Goal: Task Accomplishment & Management: Complete application form

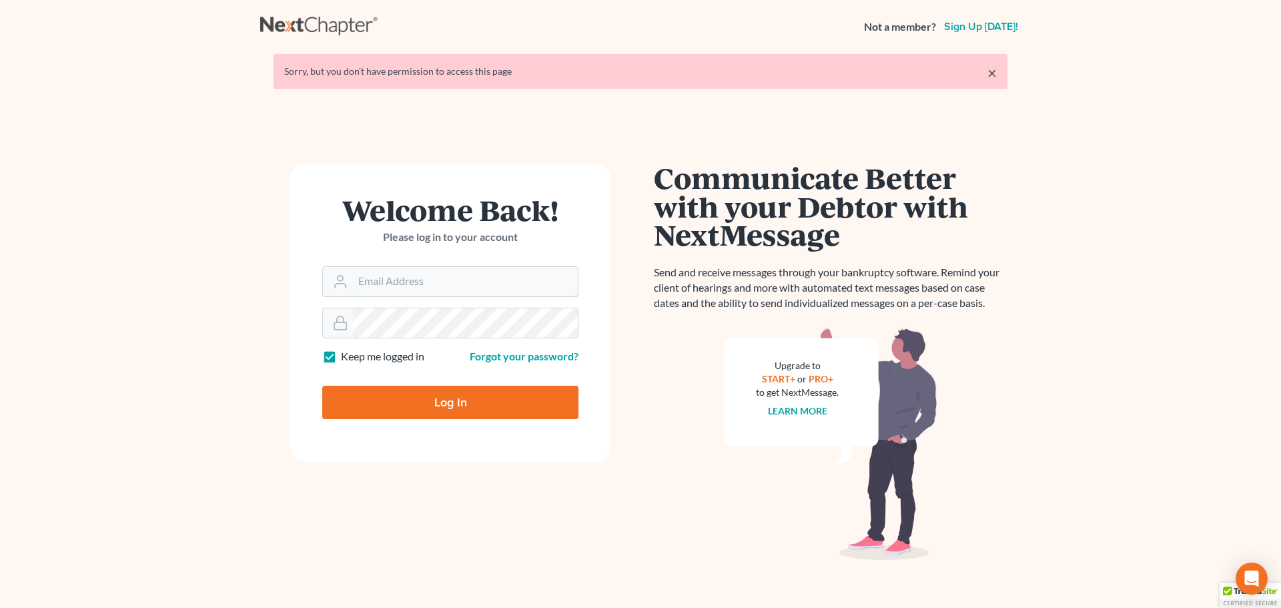
type input "[EMAIL_ADDRESS][DOMAIN_NAME]"
click at [444, 396] on input "Log In" at bounding box center [450, 402] width 256 height 33
type input "Thinking..."
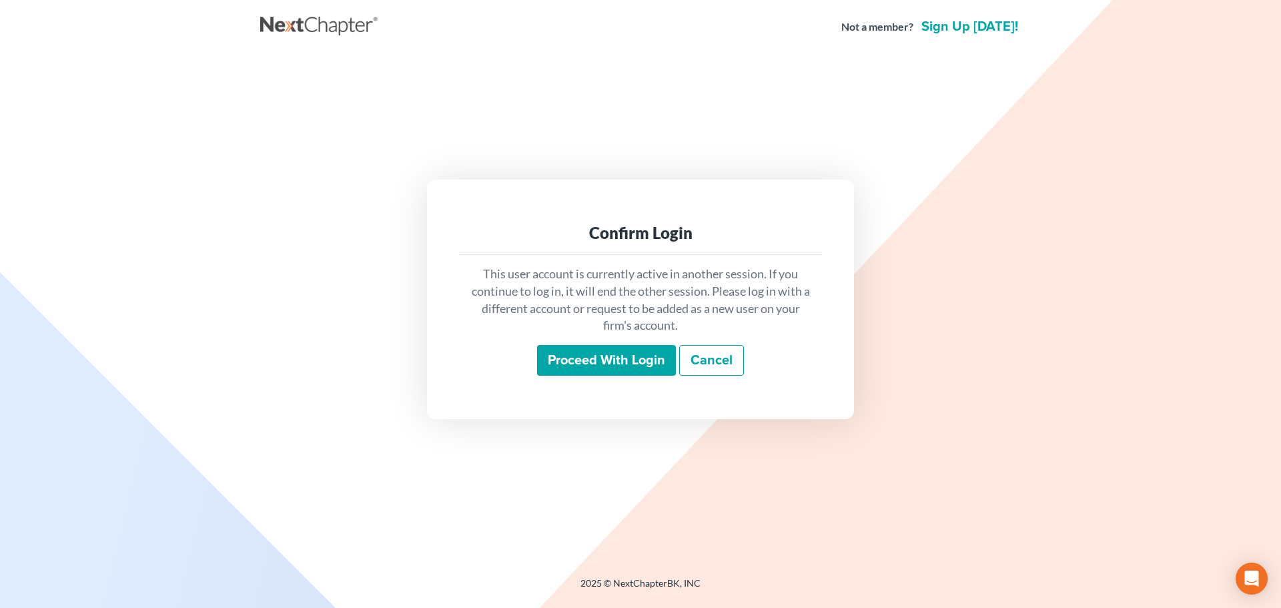
click at [568, 362] on input "Proceed with login" at bounding box center [606, 360] width 139 height 31
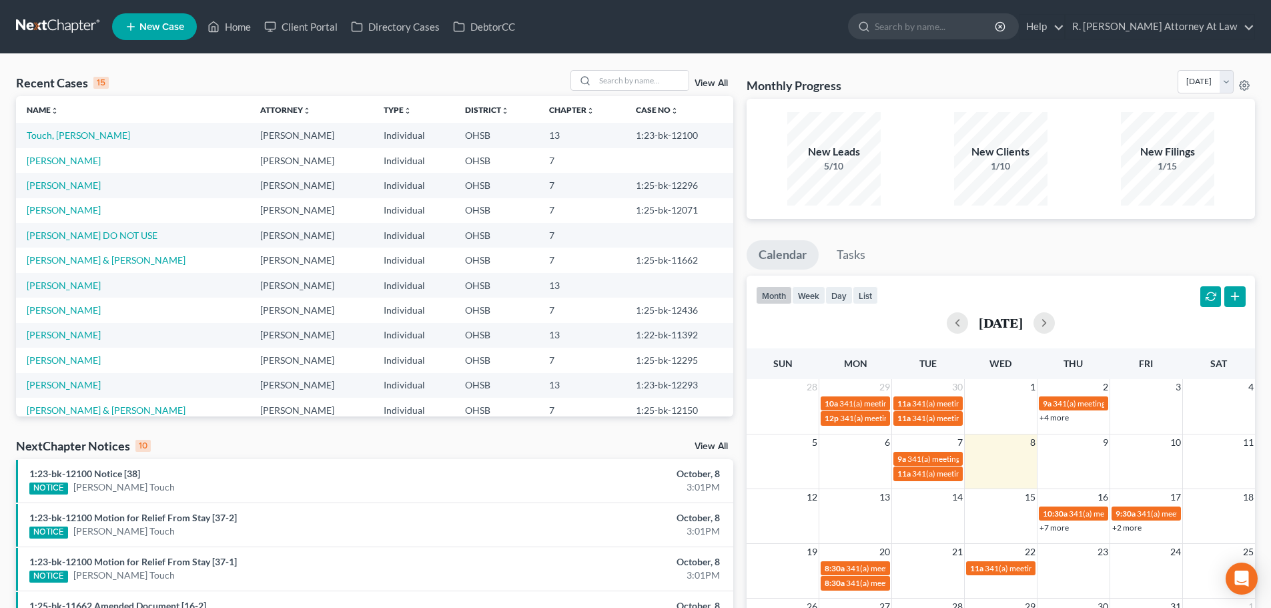
click at [135, 25] on icon at bounding box center [131, 27] width 12 height 16
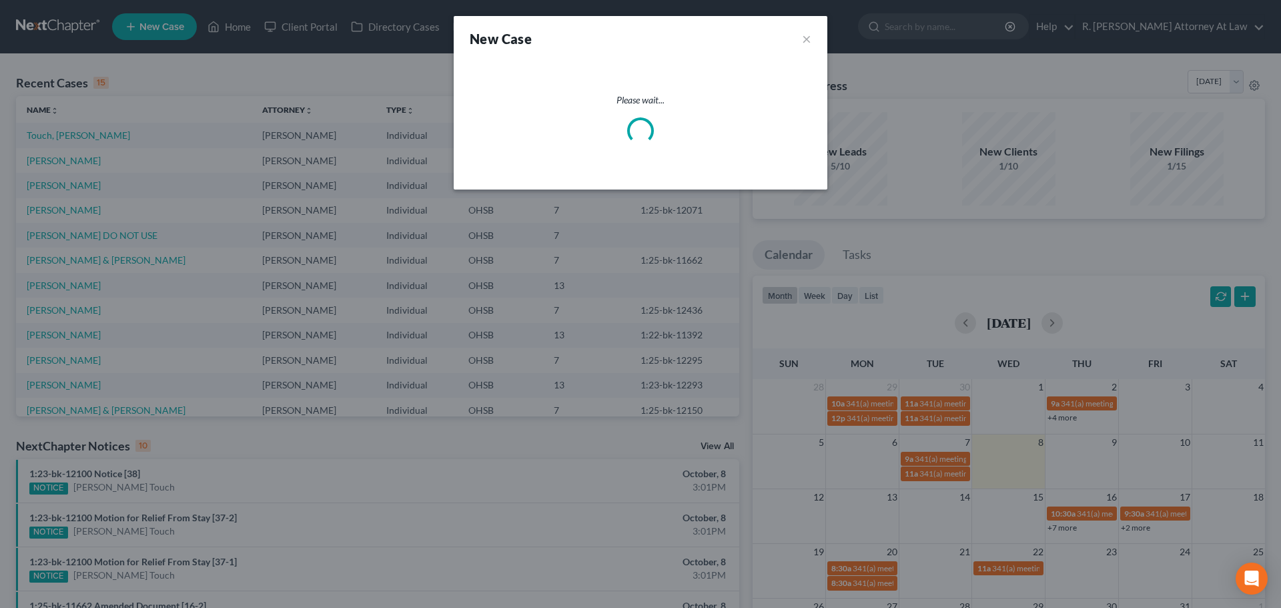
select select "62"
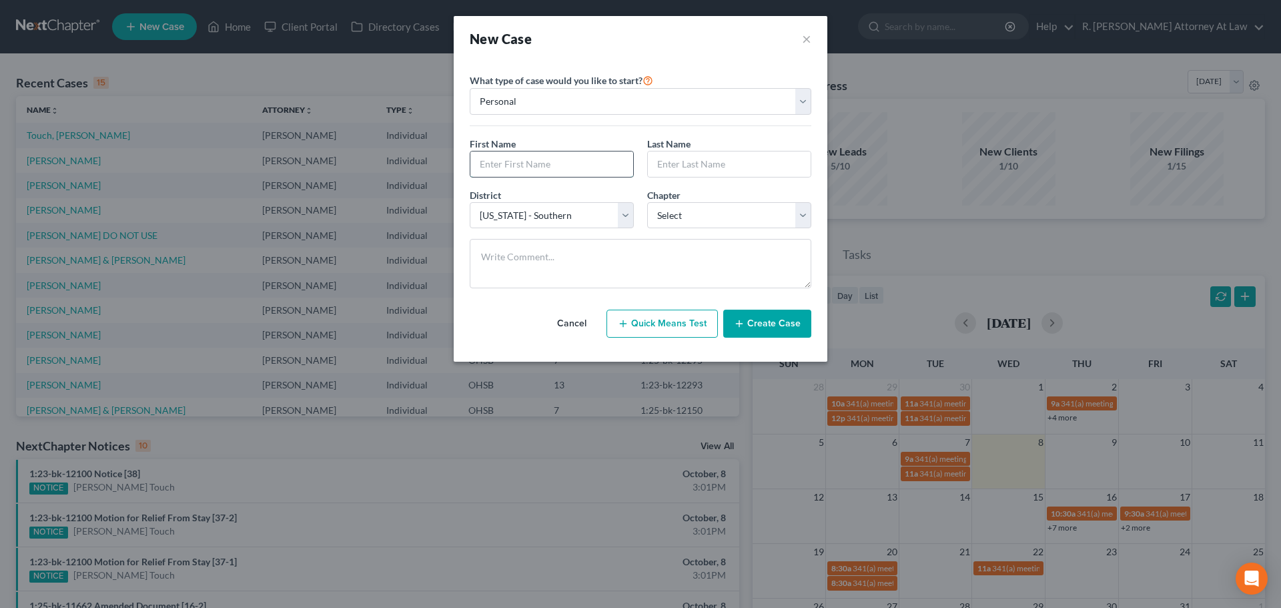
click at [518, 157] on input "text" at bounding box center [551, 163] width 163 height 25
type input "Melissa"
type input "Scott"
click at [687, 214] on select "Select 7 11 12 13" at bounding box center [729, 215] width 164 height 27
select select "0"
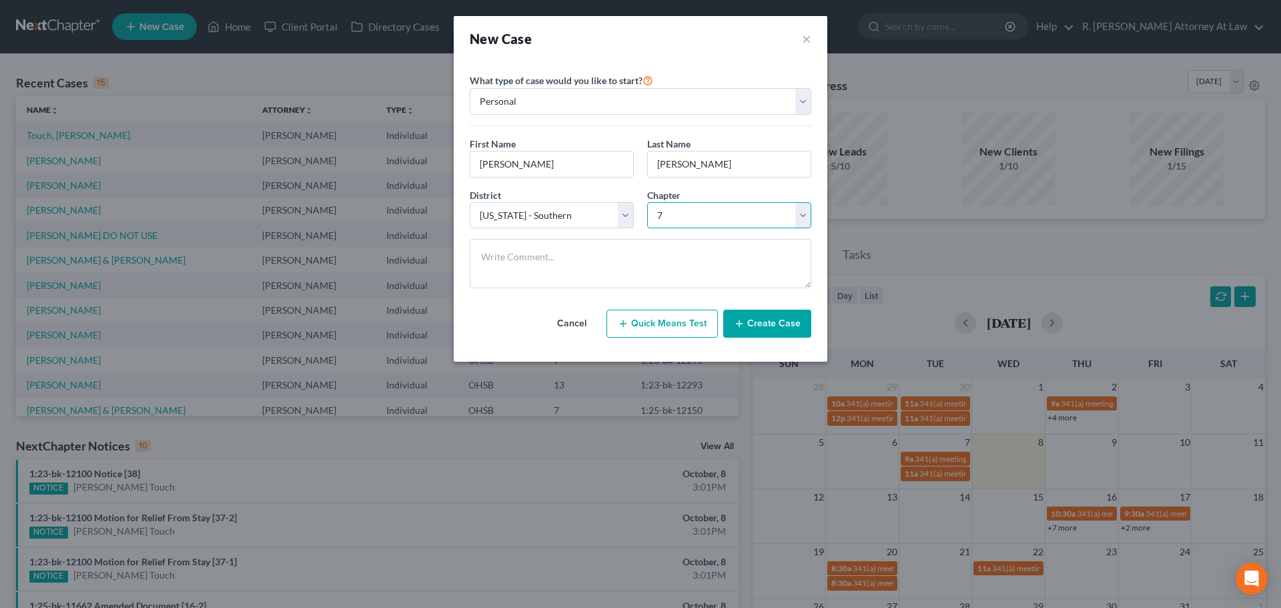
click at [647, 202] on select "Select 7 11 12 13" at bounding box center [729, 215] width 164 height 27
click at [764, 319] on button "Create Case" at bounding box center [767, 324] width 88 height 28
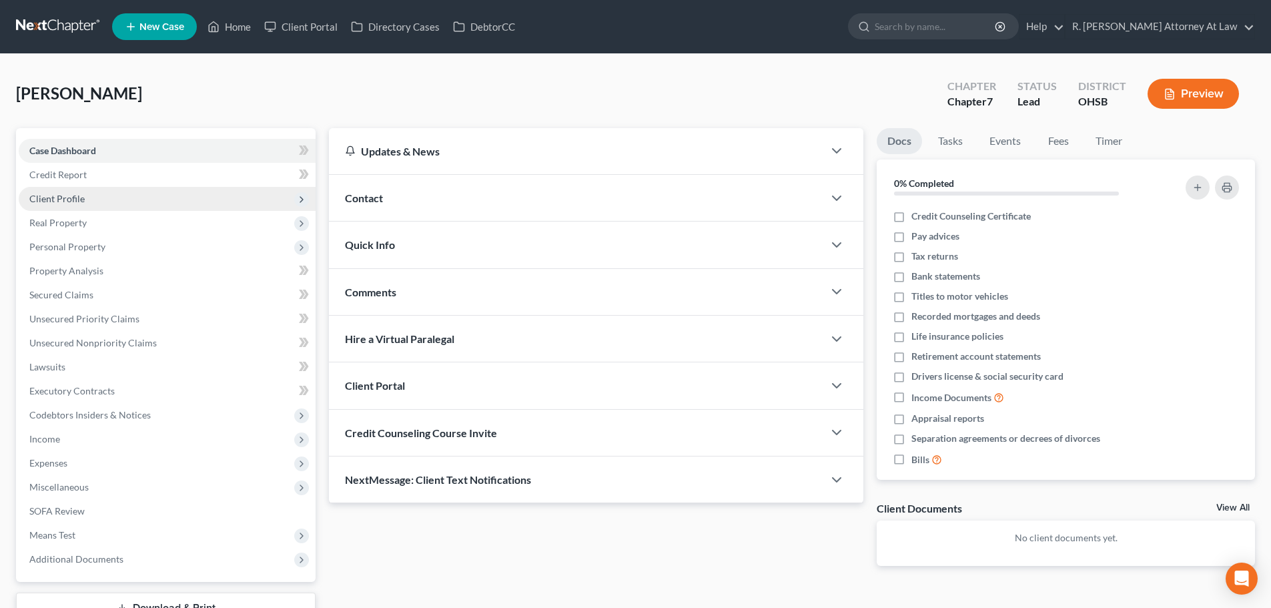
click at [51, 194] on span "Client Profile" at bounding box center [56, 198] width 55 height 11
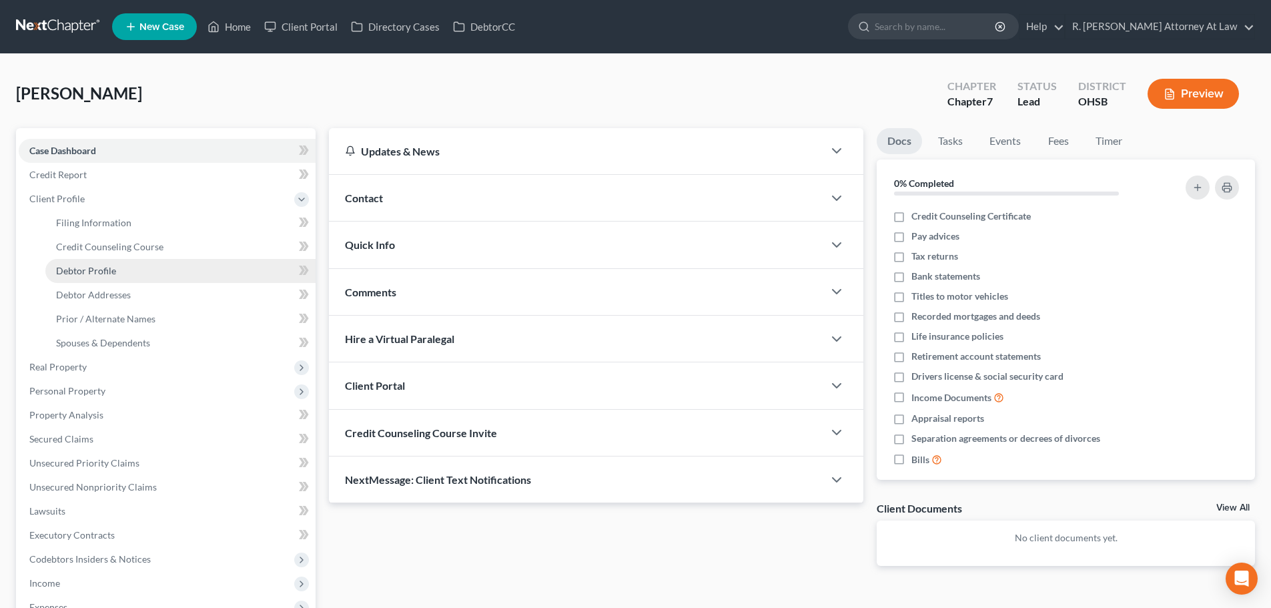
click at [79, 270] on span "Debtor Profile" at bounding box center [86, 270] width 60 height 11
select select "0"
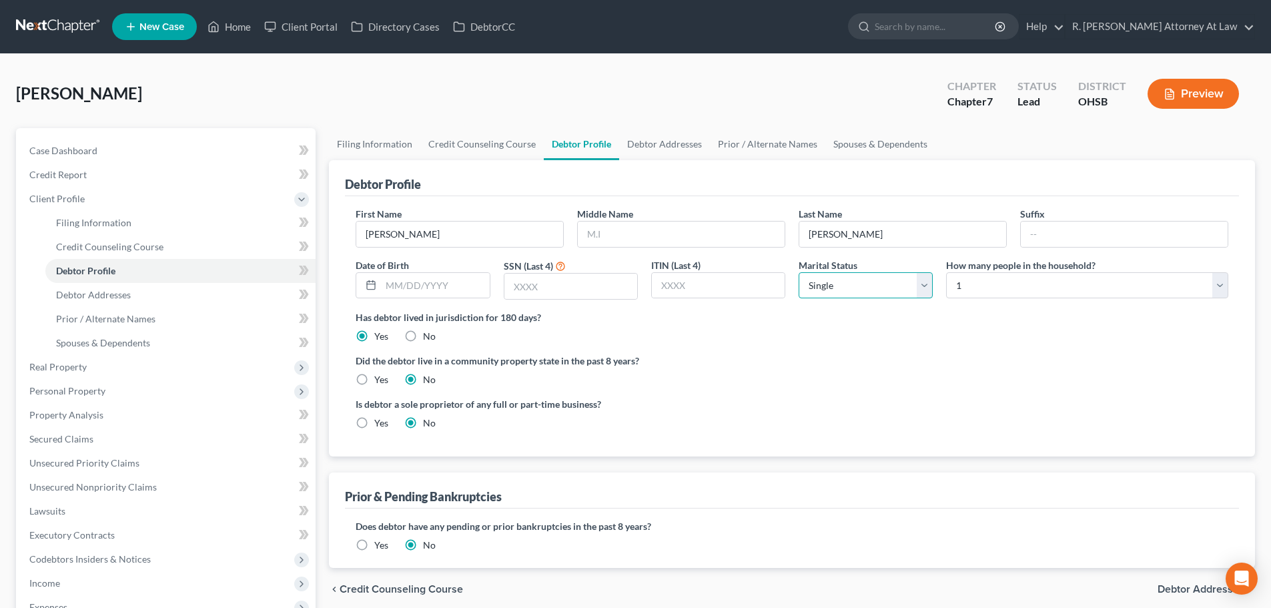
click at [865, 284] on select "Select Single Married Separated Divorced Widowed" at bounding box center [866, 285] width 134 height 27
select select "1"
click at [799, 272] on select "Select Single Married Separated Divorced Widowed" at bounding box center [866, 285] width 134 height 27
click at [87, 292] on span "Debtor Addresses" at bounding box center [93, 294] width 75 height 11
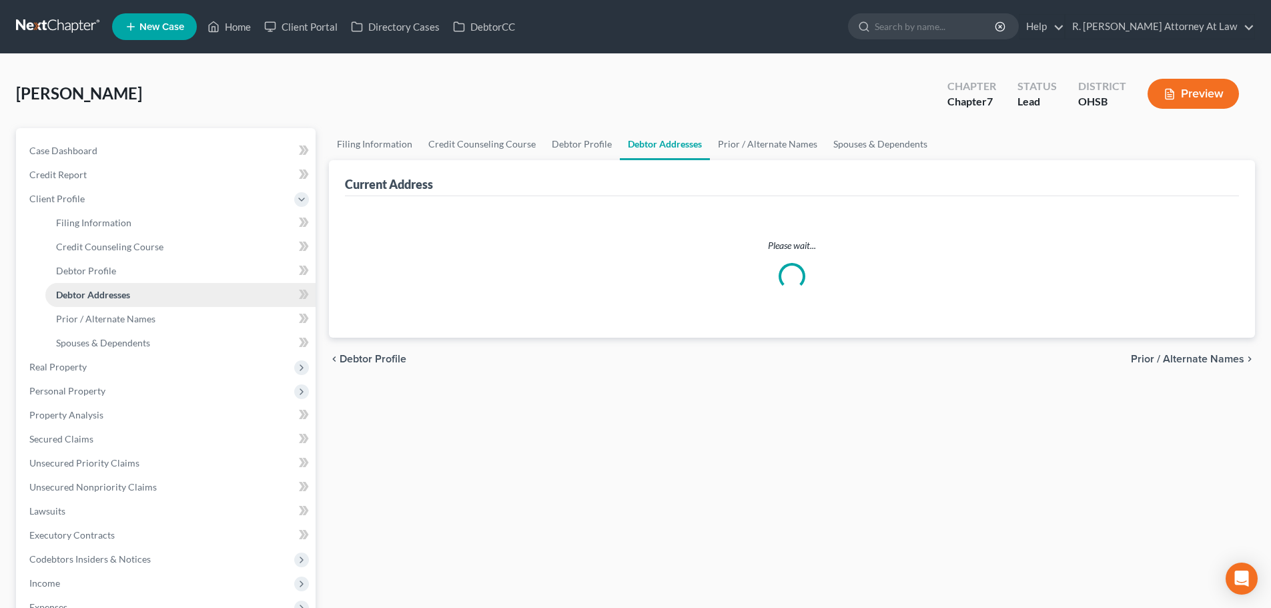
select select "0"
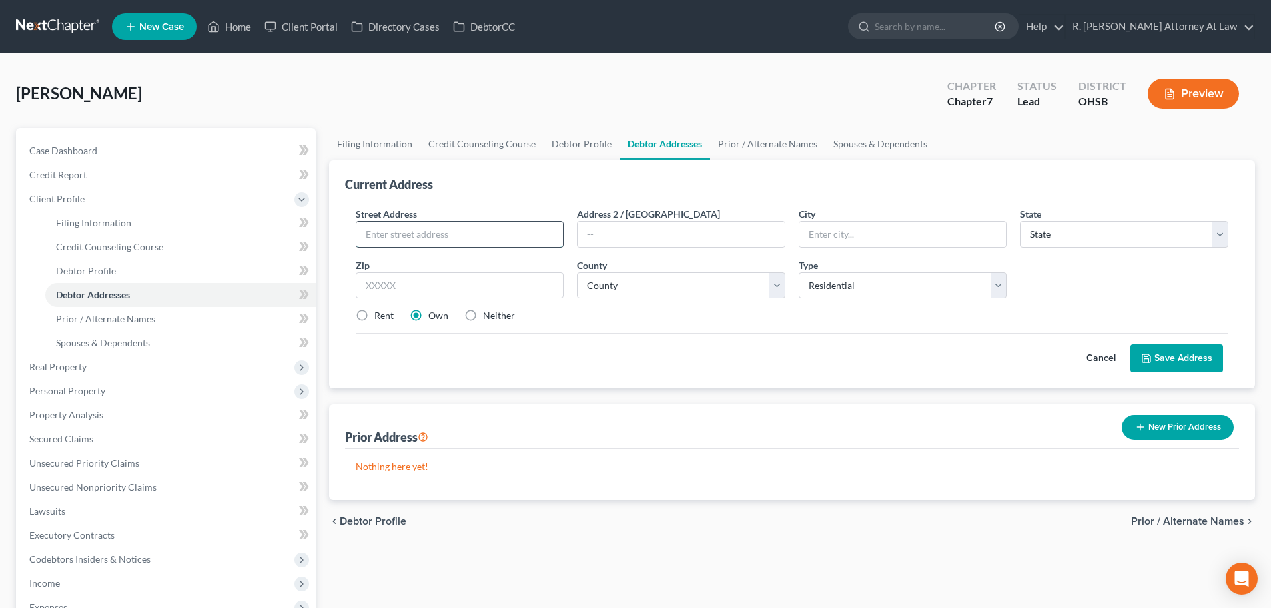
click at [370, 236] on input "text" at bounding box center [459, 234] width 207 height 25
type input "3009 Ogden Drive"
type input "45044"
click at [374, 316] on label "Rent" at bounding box center [383, 315] width 19 height 13
click at [380, 316] on input "Rent" at bounding box center [384, 313] width 9 height 9
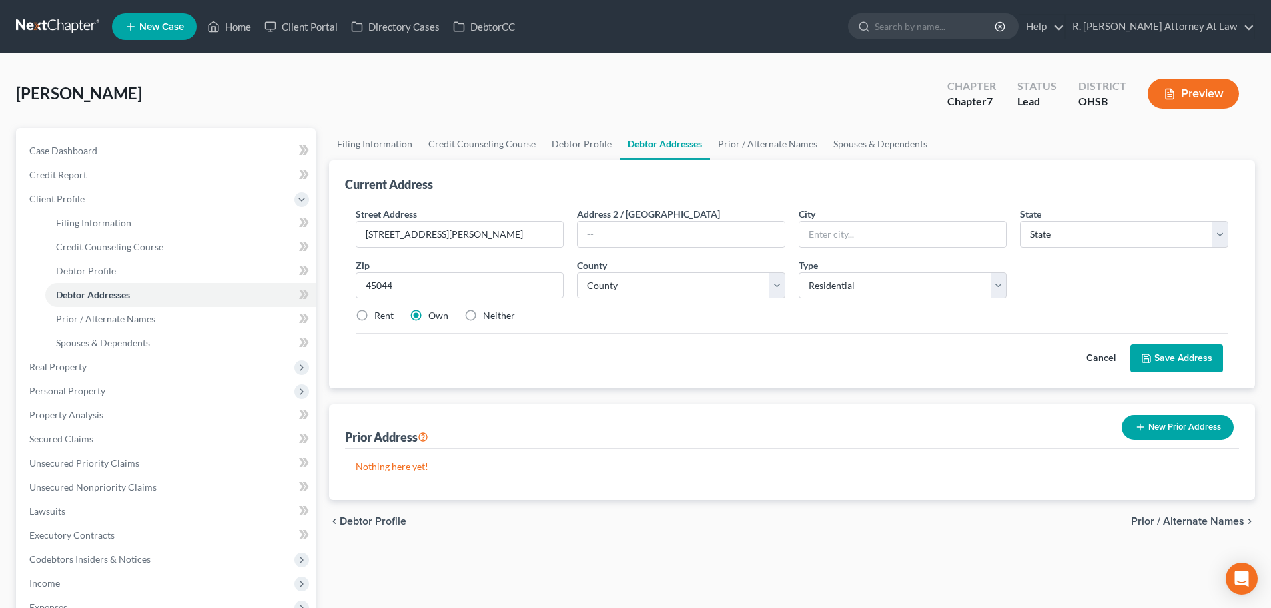
radio input "true"
type input "Middletown"
select select "36"
click at [611, 285] on select "County" at bounding box center [681, 285] width 208 height 27
select select "8"
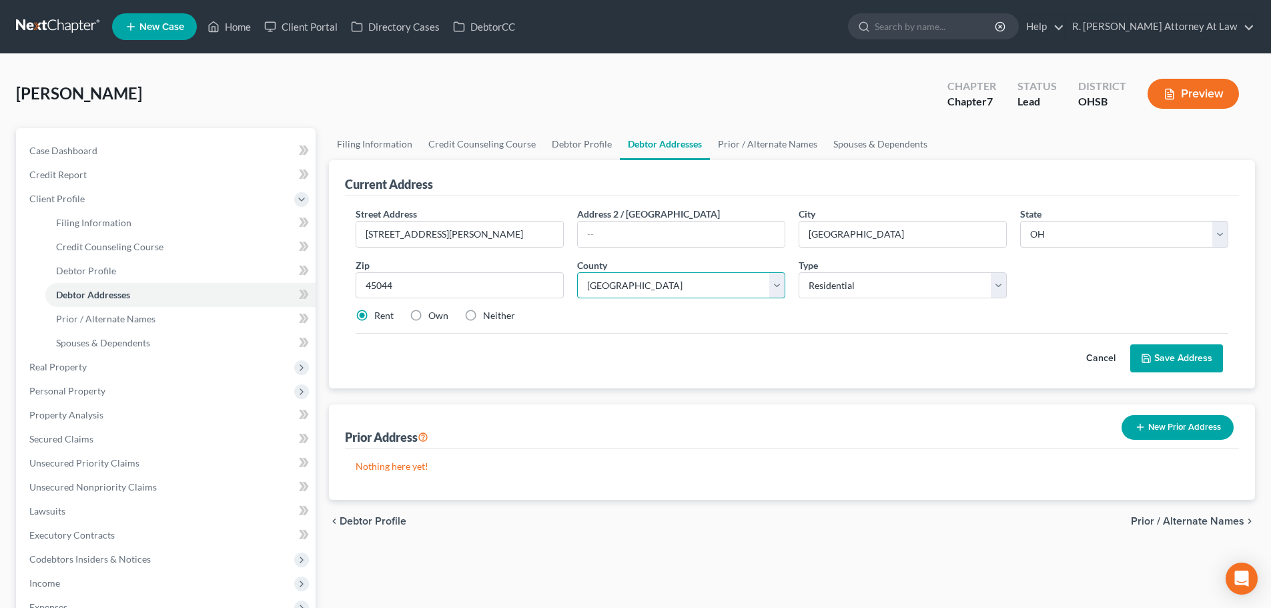
click at [577, 272] on select "County Adams County Allen County Ashland County Ashtabula County Athens County …" at bounding box center [681, 285] width 208 height 27
click at [1170, 354] on button "Save Address" at bounding box center [1176, 358] width 93 height 28
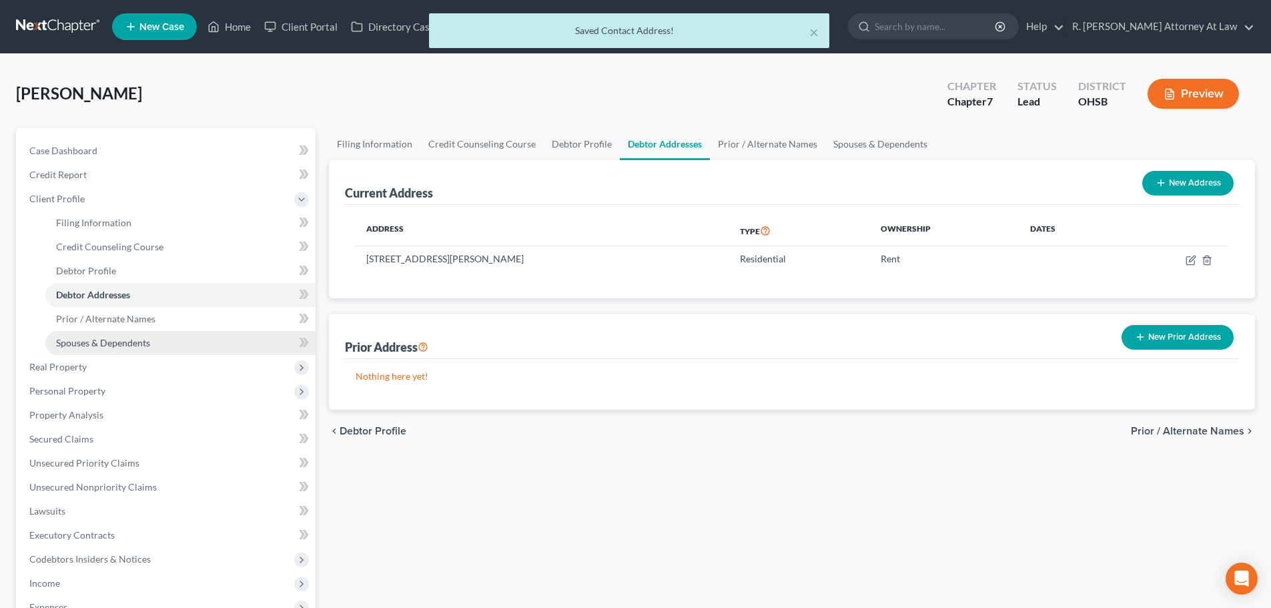
click at [89, 339] on span "Spouses & Dependents" at bounding box center [103, 342] width 94 height 11
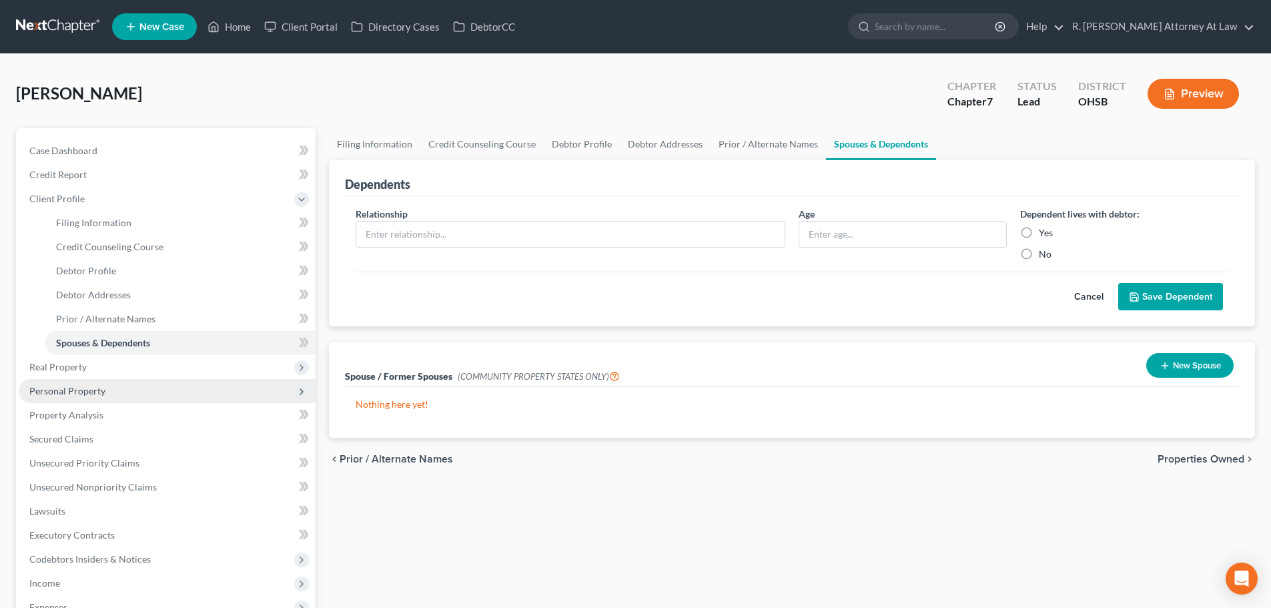
click at [84, 392] on span "Personal Property" at bounding box center [67, 390] width 76 height 11
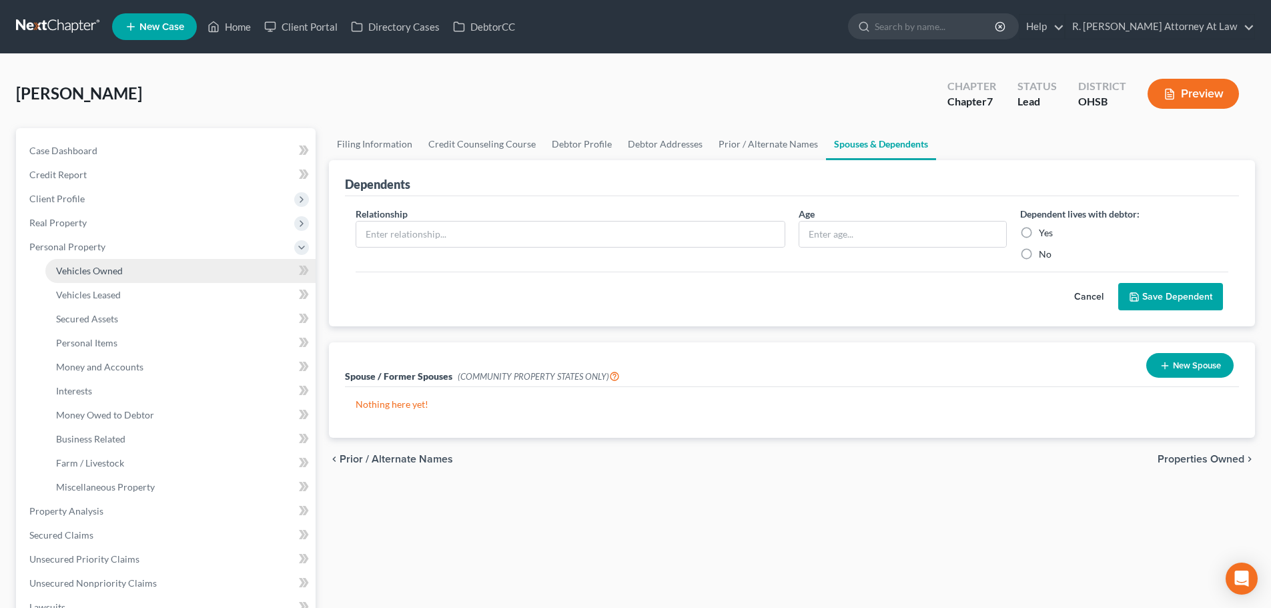
click at [61, 274] on span "Vehicles Owned" at bounding box center [89, 270] width 67 height 11
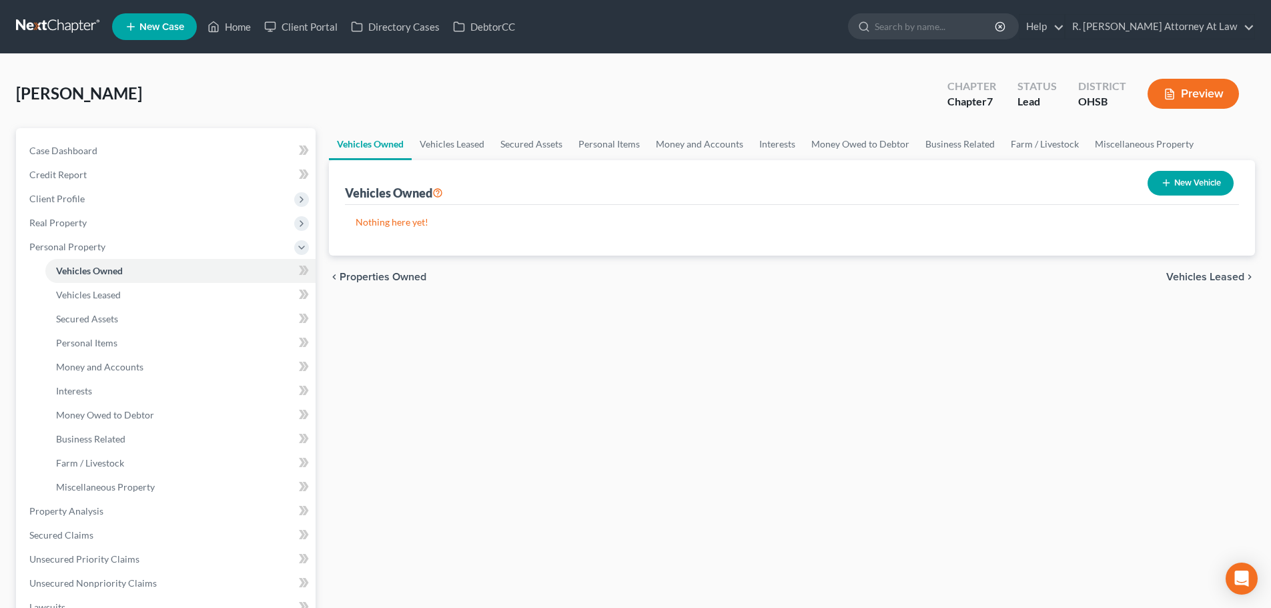
click at [1174, 185] on button "New Vehicle" at bounding box center [1191, 183] width 86 height 25
select select "0"
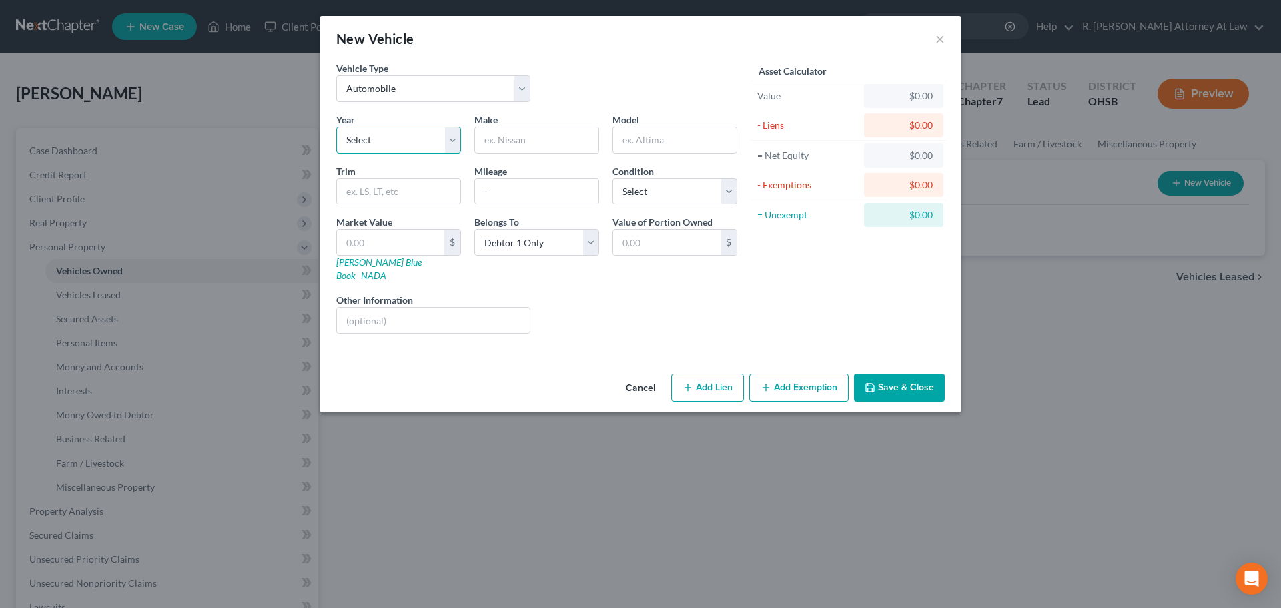
click at [360, 145] on select "Select 2026 2025 2024 2023 2022 2021 2020 2019 2018 2017 2016 2015 2014 2013 20…" at bounding box center [398, 140] width 125 height 27
select select "29"
click at [336, 127] on select "Select 2026 2025 2024 2023 2022 2021 2020 2019 2018 2017 2016 2015 2014 2013 20…" at bounding box center [398, 140] width 125 height 27
drag, startPoint x: 491, startPoint y: 143, endPoint x: 493, endPoint y: 151, distance: 7.6
click at [491, 143] on input "text" at bounding box center [536, 139] width 123 height 25
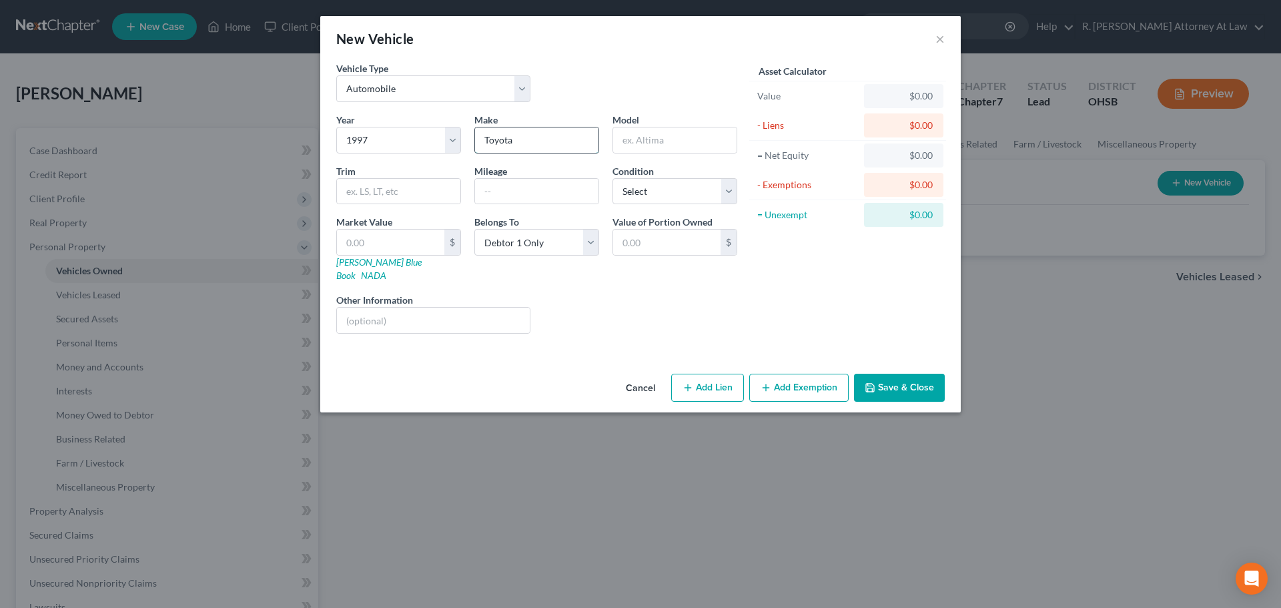
type input "Toyota"
type input "Tercel"
click at [482, 190] on input "text" at bounding box center [536, 191] width 123 height 25
type input "155000"
click at [622, 187] on select "Select Excellent Very Good Good Fair Poor" at bounding box center [674, 191] width 125 height 27
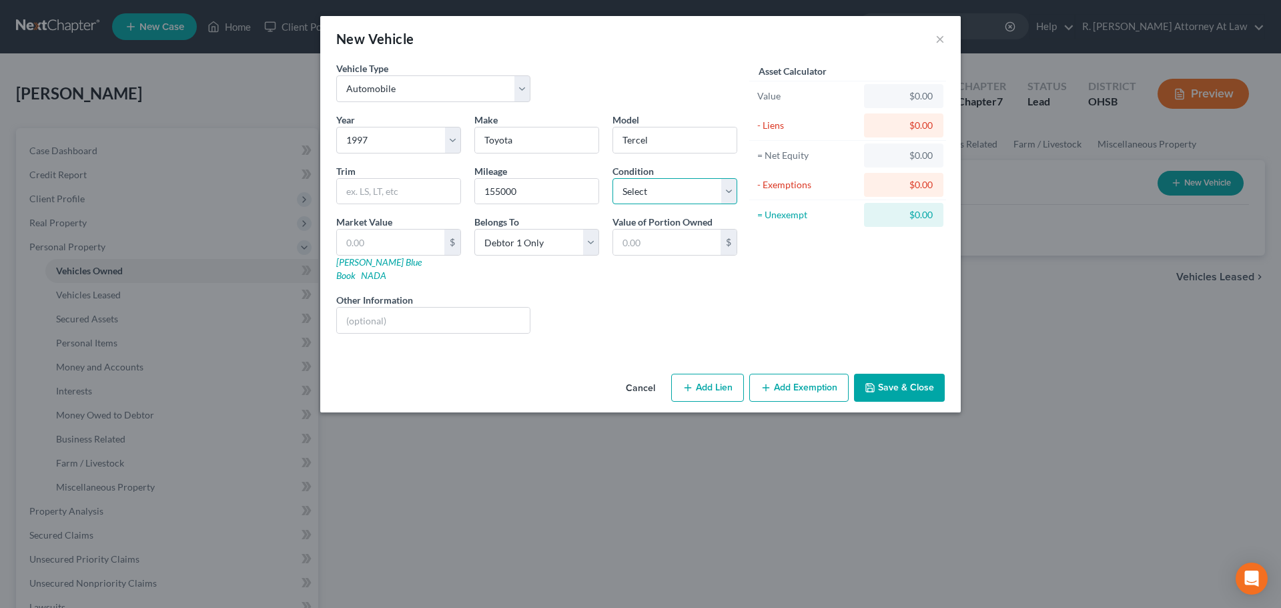
select select "2"
click at [612, 178] on select "Select Excellent Very Good Good Fair Poor" at bounding box center [674, 191] width 125 height 27
click at [881, 378] on button "Save & Close" at bounding box center [899, 388] width 91 height 28
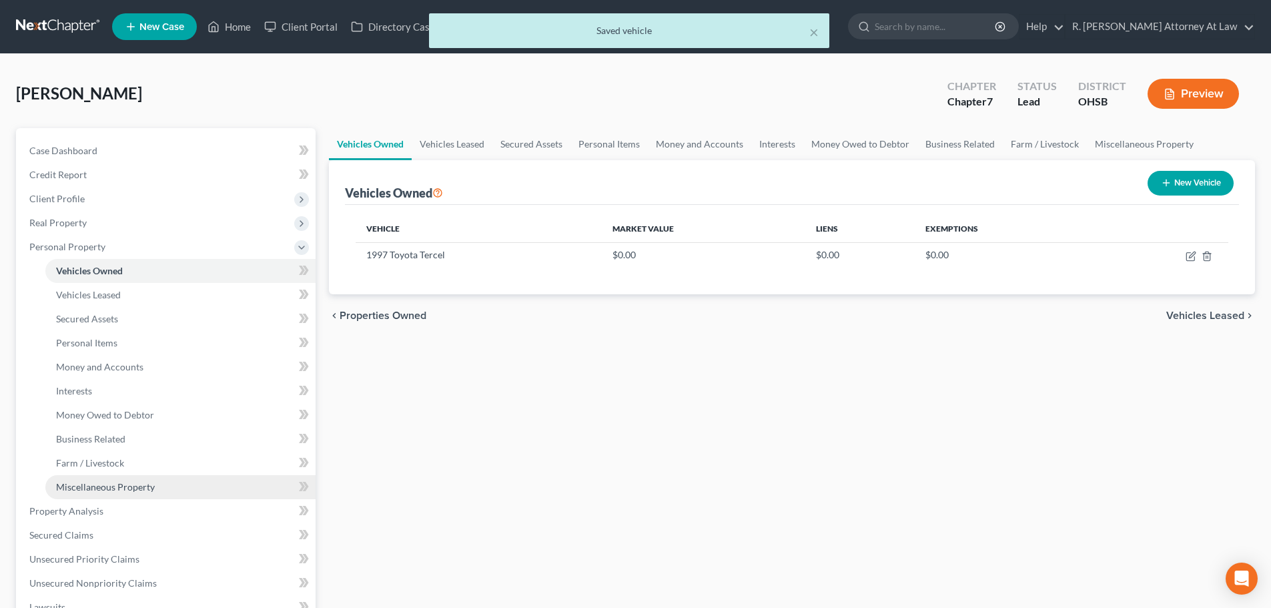
scroll to position [67, 0]
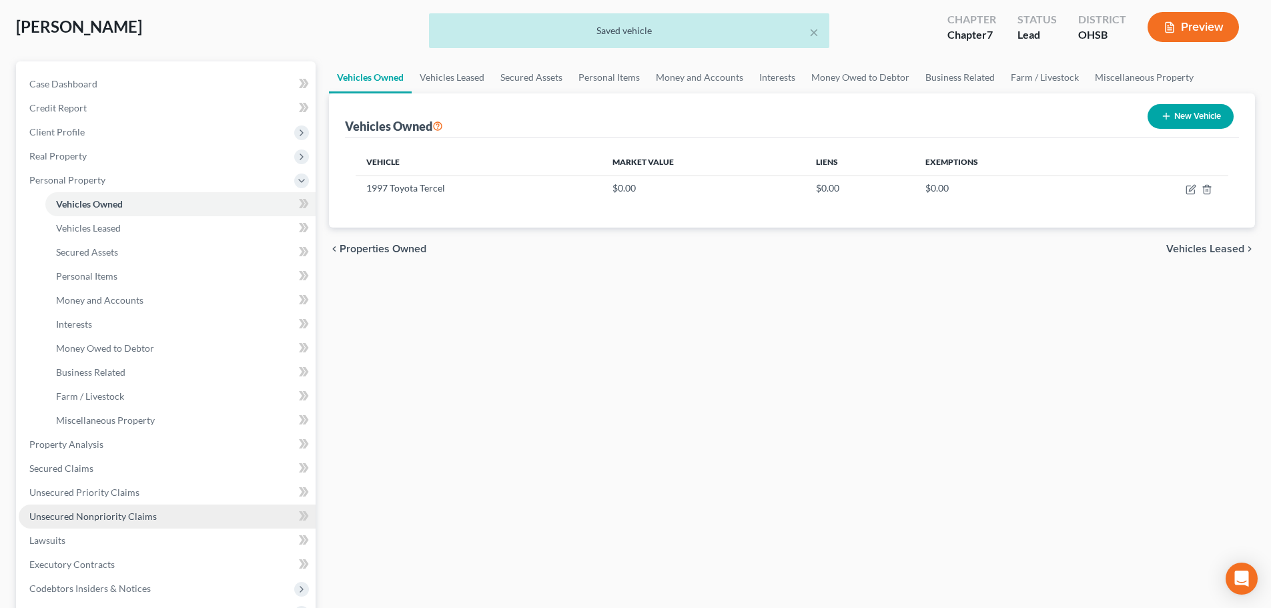
click at [76, 514] on span "Unsecured Nonpriority Claims" at bounding box center [92, 515] width 127 height 11
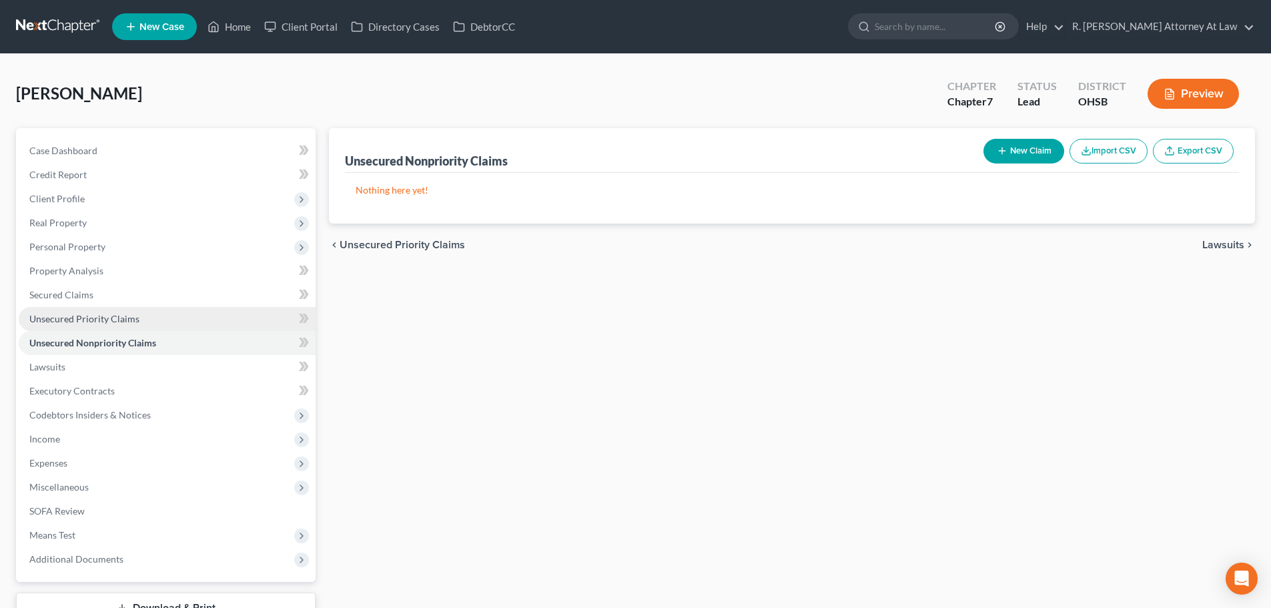
click at [51, 316] on span "Unsecured Priority Claims" at bounding box center [84, 318] width 110 height 11
click at [1002, 151] on icon "button" at bounding box center [1002, 150] width 11 height 11
select select "0"
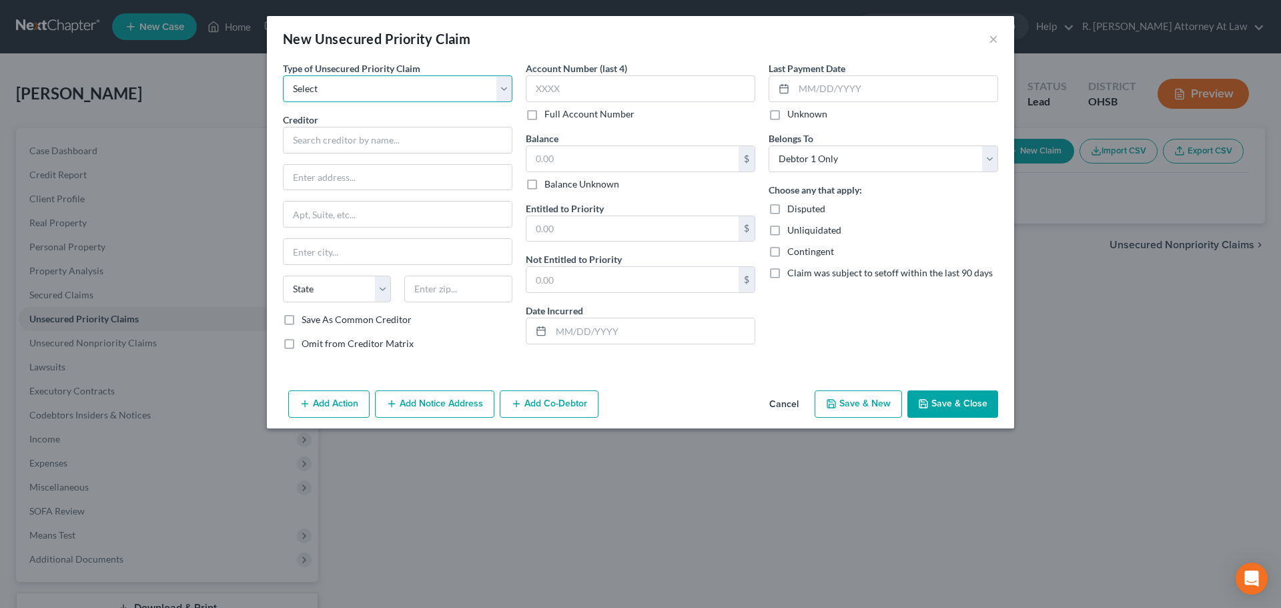
click at [331, 92] on select "Select Taxes & Other Government Units Domestic Support Obligations Extensions o…" at bounding box center [398, 88] width 230 height 27
select select "0"
click at [283, 75] on select "Select Taxes & Other Government Units Domestic Support Obligations Extensions o…" at bounding box center [398, 88] width 230 height 27
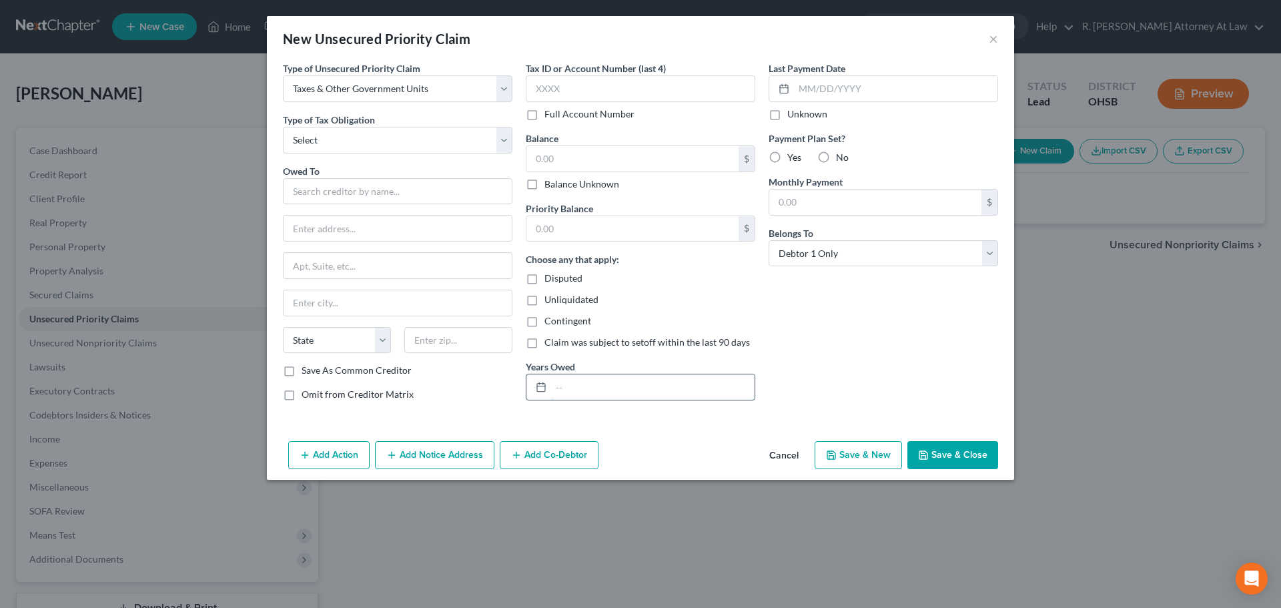
drag, startPoint x: 567, startPoint y: 384, endPoint x: 546, endPoint y: 374, distance: 23.0
click at [567, 384] on input "text" at bounding box center [652, 386] width 203 height 25
type input "2021"
click at [312, 144] on select "Select Federal City State Franchise Tax Board Other" at bounding box center [398, 140] width 230 height 27
select select "0"
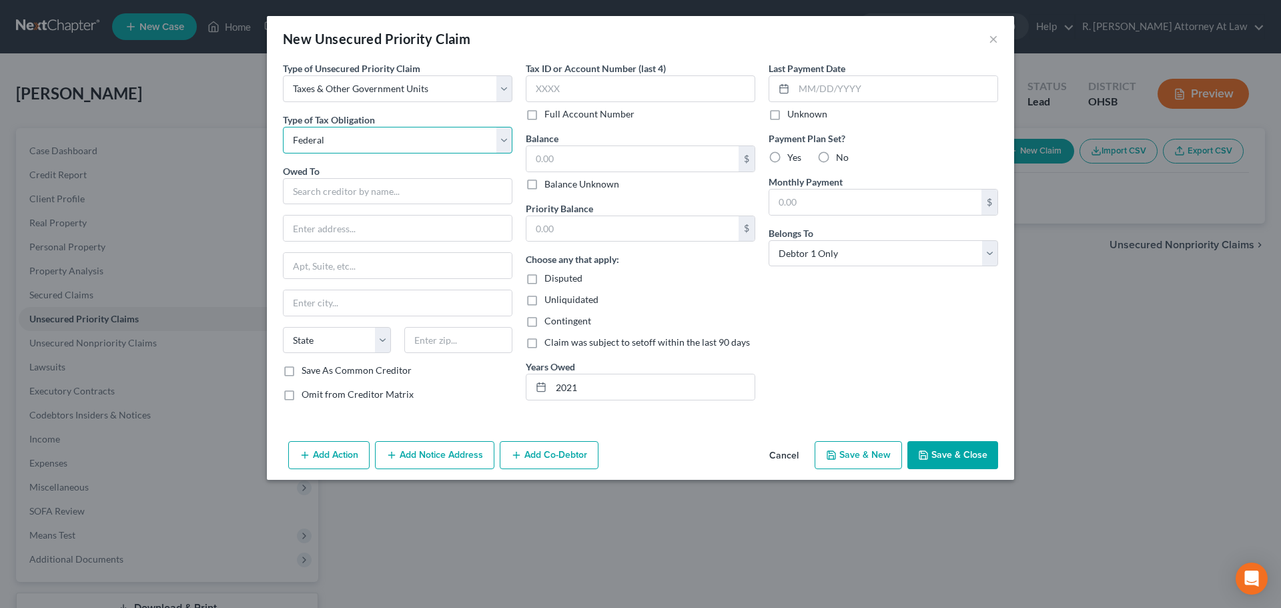
click at [283, 127] on select "Select Federal City State Franchise Tax Board Other" at bounding box center [398, 140] width 230 height 27
click at [312, 187] on input "text" at bounding box center [398, 191] width 230 height 27
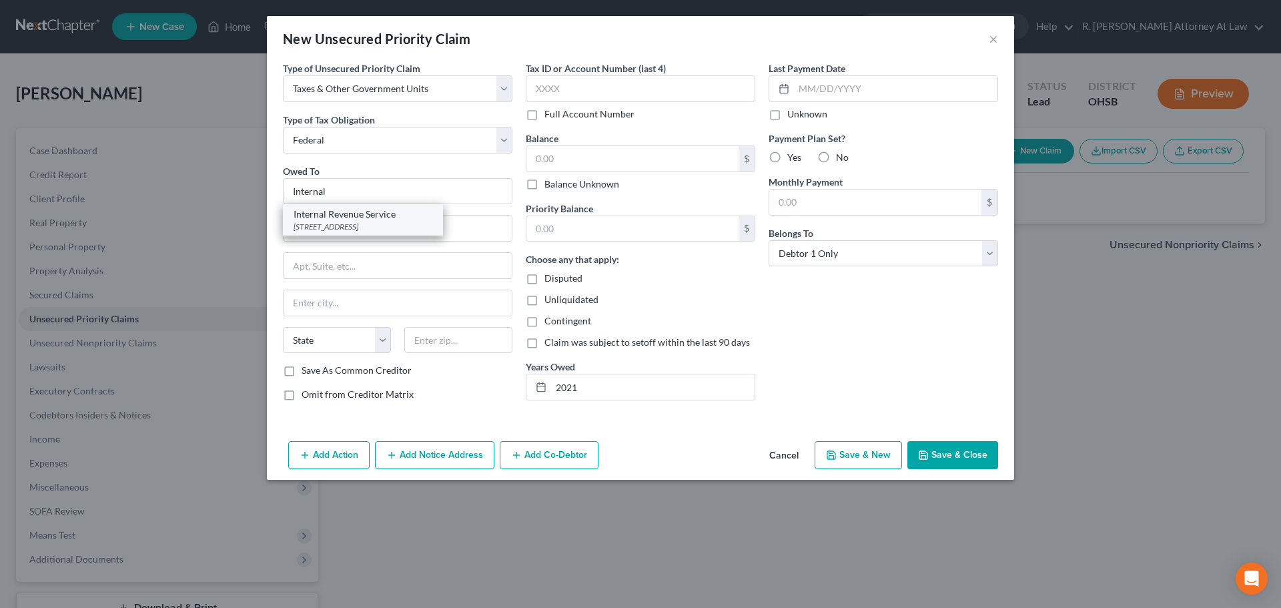
click at [308, 222] on div "PO Box 7346, Philadelphia, PA 19101" at bounding box center [363, 226] width 139 height 11
type input "Internal Revenue Service"
type input "PO Box 7346"
type input "Philadelphia"
select select "39"
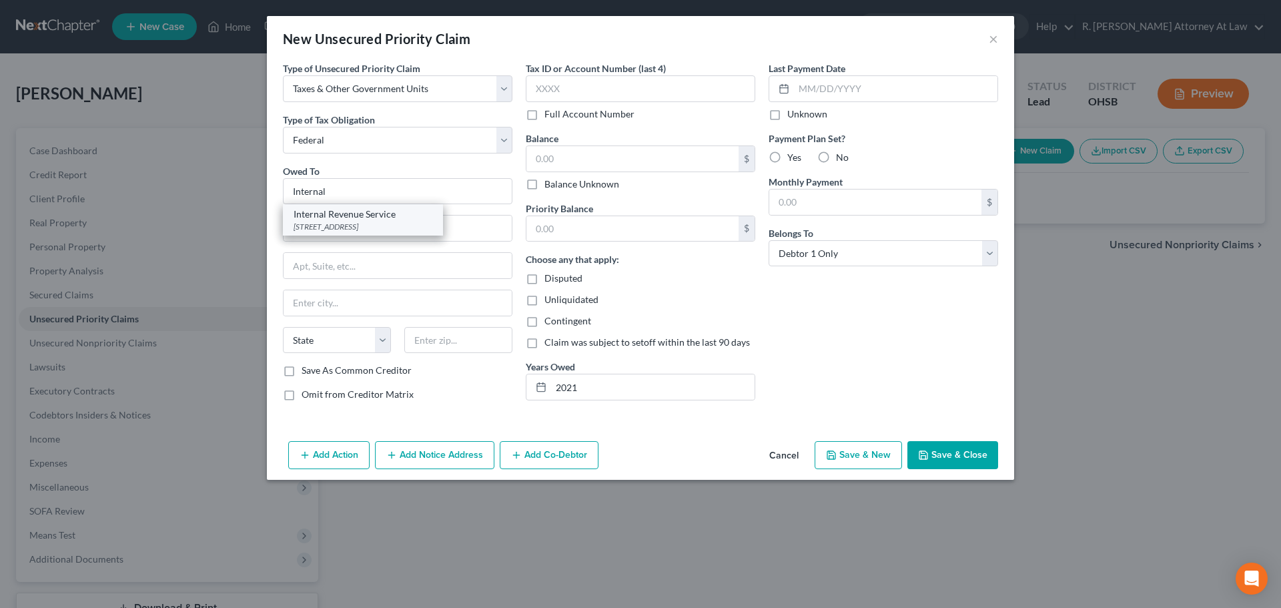
type input "19101"
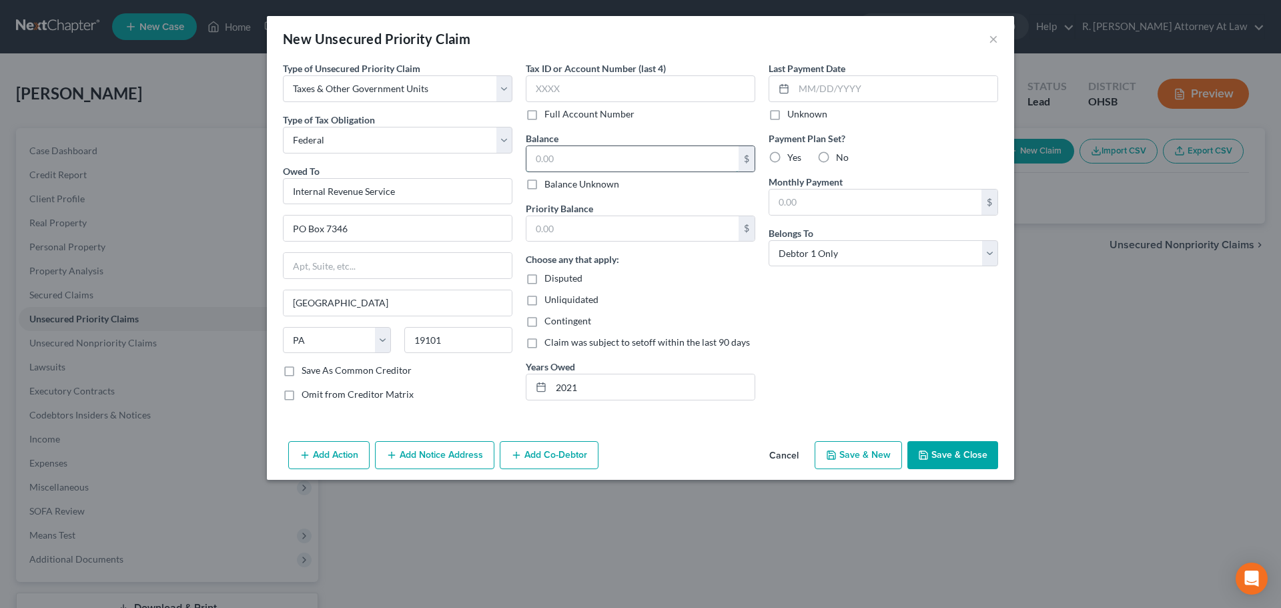
click at [540, 159] on input "text" at bounding box center [632, 158] width 212 height 25
click at [543, 229] on input "text" at bounding box center [632, 228] width 212 height 25
drag, startPoint x: 933, startPoint y: 456, endPoint x: 928, endPoint y: 448, distance: 9.1
click at [933, 456] on button "Save & Close" at bounding box center [952, 455] width 91 height 28
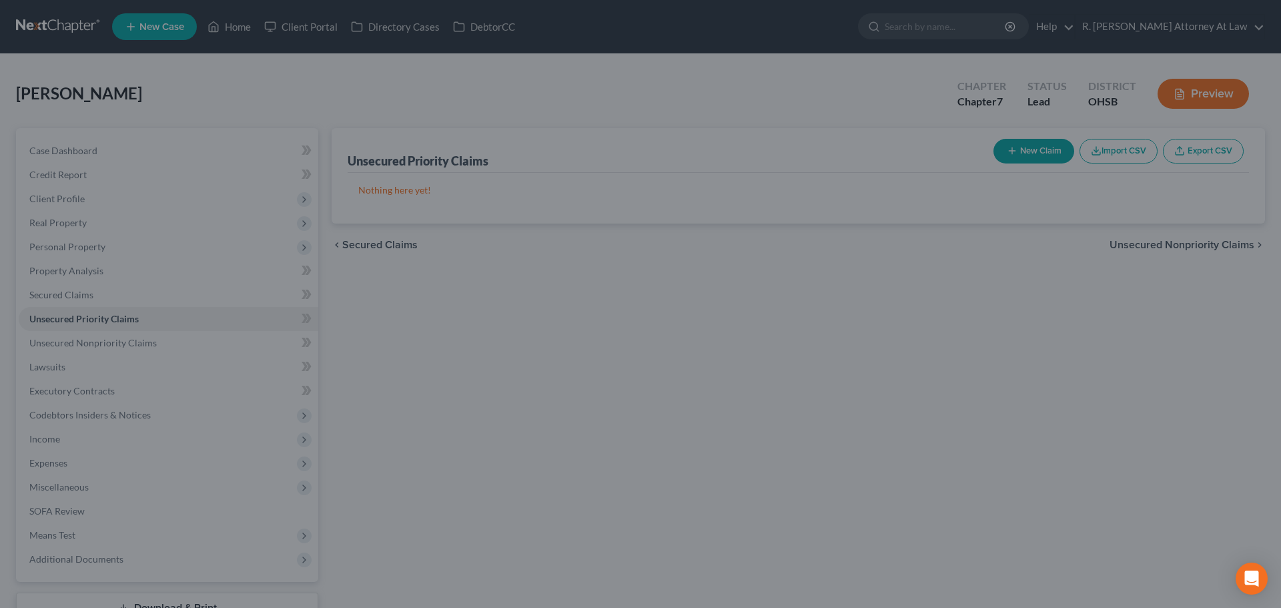
type input "1,100.00"
type input "0.00"
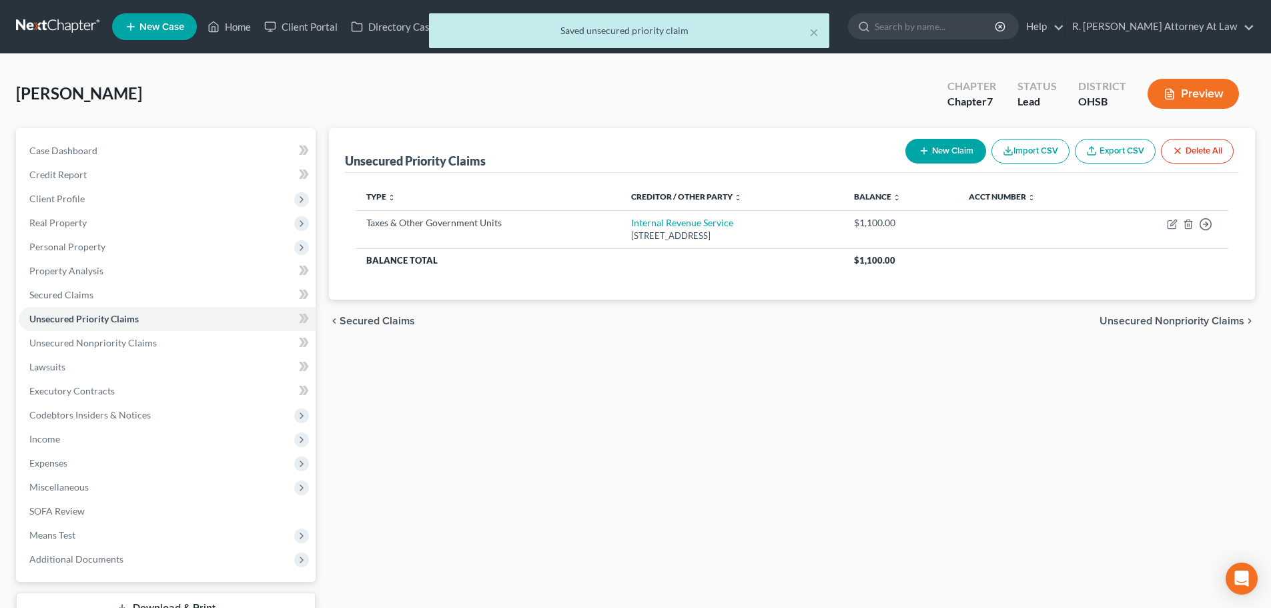
click at [924, 153] on icon "button" at bounding box center [924, 150] width 11 height 11
select select "0"
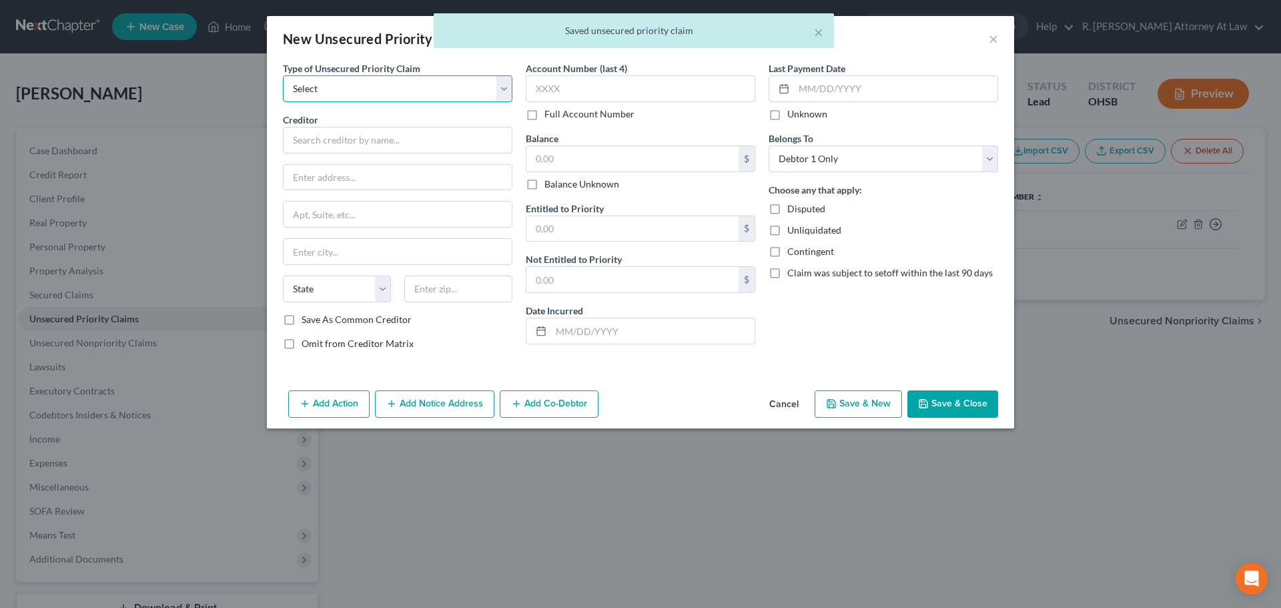
click at [349, 92] on select "Select Taxes & Other Government Units Domestic Support Obligations Extensions o…" at bounding box center [398, 88] width 230 height 27
select select "0"
click at [283, 75] on select "Select Taxes & Other Government Units Domestic Support Obligations Extensions o…" at bounding box center [398, 88] width 230 height 27
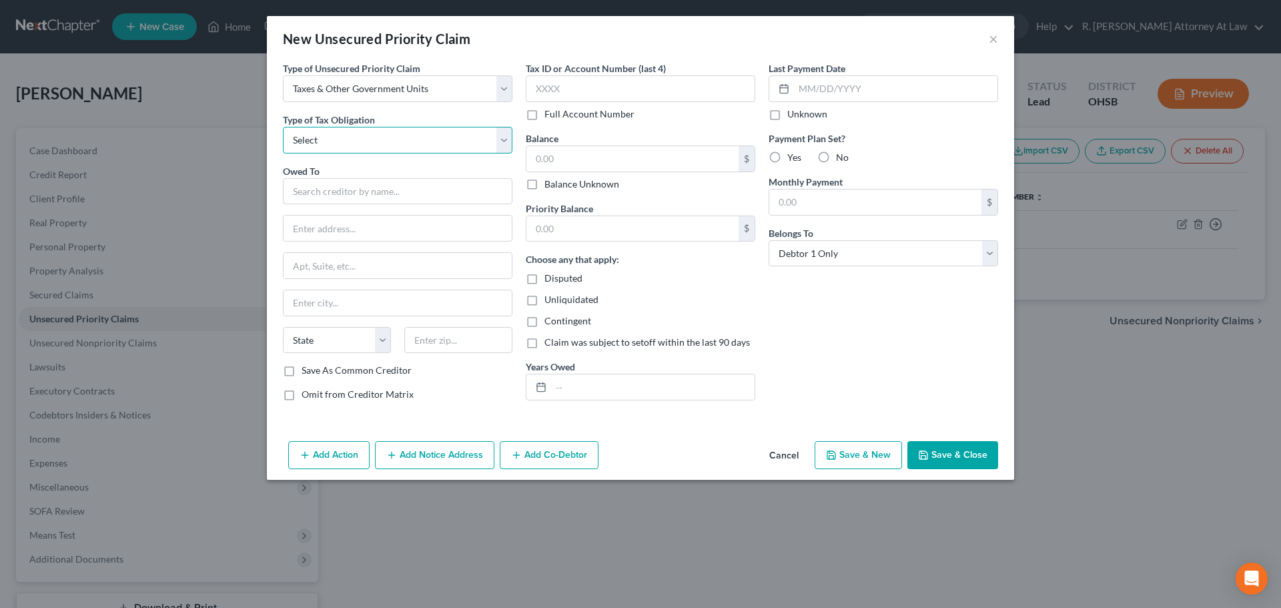
click at [317, 141] on select "Select Federal City State Franchise Tax Board Other" at bounding box center [398, 140] width 230 height 27
drag, startPoint x: 785, startPoint y: 456, endPoint x: 795, endPoint y: 429, distance: 28.5
click at [795, 429] on div "New Unsecured Priority Claim × Type of Unsecured Priority Claim * Select Taxes …" at bounding box center [640, 248] width 747 height 464
click at [500, 143] on select "Select Federal City State Franchise Tax Board Other" at bounding box center [398, 140] width 230 height 27
select select "1"
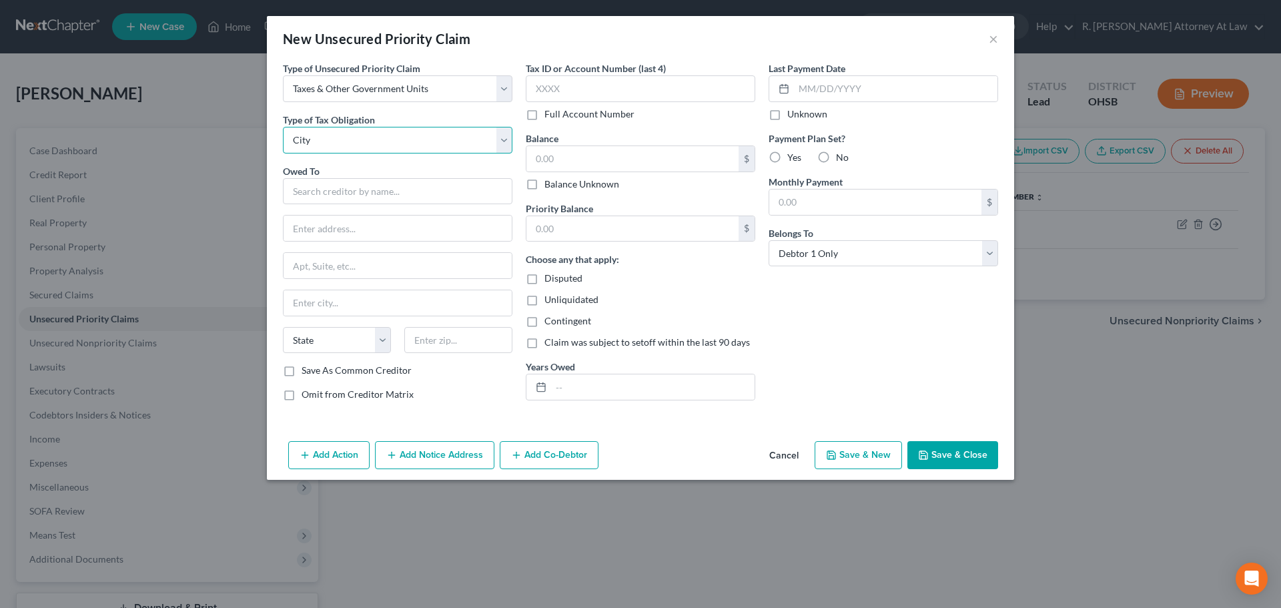
click at [283, 127] on select "Select Federal City State Franchise Tax Board Other" at bounding box center [398, 140] width 230 height 27
click at [344, 193] on input "text" at bounding box center [398, 191] width 230 height 27
type input "City of Middleton"
click at [571, 161] on input "text" at bounding box center [632, 158] width 212 height 25
type input "860"
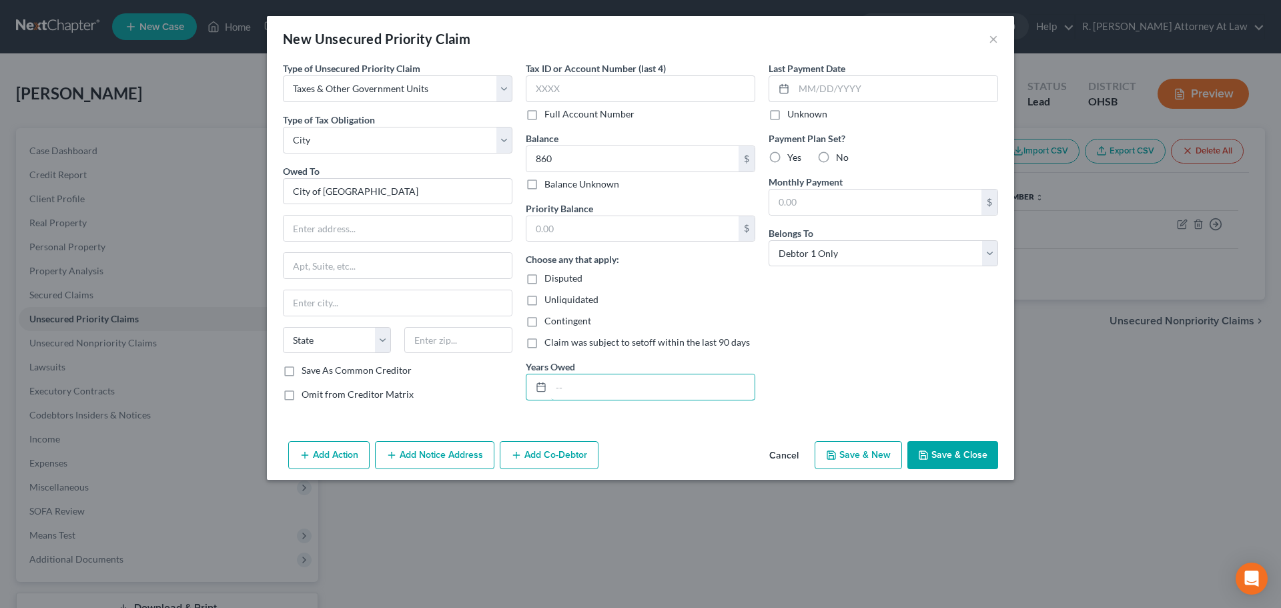
drag, startPoint x: 573, startPoint y: 380, endPoint x: 543, endPoint y: 348, distance: 43.9
click at [573, 380] on input "text" at bounding box center [652, 386] width 203 height 25
type input "u"
type input "lates fees up to and including 2018"
click at [939, 456] on button "Save & Close" at bounding box center [952, 455] width 91 height 28
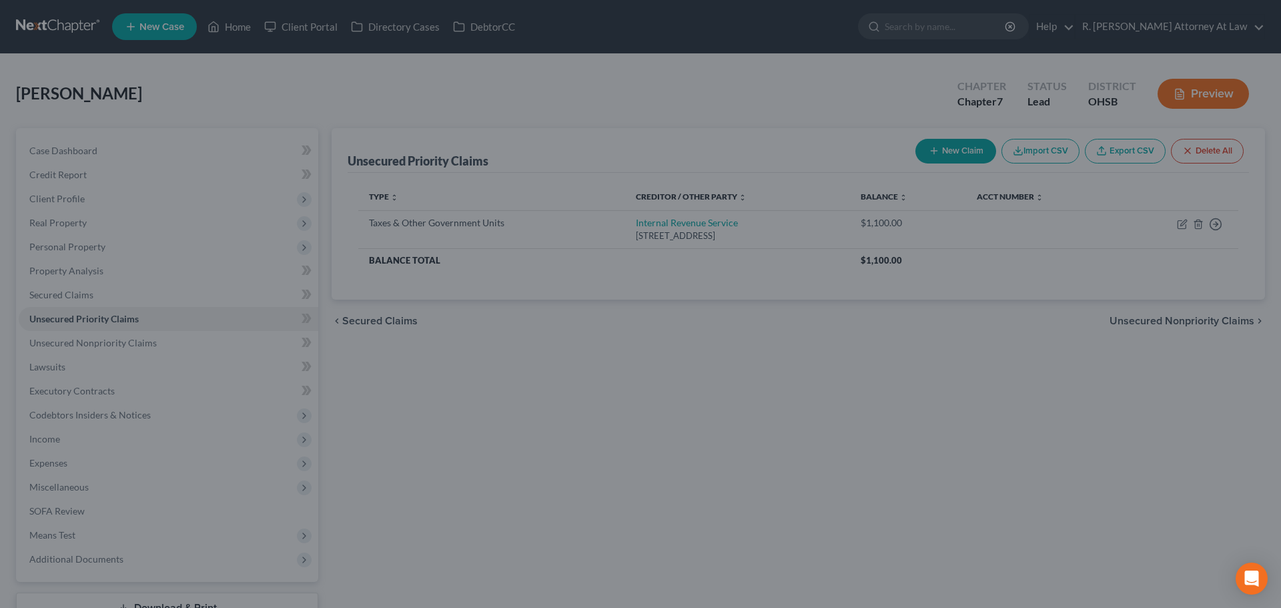
type input "860.00"
type input "0.00"
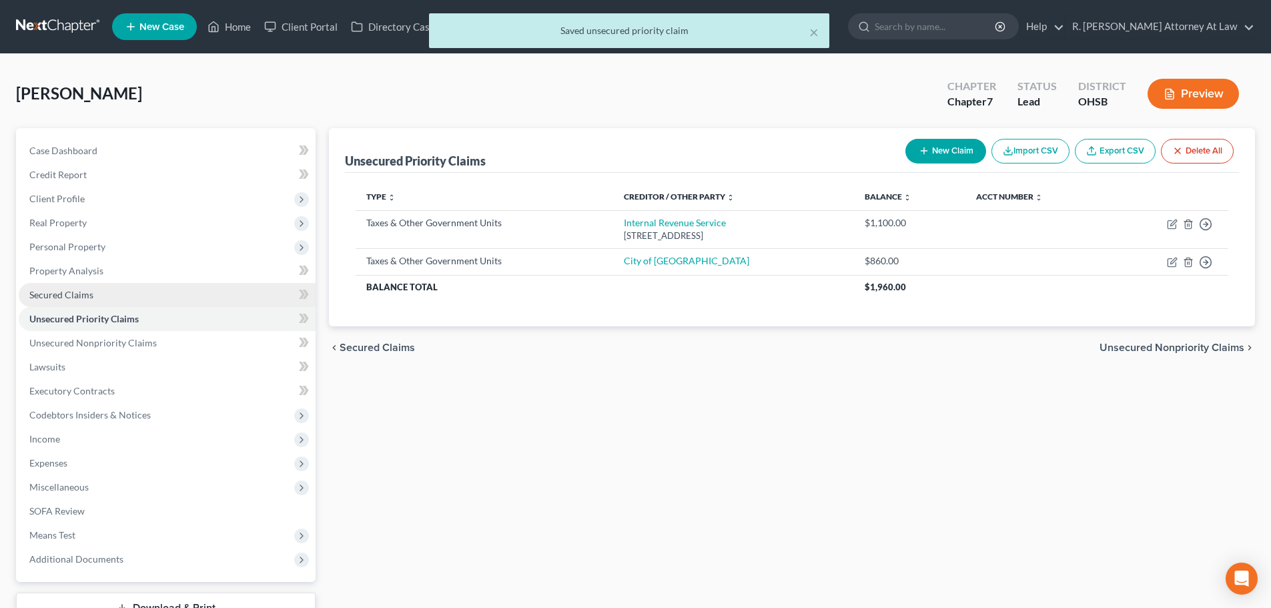
click at [53, 292] on span "Secured Claims" at bounding box center [61, 294] width 64 height 11
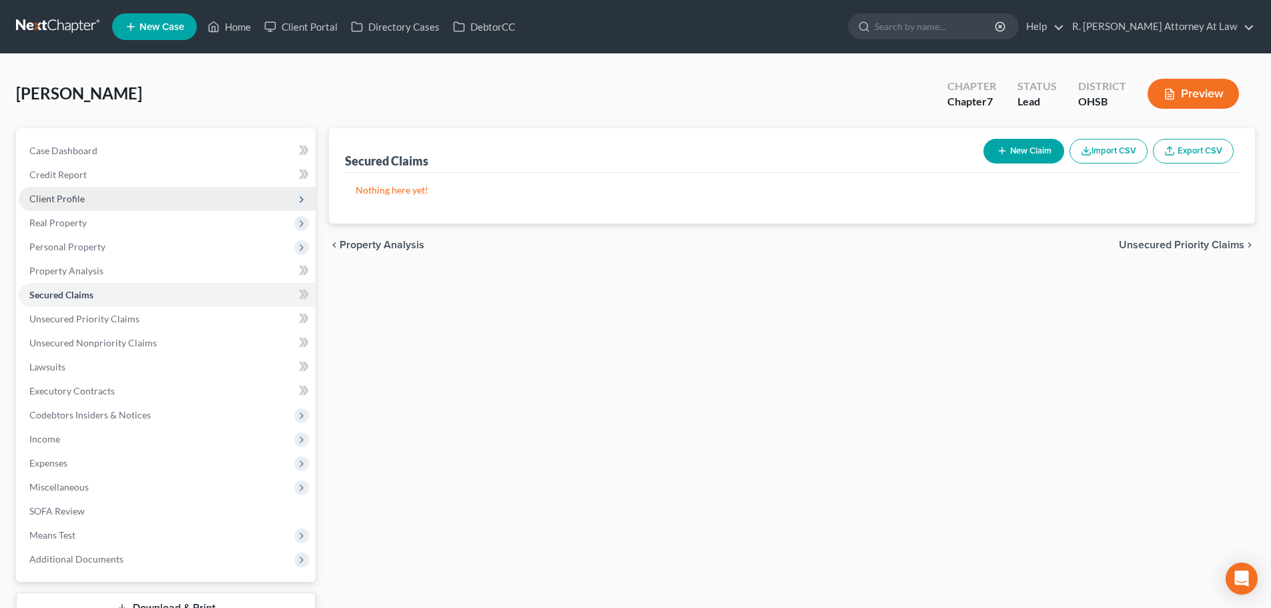
click at [50, 189] on span "Client Profile" at bounding box center [167, 199] width 297 height 24
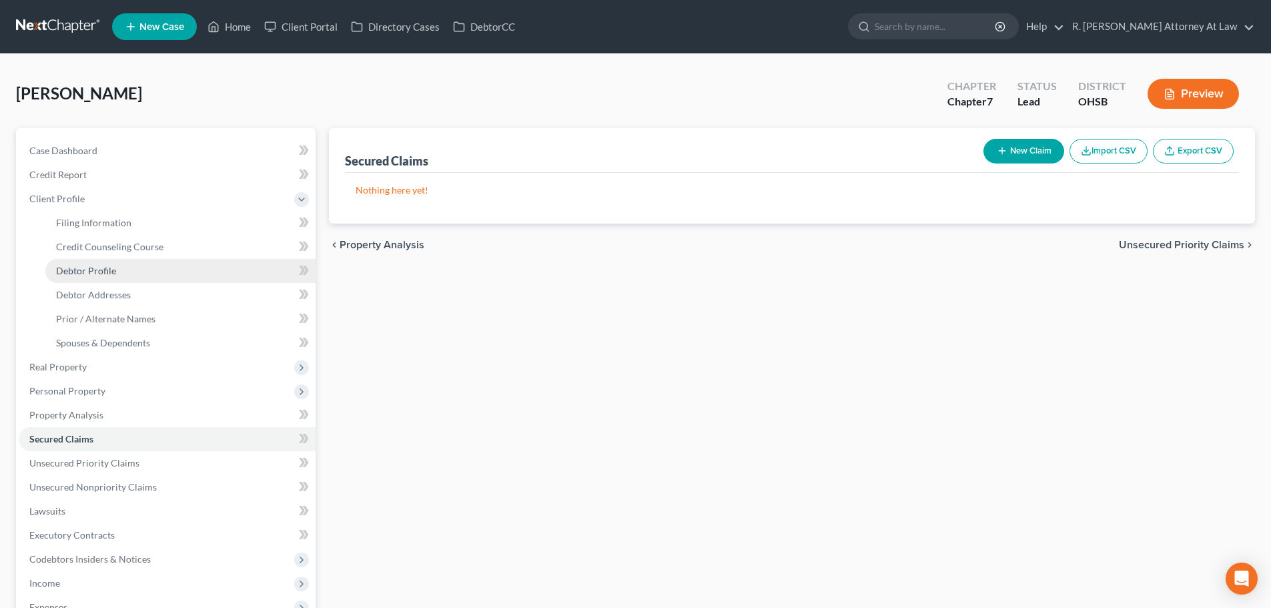
drag, startPoint x: 83, startPoint y: 268, endPoint x: 94, endPoint y: 270, distance: 11.5
click at [81, 268] on span "Debtor Profile" at bounding box center [86, 270] width 60 height 11
select select "1"
select select "0"
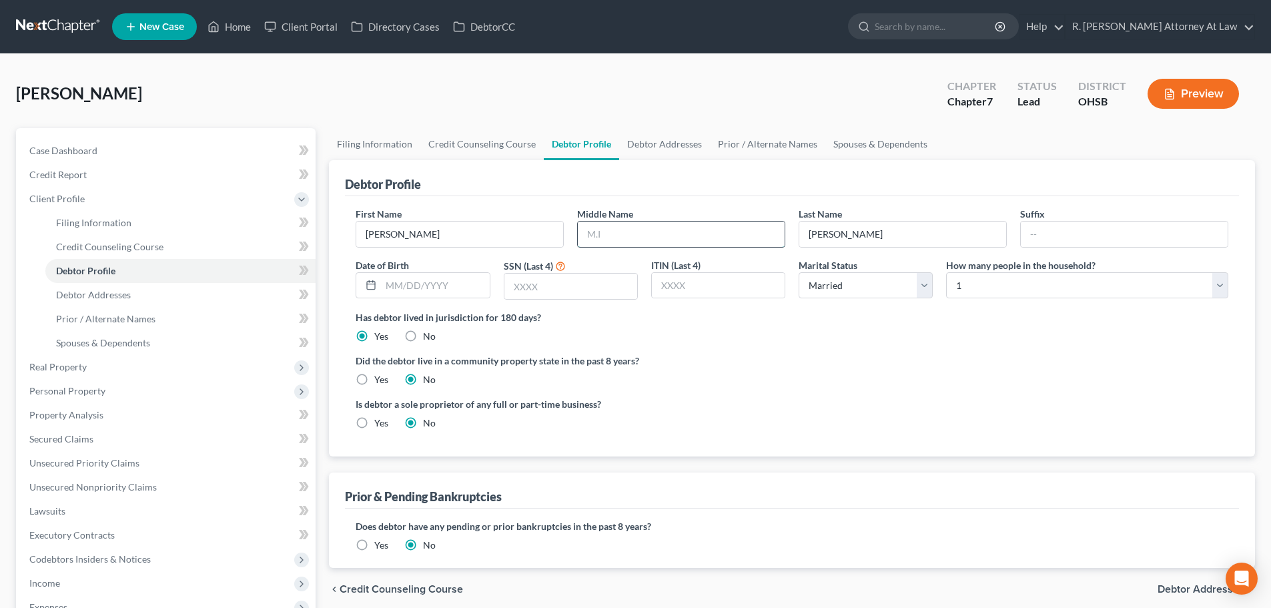
click at [612, 235] on input "text" at bounding box center [681, 234] width 207 height 25
type input "Sue"
click at [679, 328] on div "Has debtor lived in jurisdiction for 180 days? Yes No Debtor must reside in jur…" at bounding box center [792, 326] width 873 height 33
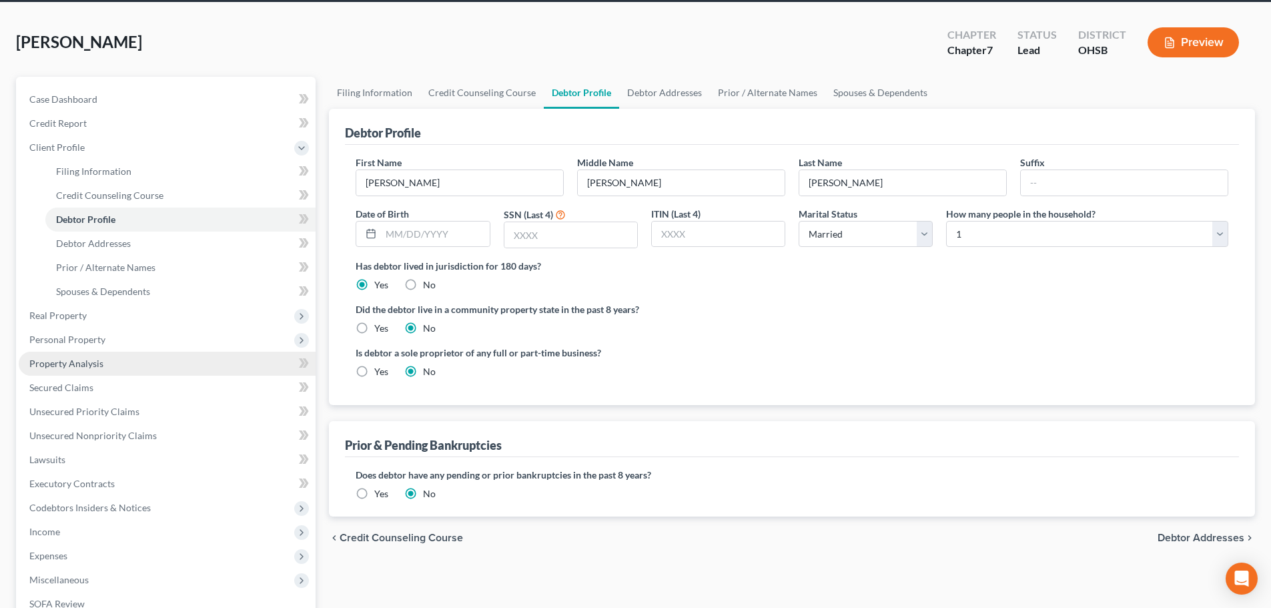
scroll to position [133, 0]
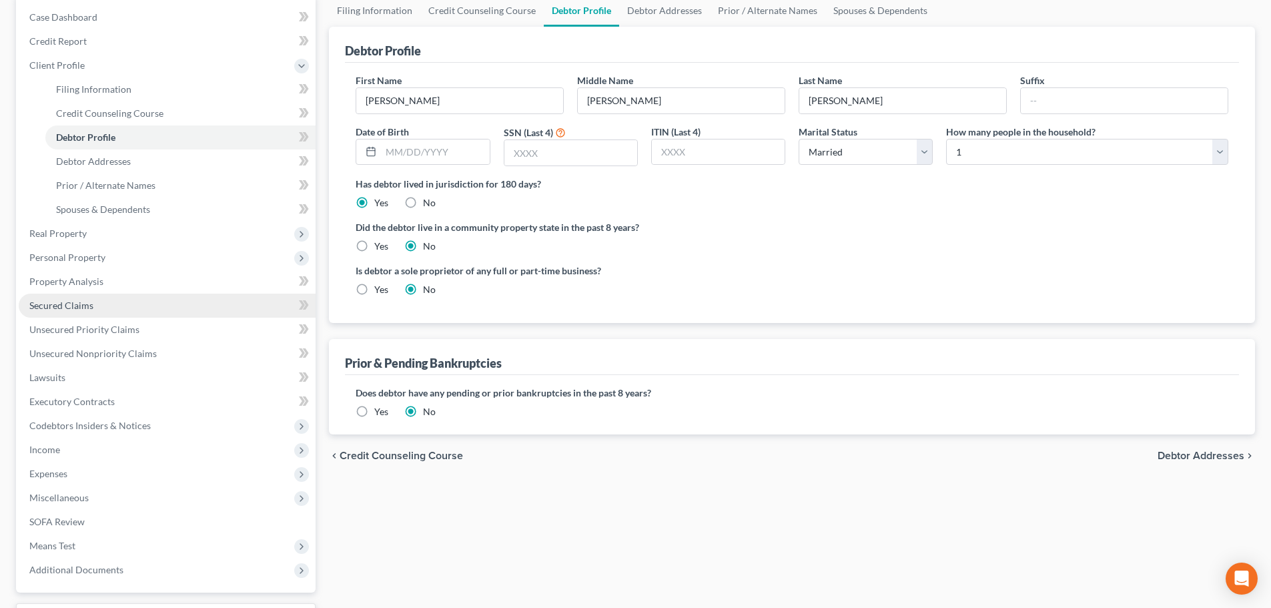
click at [67, 306] on span "Secured Claims" at bounding box center [61, 305] width 64 height 11
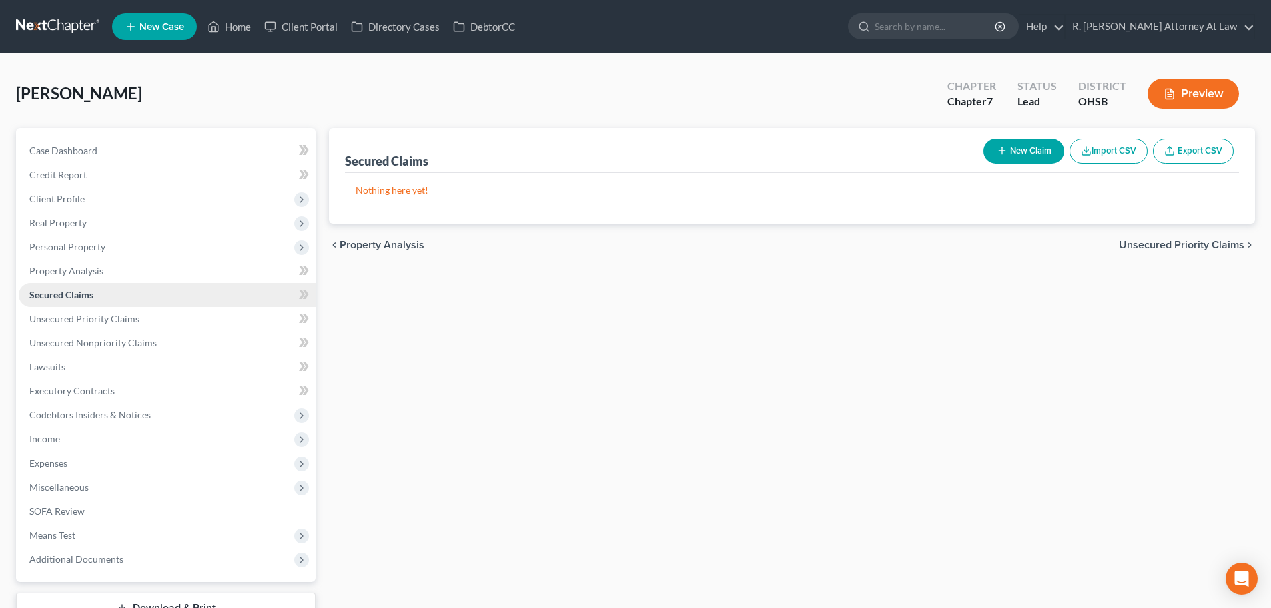
click at [52, 294] on span "Secured Claims" at bounding box center [61, 294] width 64 height 11
click at [42, 244] on span "Personal Property" at bounding box center [67, 246] width 76 height 11
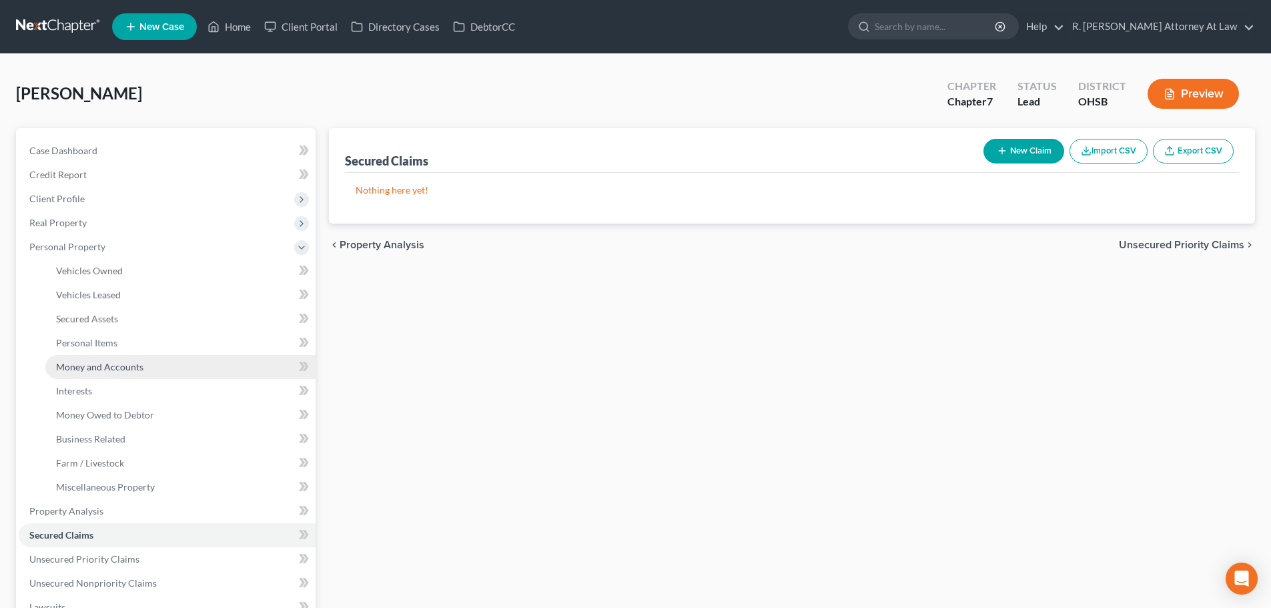
click at [89, 368] on span "Money and Accounts" at bounding box center [99, 366] width 87 height 11
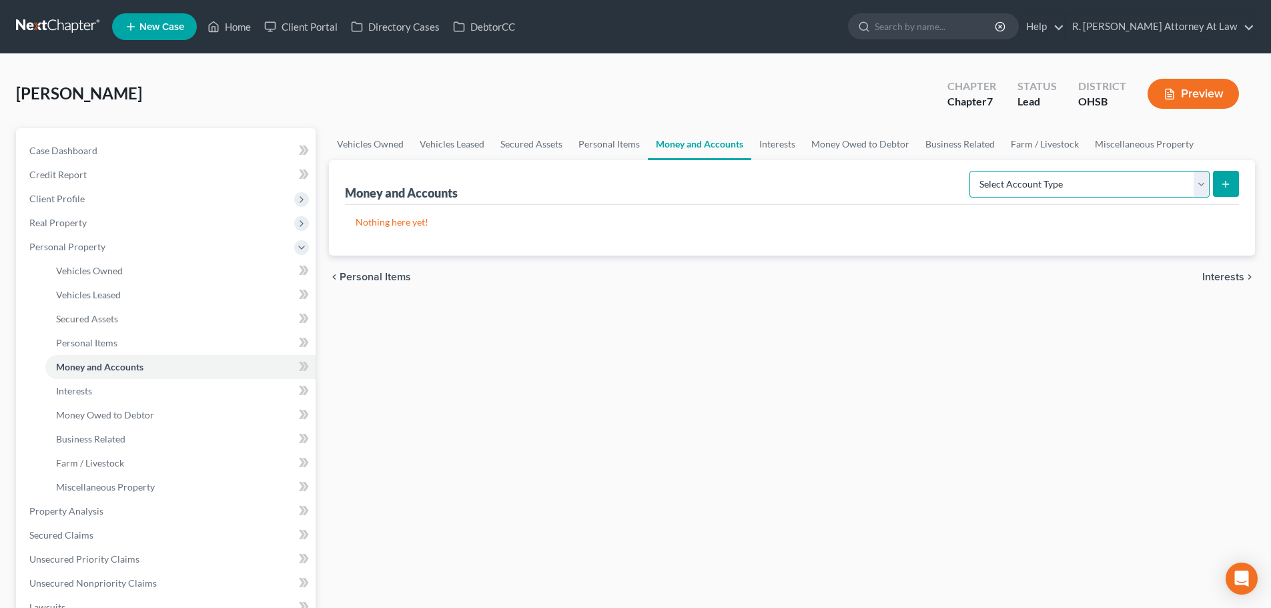
click at [1023, 187] on select "Select Account Type Brokerage Cash on Hand Certificates of Deposit Checking Acc…" at bounding box center [1089, 184] width 240 height 27
select select "checking"
click at [972, 171] on select "Select Account Type Brokerage Cash on Hand Certificates of Deposit Checking Acc…" at bounding box center [1089, 184] width 240 height 27
click at [1230, 181] on icon "submit" at bounding box center [1225, 184] width 11 height 11
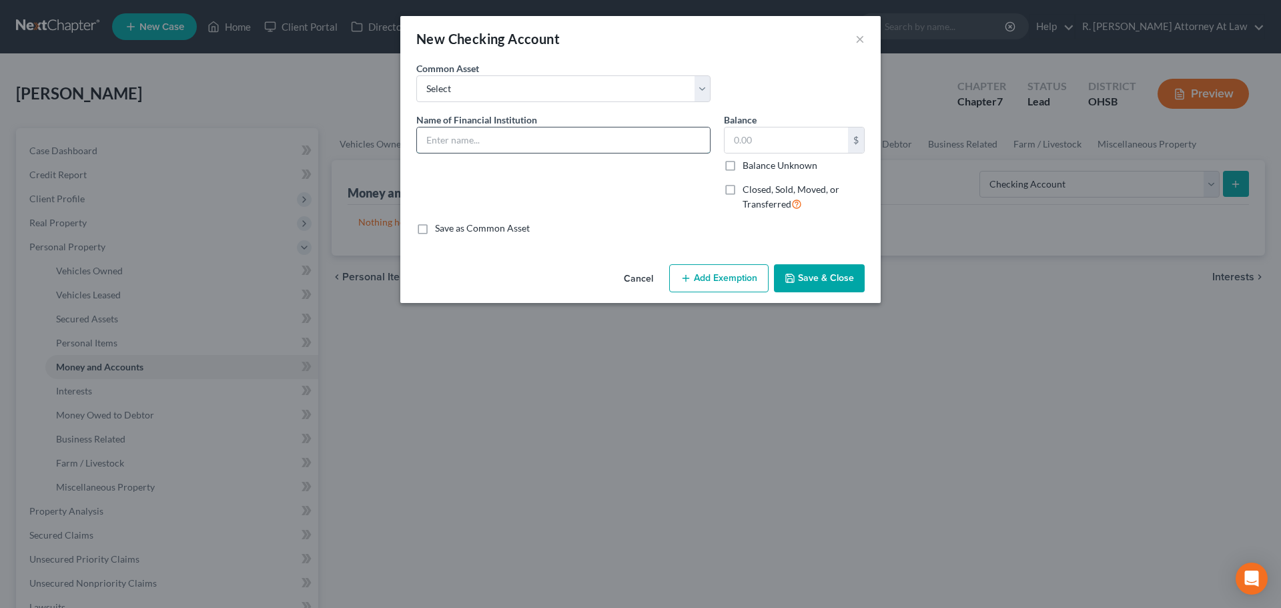
click at [513, 133] on input "text" at bounding box center [563, 139] width 293 height 25
click at [621, 142] on input "Debtor deposits to Husbands 5th3rd Account" at bounding box center [563, 139] width 293 height 25
type input "Debtor deposits to Husbands 5th3rd Account Checking"
click at [794, 281] on icon "button" at bounding box center [790, 278] width 11 height 11
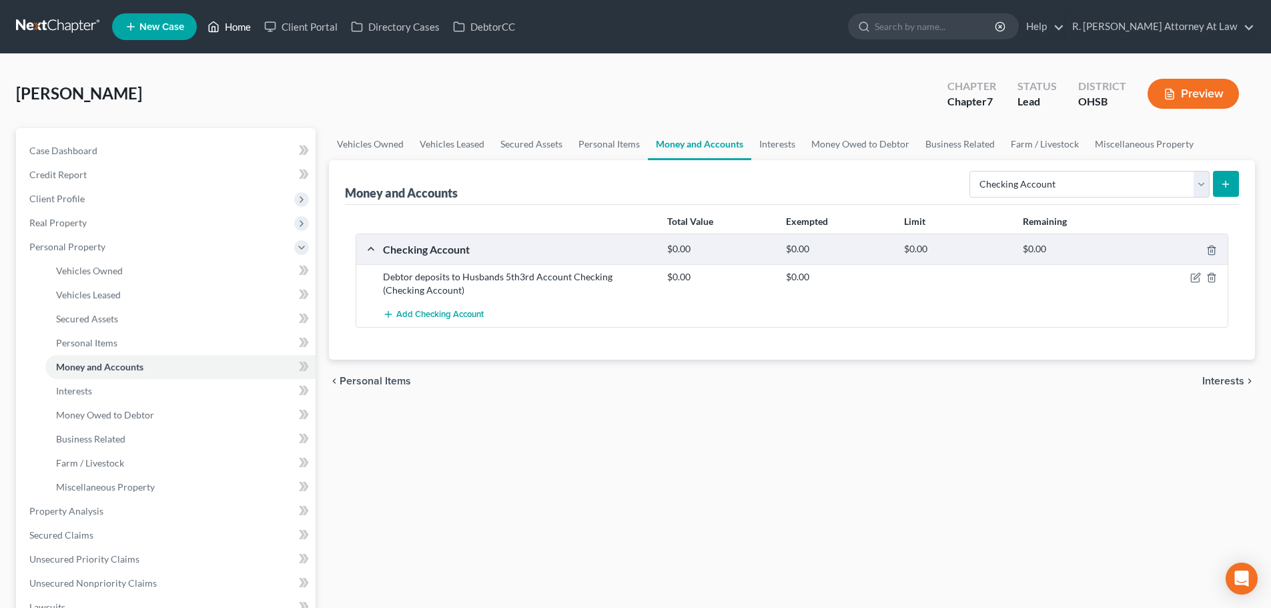
click at [238, 28] on link "Home" at bounding box center [229, 27] width 57 height 24
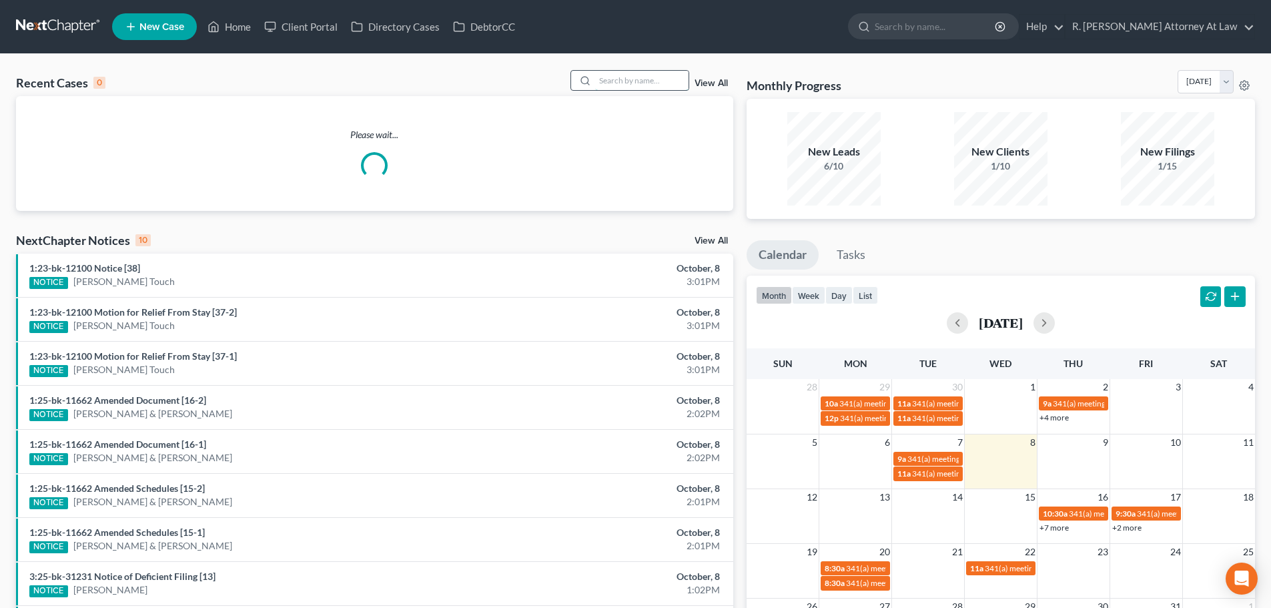
click at [614, 78] on input "search" at bounding box center [641, 80] width 93 height 19
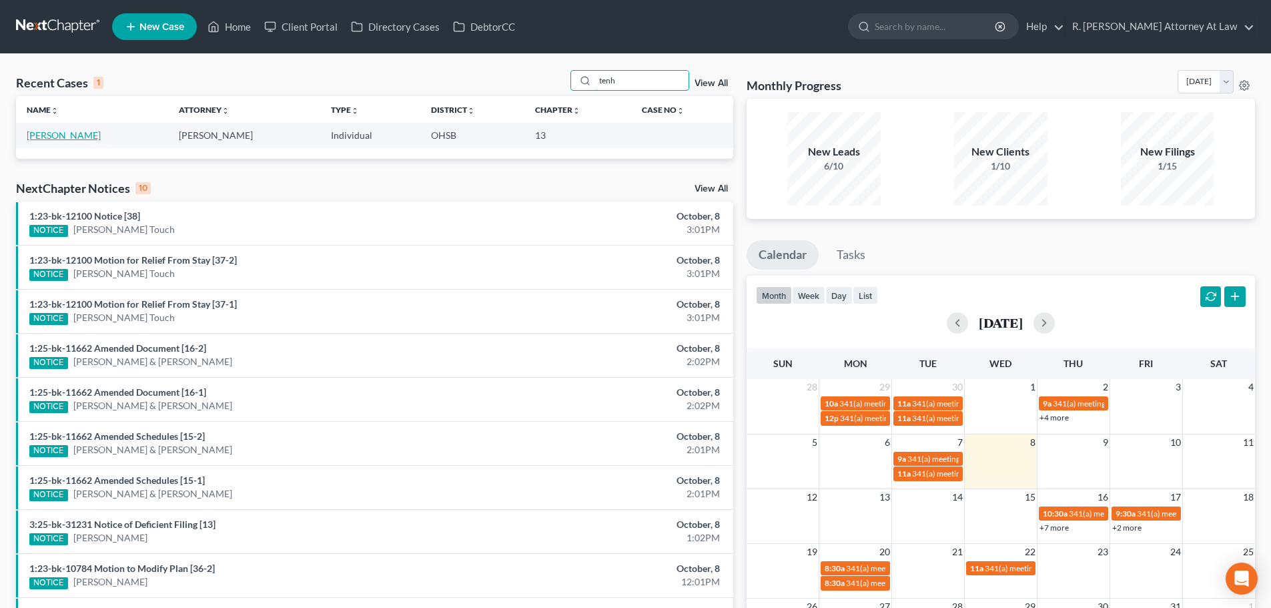
type input "tenh"
click at [71, 137] on link "Tenhundfeld, Pamela" at bounding box center [64, 134] width 74 height 11
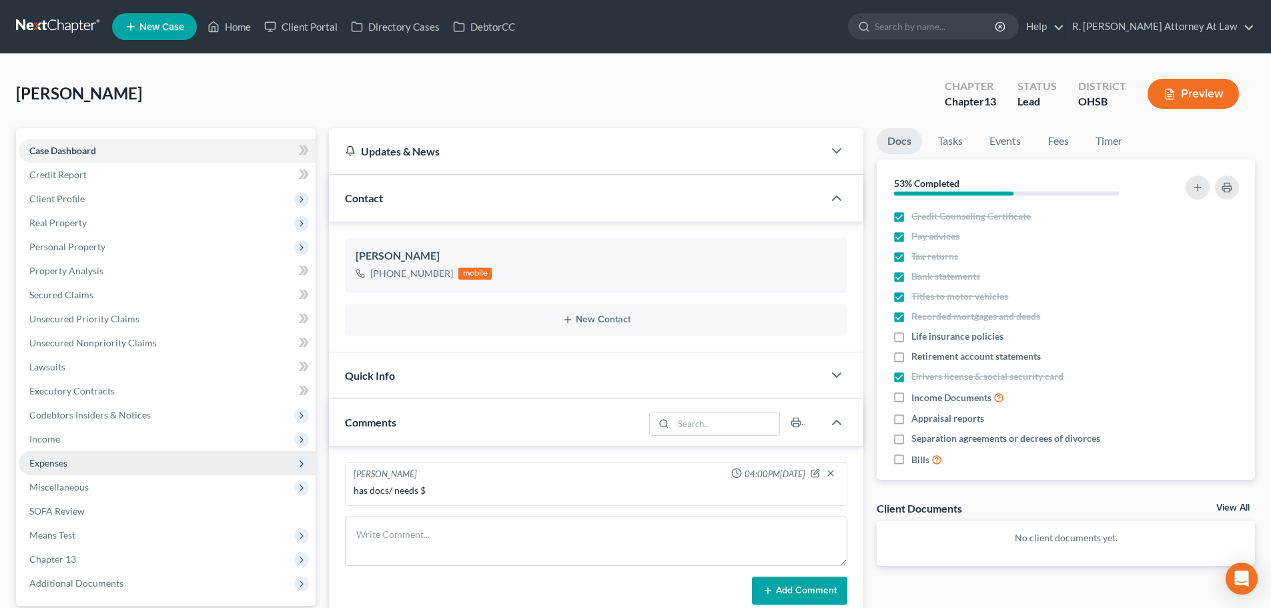
click at [67, 462] on span "Expenses" at bounding box center [48, 462] width 38 height 11
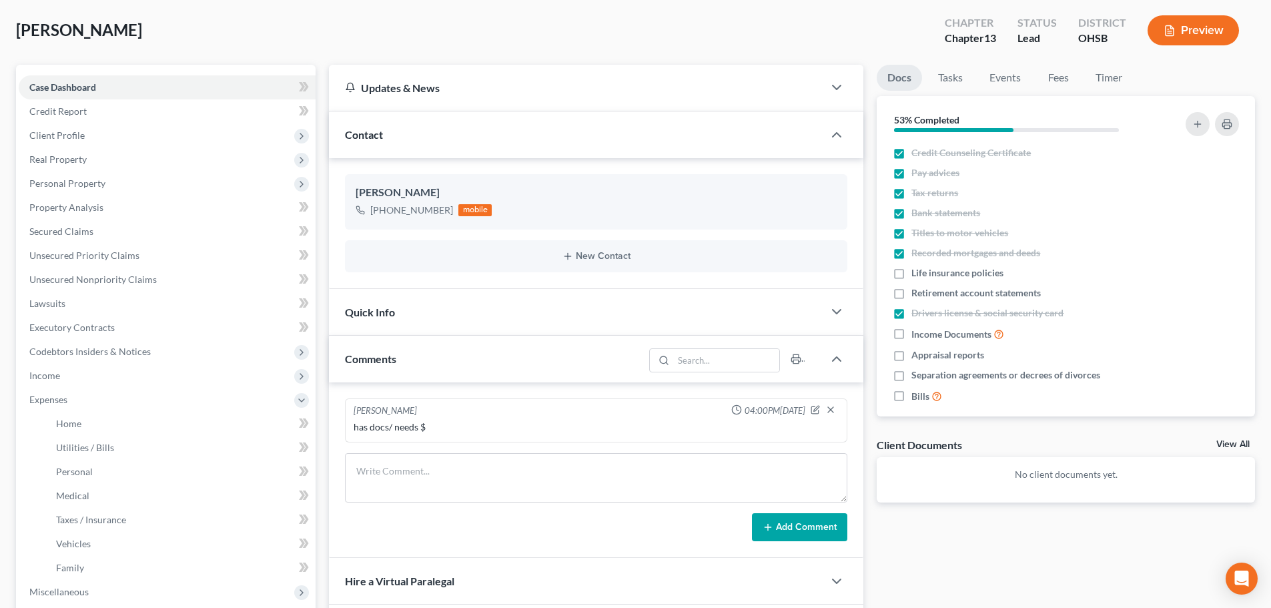
scroll to position [294, 0]
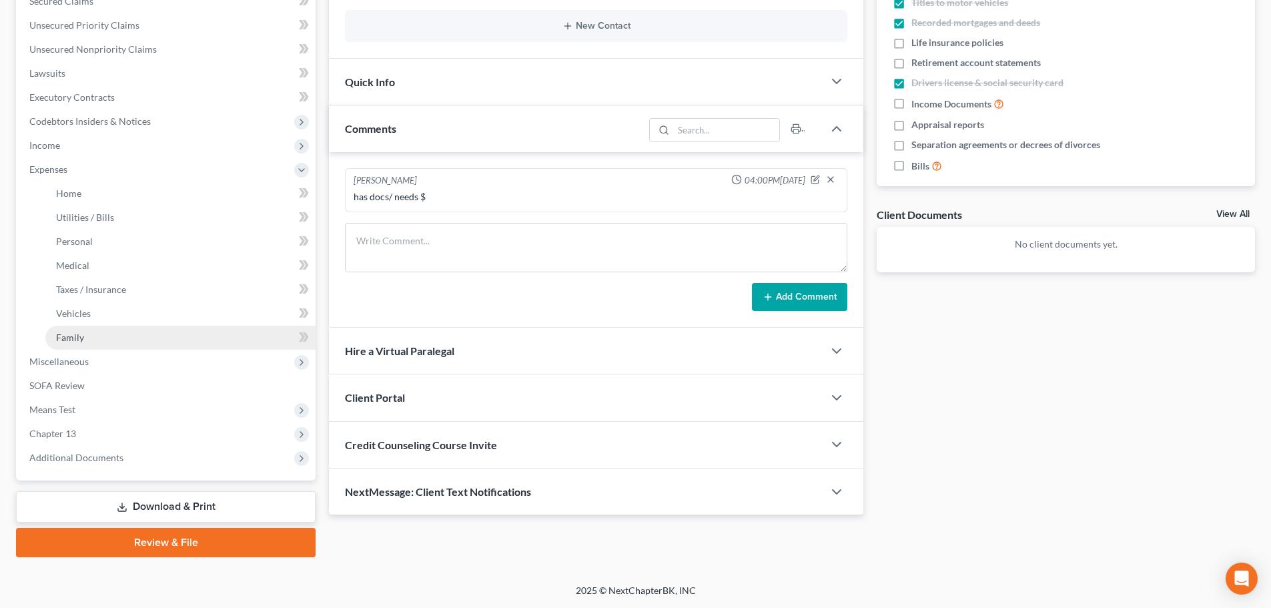
click at [73, 345] on link "Family" at bounding box center [180, 338] width 270 height 24
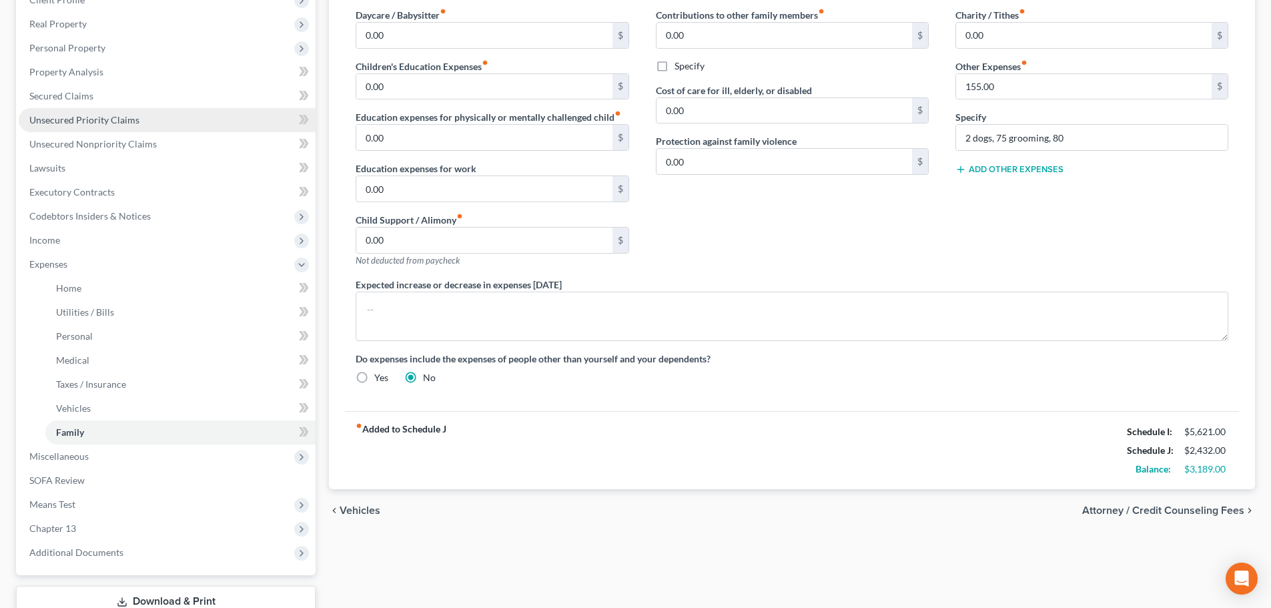
scroll to position [133, 0]
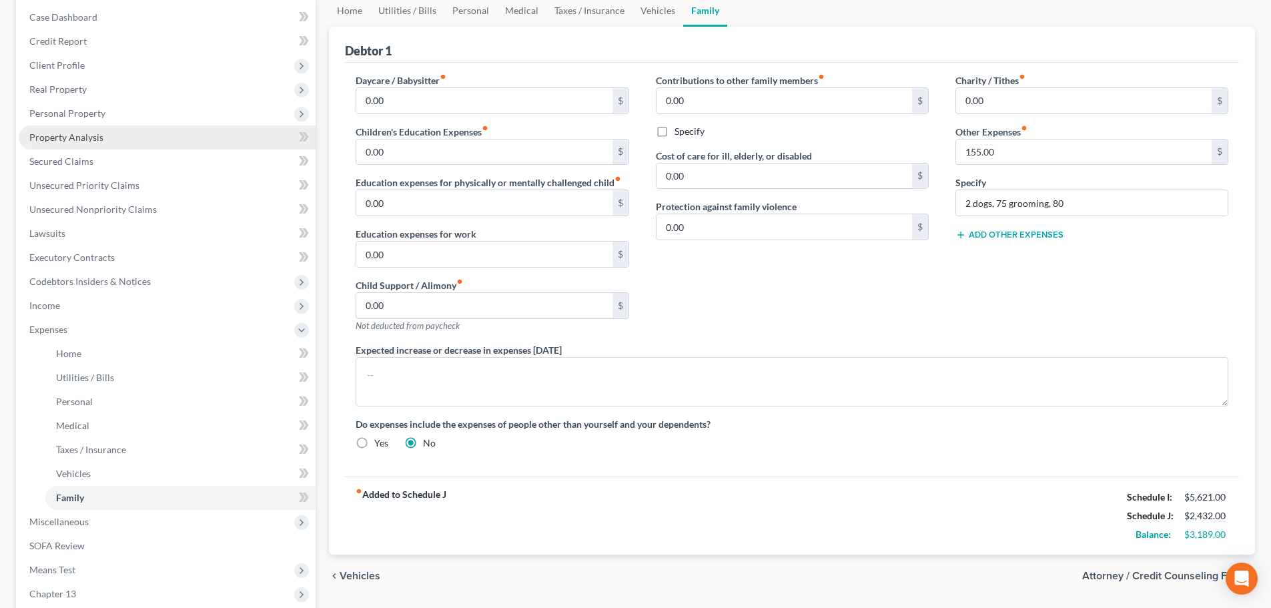
click at [78, 131] on link "Property Analysis" at bounding box center [167, 137] width 297 height 24
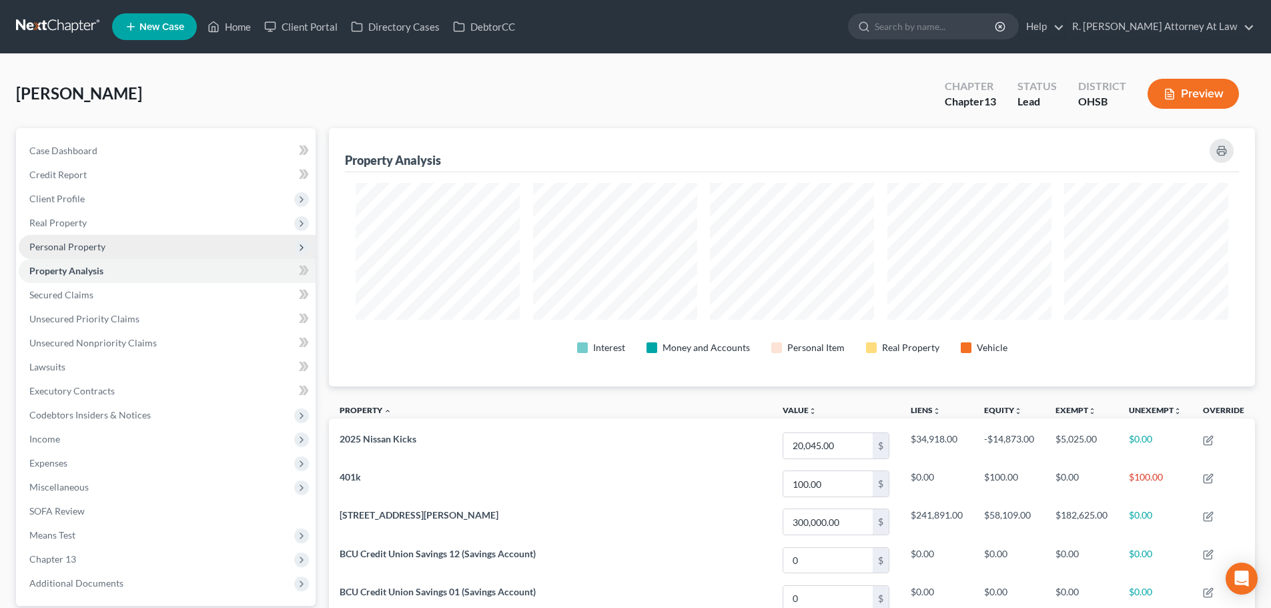
click at [59, 247] on span "Personal Property" at bounding box center [67, 246] width 76 height 11
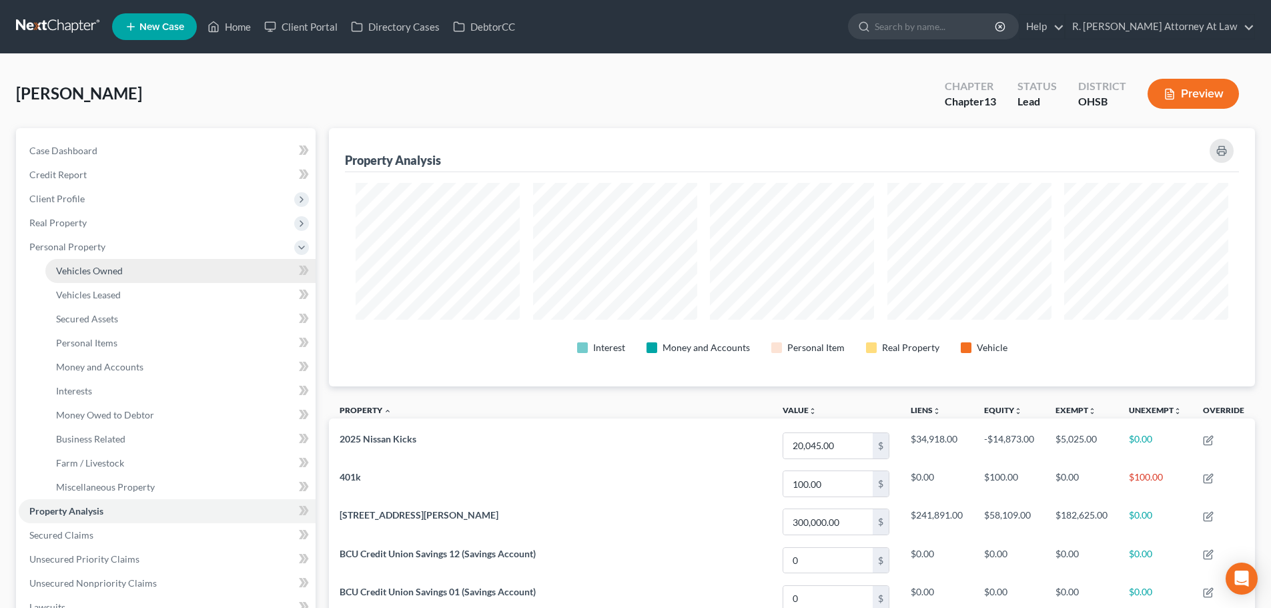
click at [72, 268] on span "Vehicles Owned" at bounding box center [89, 270] width 67 height 11
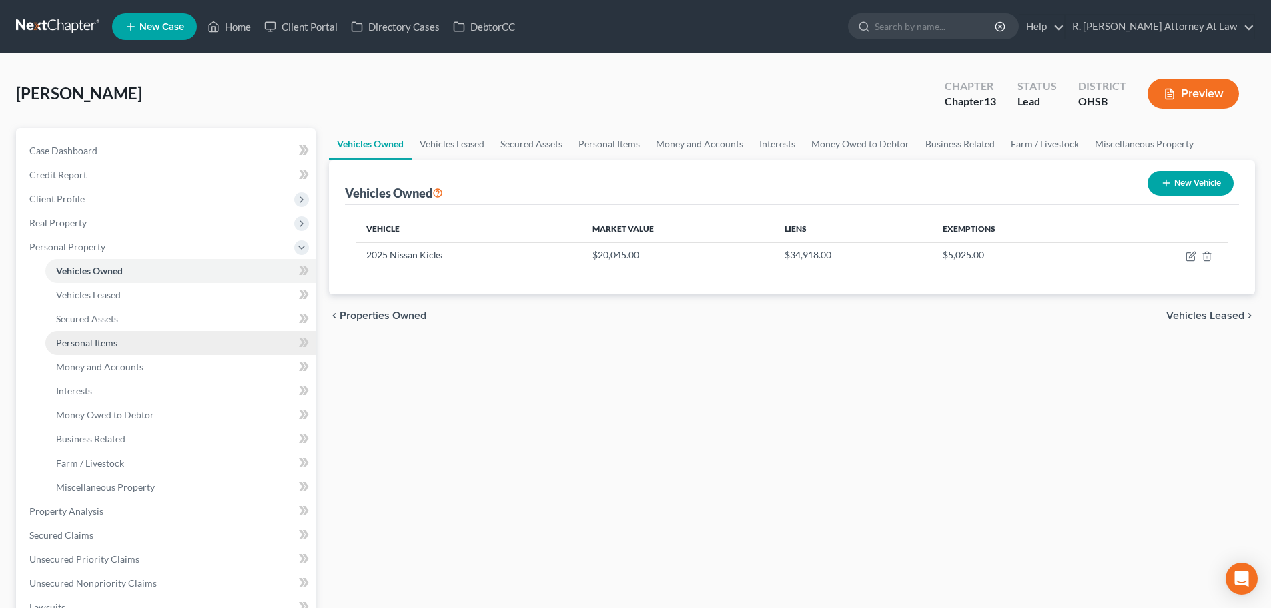
click at [107, 336] on link "Personal Items" at bounding box center [180, 343] width 270 height 24
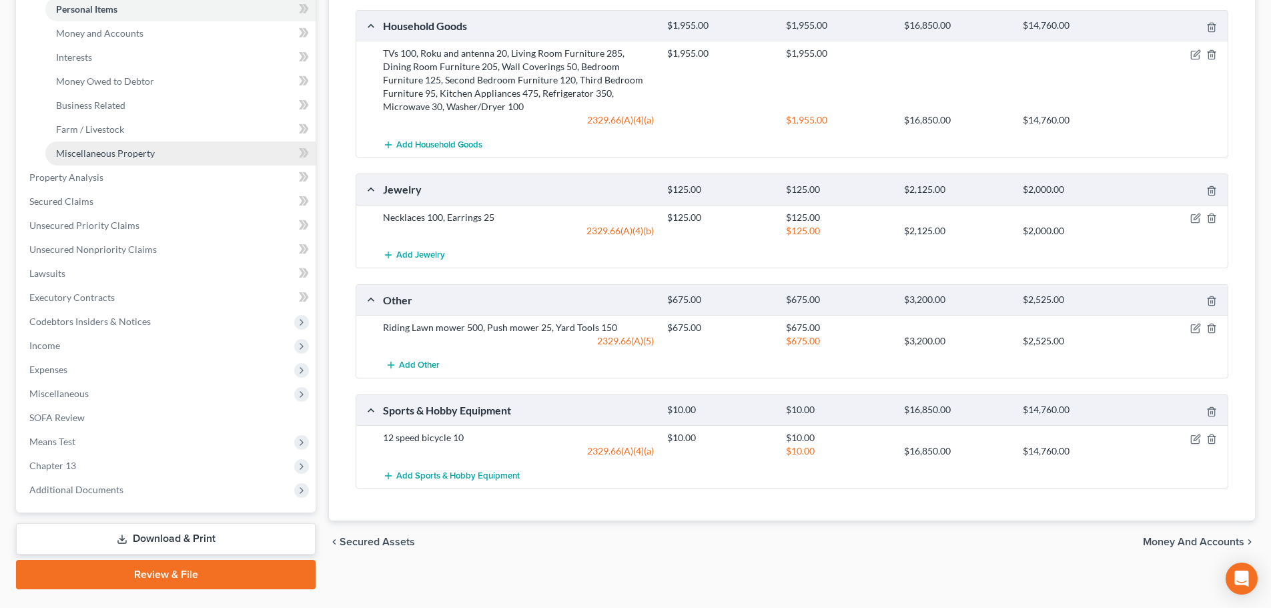
scroll to position [267, 0]
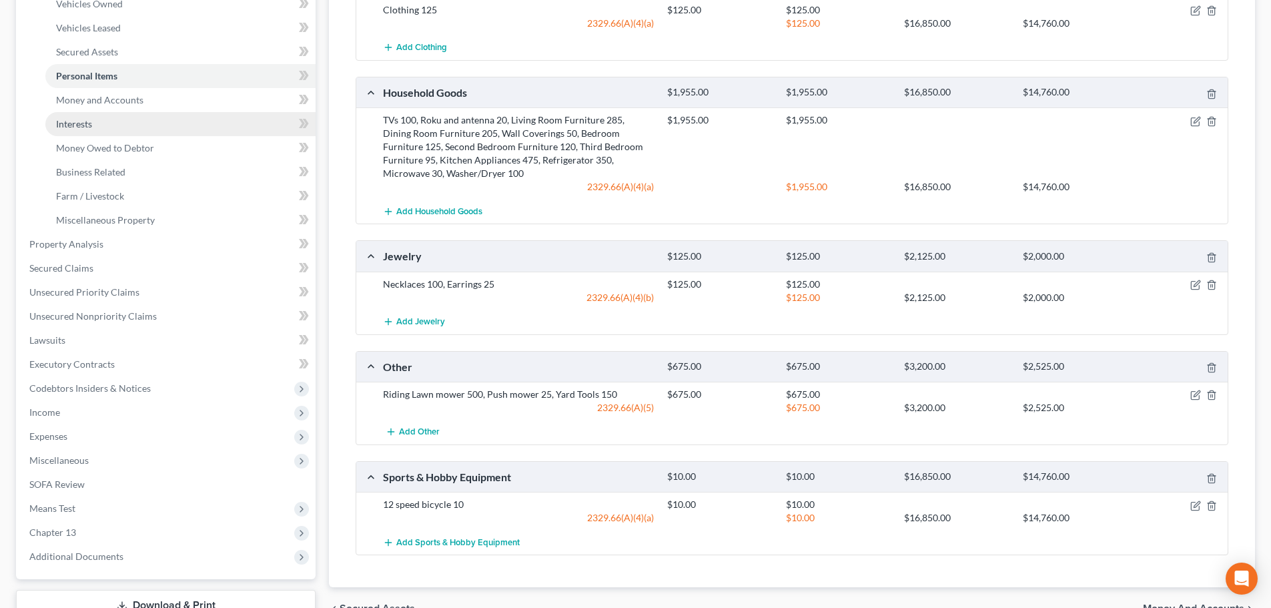
click at [84, 125] on span "Interests" at bounding box center [74, 123] width 36 height 11
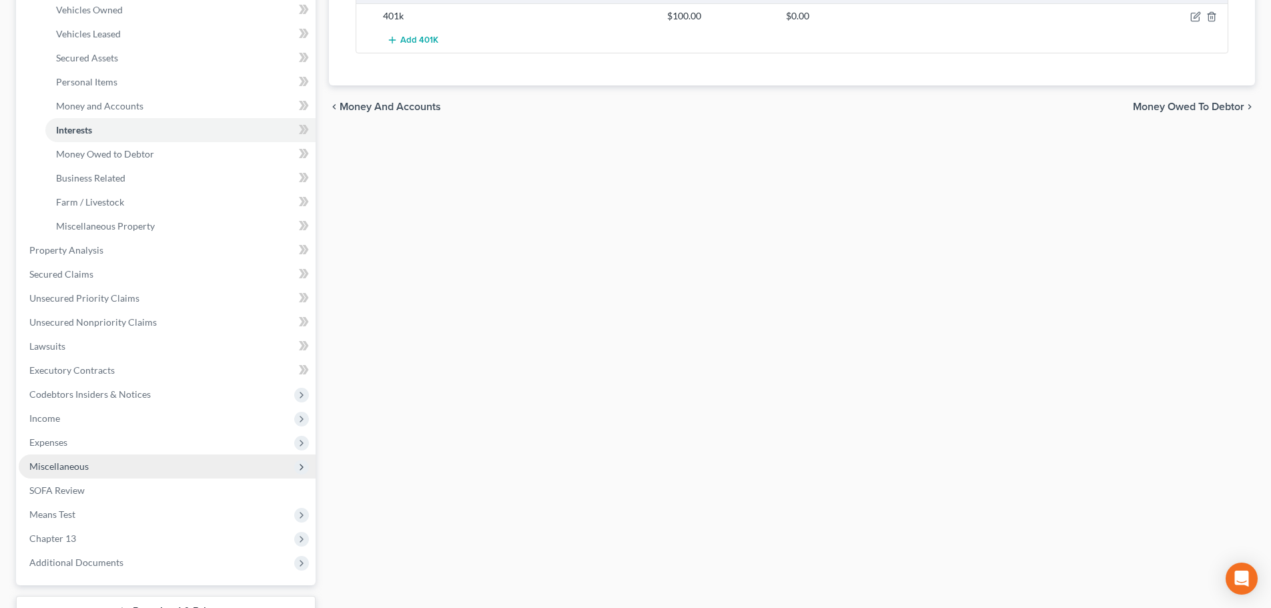
scroll to position [267, 0]
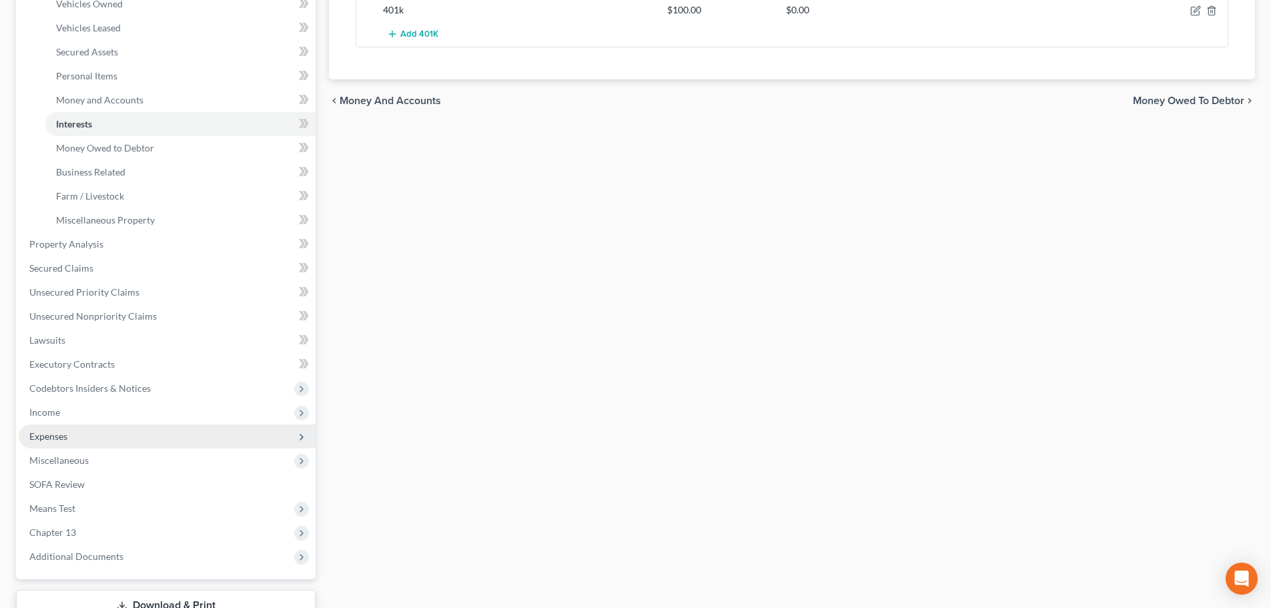
click at [47, 438] on span "Expenses" at bounding box center [48, 435] width 38 height 11
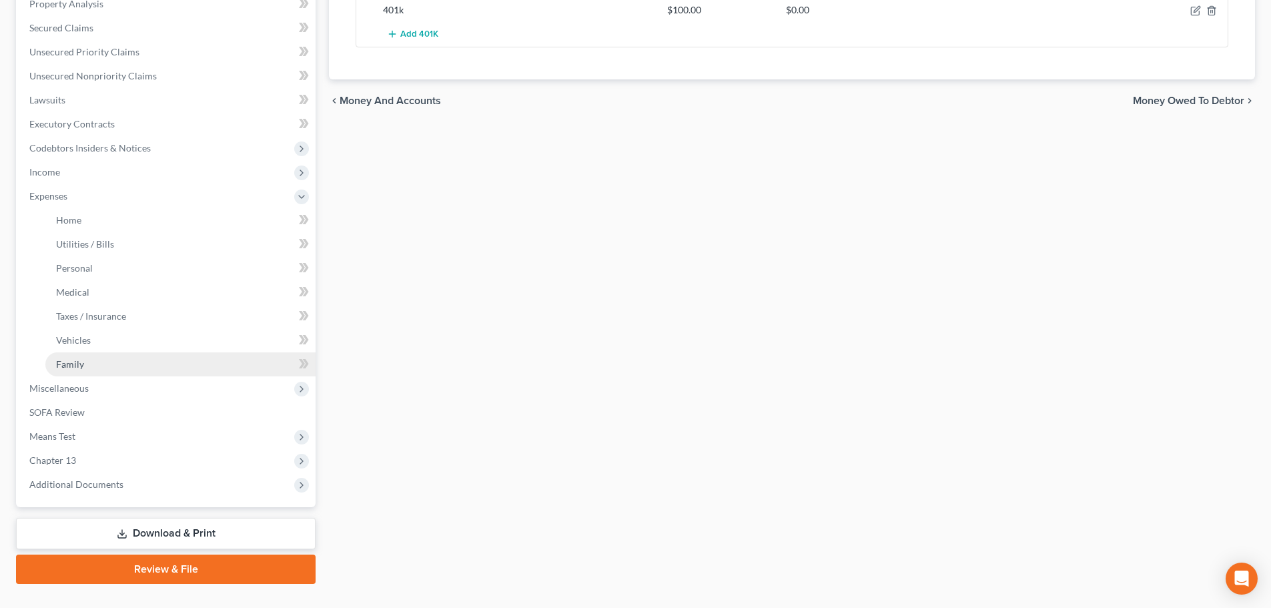
click at [80, 357] on link "Family" at bounding box center [180, 364] width 270 height 24
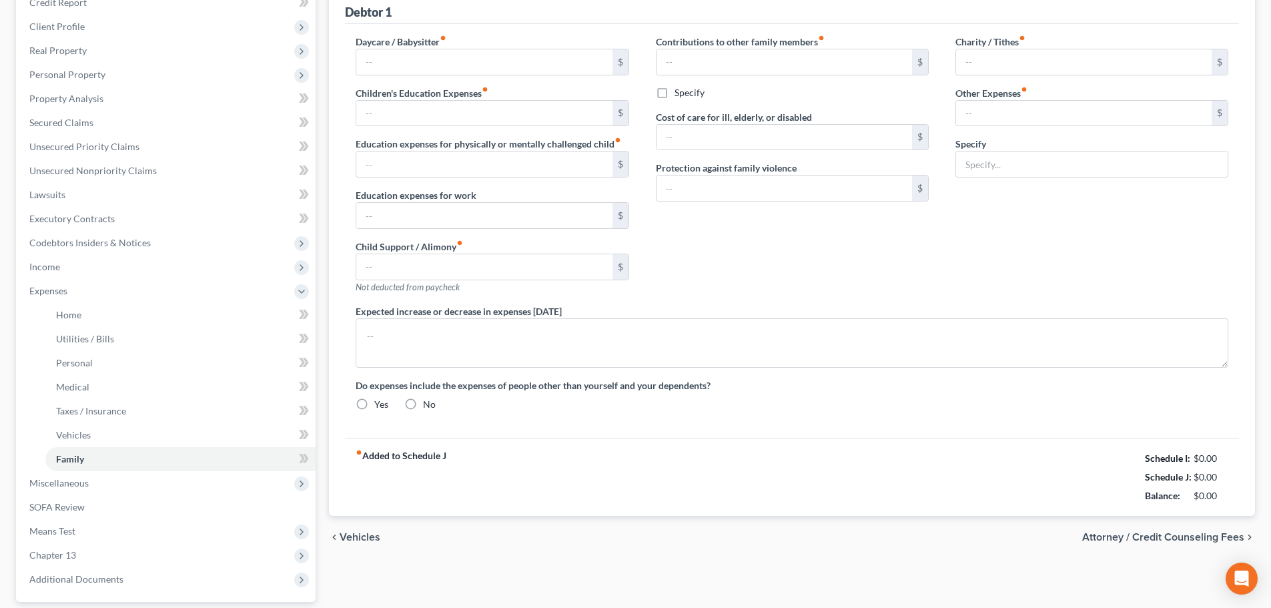
type input "0.00"
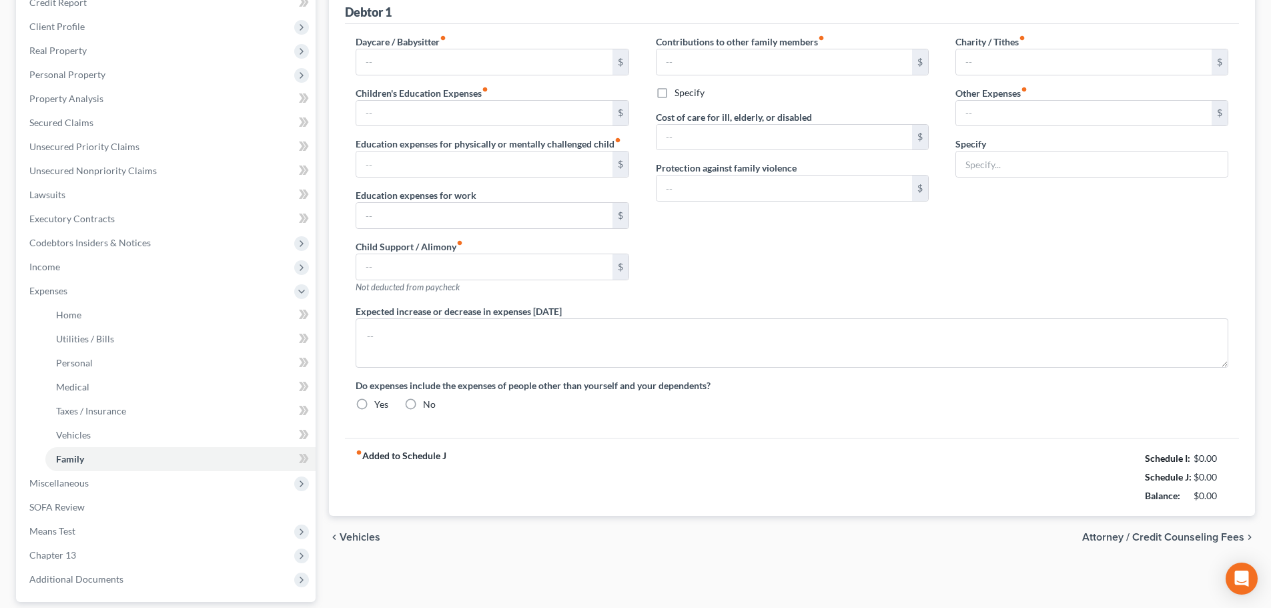
type input "0.00"
type input "155.00"
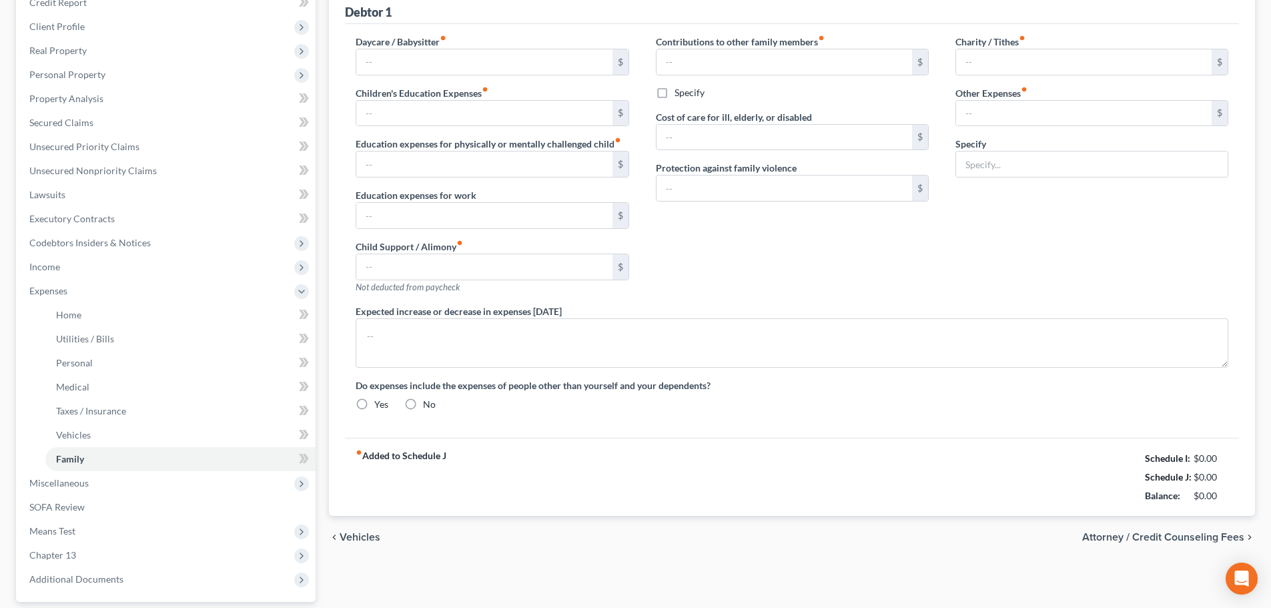
type input "2 dogs, 75 grooming, 80"
radio input "true"
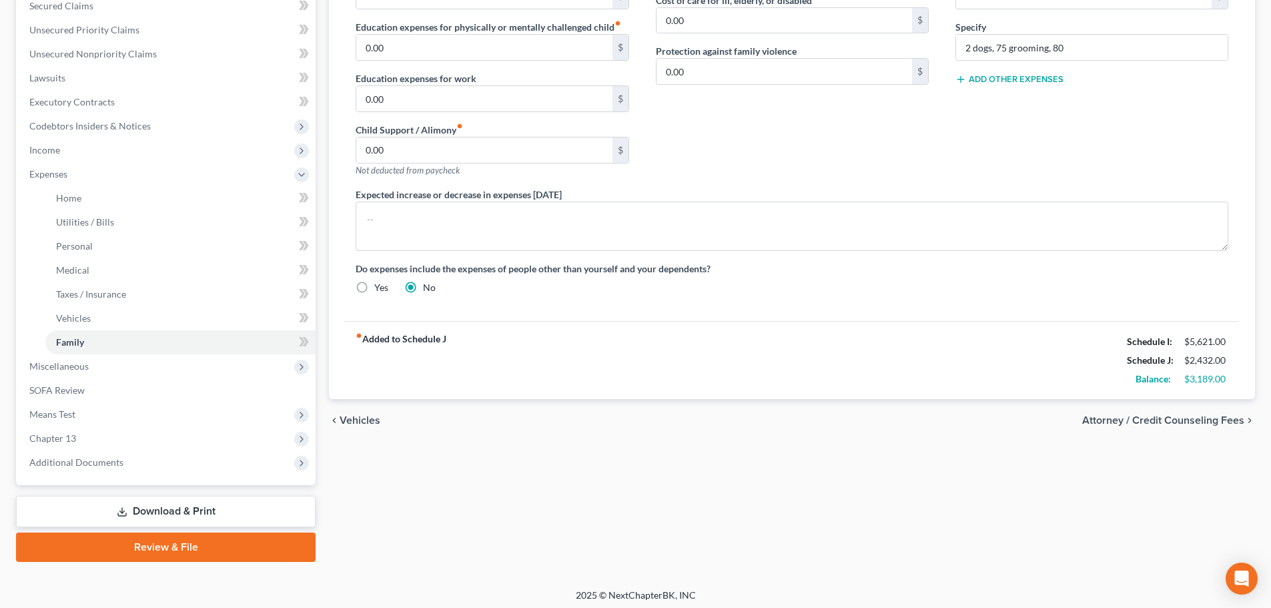
scroll to position [294, 0]
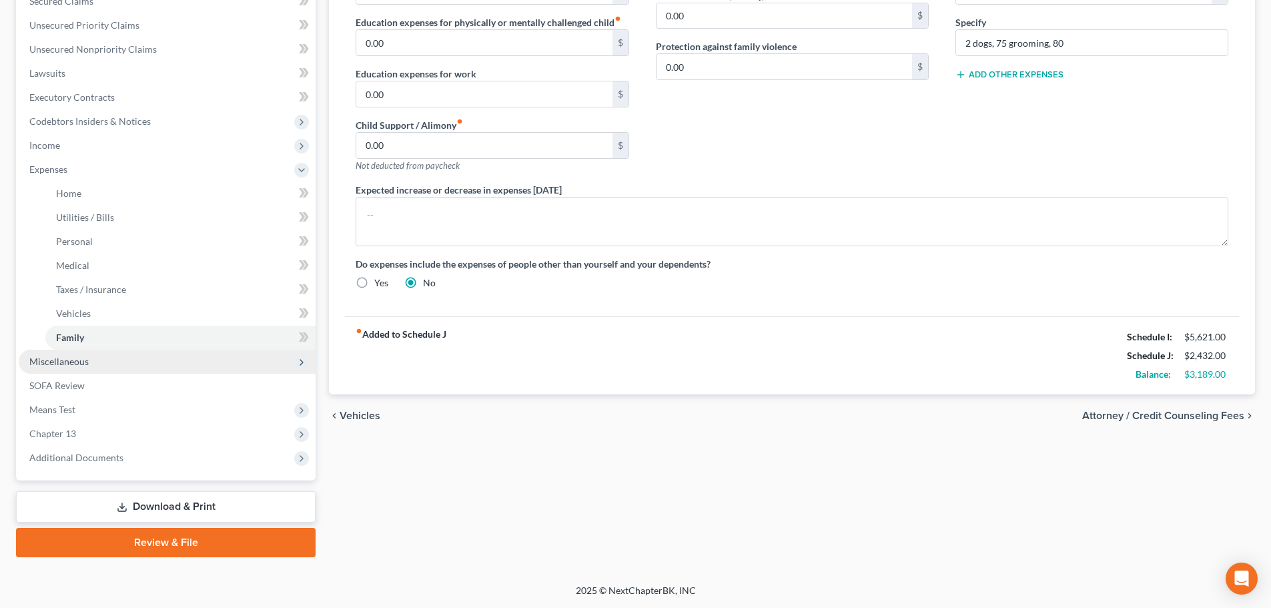
click at [58, 358] on span "Miscellaneous" at bounding box center [58, 361] width 59 height 11
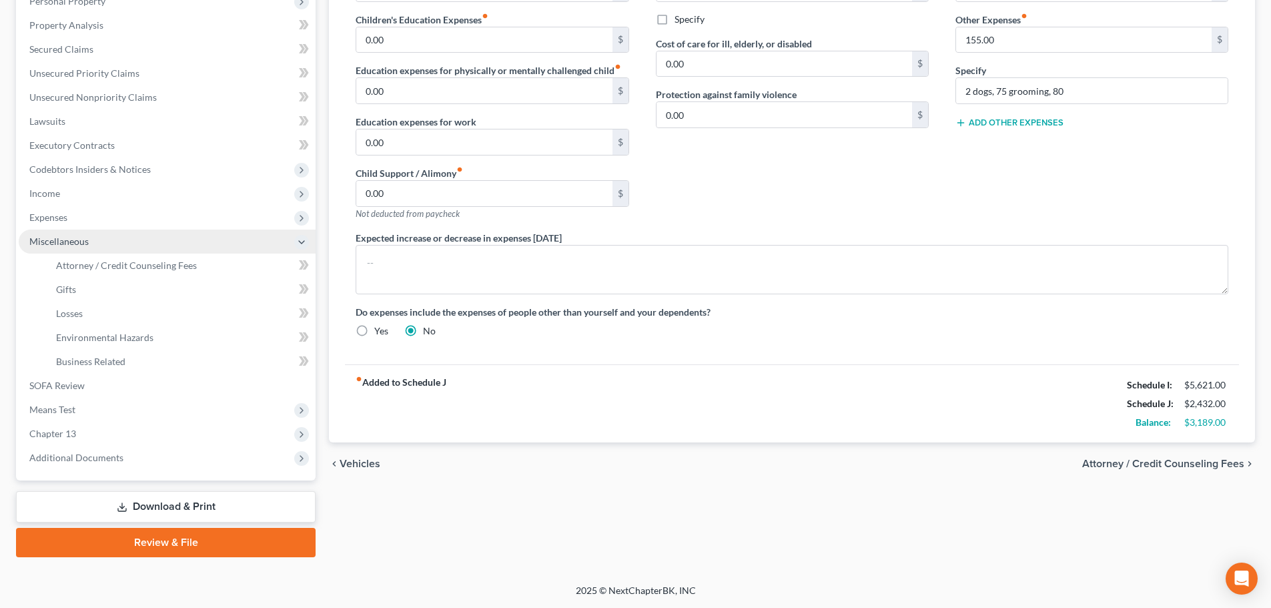
scroll to position [246, 0]
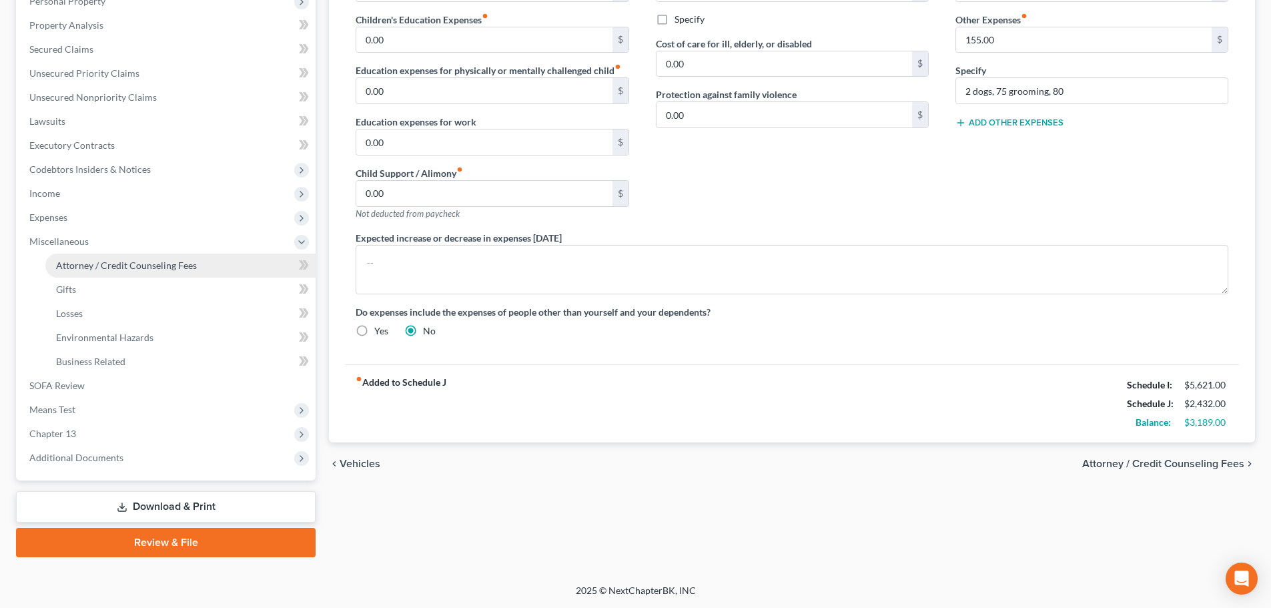
click at [73, 270] on span "Attorney / Credit Counseling Fees" at bounding box center [126, 265] width 141 height 11
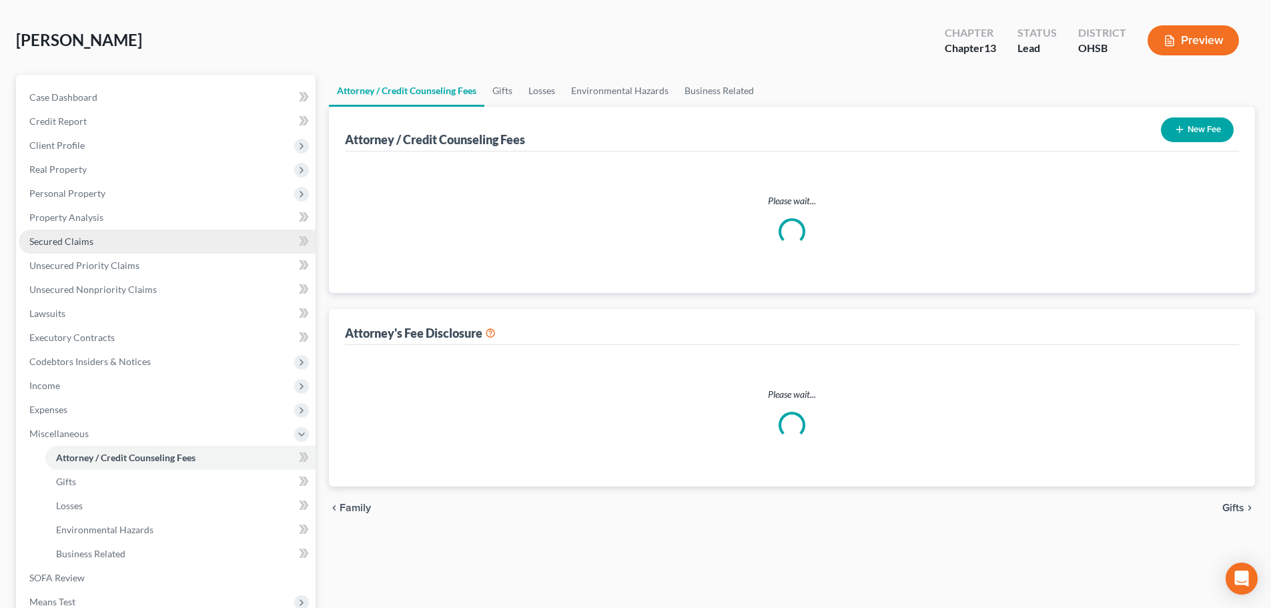
select select "1"
select select "0"
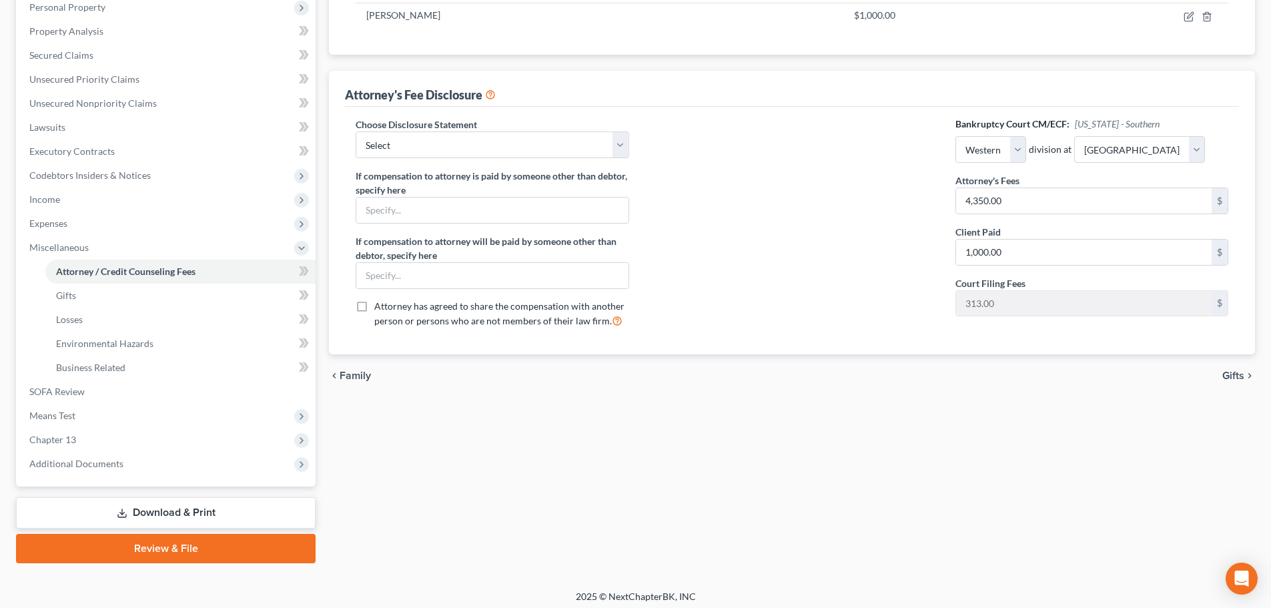
scroll to position [246, 0]
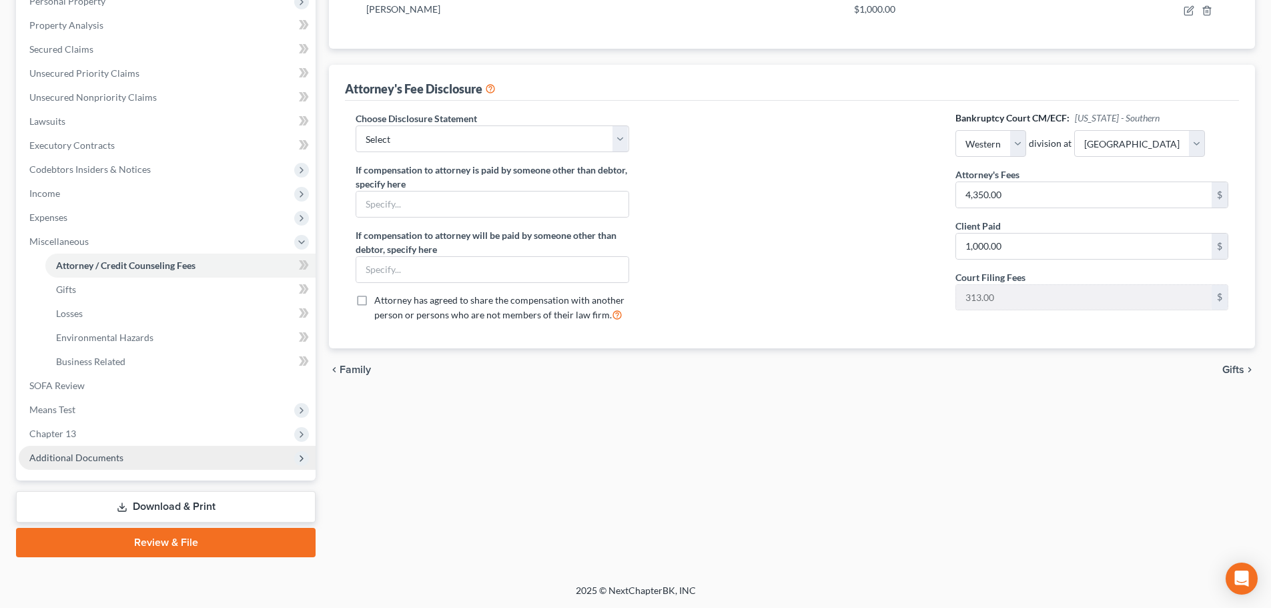
click at [57, 456] on span "Additional Documents" at bounding box center [76, 457] width 94 height 11
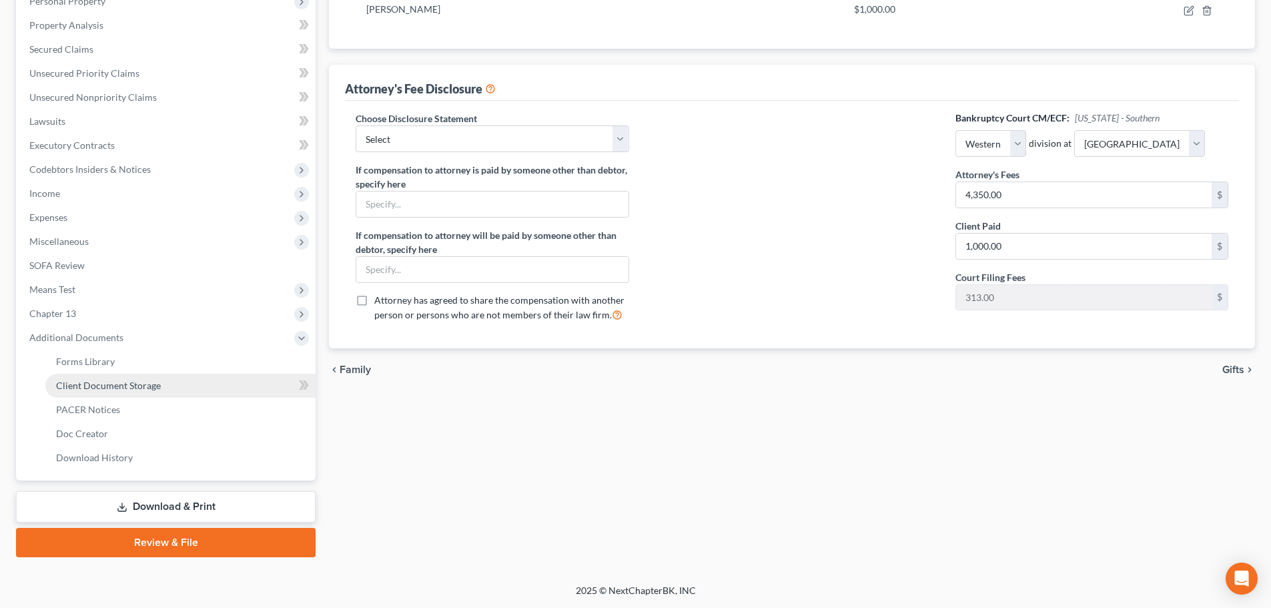
click at [83, 388] on span "Client Document Storage" at bounding box center [108, 385] width 105 height 11
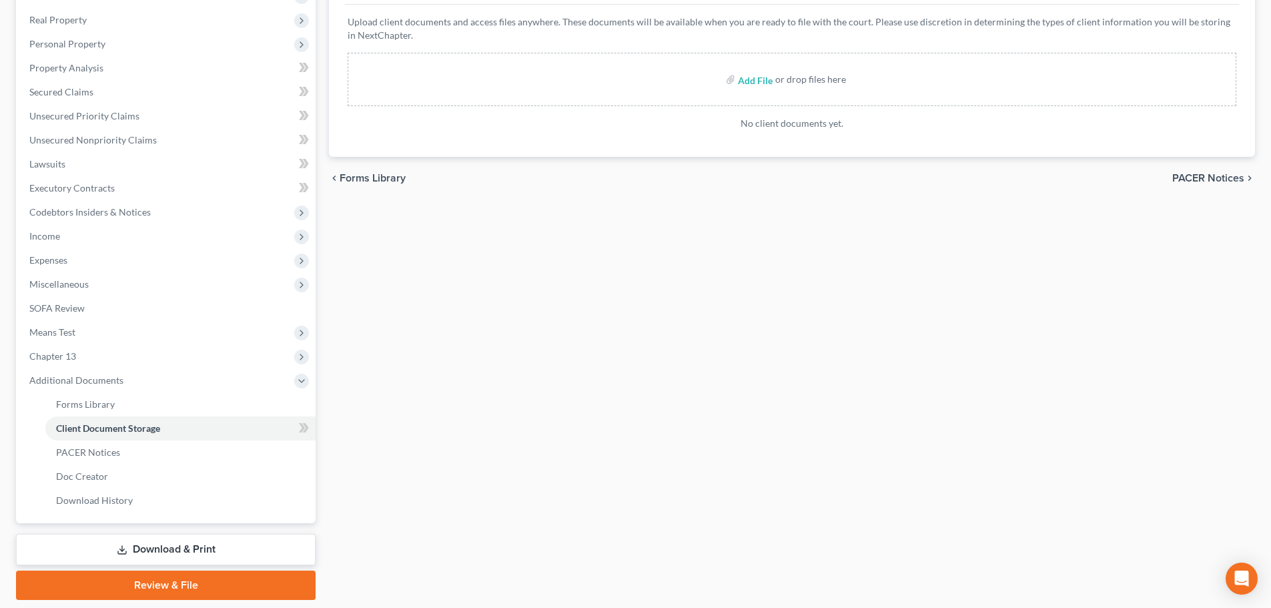
scroll to position [179, 0]
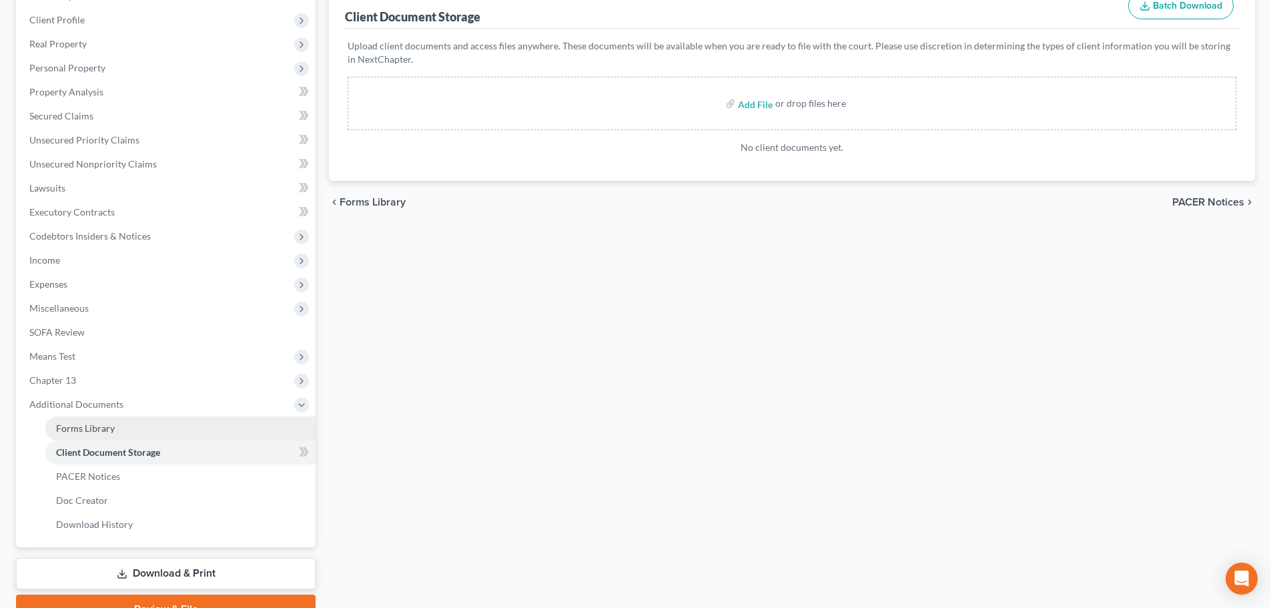
click at [105, 427] on span "Forms Library" at bounding box center [85, 427] width 59 height 11
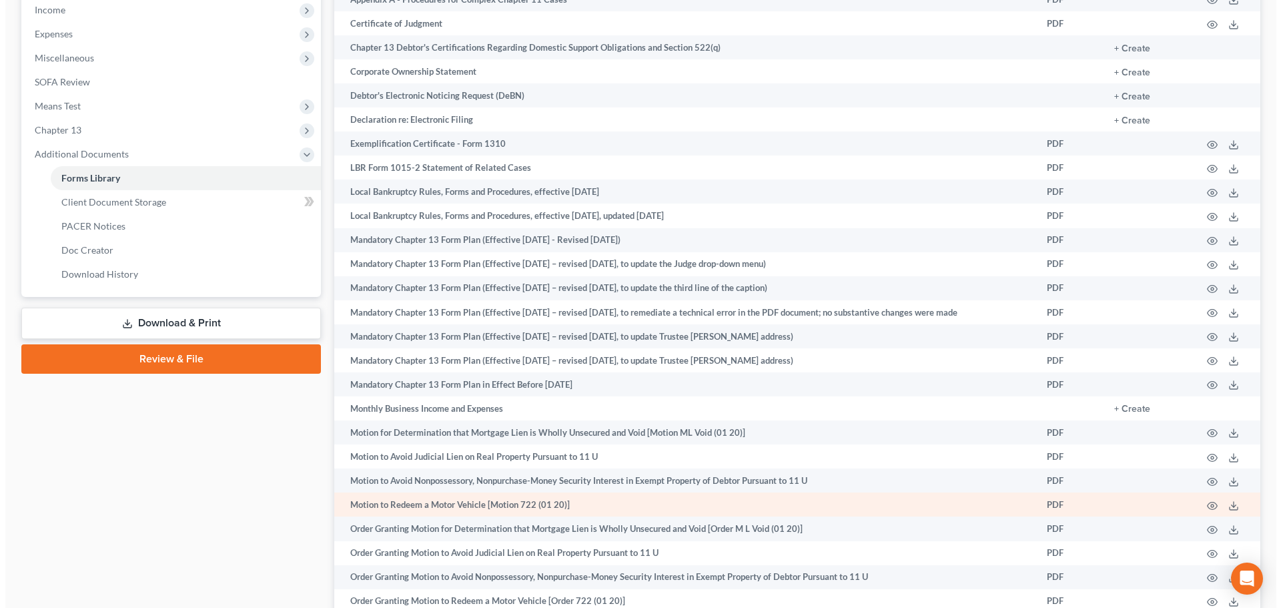
scroll to position [600, 0]
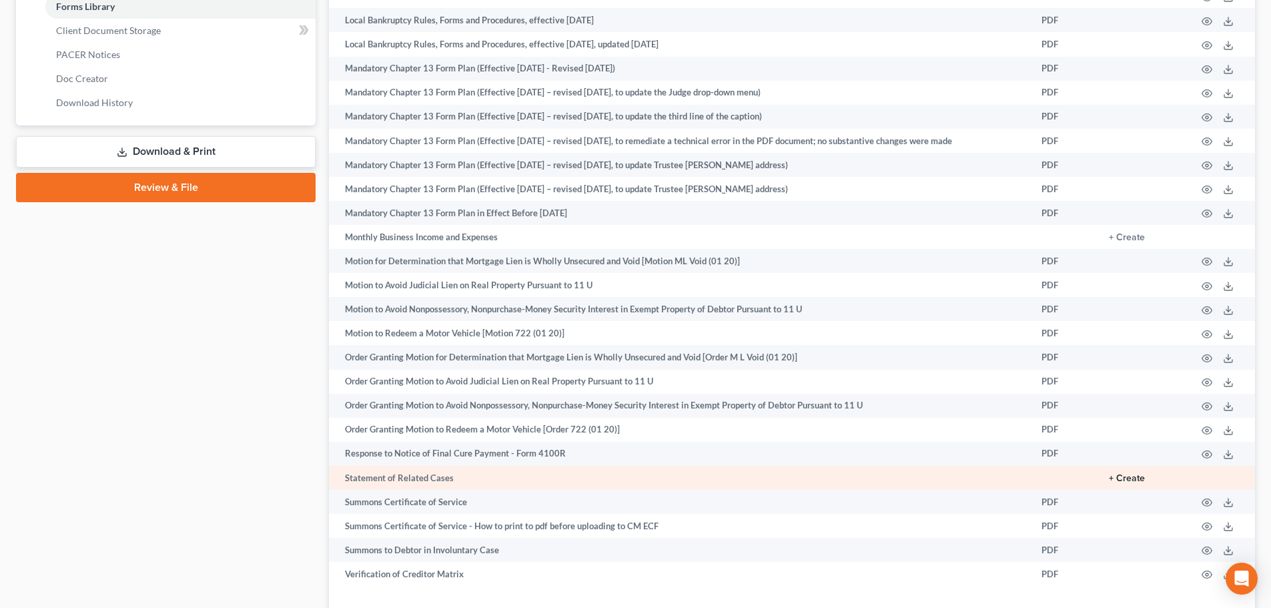
click at [1125, 476] on button "+ Create" at bounding box center [1127, 478] width 36 height 9
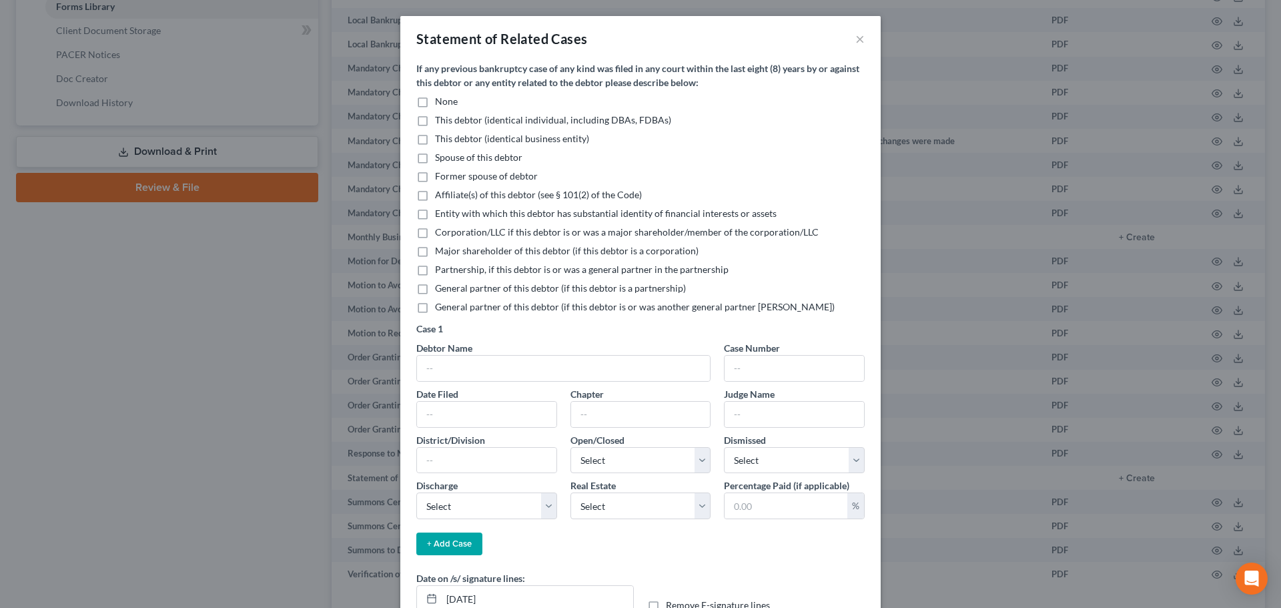
click at [435, 102] on label "None" at bounding box center [446, 101] width 23 height 13
click at [440, 102] on input "None" at bounding box center [444, 99] width 9 height 9
checkbox input "true"
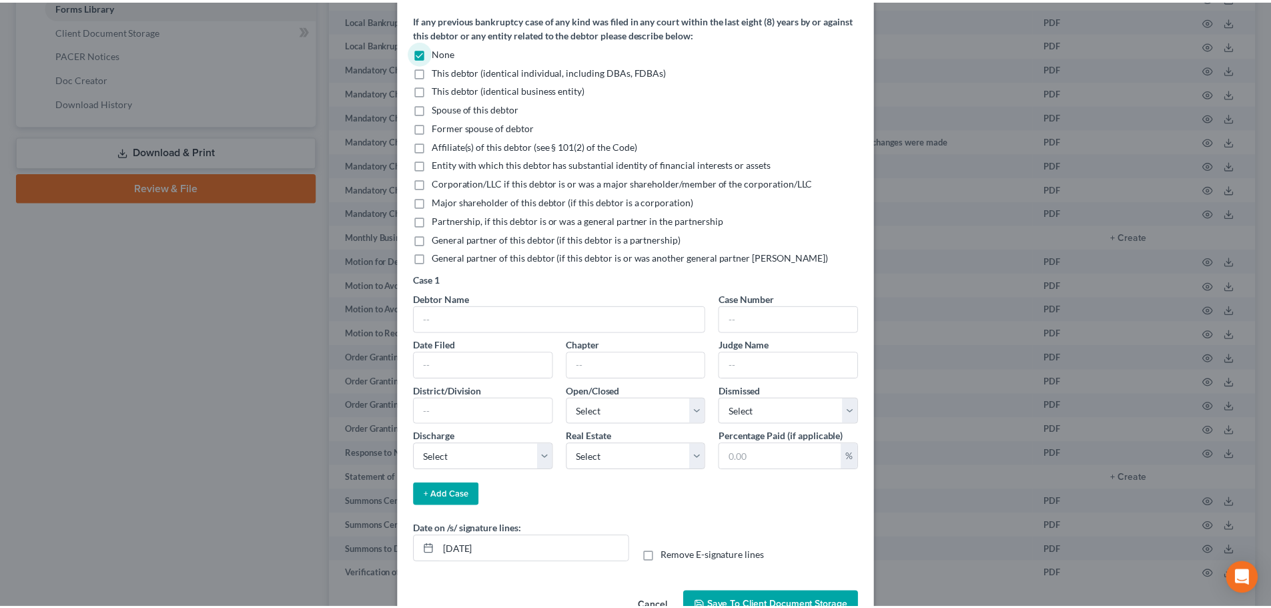
scroll to position [88, 0]
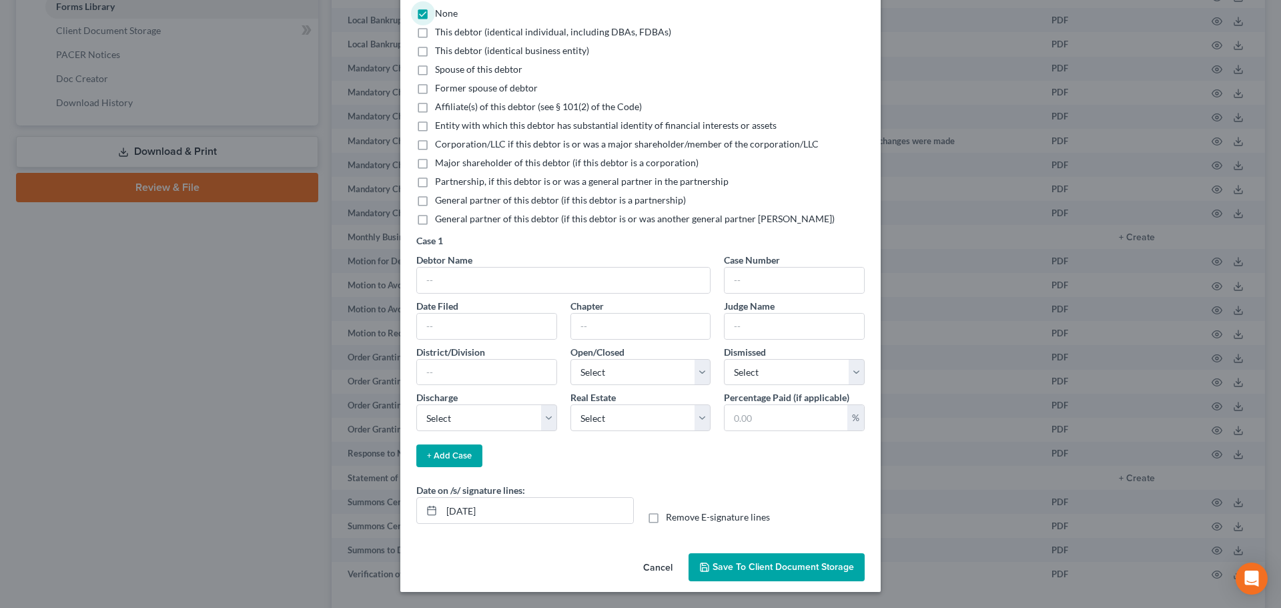
drag, startPoint x: 757, startPoint y: 571, endPoint x: 751, endPoint y: 539, distance: 32.6
click at [755, 568] on span "Save to Client Document Storage" at bounding box center [783, 566] width 141 height 11
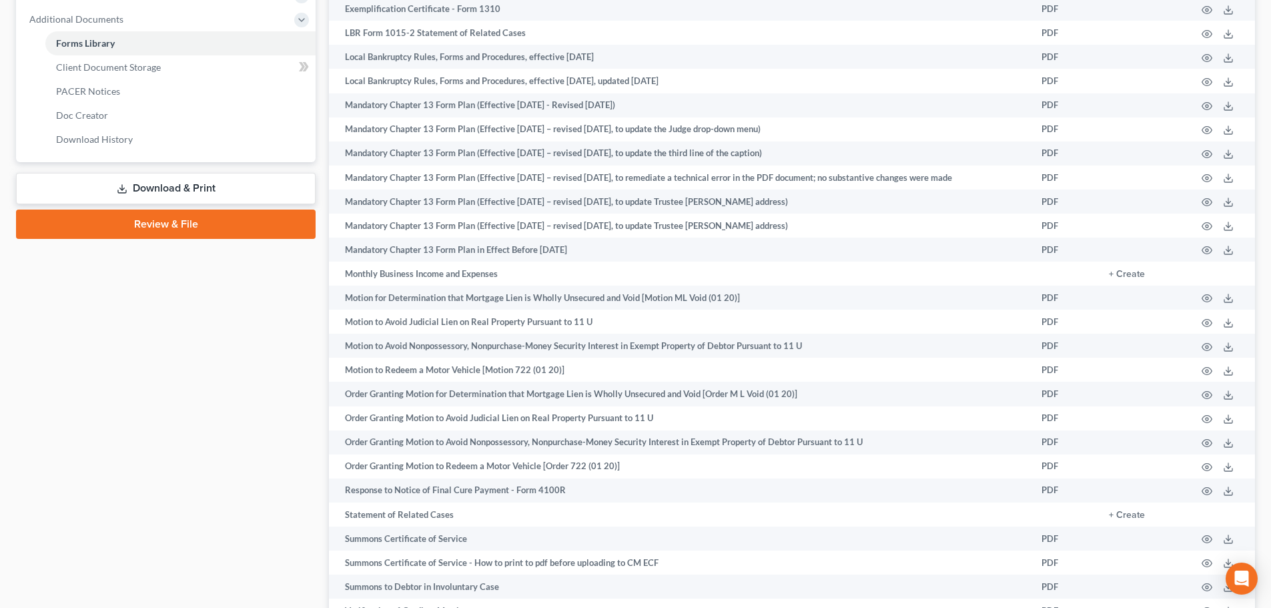
scroll to position [432, 0]
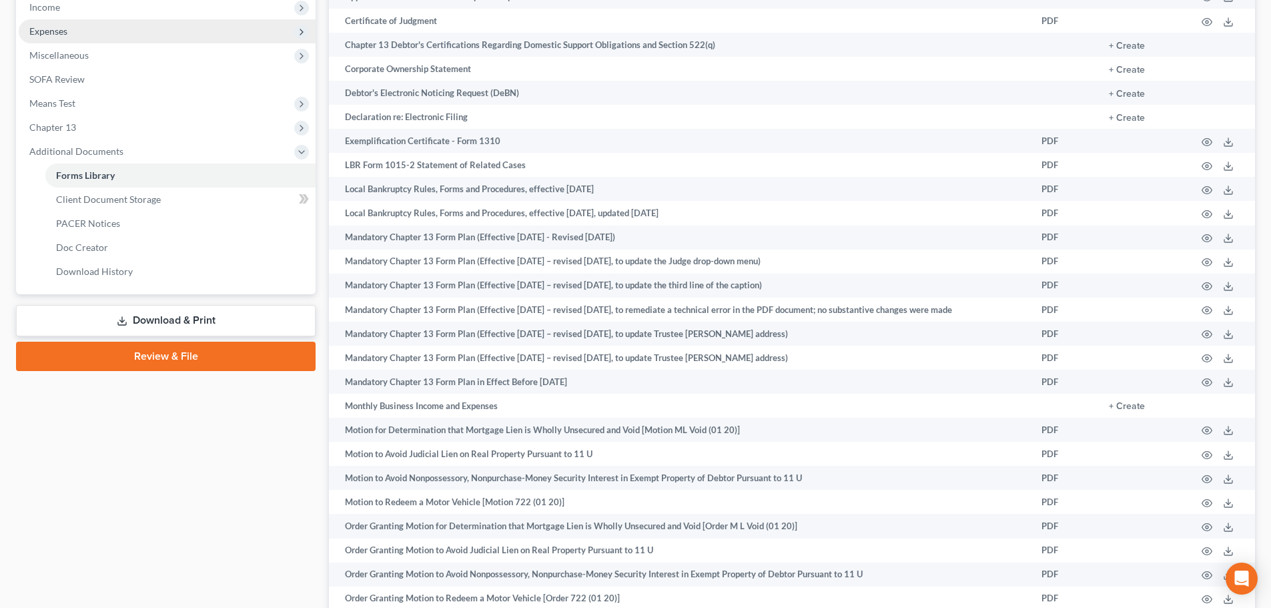
click at [47, 29] on span "Expenses" at bounding box center [48, 30] width 38 height 11
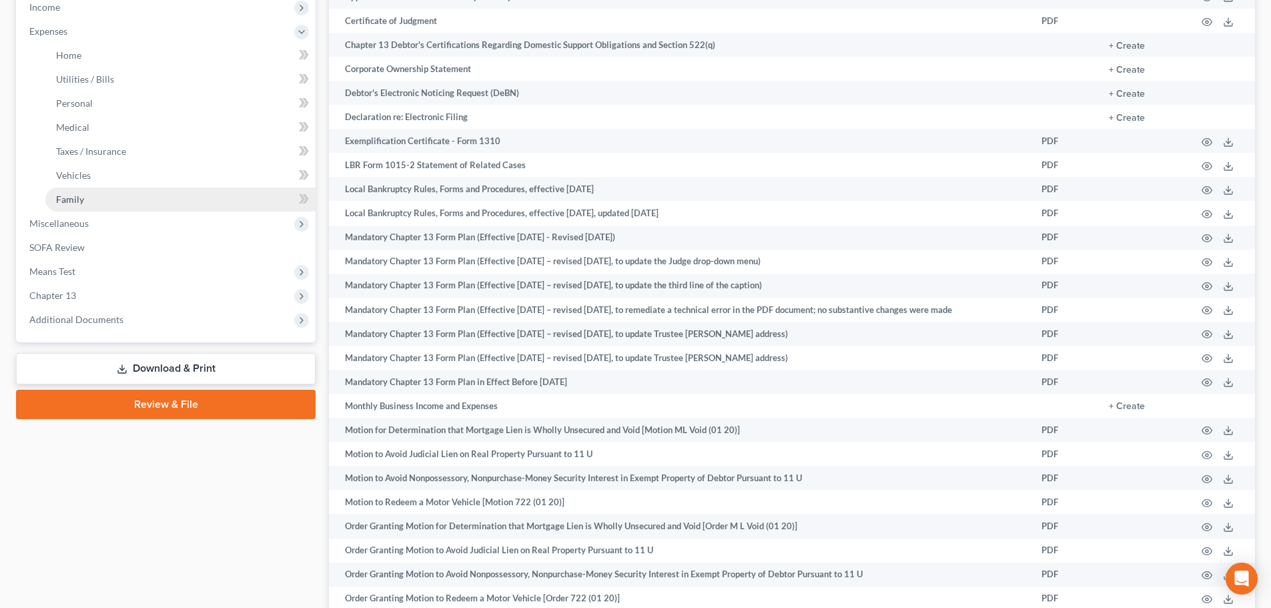
click at [61, 201] on span "Family" at bounding box center [70, 198] width 28 height 11
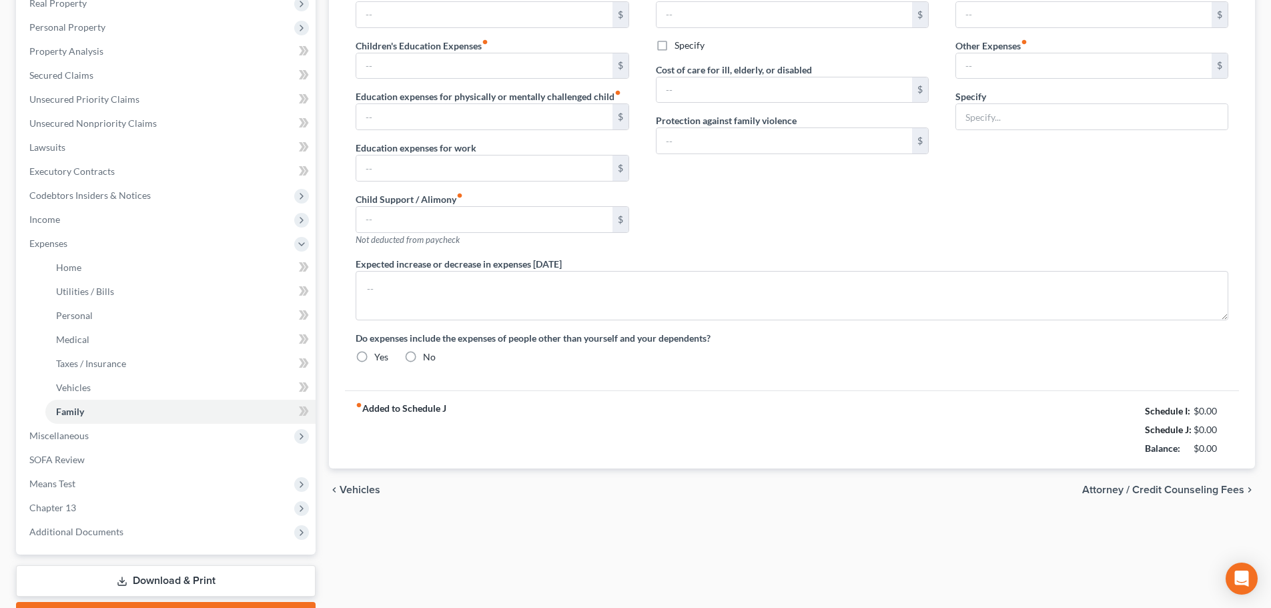
type input "0.00"
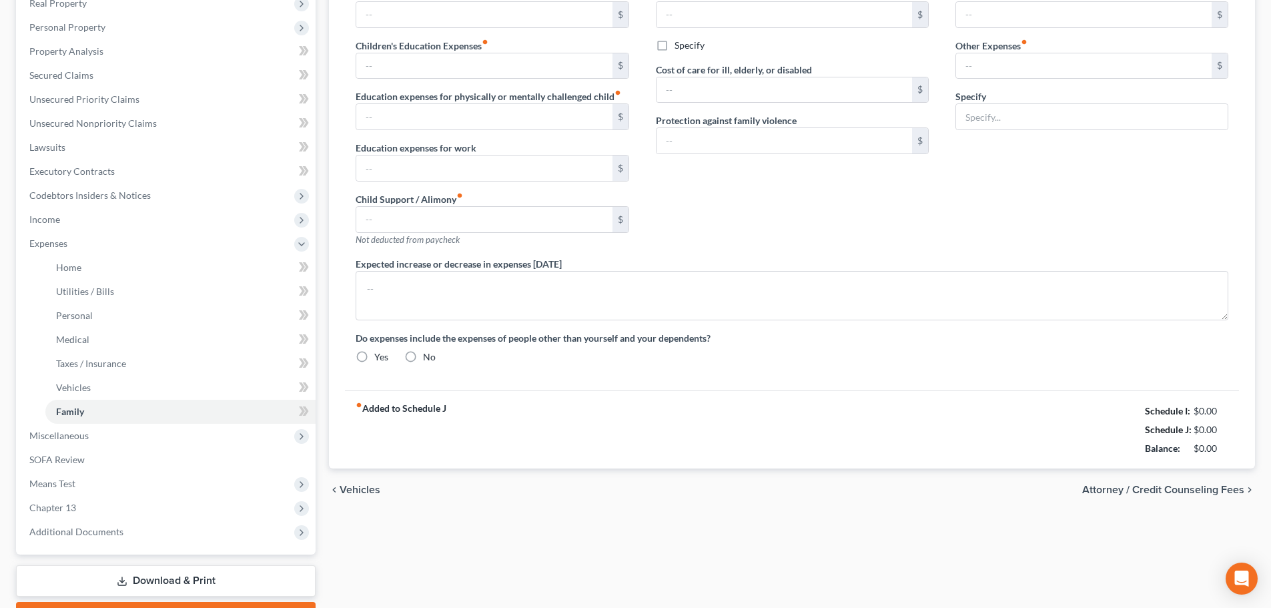
type input "0.00"
type input "155.00"
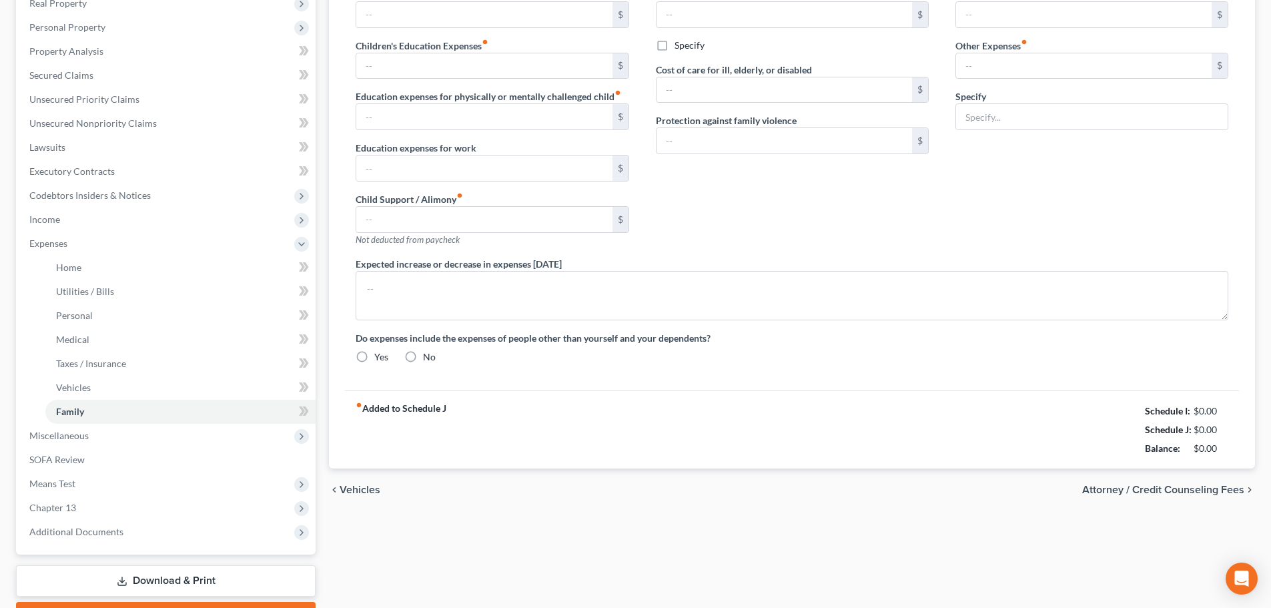
type input "2 dogs, 75 grooming, 80"
radio input "true"
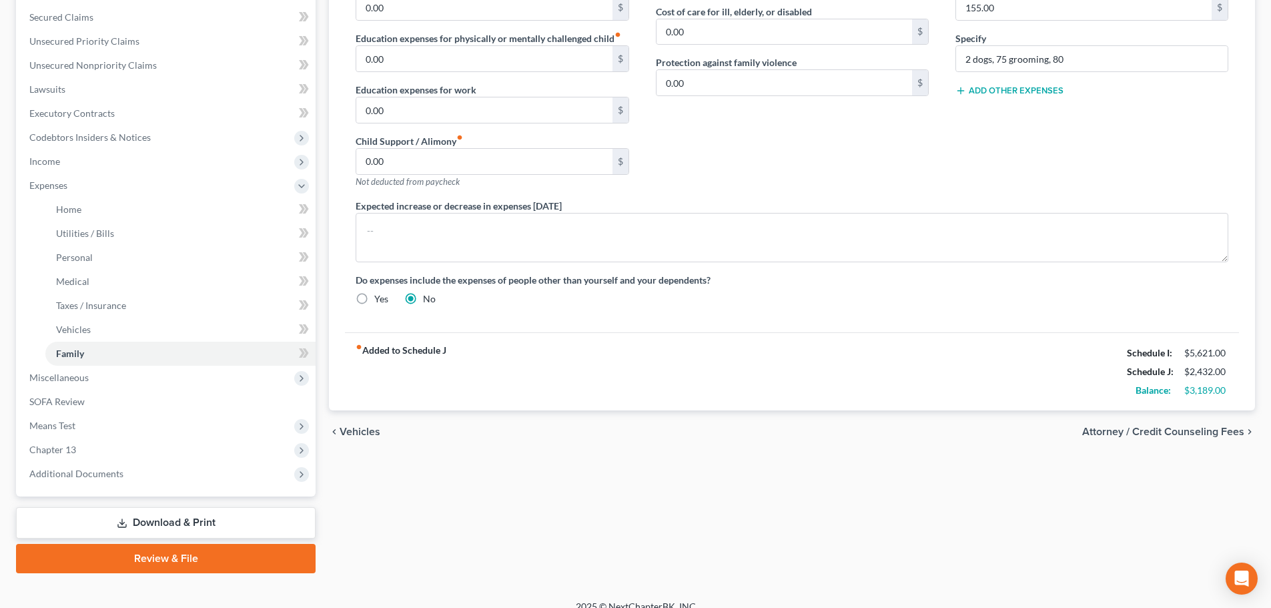
scroll to position [294, 0]
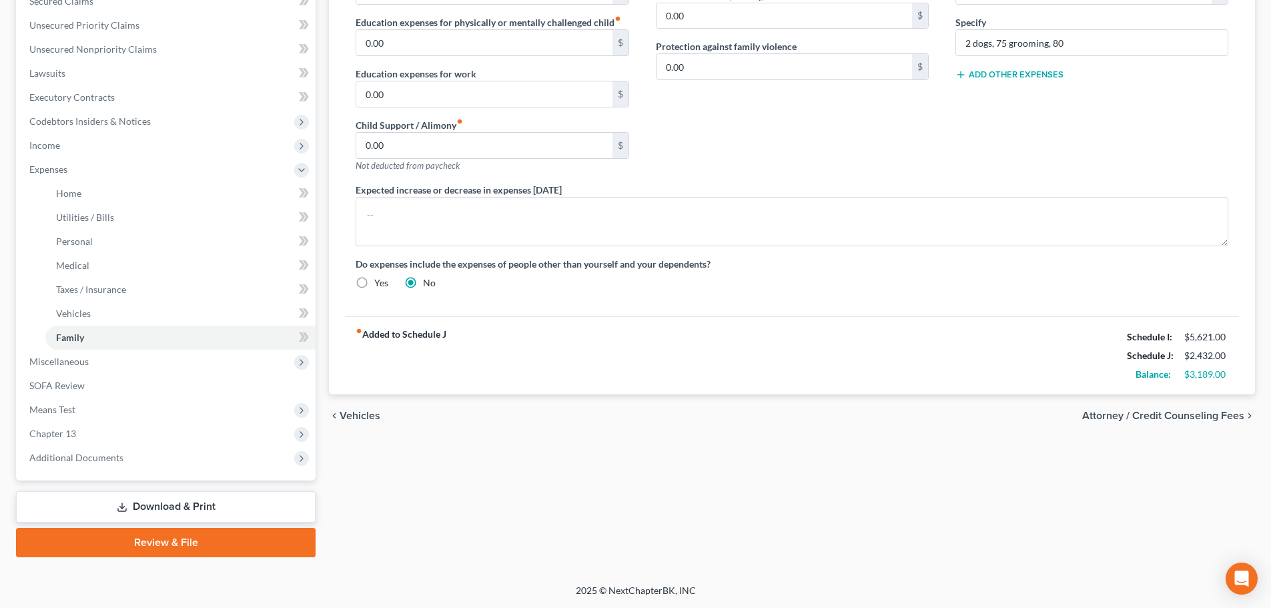
click at [139, 505] on link "Download & Print" at bounding box center [166, 506] width 300 height 31
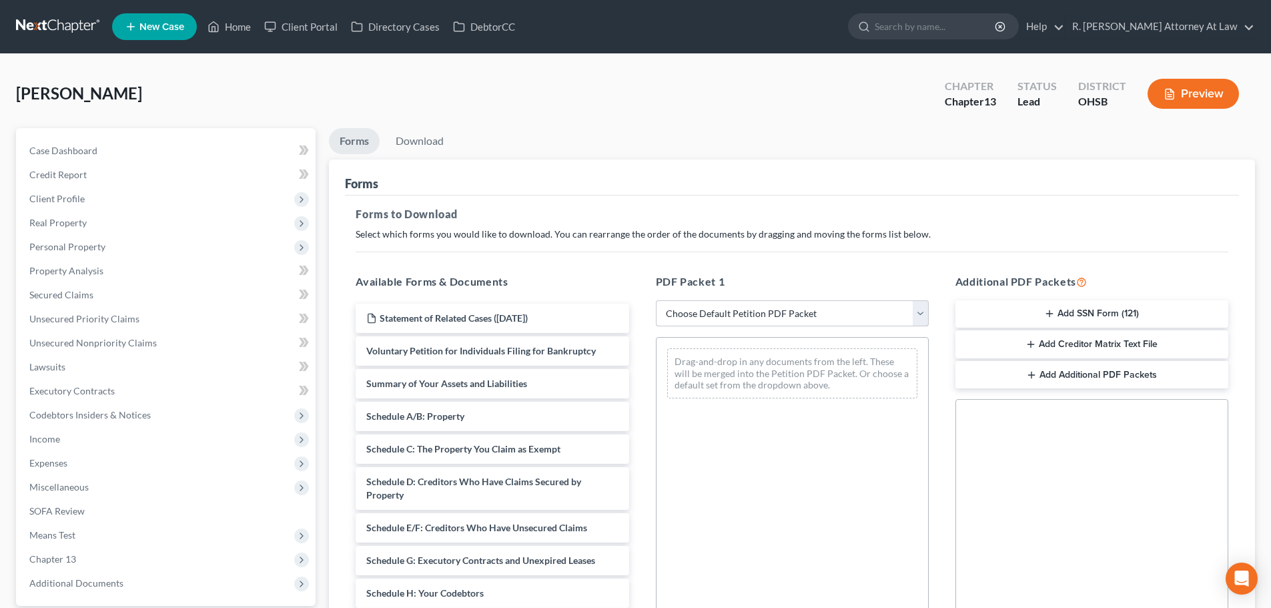
click at [685, 310] on select "Choose Default Petition PDF Packet Complete Bankruptcy Petition (all forms and …" at bounding box center [792, 313] width 273 height 27
click at [542, 103] on div "Tenhundfeld, Pamela Upgraded Chapter Chapter 13 Status Lead District OHSB Previ…" at bounding box center [635, 99] width 1239 height 58
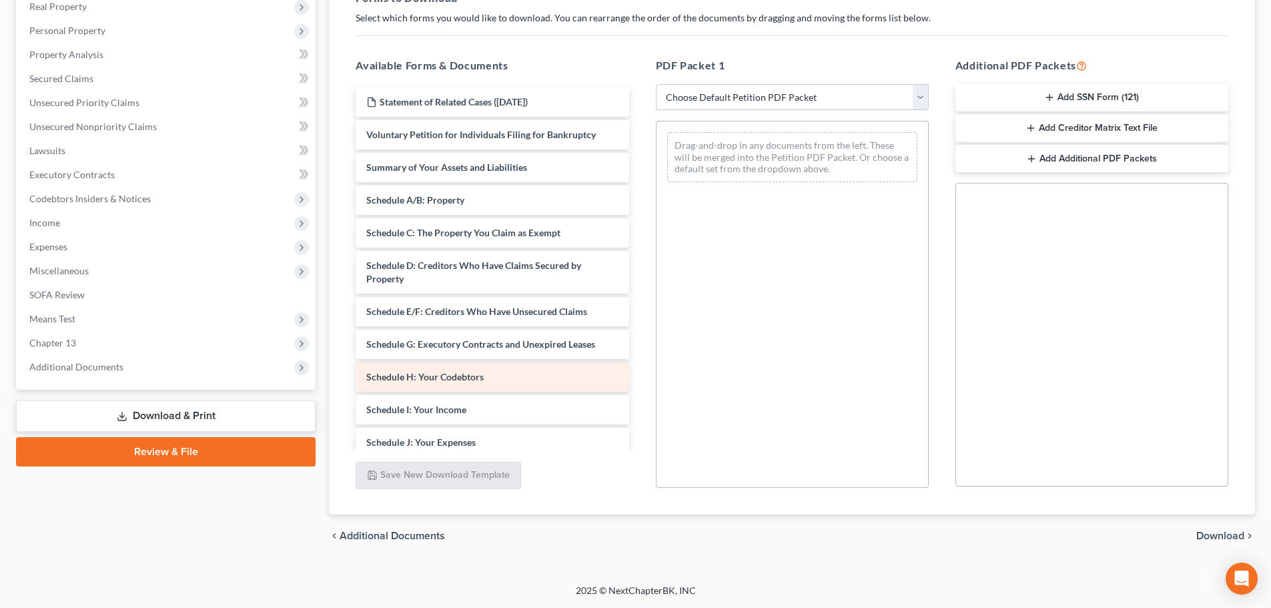
scroll to position [267, 0]
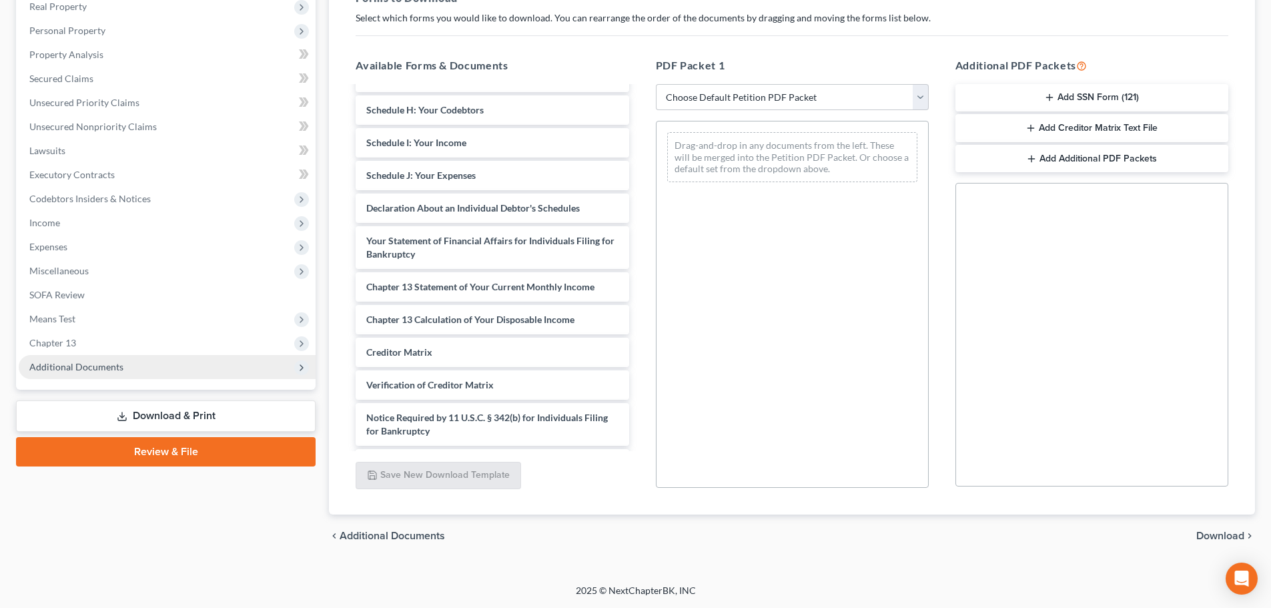
click at [52, 360] on span "Additional Documents" at bounding box center [167, 367] width 297 height 24
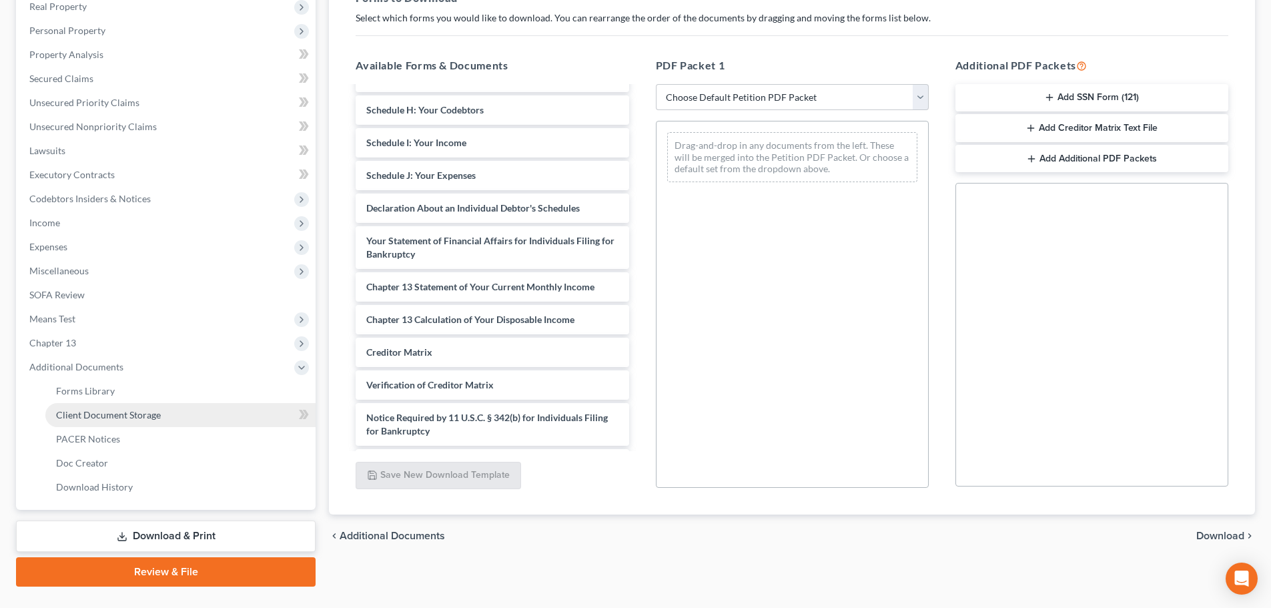
click at [69, 413] on span "Client Document Storage" at bounding box center [108, 414] width 105 height 11
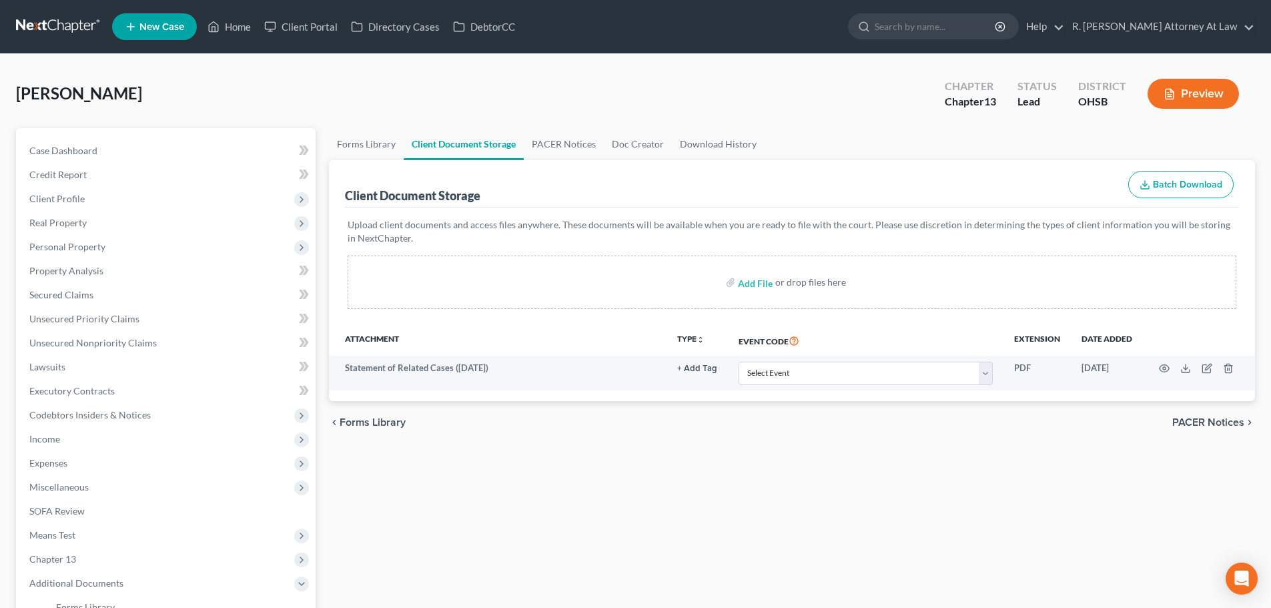
scroll to position [133, 0]
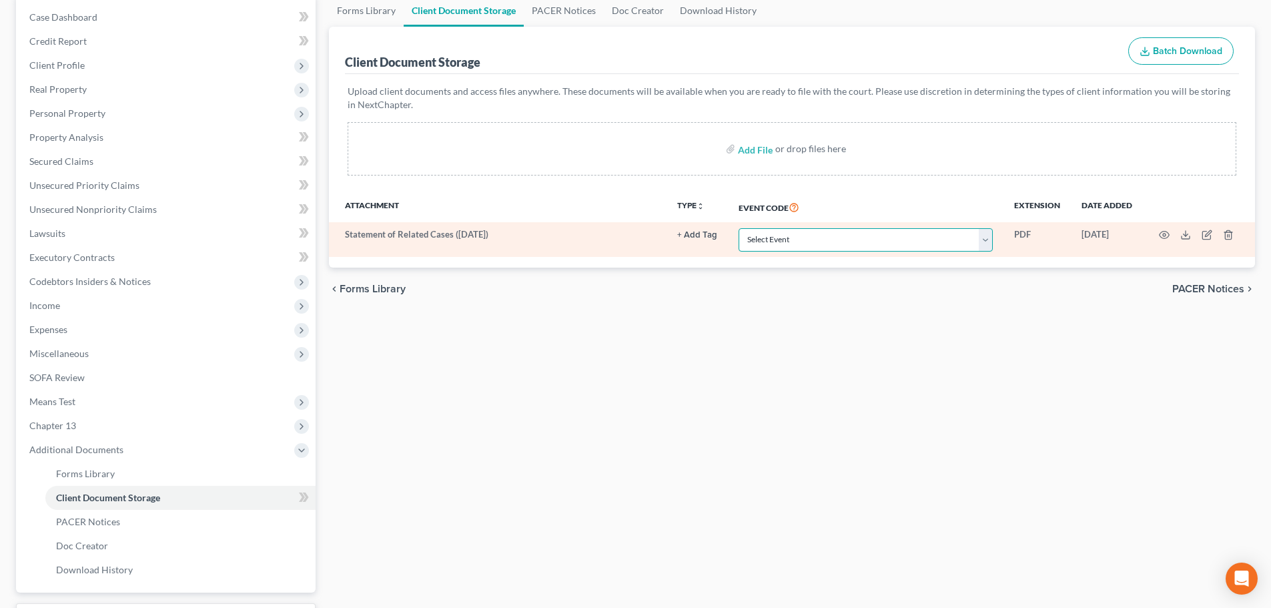
click at [941, 240] on select "Select Event 20 Largest Unsecured Creditors Amended Document Amended List of Cr…" at bounding box center [866, 239] width 254 height 23
select select "52"
click at [739, 228] on select "Select Event 20 Largest Unsecured Creditors Amended Document Amended List of Cr…" at bounding box center [866, 239] width 254 height 23
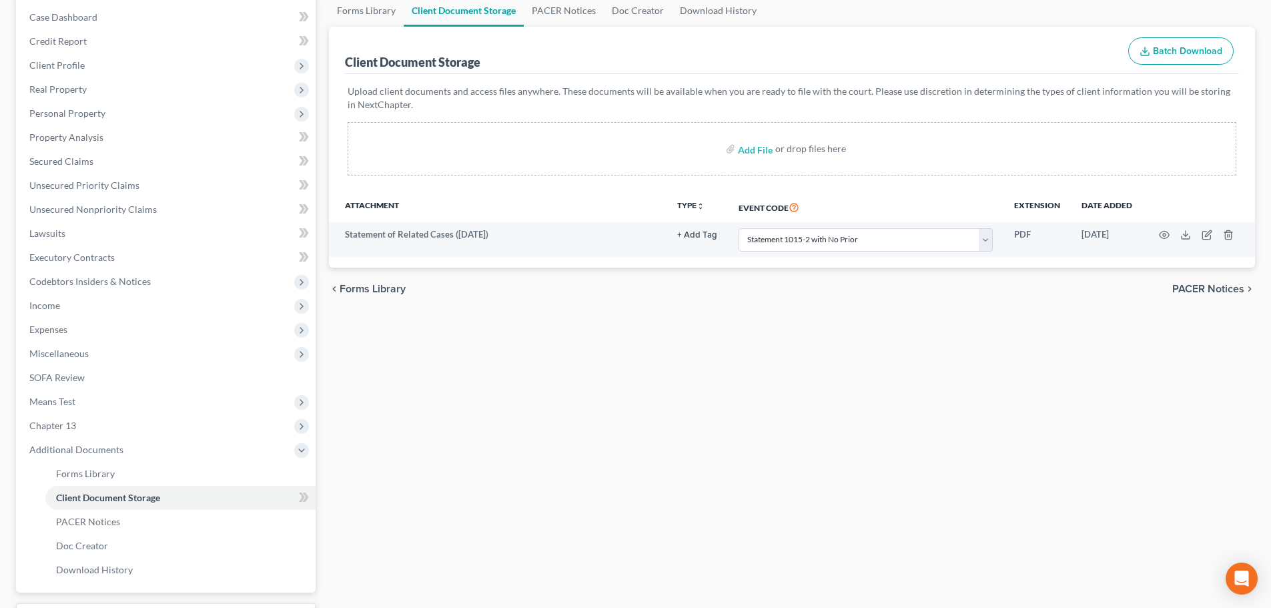
select select "52"
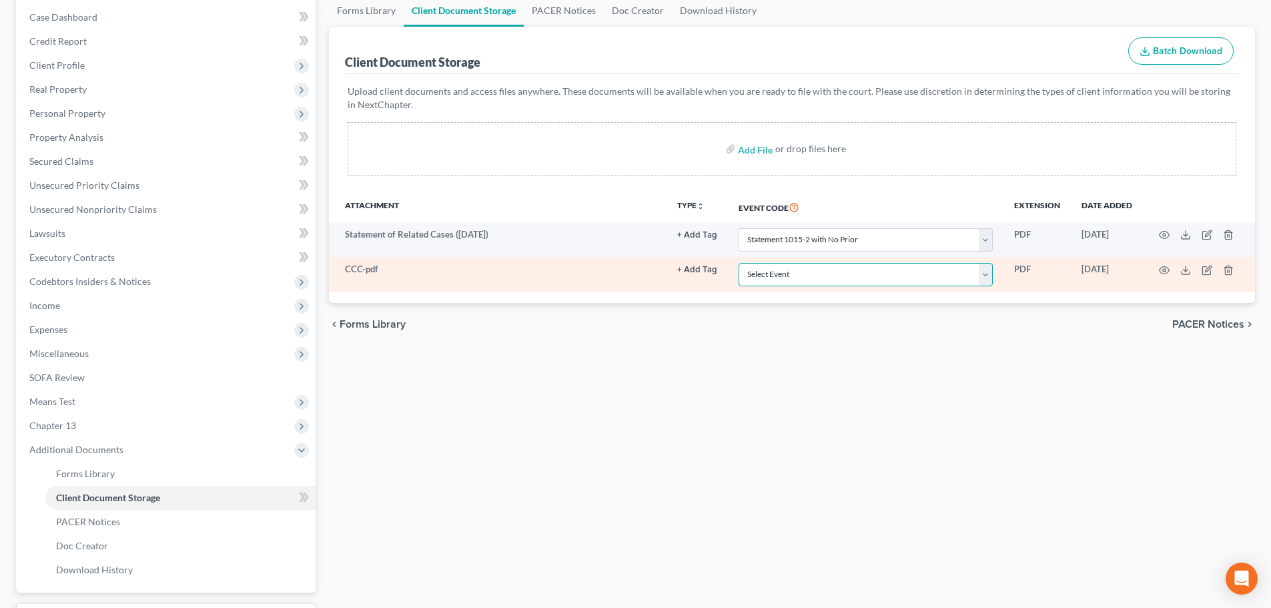
click at [746, 279] on select "Select Event 20 Largest Unsecured Creditors Amended Document Amended List of Cr…" at bounding box center [866, 274] width 254 height 23
select select "7"
click at [739, 263] on select "Select Event 20 Largest Unsecured Creditors Amended Document Amended List of Cr…" at bounding box center [866, 274] width 254 height 23
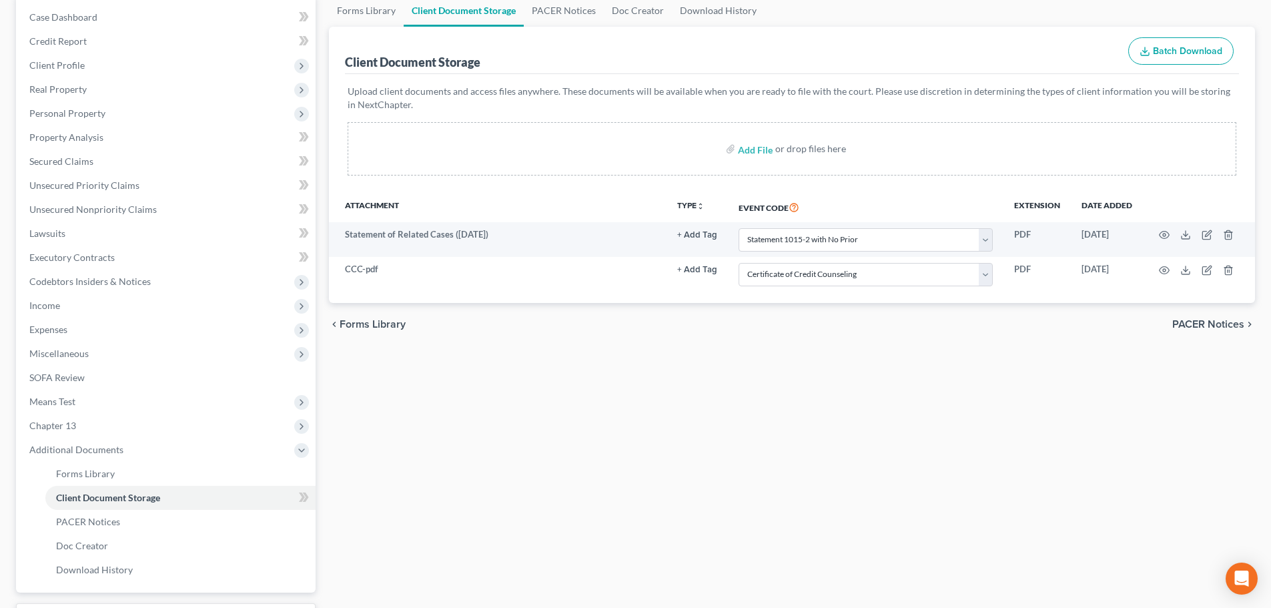
click at [735, 414] on div "Forms Library Client Document Storage PACER Notices Doc Creator Download Histor…" at bounding box center [791, 332] width 939 height 675
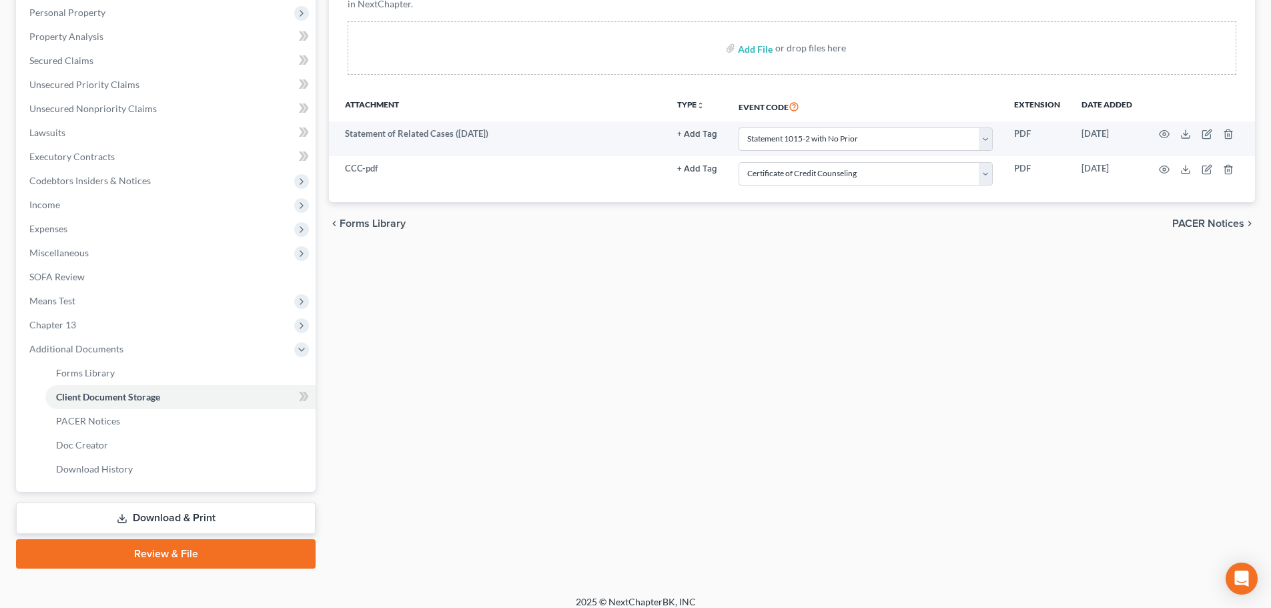
scroll to position [246, 0]
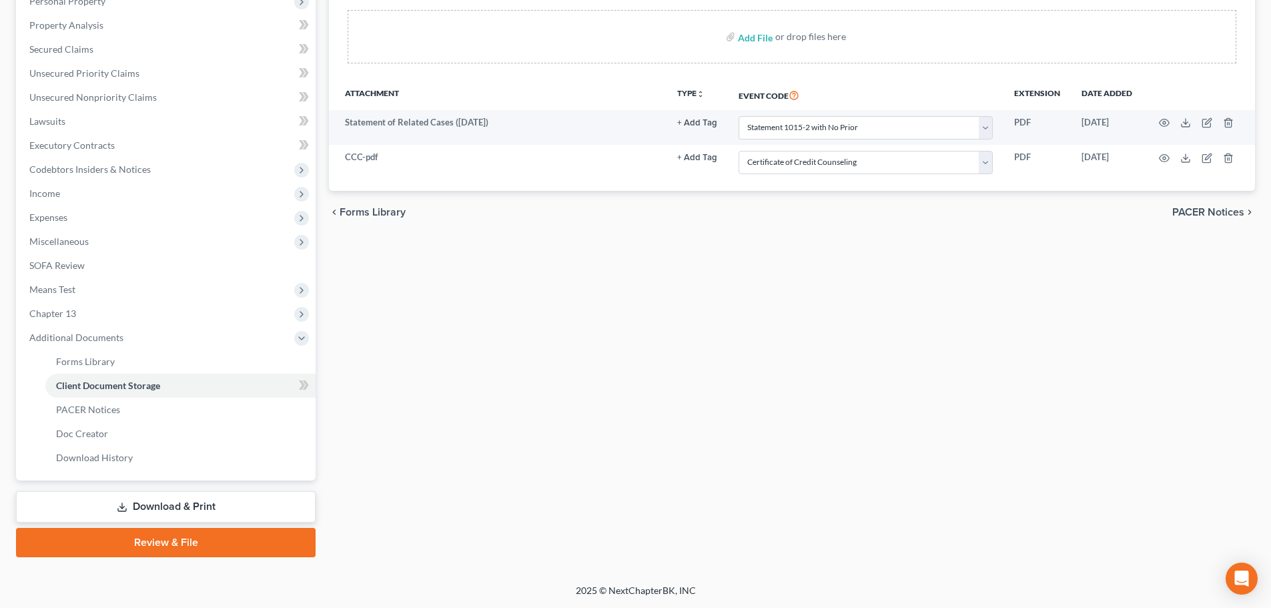
click at [131, 503] on link "Download & Print" at bounding box center [166, 506] width 300 height 31
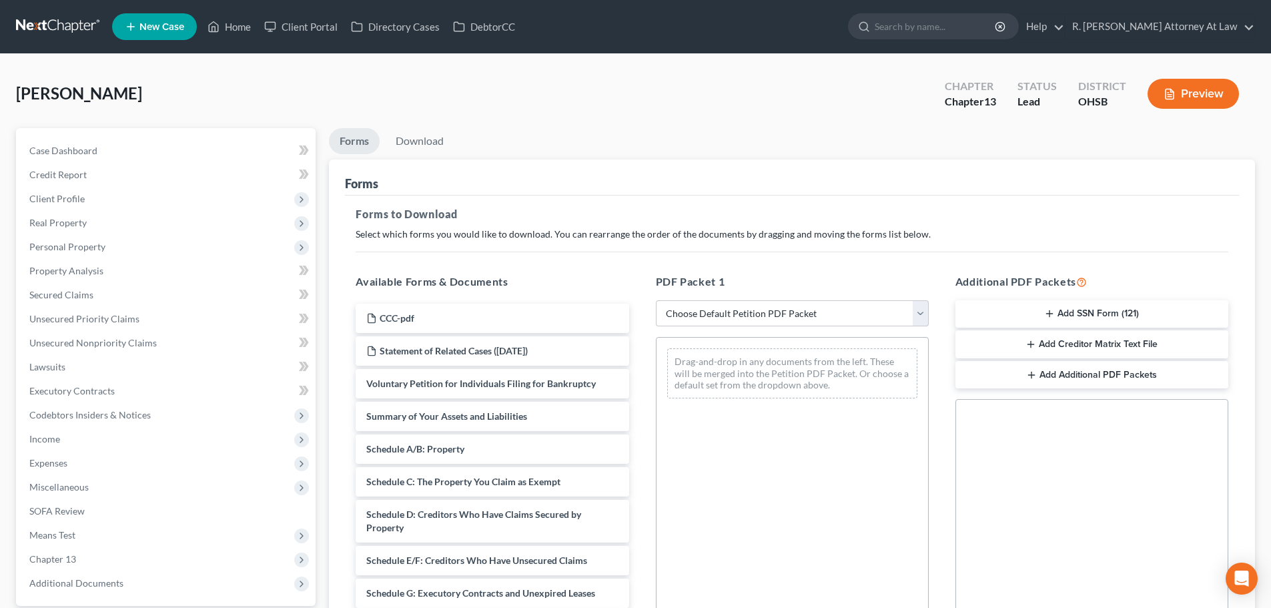
click at [1053, 312] on icon "button" at bounding box center [1049, 313] width 11 height 11
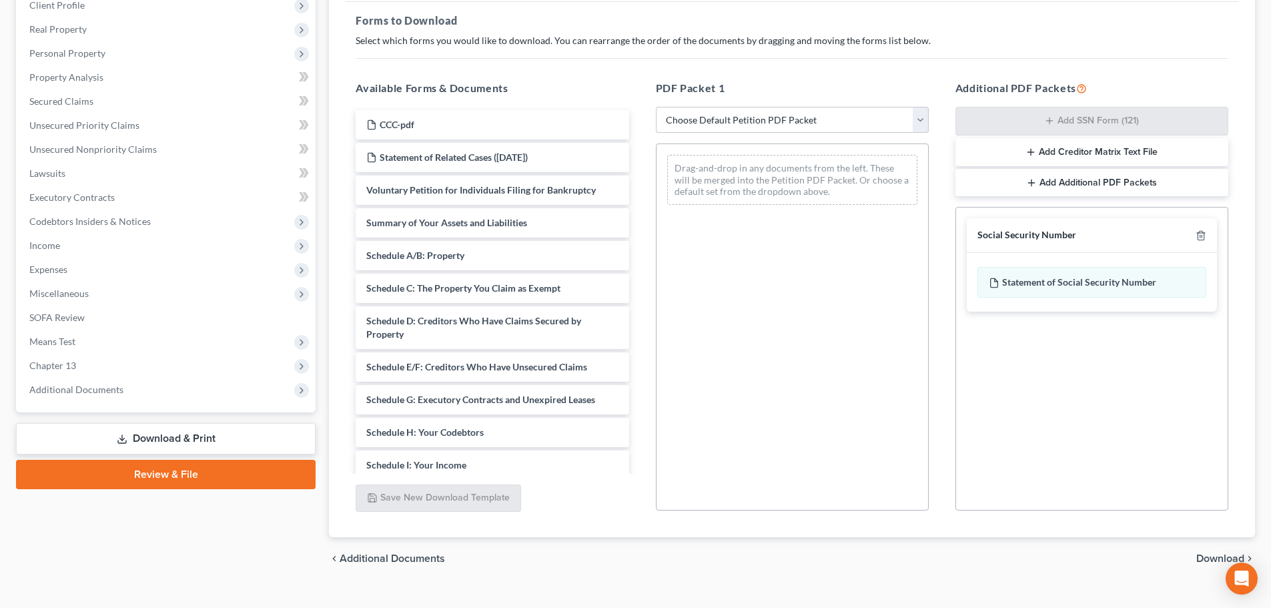
scroll to position [216, 0]
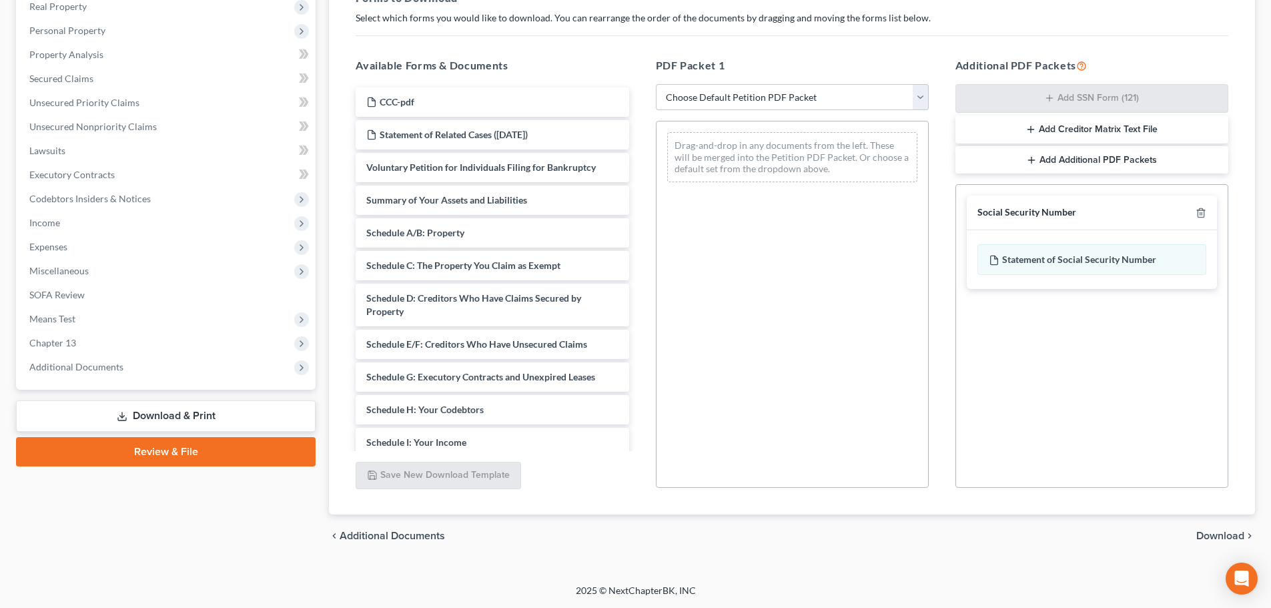
click at [1216, 533] on span "Download" at bounding box center [1220, 535] width 48 height 11
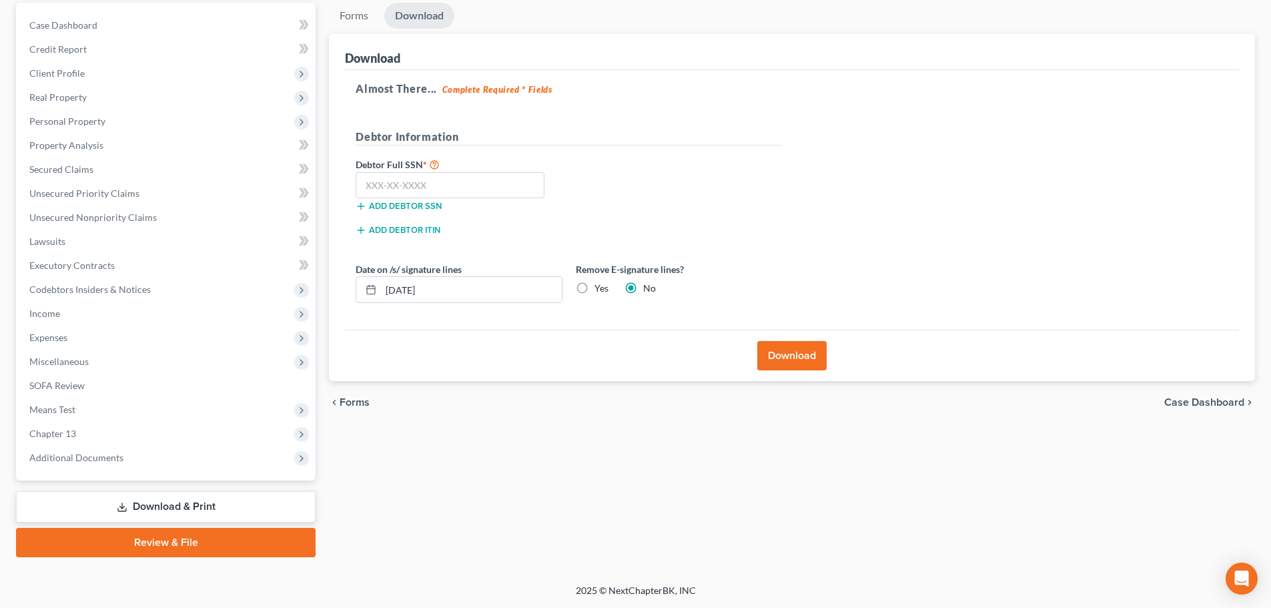
scroll to position [125, 0]
click at [452, 185] on input "text" at bounding box center [450, 185] width 189 height 27
type input "2"
type input "280-46-6301"
click at [797, 359] on button "Download" at bounding box center [791, 355] width 69 height 29
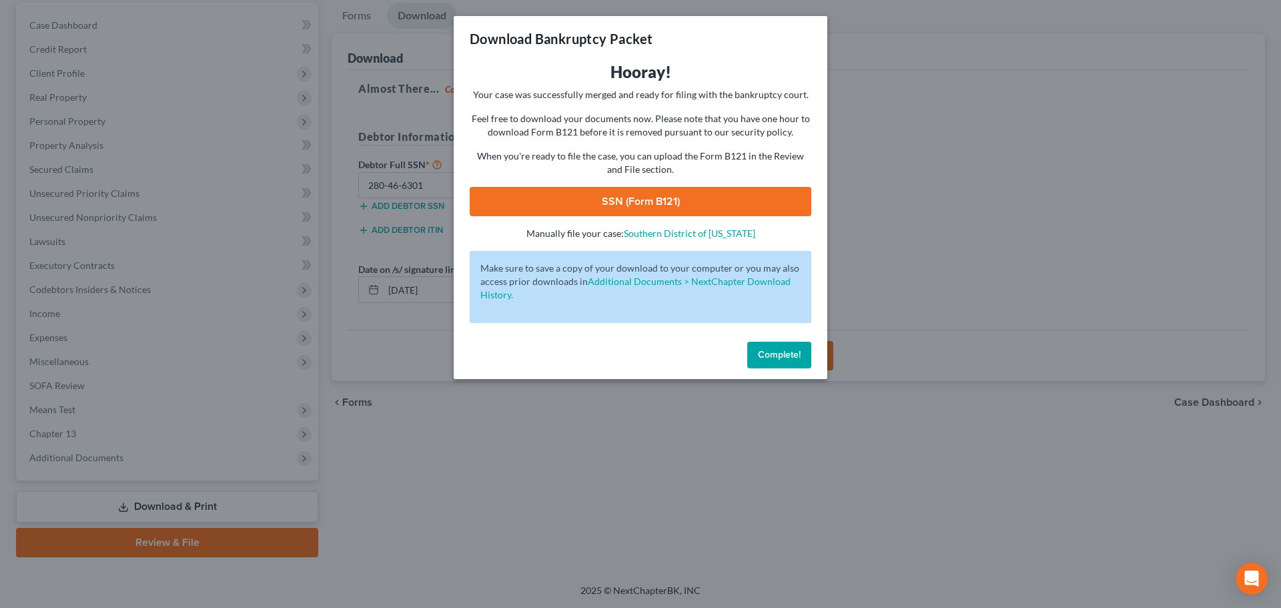
click at [640, 195] on link "SSN (Form B121)" at bounding box center [641, 201] width 342 height 29
drag, startPoint x: 768, startPoint y: 352, endPoint x: 740, endPoint y: 346, distance: 28.8
click at [768, 352] on span "Complete!" at bounding box center [779, 354] width 43 height 11
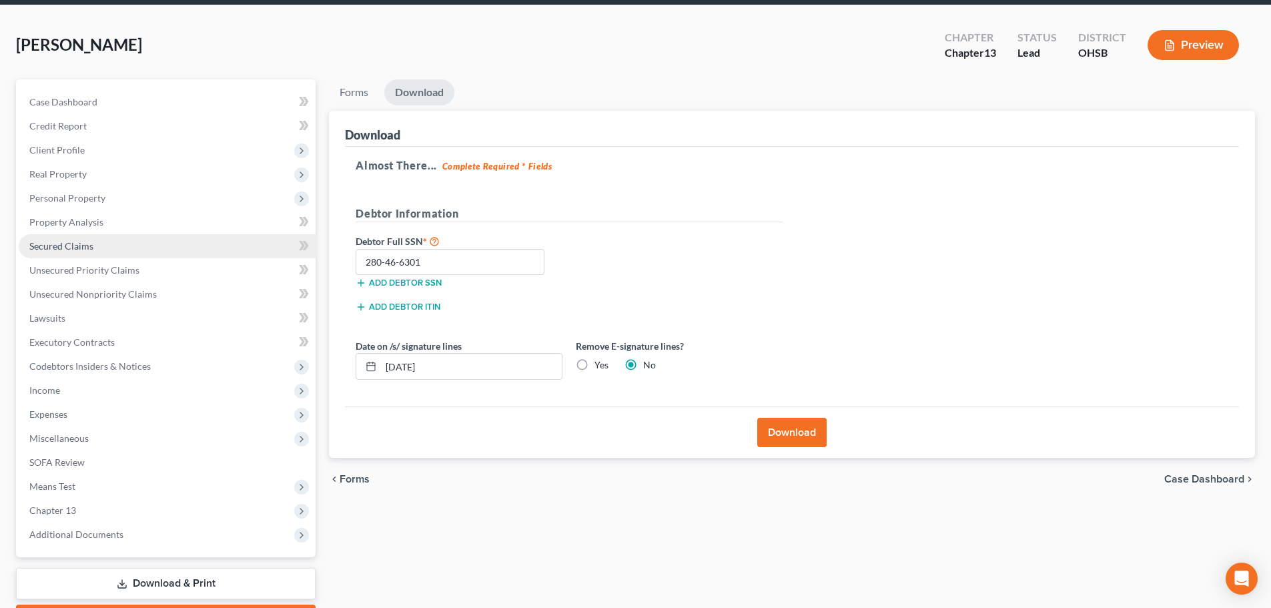
scroll to position [0, 0]
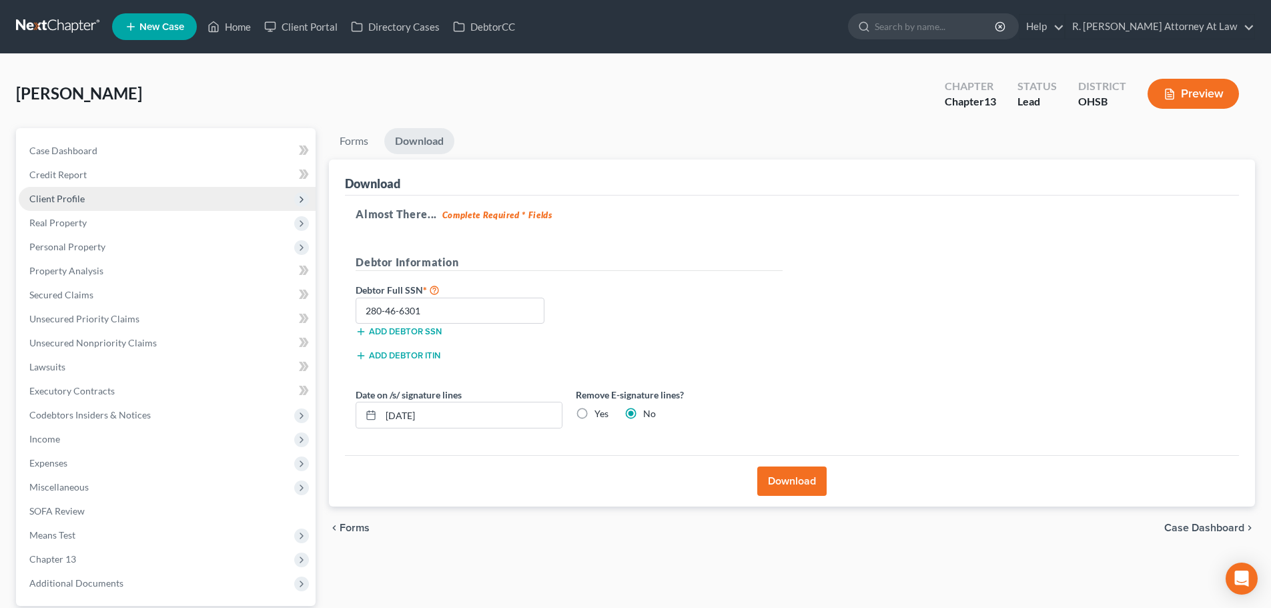
click at [61, 198] on span "Client Profile" at bounding box center [56, 198] width 55 height 11
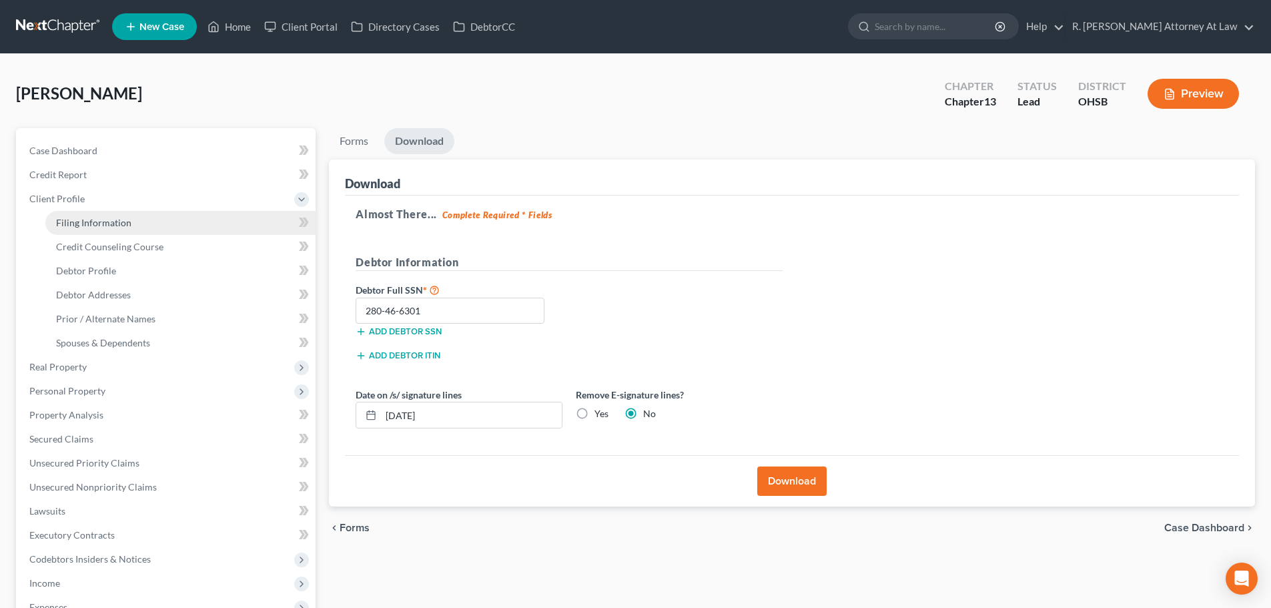
click at [68, 220] on span "Filing Information" at bounding box center [93, 222] width 75 height 11
select select "1"
select select "0"
select select "3"
select select "62"
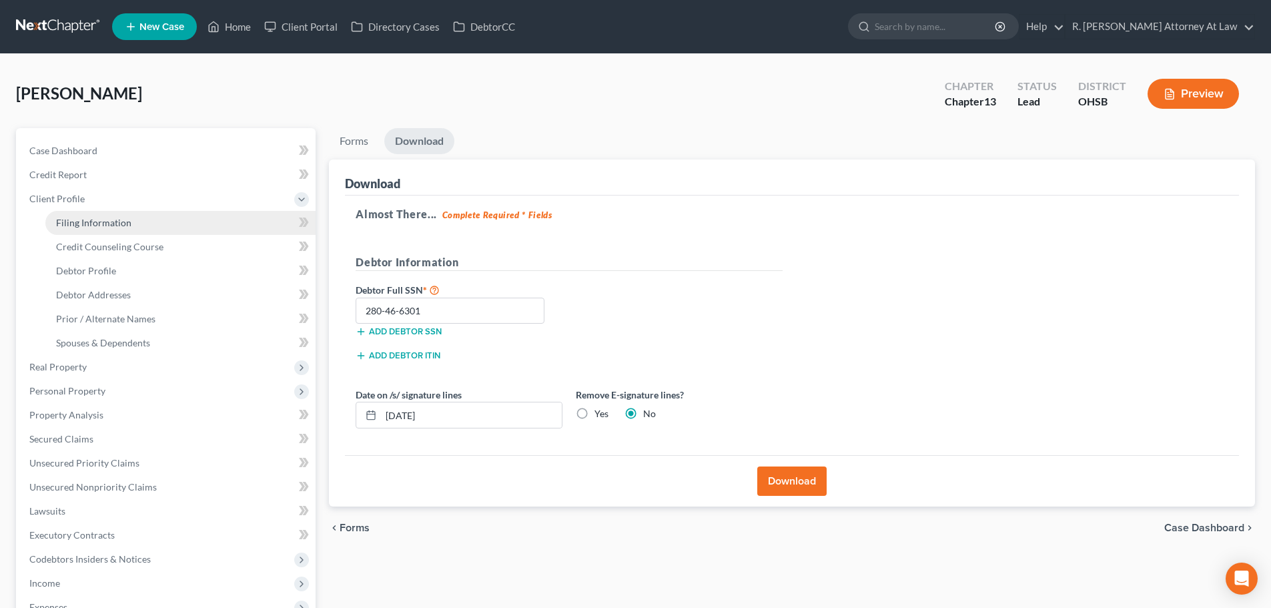
select select "36"
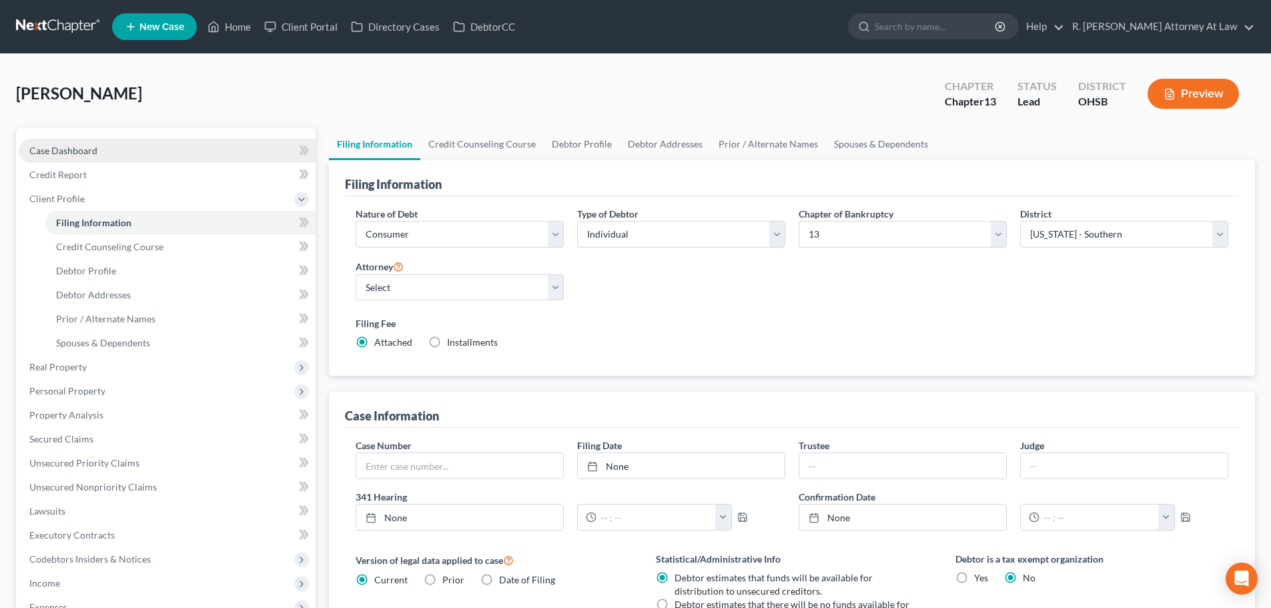
click at [61, 143] on link "Case Dashboard" at bounding box center [167, 151] width 297 height 24
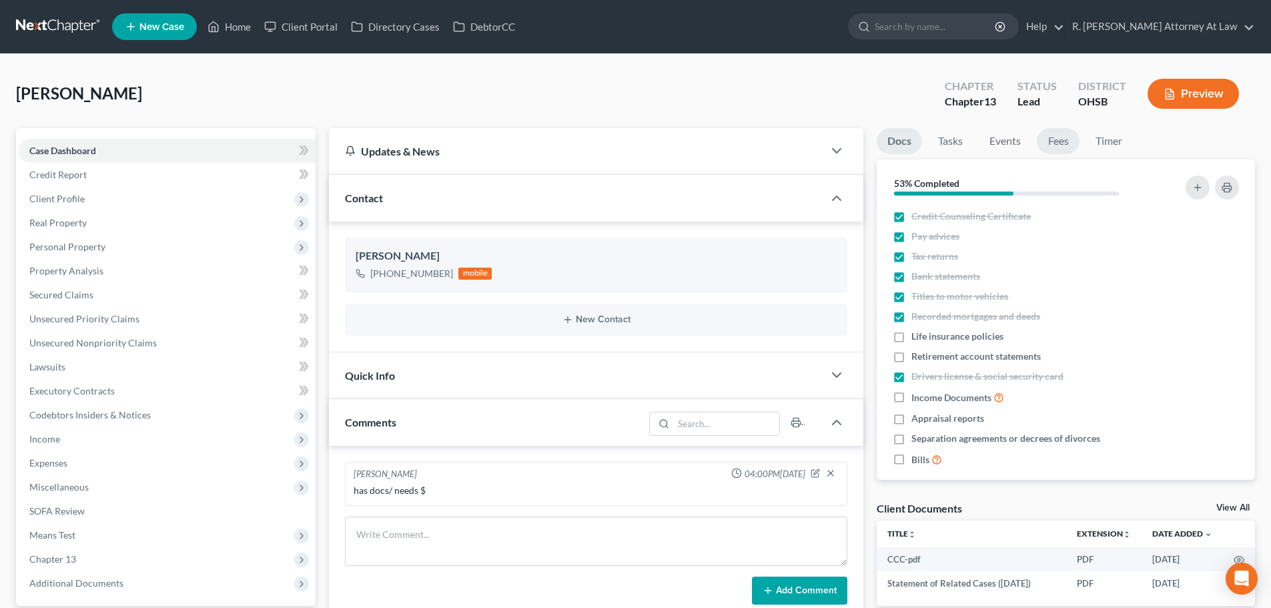
click at [1064, 143] on link "Fees" at bounding box center [1058, 141] width 43 height 26
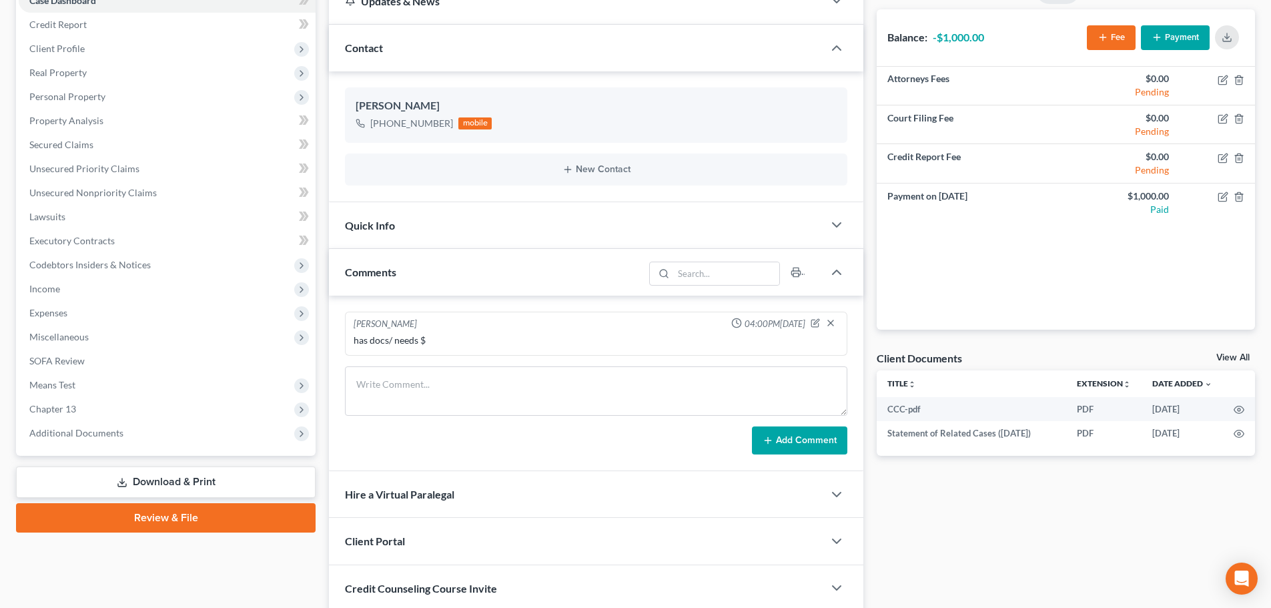
scroll to position [252, 0]
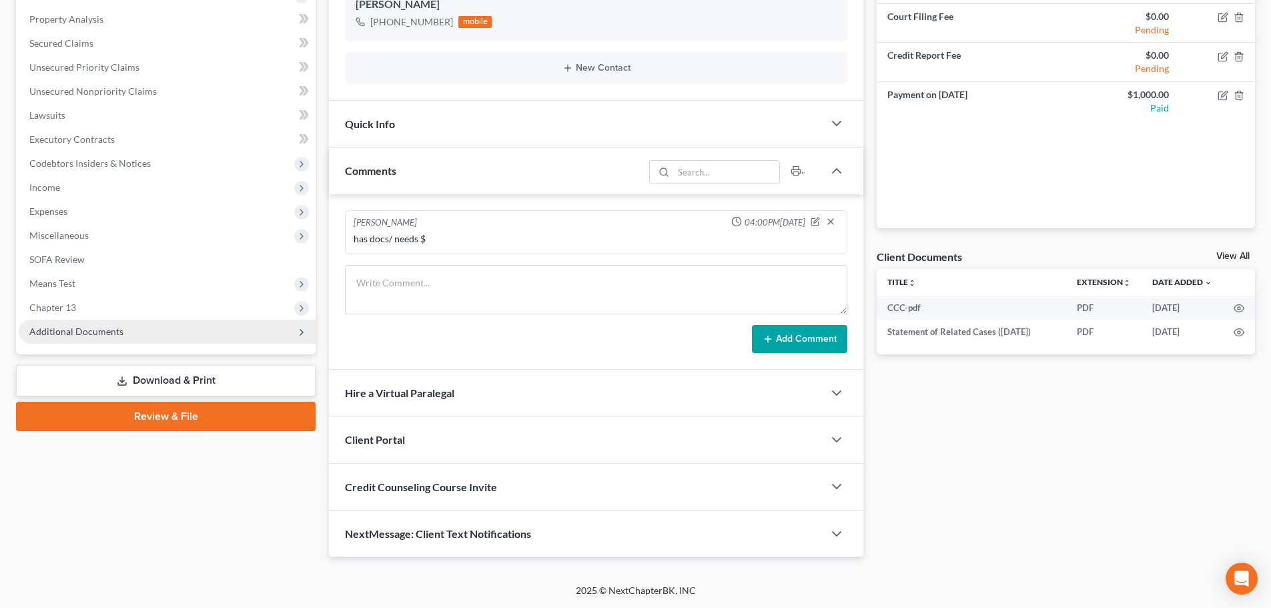
click at [77, 334] on span "Additional Documents" at bounding box center [76, 331] width 94 height 11
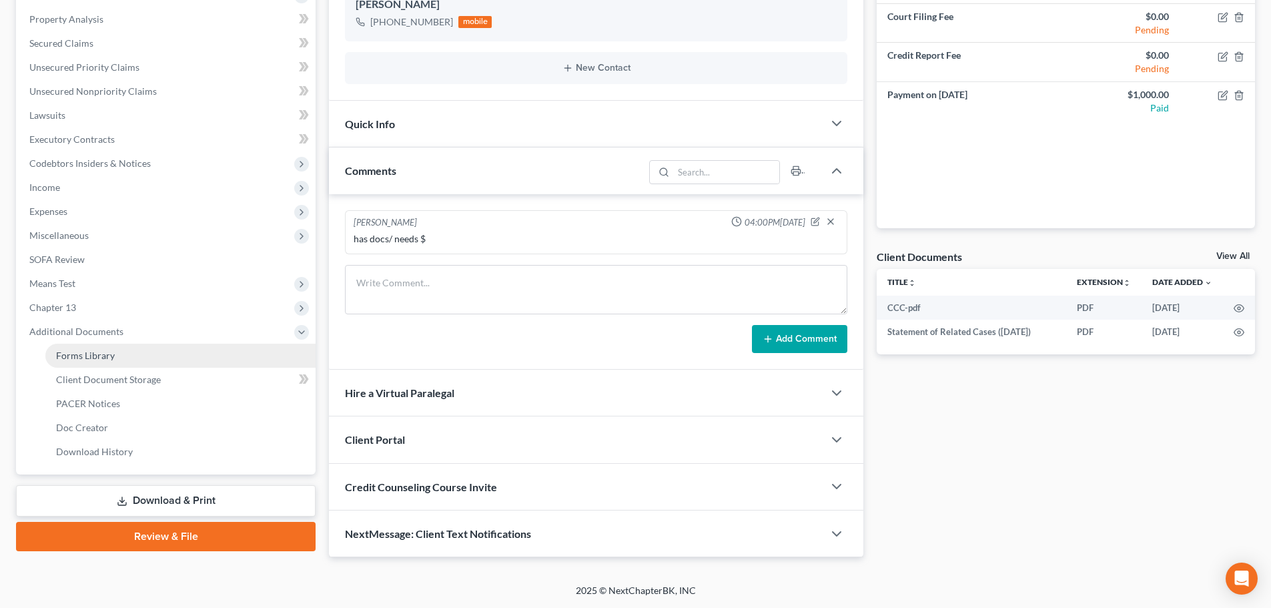
click at [85, 352] on span "Forms Library" at bounding box center [85, 355] width 59 height 11
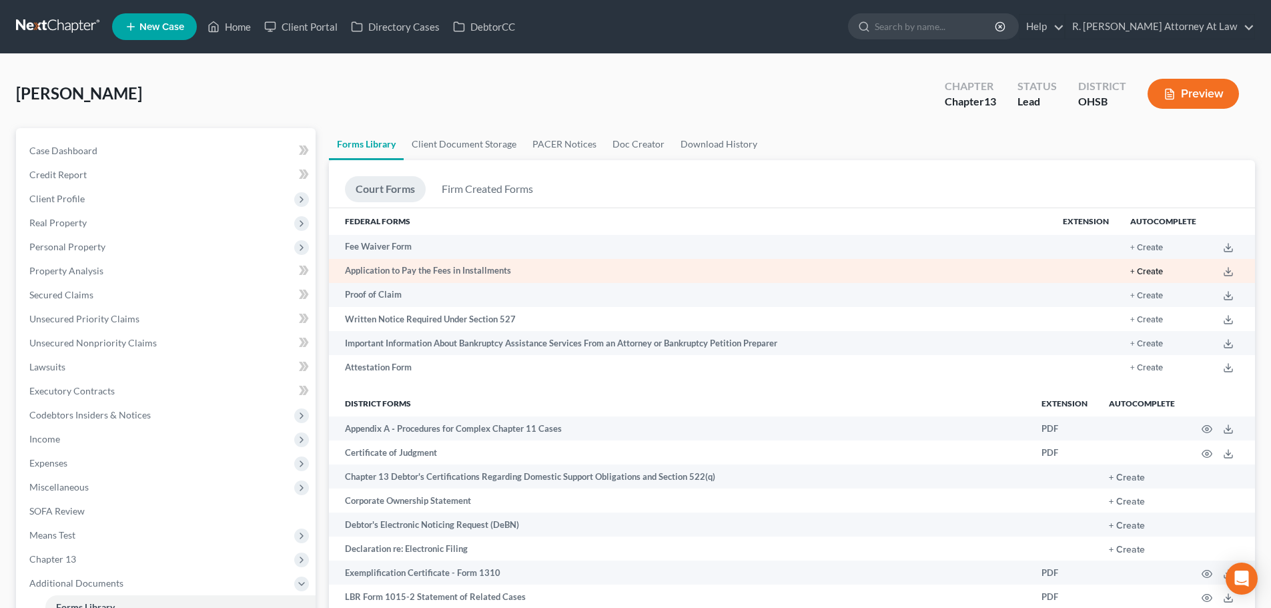
click at [1144, 269] on button "+ Create" at bounding box center [1146, 272] width 33 height 9
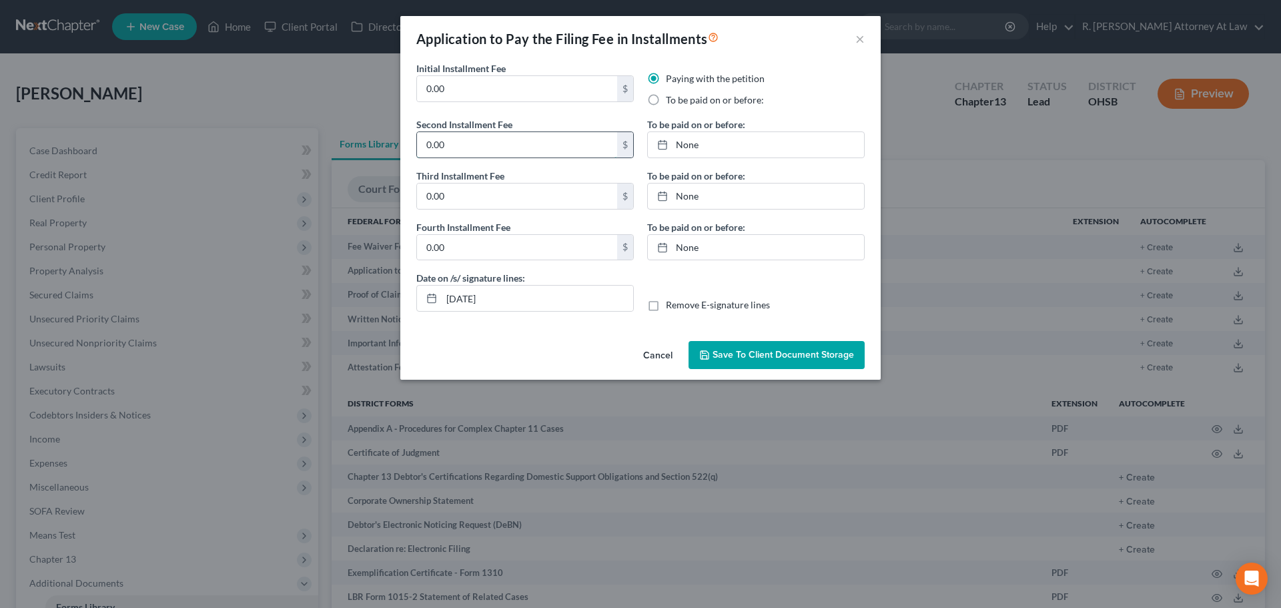
click at [452, 149] on input "0.00" at bounding box center [517, 144] width 200 height 25
type input "100"
click at [679, 143] on link "10/8/2025" at bounding box center [756, 144] width 216 height 25
drag, startPoint x: 777, startPoint y: 337, endPoint x: 769, endPoint y: 330, distance: 10.4
click at [493, 195] on input "0.00" at bounding box center [517, 195] width 200 height 25
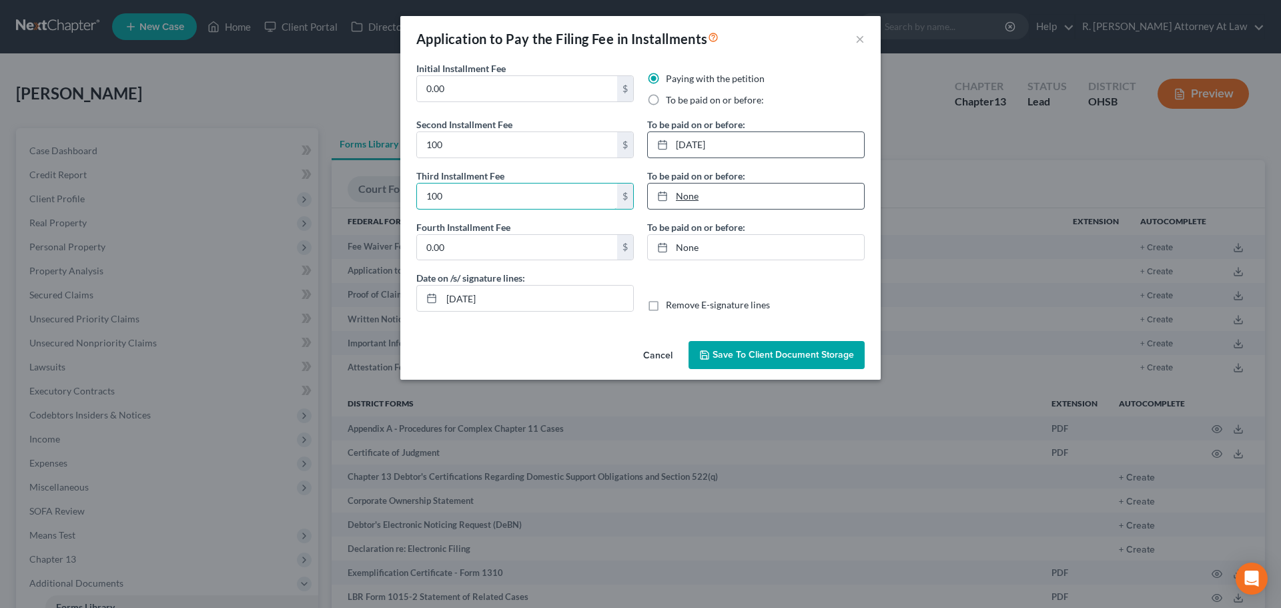
type input "100"
type input "10/8/2025"
click at [686, 195] on link "10/8/2025" at bounding box center [756, 195] width 216 height 25
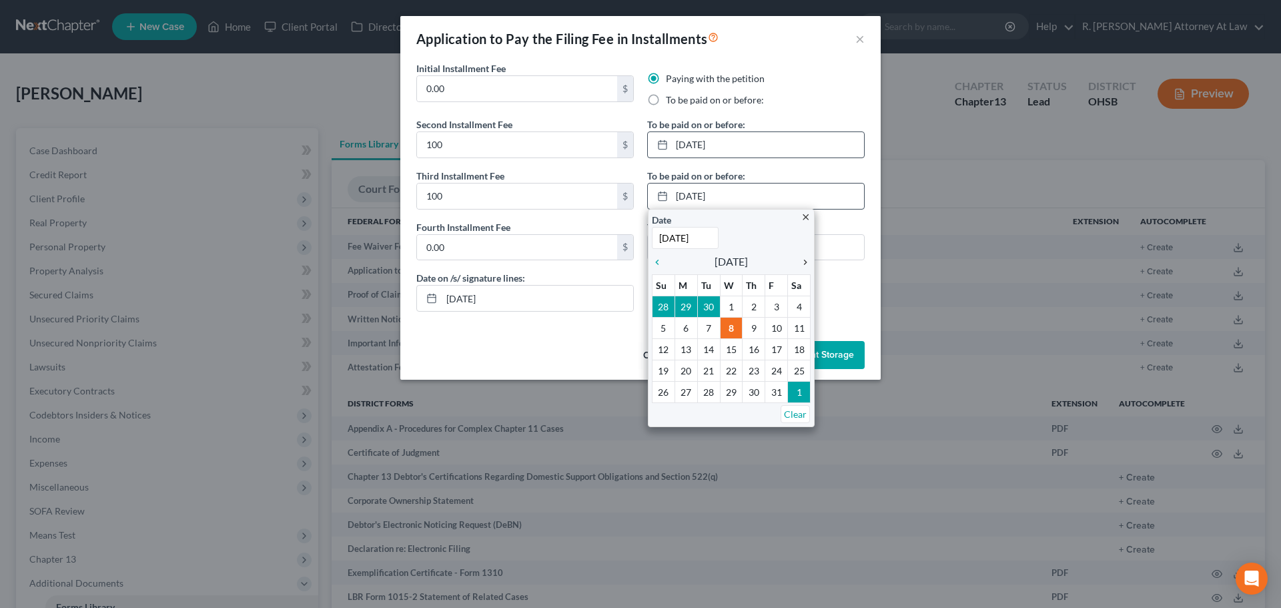
click at [804, 262] on icon "chevron_right" at bounding box center [801, 262] width 17 height 11
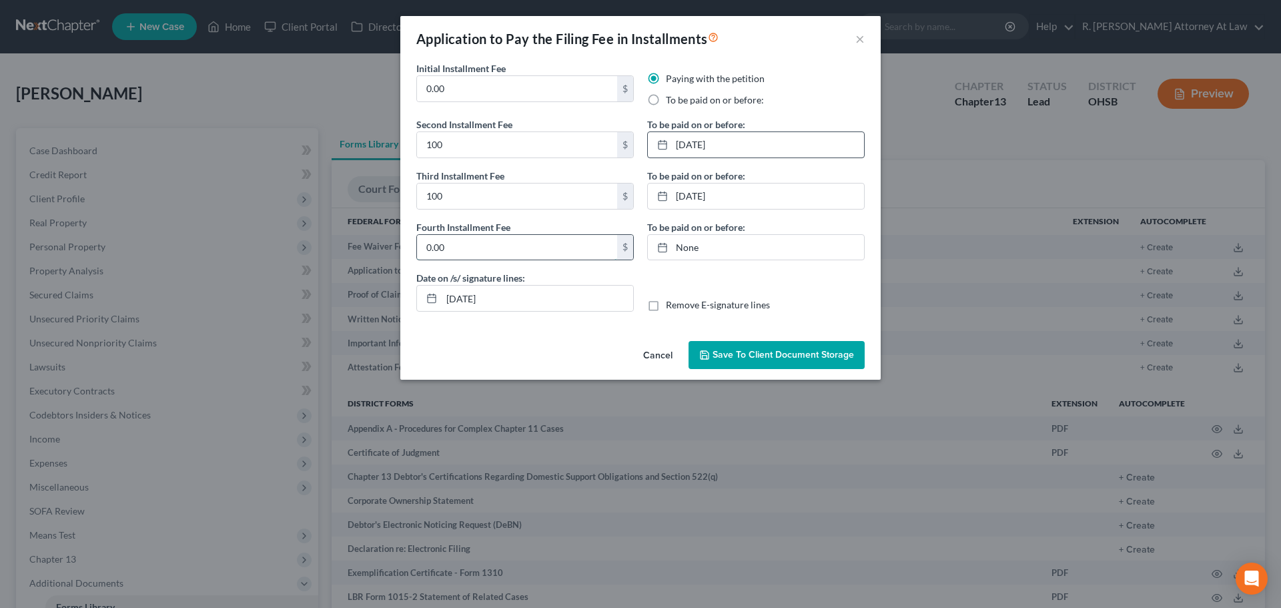
drag, startPoint x: 537, startPoint y: 255, endPoint x: 526, endPoint y: 234, distance: 23.3
click at [536, 255] on input "0.00" at bounding box center [517, 247] width 200 height 25
type input "138"
type input "10/8/2025"
click at [683, 244] on link "10/8/2025" at bounding box center [756, 247] width 216 height 25
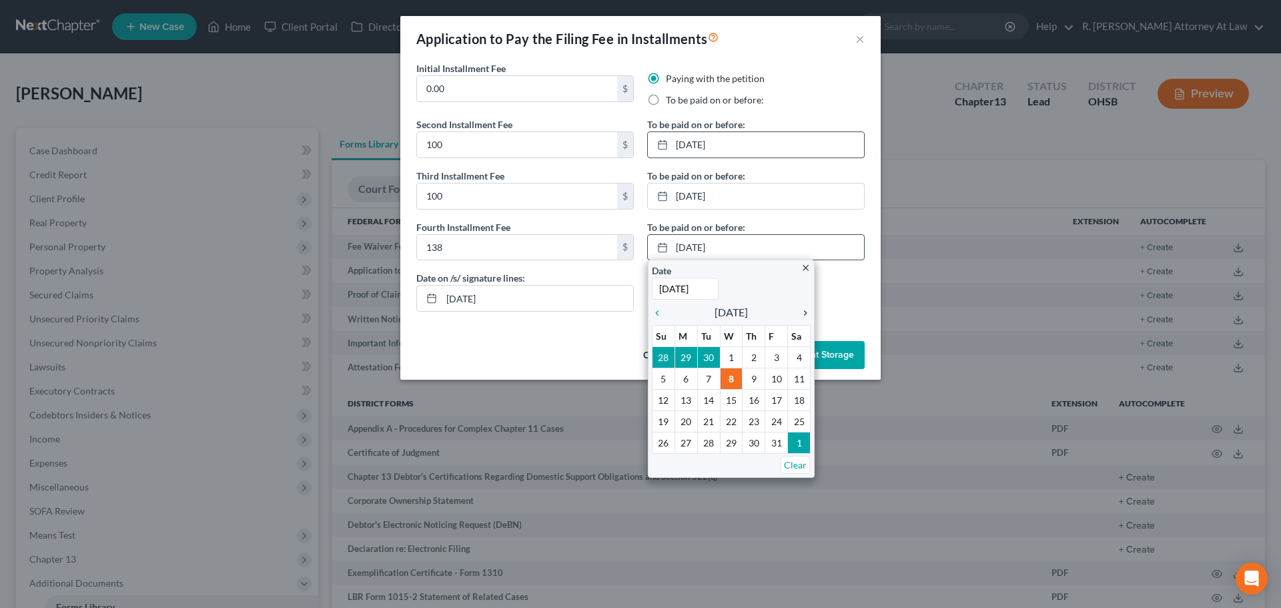
click at [805, 313] on icon "chevron_right" at bounding box center [801, 313] width 17 height 11
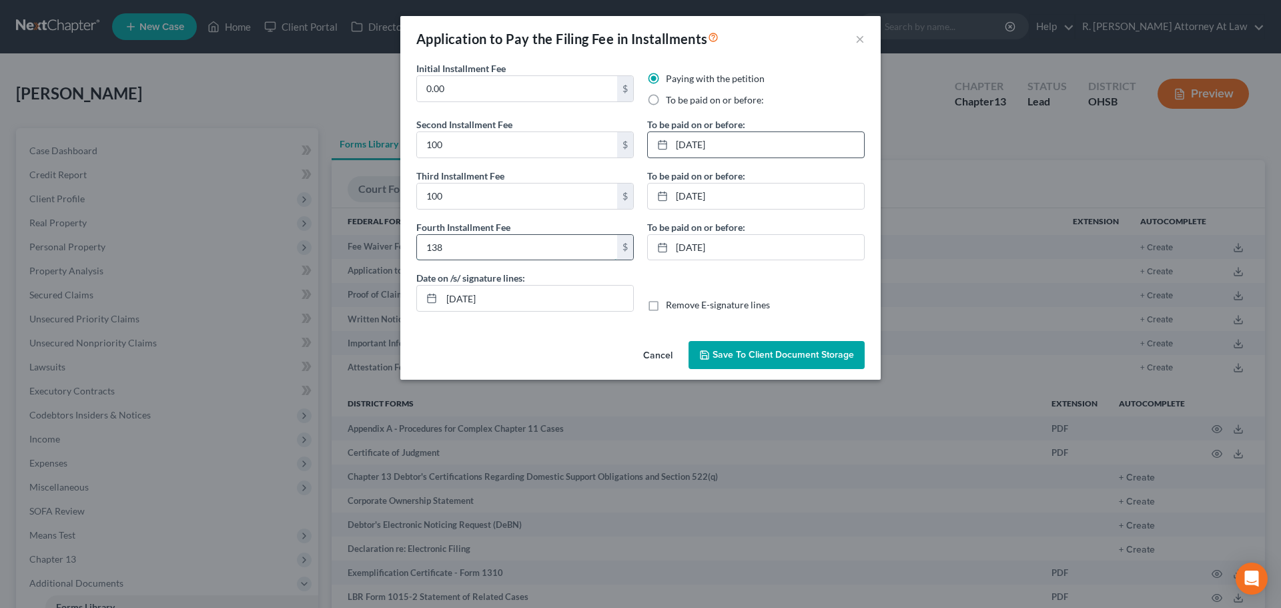
click at [460, 256] on input "138" at bounding box center [517, 247] width 200 height 25
type input "113"
click at [714, 357] on span "Save to Client Document Storage" at bounding box center [783, 354] width 141 height 11
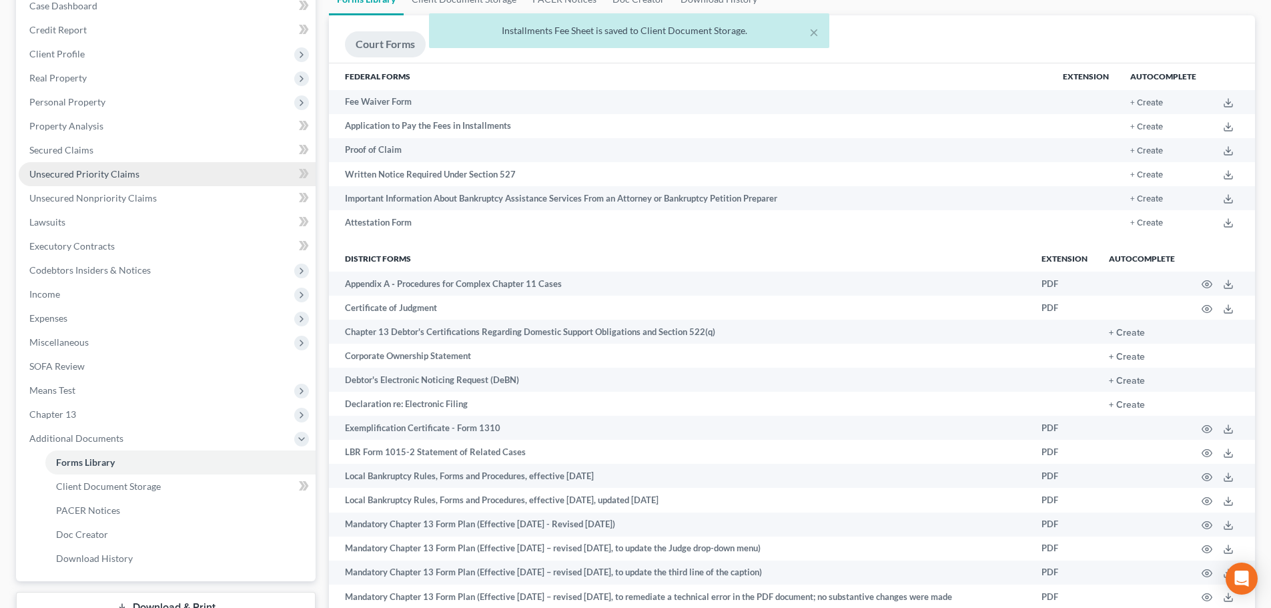
scroll to position [200, 0]
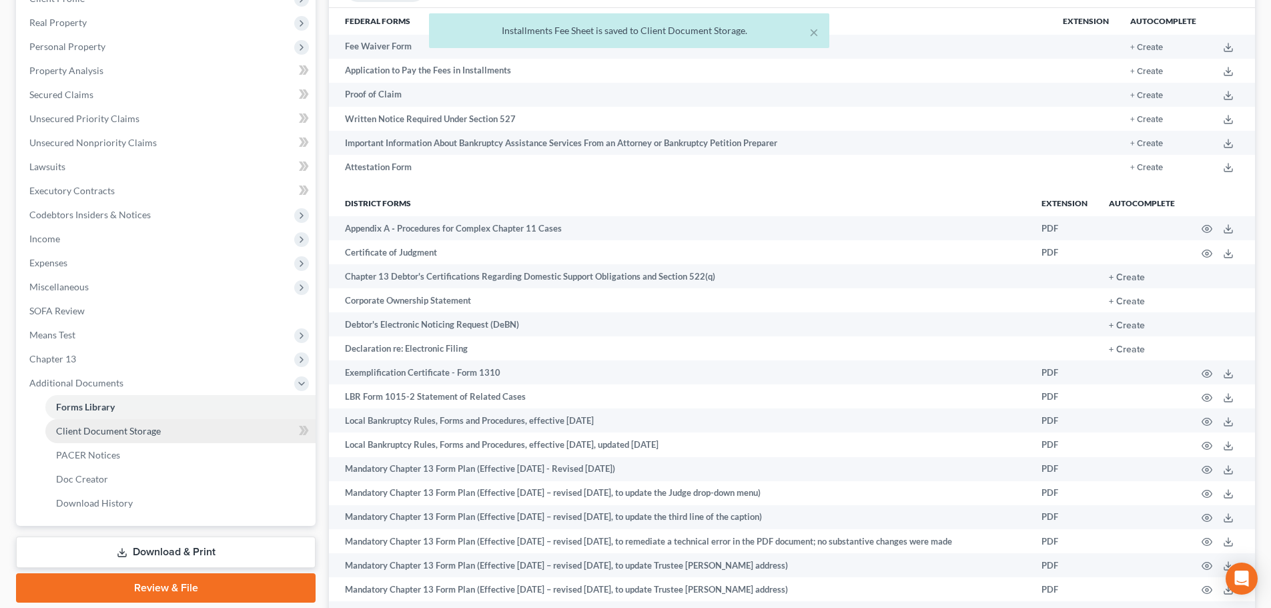
click at [98, 427] on span "Client Document Storage" at bounding box center [108, 430] width 105 height 11
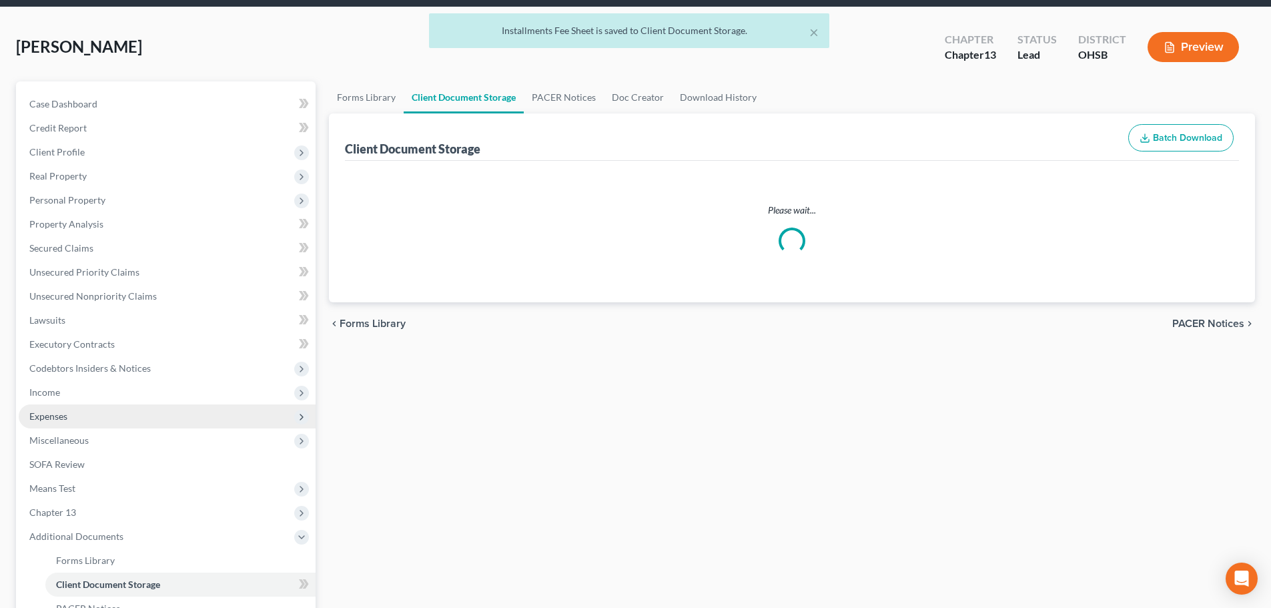
select select "52"
select select "7"
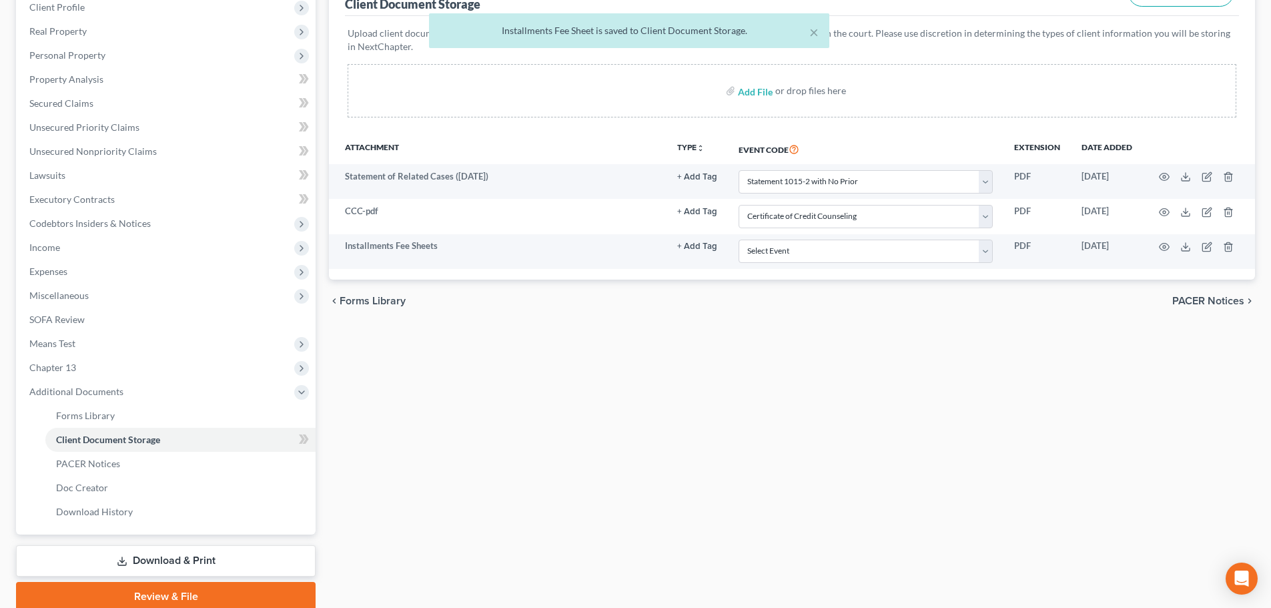
scroll to position [200, 0]
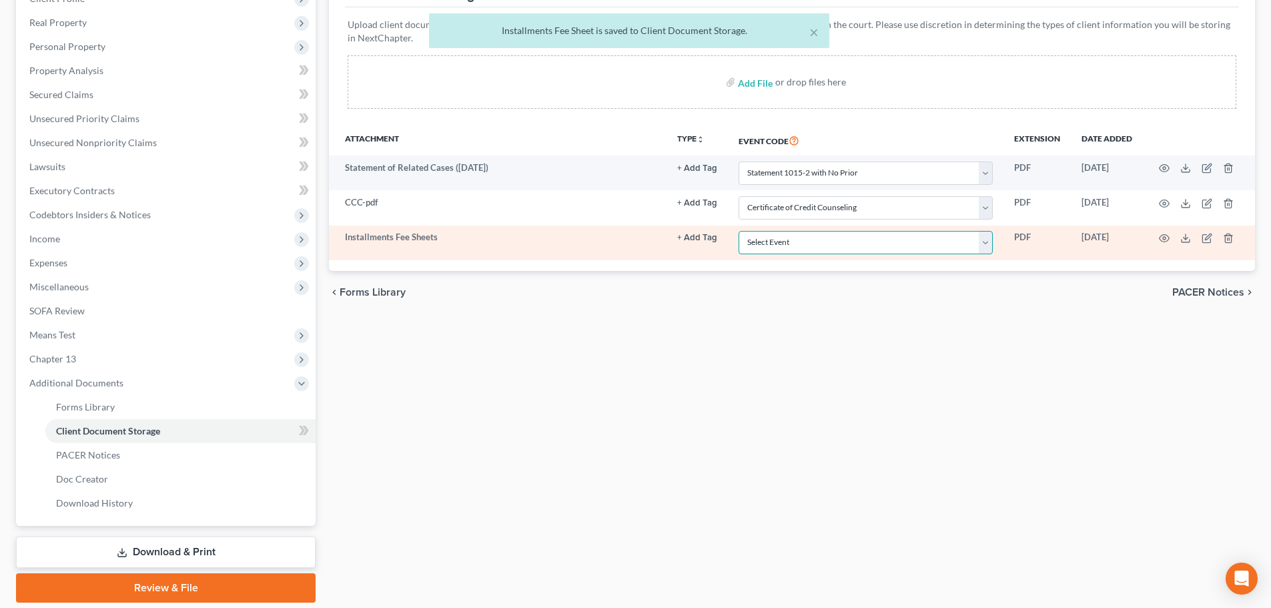
click at [838, 236] on select "Select Event 20 Largest Unsecured Creditors Amended Document Amended List of Cr…" at bounding box center [866, 242] width 254 height 23
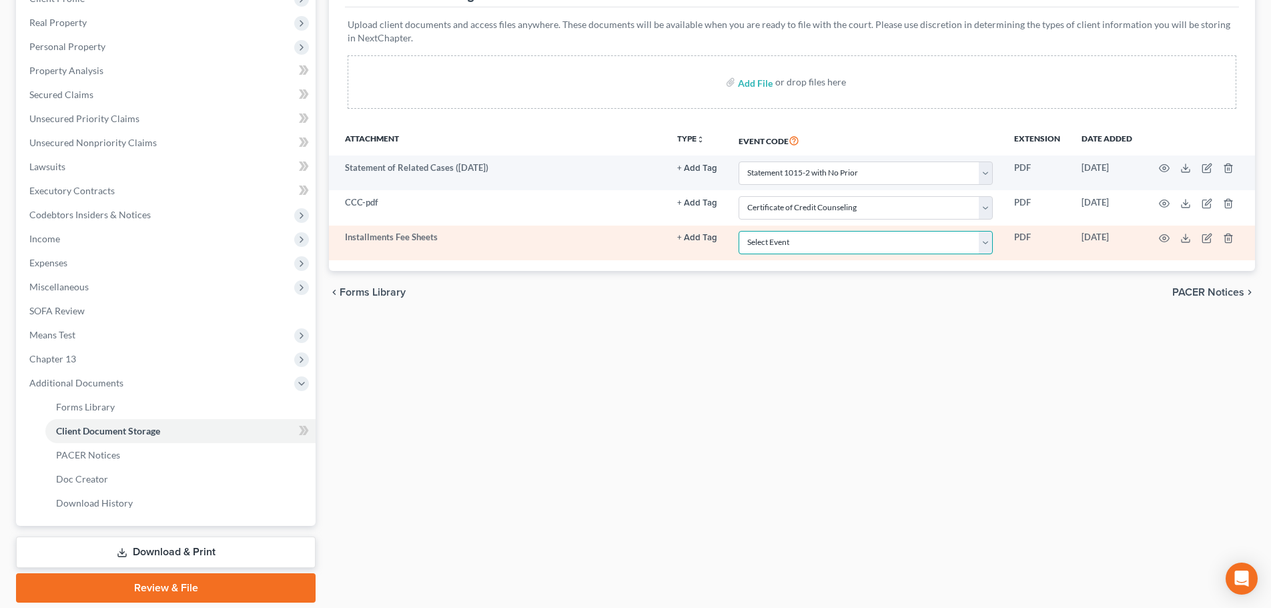
select select "37"
click at [739, 231] on select "Select Event 20 Largest Unsecured Creditors Amended Document Amended List of Cr…" at bounding box center [866, 242] width 254 height 23
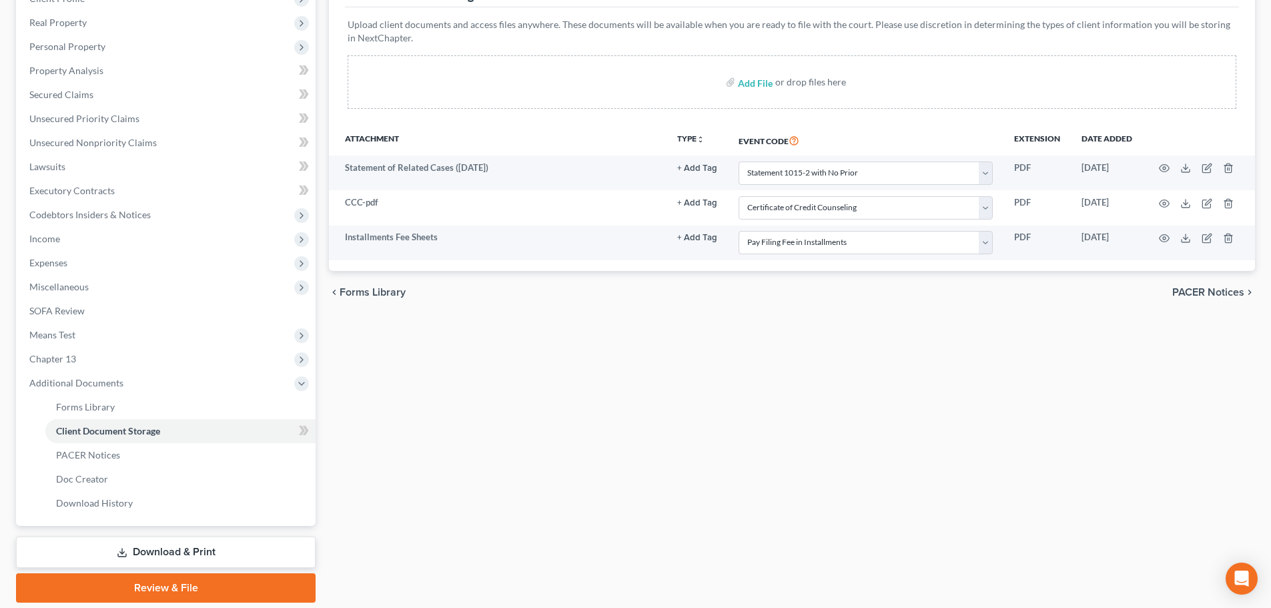
click at [657, 322] on div "Forms Library Client Document Storage PACER Notices Doc Creator Download Histor…" at bounding box center [791, 265] width 939 height 675
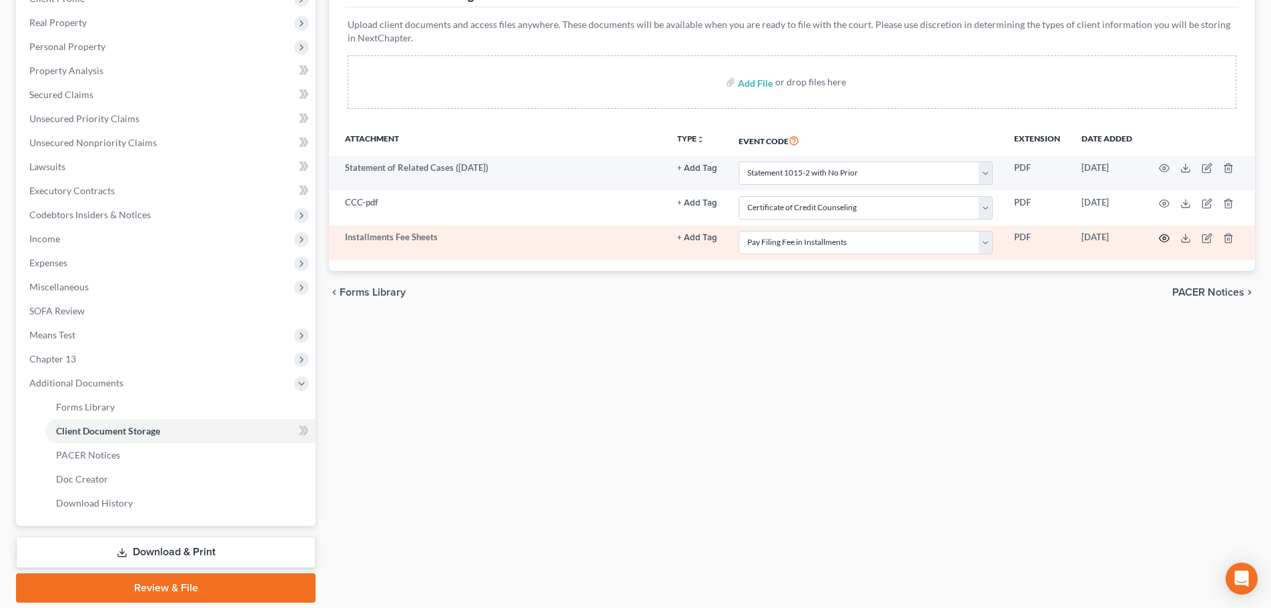
click at [1167, 236] on icon "button" at bounding box center [1165, 238] width 10 height 7
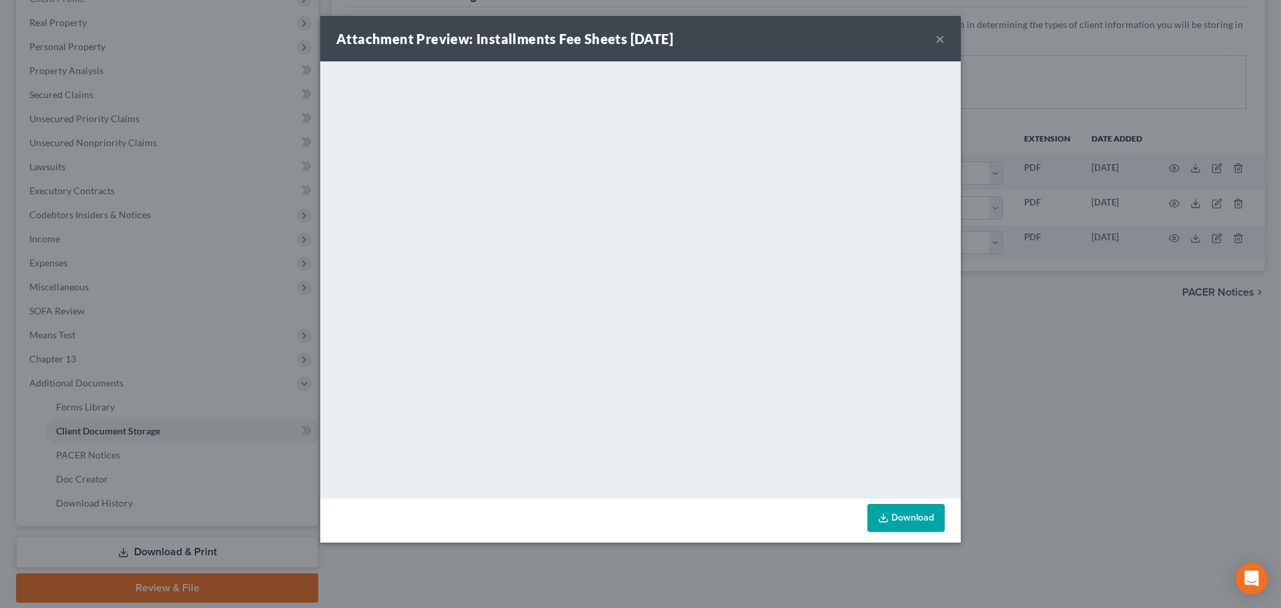
click at [940, 38] on button "×" at bounding box center [939, 39] width 9 height 16
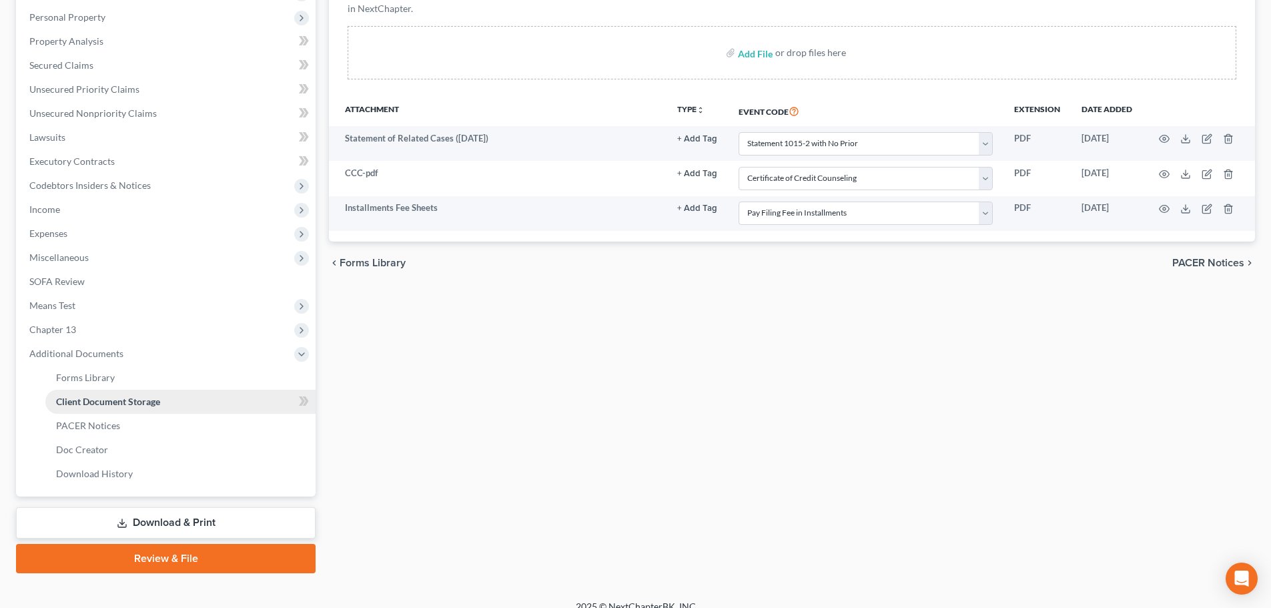
scroll to position [246, 0]
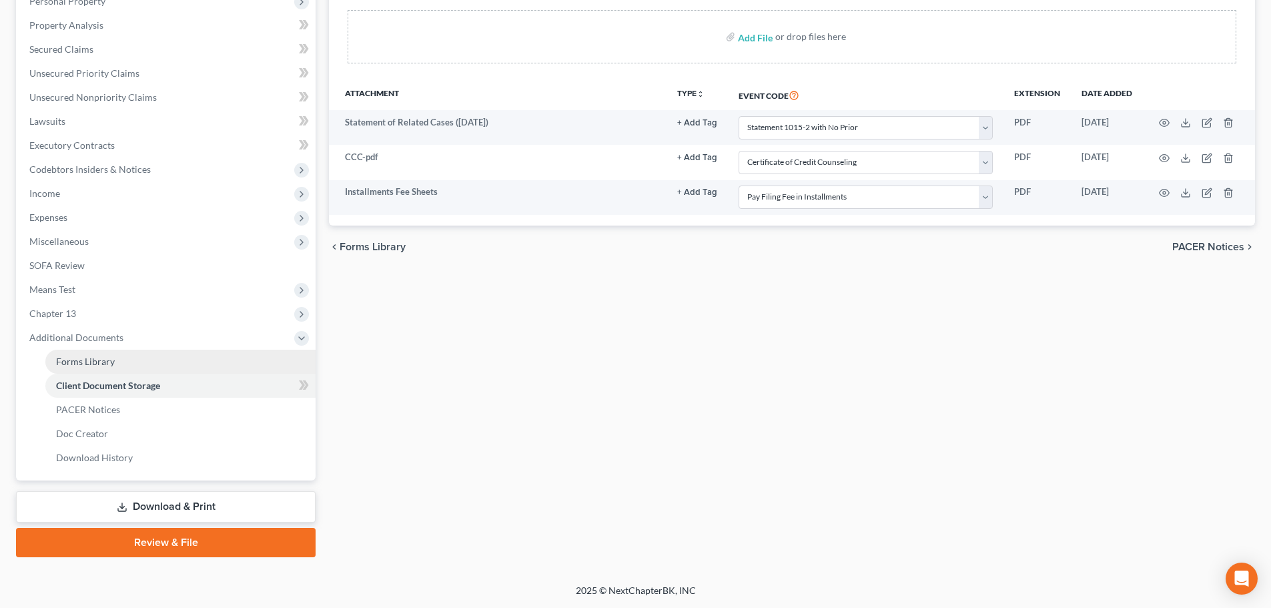
click at [72, 367] on link "Forms Library" at bounding box center [180, 362] width 270 height 24
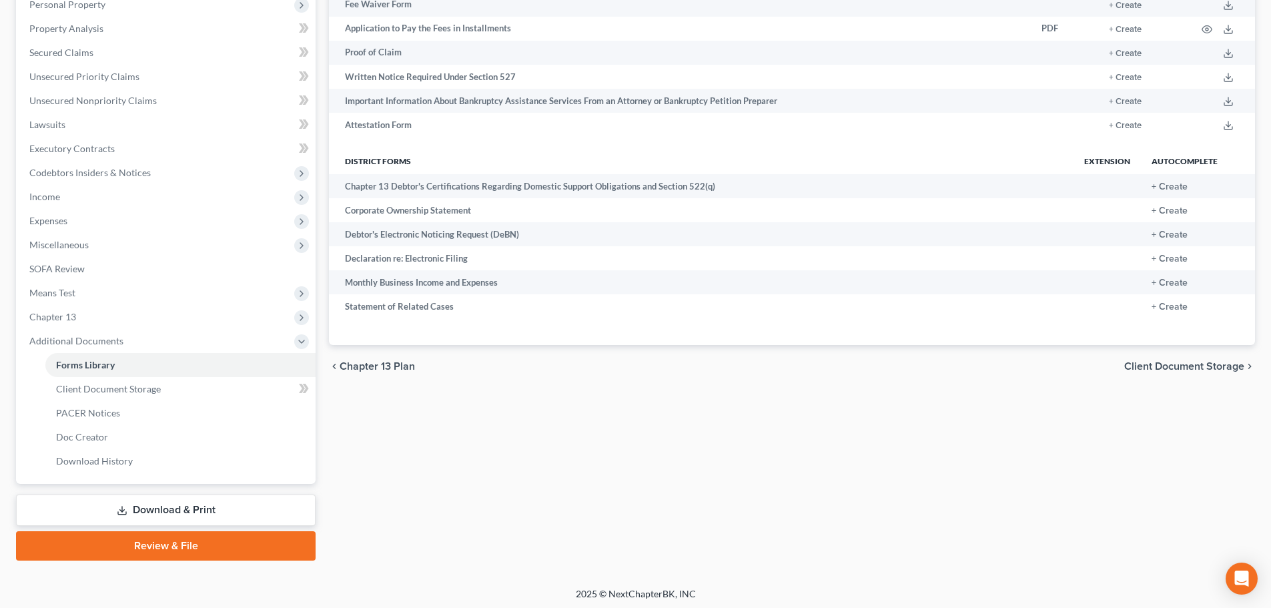
scroll to position [246, 0]
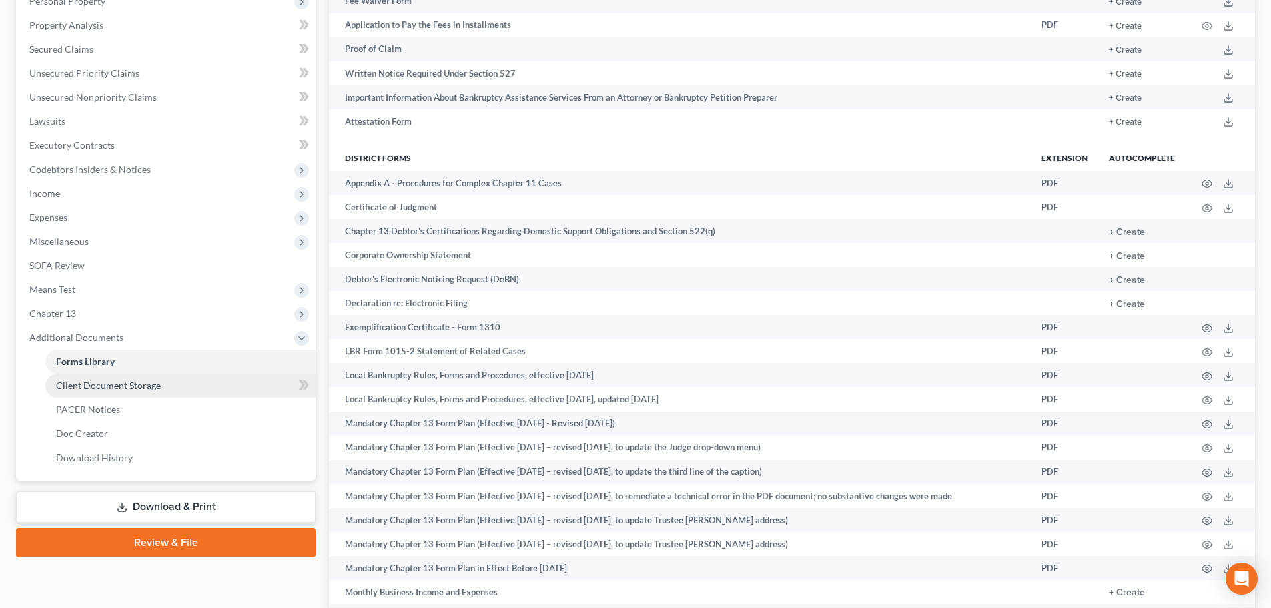
click at [77, 386] on span "Client Document Storage" at bounding box center [108, 385] width 105 height 11
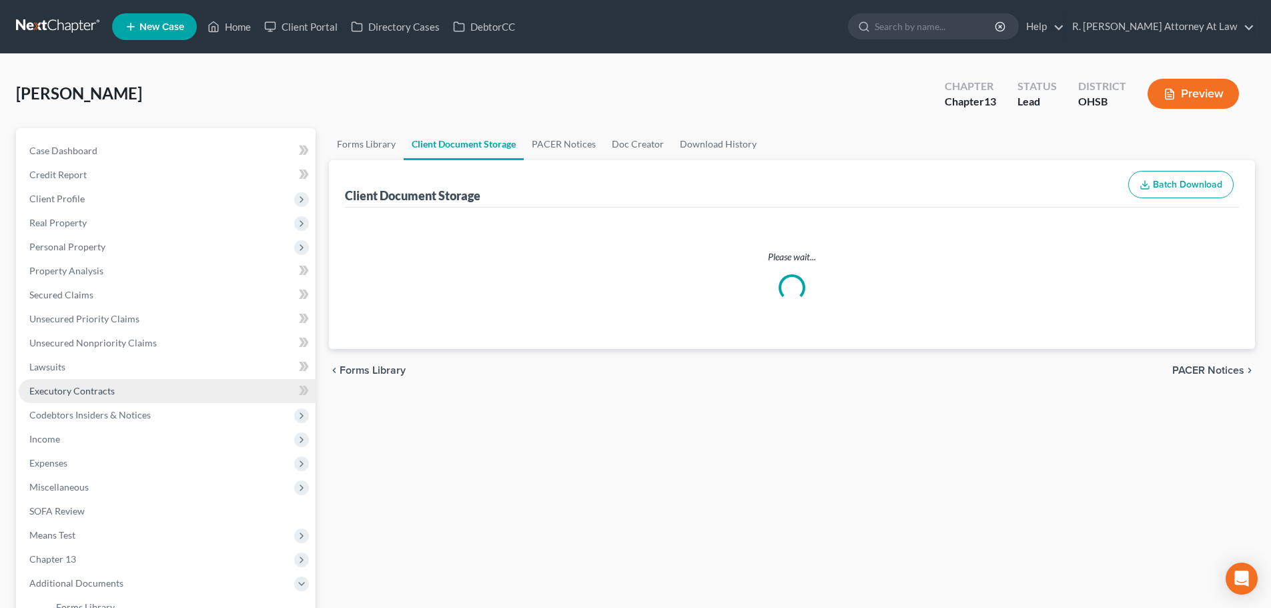
select select "52"
select select "7"
select select "37"
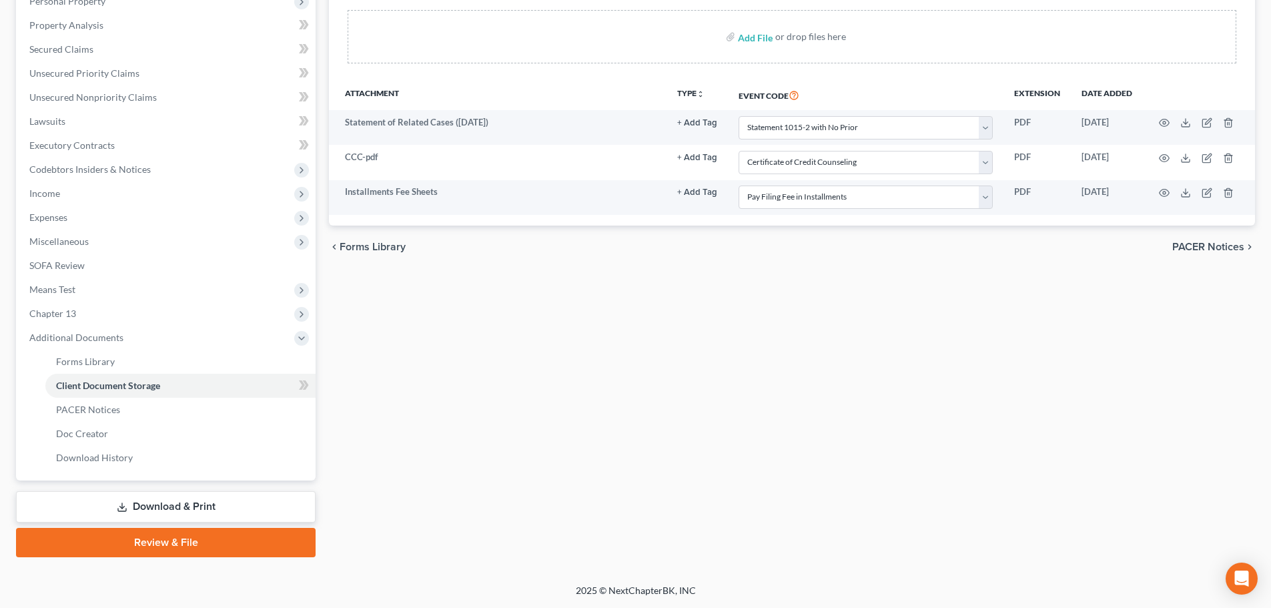
click at [161, 504] on link "Download & Print" at bounding box center [166, 506] width 300 height 31
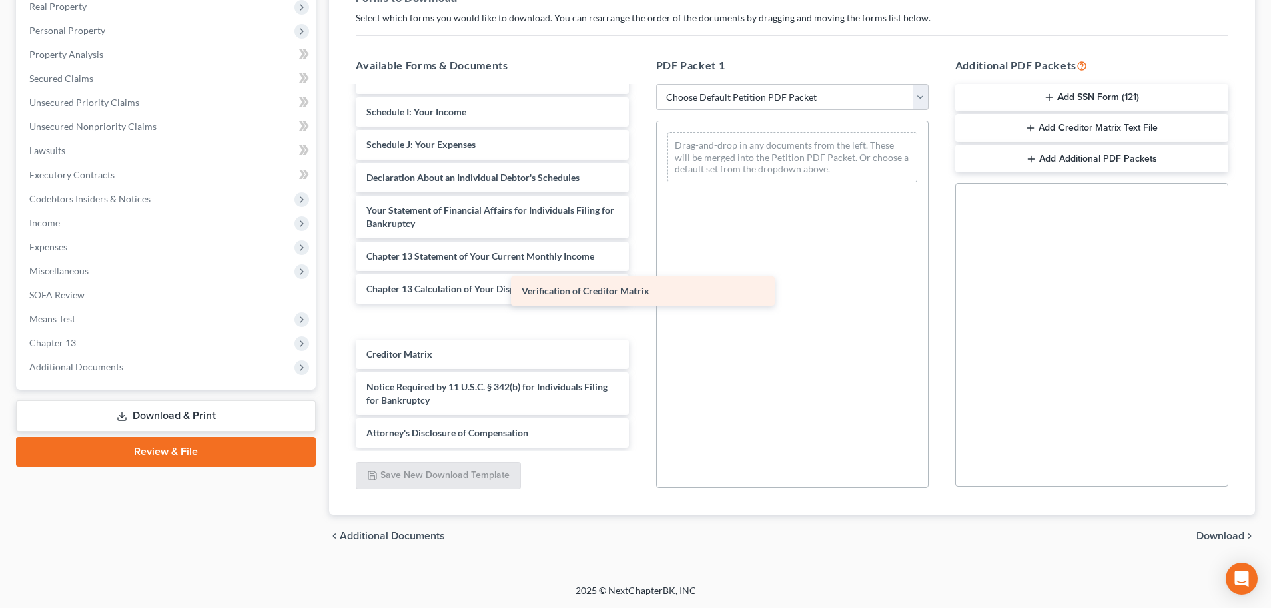
scroll to position [330, 0]
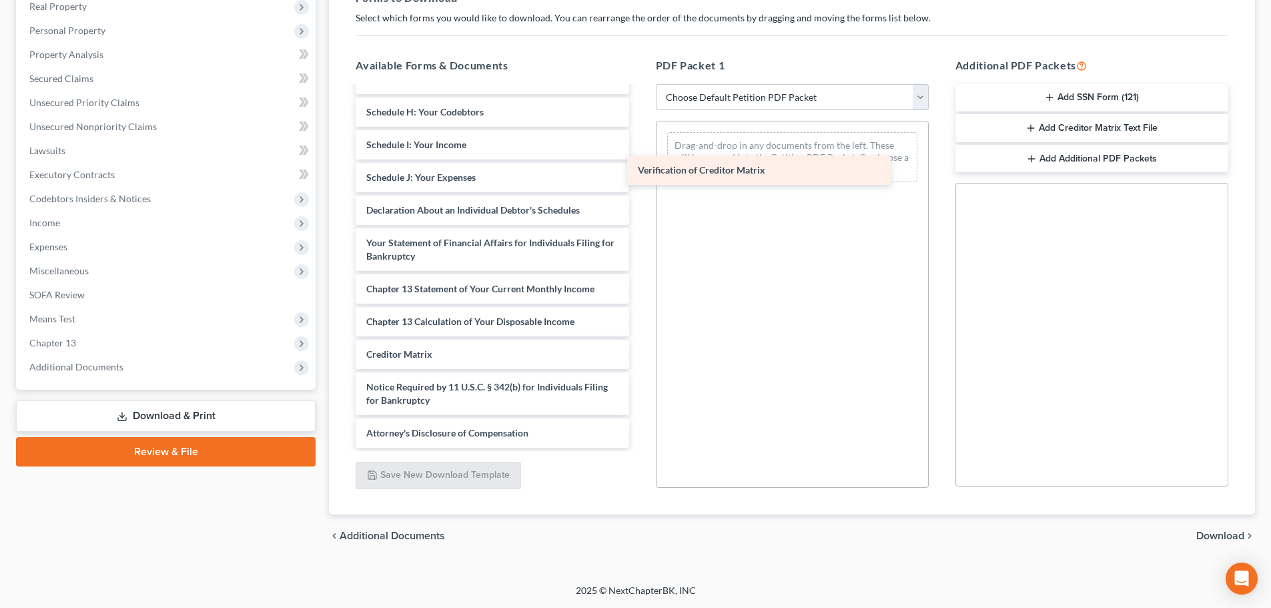
drag, startPoint x: 414, startPoint y: 354, endPoint x: 686, endPoint y: 169, distance: 328.1
click at [639, 169] on div "Verification of Creditor Matrix Installments Fee Sheets CCC-pdf Statement of Re…" at bounding box center [492, 102] width 294 height 691
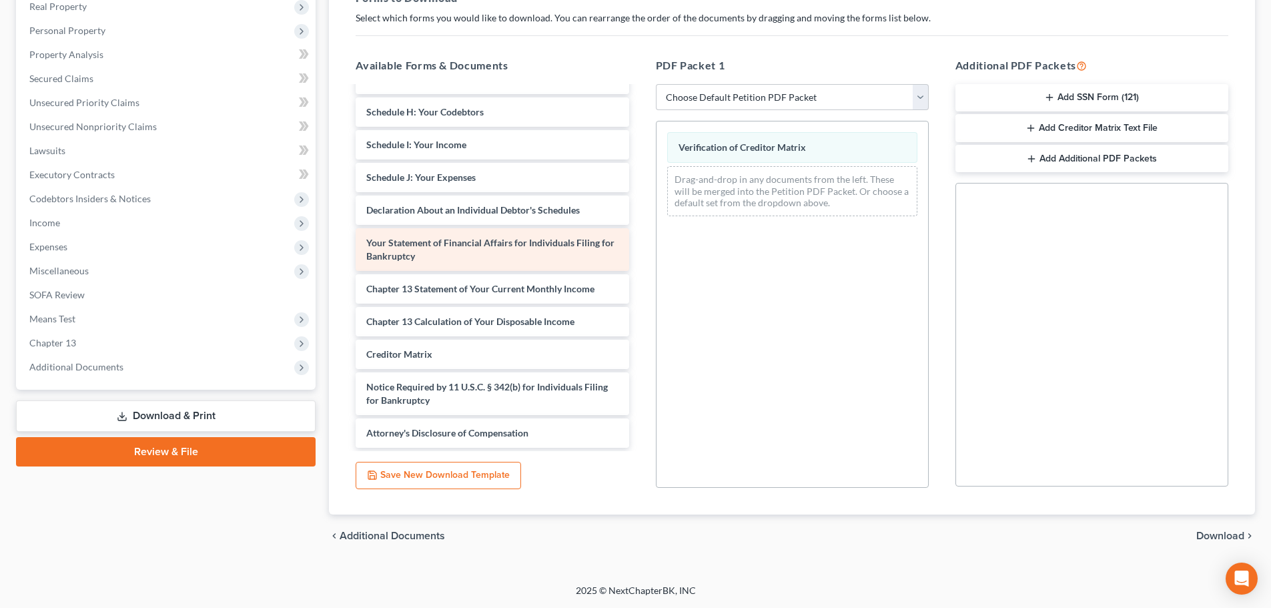
scroll to position [363, 0]
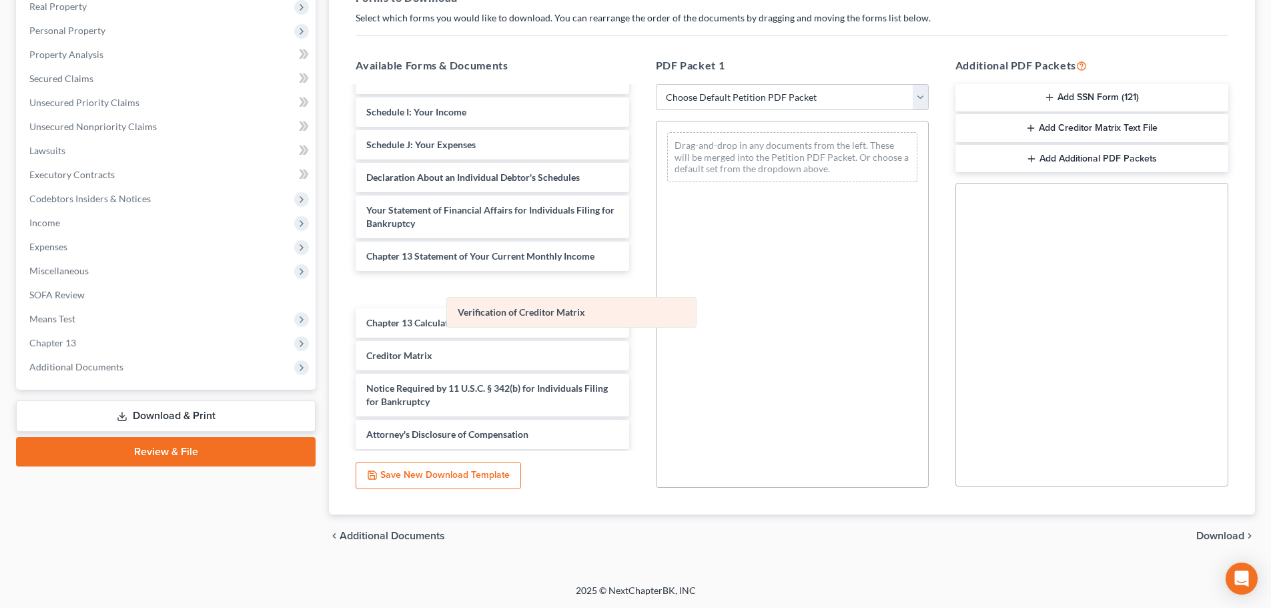
drag, startPoint x: 693, startPoint y: 147, endPoint x: 445, endPoint y: 313, distance: 298.3
click at [657, 193] on div "Verification of Creditor Matrix Verification of Creditor Matrix Drag-and-drop i…" at bounding box center [793, 156] width 272 height 71
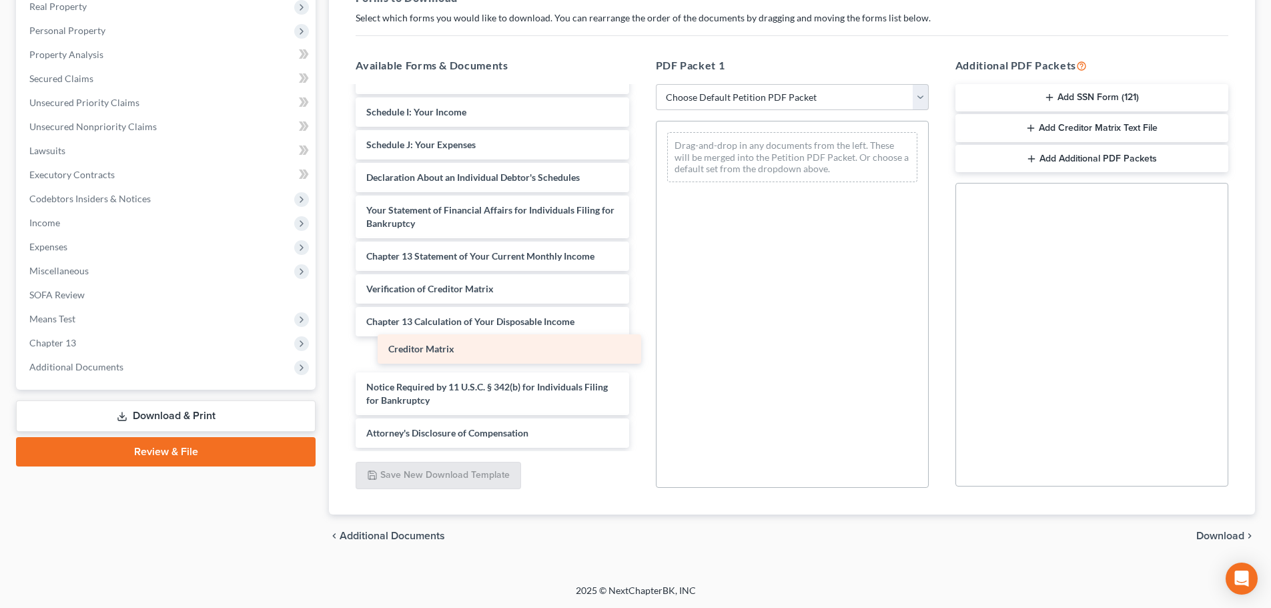
scroll to position [330, 0]
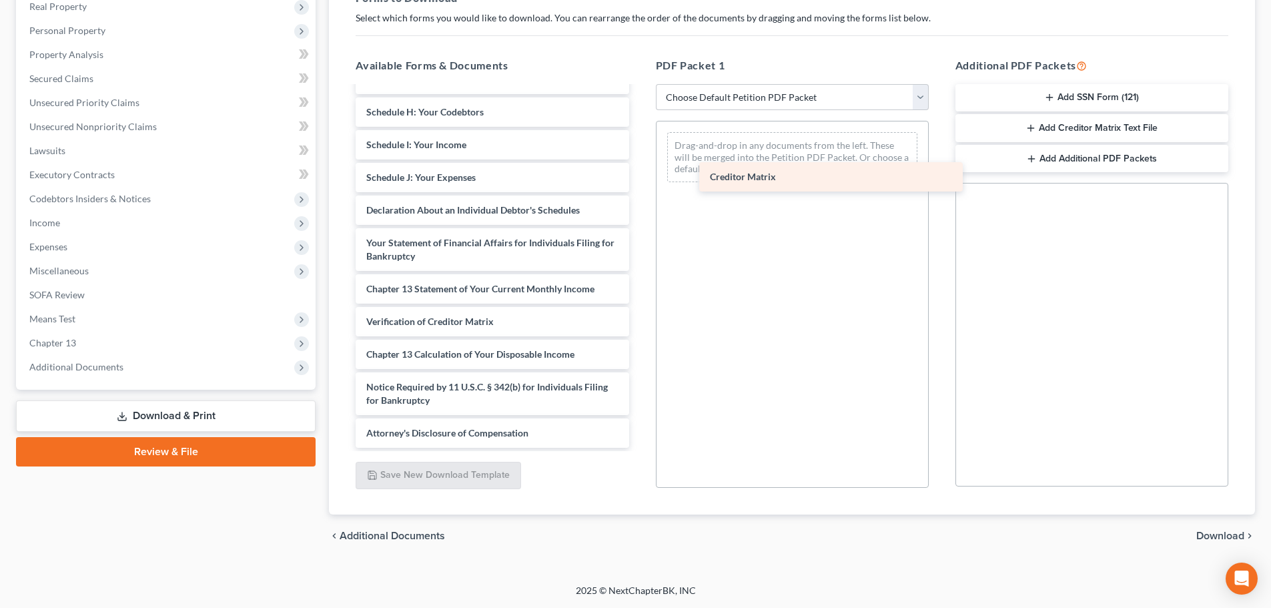
drag, startPoint x: 411, startPoint y: 353, endPoint x: 759, endPoint y: 167, distance: 394.0
click at [639, 167] on div "Creditor Matrix Installments Fee Sheets CCC-pdf Statement of Related Cases (10/…" at bounding box center [492, 102] width 294 height 691
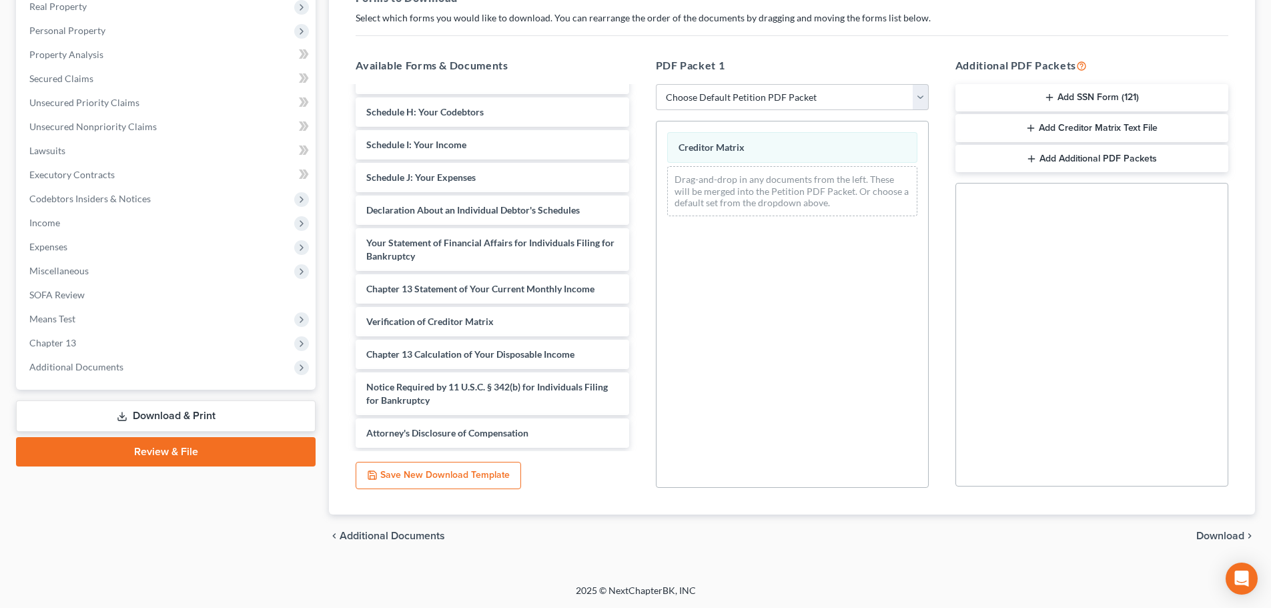
click at [1222, 534] on span "Download" at bounding box center [1220, 535] width 48 height 11
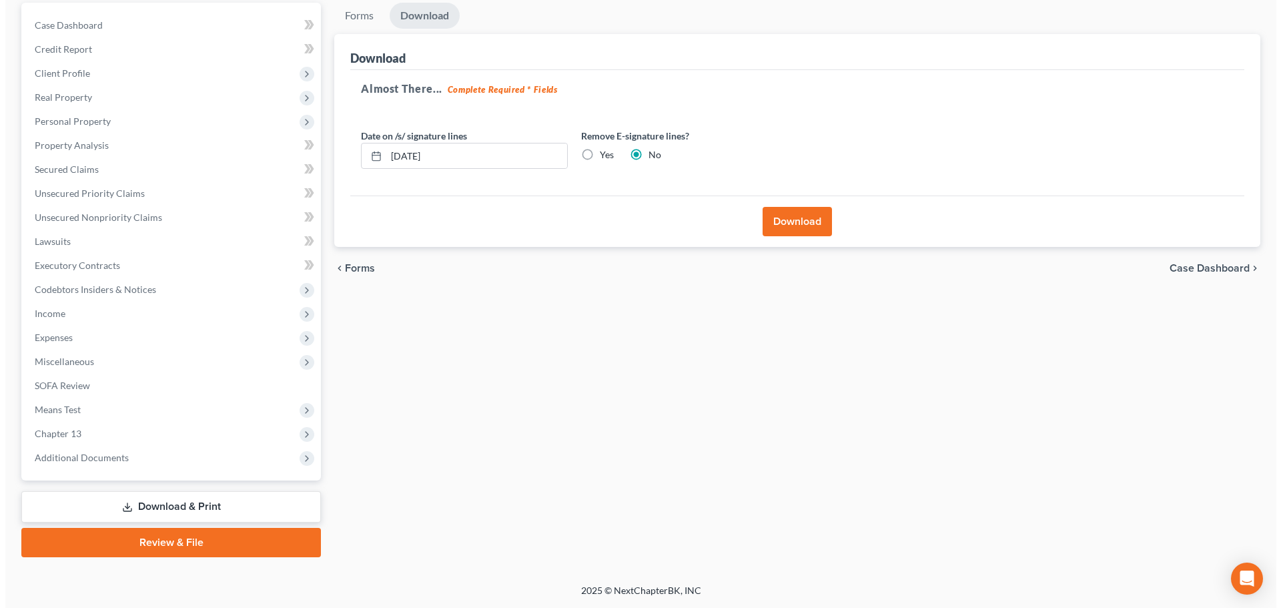
scroll to position [125, 0]
click at [787, 212] on button "Download" at bounding box center [791, 221] width 69 height 29
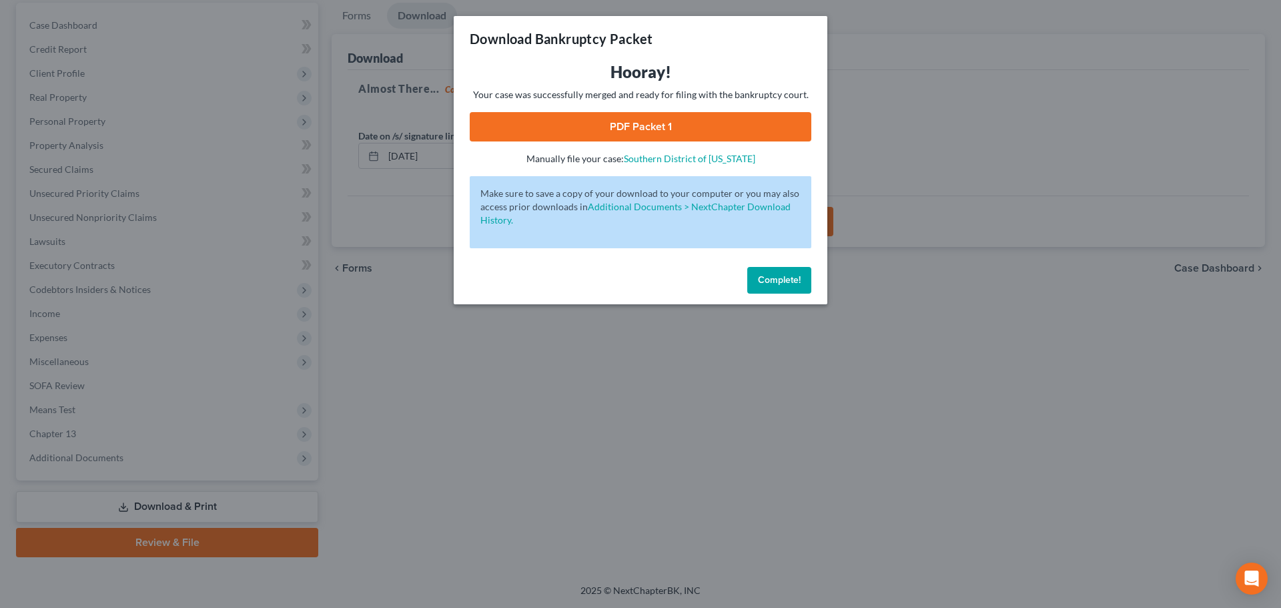
click at [620, 123] on link "PDF Packet 1" at bounding box center [641, 126] width 342 height 29
drag, startPoint x: 772, startPoint y: 280, endPoint x: 749, endPoint y: 275, distance: 23.3
click at [771, 278] on span "Complete!" at bounding box center [779, 279] width 43 height 11
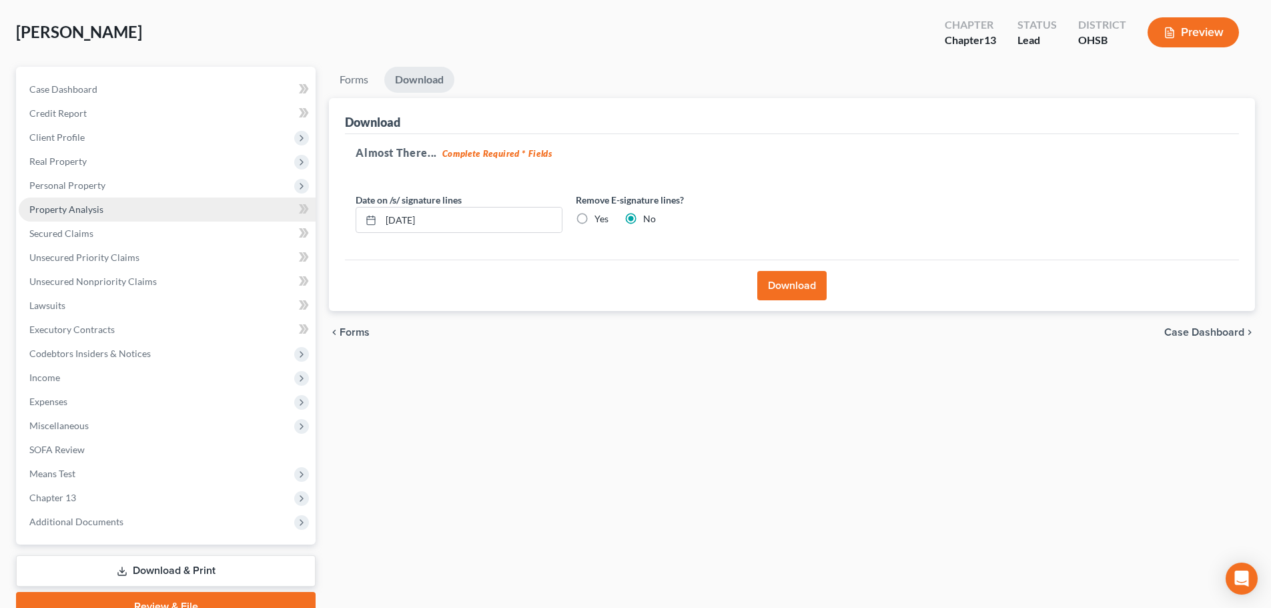
scroll to position [0, 0]
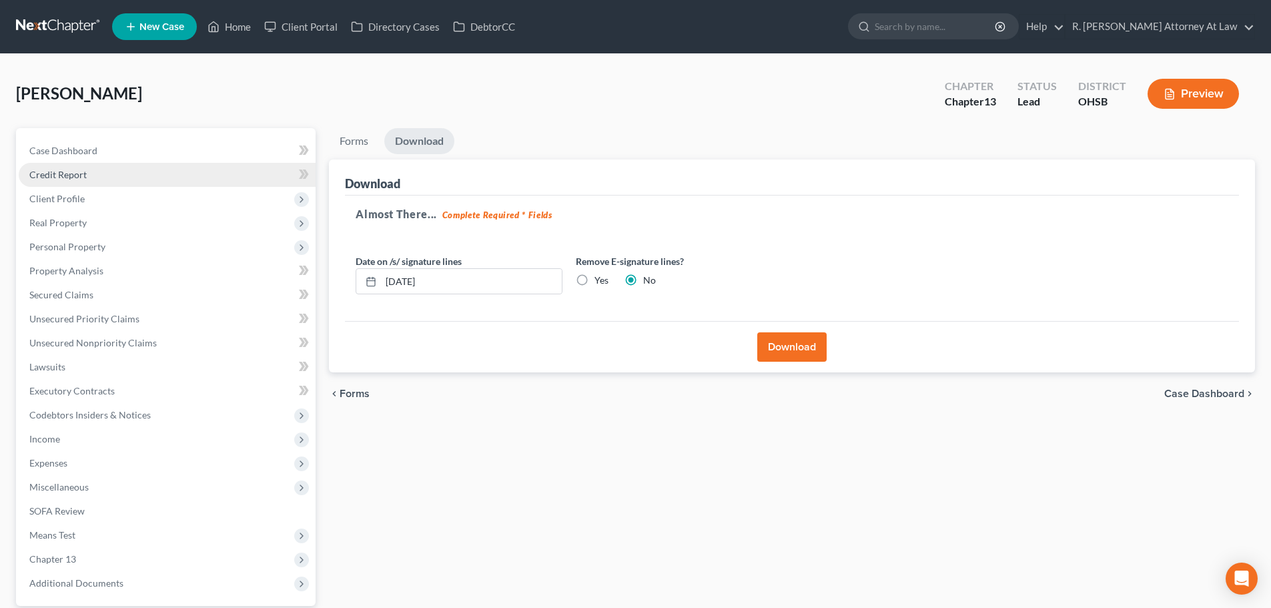
click at [53, 167] on link "Credit Report" at bounding box center [167, 175] width 297 height 24
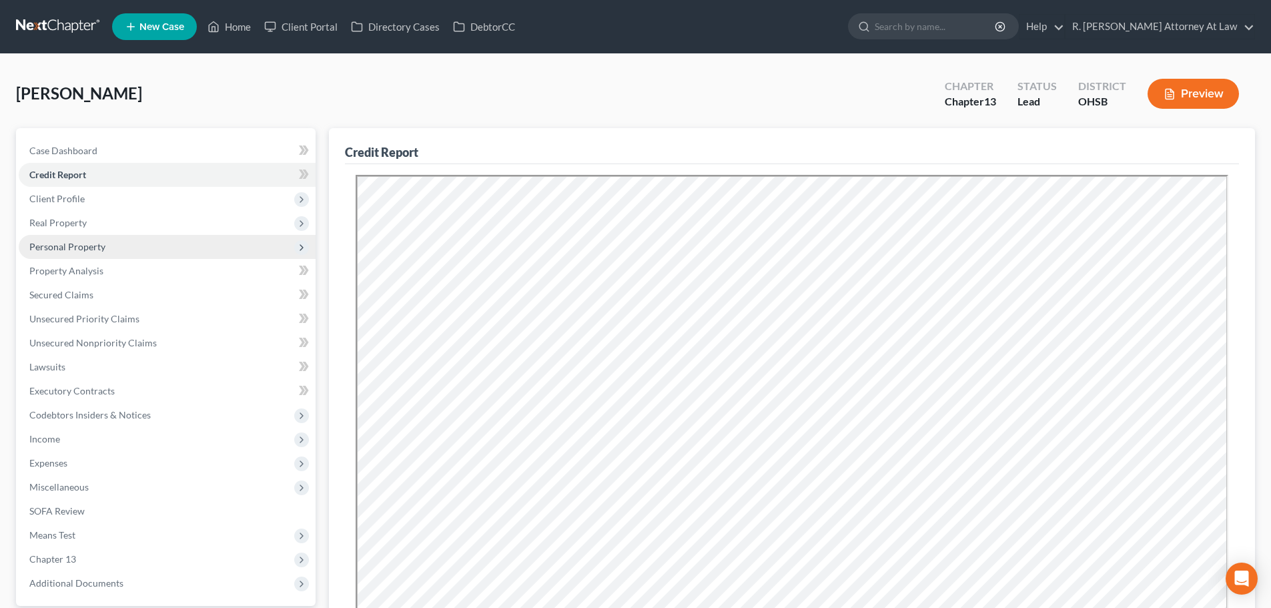
click at [87, 241] on span "Personal Property" at bounding box center [67, 246] width 76 height 11
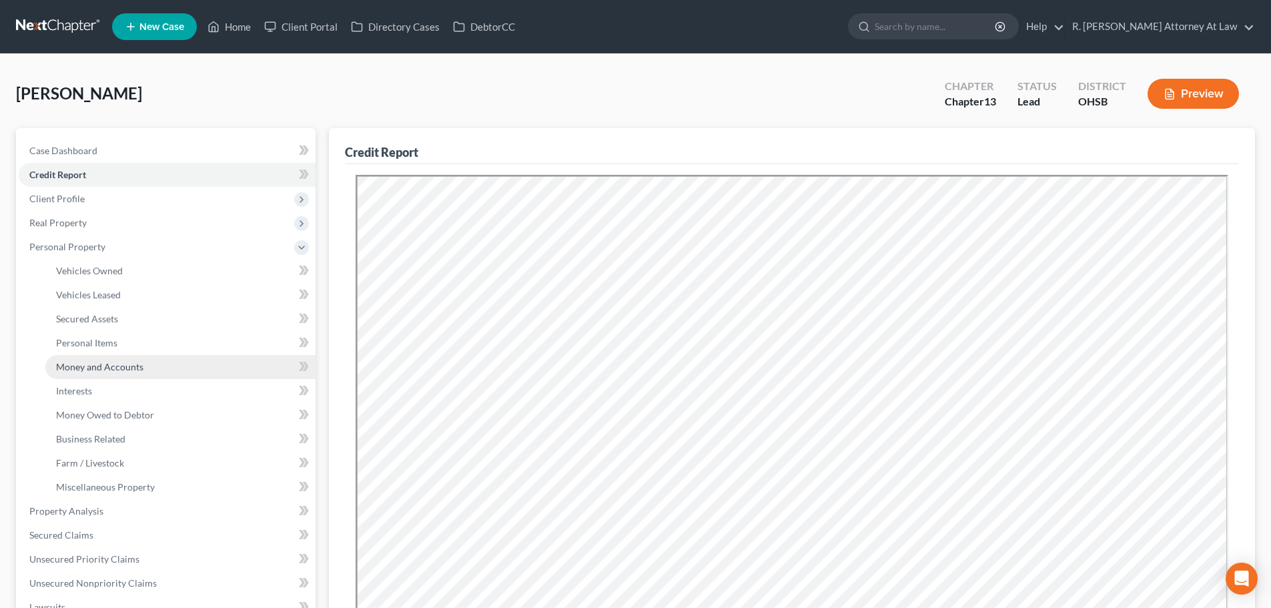
click at [82, 357] on link "Money and Accounts" at bounding box center [180, 367] width 270 height 24
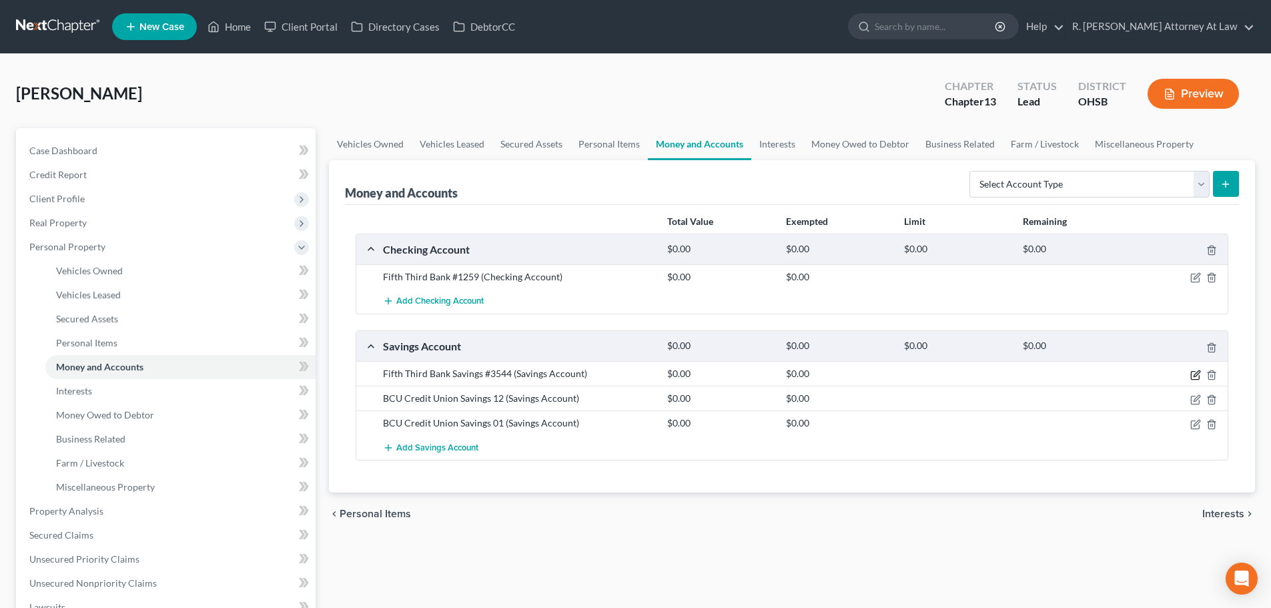
click at [1196, 374] on icon "button" at bounding box center [1197, 373] width 6 height 6
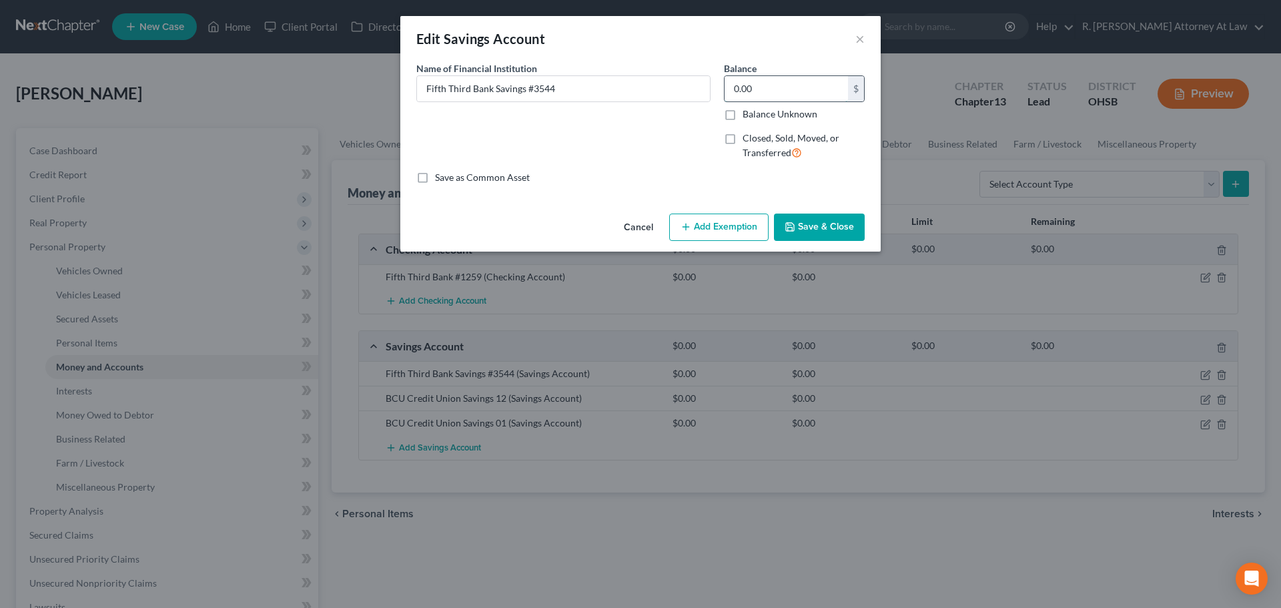
click at [759, 89] on input "0.00" at bounding box center [786, 88] width 123 height 25
type input "100"
click at [735, 219] on button "Add Exemption" at bounding box center [718, 228] width 99 height 28
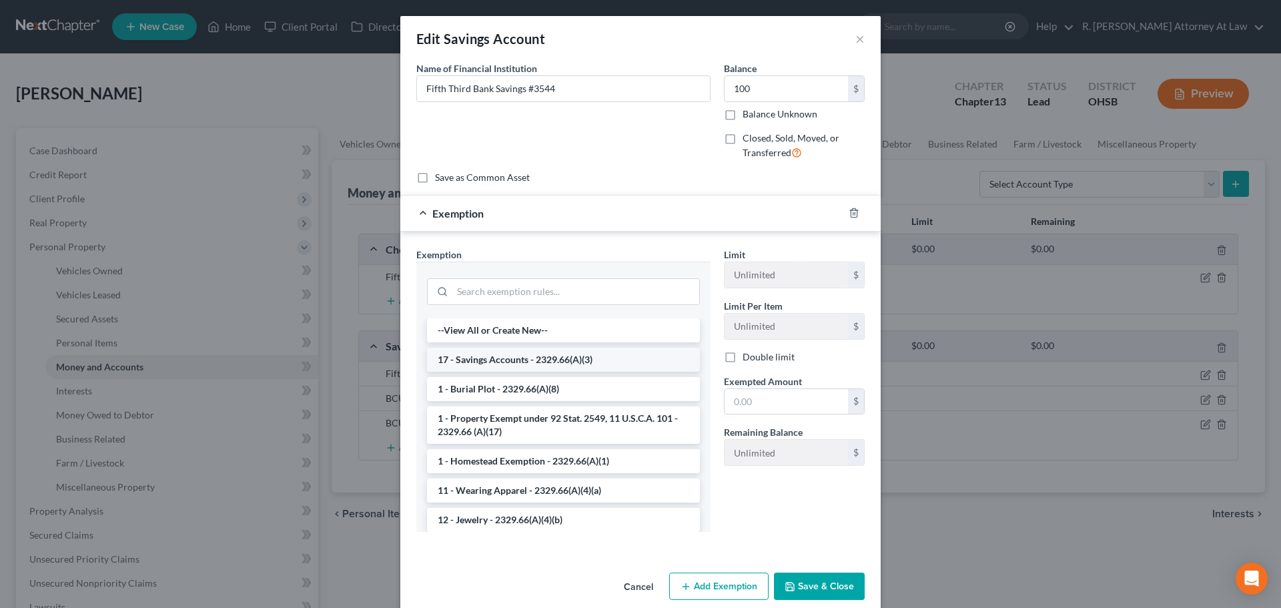
click at [530, 353] on li "17 - Savings Accounts - 2329.66(A)(3)" at bounding box center [563, 360] width 273 height 24
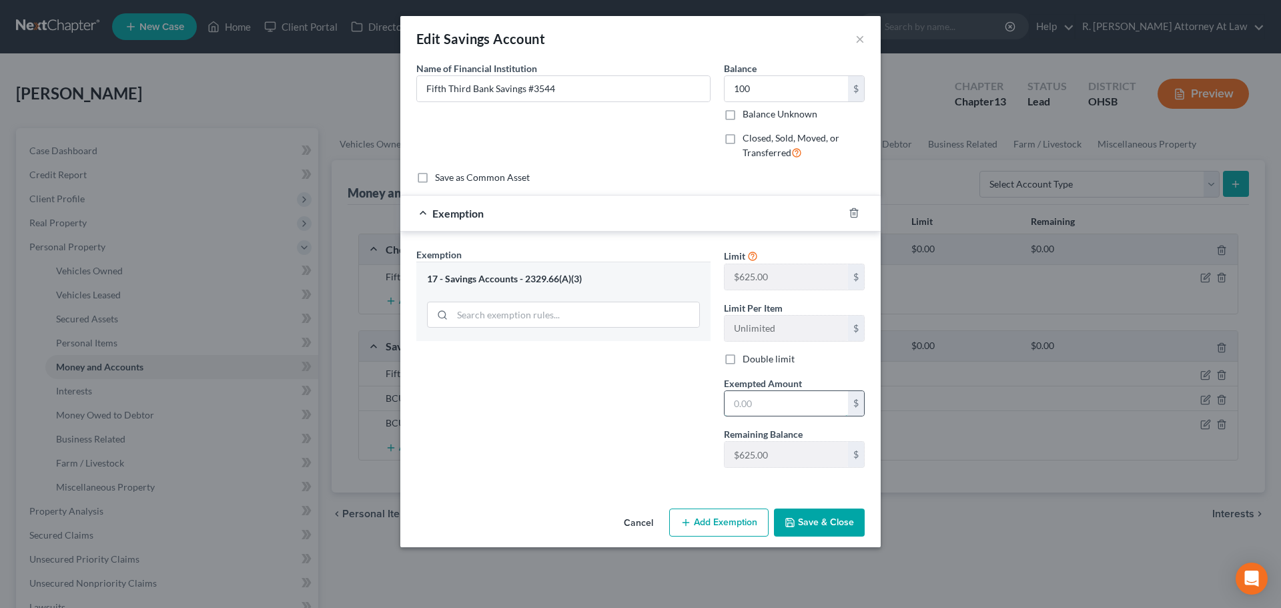
click at [737, 403] on input "text" at bounding box center [786, 403] width 123 height 25
type input "100"
click at [793, 524] on polyline "button" at bounding box center [790, 524] width 5 height 3
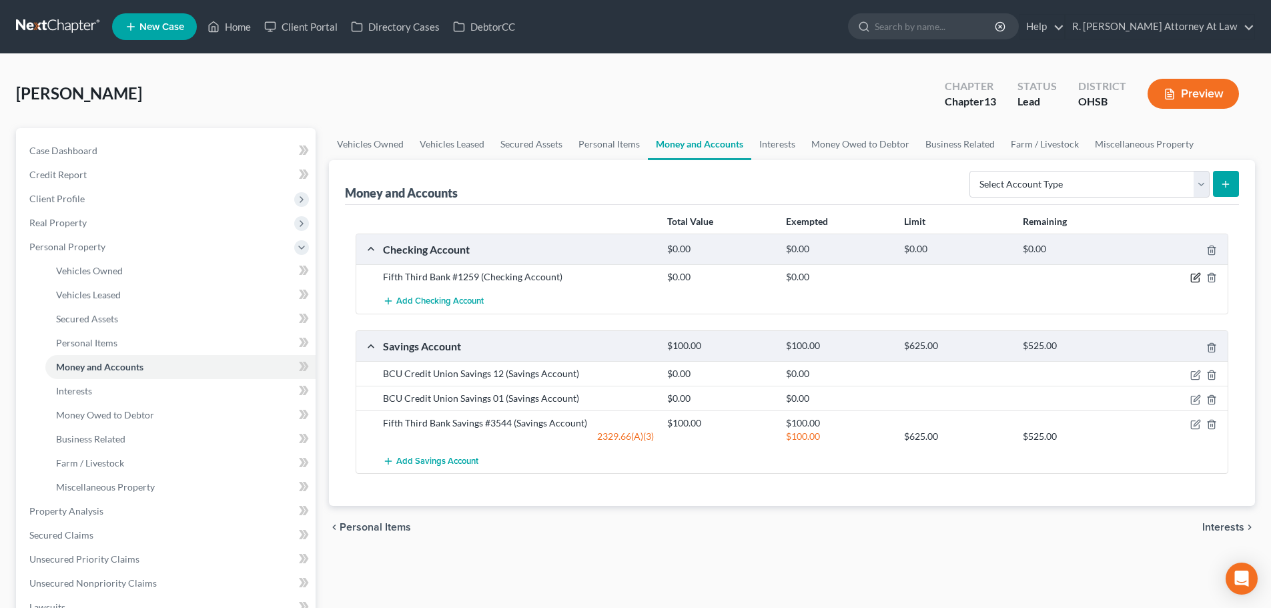
click at [1192, 276] on icon "button" at bounding box center [1195, 277] width 11 height 11
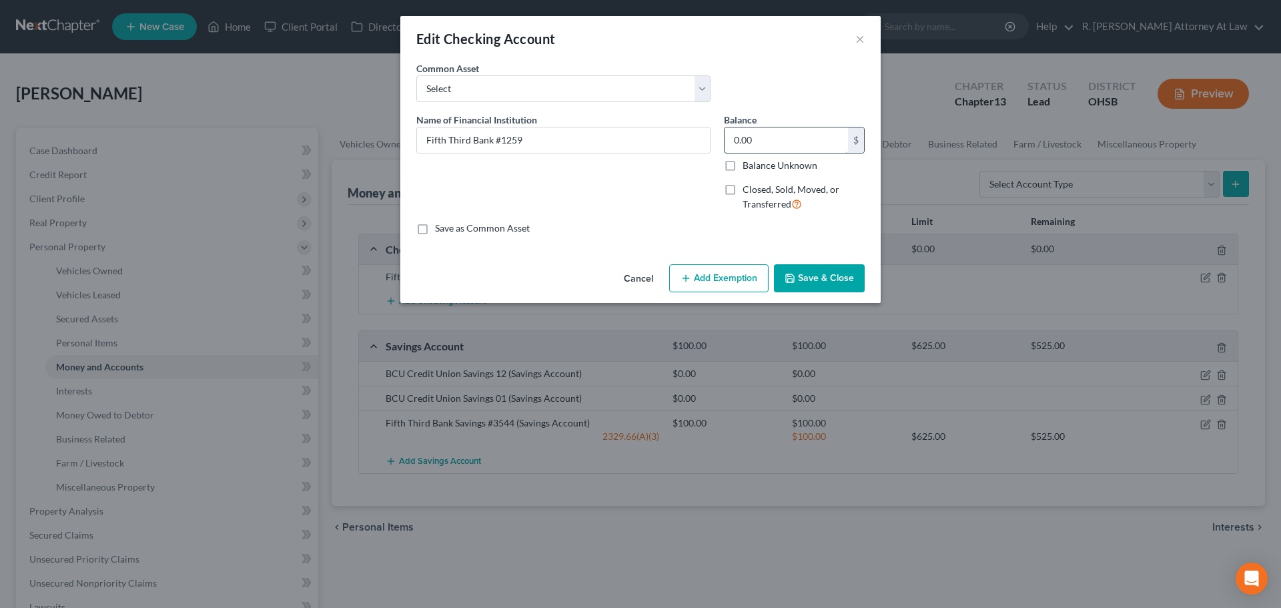
click at [768, 132] on input "0.00" at bounding box center [786, 139] width 123 height 25
type input "3,790"
drag, startPoint x: 582, startPoint y: 138, endPoint x: 574, endPoint y: 136, distance: 8.3
click at [582, 138] on input "Fifth Third Bank #1259" at bounding box center [563, 139] width 293 height 25
type input "Fifth Third Bank #1259 (payroll deposit on 10/8/2025 2176)"
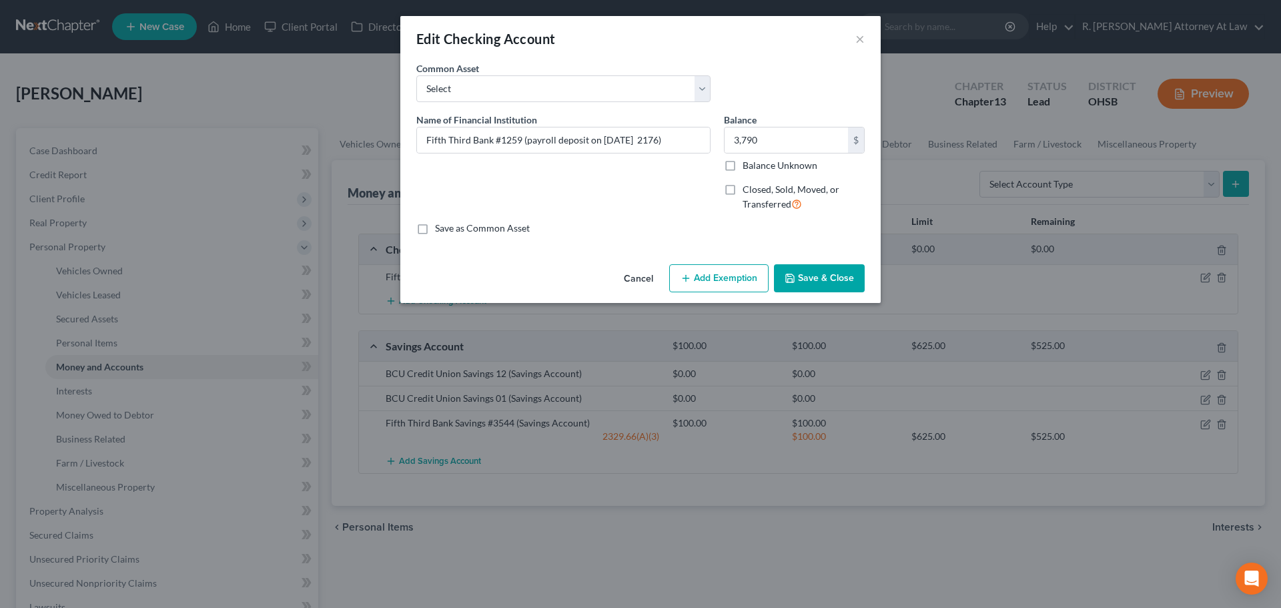
click at [713, 277] on button "Add Exemption" at bounding box center [718, 278] width 99 height 28
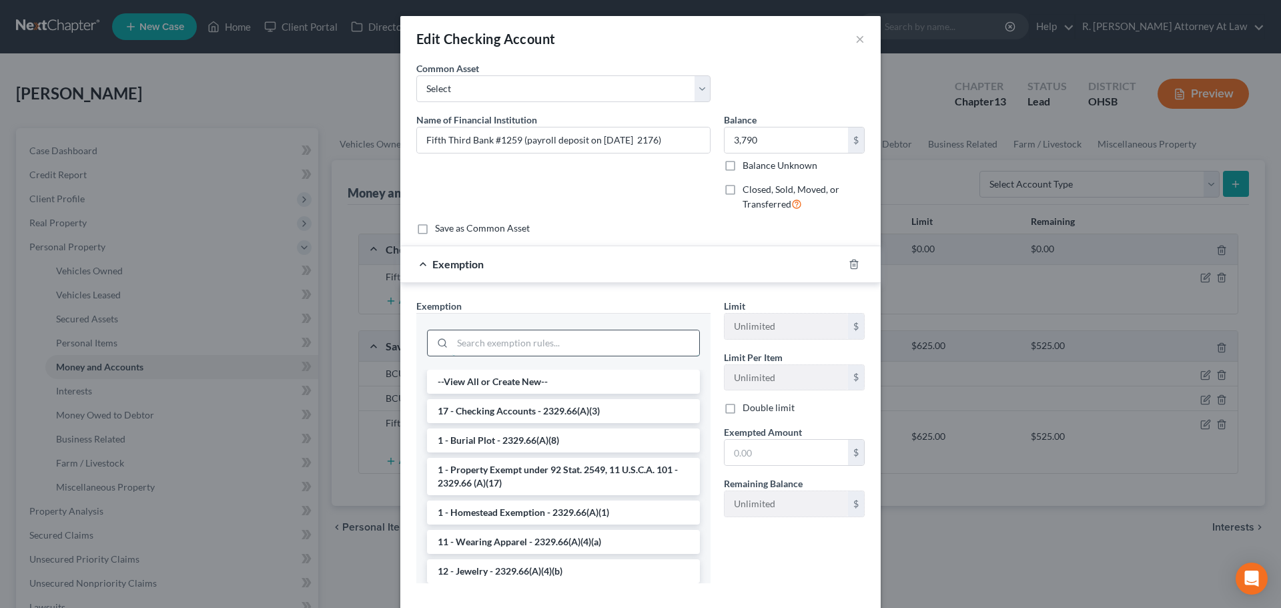
click at [505, 350] on input "search" at bounding box center [575, 342] width 247 height 25
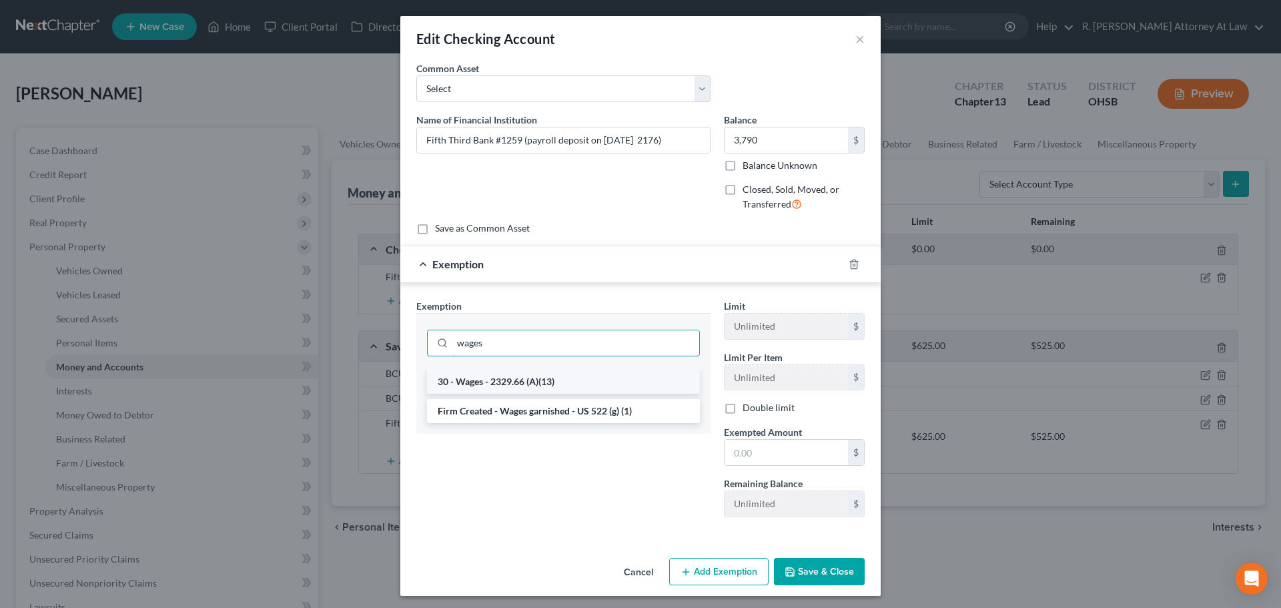
type input "wages"
click at [526, 382] on li "30 - Wages - 2329.66 (A)(13)" at bounding box center [563, 382] width 273 height 24
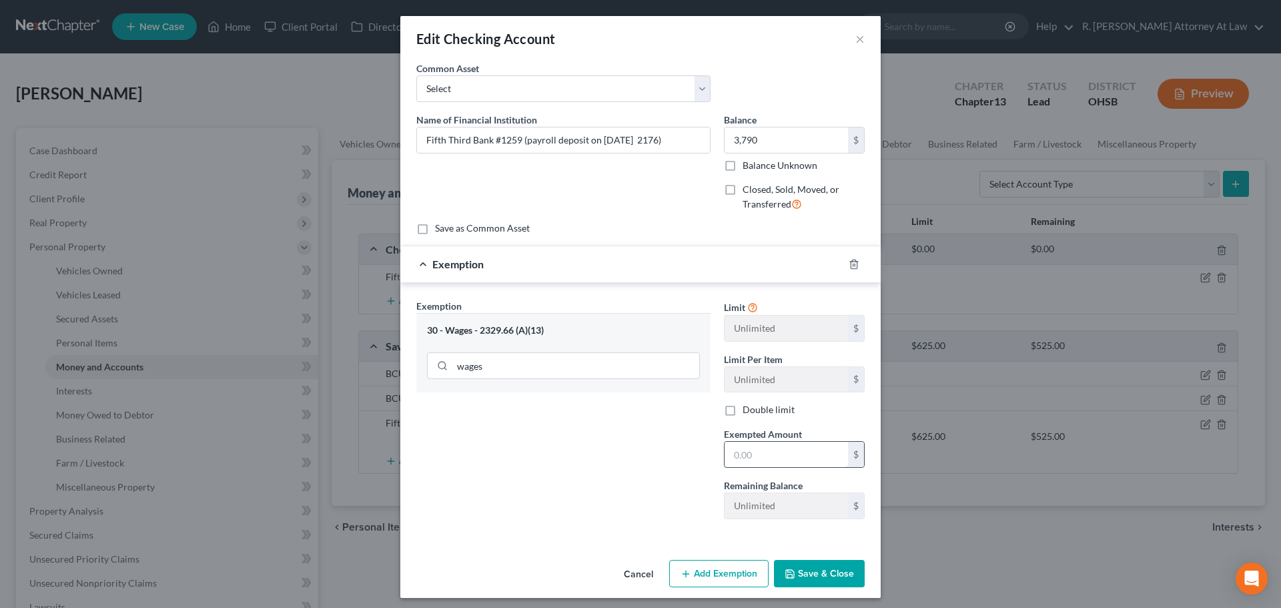
click at [729, 452] on input "text" at bounding box center [786, 454] width 123 height 25
type input "1,632.00"
click at [797, 568] on button "Save & Close" at bounding box center [819, 574] width 91 height 28
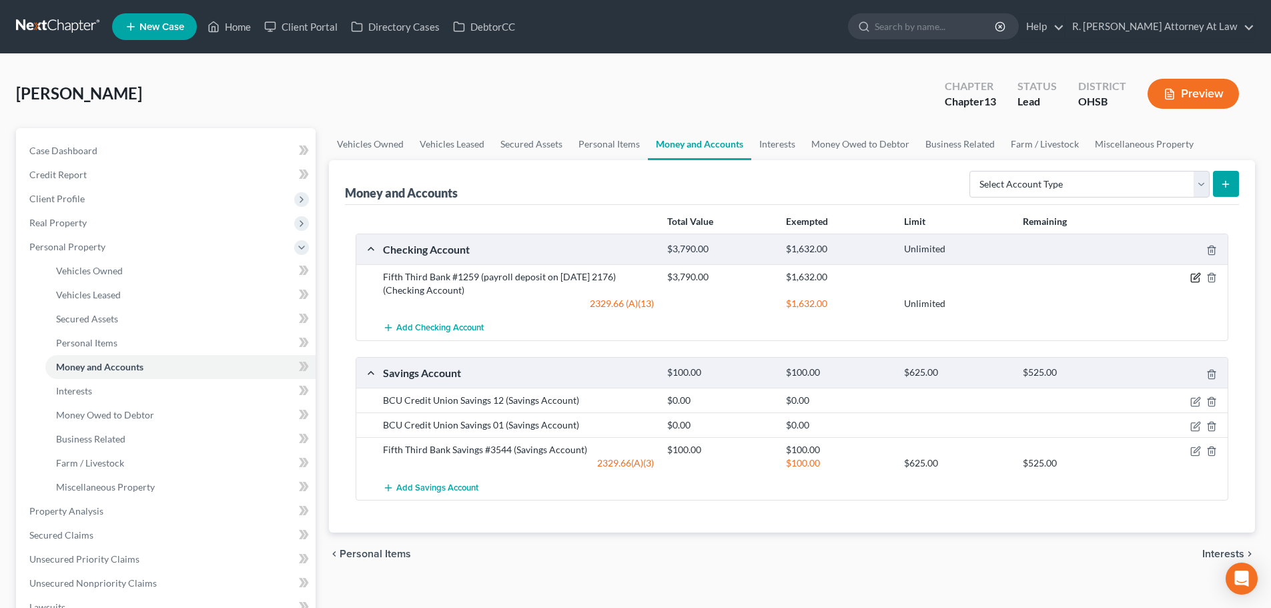
click at [1195, 276] on icon "button" at bounding box center [1195, 277] width 11 height 11
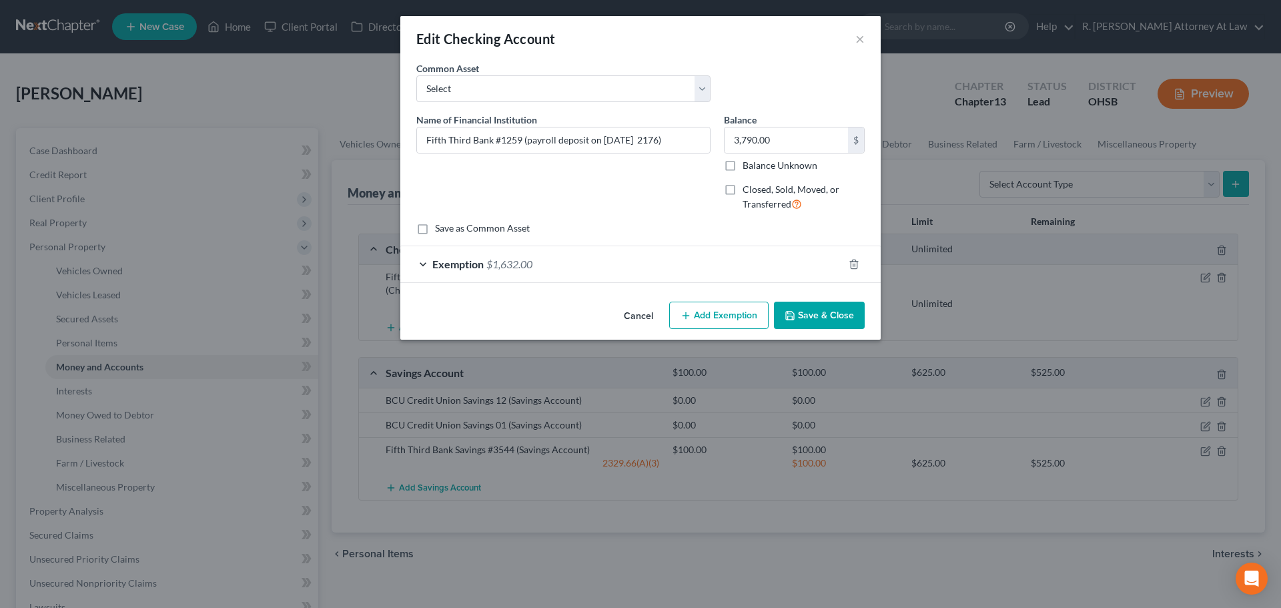
click at [795, 318] on icon "button" at bounding box center [790, 315] width 11 height 11
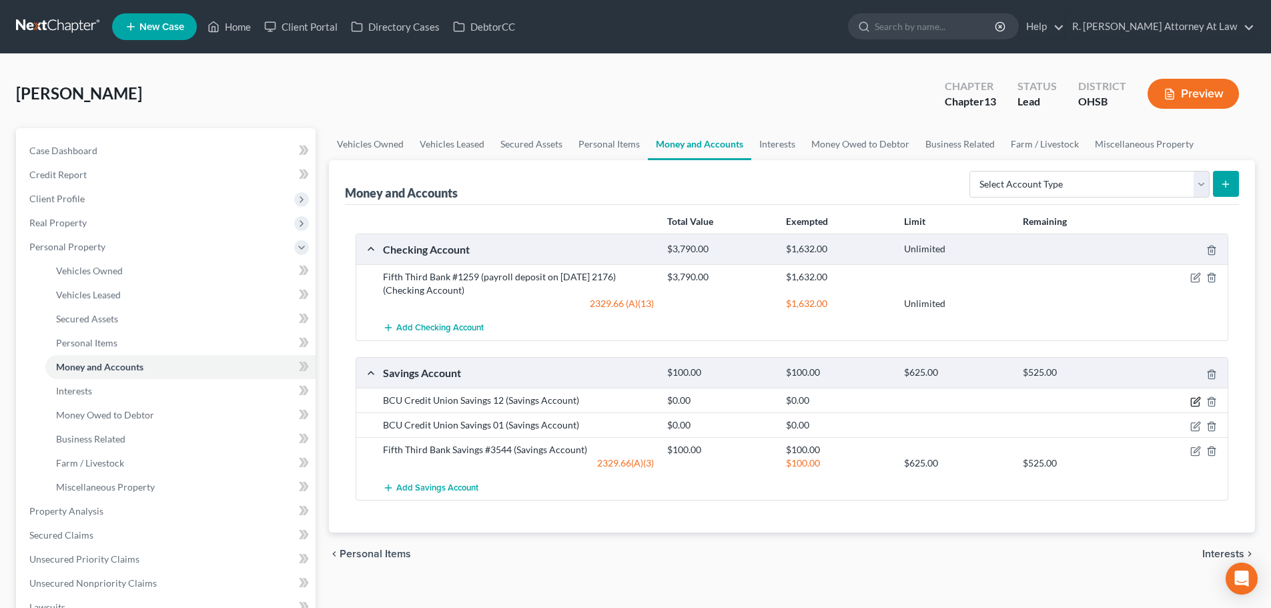
click at [1198, 402] on icon "button" at bounding box center [1195, 401] width 11 height 11
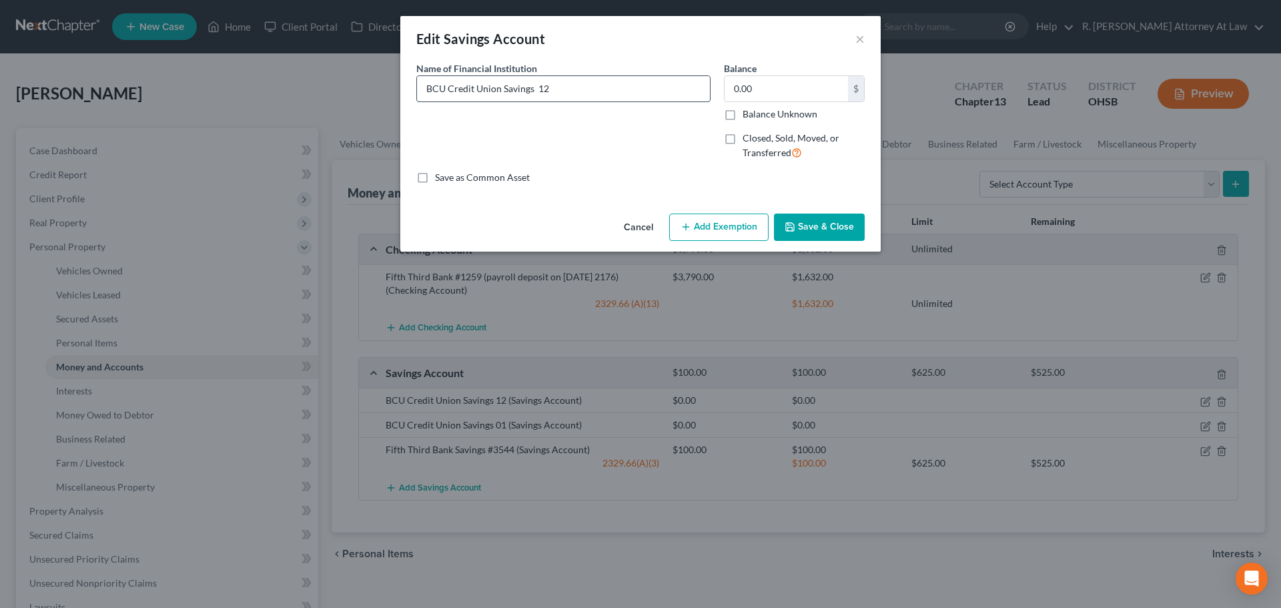
click at [426, 90] on input "BCU Credit Union Savings 12" at bounding box center [563, 88] width 293 height 25
click at [592, 576] on div "Edit Savings Account × An exemption set must first be selected from the Filing …" at bounding box center [640, 304] width 1281 height 608
click at [630, 226] on button "Cancel" at bounding box center [638, 228] width 51 height 27
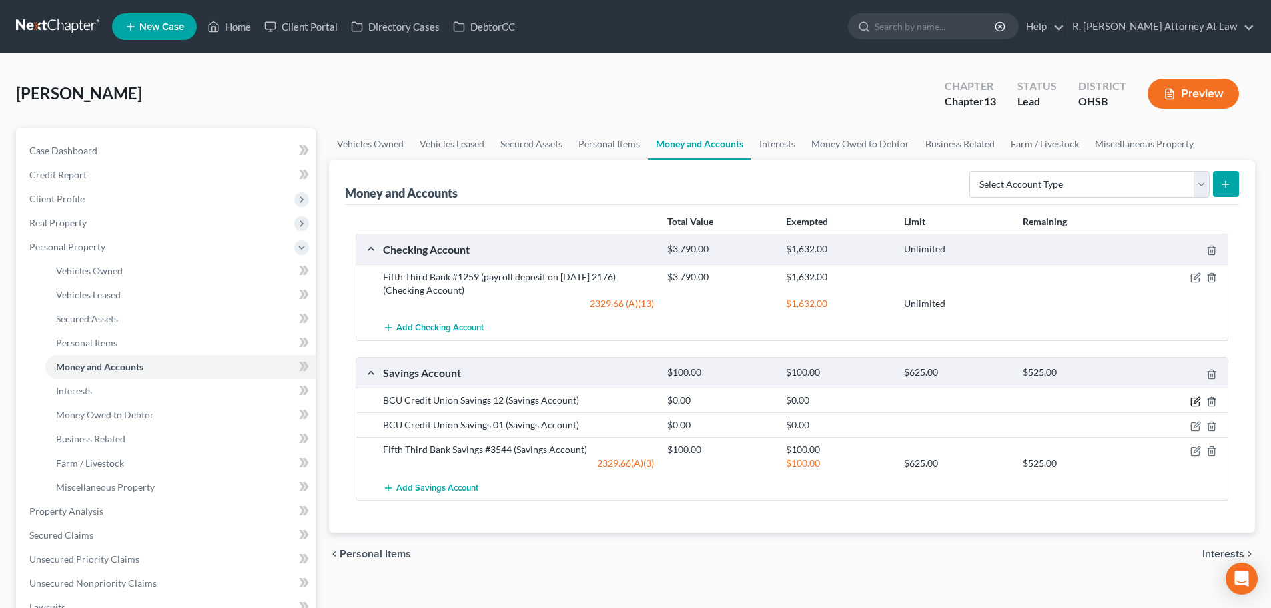
click at [1198, 398] on icon "button" at bounding box center [1195, 401] width 11 height 11
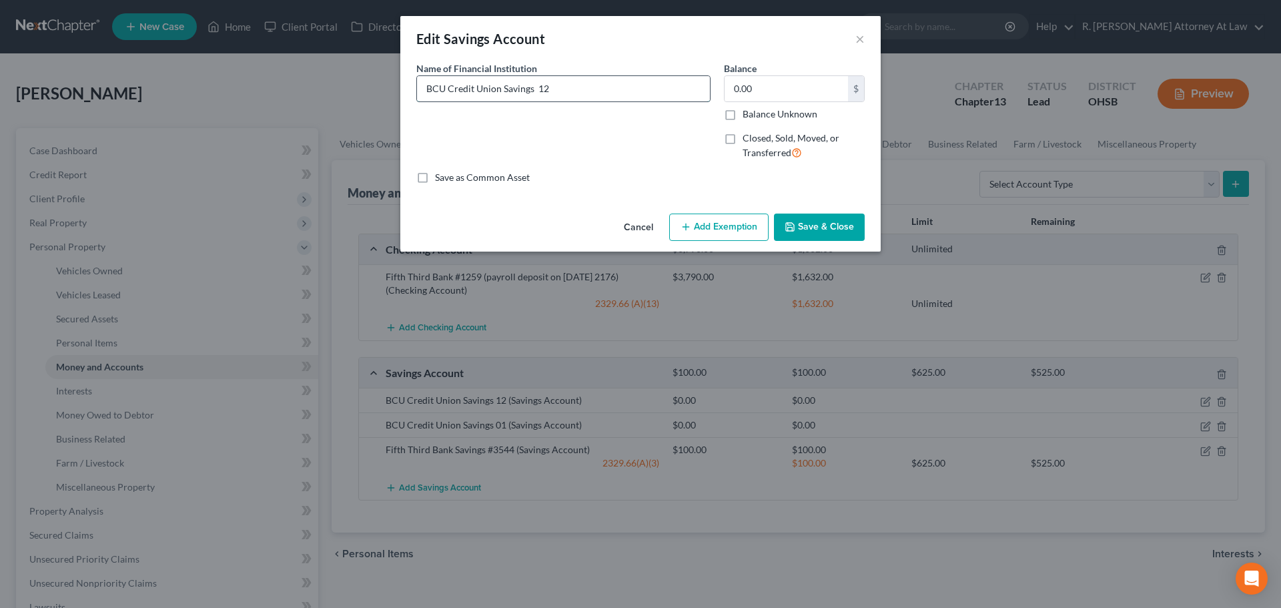
click at [536, 89] on input "BCU Credit Union Savings 12" at bounding box center [563, 88] width 293 height 25
type input "BCU Credit Union Savings #12"
drag, startPoint x: 807, startPoint y: 220, endPoint x: 785, endPoint y: 227, distance: 23.0
click at [803, 220] on button "Save & Close" at bounding box center [819, 228] width 91 height 28
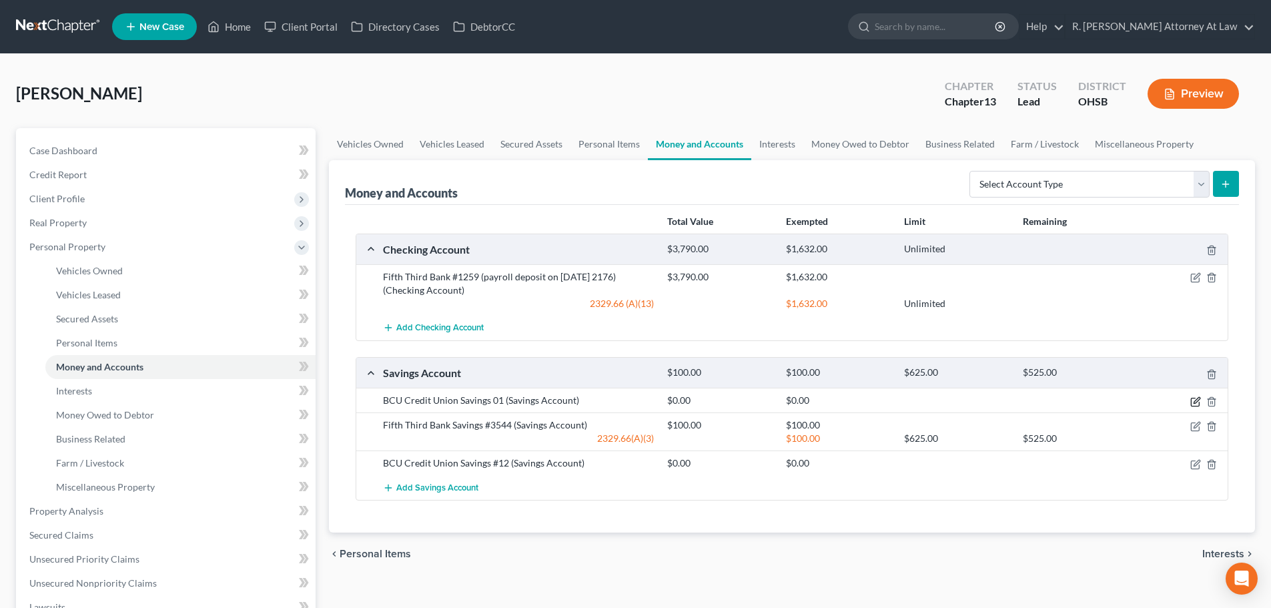
drag, startPoint x: 1194, startPoint y: 403, endPoint x: 1151, endPoint y: 385, distance: 47.0
click at [1194, 402] on icon "button" at bounding box center [1197, 400] width 6 height 6
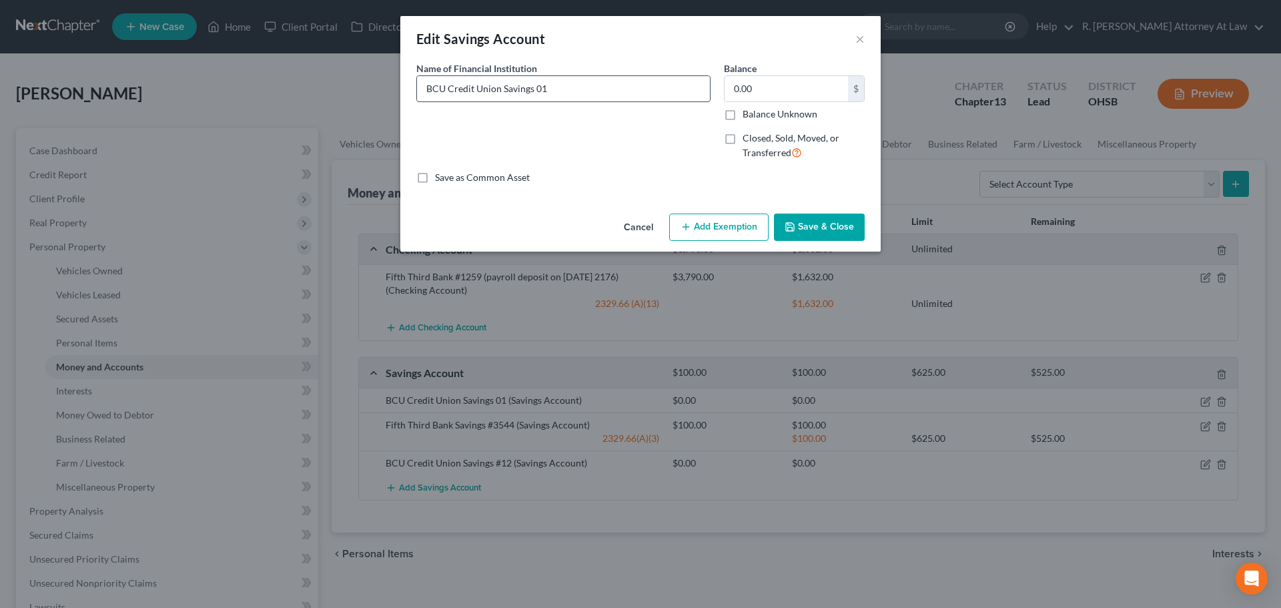
click at [535, 88] on input "BCU Credit Union Savings 01" at bounding box center [563, 88] width 293 height 25
type input "BCU Credit Union Savings #01"
click at [798, 217] on button "Save & Close" at bounding box center [819, 228] width 91 height 28
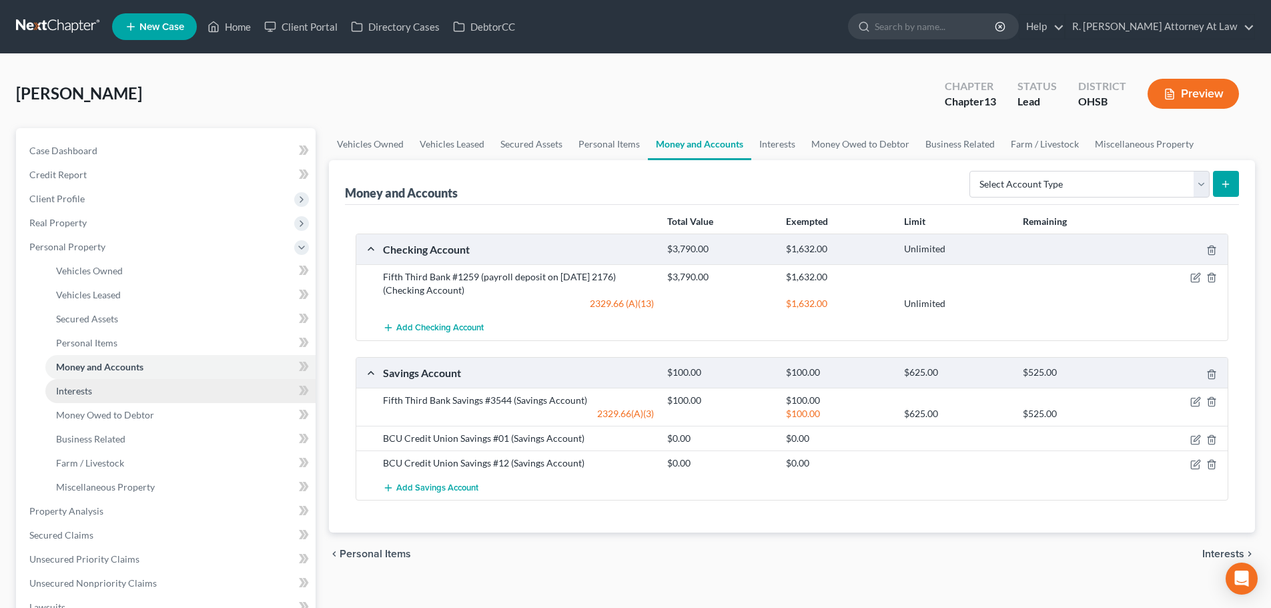
click at [78, 390] on span "Interests" at bounding box center [74, 390] width 36 height 11
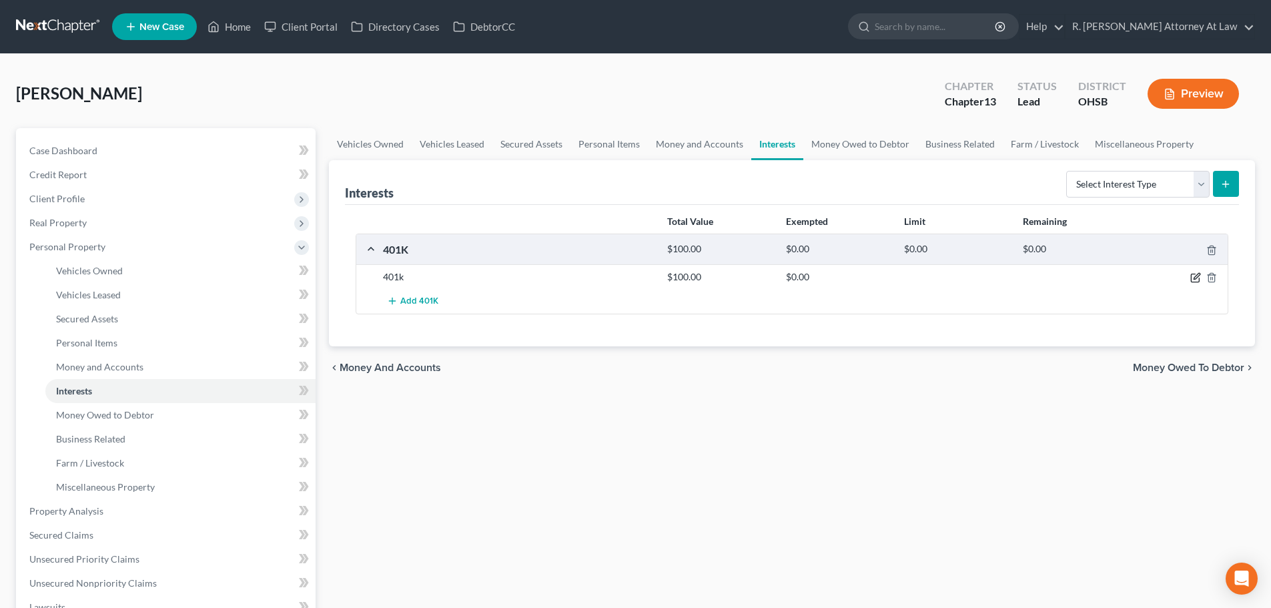
click at [1194, 278] on icon "button" at bounding box center [1195, 277] width 11 height 11
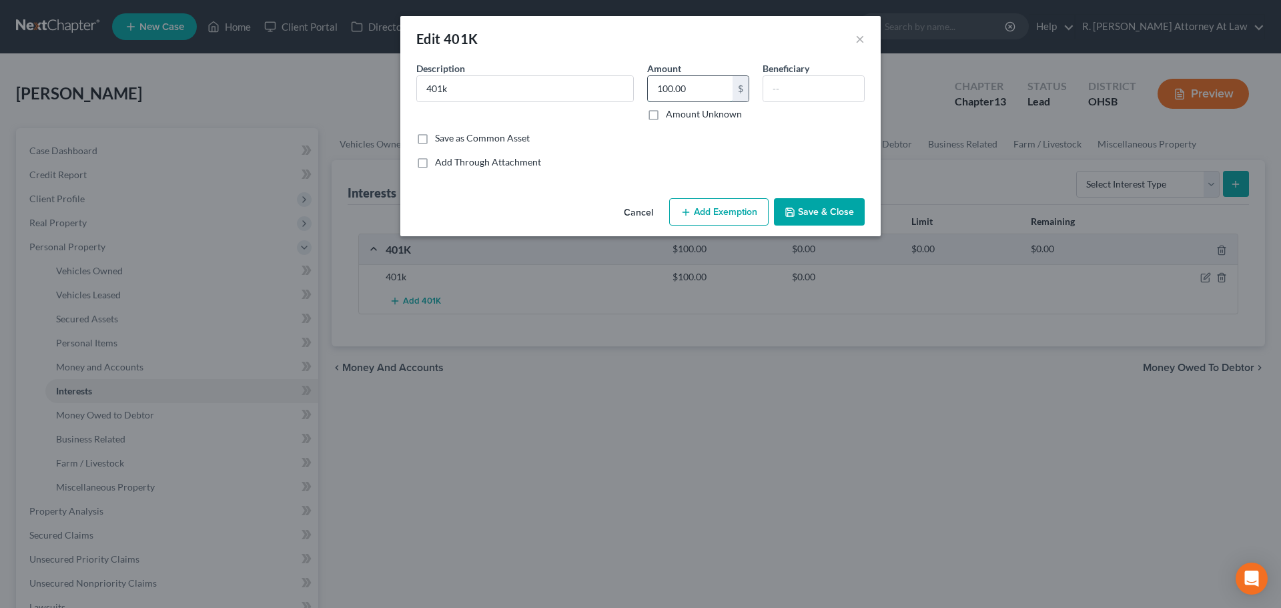
click at [705, 88] on input "100.00" at bounding box center [690, 88] width 85 height 25
type input "771.93"
click at [682, 205] on button "Add Exemption" at bounding box center [718, 212] width 99 height 28
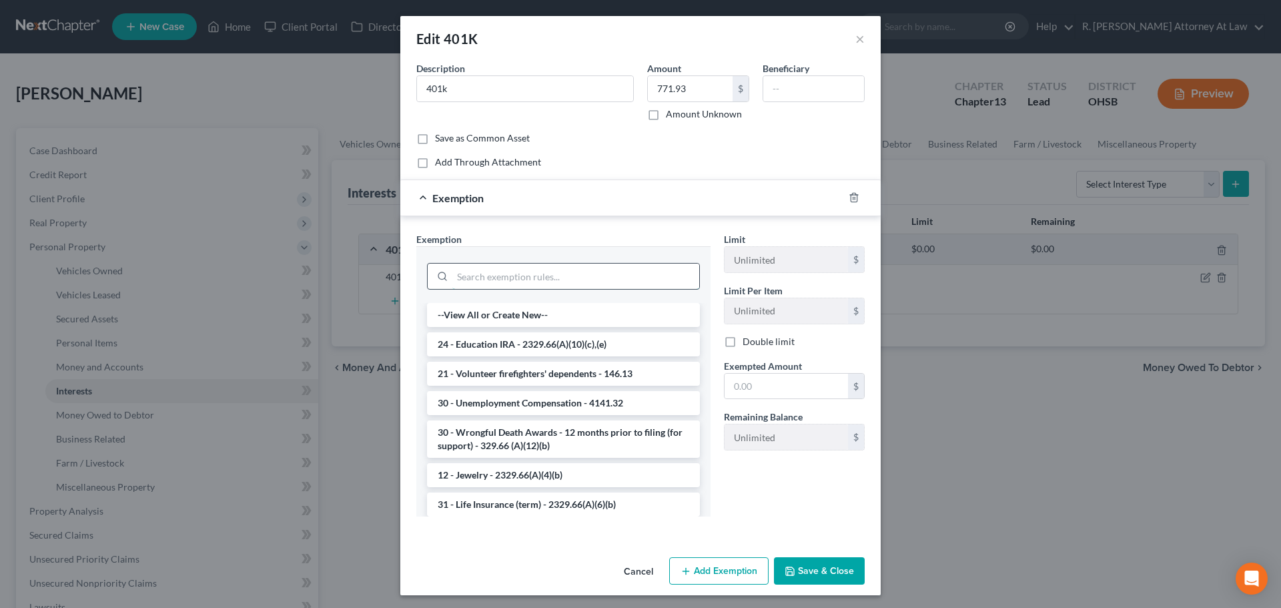
click at [488, 277] on input "search" at bounding box center [575, 276] width 247 height 25
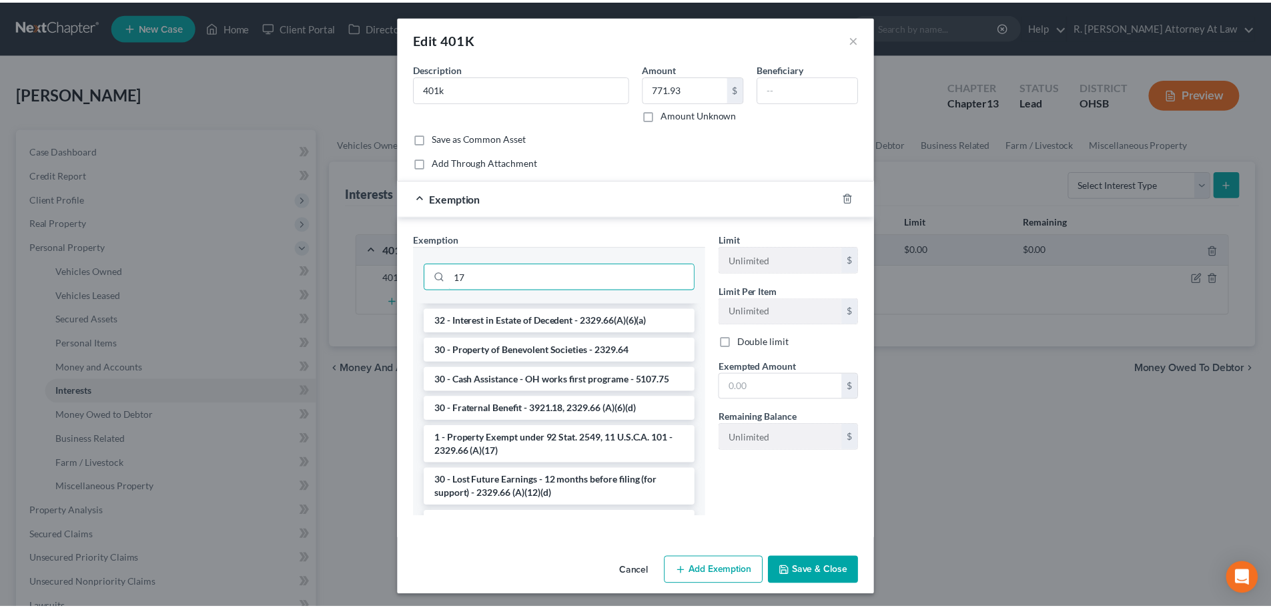
scroll to position [267, 0]
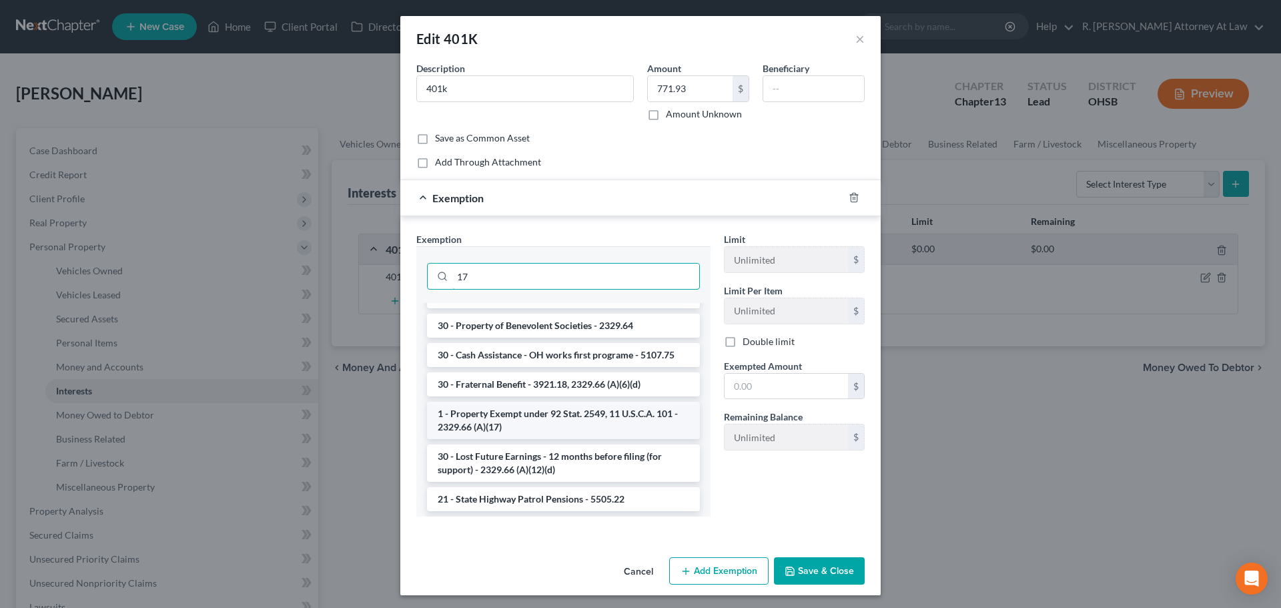
type input "17"
click at [502, 420] on li "1 - Property Exempt under 92 Stat. 2549, 11 U.S.C.A. 101 - 2329.66 (A)(17)" at bounding box center [563, 420] width 273 height 37
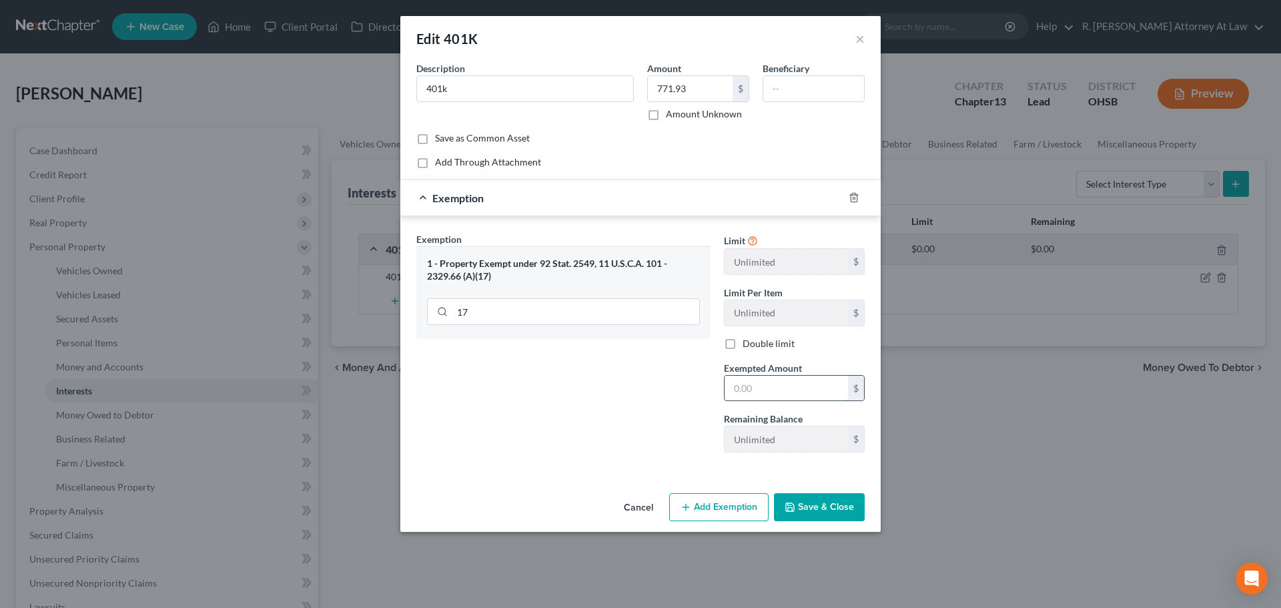
click at [766, 386] on input "text" at bounding box center [786, 388] width 123 height 25
type input "771.93"
click at [833, 505] on button "Save & Close" at bounding box center [819, 507] width 91 height 28
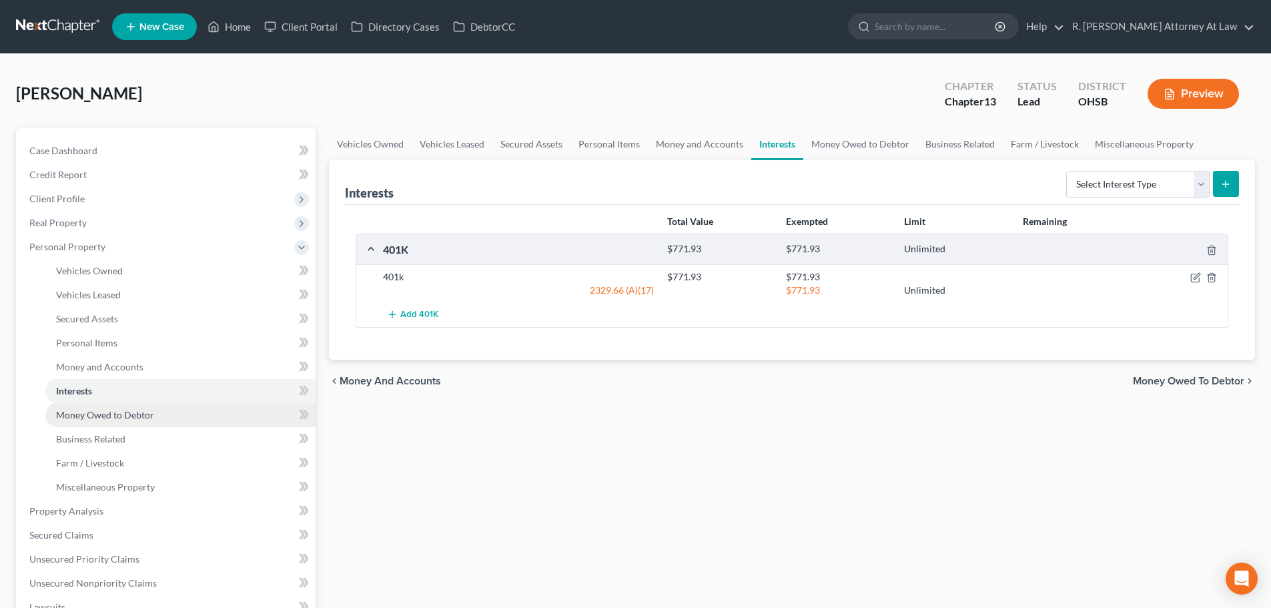
click at [89, 409] on span "Money Owed to Debtor" at bounding box center [105, 414] width 98 height 11
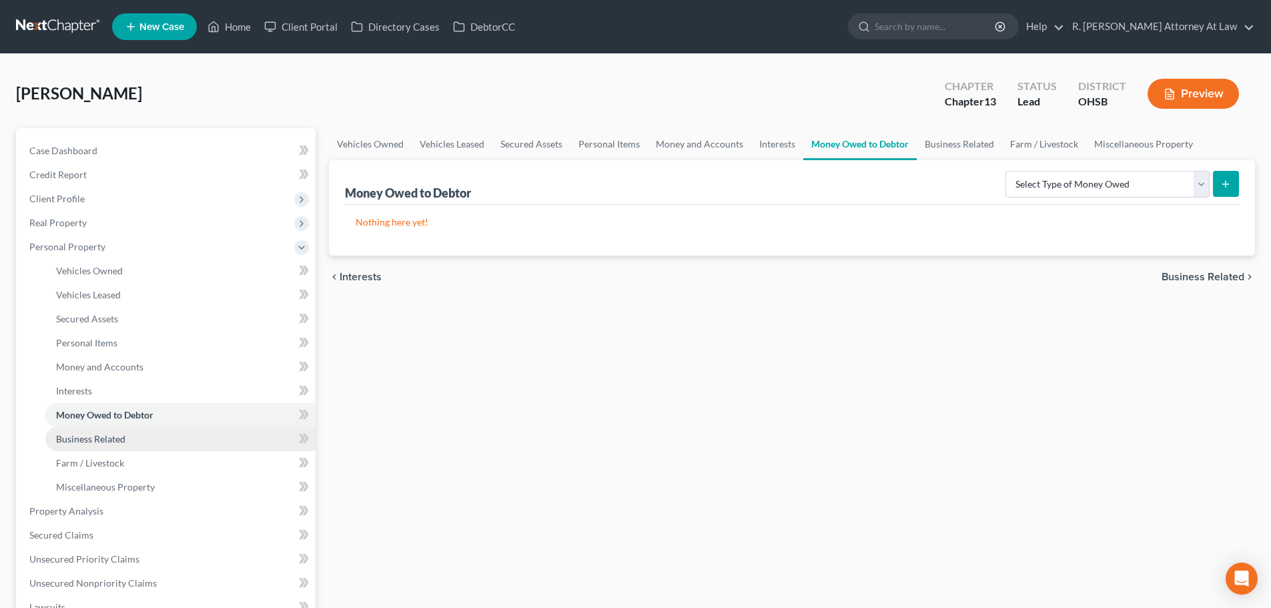
click at [90, 435] on span "Business Related" at bounding box center [90, 438] width 69 height 11
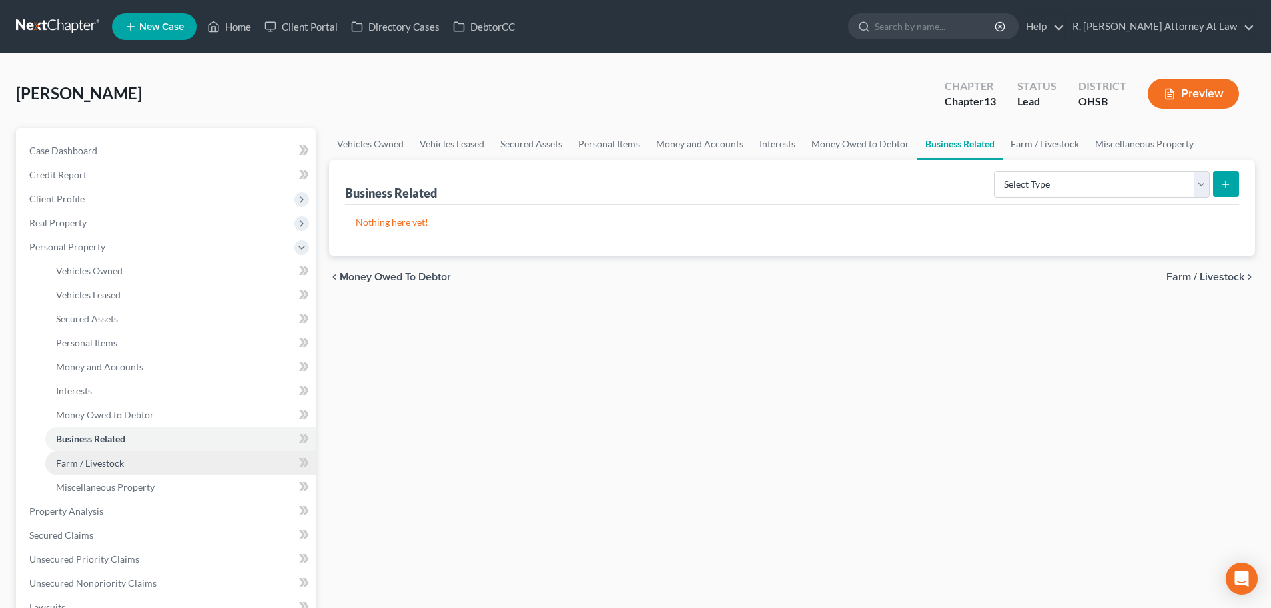
click at [89, 454] on link "Farm / Livestock" at bounding box center [180, 463] width 270 height 24
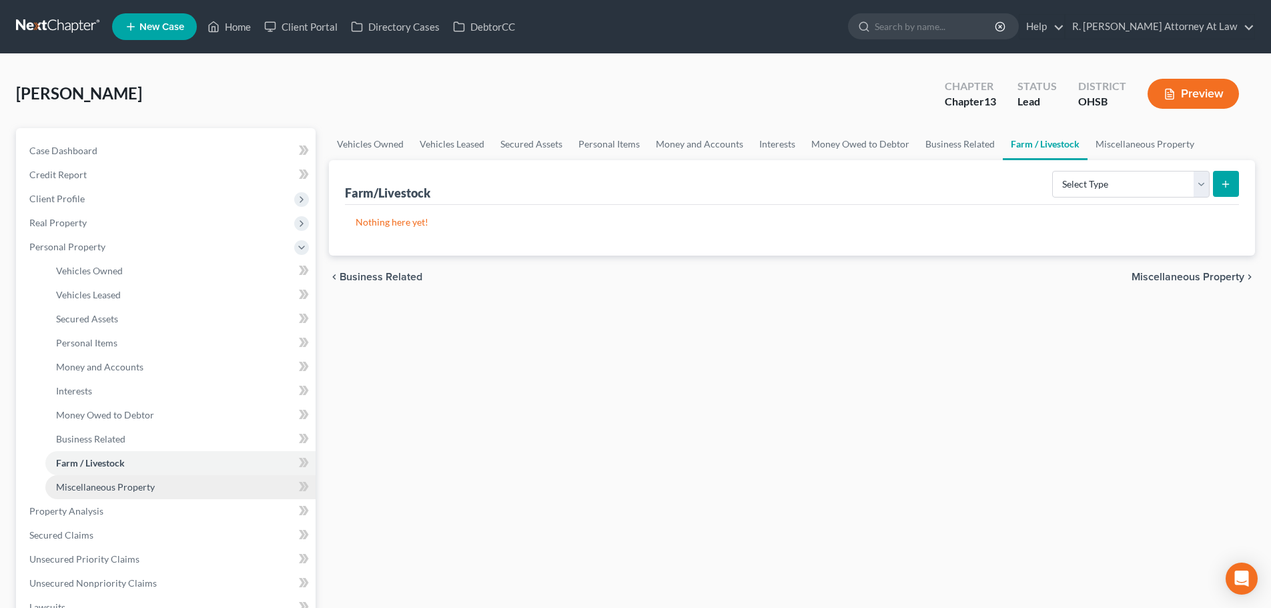
click at [89, 482] on span "Miscellaneous Property" at bounding box center [105, 486] width 99 height 11
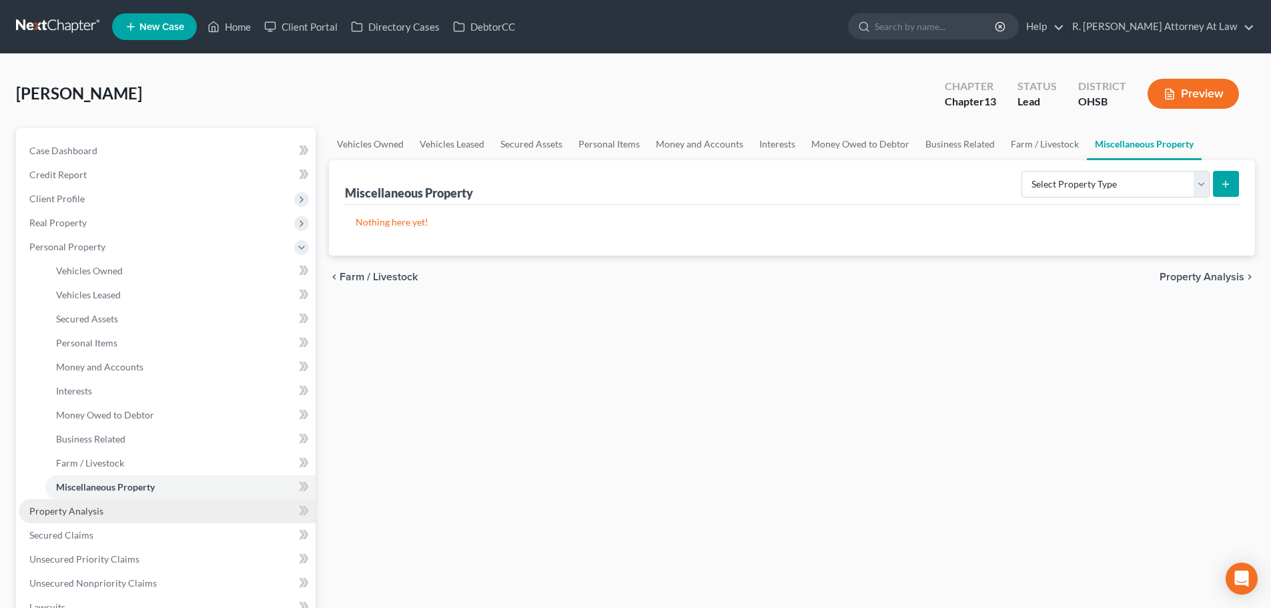
click at [73, 511] on span "Property Analysis" at bounding box center [66, 510] width 74 height 11
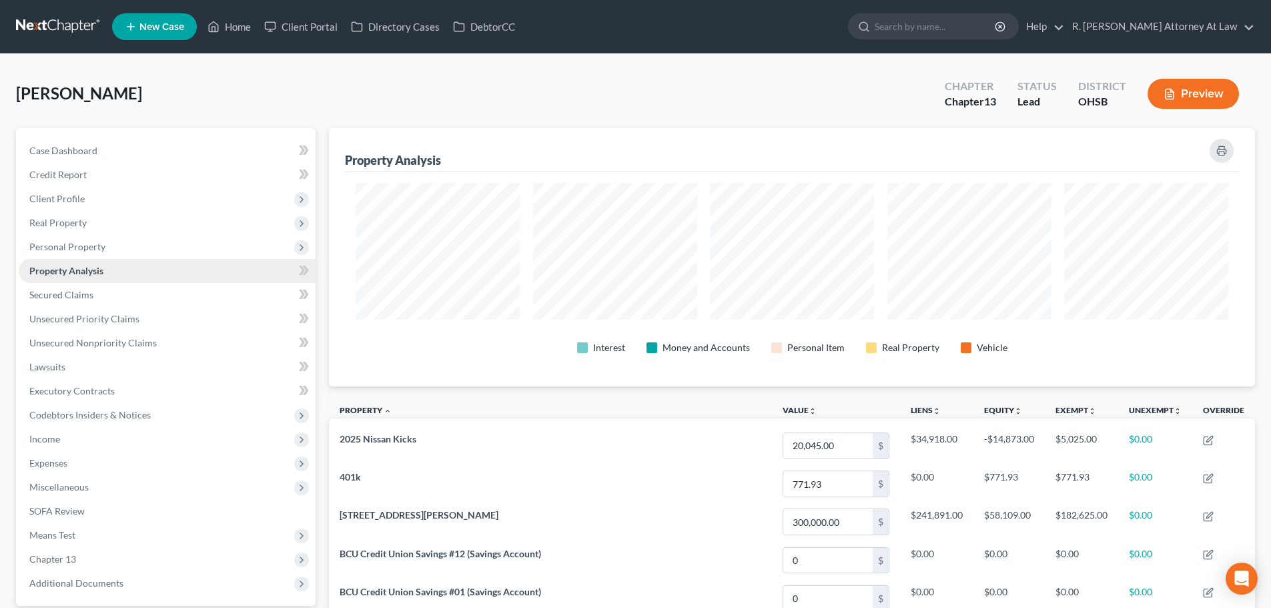
scroll to position [258, 926]
click at [78, 310] on link "Unsecured Priority Claims" at bounding box center [167, 319] width 297 height 24
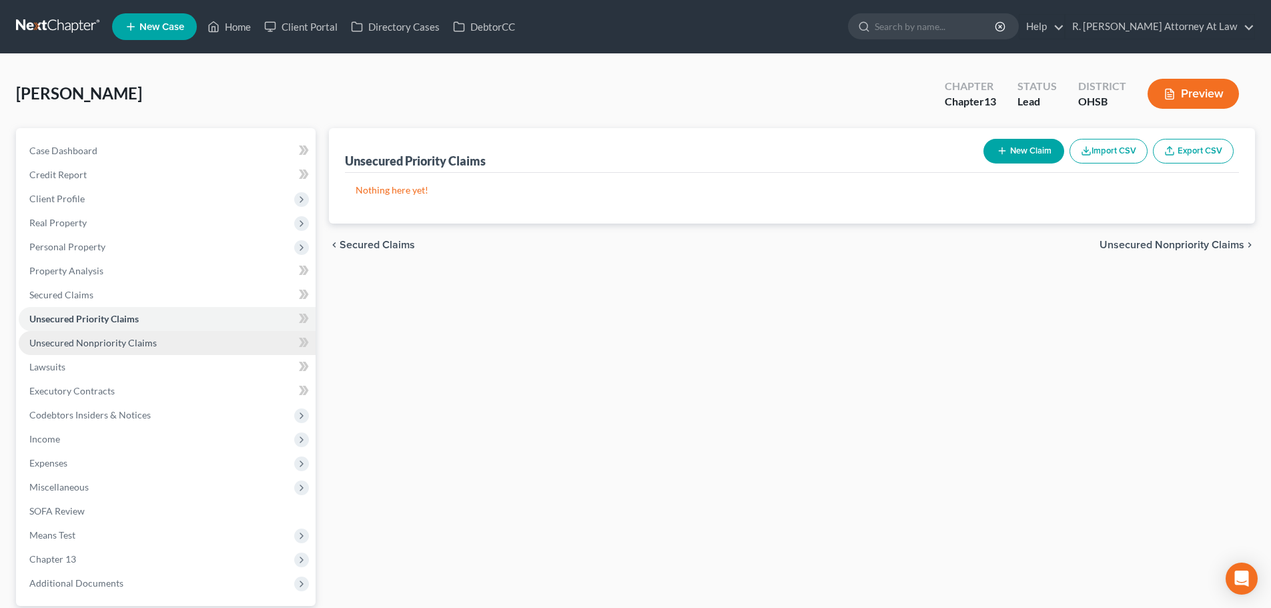
click at [40, 338] on span "Unsecured Nonpriority Claims" at bounding box center [92, 342] width 127 height 11
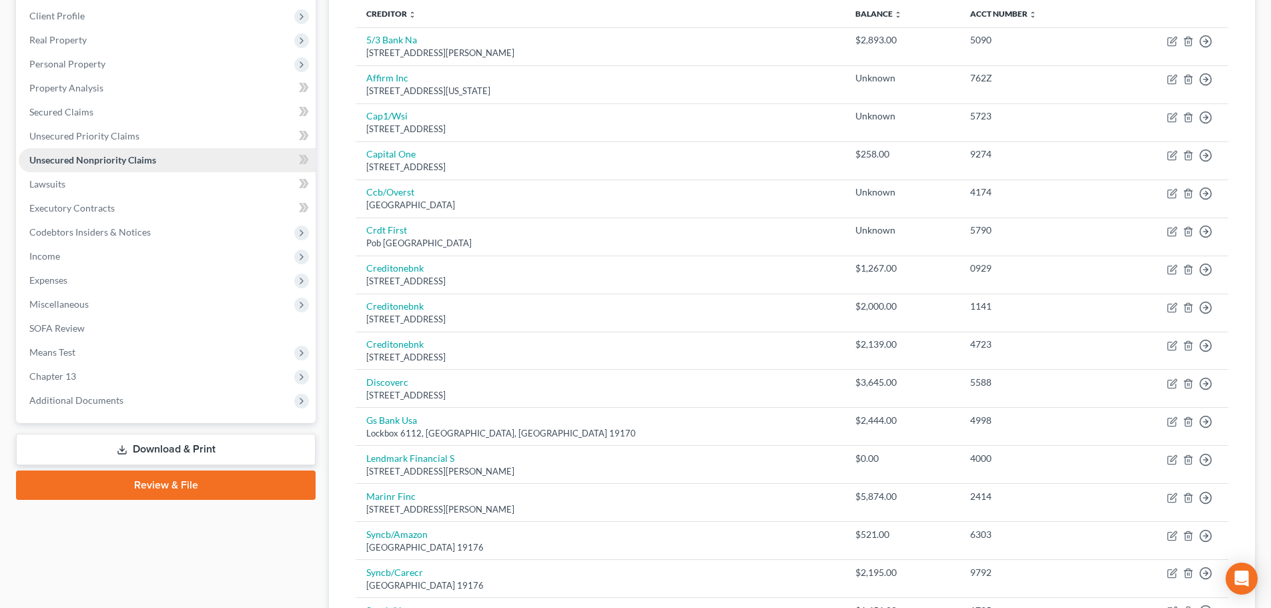
scroll to position [133, 0]
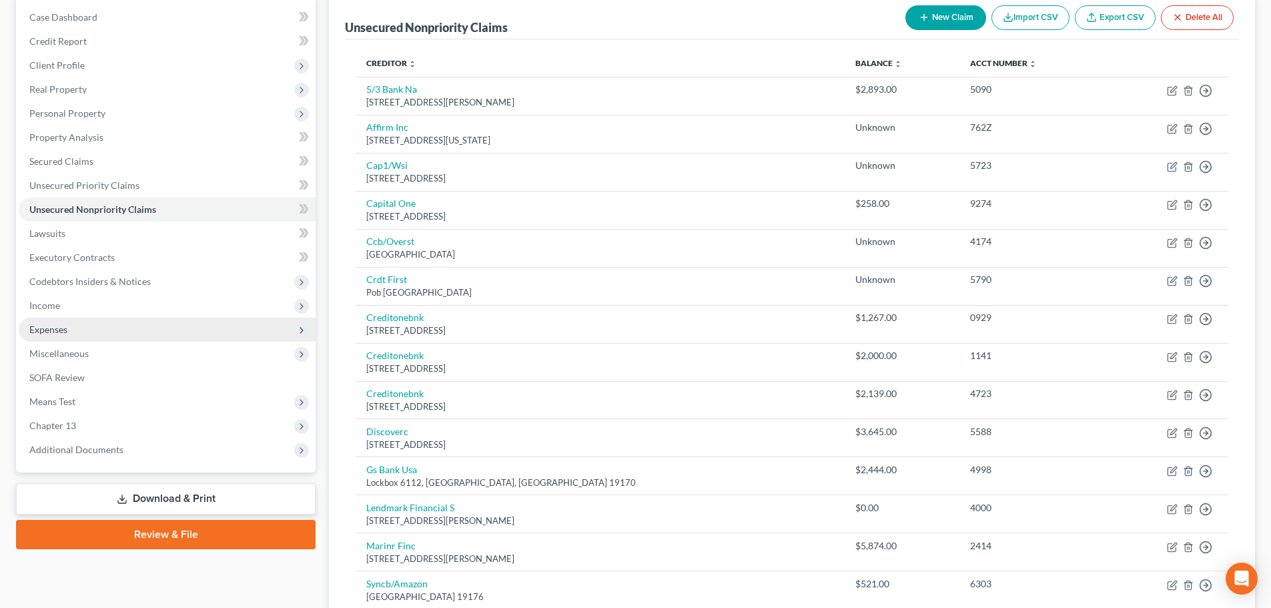
click at [54, 322] on span "Expenses" at bounding box center [167, 330] width 297 height 24
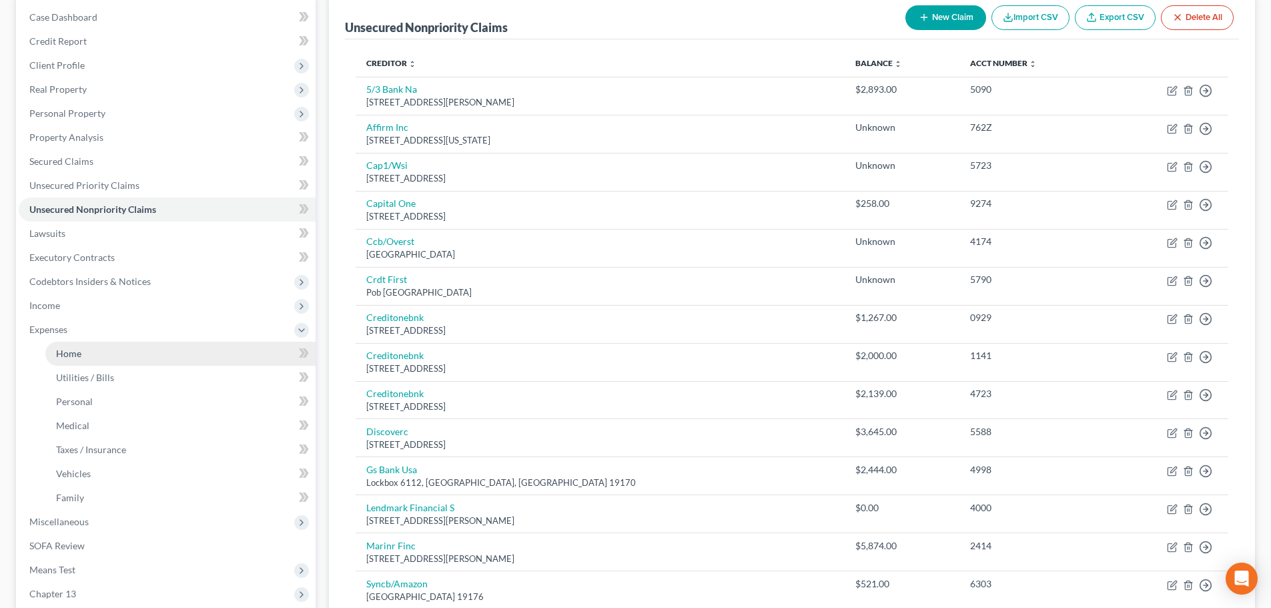
click at [71, 358] on span "Home" at bounding box center [68, 353] width 25 height 11
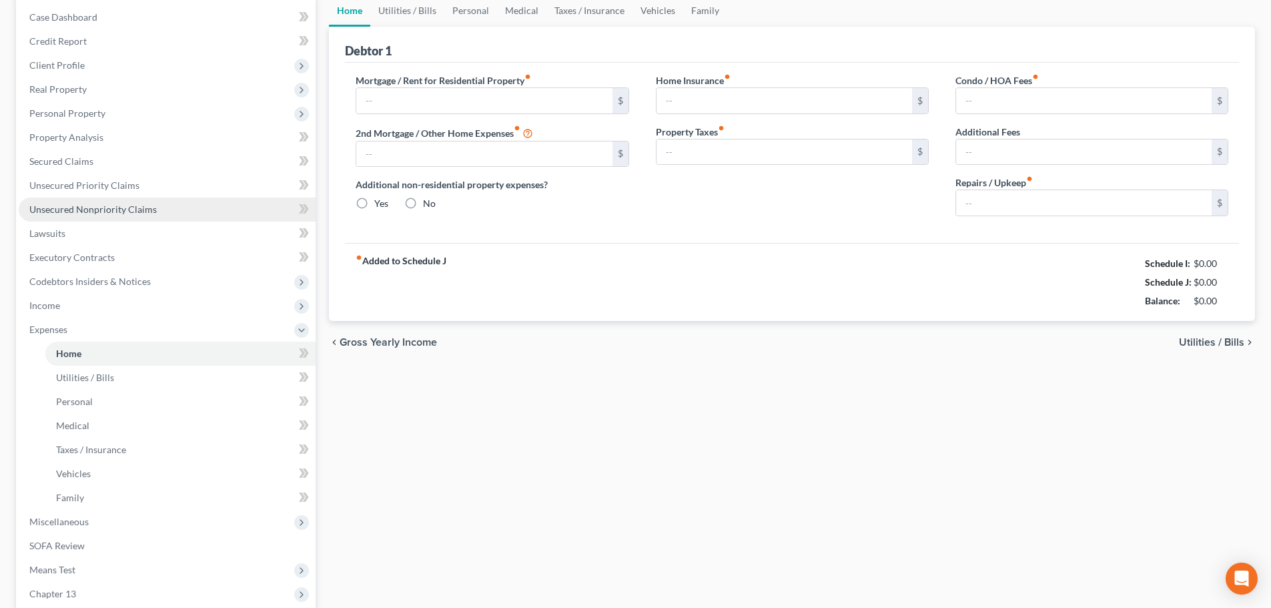
scroll to position [19, 0]
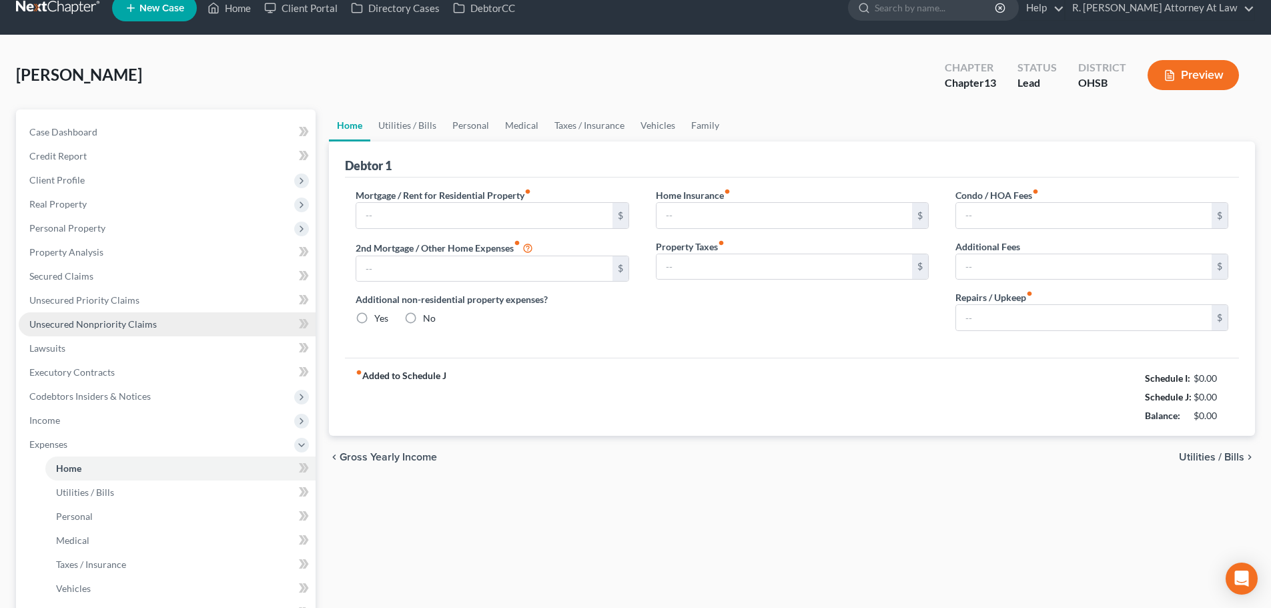
type input "0.00"
radio input "true"
type input "0.00"
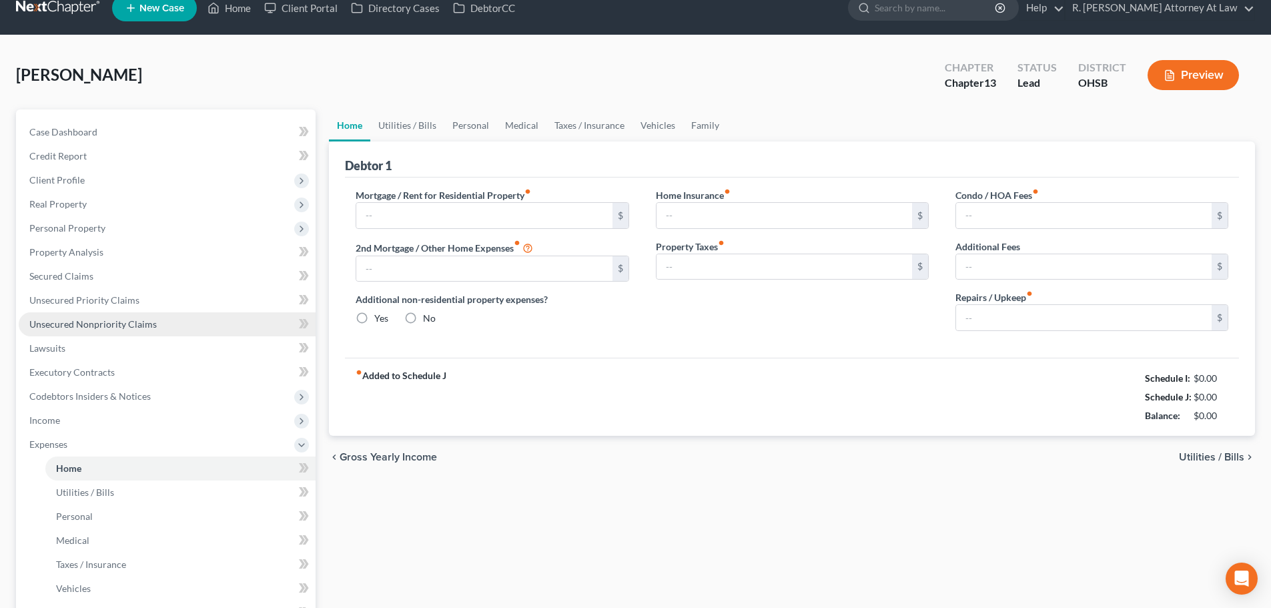
type input "0.00"
type input "150.00"
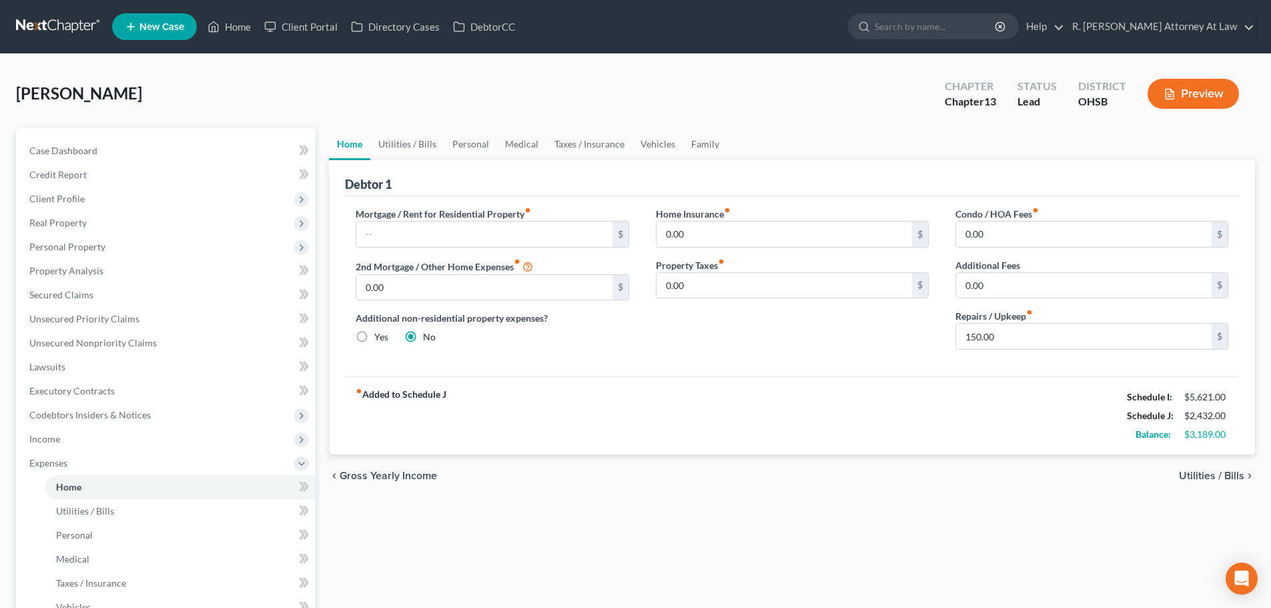
click at [352, 141] on link "Home" at bounding box center [349, 144] width 41 height 32
click at [395, 143] on link "Utilities / Bills" at bounding box center [407, 144] width 74 height 32
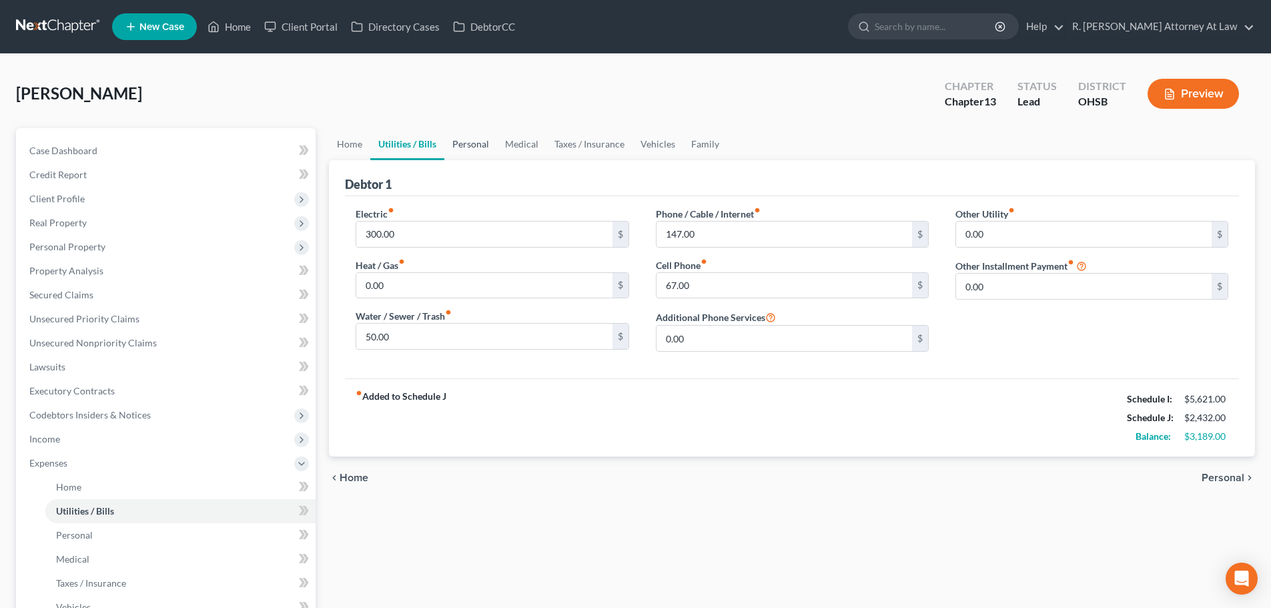
click at [464, 141] on link "Personal" at bounding box center [470, 144] width 53 height 32
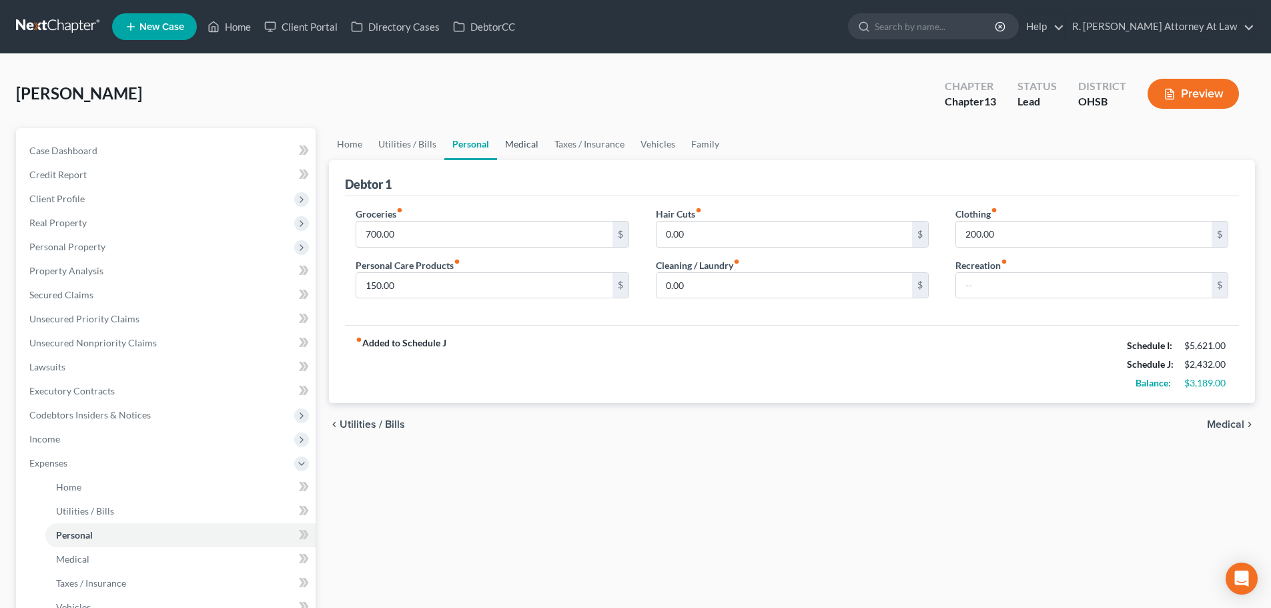
click at [519, 143] on link "Medical" at bounding box center [521, 144] width 49 height 32
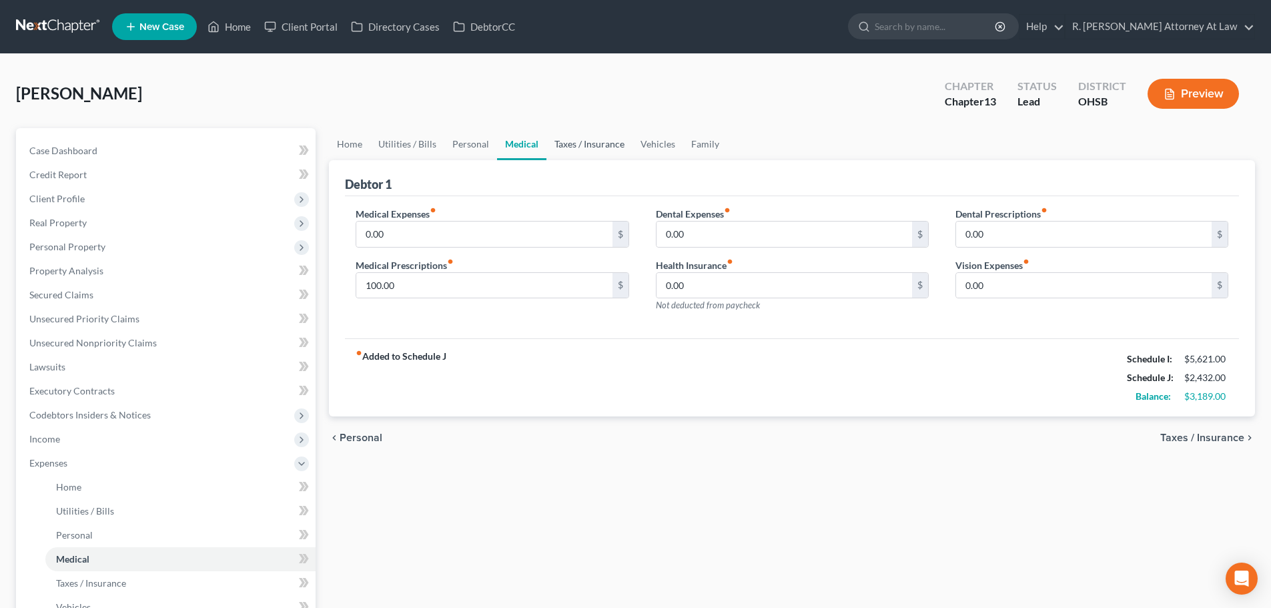
click at [566, 143] on link "Taxes / Insurance" at bounding box center [589, 144] width 86 height 32
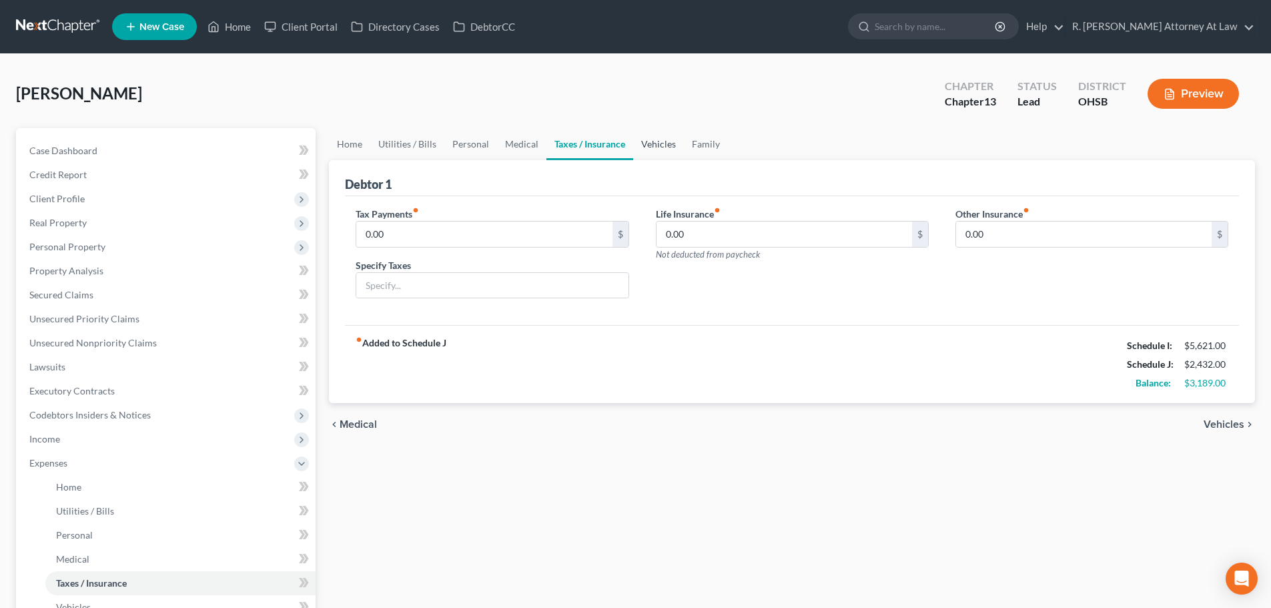
click at [646, 140] on link "Vehicles" at bounding box center [658, 144] width 51 height 32
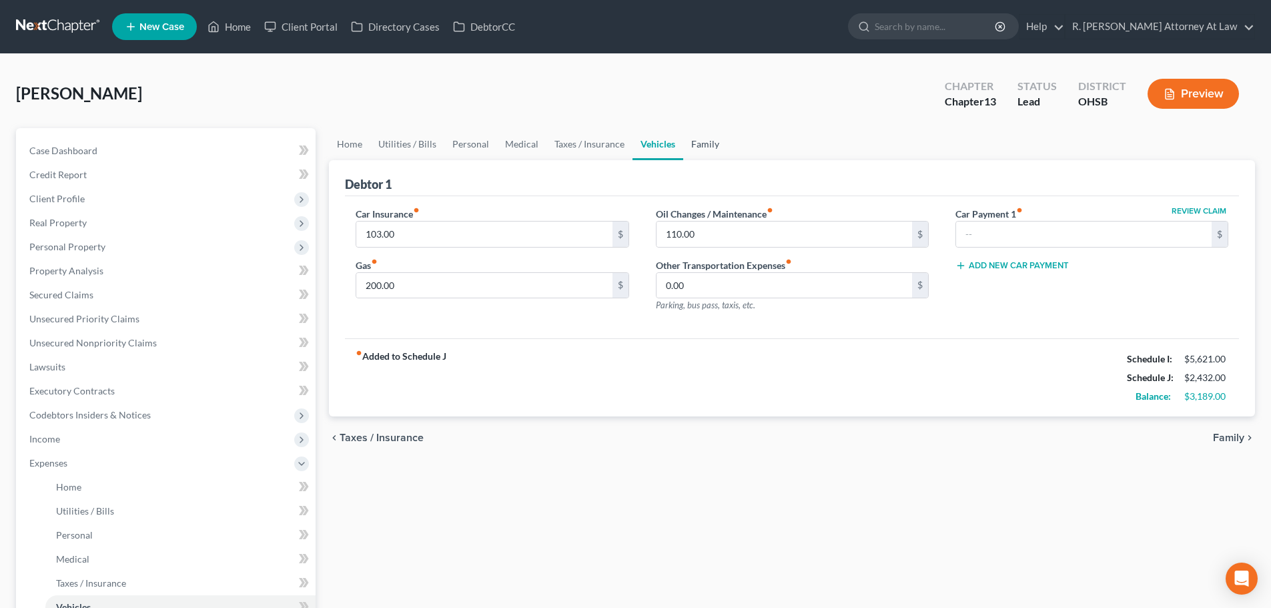
click at [696, 143] on link "Family" at bounding box center [705, 144] width 44 height 32
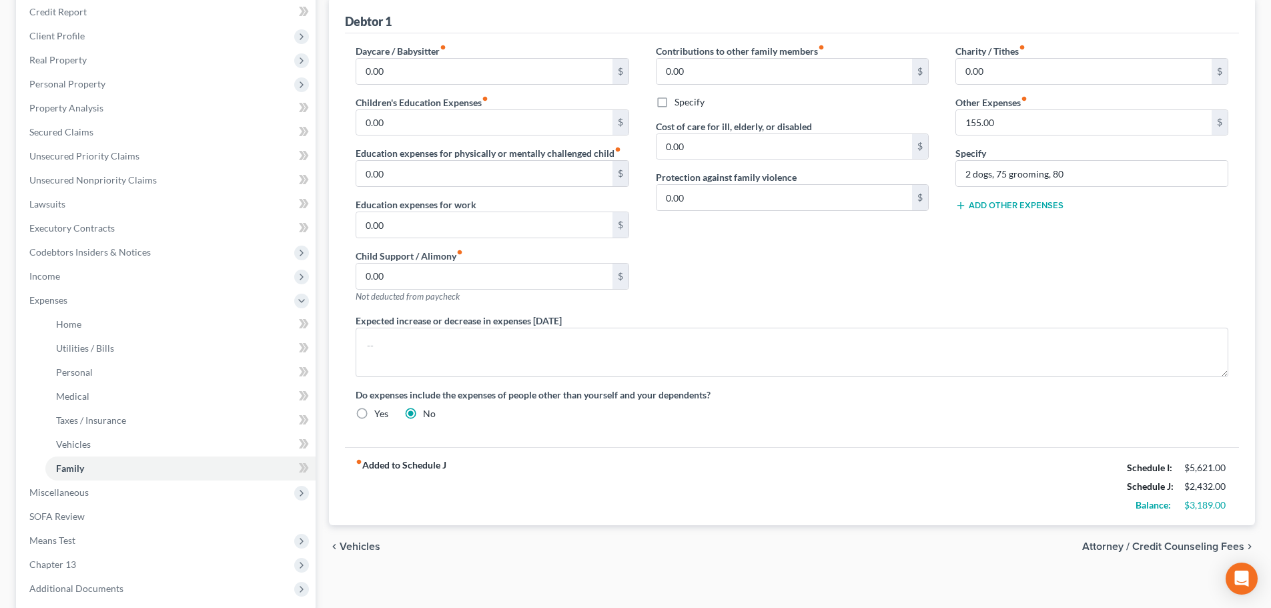
scroll to position [267, 0]
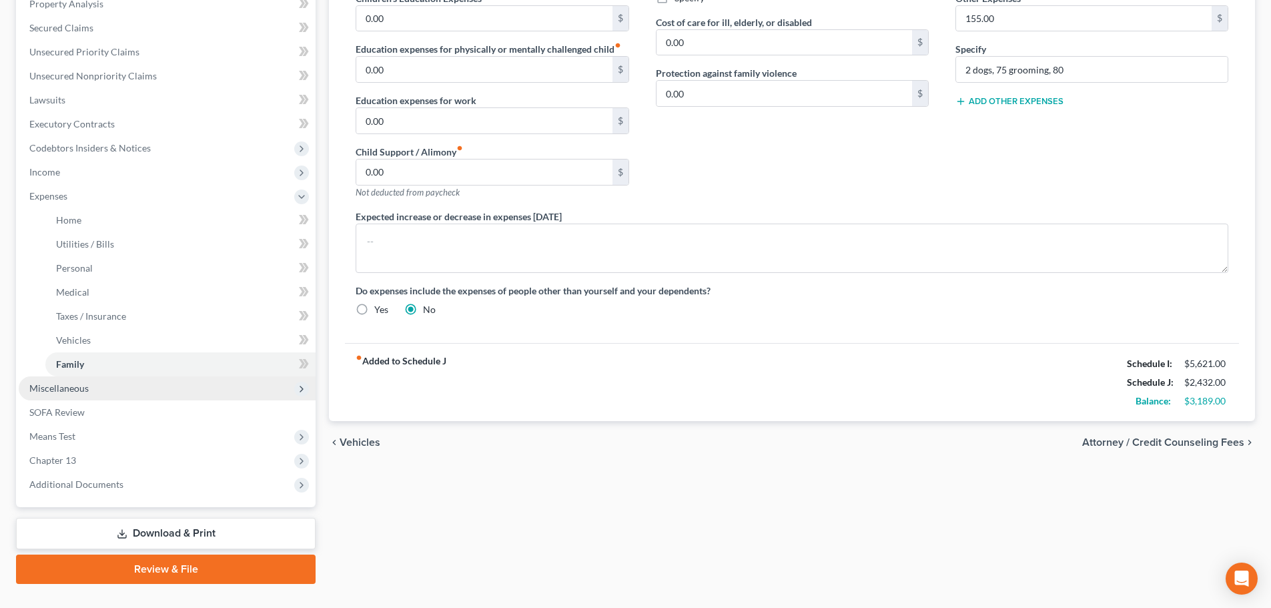
click at [55, 390] on span "Miscellaneous" at bounding box center [58, 387] width 59 height 11
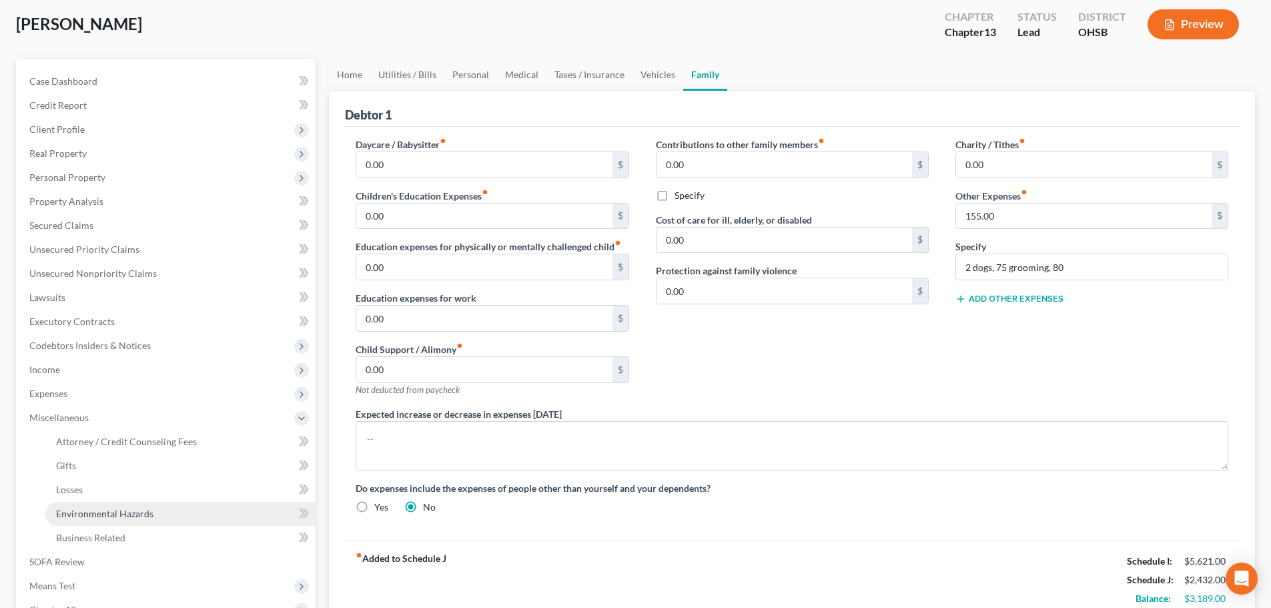
scroll to position [45, 0]
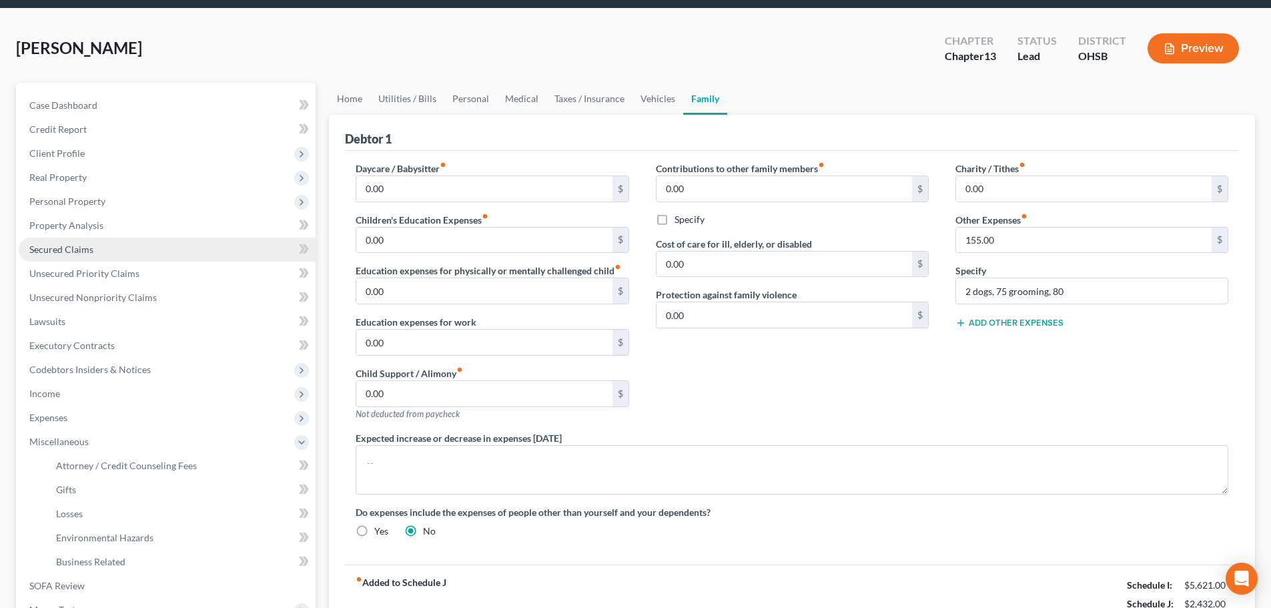
click at [64, 246] on span "Secured Claims" at bounding box center [61, 249] width 64 height 11
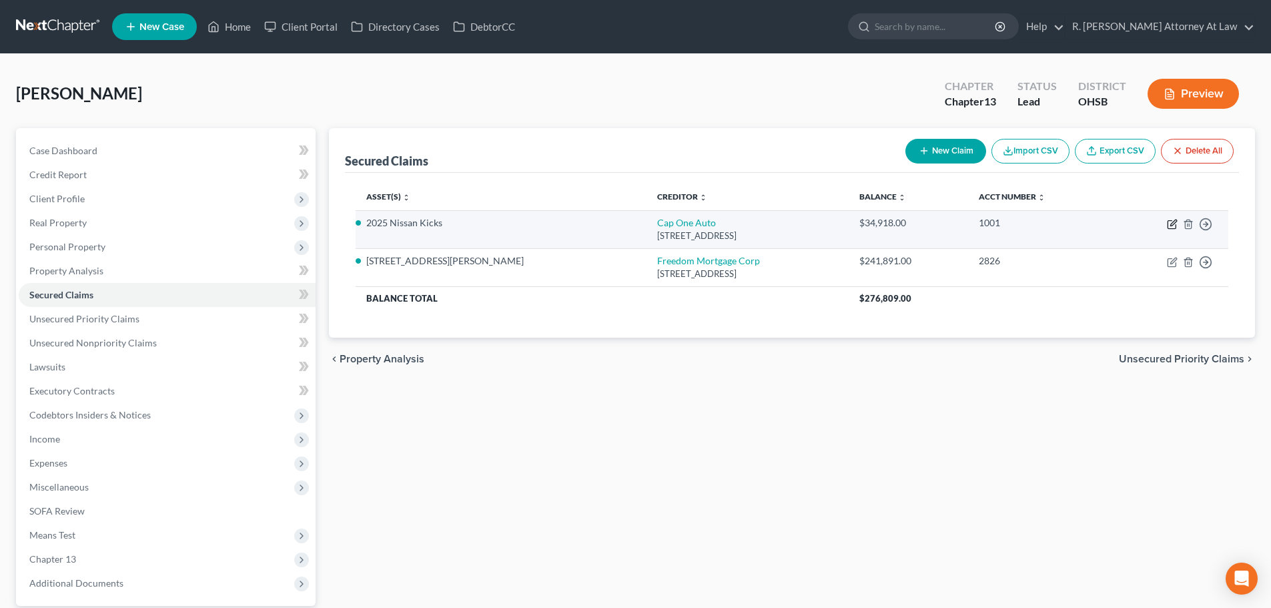
click at [1168, 224] on icon "button" at bounding box center [1172, 224] width 11 height 11
select select "45"
select select "13"
select select "2"
select select "0"
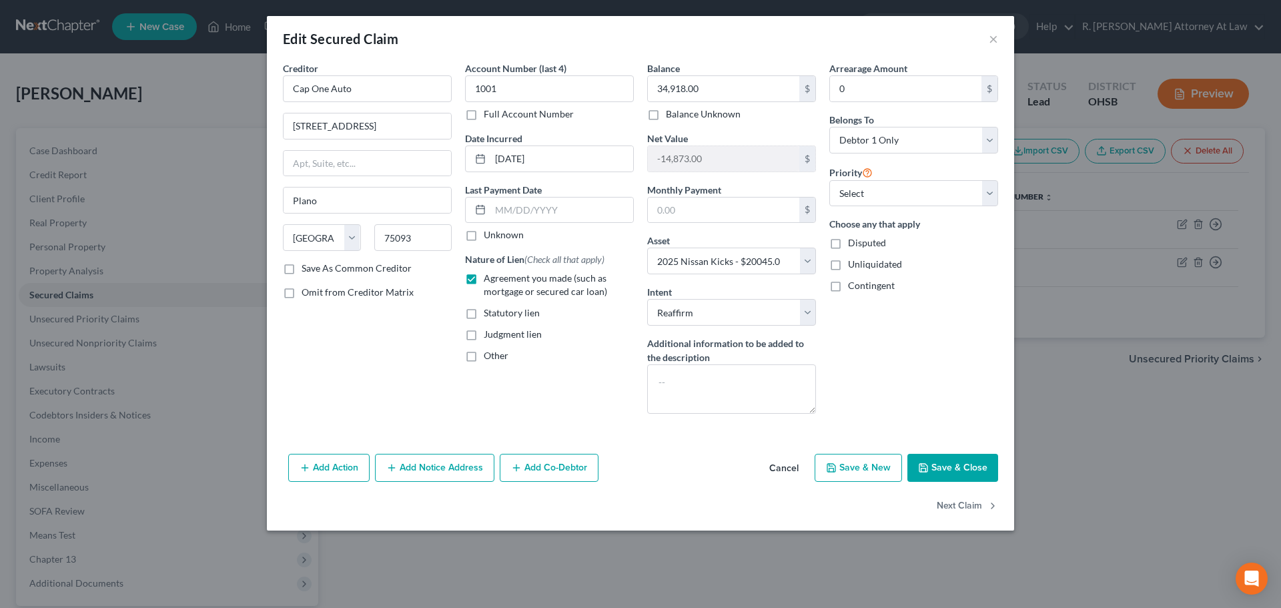
click at [945, 474] on button "Save & Close" at bounding box center [952, 468] width 91 height 28
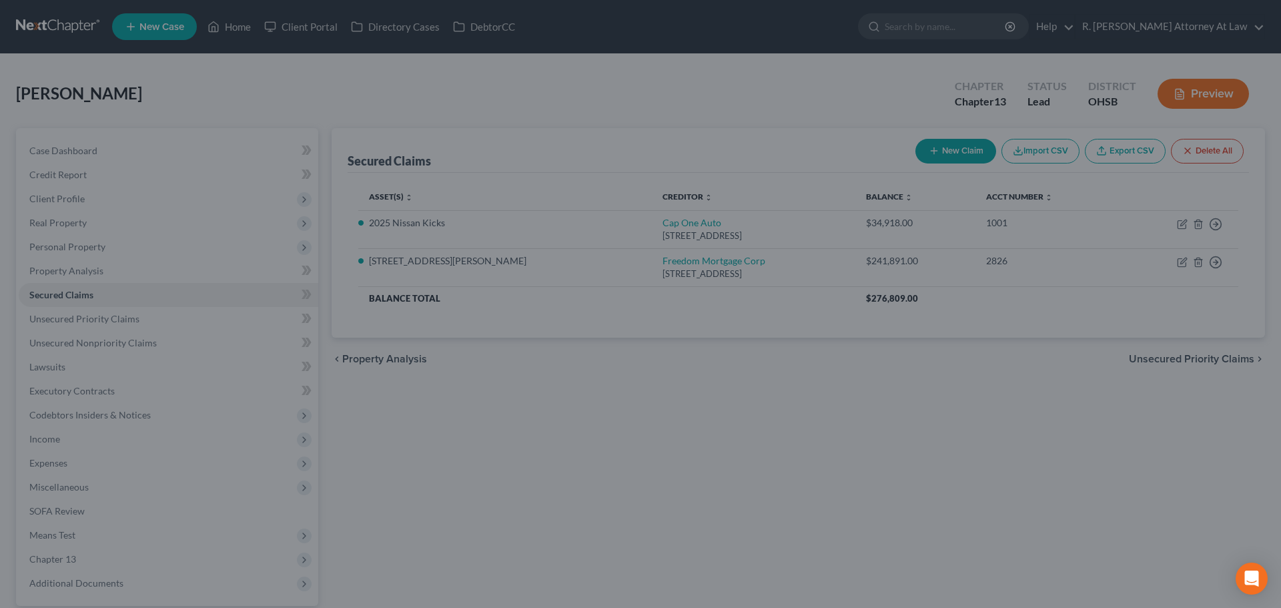
select select "13"
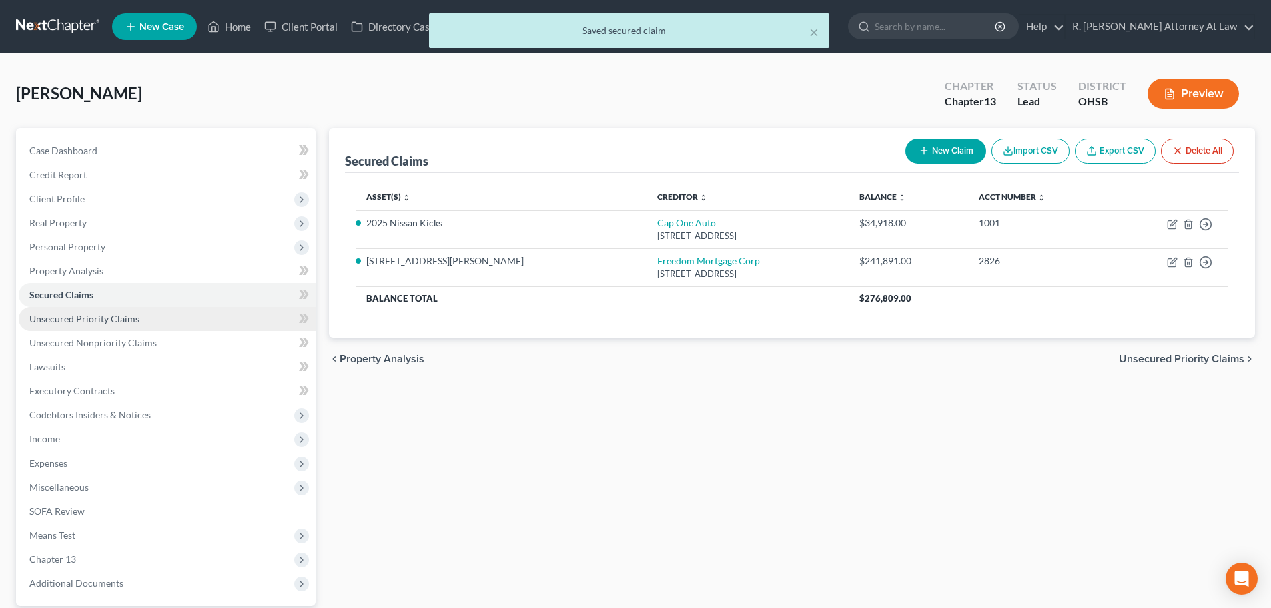
click at [115, 320] on span "Unsecured Priority Claims" at bounding box center [84, 318] width 110 height 11
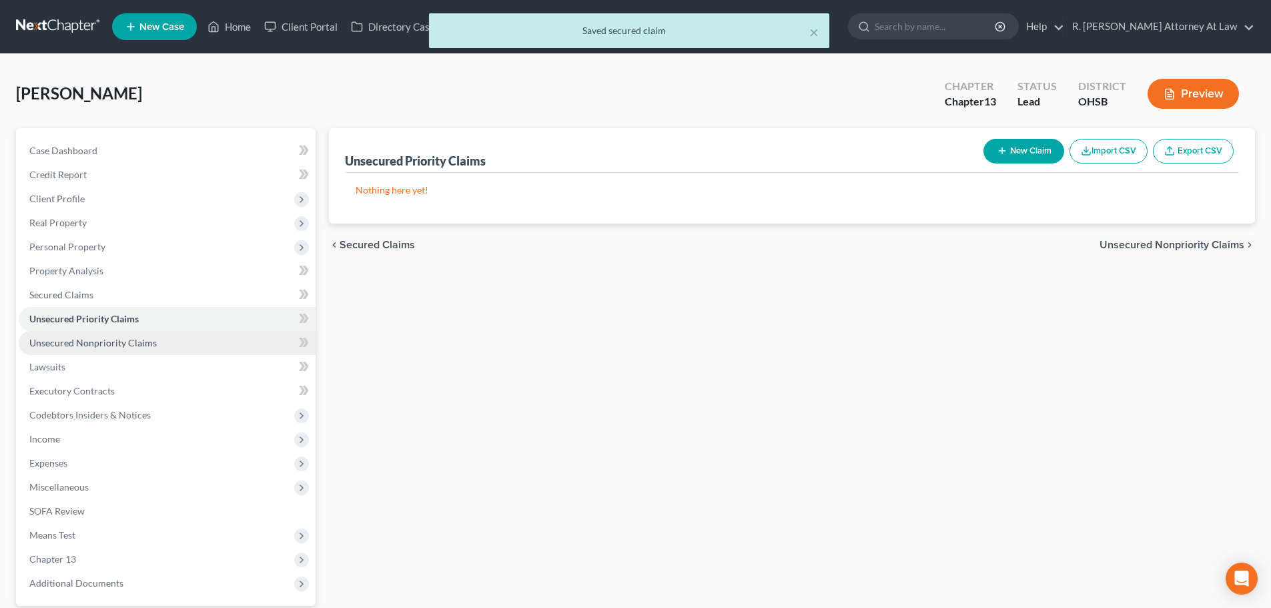
click at [115, 339] on span "Unsecured Nonpriority Claims" at bounding box center [92, 342] width 127 height 11
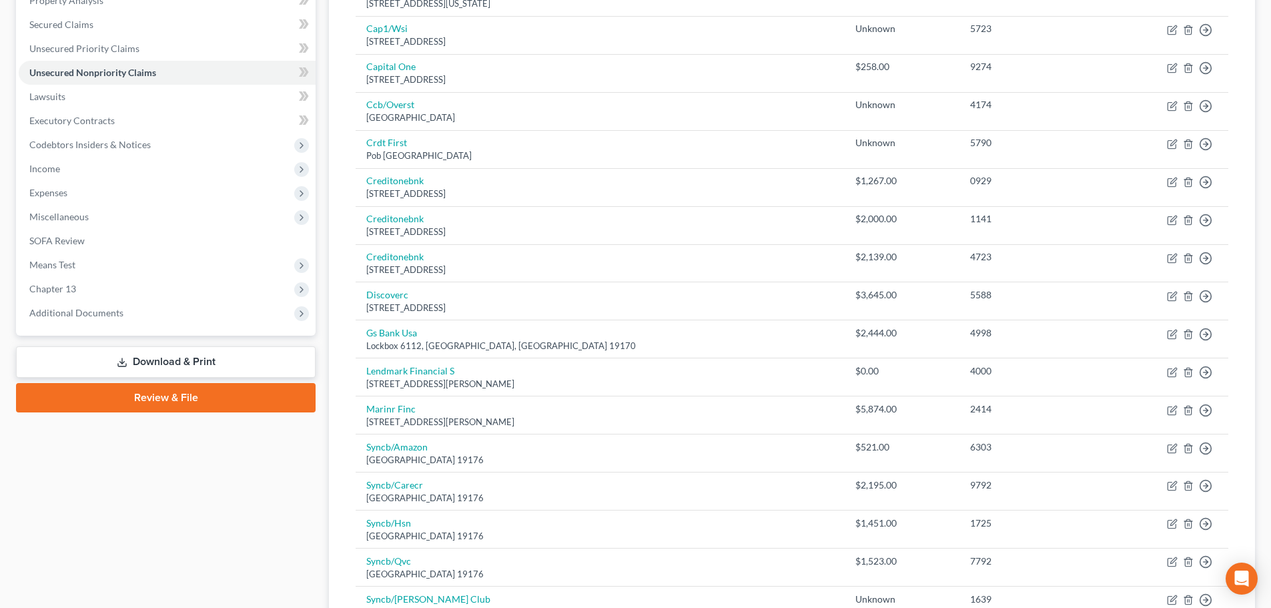
scroll to position [345, 0]
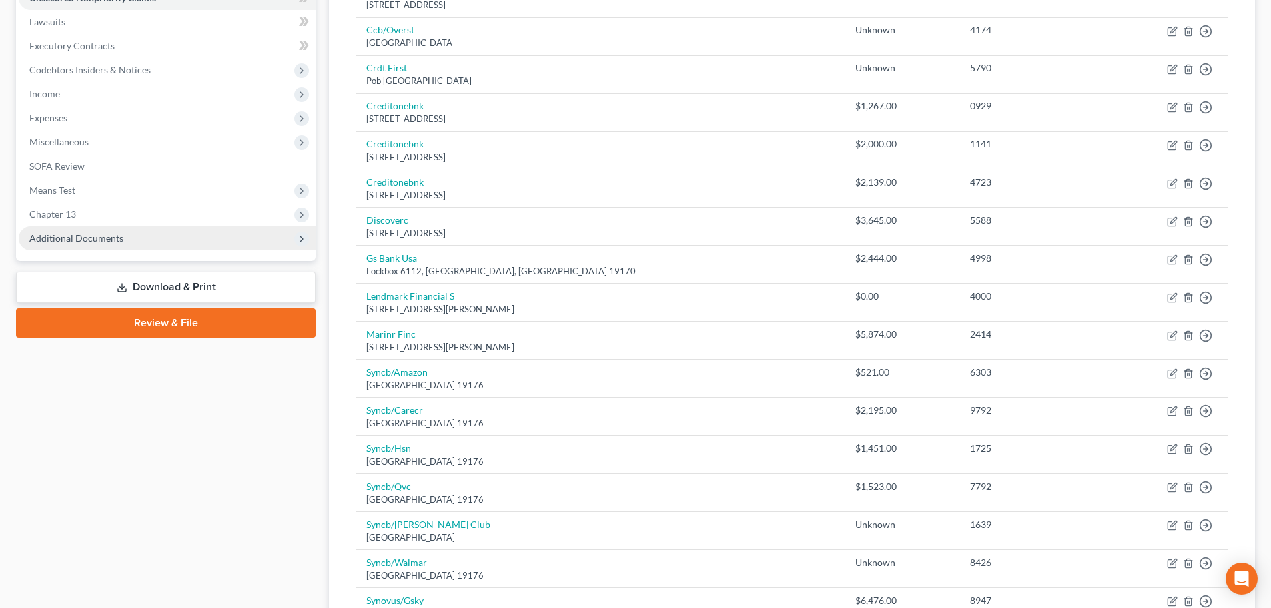
click at [71, 232] on span "Additional Documents" at bounding box center [76, 237] width 94 height 11
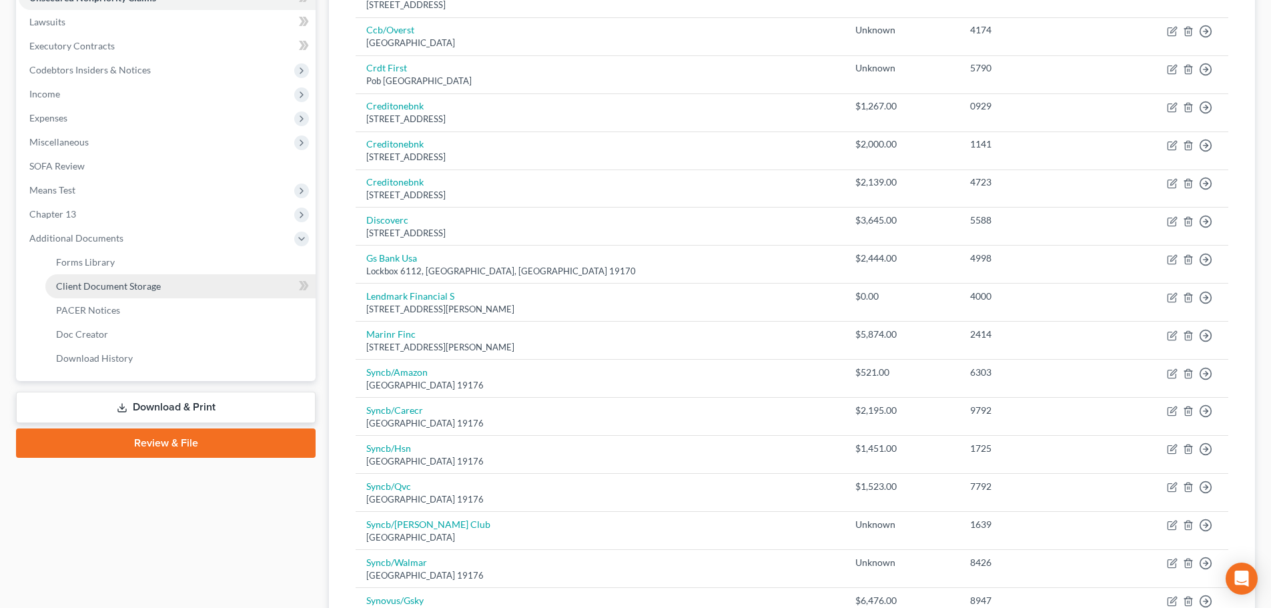
click at [94, 286] on span "Client Document Storage" at bounding box center [108, 285] width 105 height 11
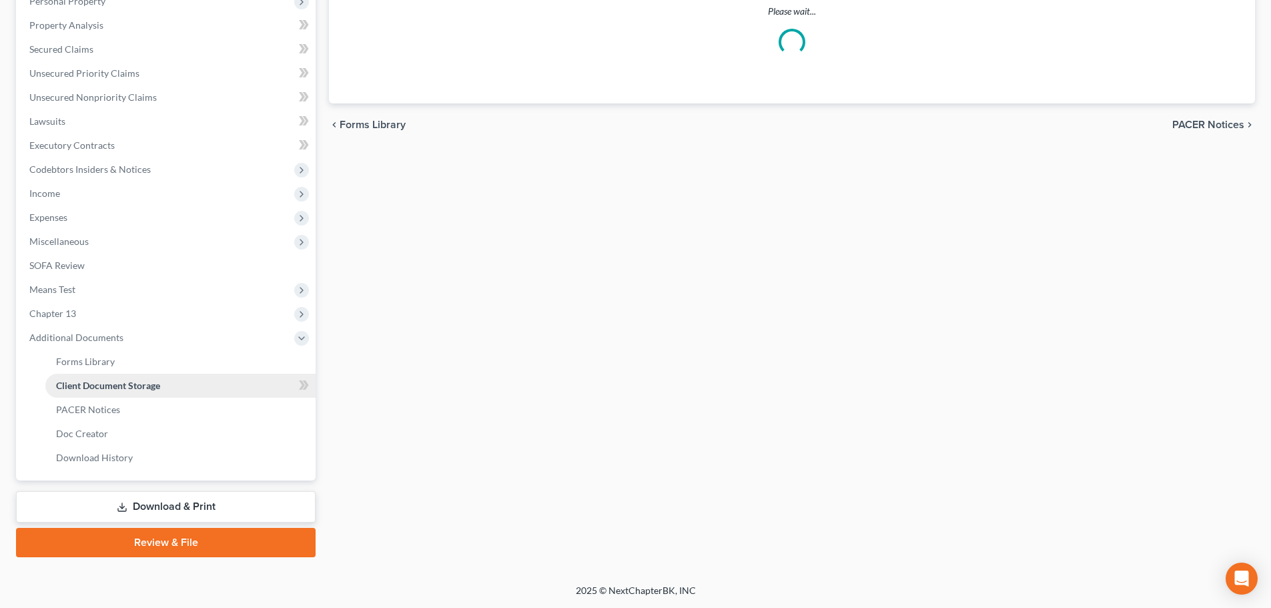
scroll to position [3, 0]
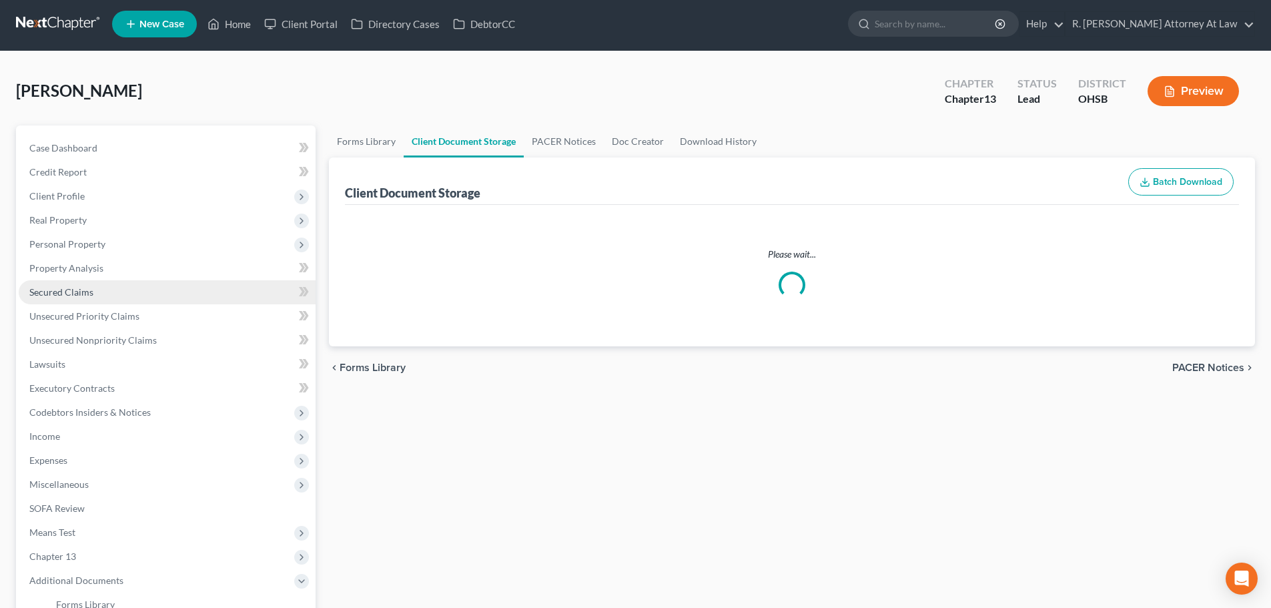
select select "52"
select select "7"
select select "37"
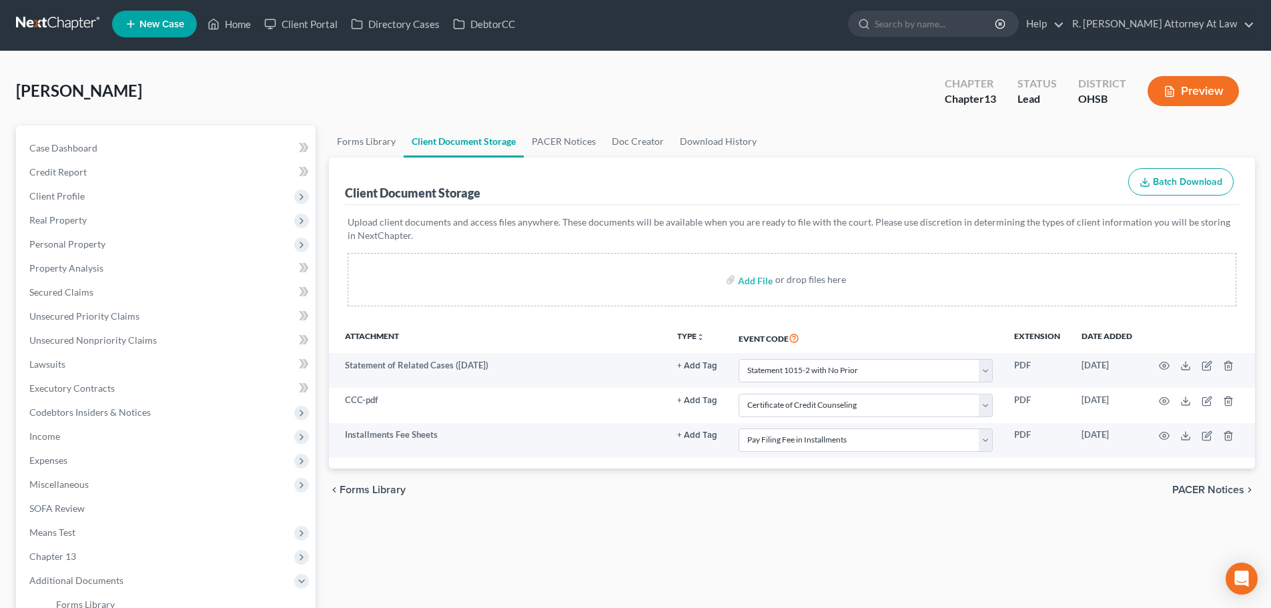
scroll to position [0, 0]
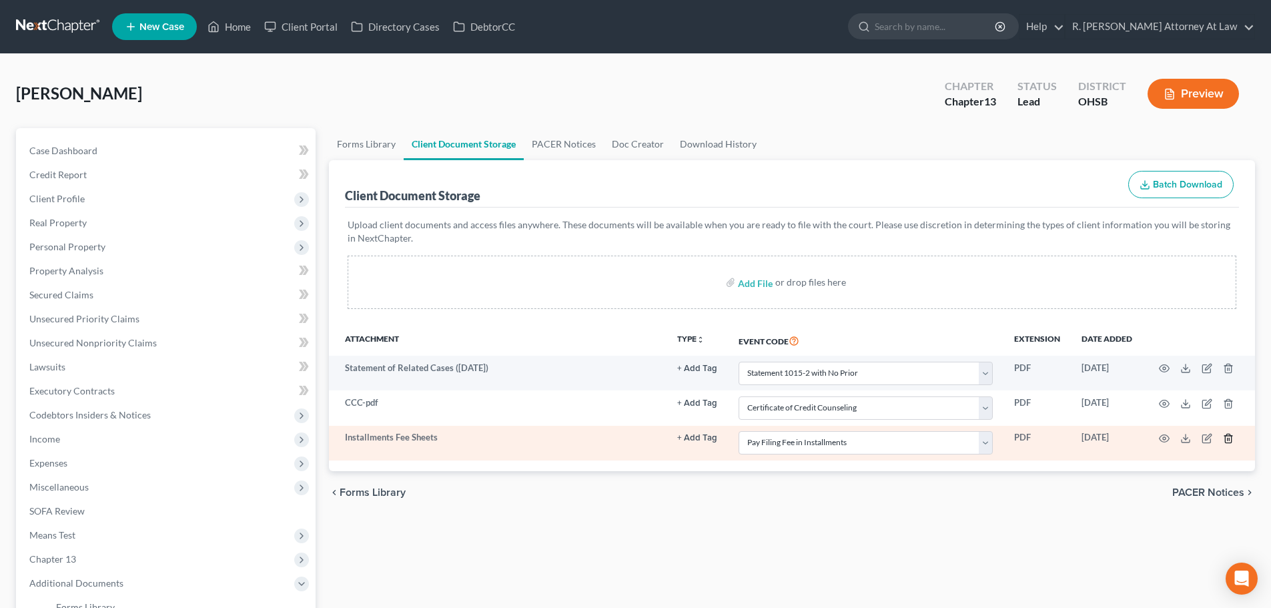
click at [1228, 437] on icon "button" at bounding box center [1228, 438] width 11 height 11
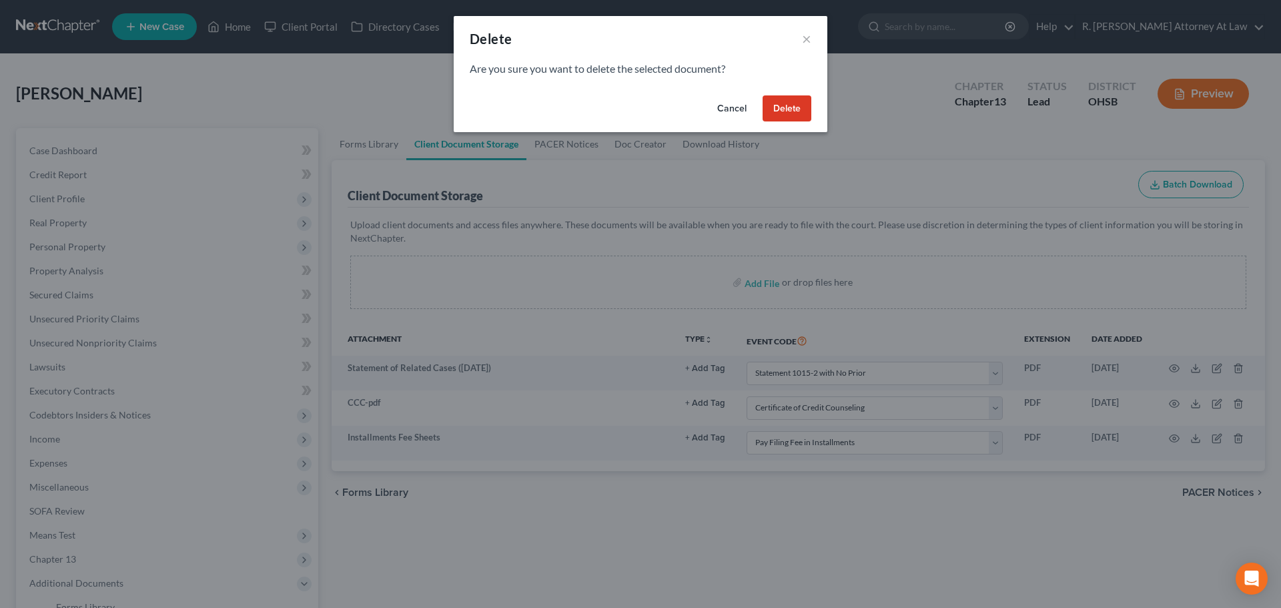
click at [795, 107] on button "Delete" at bounding box center [787, 108] width 49 height 27
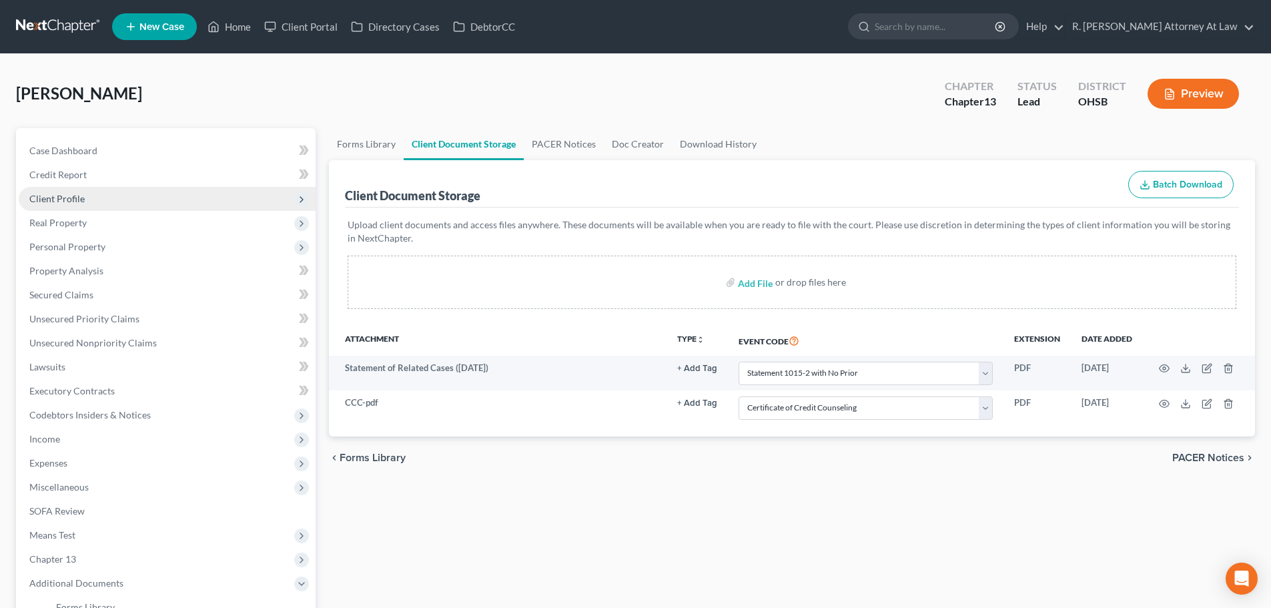
click at [53, 198] on span "Client Profile" at bounding box center [56, 198] width 55 height 11
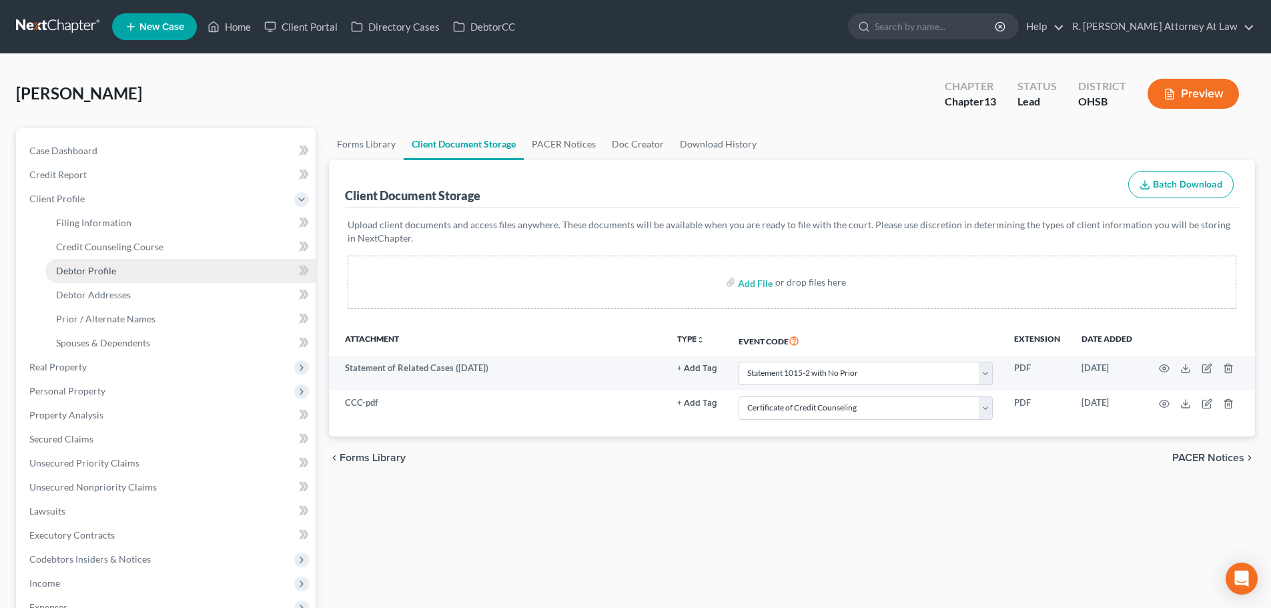
click at [78, 266] on span "Debtor Profile" at bounding box center [86, 270] width 60 height 11
select select "3"
select select "0"
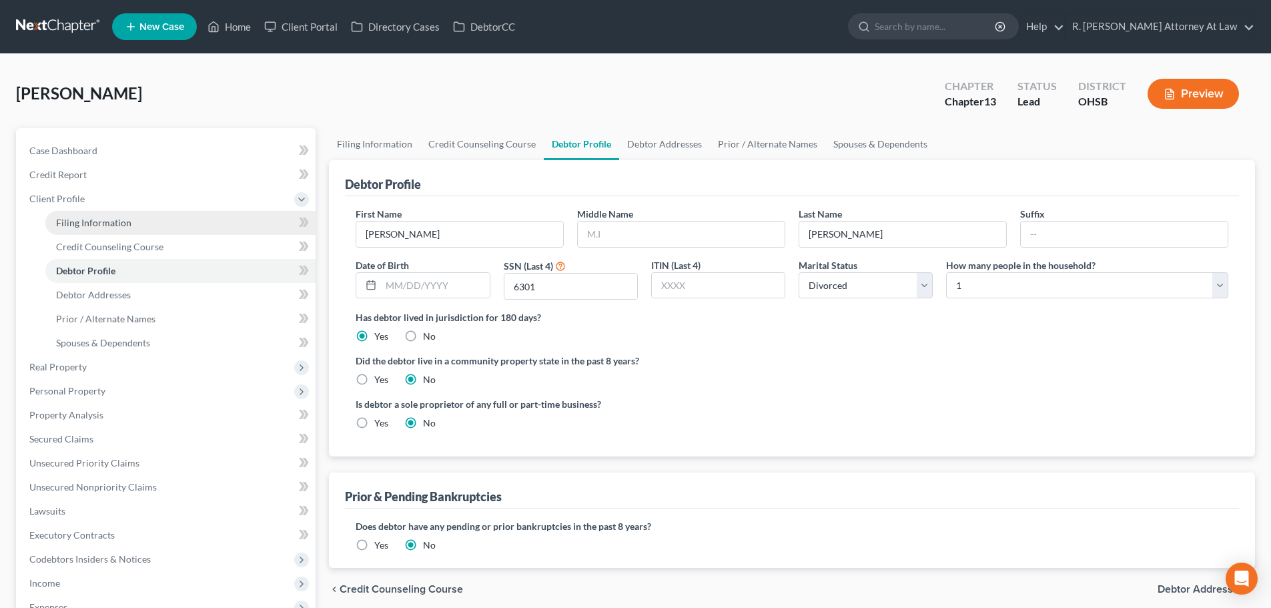
click at [75, 217] on span "Filing Information" at bounding box center [93, 222] width 75 height 11
select select "1"
select select "0"
select select "3"
select select "62"
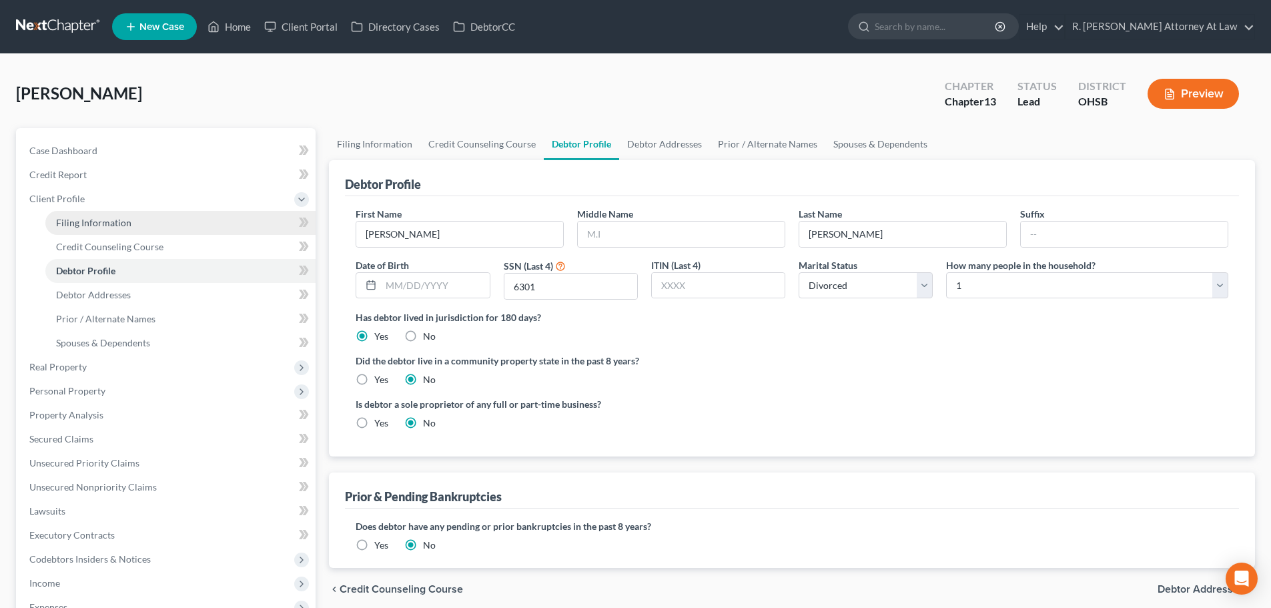
select select "0"
select select "36"
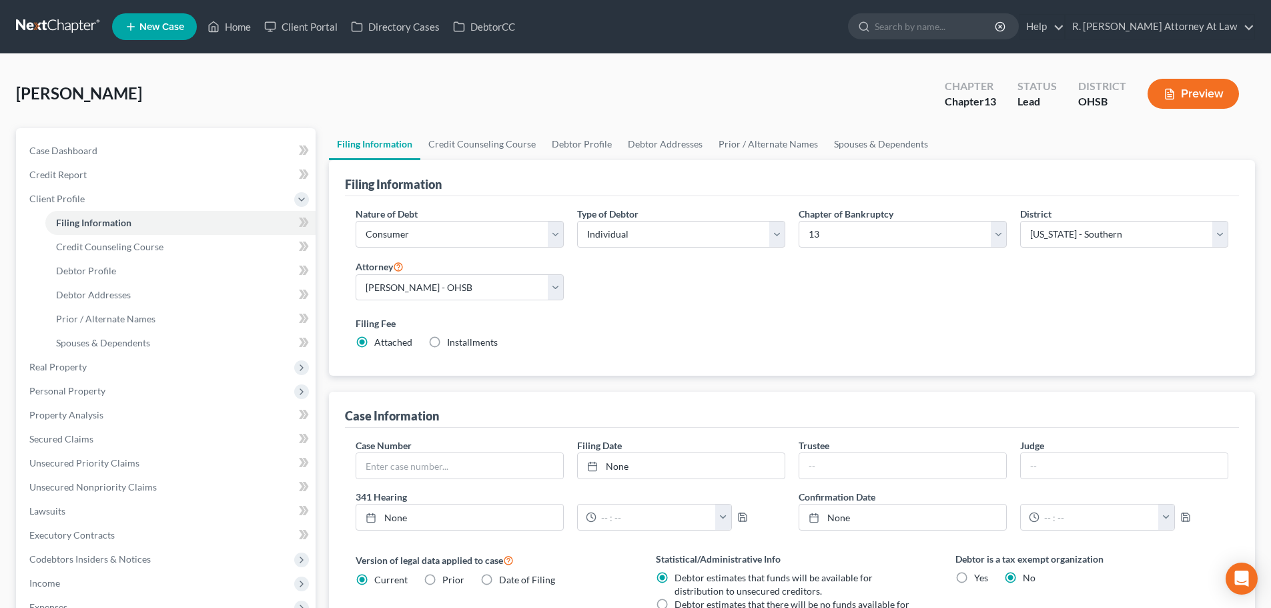
click at [447, 340] on label "Installments Installments" at bounding box center [472, 342] width 51 height 13
click at [452, 340] on input "Installments Installments" at bounding box center [456, 340] width 9 height 9
radio input "true"
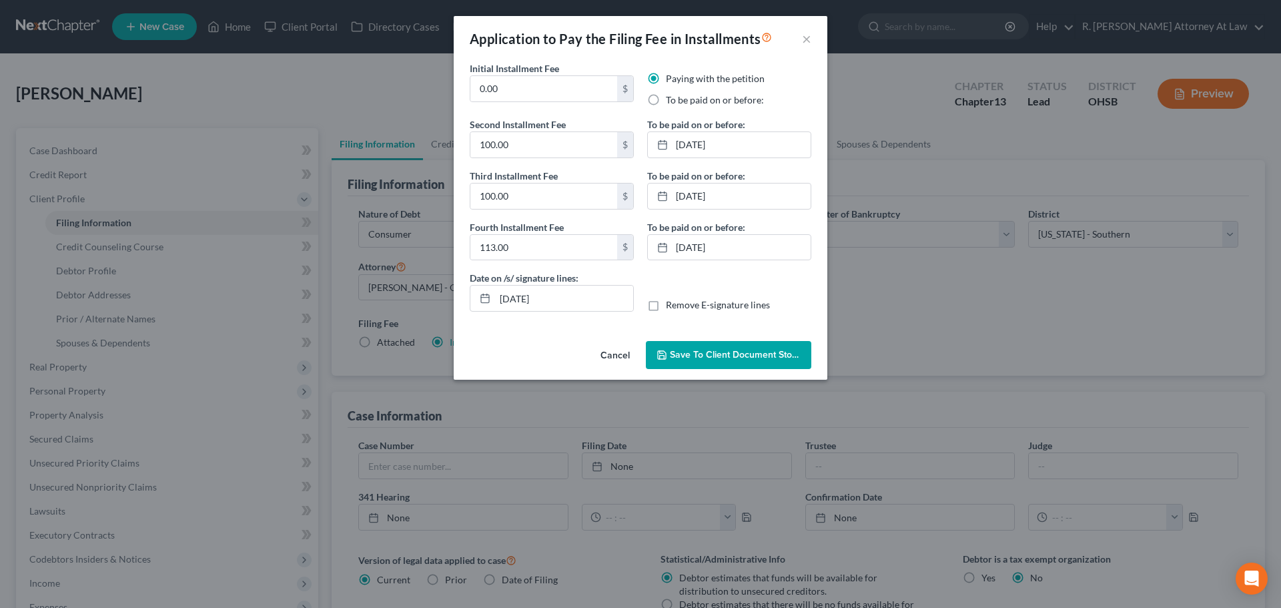
click at [610, 354] on button "Cancel" at bounding box center [615, 355] width 51 height 27
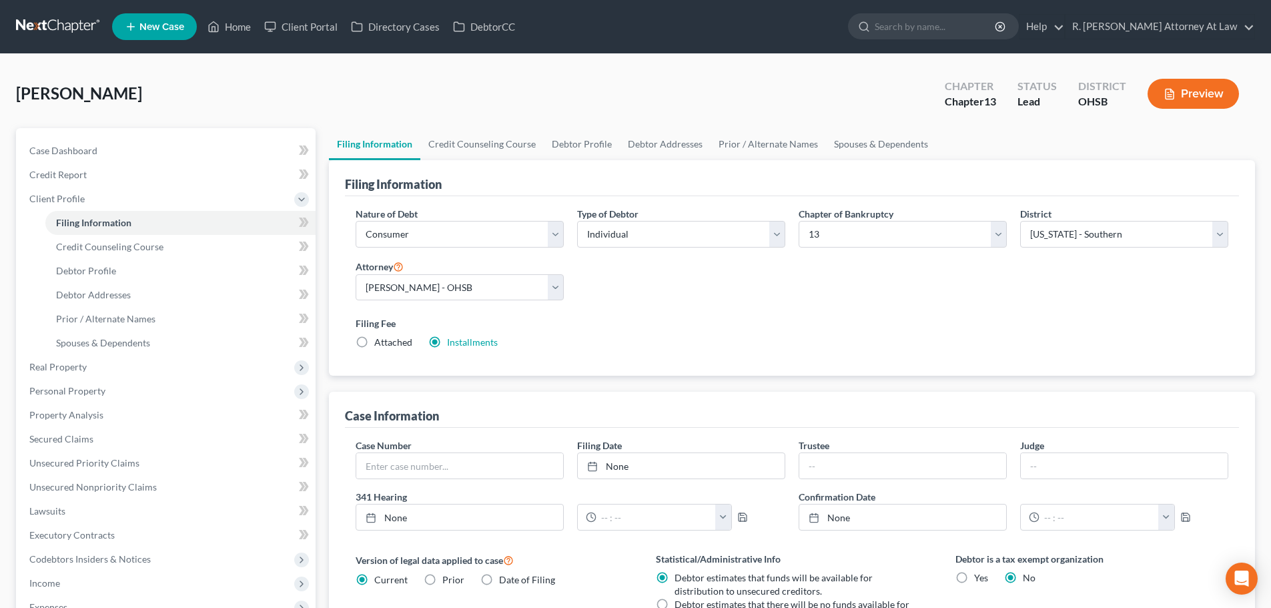
click at [374, 342] on label "Attached" at bounding box center [393, 342] width 38 height 13
click at [380, 342] on input "Attached" at bounding box center [384, 340] width 9 height 9
radio input "true"
radio input "false"
drag, startPoint x: 59, startPoint y: 386, endPoint x: 59, endPoint y: 393, distance: 7.3
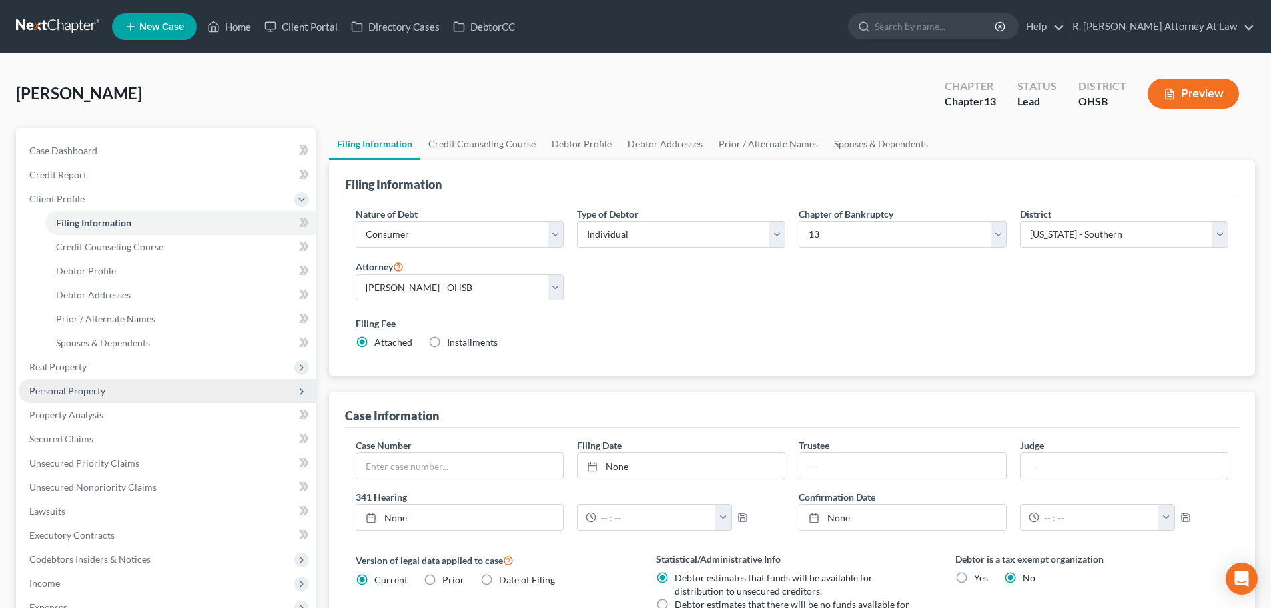
click at [59, 386] on span "Personal Property" at bounding box center [67, 390] width 76 height 11
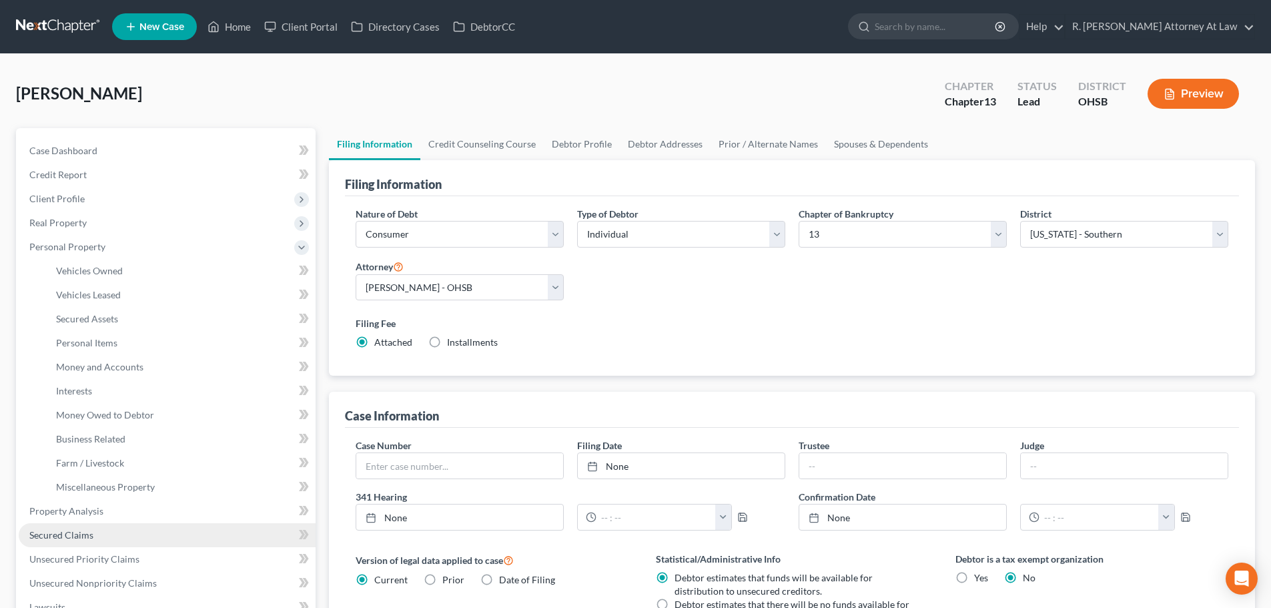
click at [77, 532] on span "Secured Claims" at bounding box center [61, 534] width 64 height 11
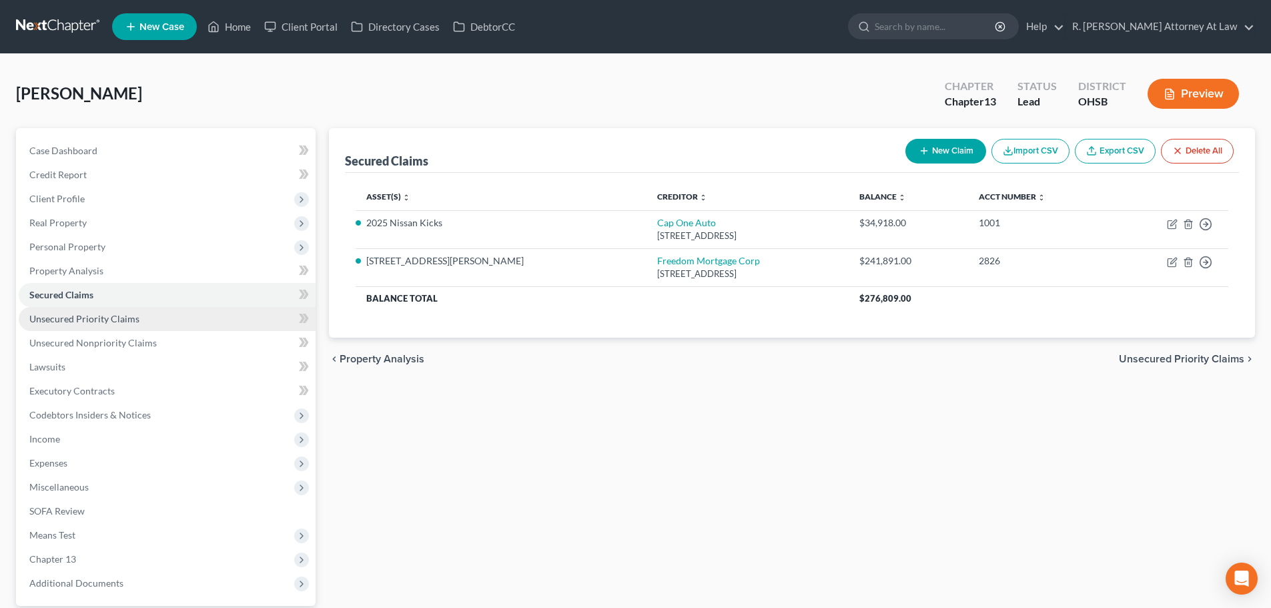
click at [73, 314] on span "Unsecured Priority Claims" at bounding box center [84, 318] width 110 height 11
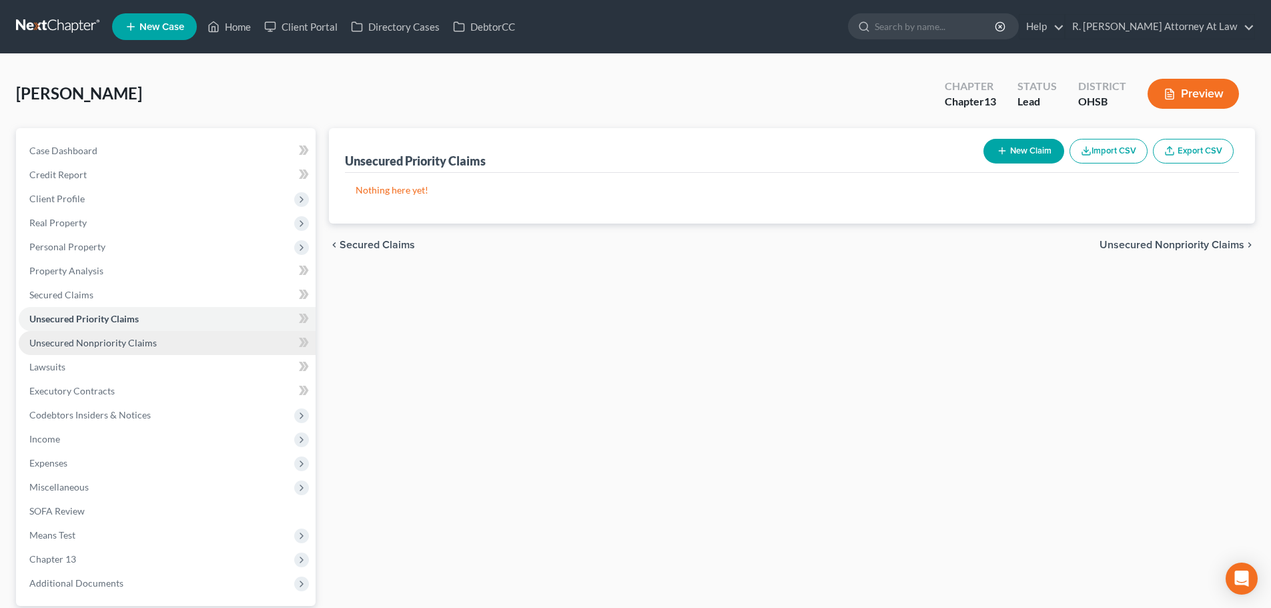
click at [79, 337] on span "Unsecured Nonpriority Claims" at bounding box center [92, 342] width 127 height 11
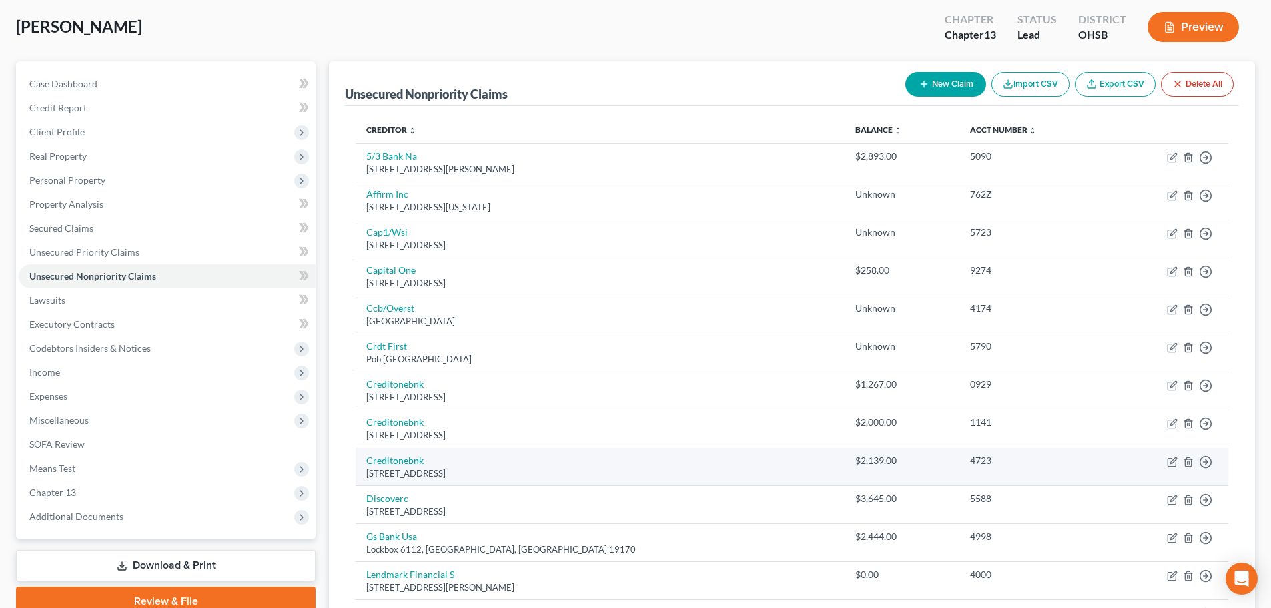
scroll to position [133, 0]
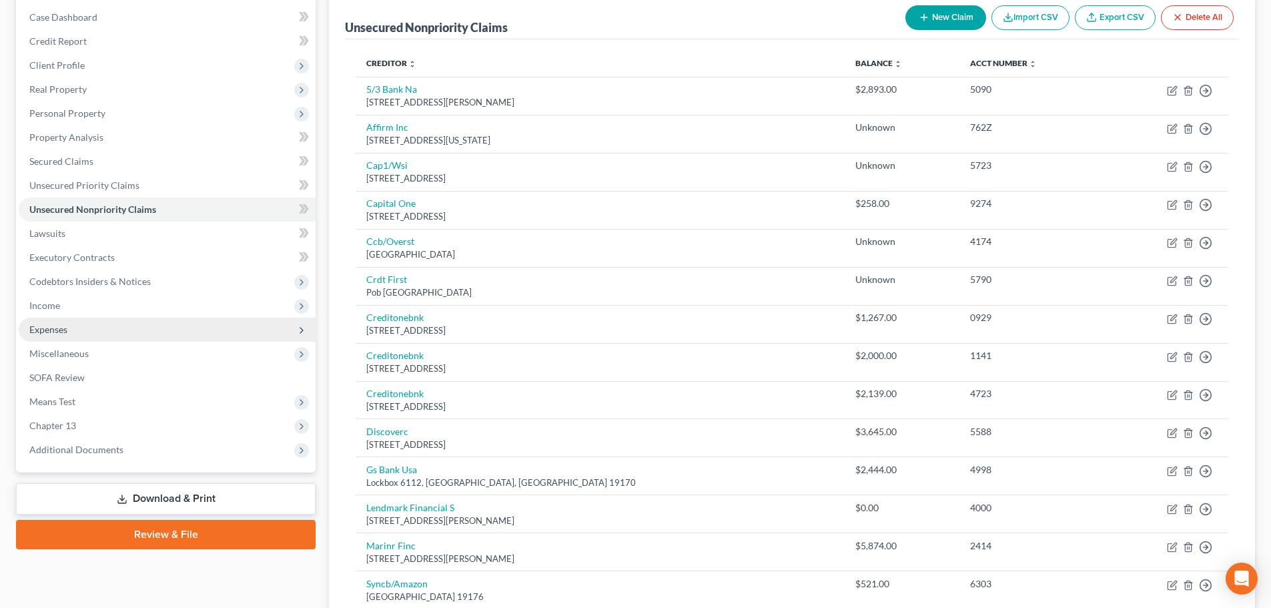
click at [53, 325] on span "Expenses" at bounding box center [48, 329] width 38 height 11
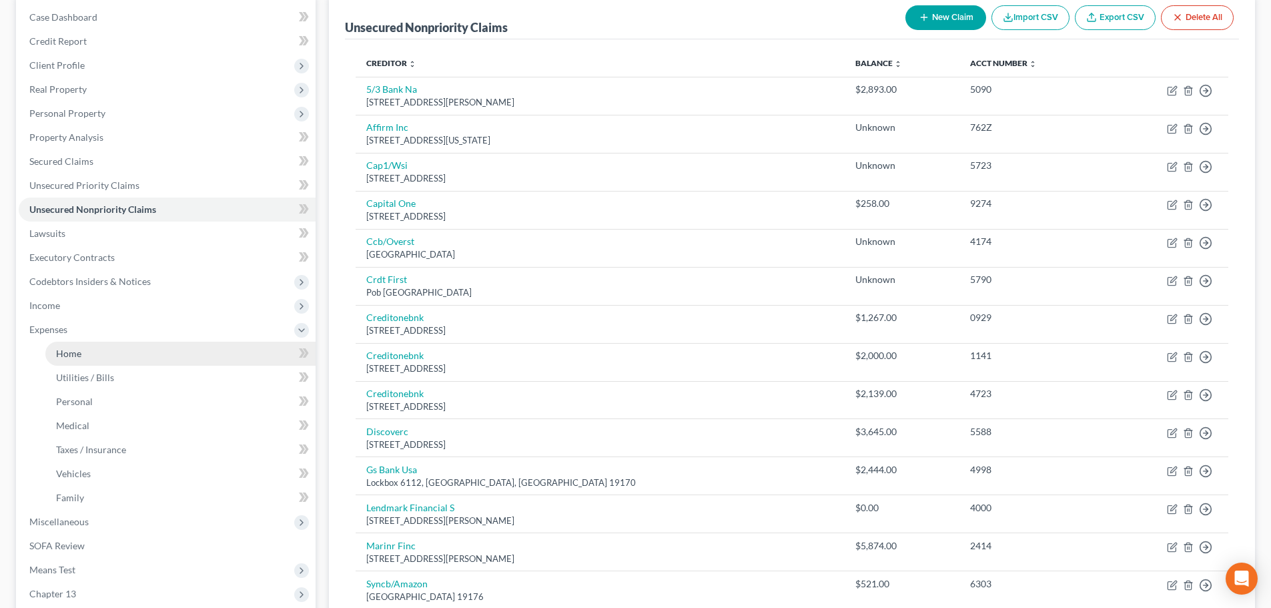
click at [56, 350] on span "Home" at bounding box center [68, 353] width 25 height 11
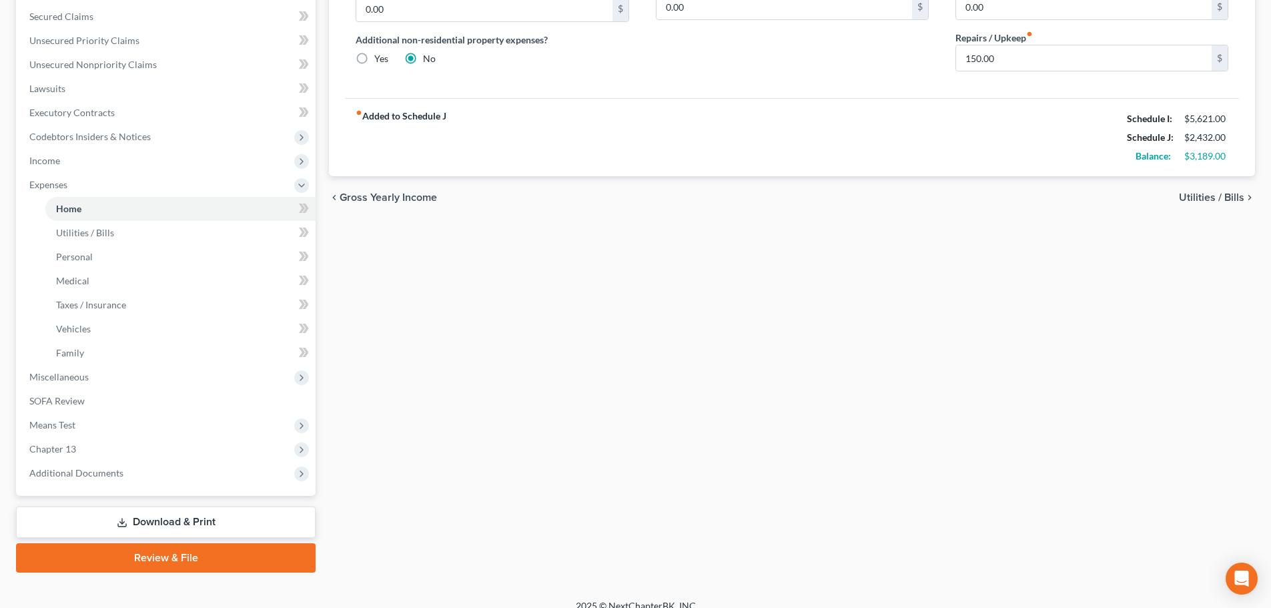
scroll to position [294, 0]
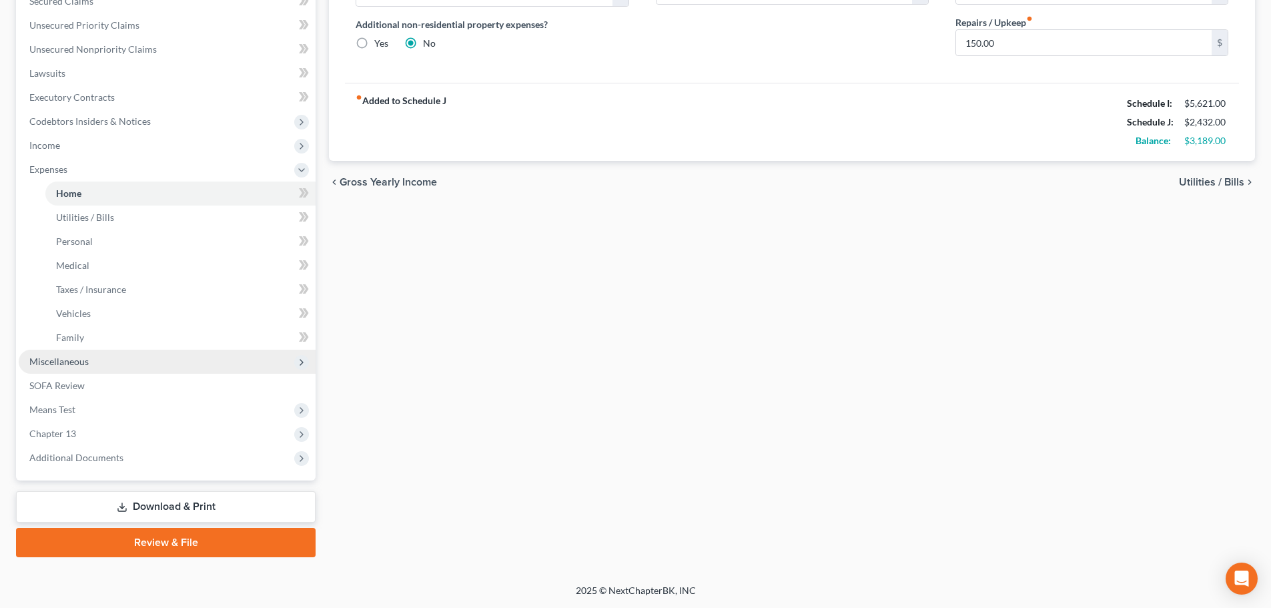
click at [69, 366] on span "Miscellaneous" at bounding box center [58, 361] width 59 height 11
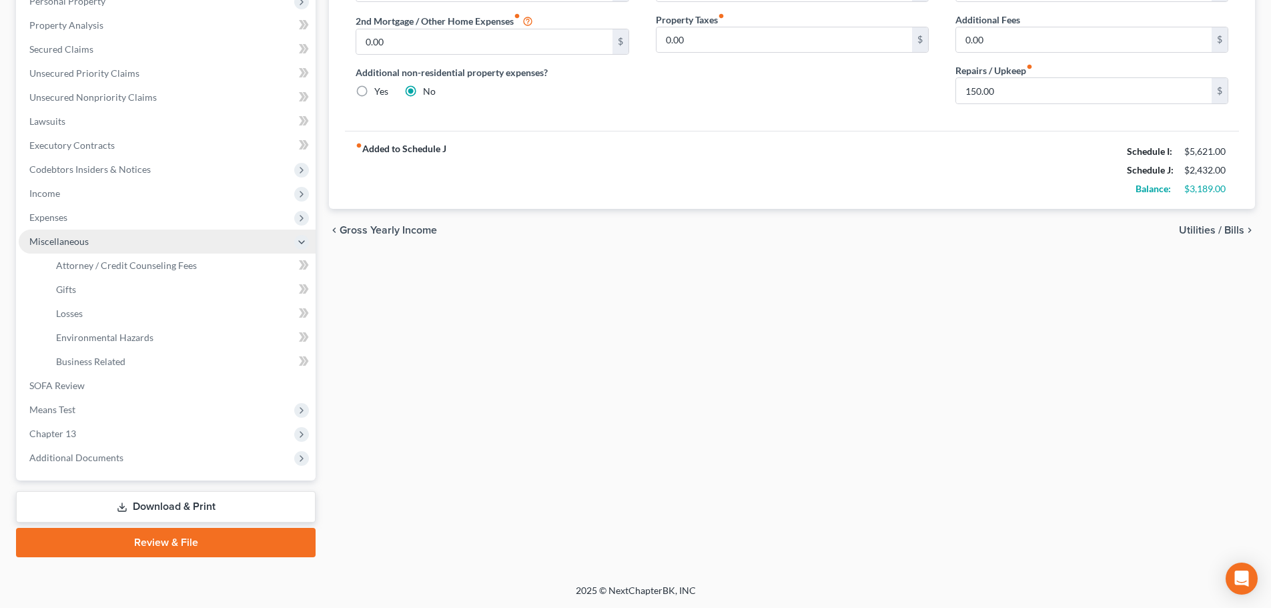
scroll to position [246, 0]
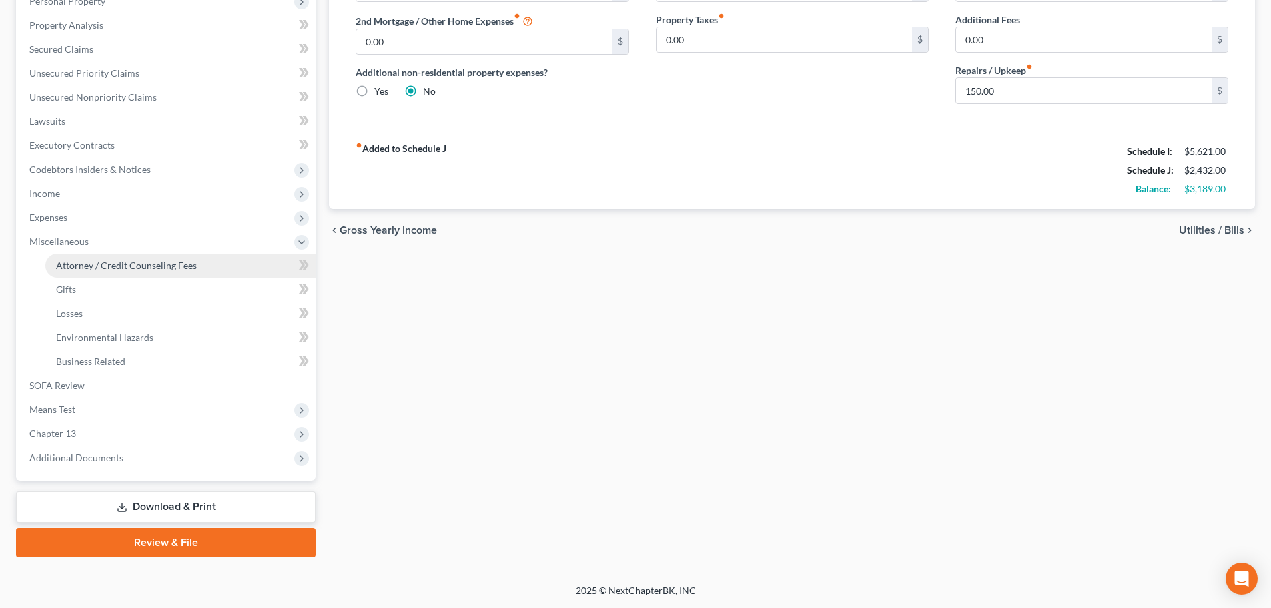
click at [71, 269] on span "Attorney / Credit Counseling Fees" at bounding box center [126, 265] width 141 height 11
select select "1"
select select "0"
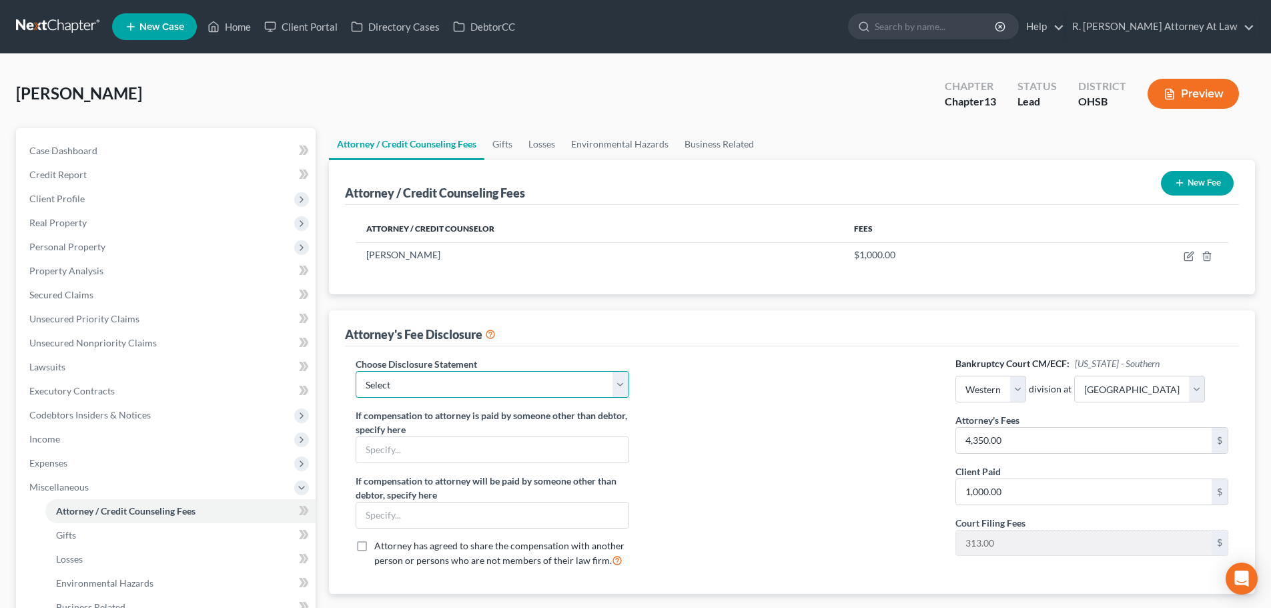
click at [441, 378] on select "Select Hourly Fee Disclosure Disclosure of Compensation of Attorney for Debtor …" at bounding box center [492, 384] width 273 height 27
select select "1"
click at [356, 371] on select "Select Hourly Fee Disclosure Disclosure of Compensation of Attorney for Debtor …" at bounding box center [492, 384] width 273 height 27
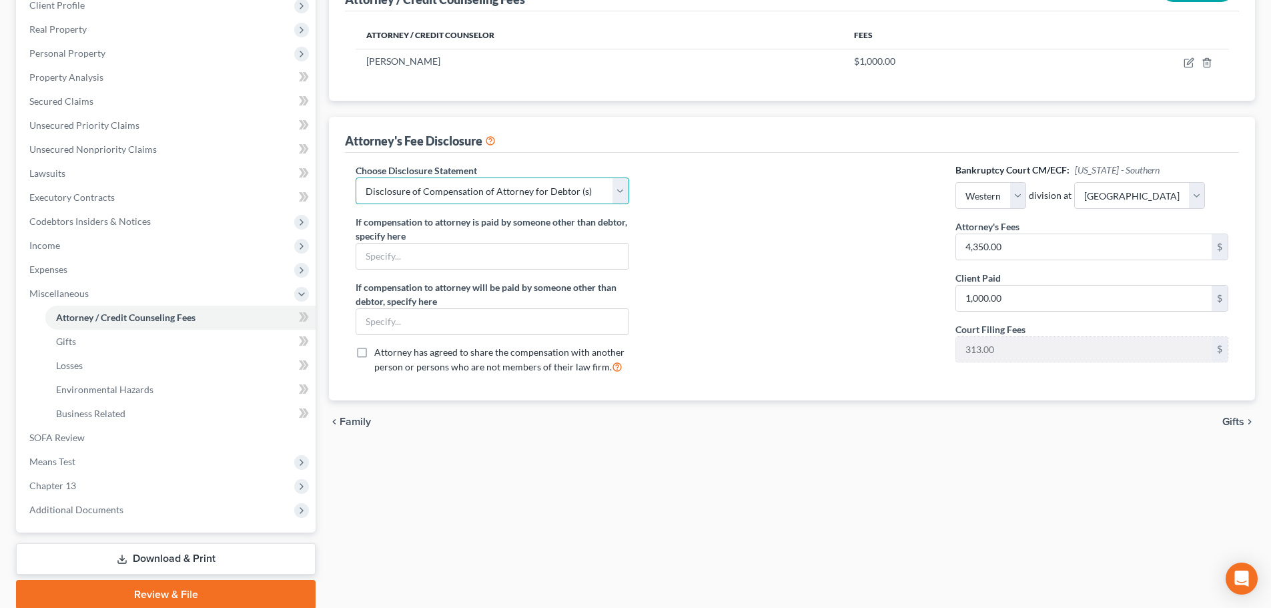
scroll to position [200, 0]
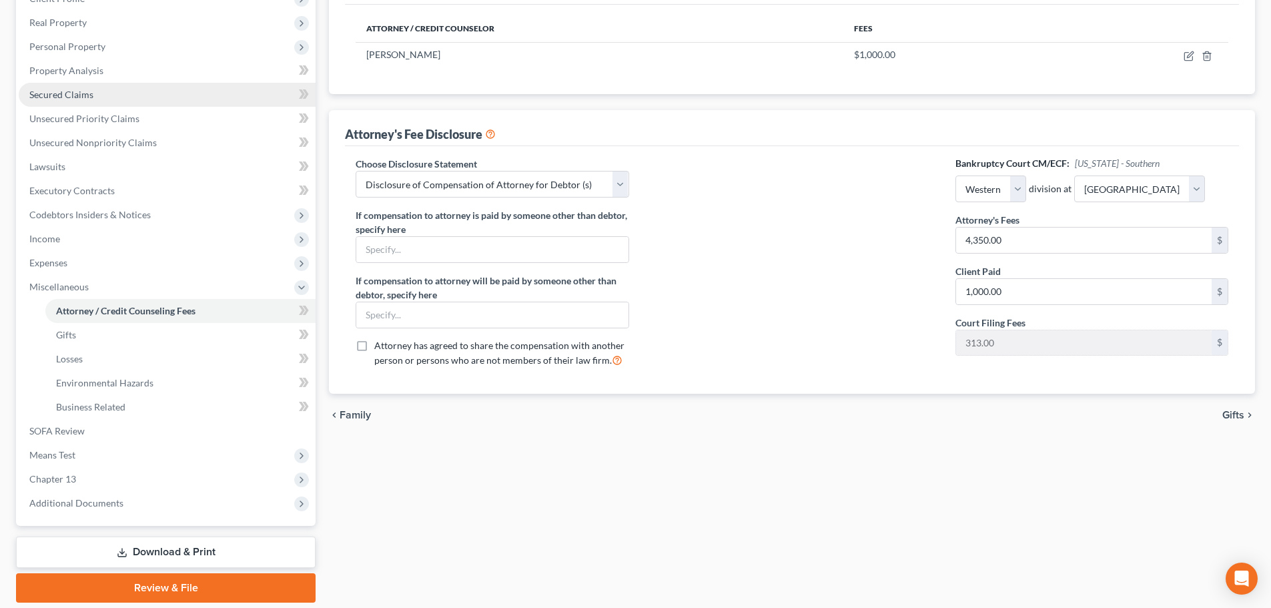
click at [61, 97] on span "Secured Claims" at bounding box center [61, 94] width 64 height 11
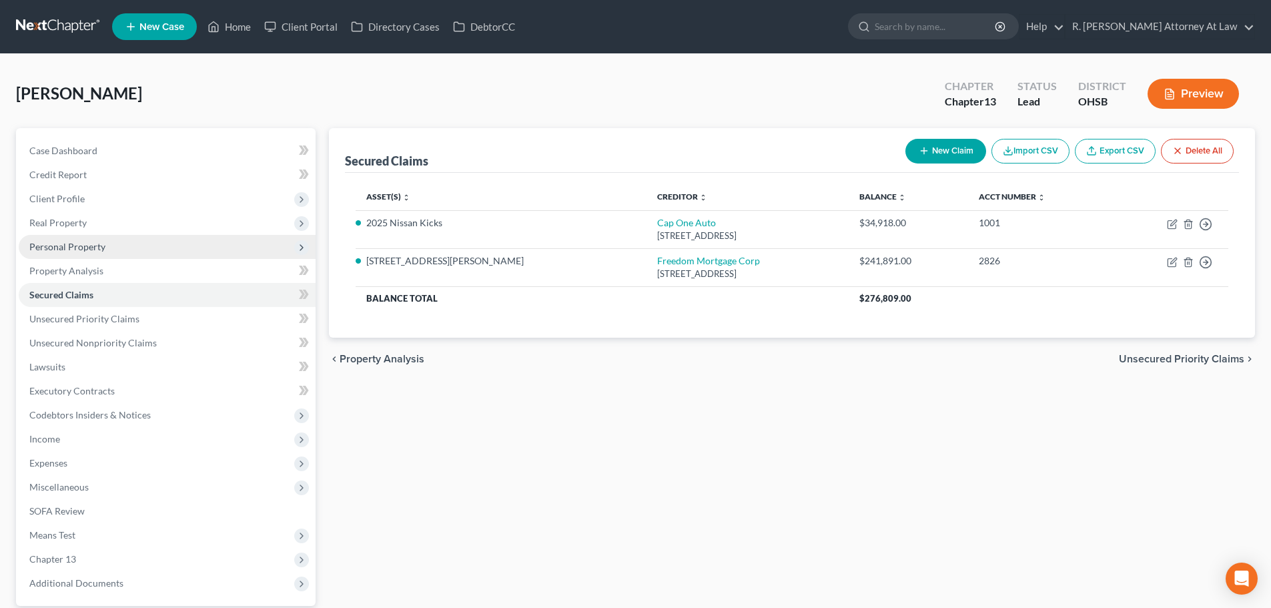
click at [50, 248] on span "Personal Property" at bounding box center [67, 246] width 76 height 11
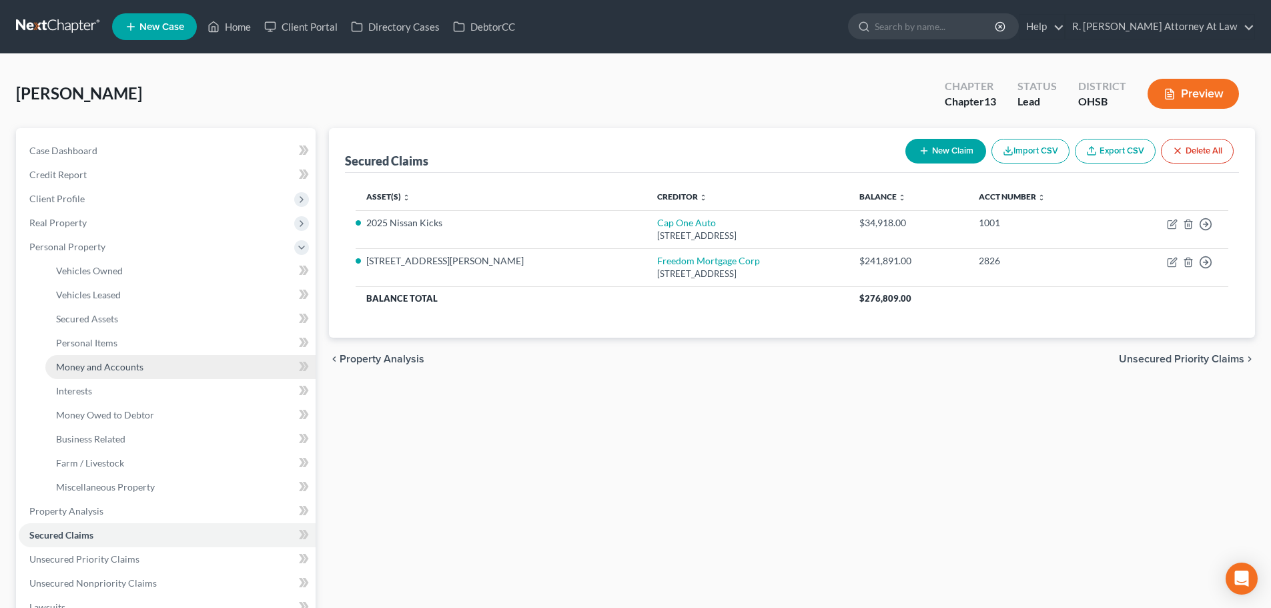
click at [81, 364] on span "Money and Accounts" at bounding box center [99, 366] width 87 height 11
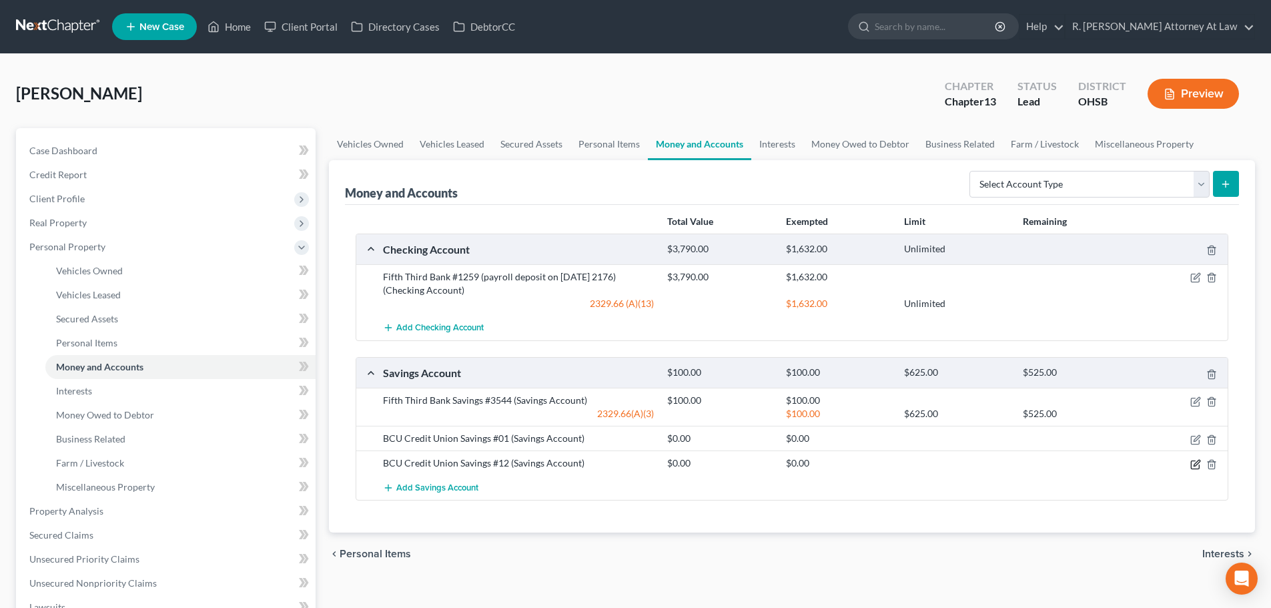
click at [1195, 466] on icon "button" at bounding box center [1197, 463] width 6 height 6
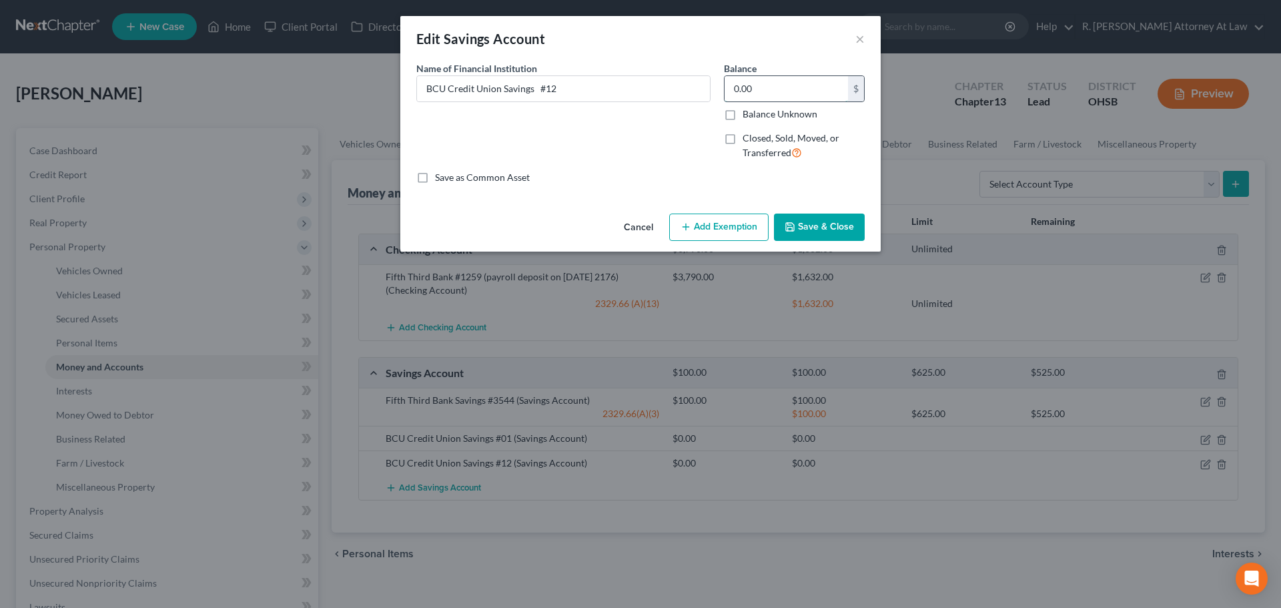
click at [759, 98] on input "0.00" at bounding box center [786, 88] width 123 height 25
type input "200.09"
click at [803, 220] on button "Save & Close" at bounding box center [819, 228] width 91 height 28
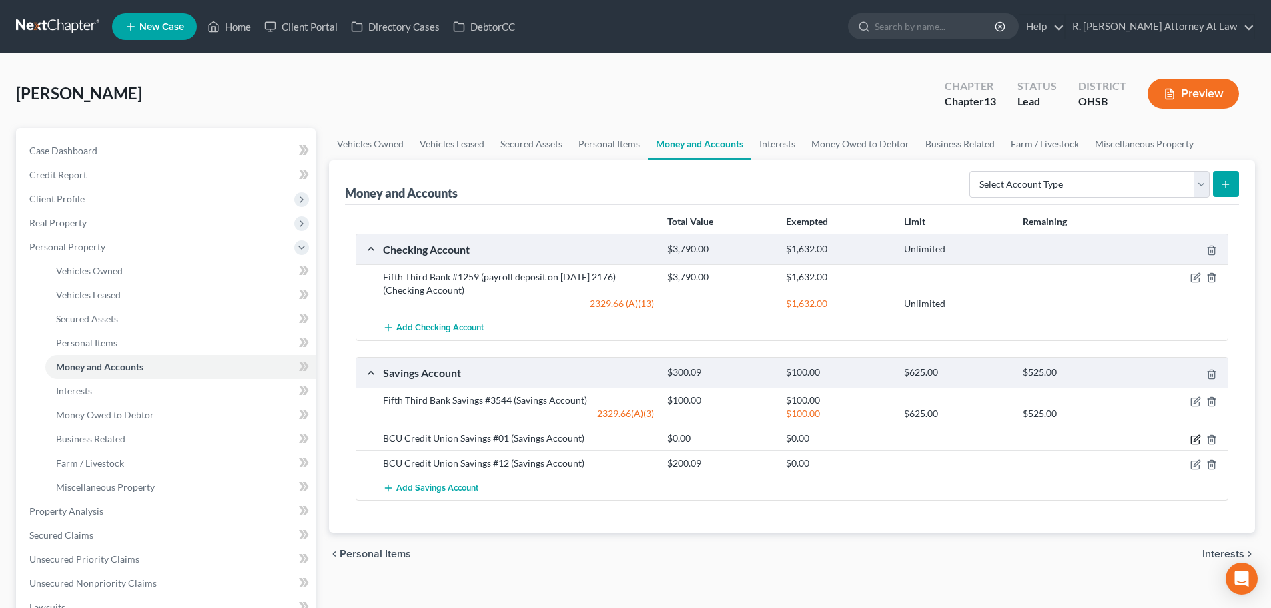
click at [1194, 440] on icon "button" at bounding box center [1197, 438] width 6 height 6
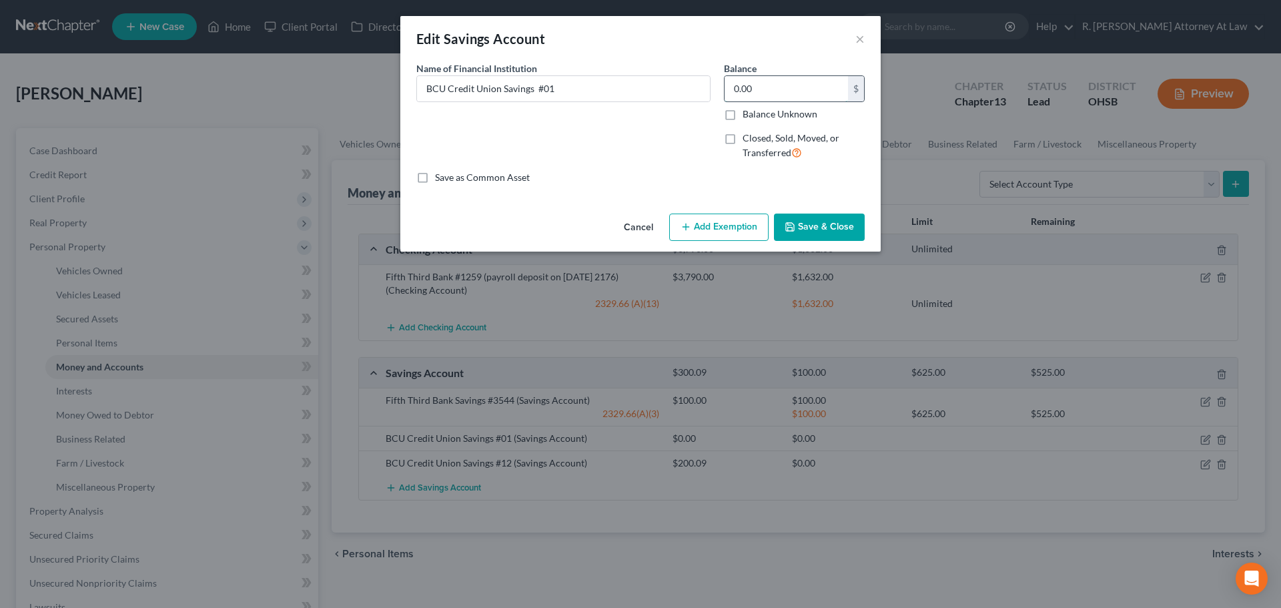
click at [775, 77] on input "0.00" at bounding box center [786, 88] width 123 height 25
type input "250"
drag, startPoint x: 793, startPoint y: 230, endPoint x: 791, endPoint y: 222, distance: 8.4
click at [793, 229] on icon "button" at bounding box center [790, 227] width 11 height 11
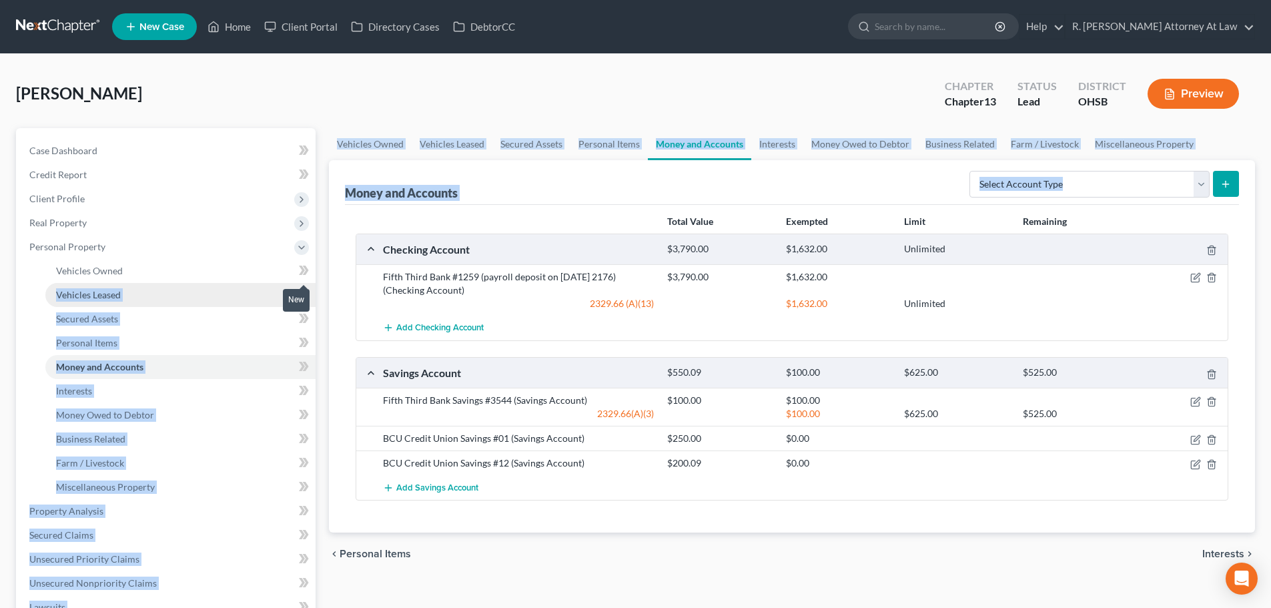
drag, startPoint x: 307, startPoint y: 274, endPoint x: 282, endPoint y: 304, distance: 38.9
click at [299, 304] on div "Petition Navigation Case Dashboard Payments Invoices Payments Payments Credit R…" at bounding box center [635, 525] width 1252 height 795
click at [252, 270] on link "Vehicles Owned" at bounding box center [180, 271] width 270 height 24
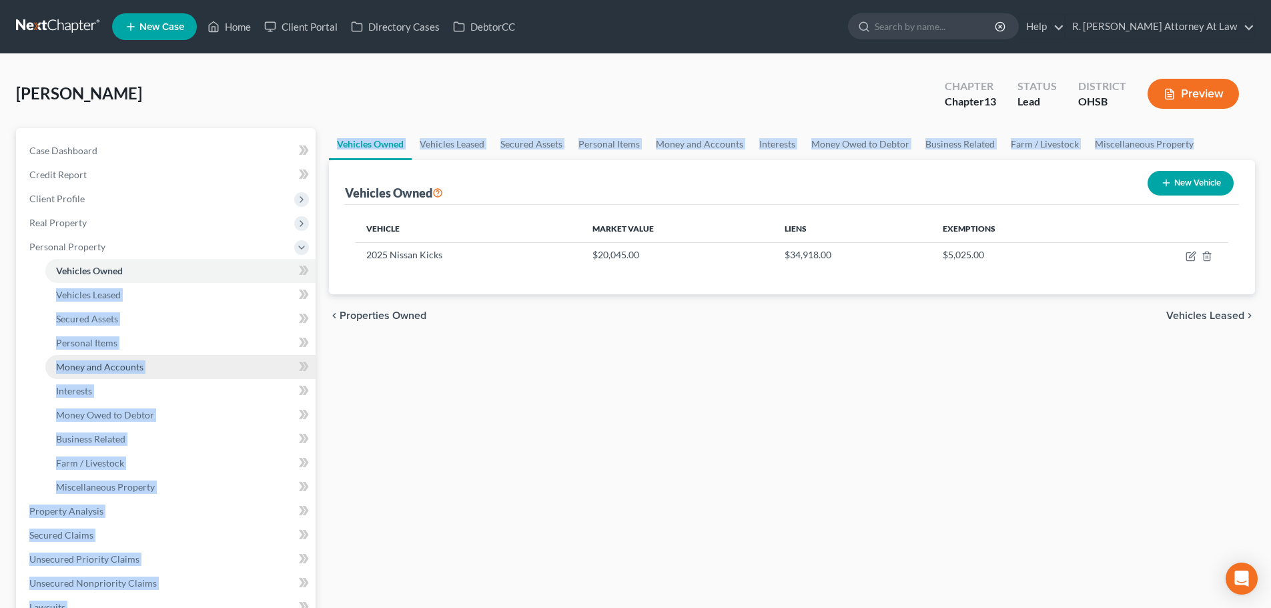
click at [220, 364] on link "Money and Accounts" at bounding box center [180, 367] width 270 height 24
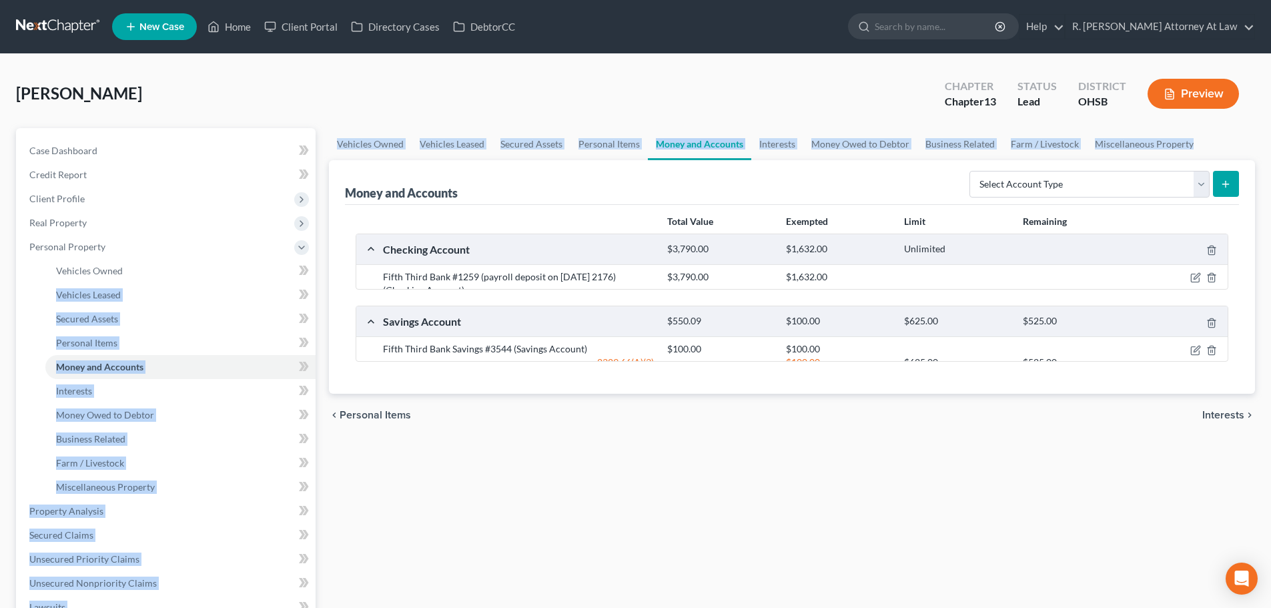
click at [368, 399] on div "BCU Credit Union Savings #01 (Savings Account) $250.00 $0.00" at bounding box center [791, 386] width 871 height 25
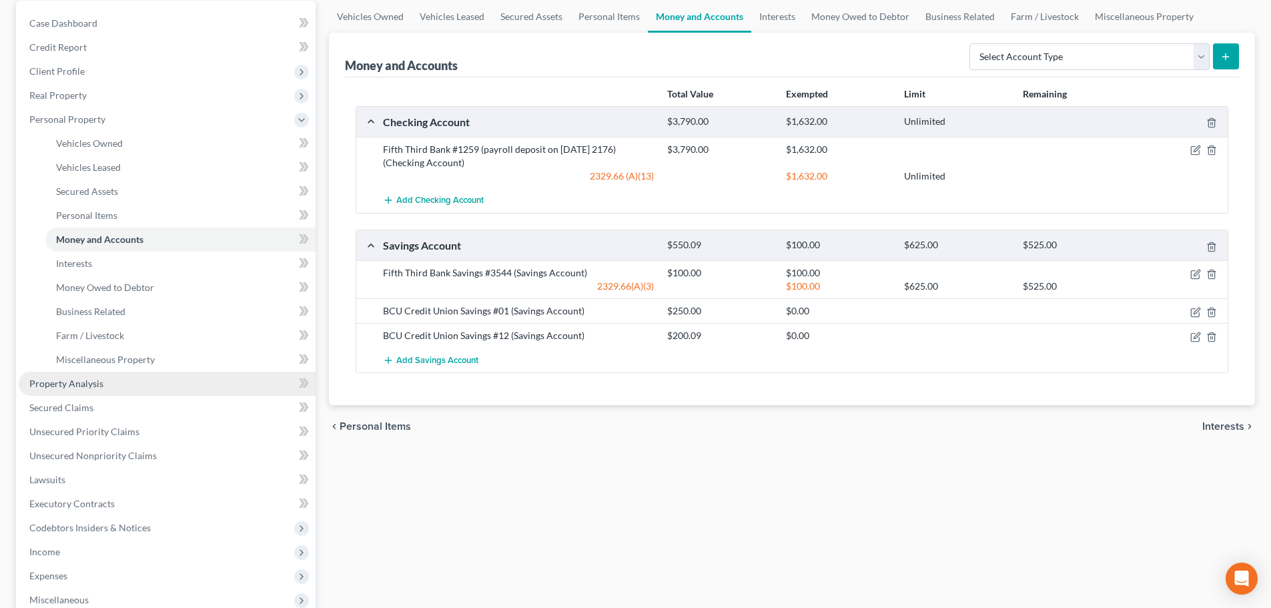
scroll to position [133, 0]
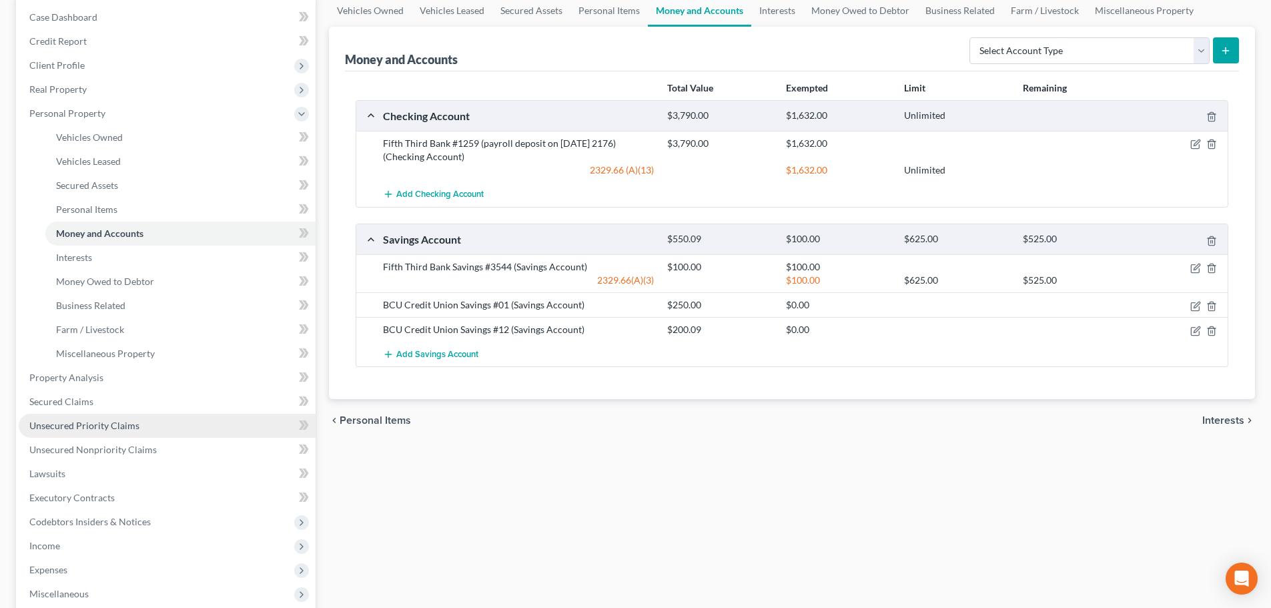
click at [104, 422] on span "Unsecured Priority Claims" at bounding box center [84, 425] width 110 height 11
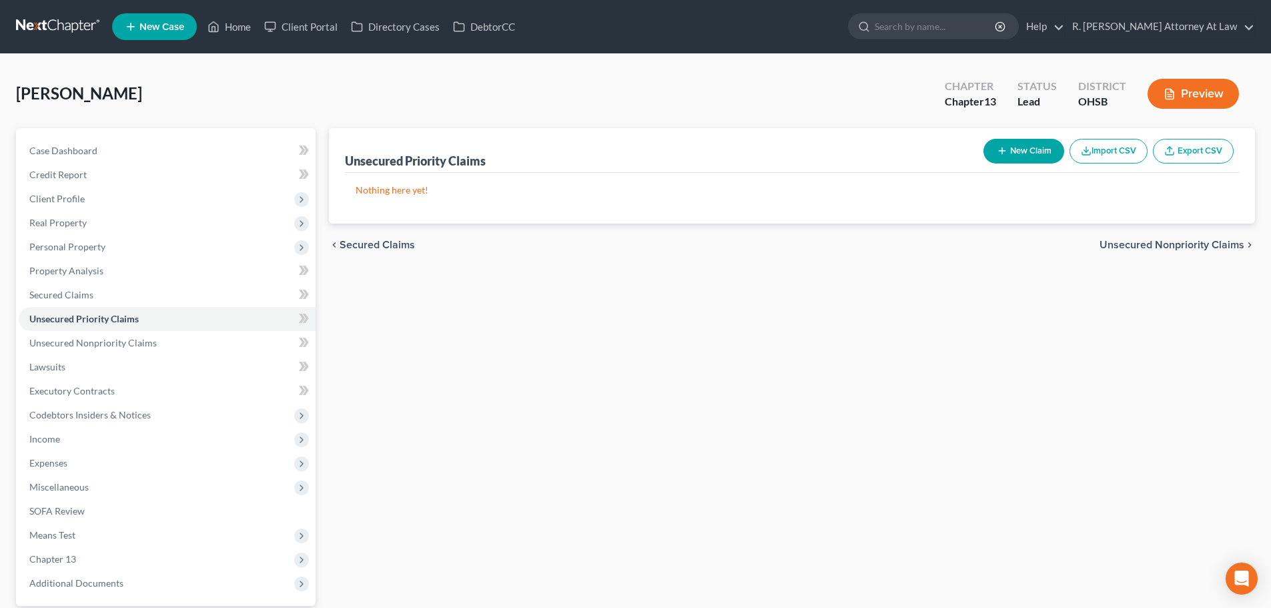
click at [1015, 150] on button "New Claim" at bounding box center [1023, 151] width 81 height 25
select select "0"
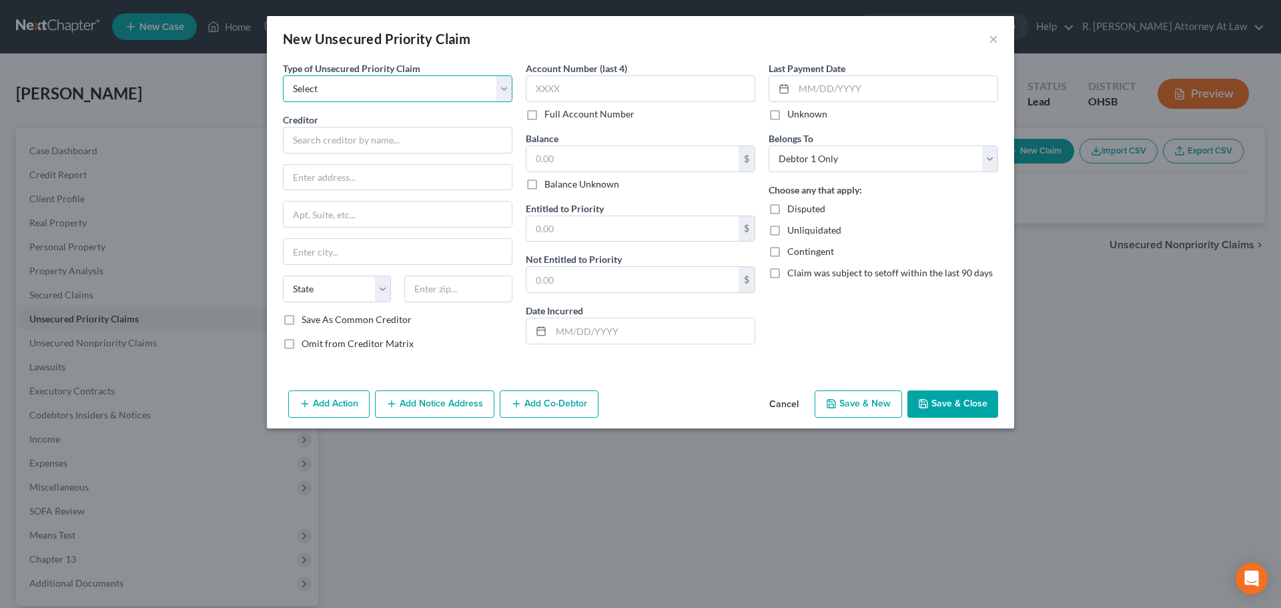
click at [354, 95] on select "Select Taxes & Other Government Units Domestic Support Obligations Extensions o…" at bounding box center [398, 88] width 230 height 27
click at [774, 400] on button "Cancel" at bounding box center [784, 405] width 51 height 27
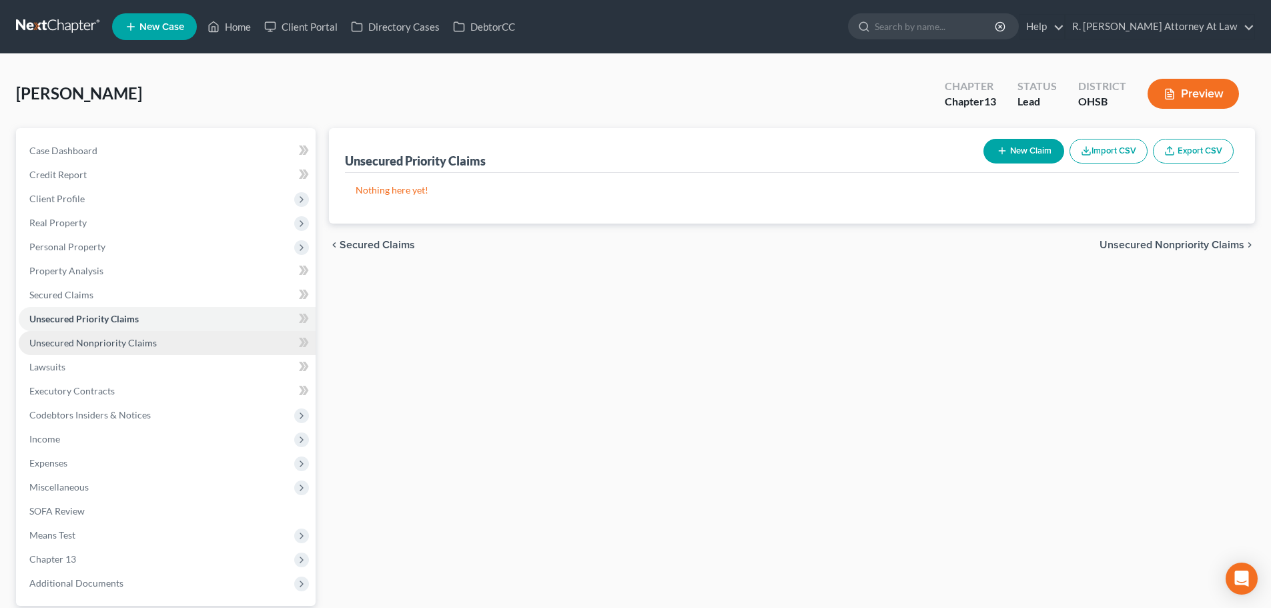
click at [63, 340] on span "Unsecured Nonpriority Claims" at bounding box center [92, 342] width 127 height 11
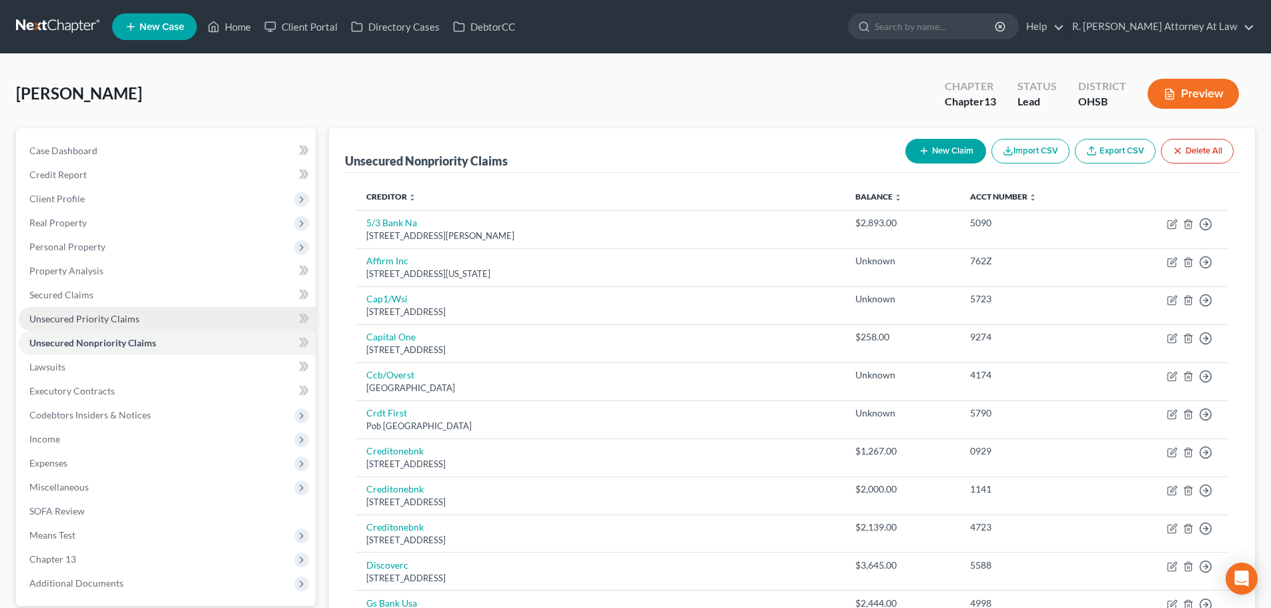
click at [57, 319] on span "Unsecured Priority Claims" at bounding box center [84, 318] width 110 height 11
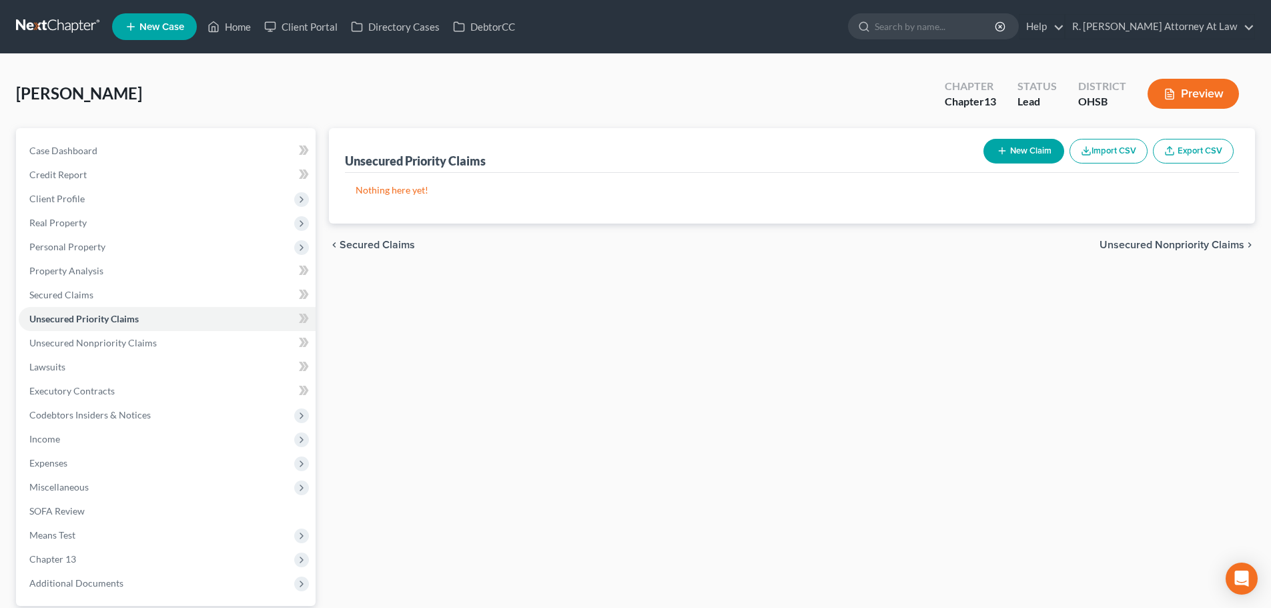
click at [1013, 156] on button "New Claim" at bounding box center [1023, 151] width 81 height 25
select select "0"
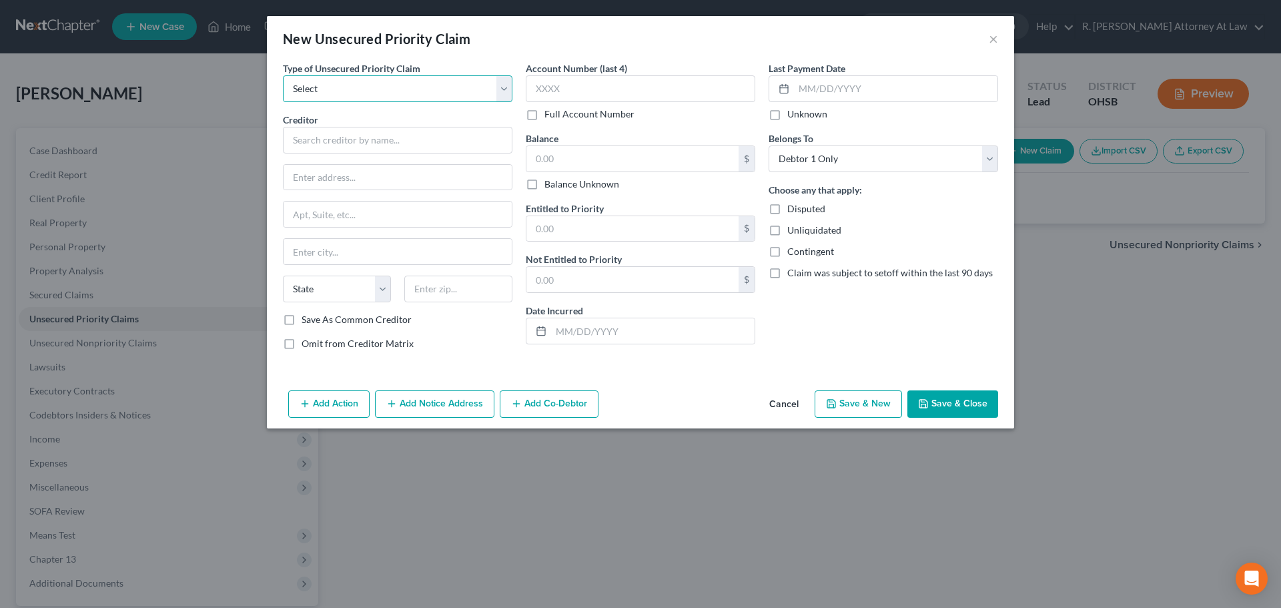
click at [448, 93] on select "Select Taxes & Other Government Units Domestic Support Obligations Extensions o…" at bounding box center [398, 88] width 230 height 27
select select "0"
click at [283, 75] on select "Select Taxes & Other Government Units Domestic Support Obligations Extensions o…" at bounding box center [398, 88] width 230 height 27
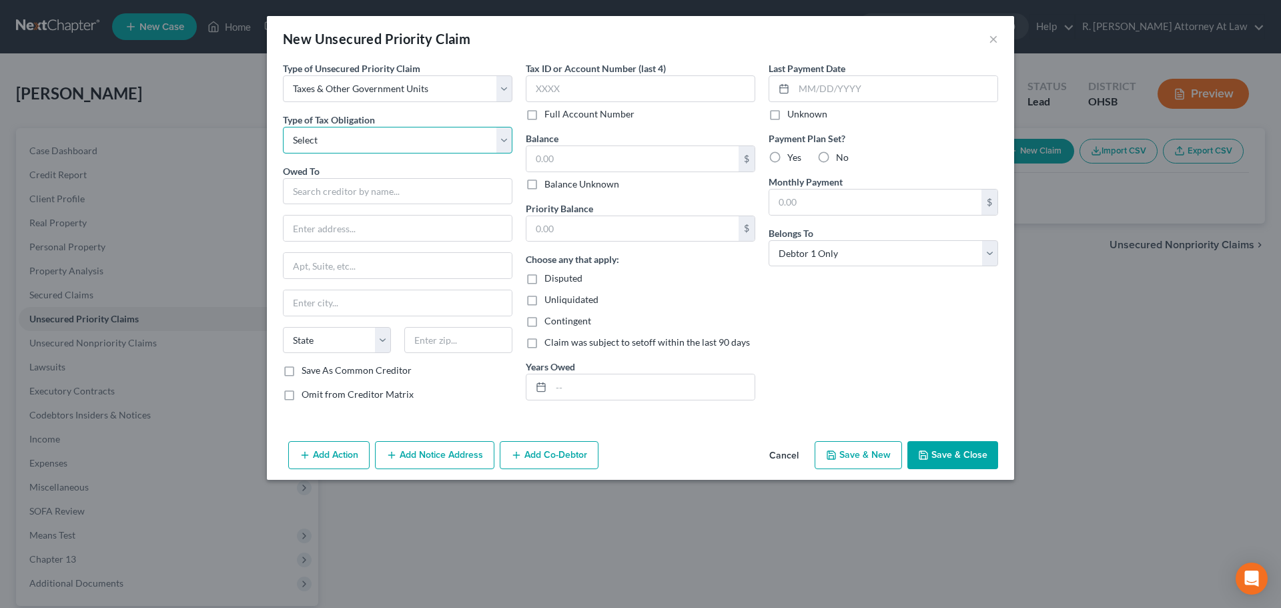
click at [342, 139] on select "Select Federal City State Franchise Tax Board Other" at bounding box center [398, 140] width 230 height 27
select select "0"
click at [283, 127] on select "Select Federal City State Franchise Tax Board Other" at bounding box center [398, 140] width 230 height 27
click at [326, 183] on input "text" at bounding box center [398, 191] width 230 height 27
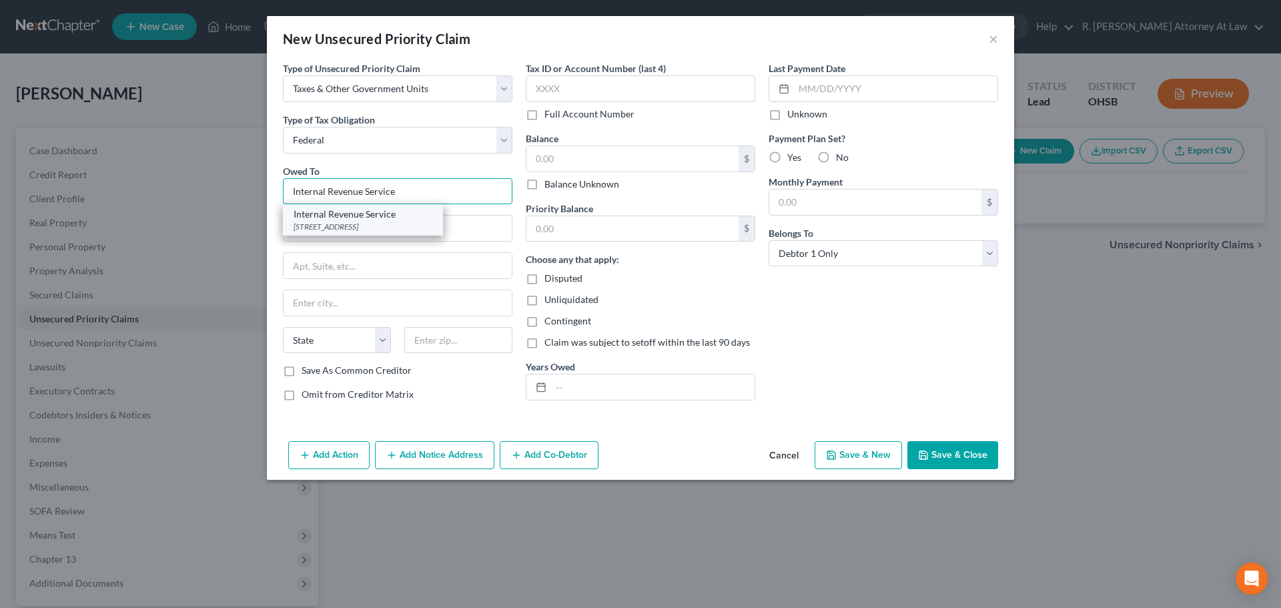
type input "Internal Revenue Service"
click at [340, 218] on div "Internal Revenue Service" at bounding box center [363, 213] width 139 height 13
type input "PO Box 7346"
type input "Philadelphia"
select select "39"
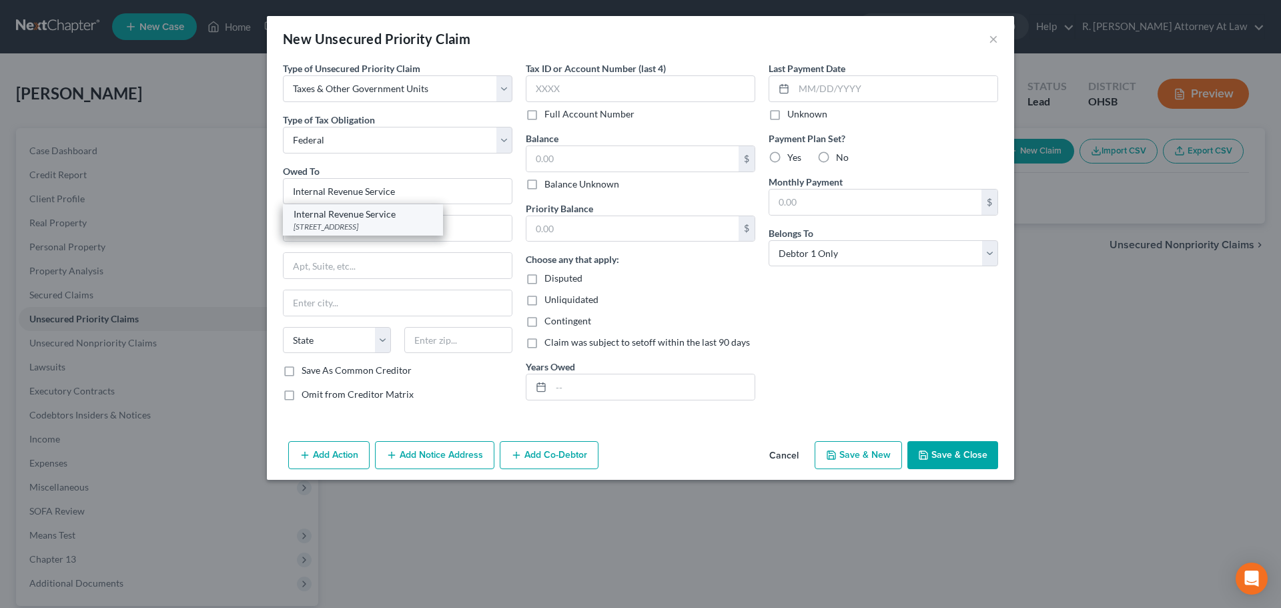
type input "19101"
click at [581, 155] on input "text" at bounding box center [632, 158] width 212 height 25
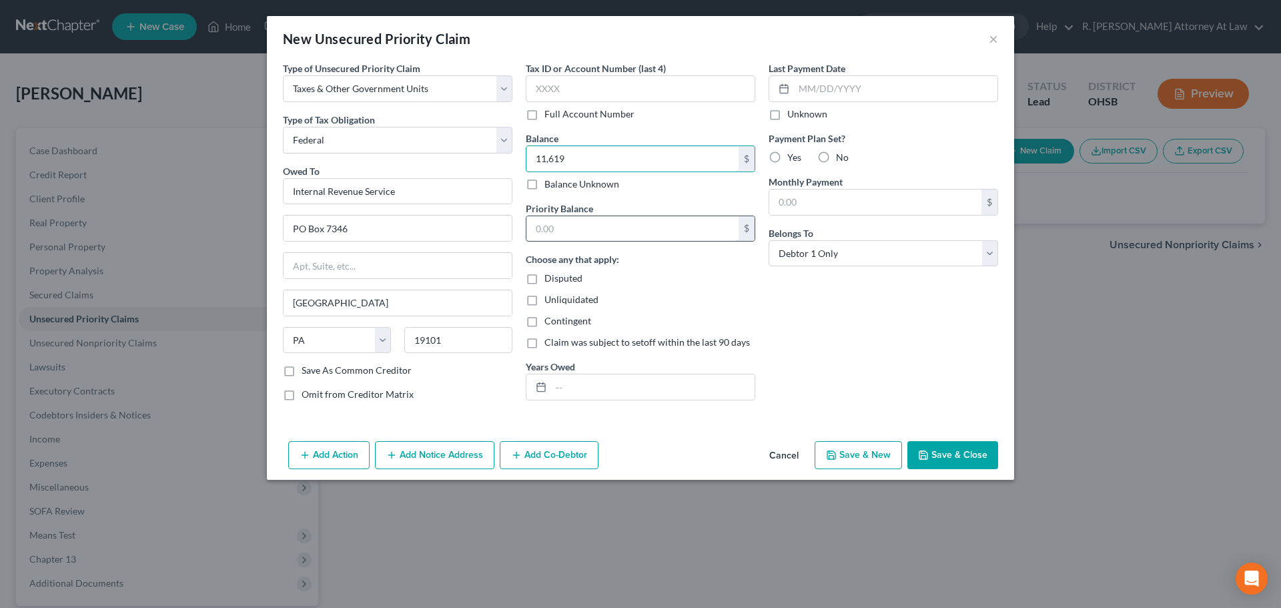
type input "11,619"
click at [600, 230] on input "text" at bounding box center [632, 228] width 212 height 25
click at [557, 384] on input "text" at bounding box center [652, 386] width 203 height 25
type input "2016"
click at [937, 450] on button "Save & Close" at bounding box center [952, 455] width 91 height 28
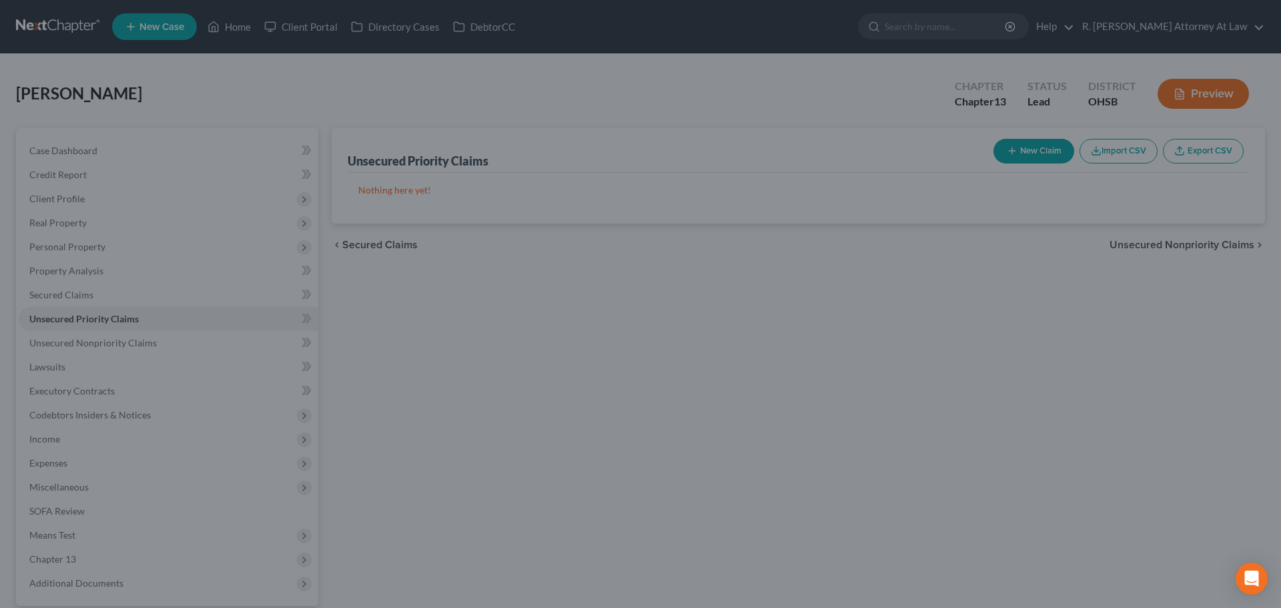
type input "11,619.00"
type input "0.00"
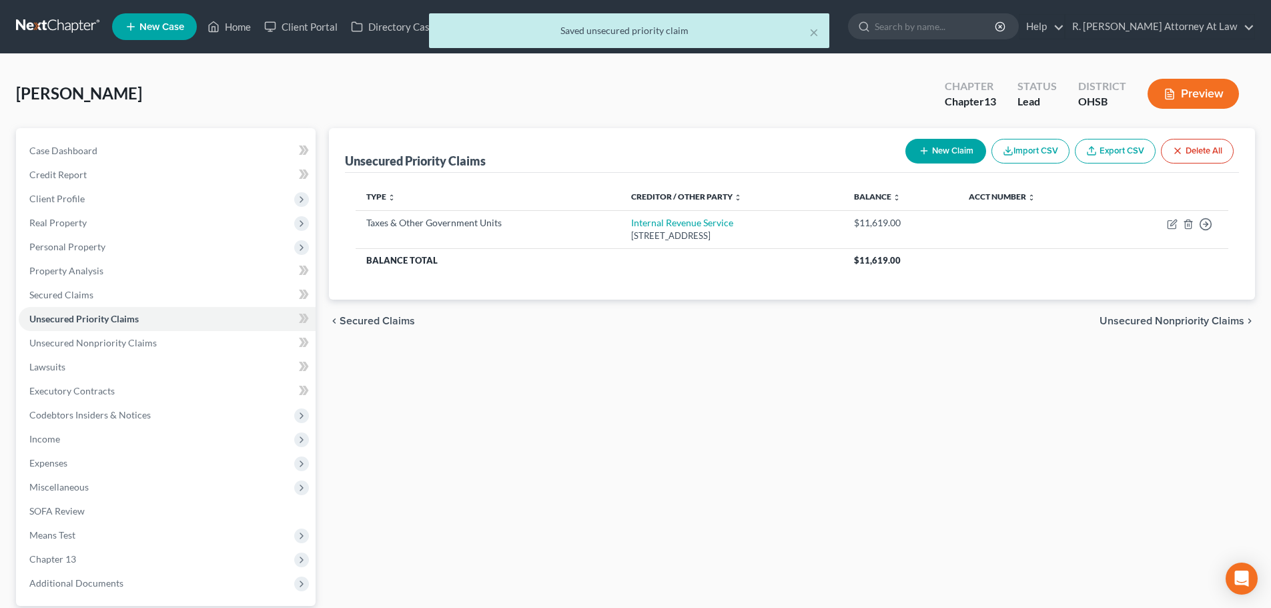
click at [928, 151] on button "New Claim" at bounding box center [945, 151] width 81 height 25
select select "0"
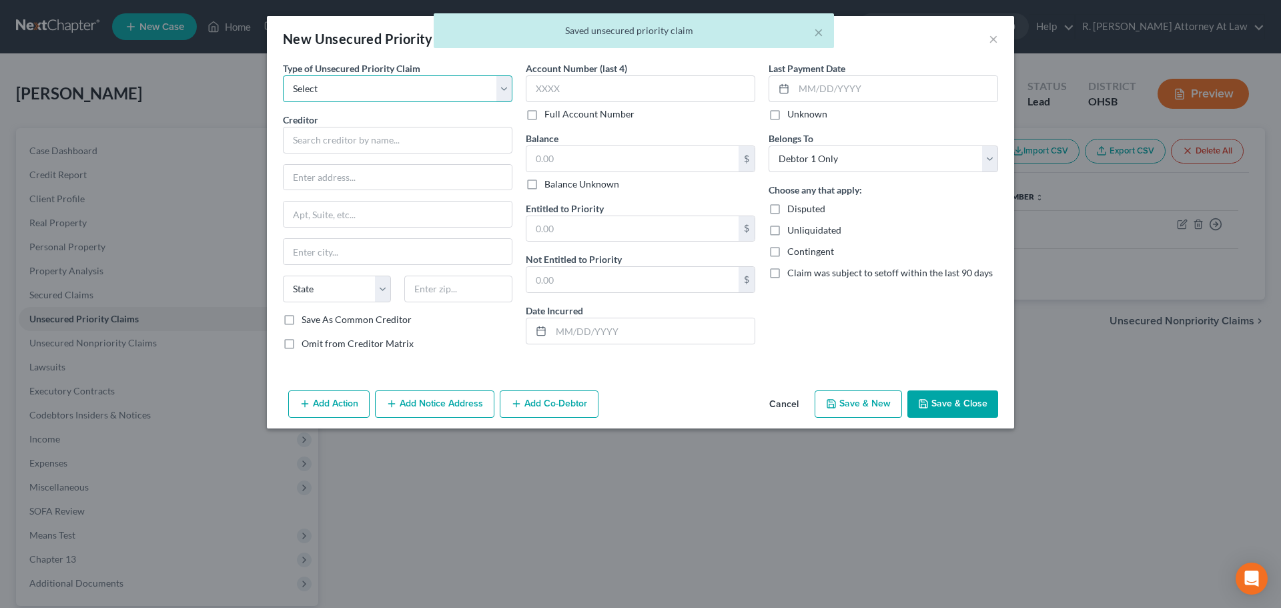
click at [375, 91] on select "Select Taxes & Other Government Units Domestic Support Obligations Extensions o…" at bounding box center [398, 88] width 230 height 27
select select "0"
click at [283, 75] on select "Select Taxes & Other Government Units Domestic Support Obligations Extensions o…" at bounding box center [398, 88] width 230 height 27
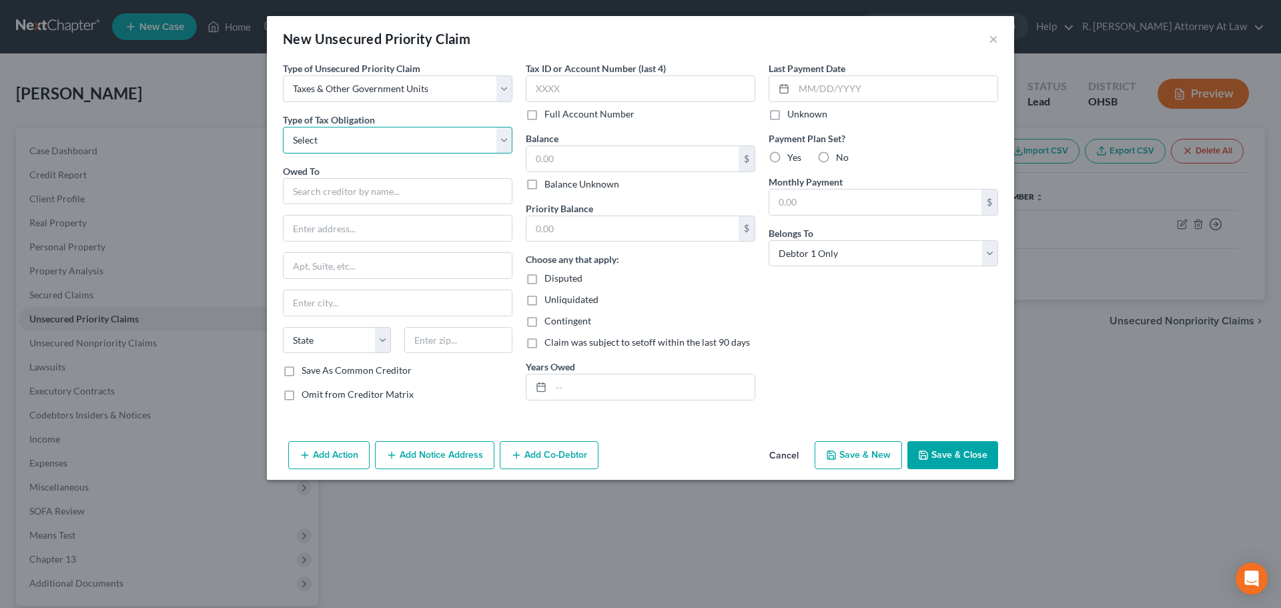
click at [326, 143] on select "Select Federal City State Franchise Tax Board Other" at bounding box center [398, 140] width 230 height 27
select select "0"
click at [283, 127] on select "Select Federal City State Franchise Tax Board Other" at bounding box center [398, 140] width 230 height 27
click at [324, 185] on input "text" at bounding box center [398, 191] width 230 height 27
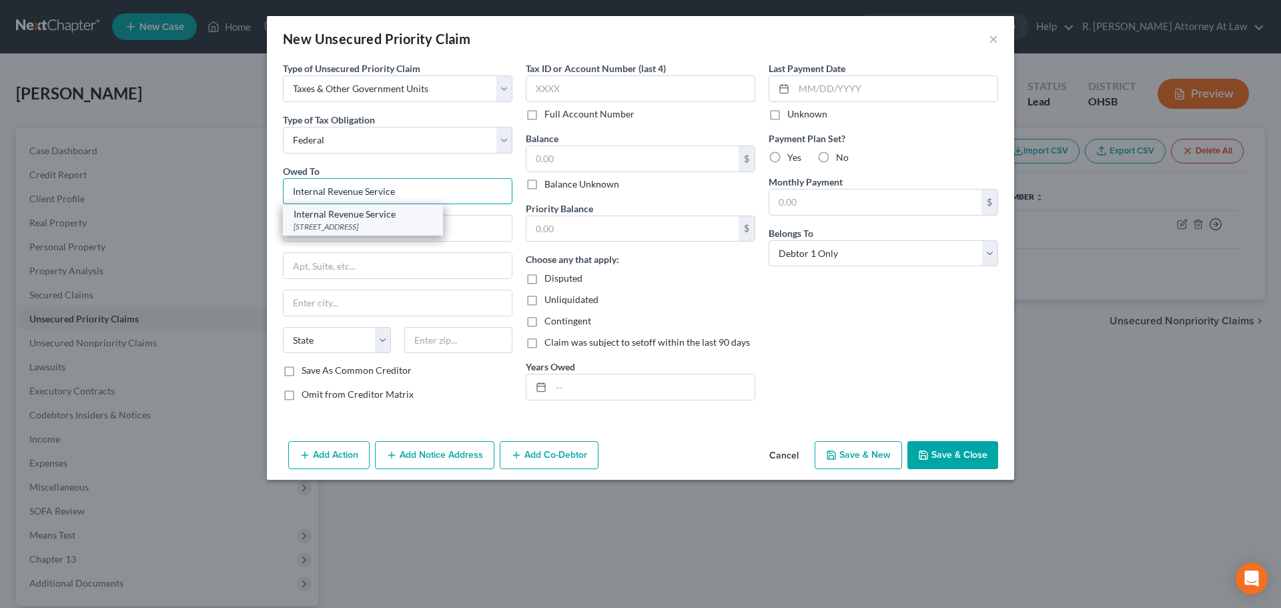
type input "Internal Revenue Service"
click at [327, 216] on div "Internal Revenue Service" at bounding box center [363, 213] width 139 height 13
type input "PO Box 7346"
type input "Philadelphia"
select select "39"
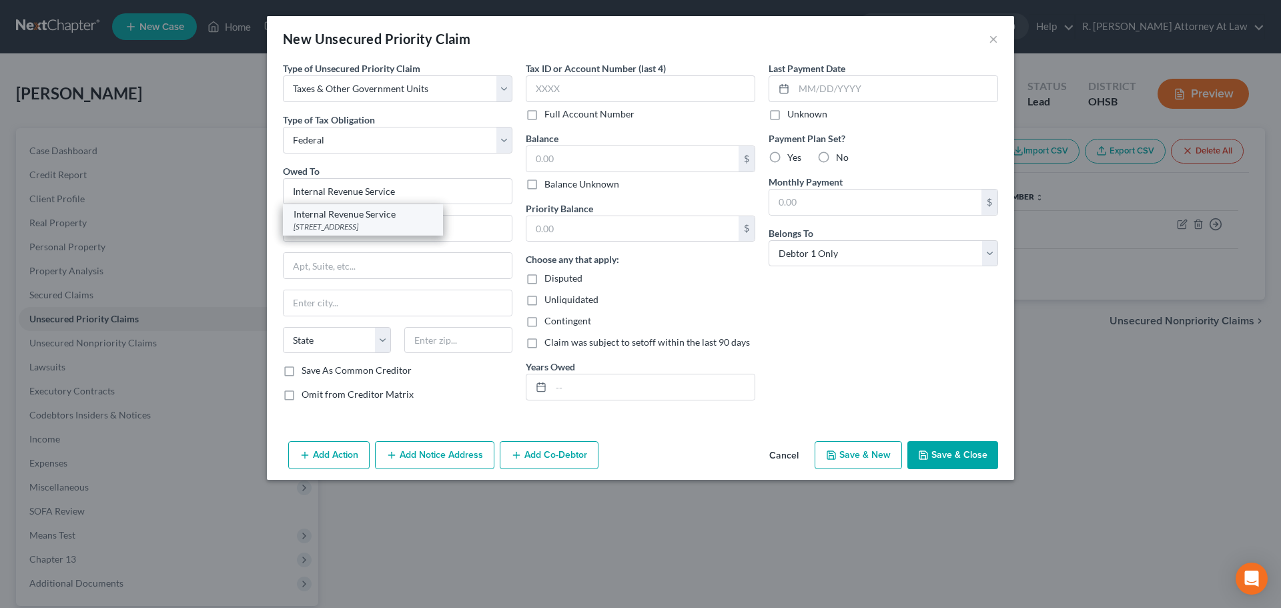
type input "19101"
drag, startPoint x: 554, startPoint y: 161, endPoint x: 547, endPoint y: 151, distance: 12.4
click at [554, 161] on input "text" at bounding box center [632, 158] width 212 height 25
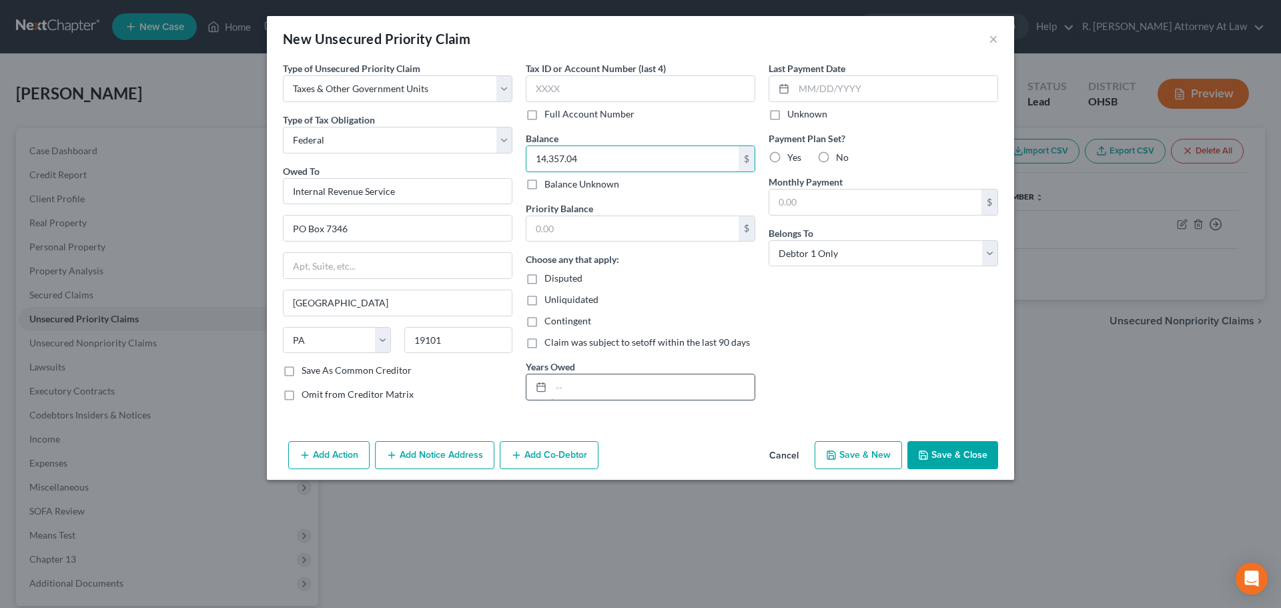
type input "14,357.04"
drag, startPoint x: 560, startPoint y: 388, endPoint x: 553, endPoint y: 381, distance: 9.4
click at [560, 388] on input "text" at bounding box center [652, 386] width 203 height 25
type input "2017"
click at [790, 319] on div "Last Payment Date Unknown Payment Plan Set? Yes No Monthly Payment $ Belongs To…" at bounding box center [883, 236] width 243 height 350
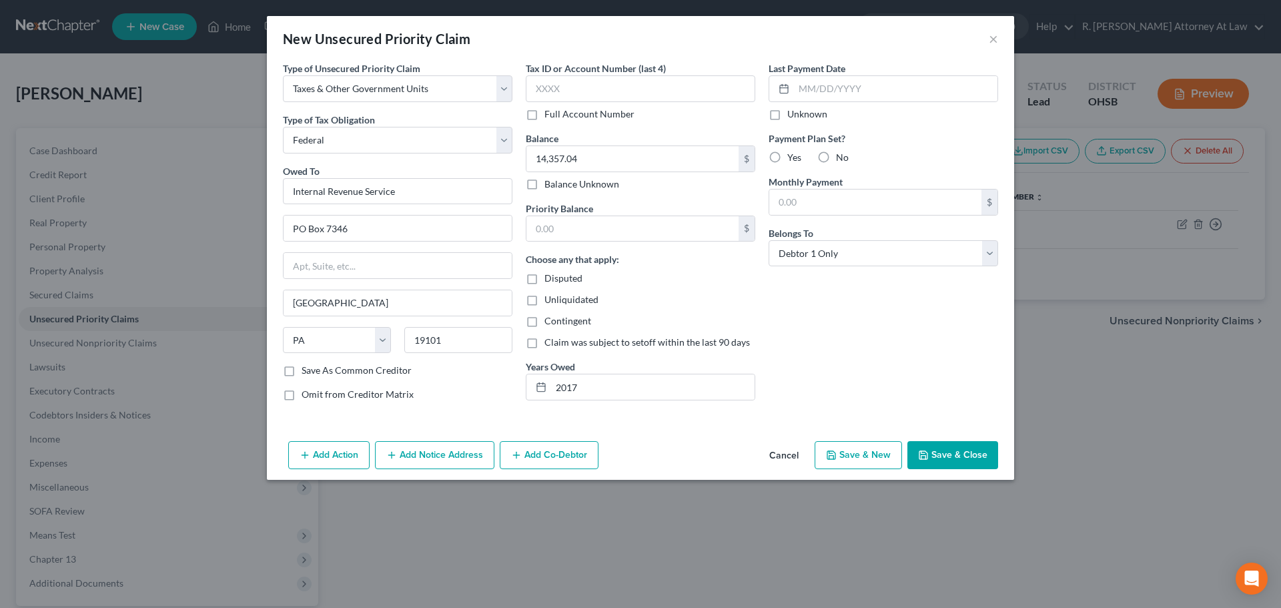
click at [947, 457] on button "Save & Close" at bounding box center [952, 455] width 91 height 28
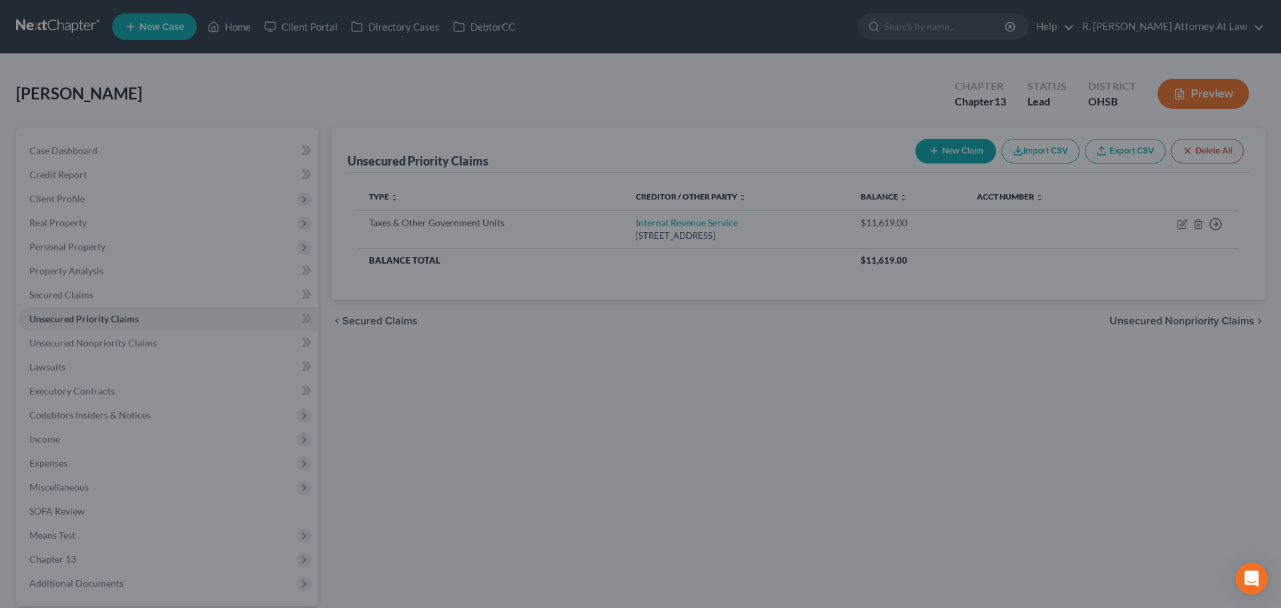
type input "0.00"
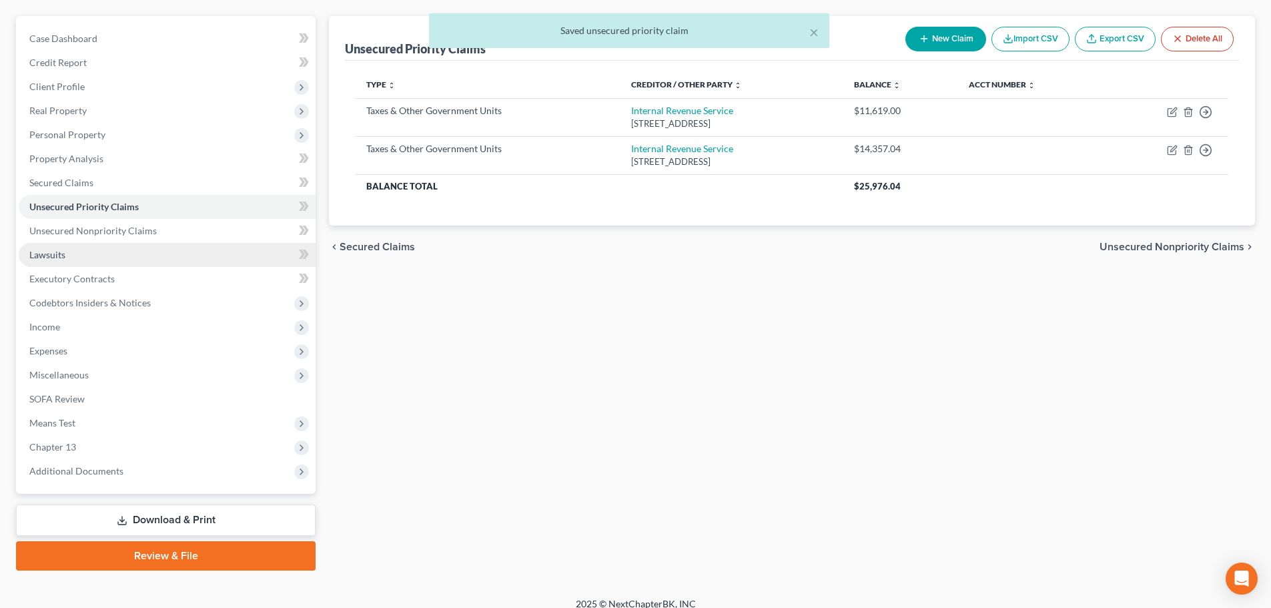
scroll to position [125, 0]
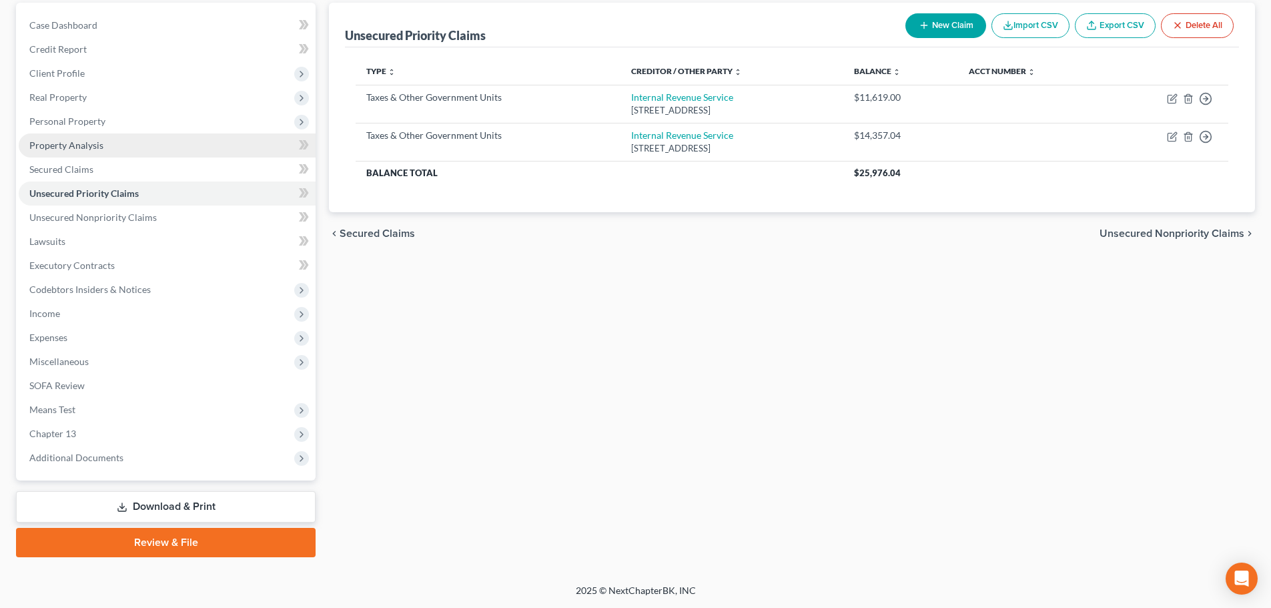
click at [59, 141] on span "Property Analysis" at bounding box center [66, 144] width 74 height 11
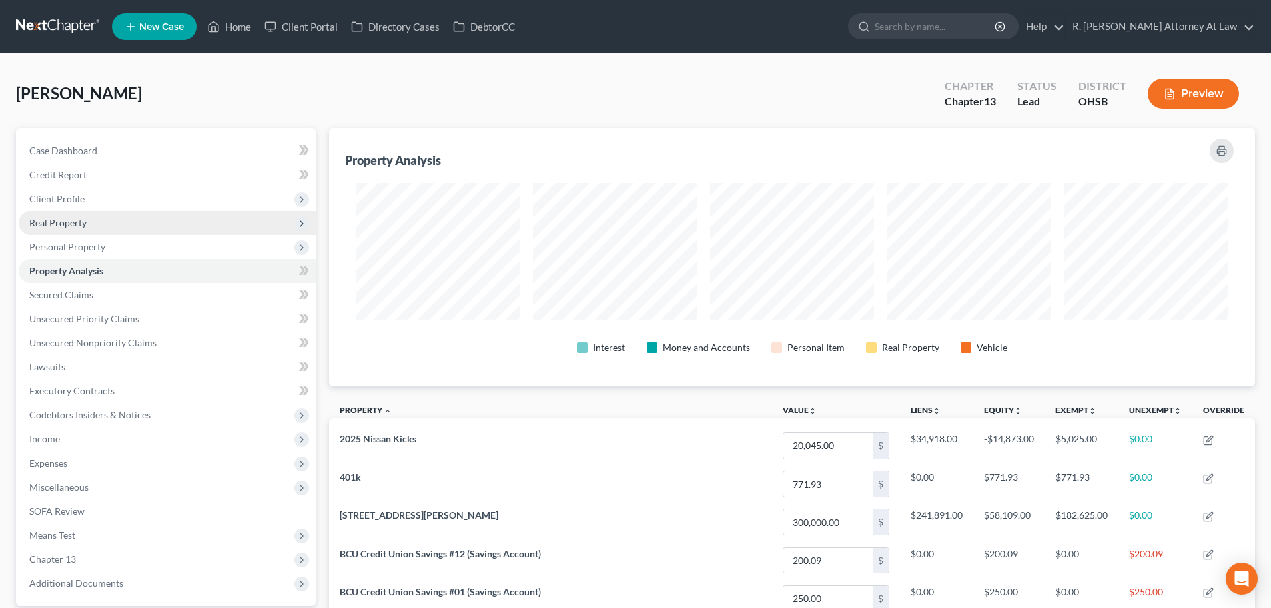
scroll to position [258, 926]
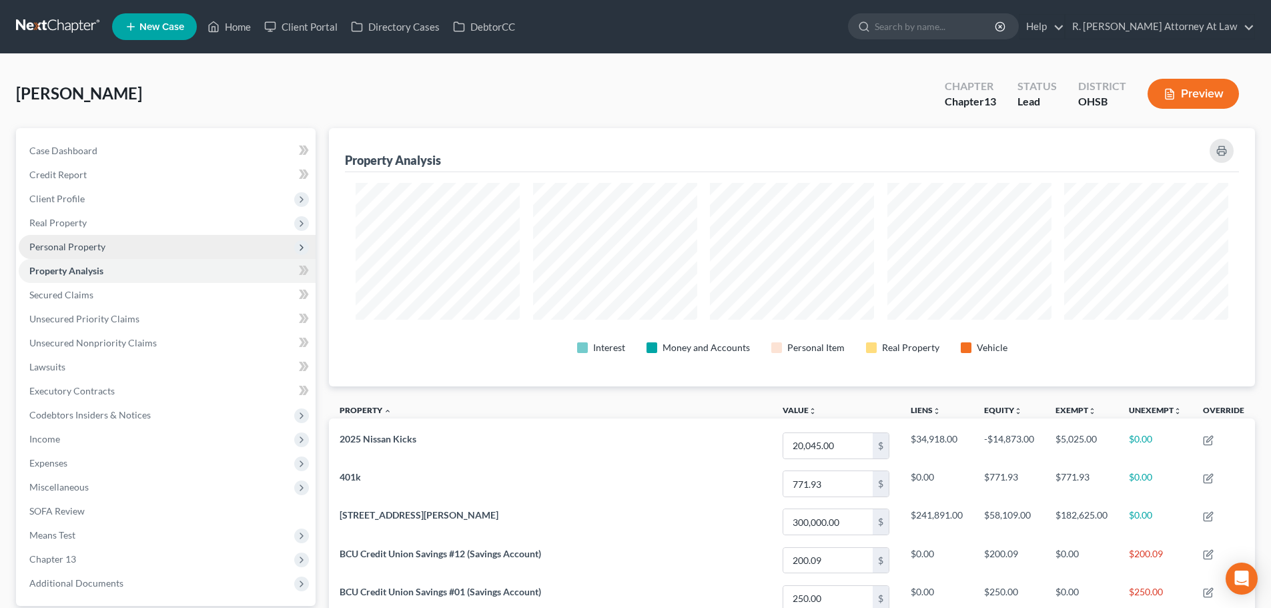
click at [119, 242] on span "Personal Property" at bounding box center [167, 247] width 297 height 24
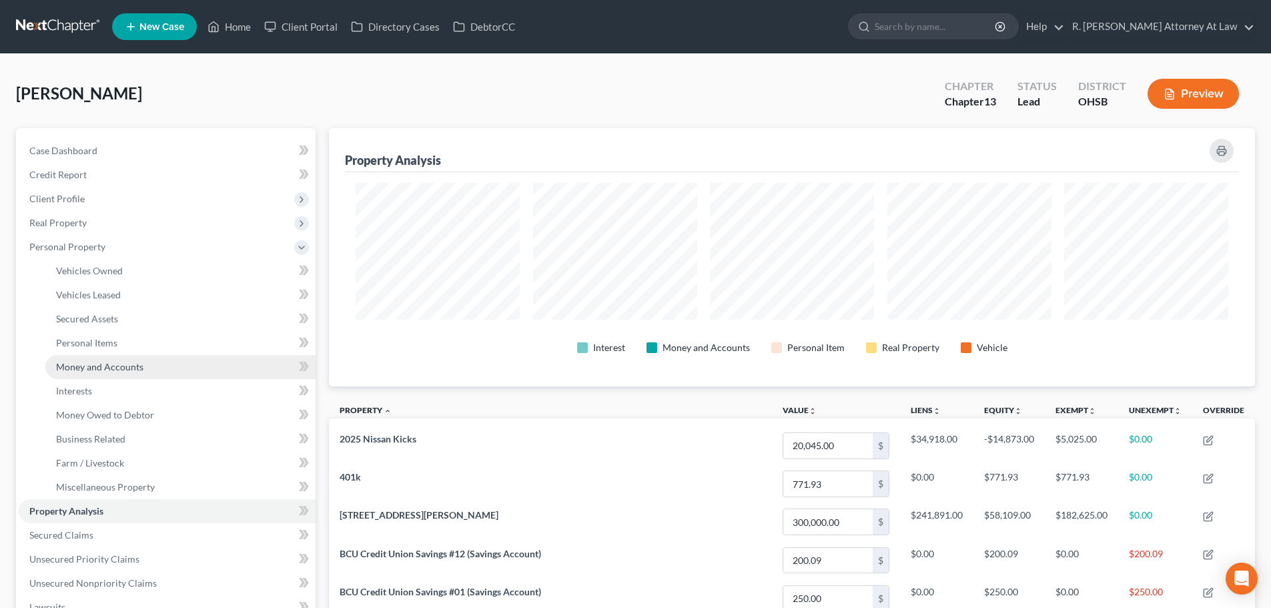
click at [107, 361] on span "Money and Accounts" at bounding box center [99, 366] width 87 height 11
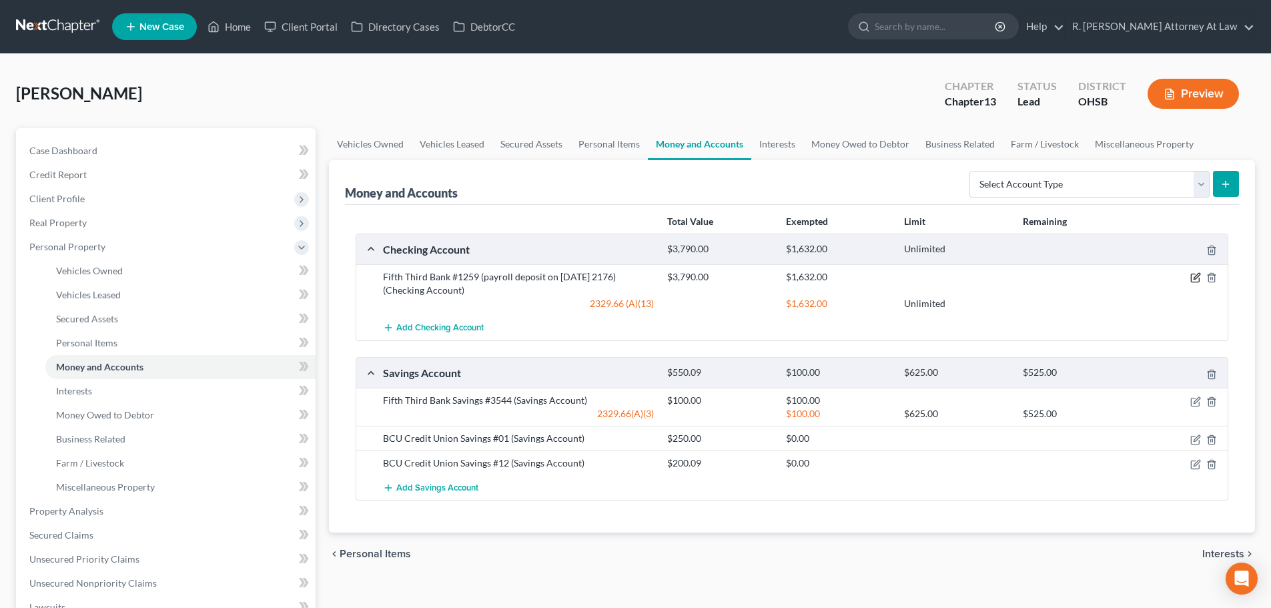
click at [1197, 278] on icon "button" at bounding box center [1197, 277] width 6 height 6
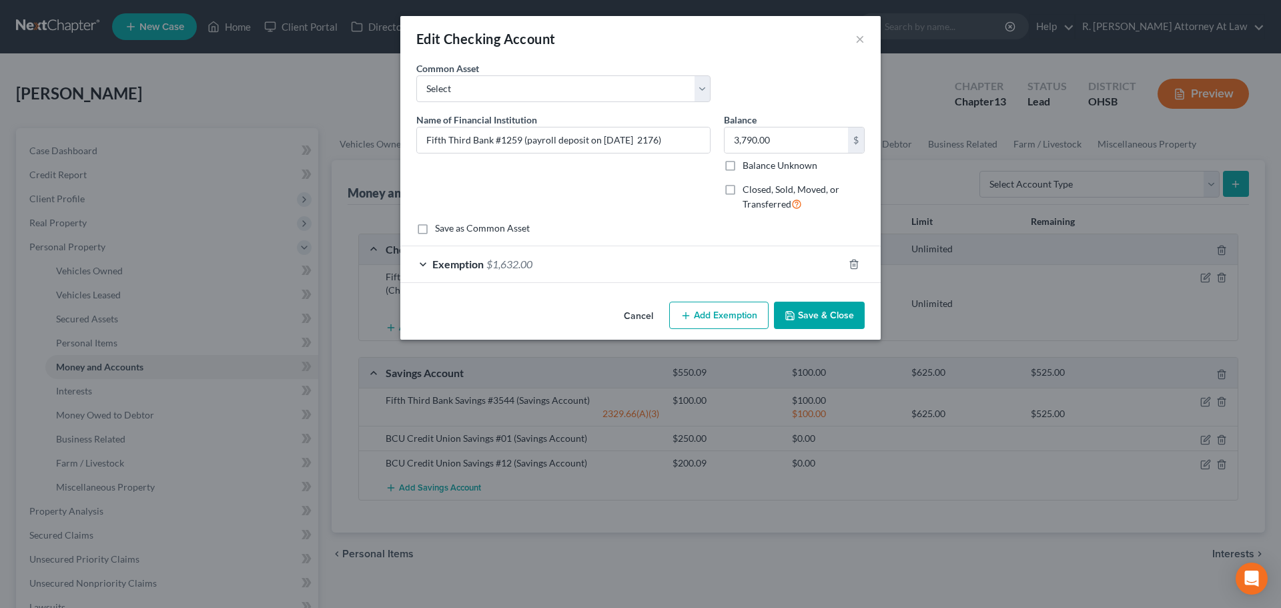
click at [704, 316] on button "Add Exemption" at bounding box center [718, 316] width 99 height 28
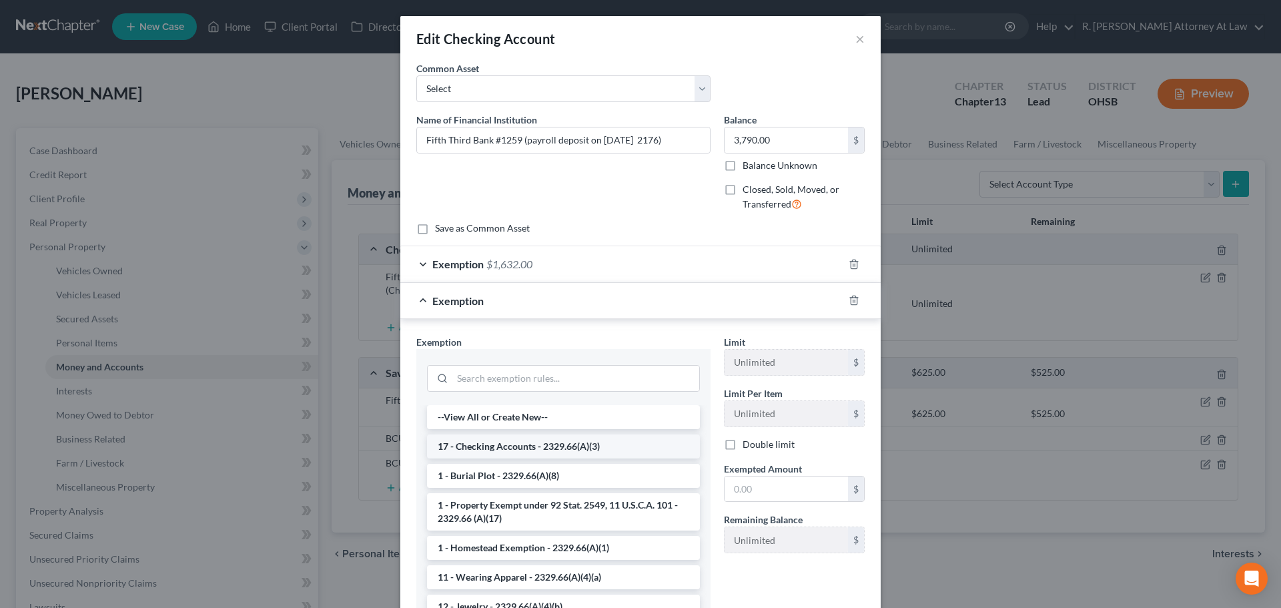
click at [498, 443] on li "17 - Checking Accounts - 2329.66(A)(3)" at bounding box center [563, 446] width 273 height 24
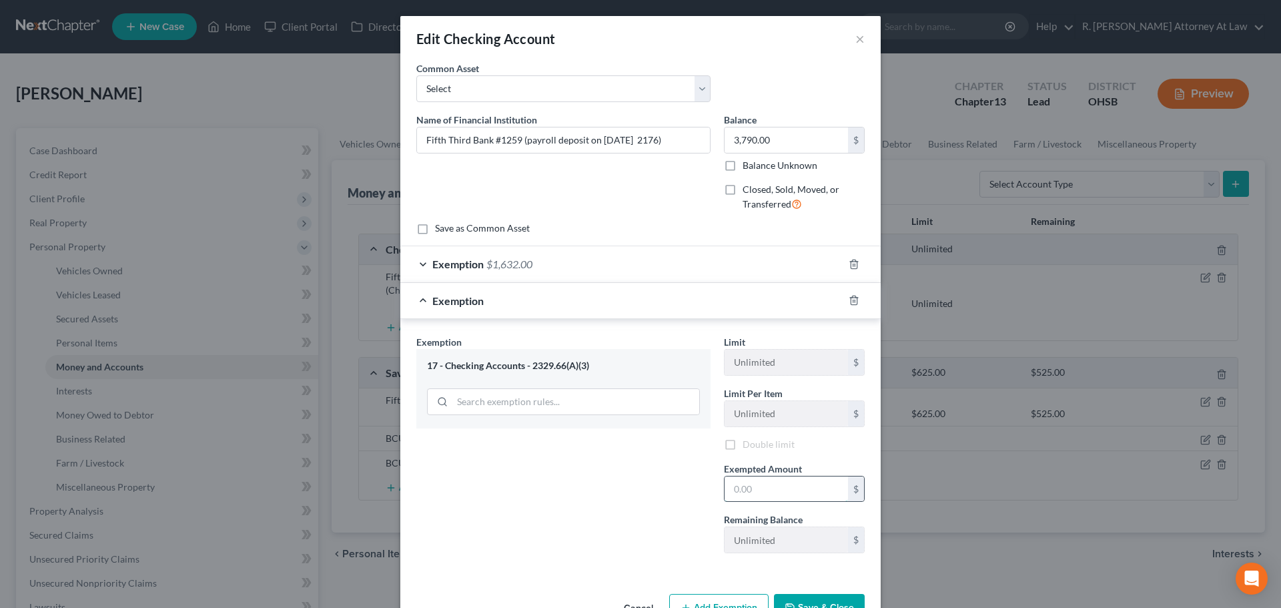
click at [733, 489] on input "text" at bounding box center [786, 488] width 123 height 25
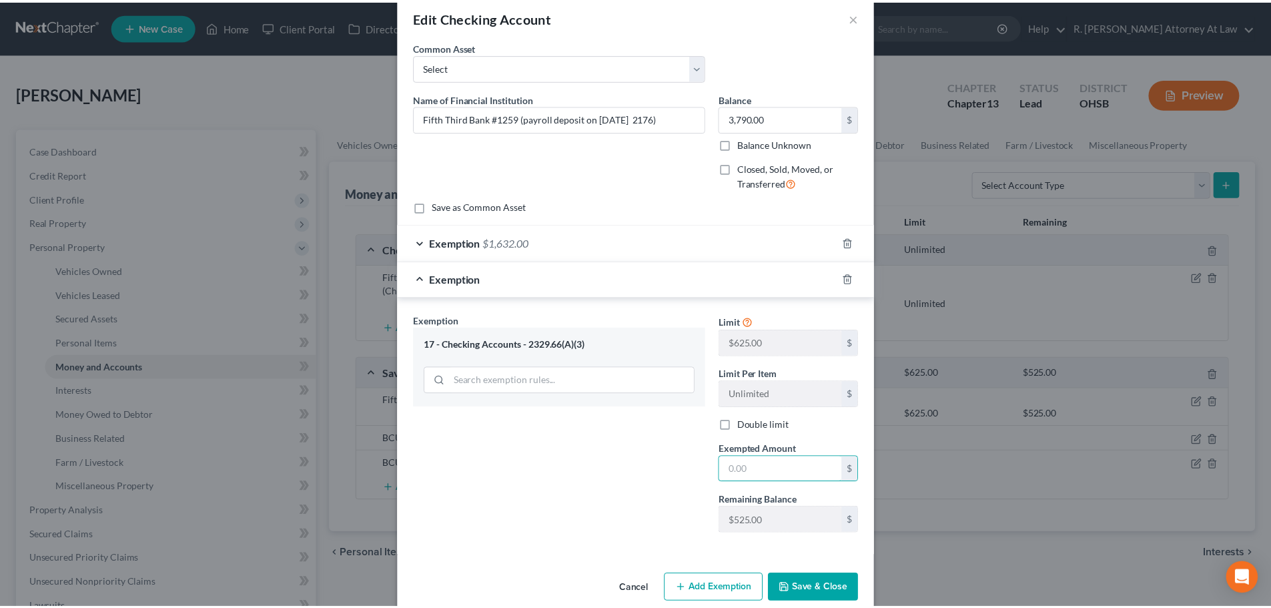
scroll to position [43, 0]
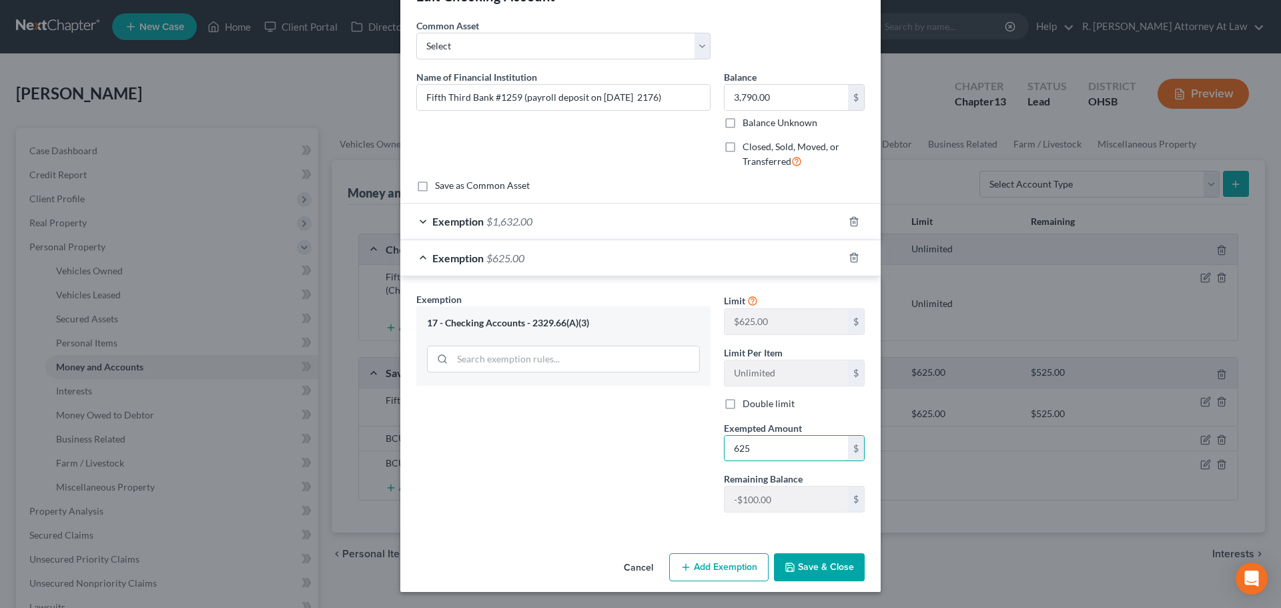
type input "625"
click at [801, 569] on button "Save & Close" at bounding box center [819, 567] width 91 height 28
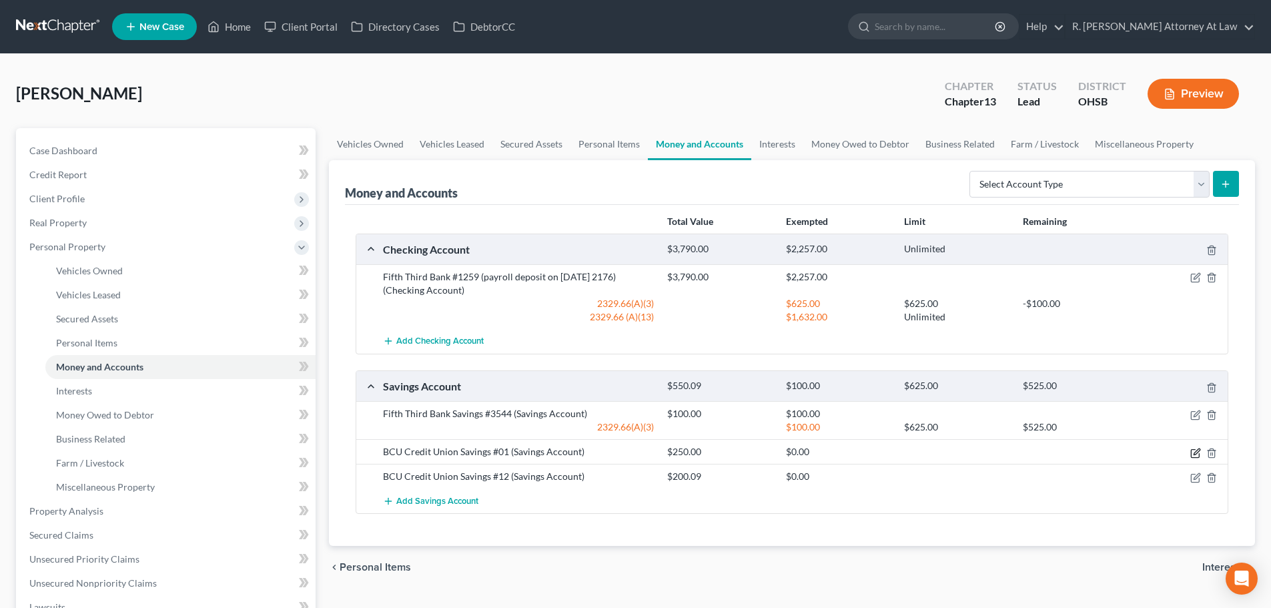
click at [1196, 452] on icon "button" at bounding box center [1195, 453] width 11 height 11
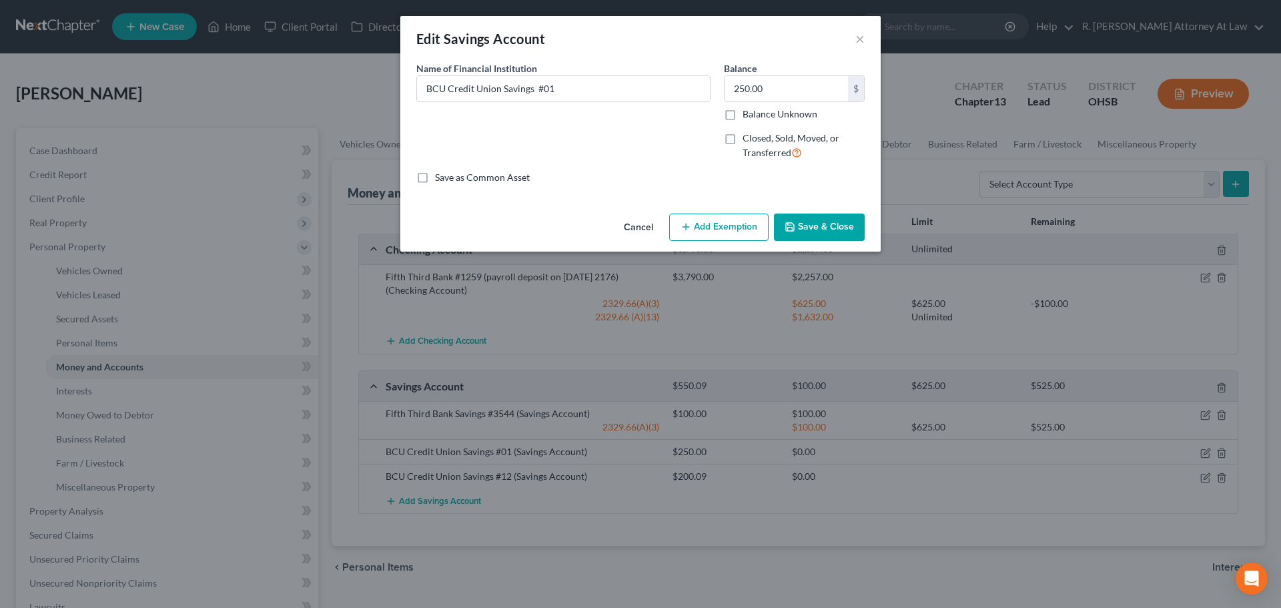
click at [709, 231] on button "Add Exemption" at bounding box center [718, 228] width 99 height 28
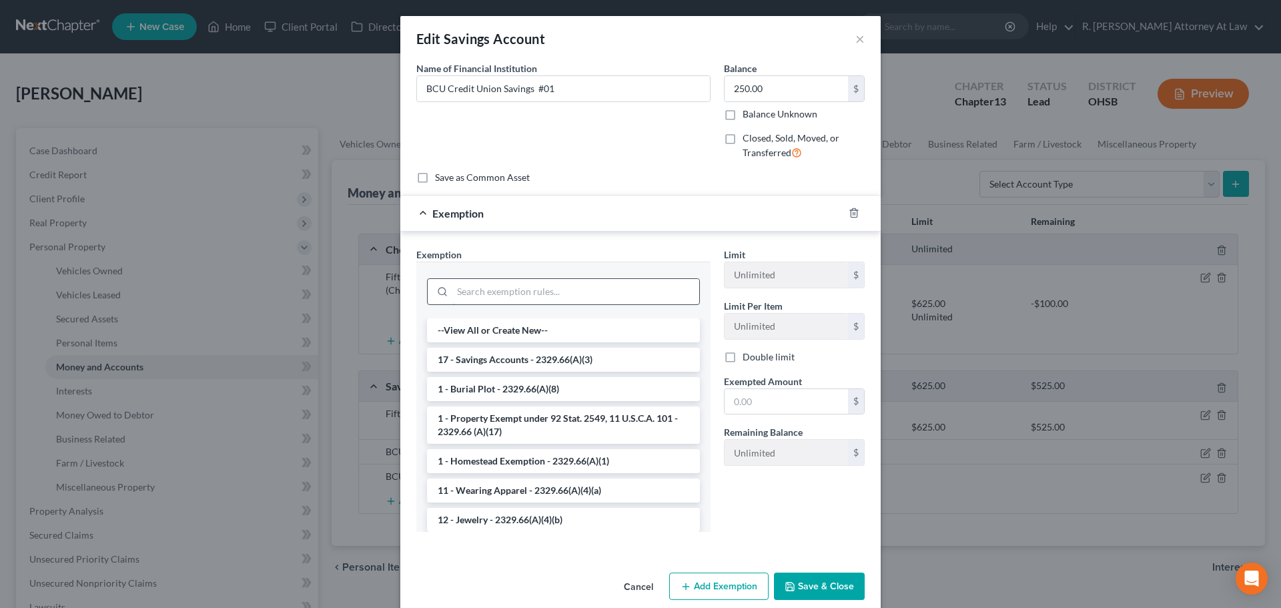
click at [489, 291] on input "search" at bounding box center [575, 291] width 247 height 25
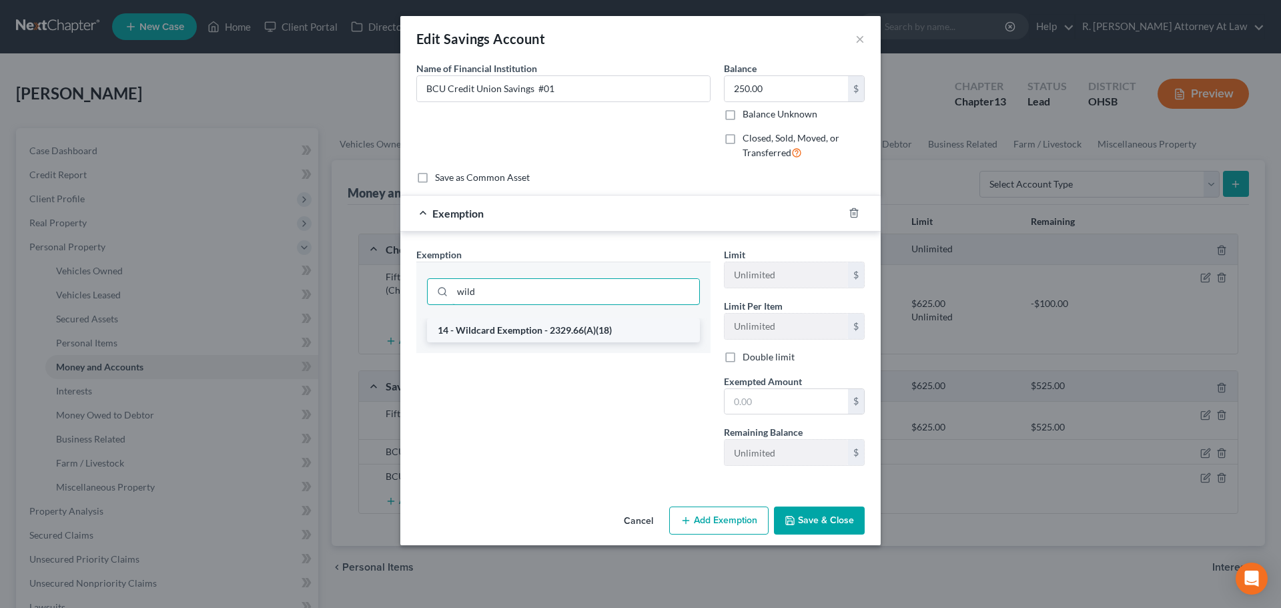
type input "wild"
click at [500, 326] on li "14 - Wildcard Exemption - 2329.66(A)(18)" at bounding box center [563, 330] width 273 height 24
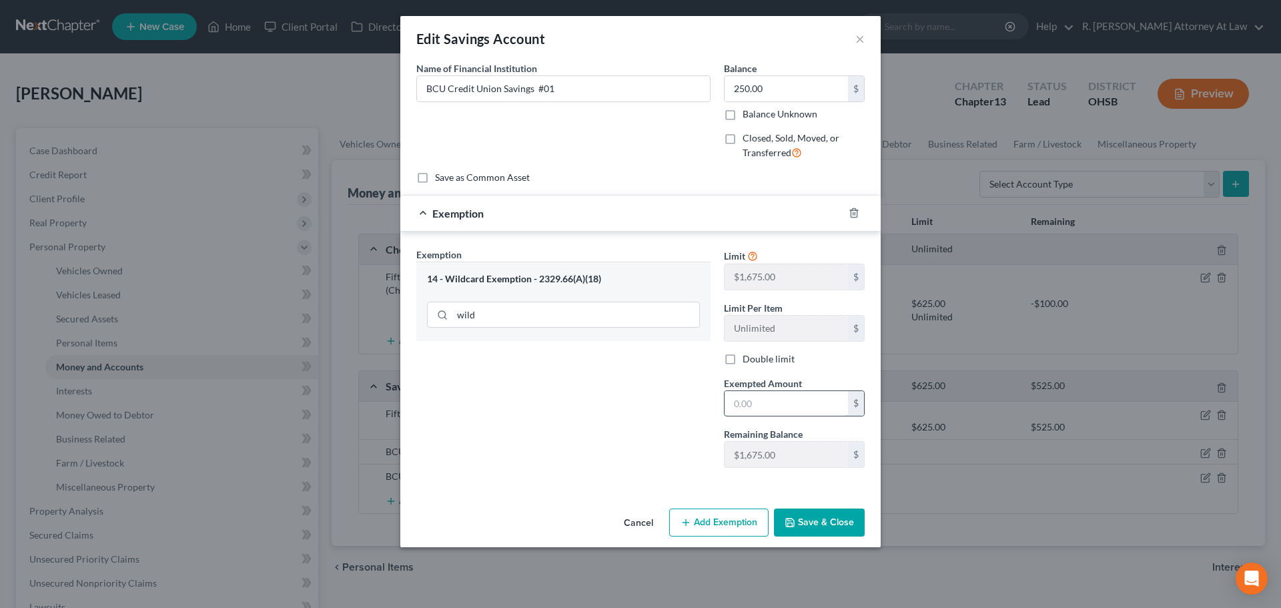
drag, startPoint x: 743, startPoint y: 400, endPoint x: 745, endPoint y: 391, distance: 9.4
click at [743, 400] on input "text" at bounding box center [786, 403] width 123 height 25
type input "200.09"
click at [804, 520] on button "Save & Close" at bounding box center [819, 522] width 91 height 28
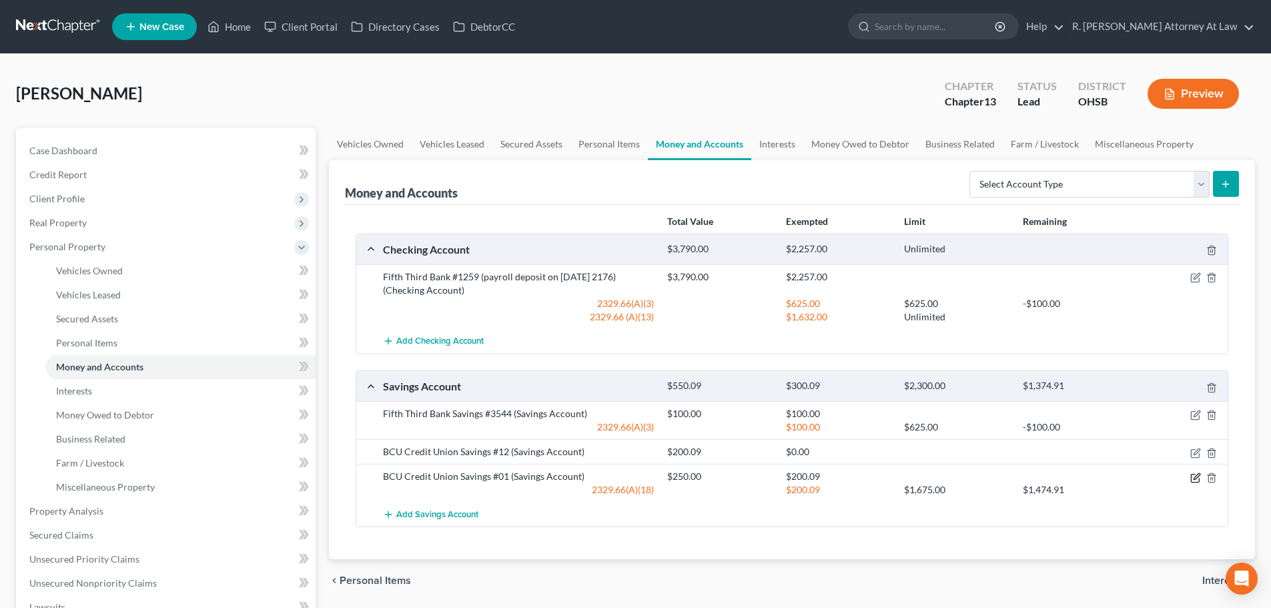
click at [1193, 478] on icon "button" at bounding box center [1195, 477] width 11 height 11
drag, startPoint x: 1194, startPoint y: 477, endPoint x: 1188, endPoint y: 471, distance: 8.5
click at [1194, 475] on icon "button" at bounding box center [1195, 477] width 11 height 11
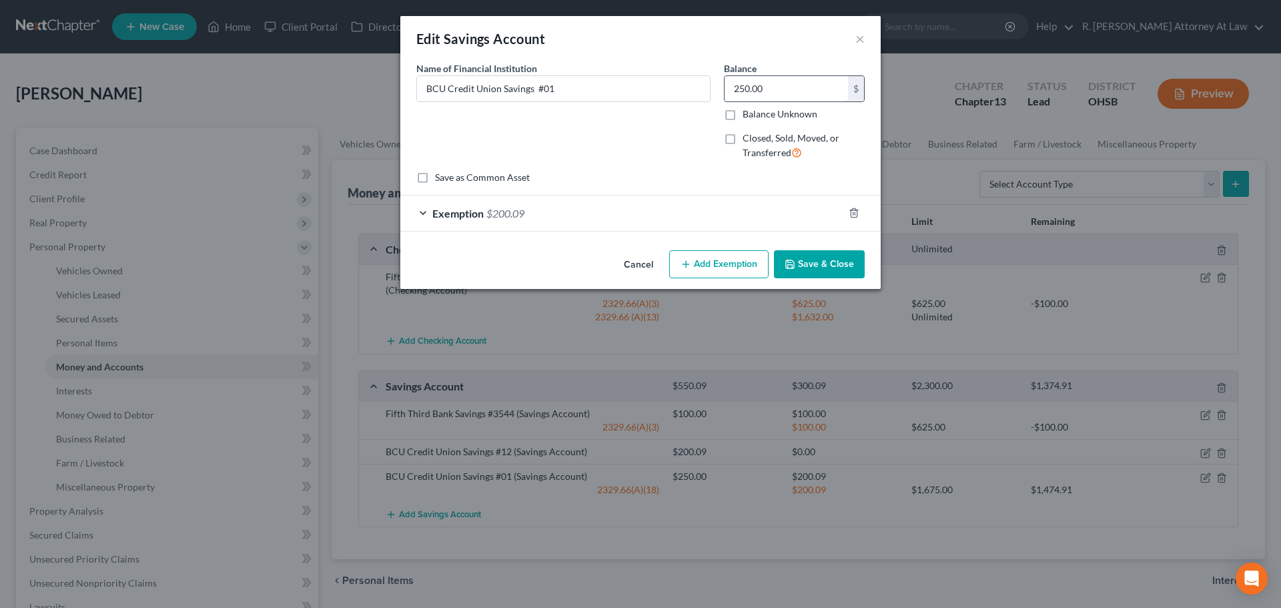
click at [773, 92] on input "250.00" at bounding box center [786, 88] width 123 height 25
type input "2.00"
type input "25"
drag, startPoint x: 757, startPoint y: 96, endPoint x: 757, endPoint y: 89, distance: 7.3
click at [757, 94] on input "25" at bounding box center [786, 88] width 123 height 25
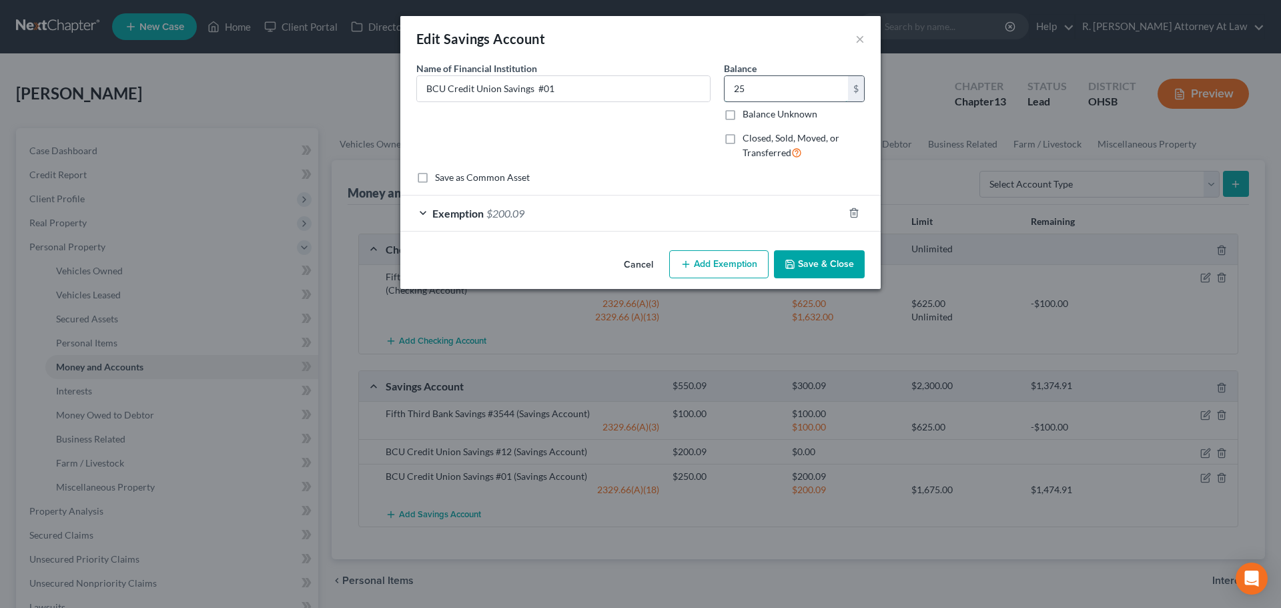
type input "2.00"
type input "2"
type input "25.00"
type input "25"
type input "250.00"
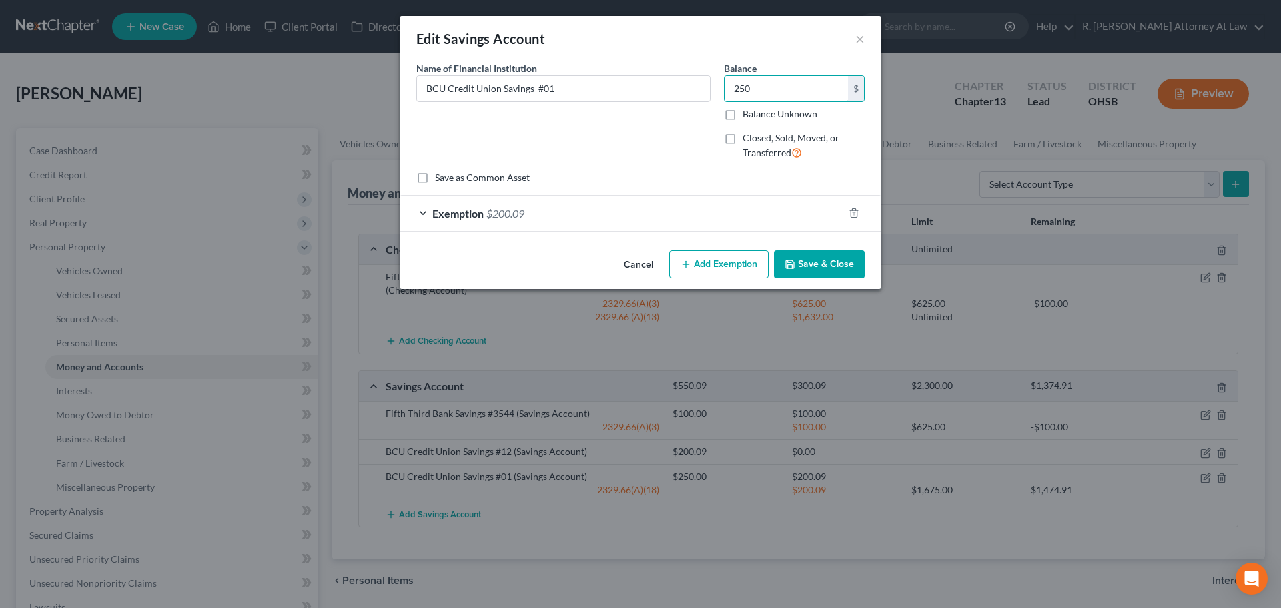
type input "250"
click at [798, 254] on button "Save & Close" at bounding box center [819, 264] width 91 height 28
click at [831, 266] on button "Save & Close" at bounding box center [819, 264] width 91 height 28
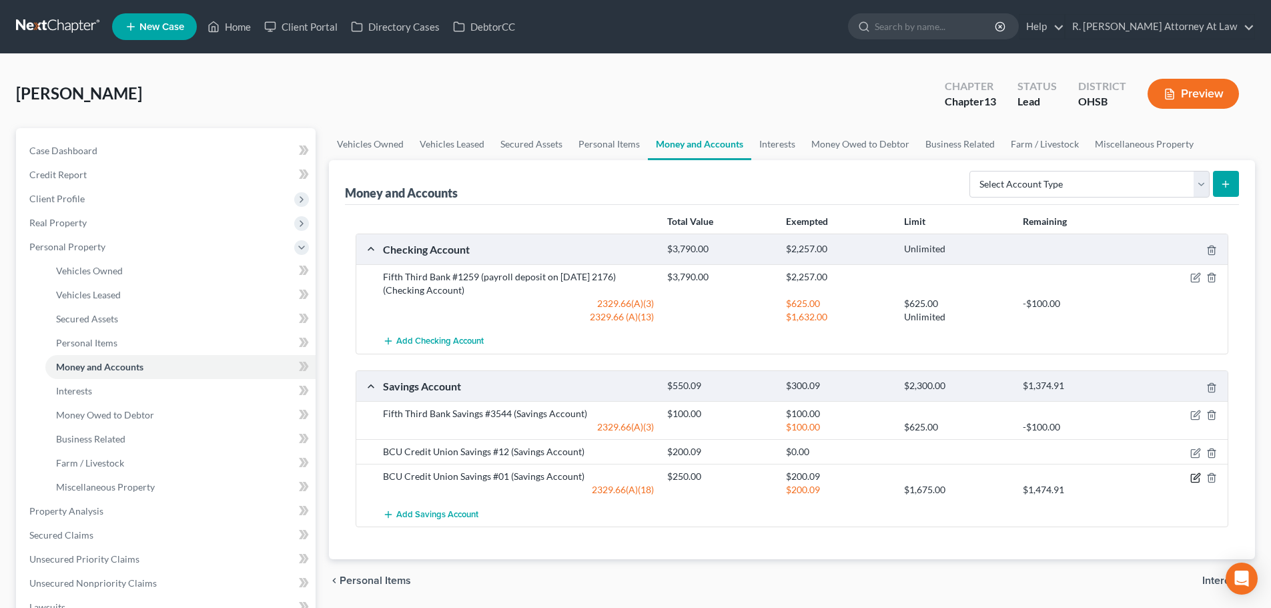
click at [1199, 476] on icon "button" at bounding box center [1195, 477] width 11 height 11
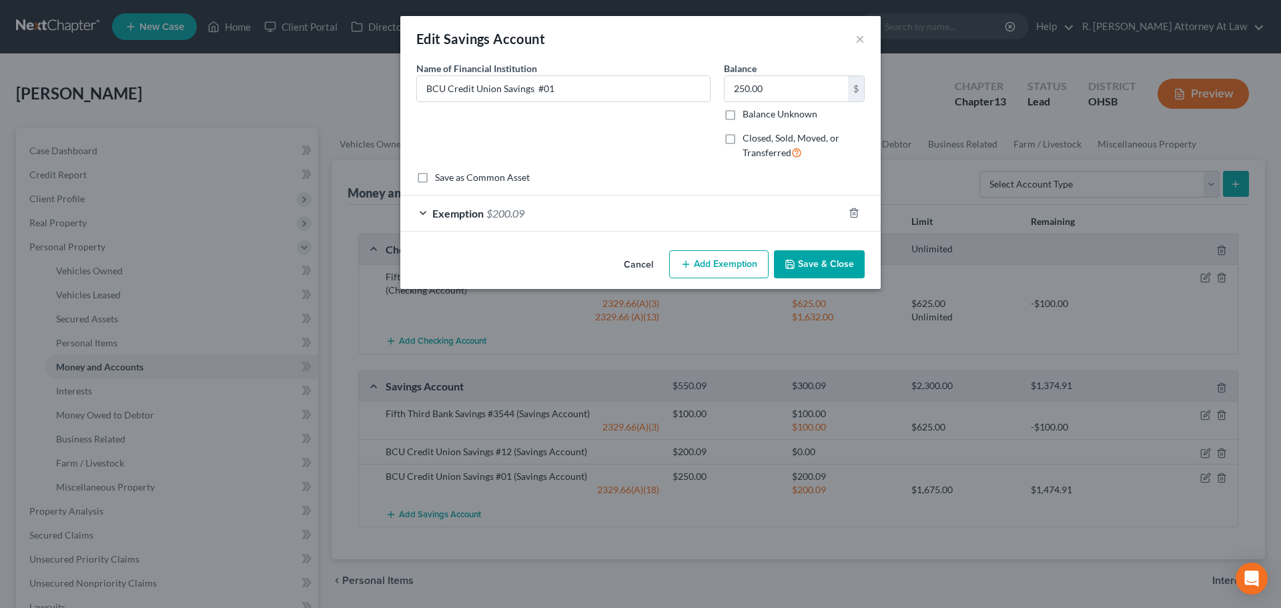
click at [630, 216] on div "Exemption $200.09" at bounding box center [621, 212] width 443 height 35
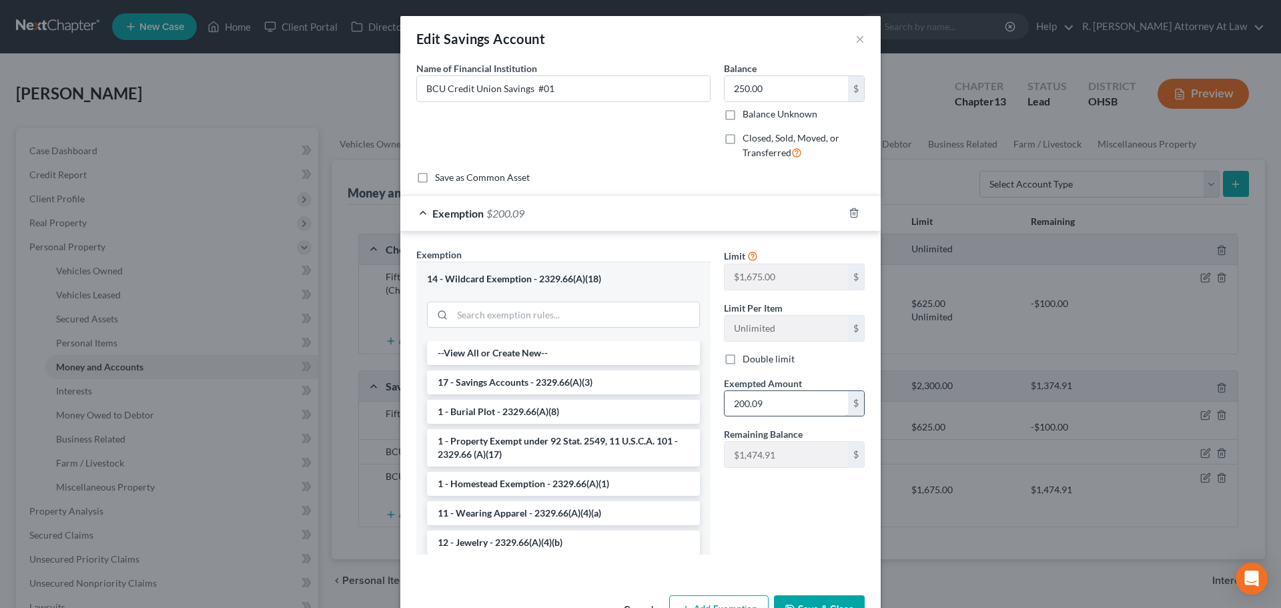
click at [763, 398] on input "200.09" at bounding box center [786, 403] width 123 height 25
type input "250"
click at [795, 599] on button "Save & Close" at bounding box center [819, 609] width 91 height 28
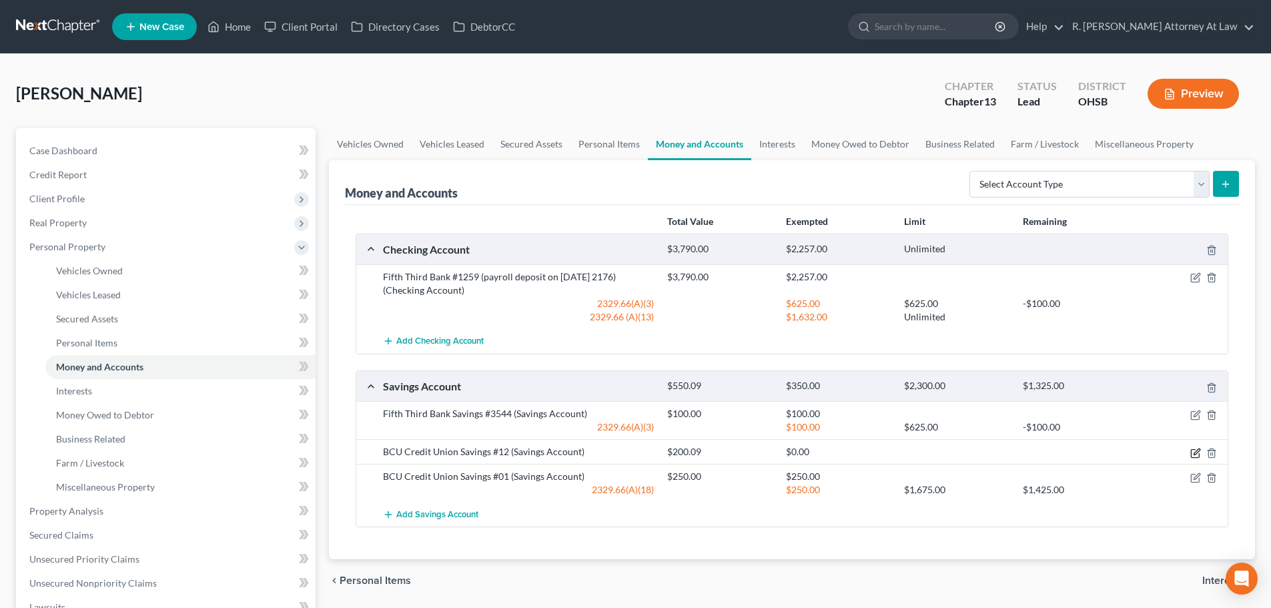
click at [1194, 450] on icon "button" at bounding box center [1195, 453] width 11 height 11
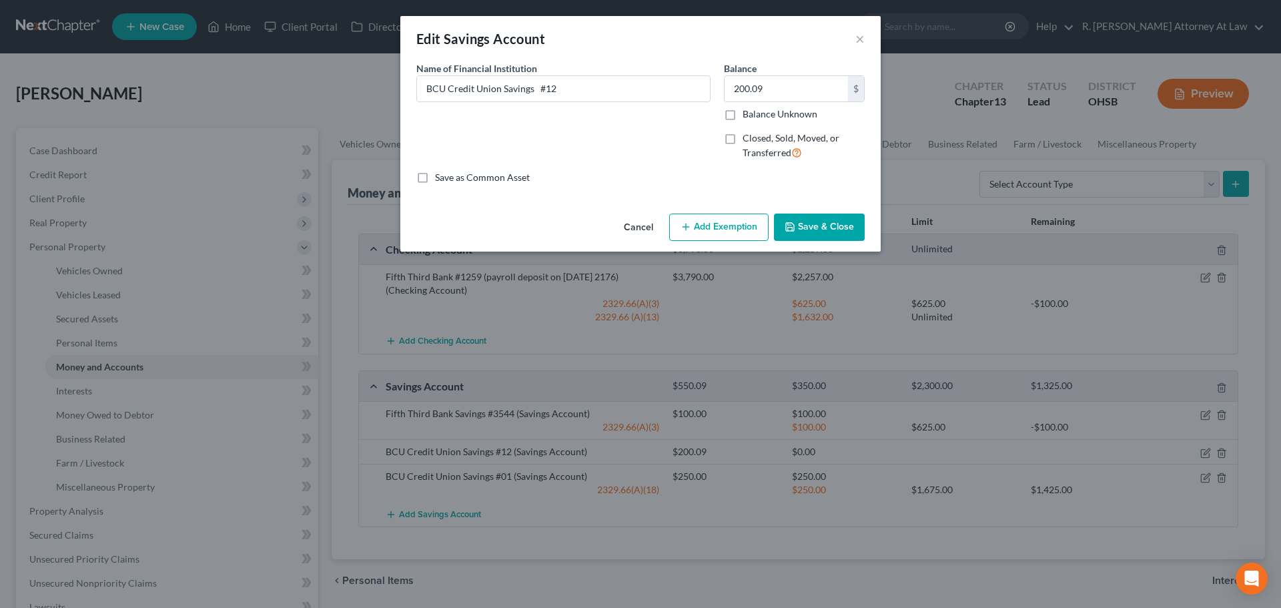
click at [725, 226] on button "Add Exemption" at bounding box center [718, 228] width 99 height 28
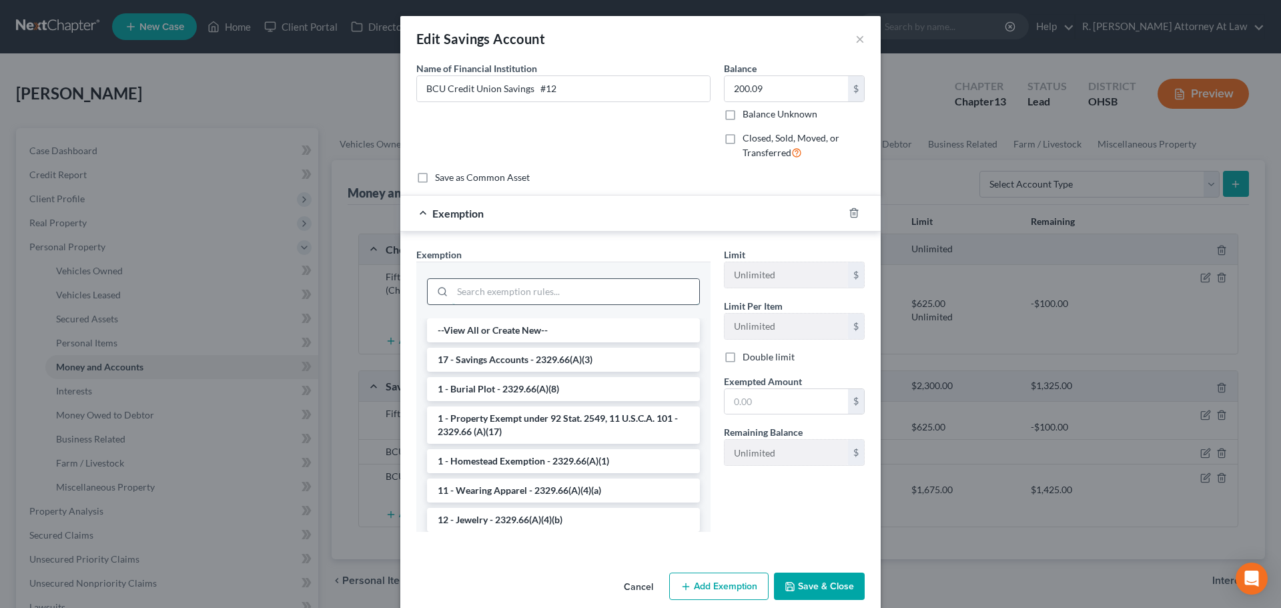
click at [478, 296] on input "search" at bounding box center [575, 291] width 247 height 25
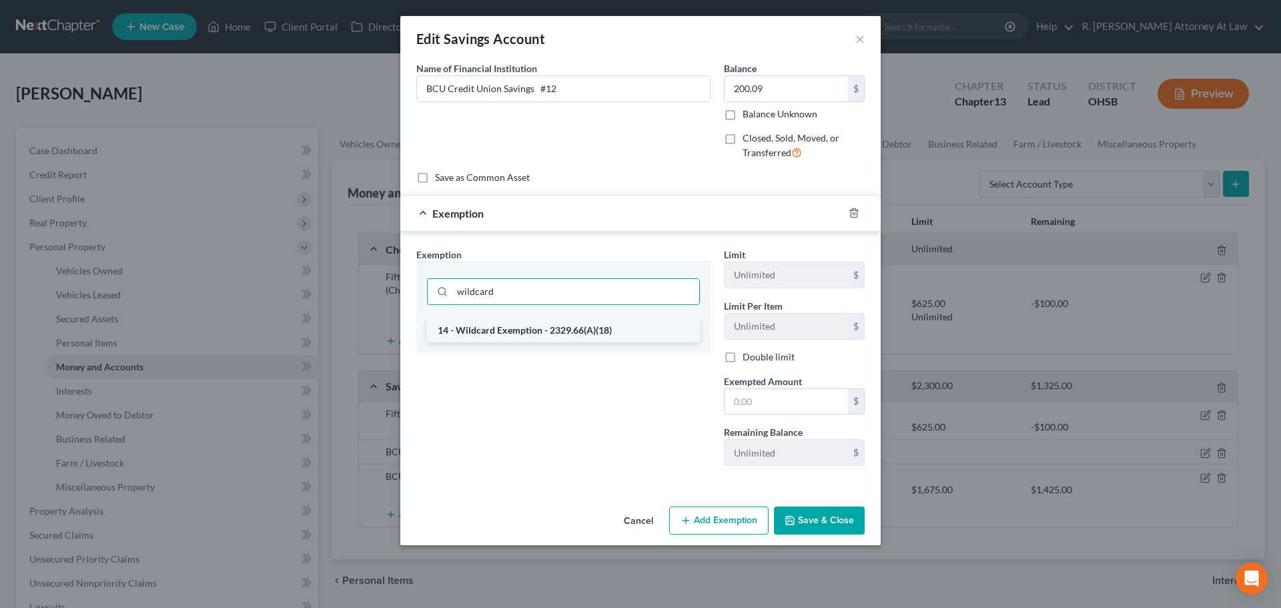
type input "wildcard"
click at [490, 332] on li "14 - Wildcard Exemption - 2329.66(A)(18)" at bounding box center [563, 330] width 273 height 24
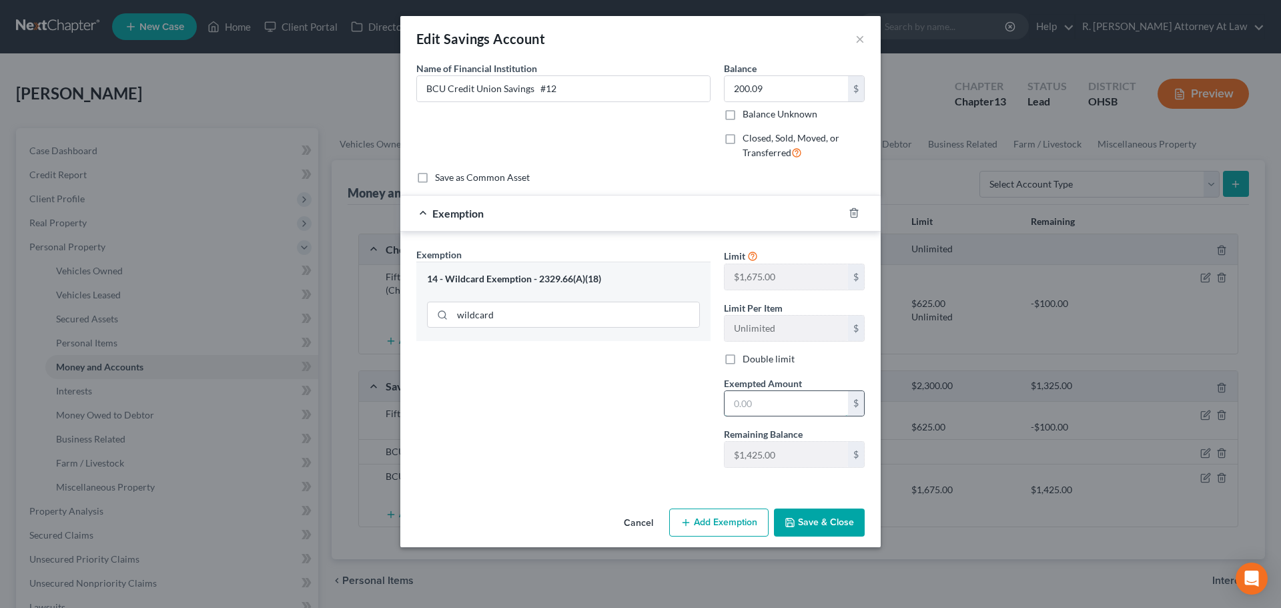
click at [747, 412] on input "text" at bounding box center [786, 403] width 123 height 25
type input "200.09"
click at [783, 522] on button "Save & Close" at bounding box center [819, 522] width 91 height 28
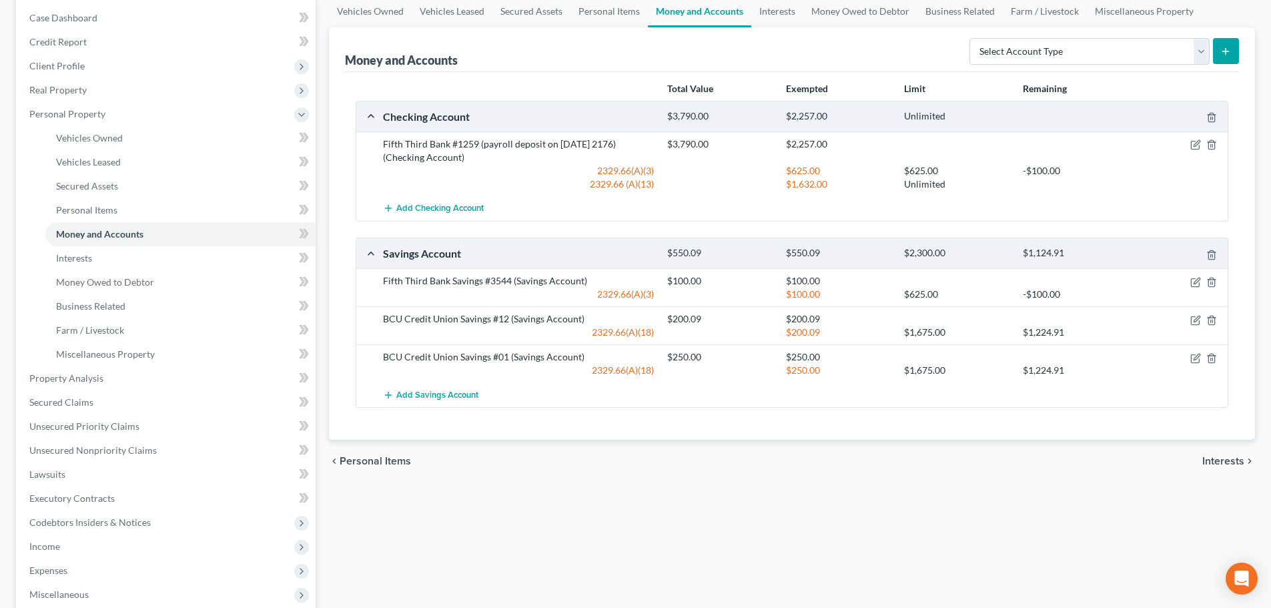
scroll to position [133, 0]
click at [88, 255] on span "Interests" at bounding box center [74, 257] width 36 height 11
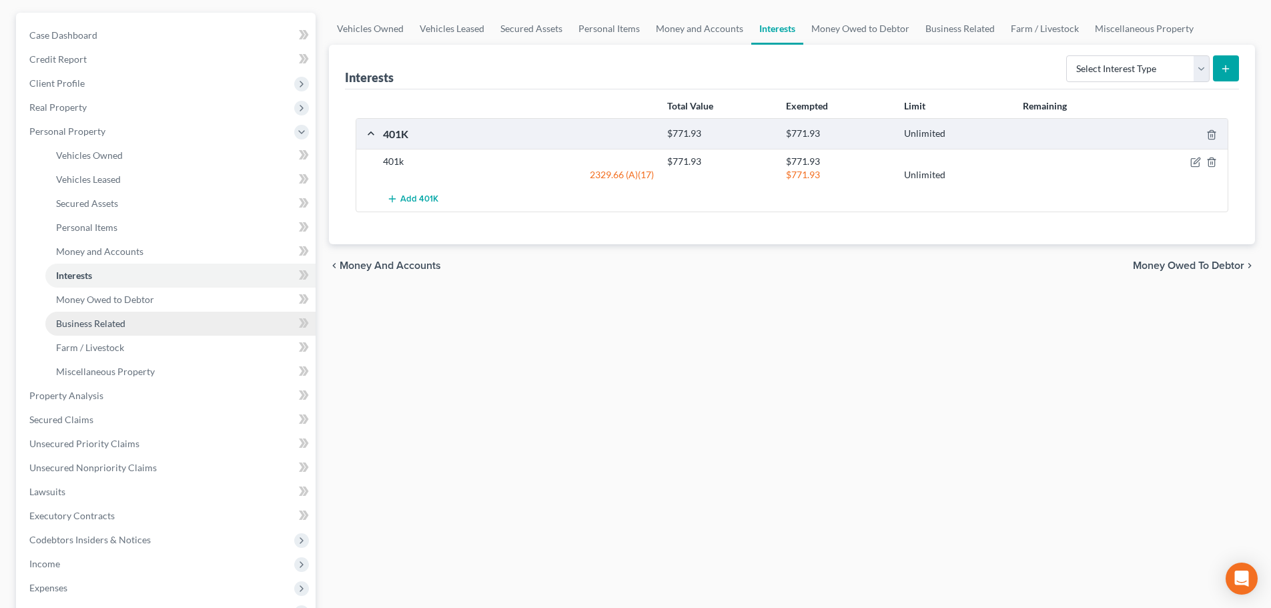
scroll to position [133, 0]
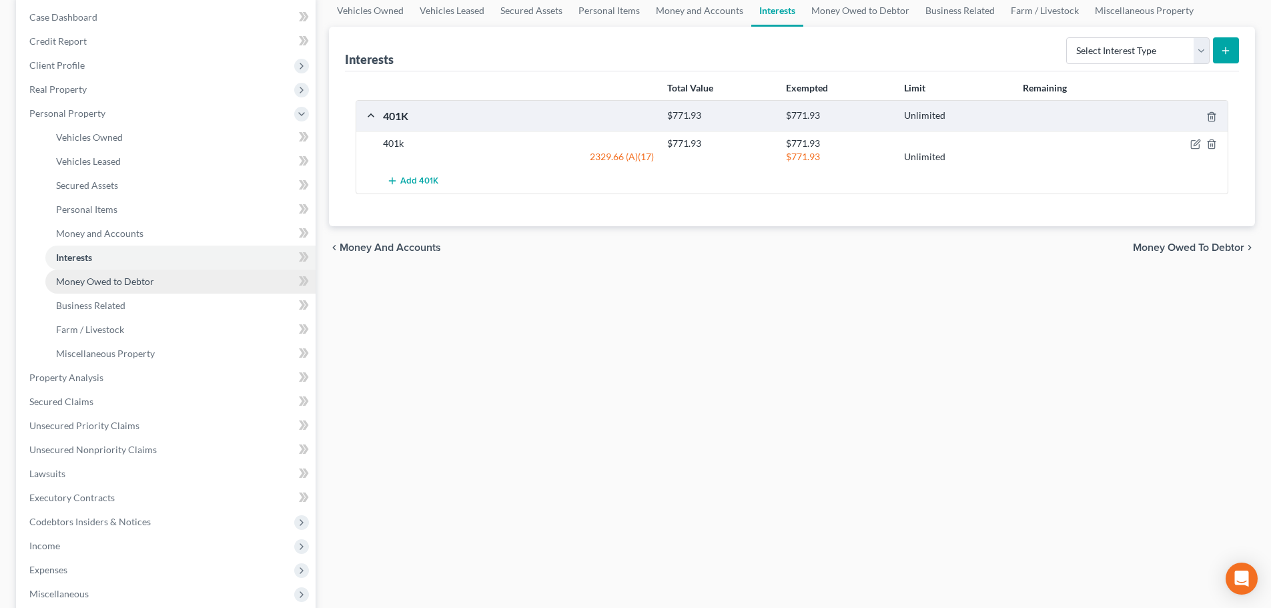
click at [88, 282] on span "Money Owed to Debtor" at bounding box center [105, 281] width 98 height 11
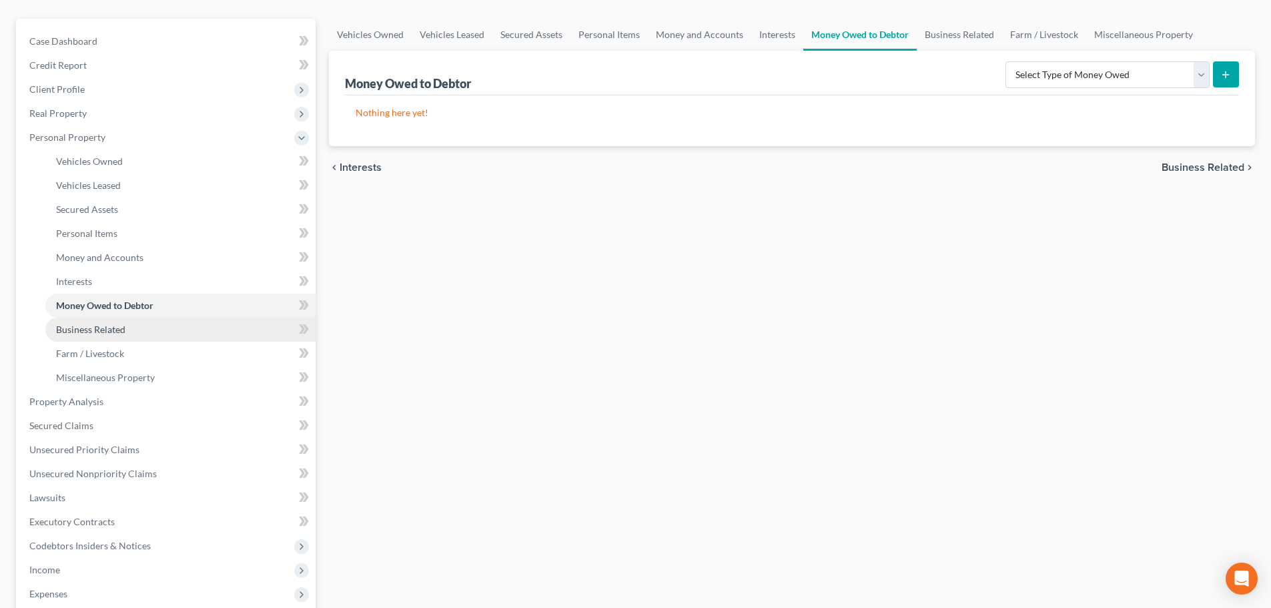
scroll to position [133, 0]
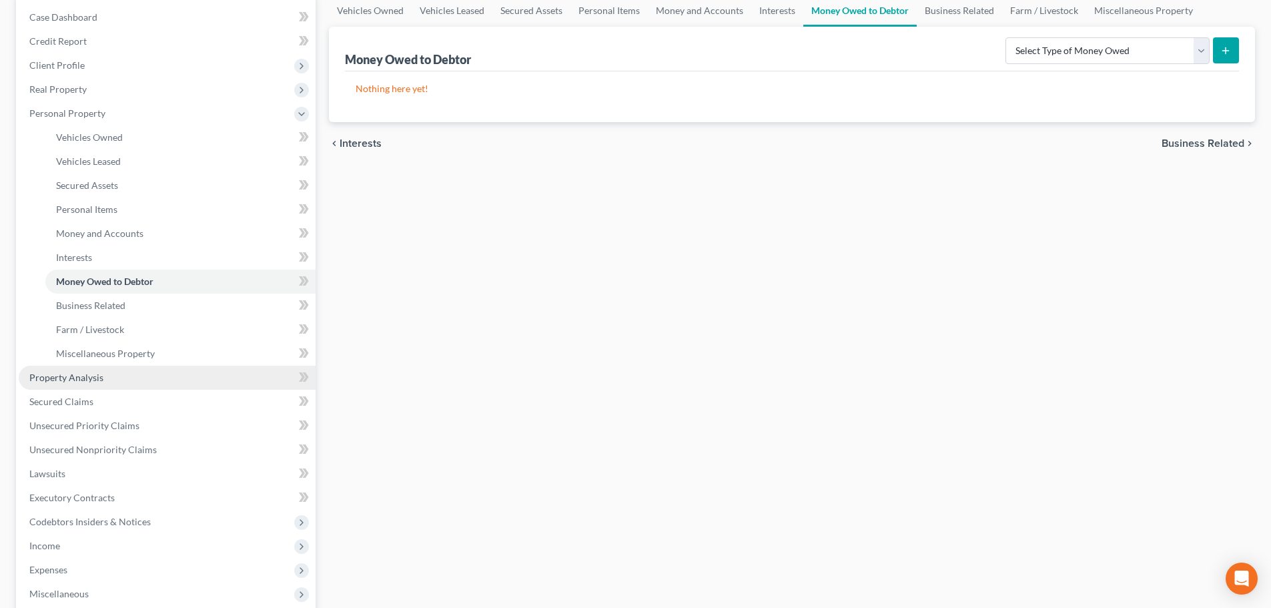
click at [63, 368] on link "Property Analysis" at bounding box center [167, 378] width 297 height 24
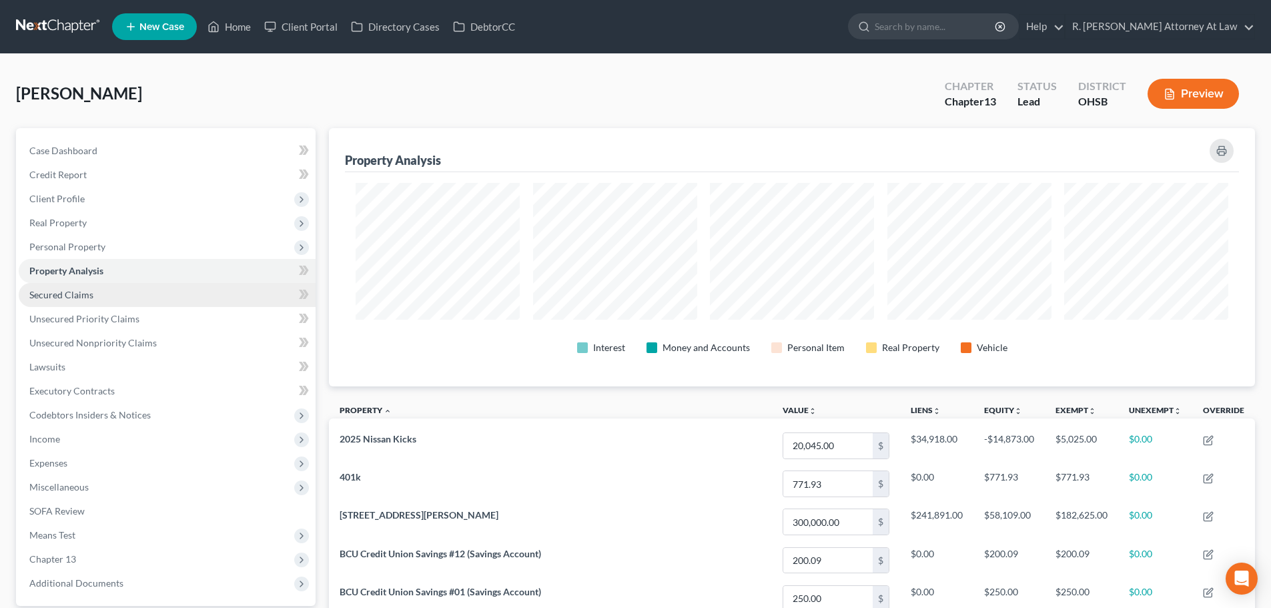
scroll to position [258, 926]
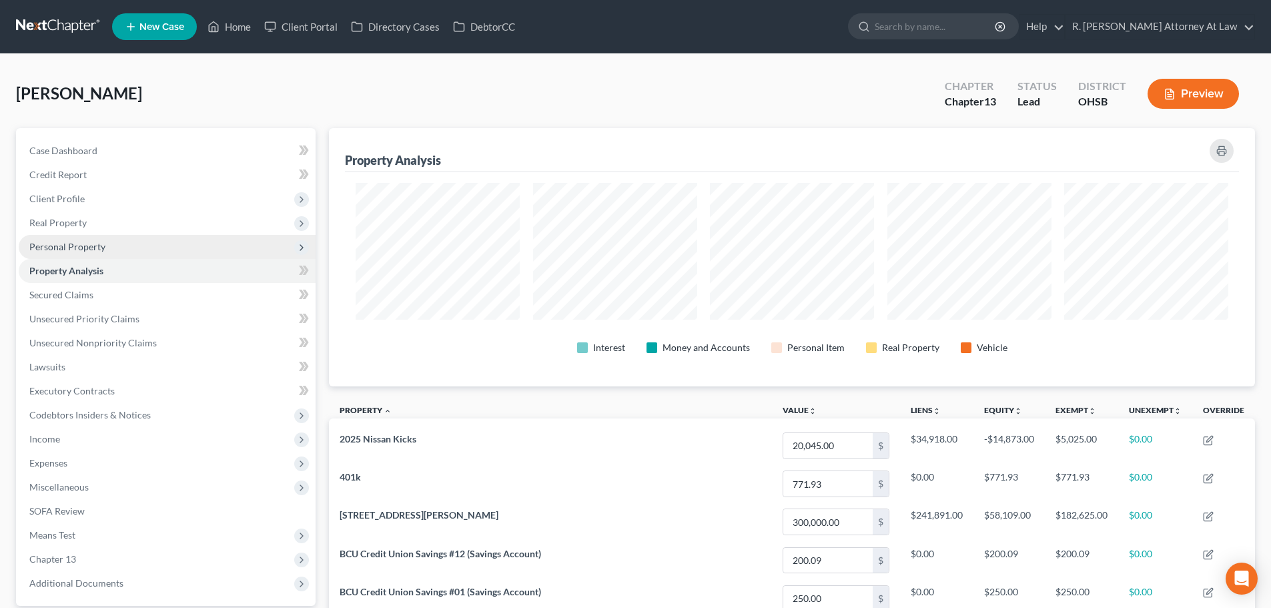
click at [71, 250] on span "Personal Property" at bounding box center [67, 246] width 76 height 11
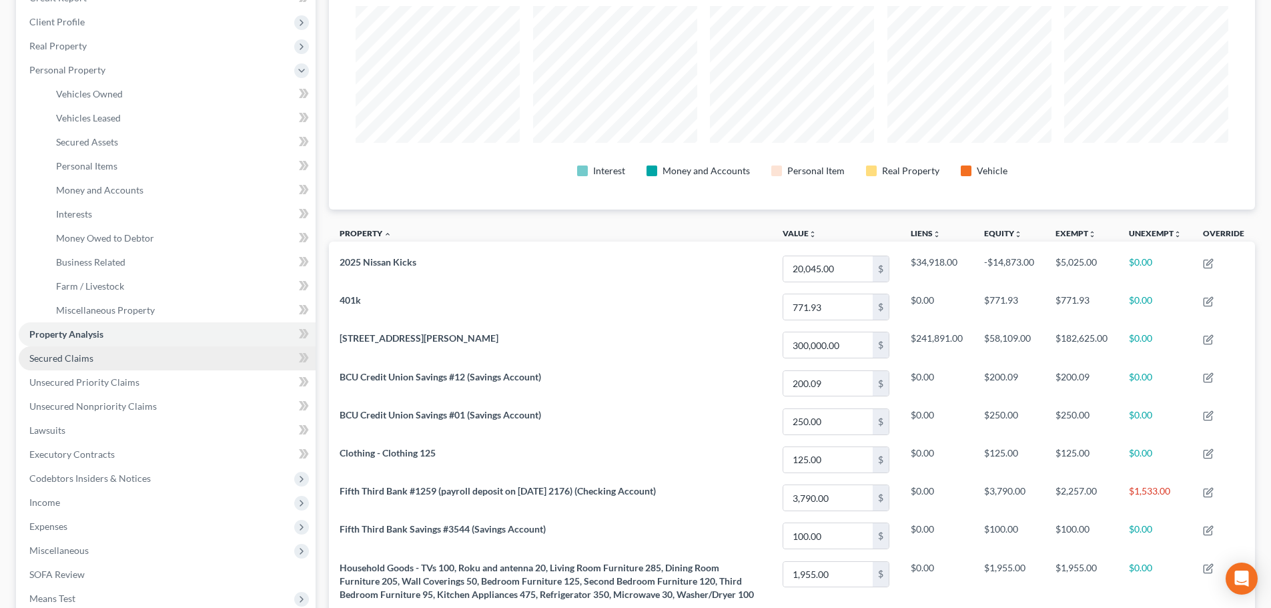
scroll to position [267, 0]
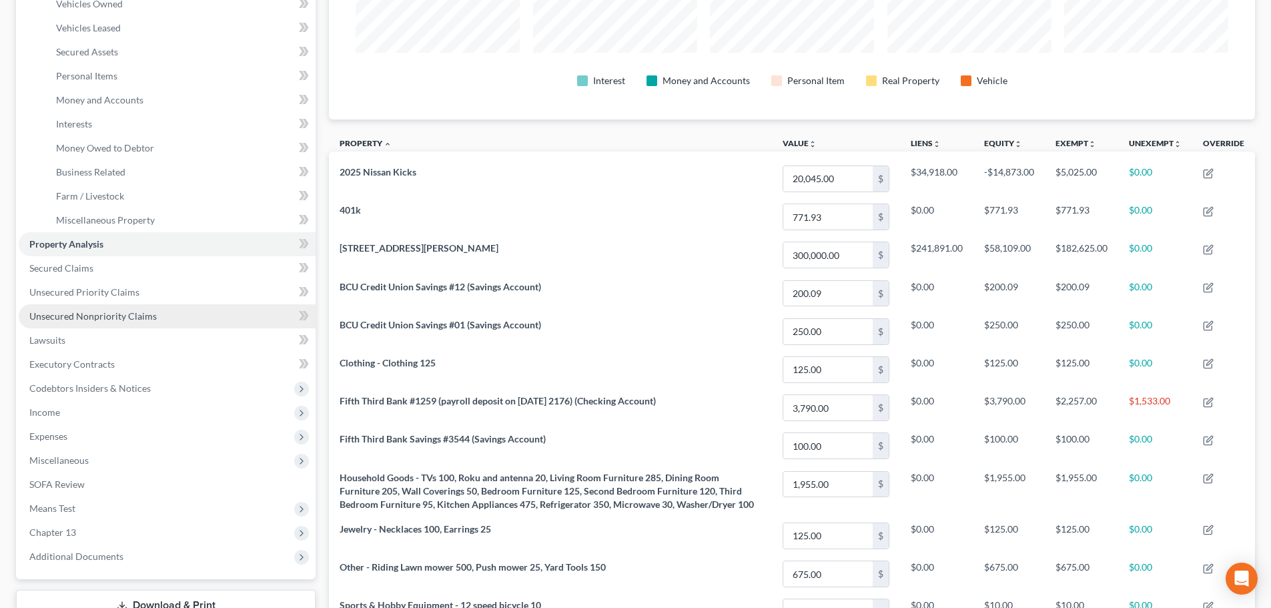
click at [95, 320] on span "Unsecured Nonpriority Claims" at bounding box center [92, 315] width 127 height 11
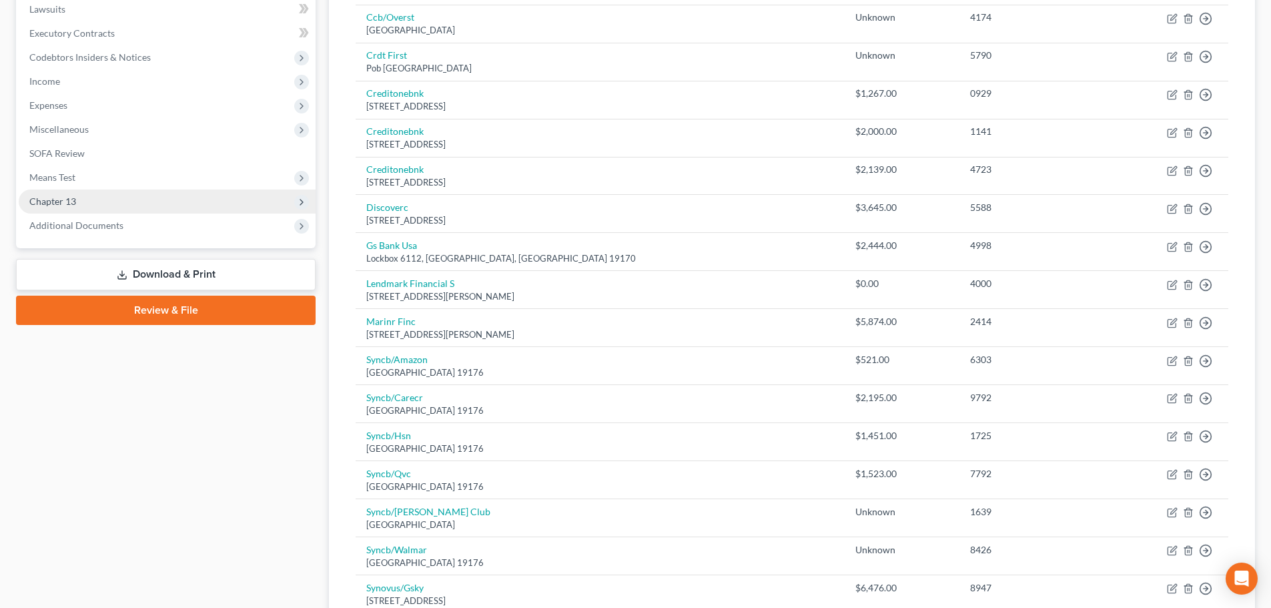
scroll to position [334, 0]
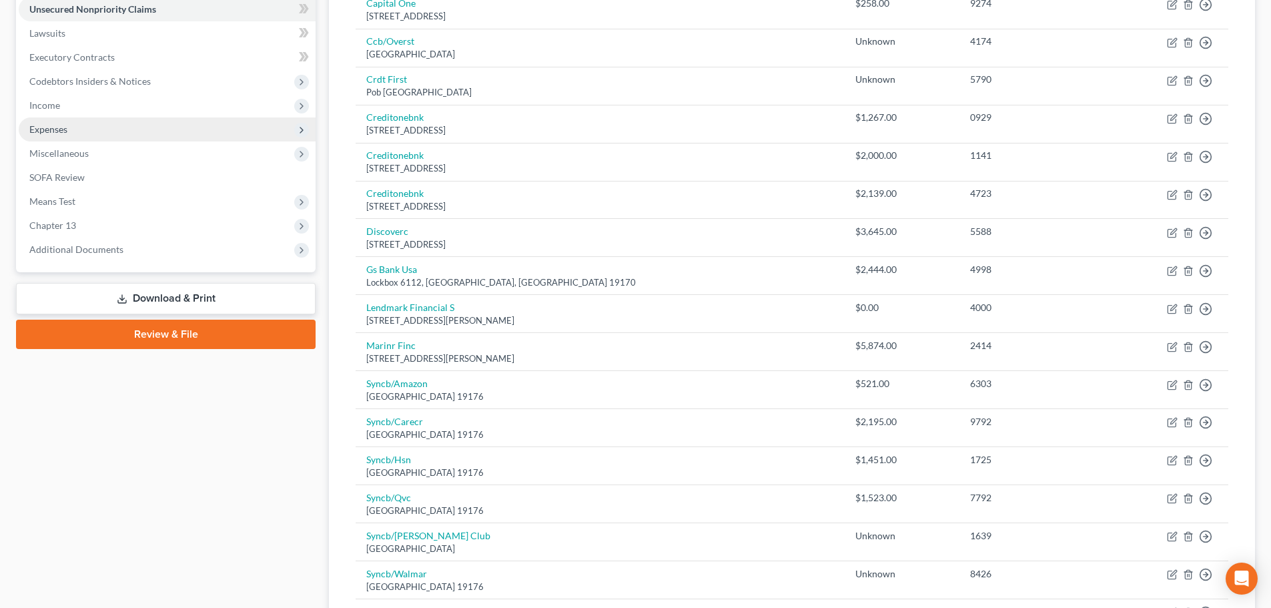
click at [57, 128] on span "Expenses" at bounding box center [48, 128] width 38 height 11
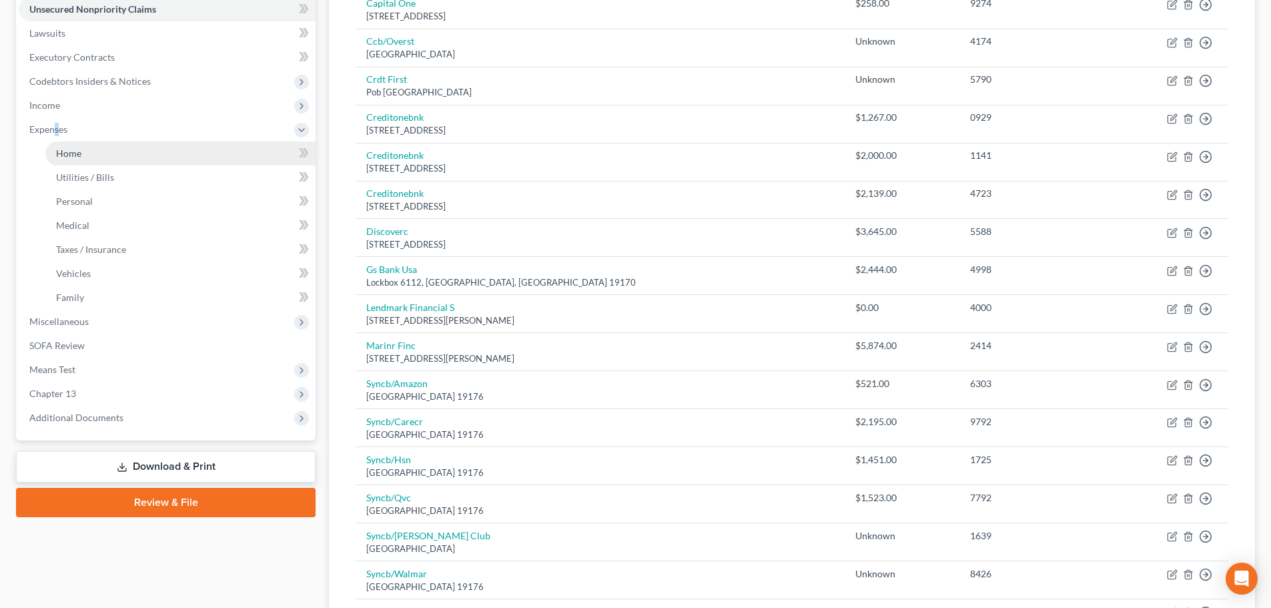
click at [77, 157] on span "Home" at bounding box center [68, 152] width 25 height 11
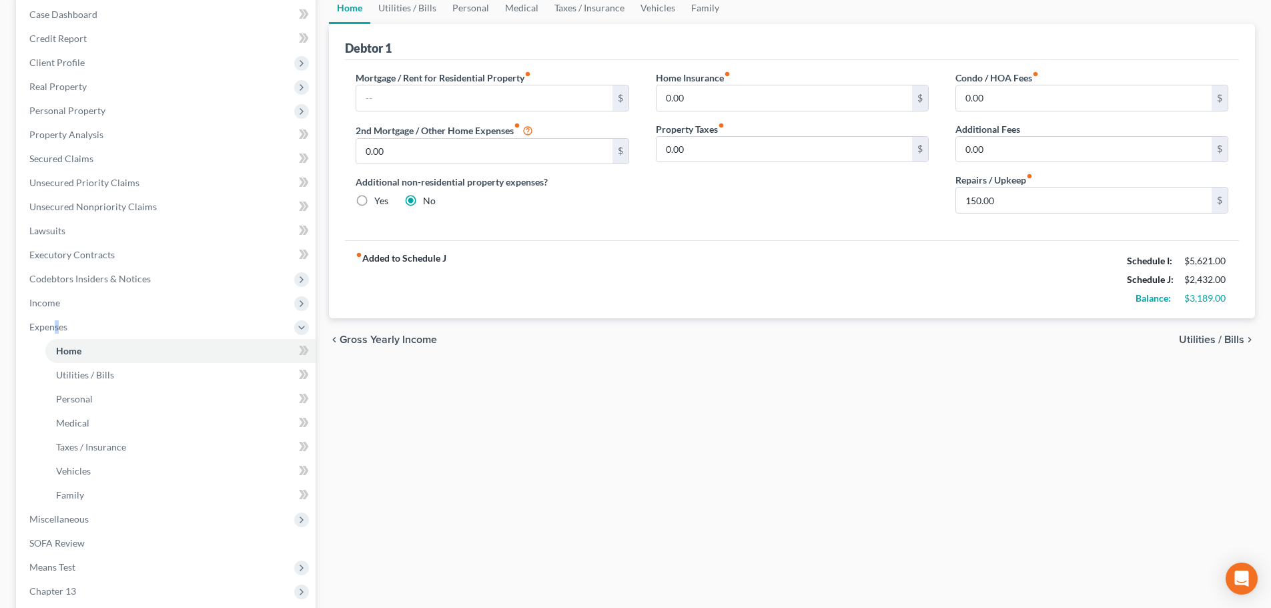
scroll to position [1, 0]
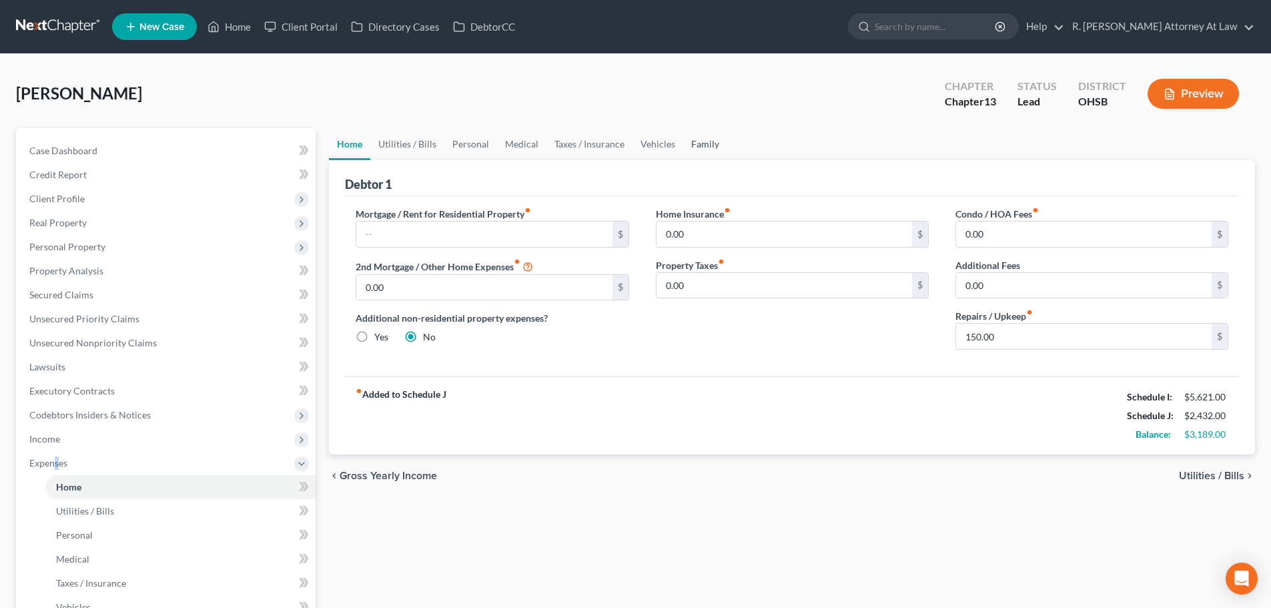
click at [694, 144] on link "Family" at bounding box center [705, 144] width 44 height 32
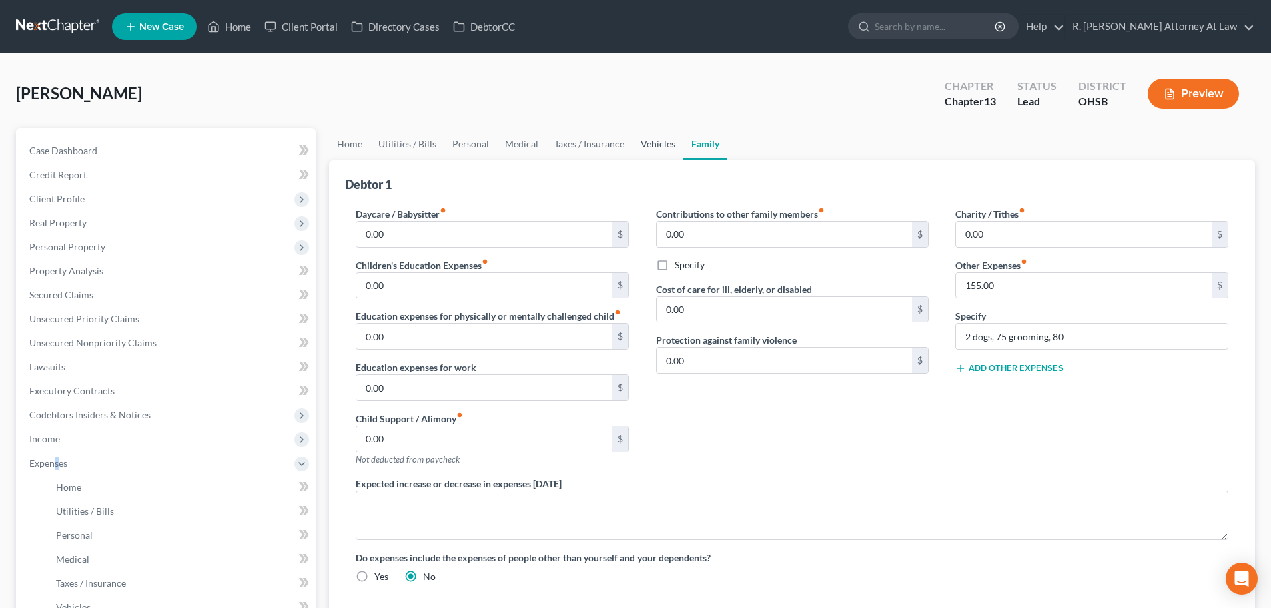
click at [653, 147] on link "Vehicles" at bounding box center [658, 144] width 51 height 32
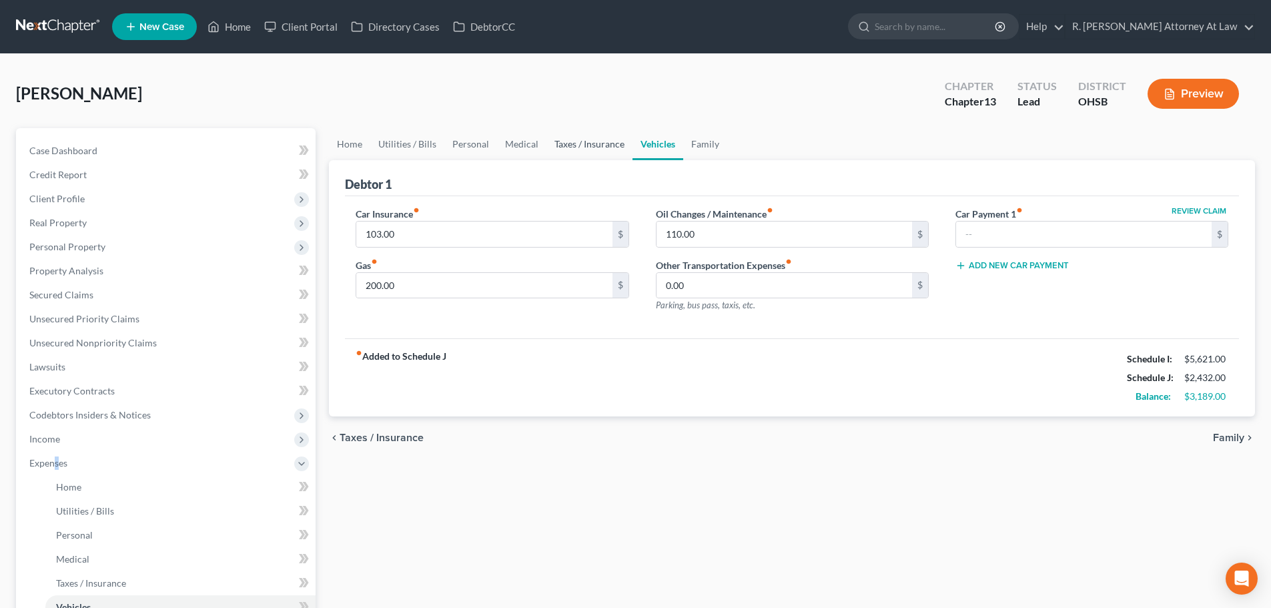
click at [592, 141] on link "Taxes / Insurance" at bounding box center [589, 144] width 86 height 32
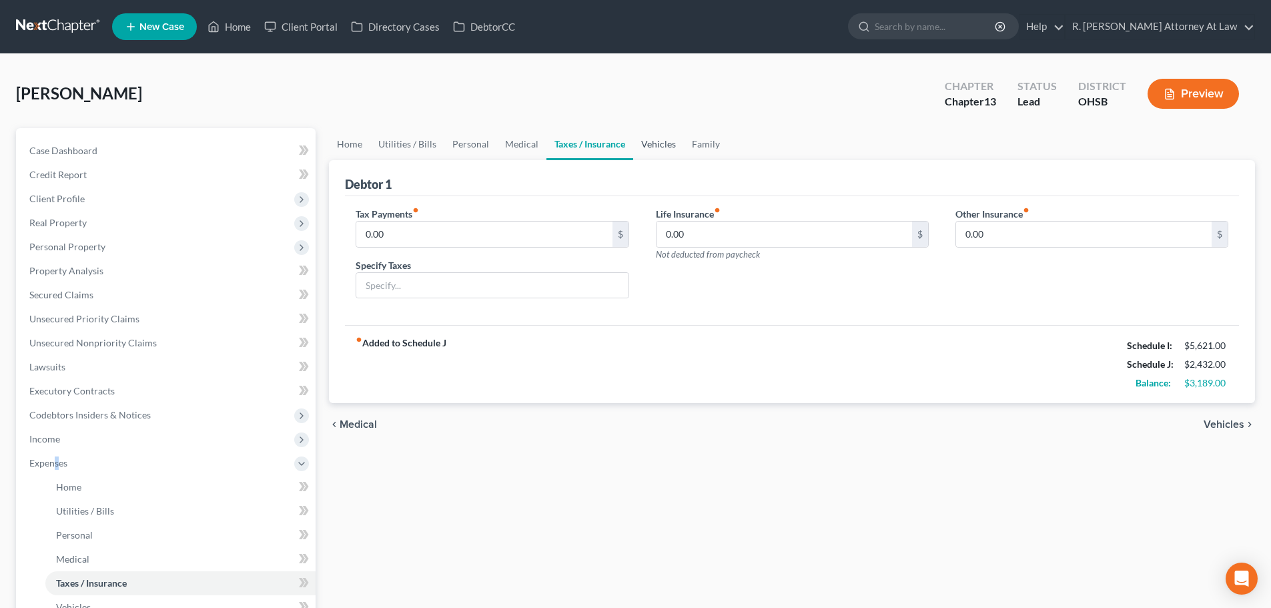
click at [642, 140] on link "Vehicles" at bounding box center [658, 144] width 51 height 32
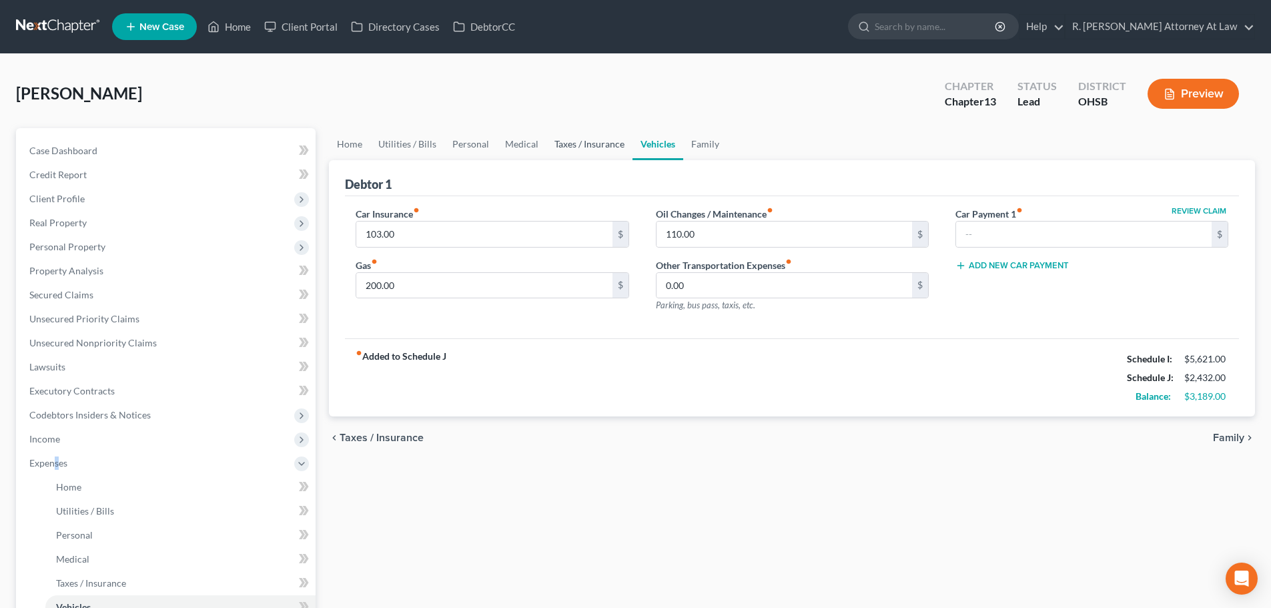
click at [567, 141] on link "Taxes / Insurance" at bounding box center [589, 144] width 86 height 32
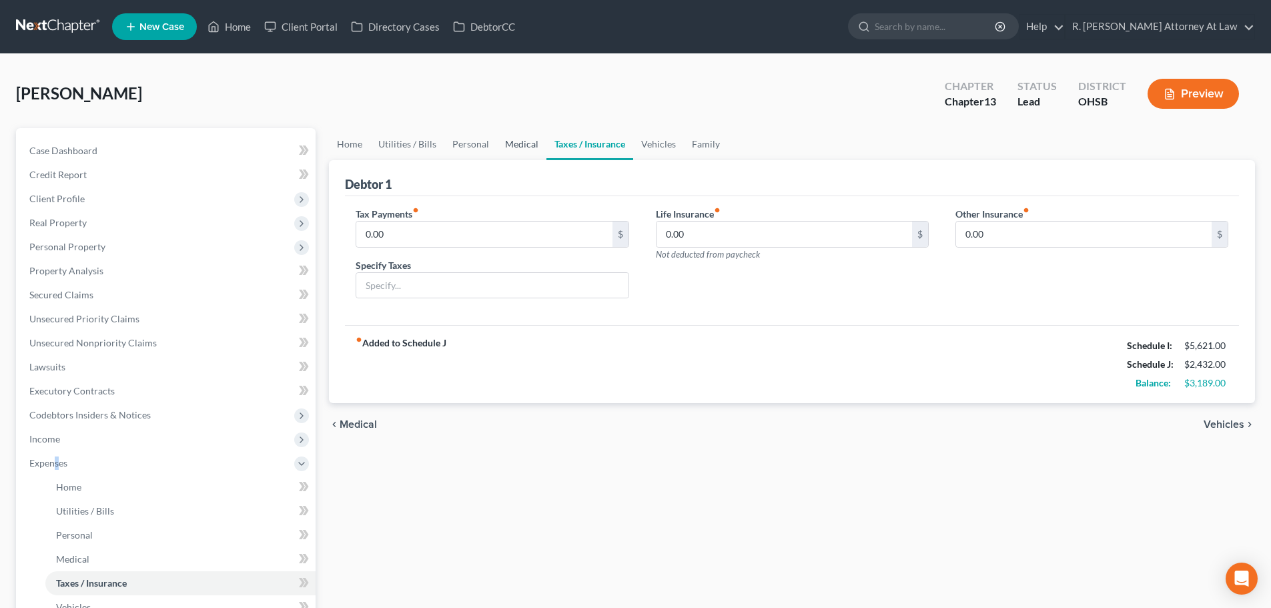
click at [517, 140] on link "Medical" at bounding box center [521, 144] width 49 height 32
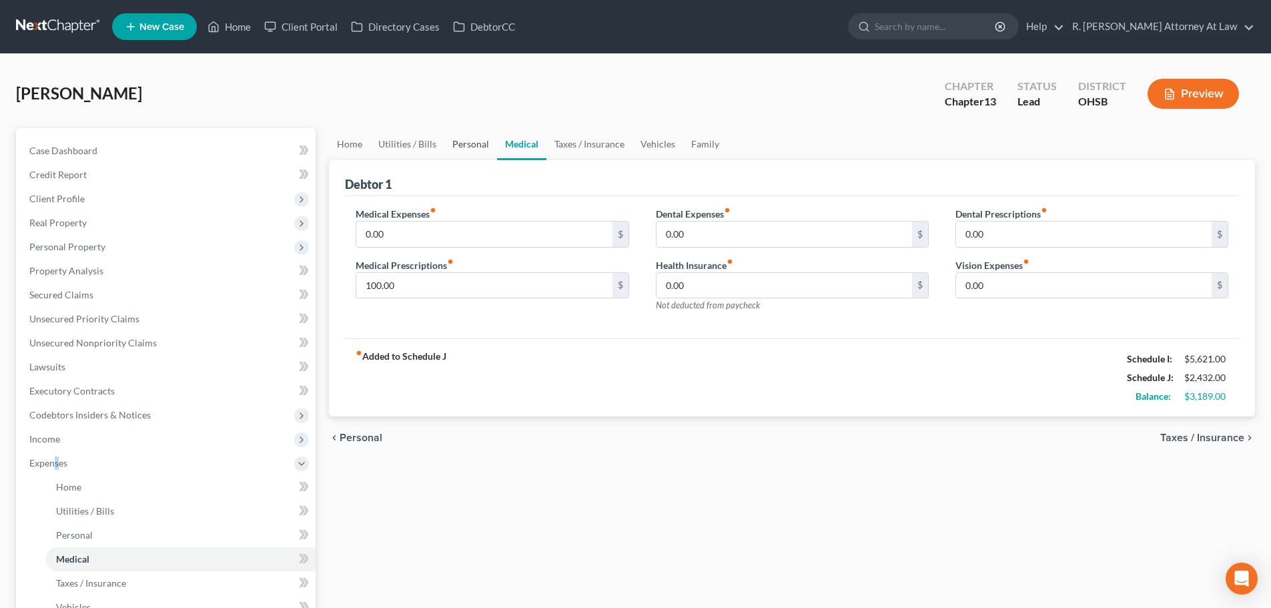
click at [457, 140] on link "Personal" at bounding box center [470, 144] width 53 height 32
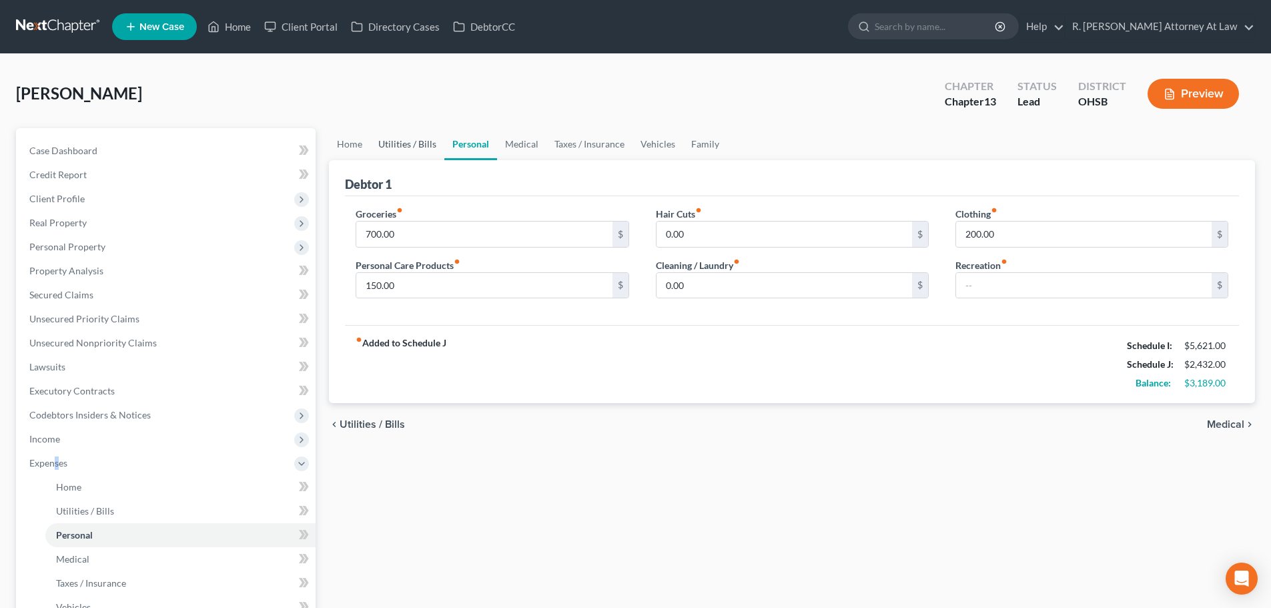
click at [407, 141] on link "Utilities / Bills" at bounding box center [407, 144] width 74 height 32
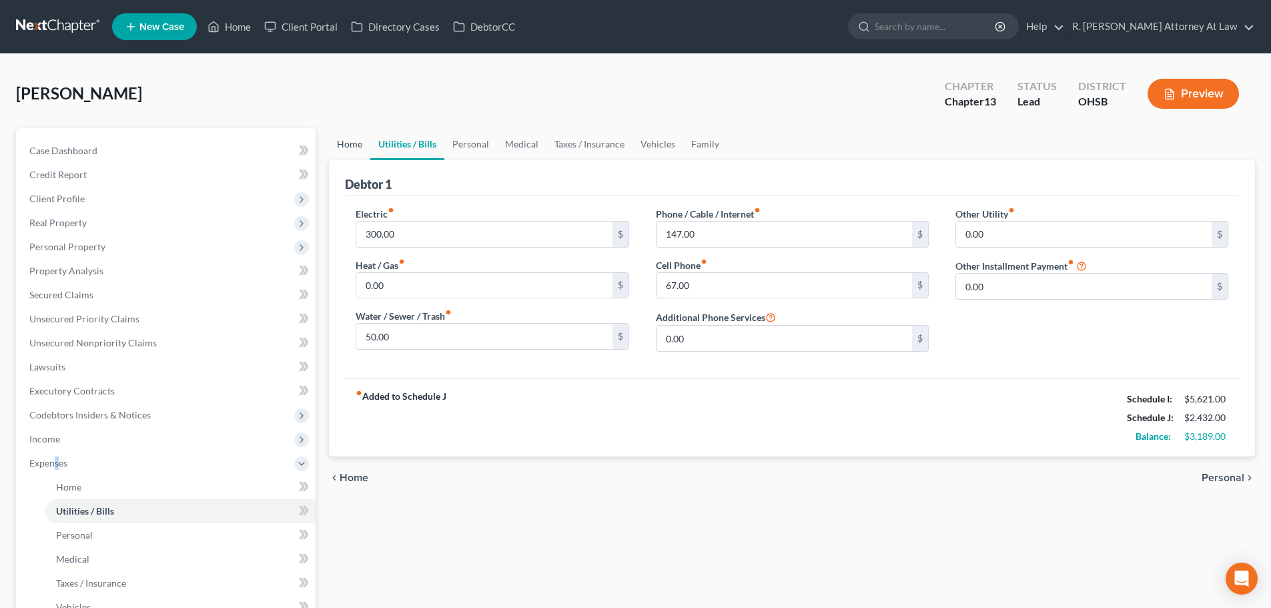
click at [354, 143] on link "Home" at bounding box center [349, 144] width 41 height 32
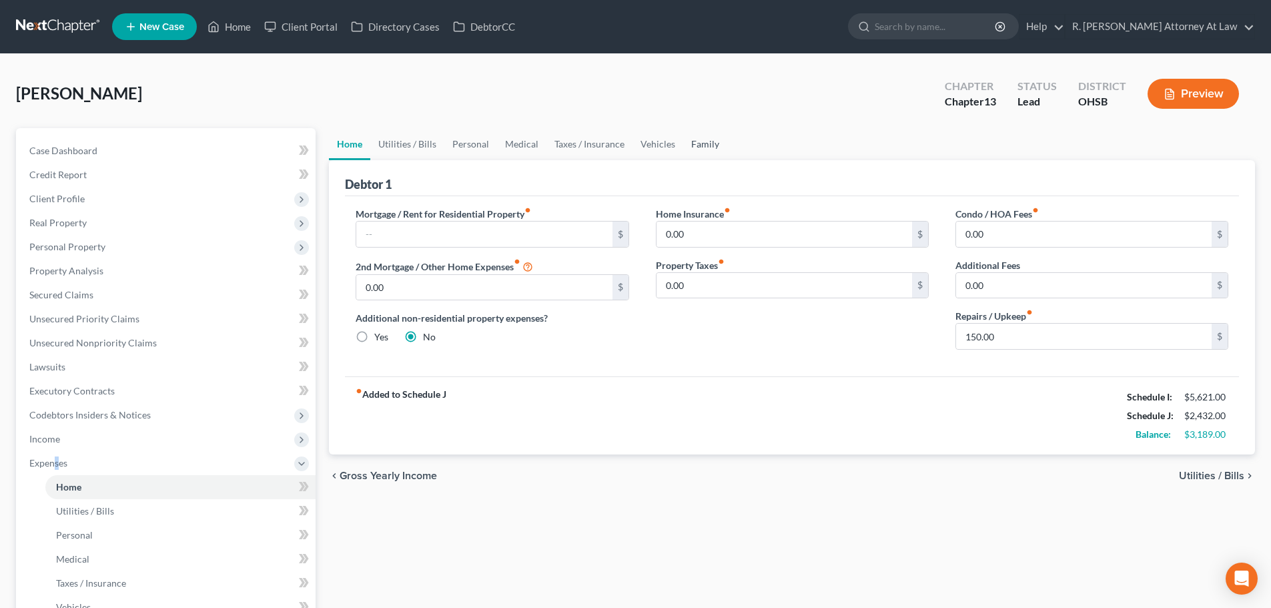
click at [706, 145] on link "Family" at bounding box center [705, 144] width 44 height 32
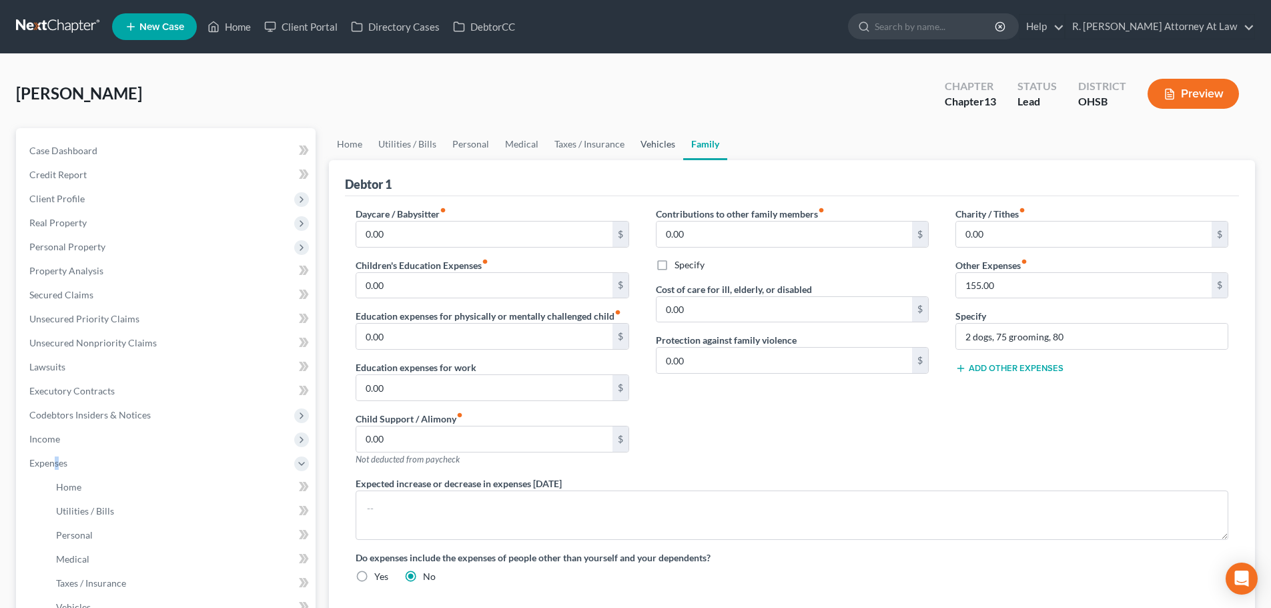
click at [633, 142] on link "Vehicles" at bounding box center [658, 144] width 51 height 32
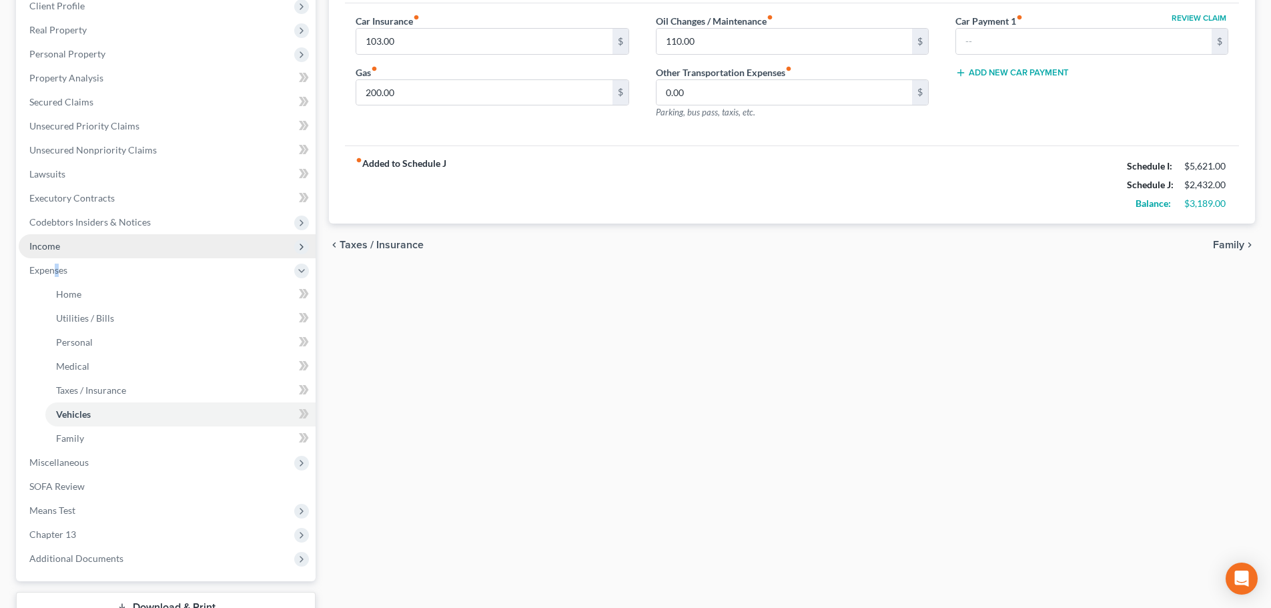
scroll to position [200, 0]
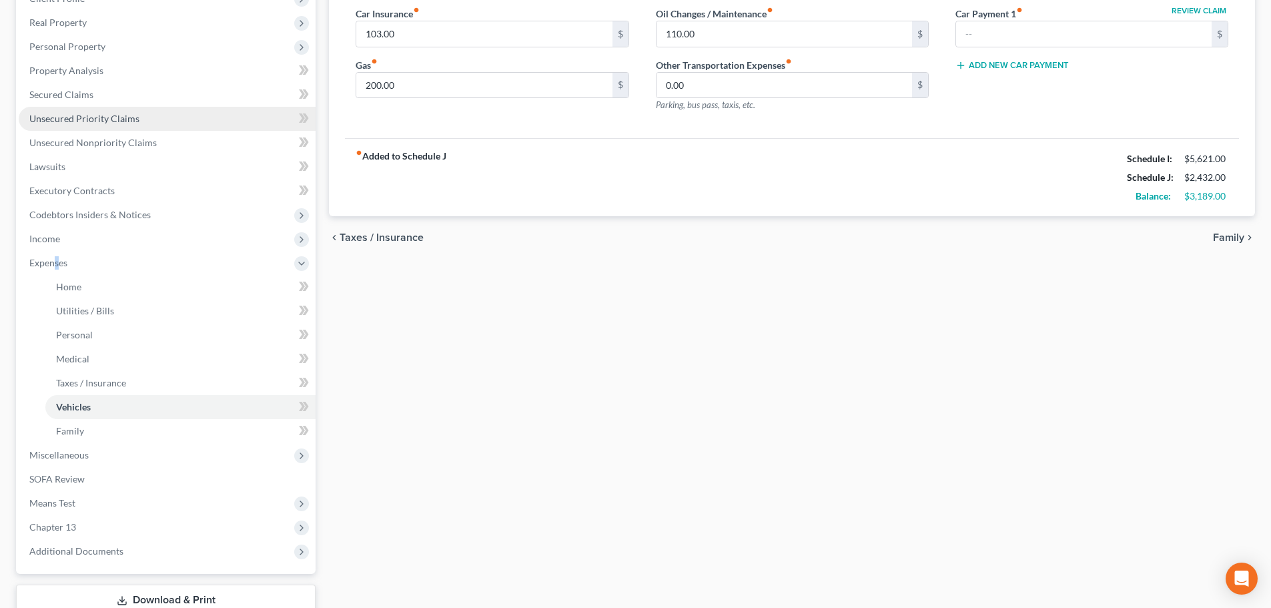
click at [94, 119] on span "Unsecured Priority Claims" at bounding box center [84, 118] width 110 height 11
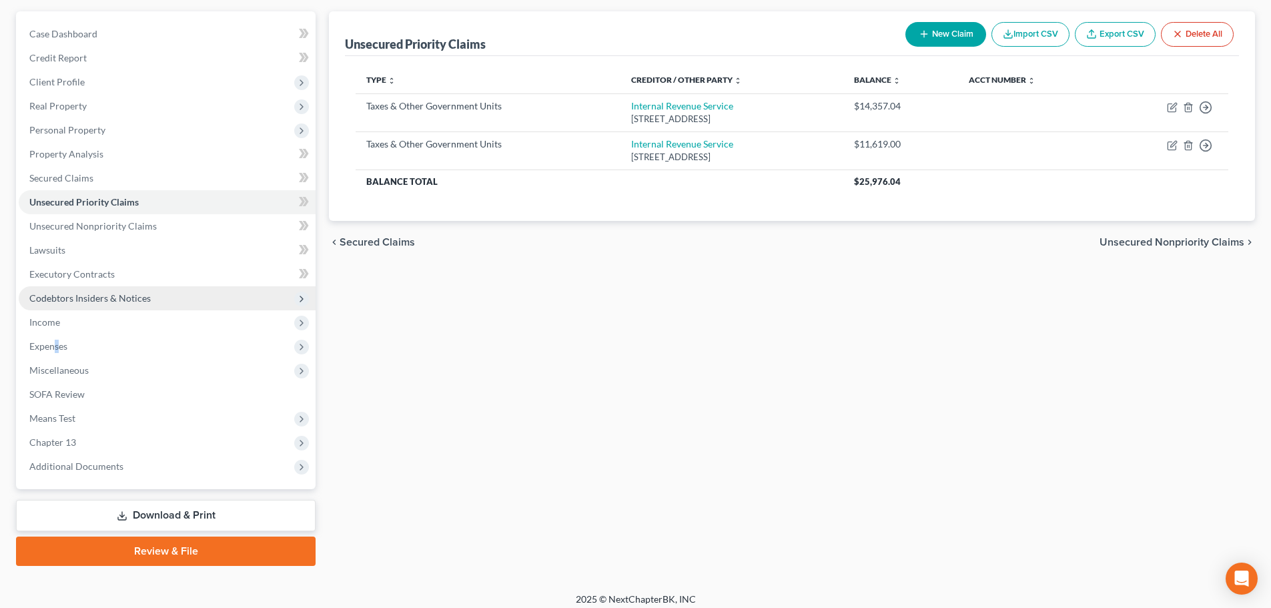
scroll to position [125, 0]
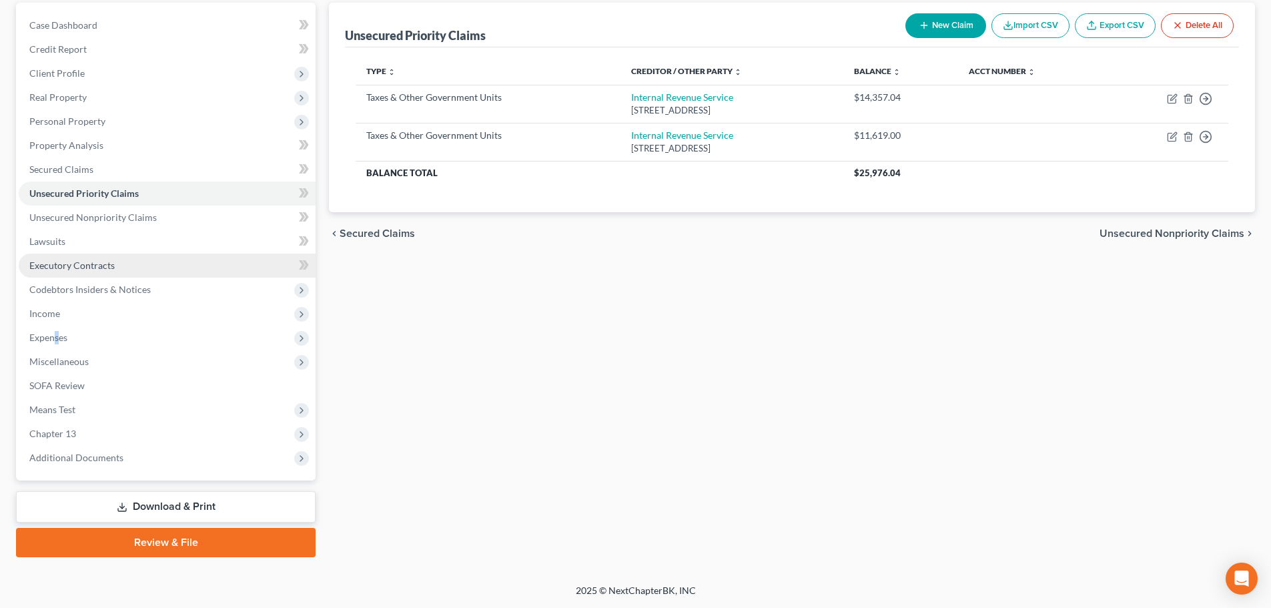
click at [57, 260] on span "Executory Contracts" at bounding box center [71, 265] width 85 height 11
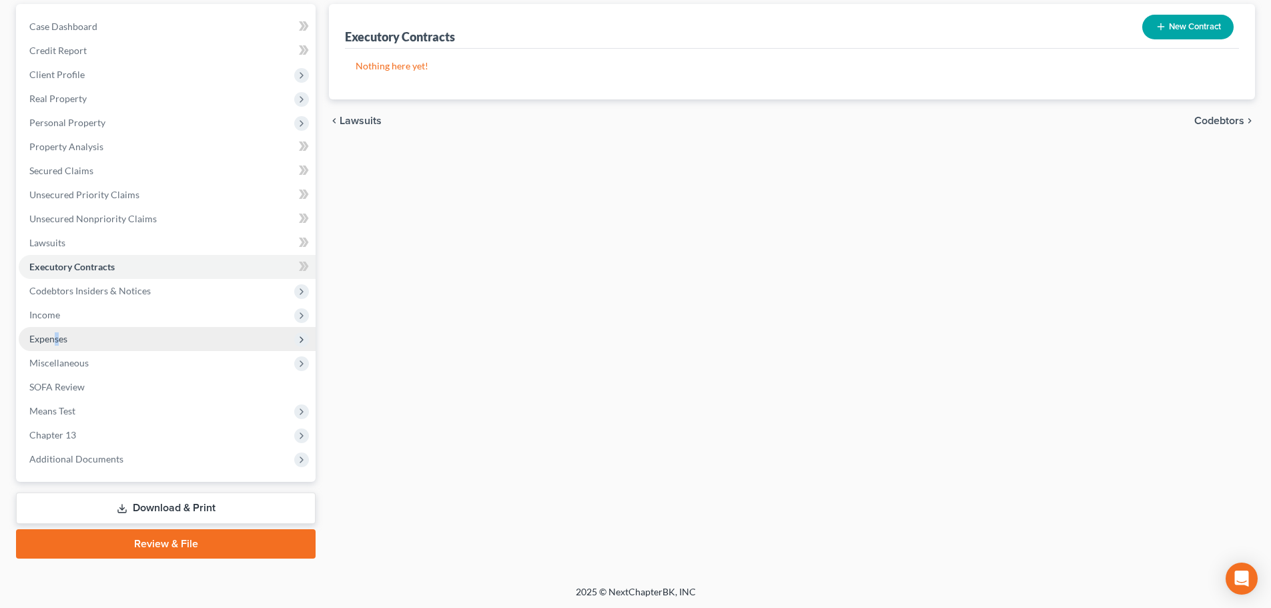
scroll to position [125, 0]
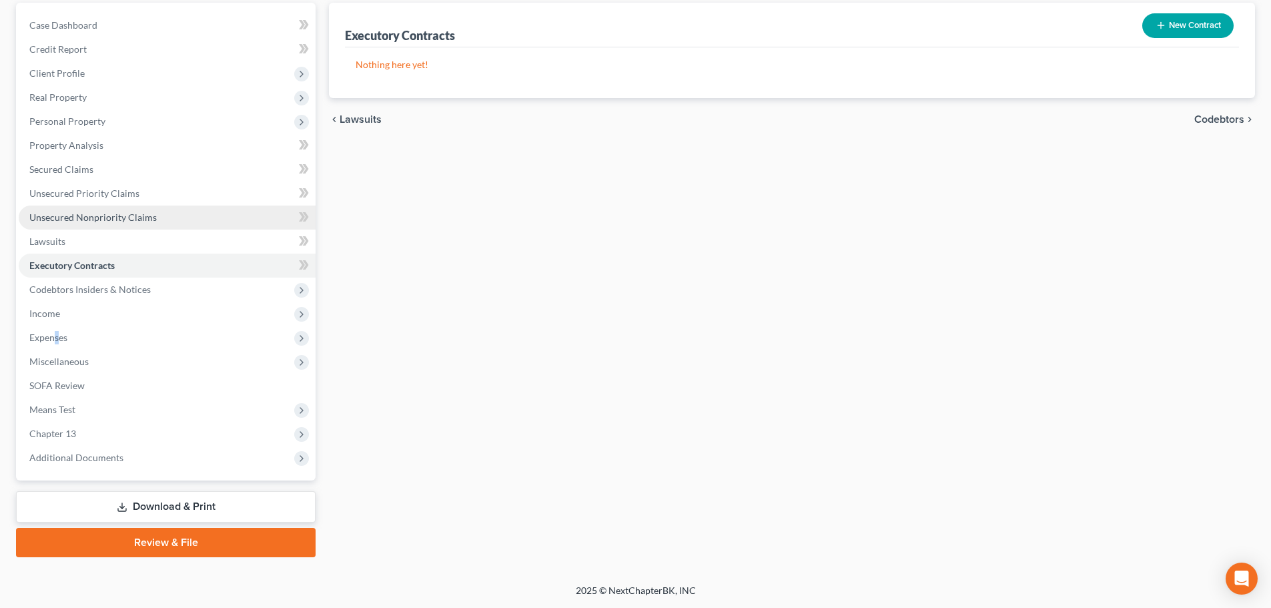
click at [39, 214] on span "Unsecured Nonpriority Claims" at bounding box center [92, 217] width 127 height 11
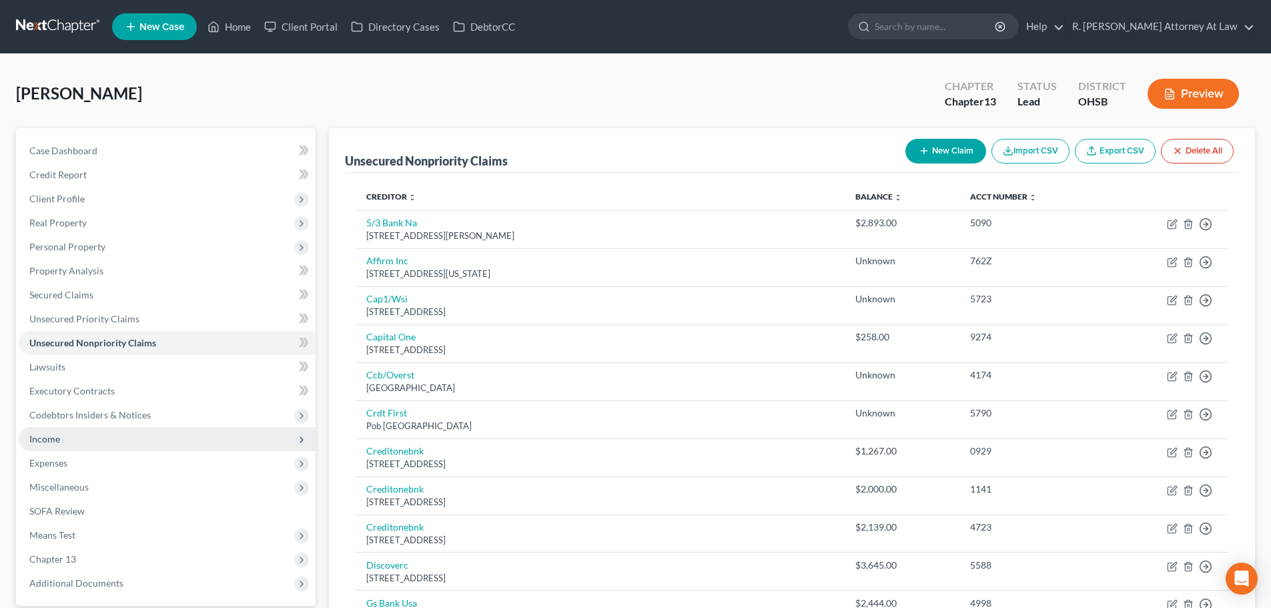
click at [30, 438] on span "Income" at bounding box center [44, 438] width 31 height 11
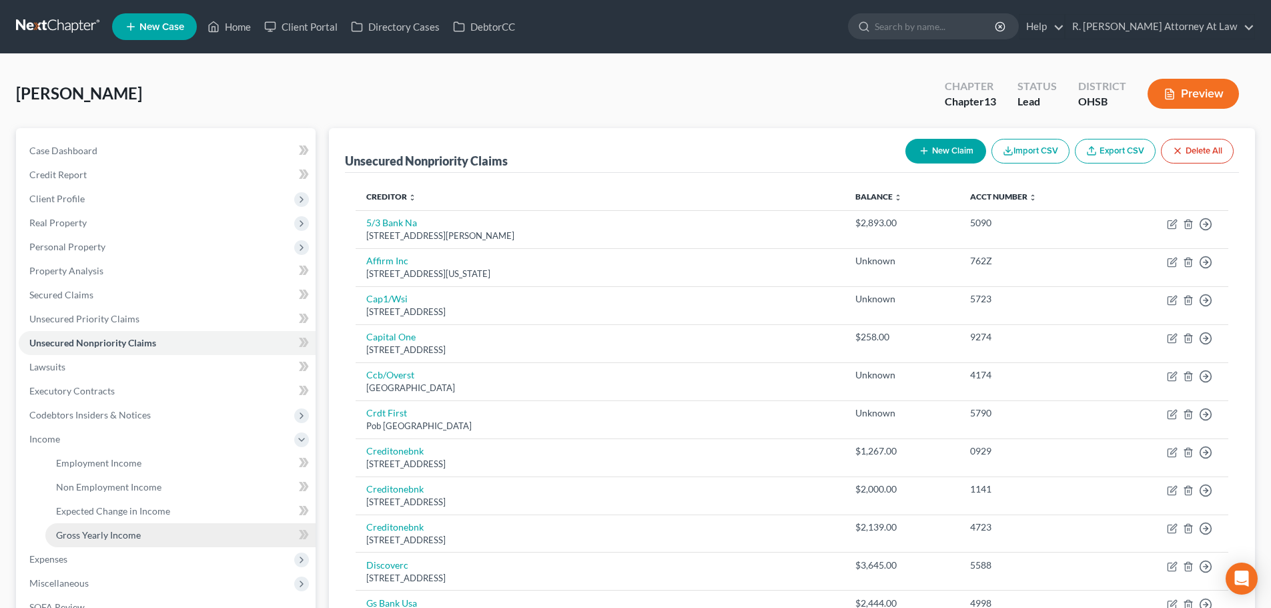
drag, startPoint x: 47, startPoint y: 560, endPoint x: 51, endPoint y: 542, distance: 17.8
click at [47, 558] on span "Expenses" at bounding box center [48, 558] width 38 height 11
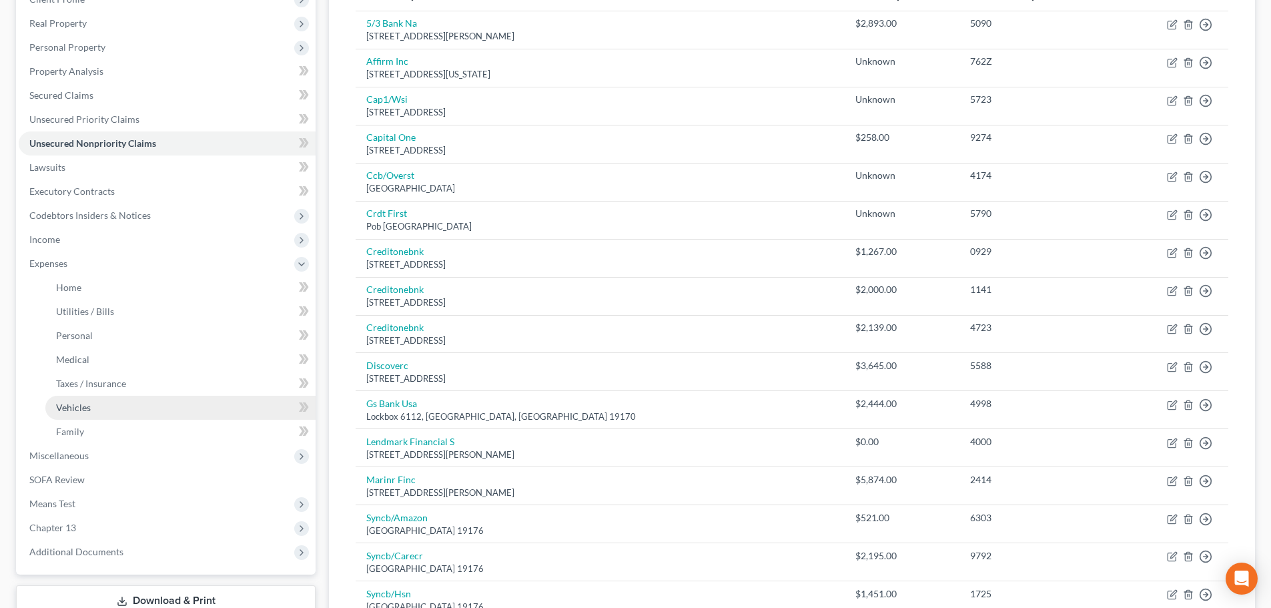
scroll to position [200, 0]
click at [81, 425] on span "Family" at bounding box center [70, 430] width 28 height 11
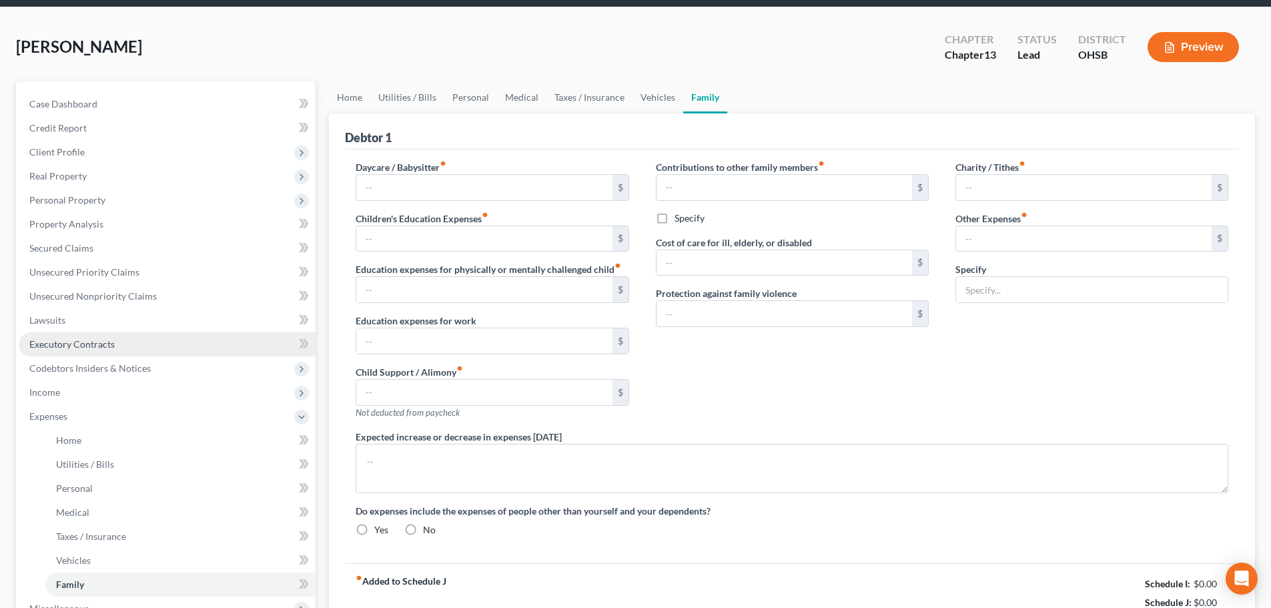
type input "0.00"
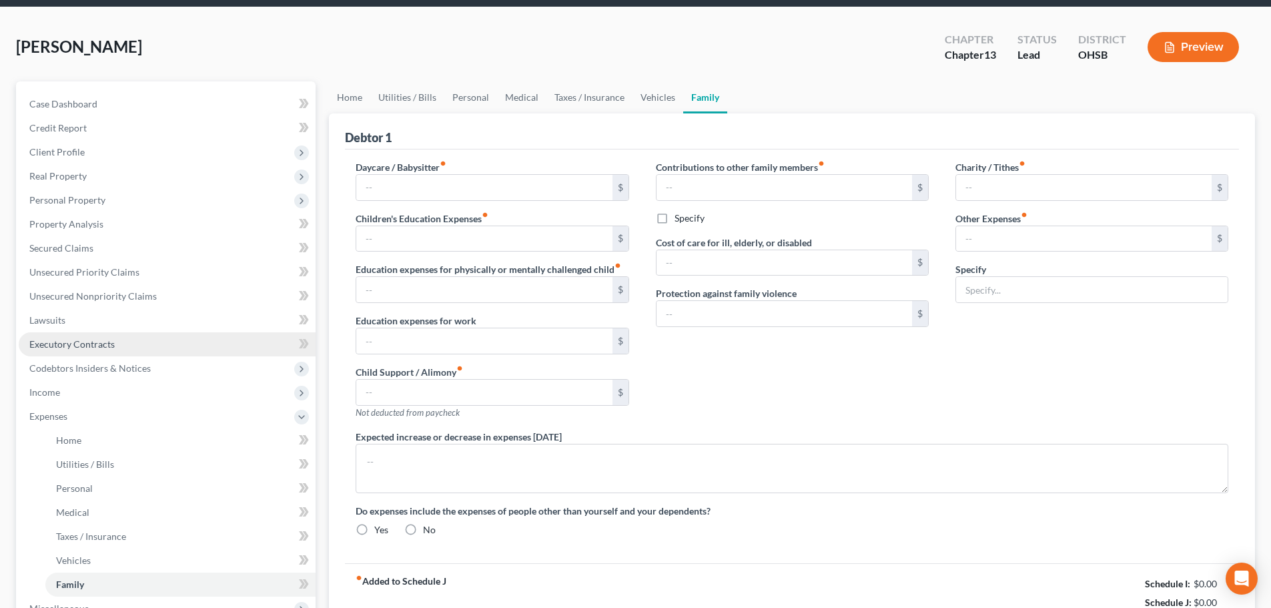
type input "0.00"
type input "155.00"
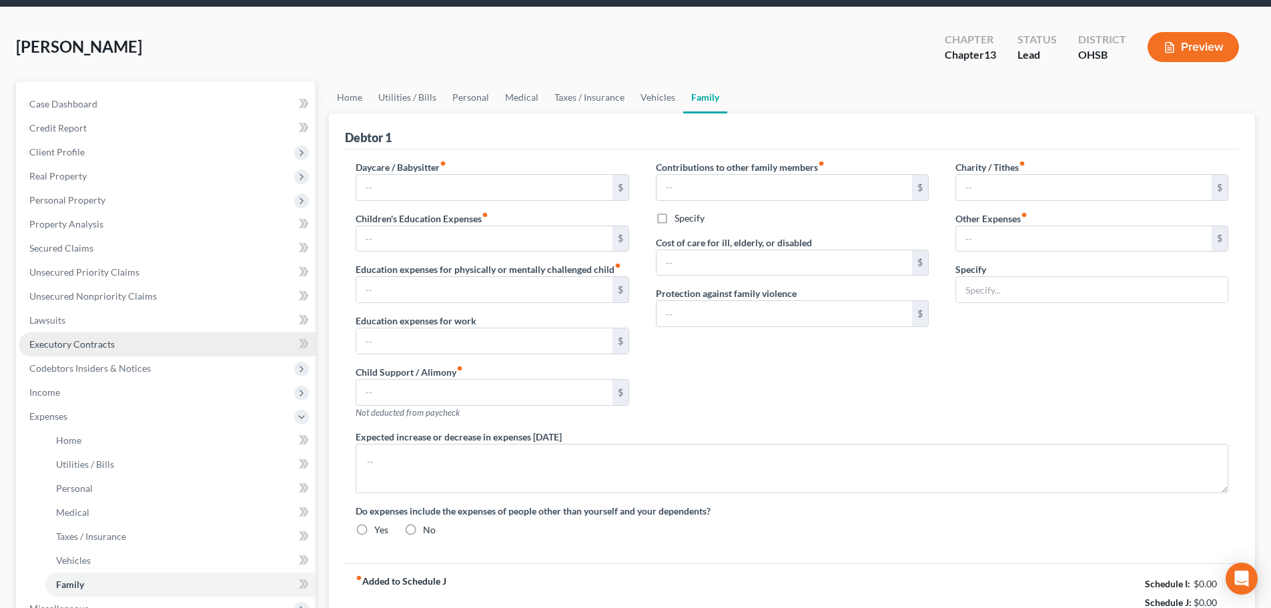
type input "2 dogs, 75 grooming, 80"
radio input "true"
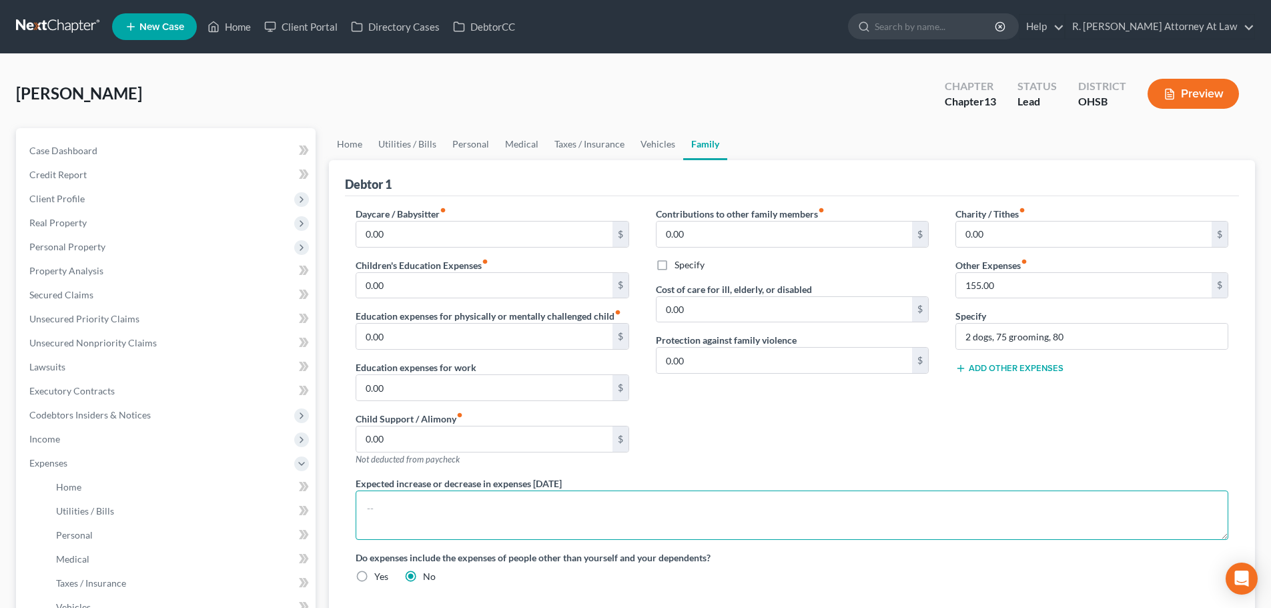
click at [478, 501] on textarea at bounding box center [792, 514] width 873 height 49
type textarea "401k loan ends 7/2028 at $ 168 per month"
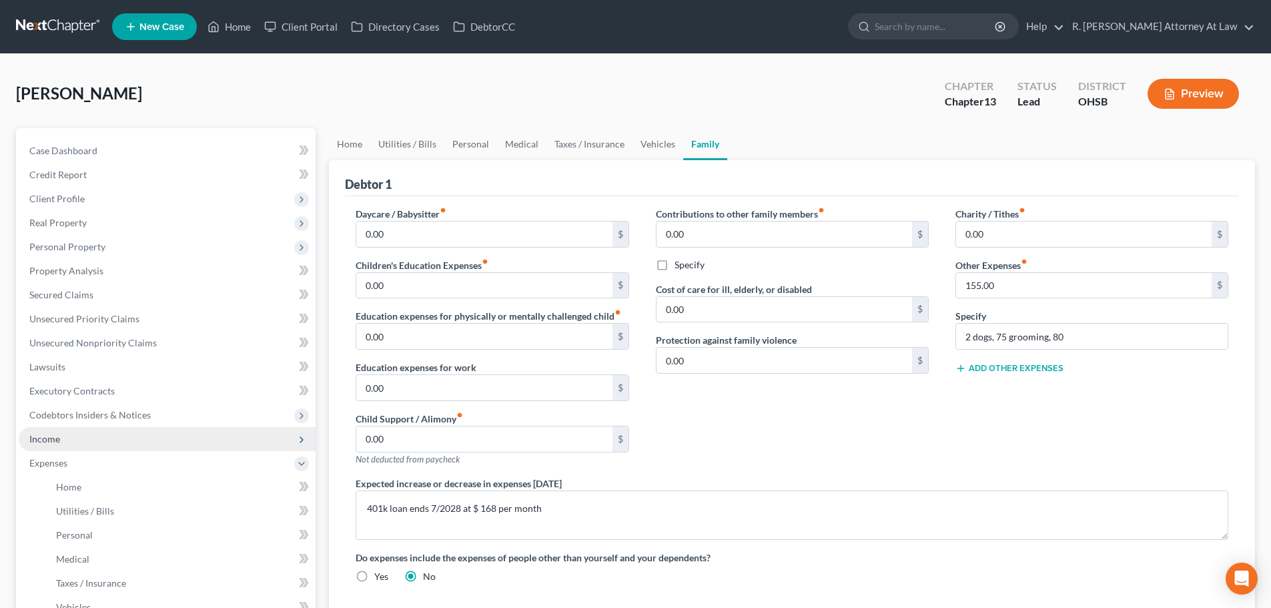
click at [43, 441] on span "Income" at bounding box center [44, 438] width 31 height 11
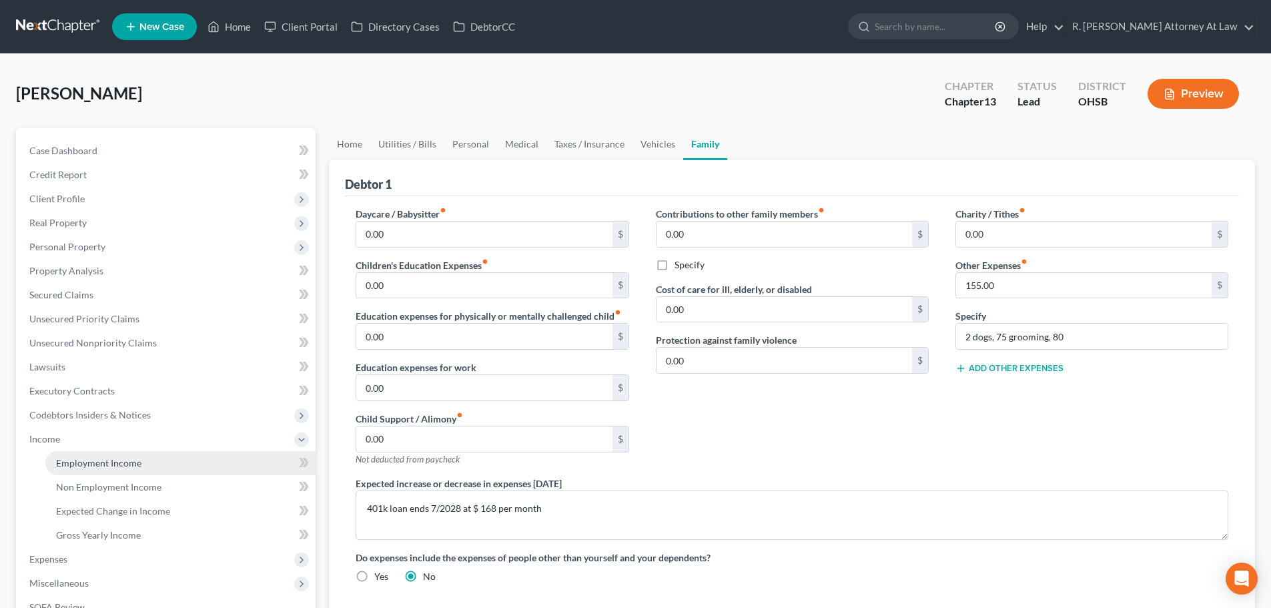
click at [116, 463] on span "Employment Income" at bounding box center [98, 462] width 85 height 11
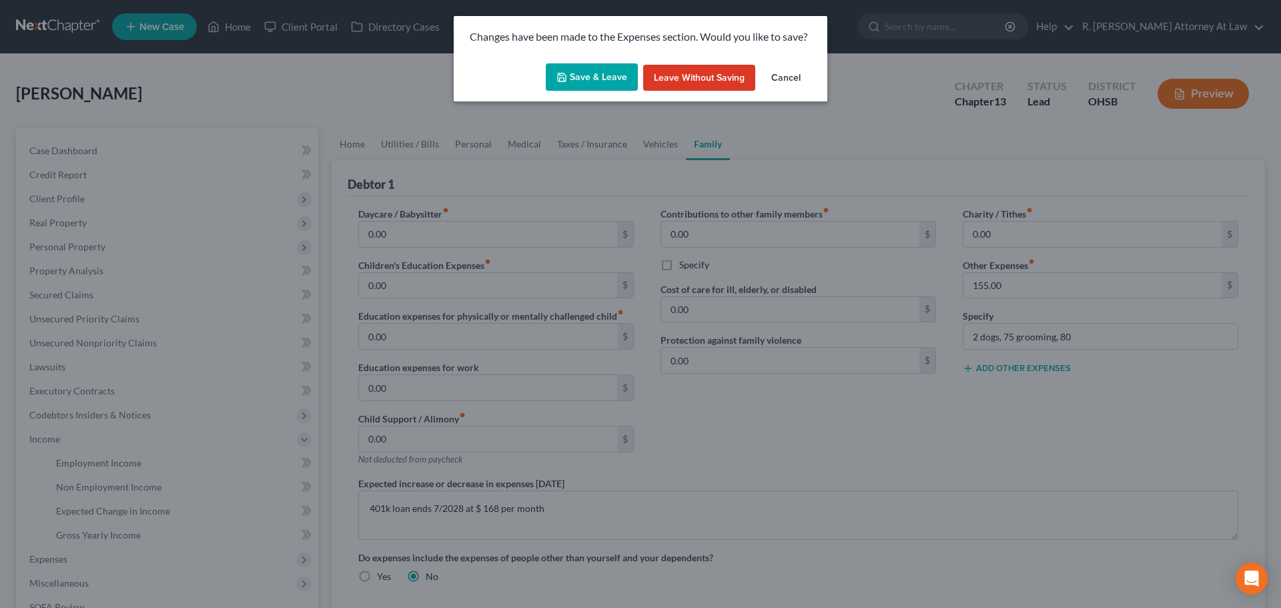
click at [567, 78] on icon "button" at bounding box center [561, 77] width 11 height 11
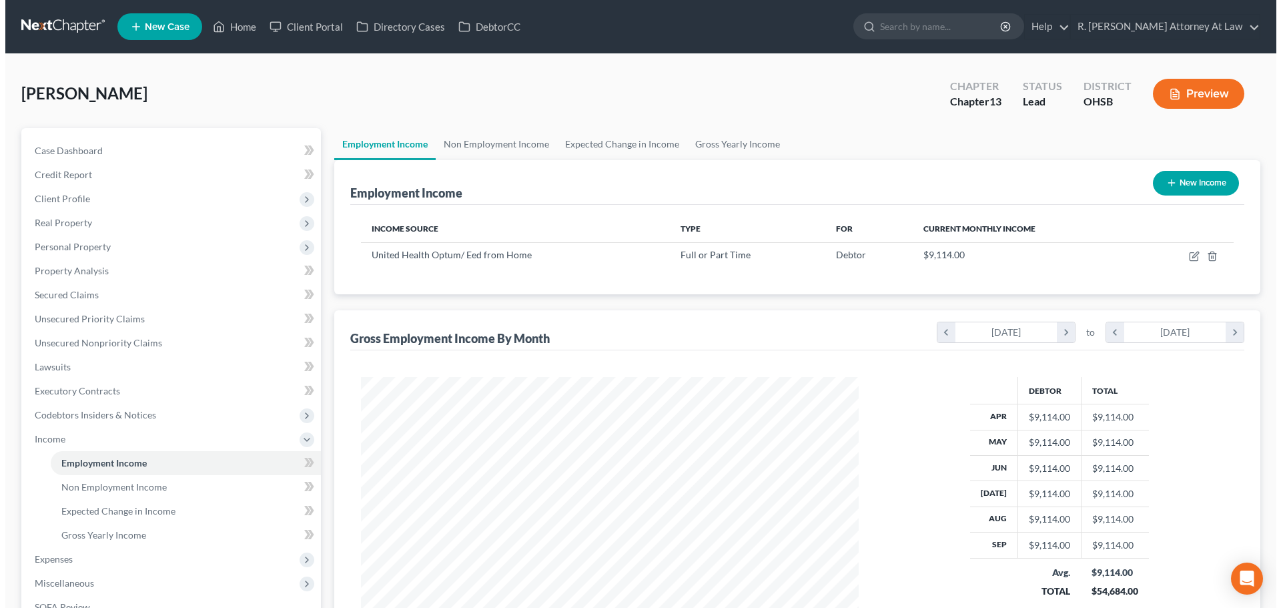
scroll to position [249, 524]
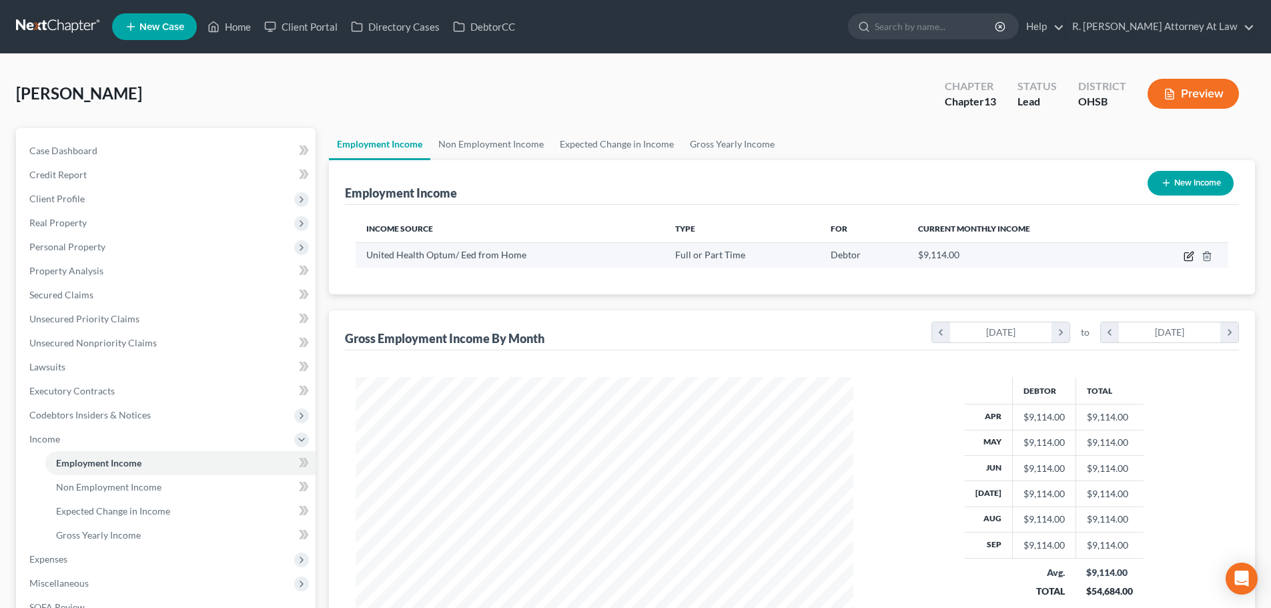
click at [1192, 256] on icon "button" at bounding box center [1189, 256] width 11 height 11
select select "0"
select select "24"
select select "0"
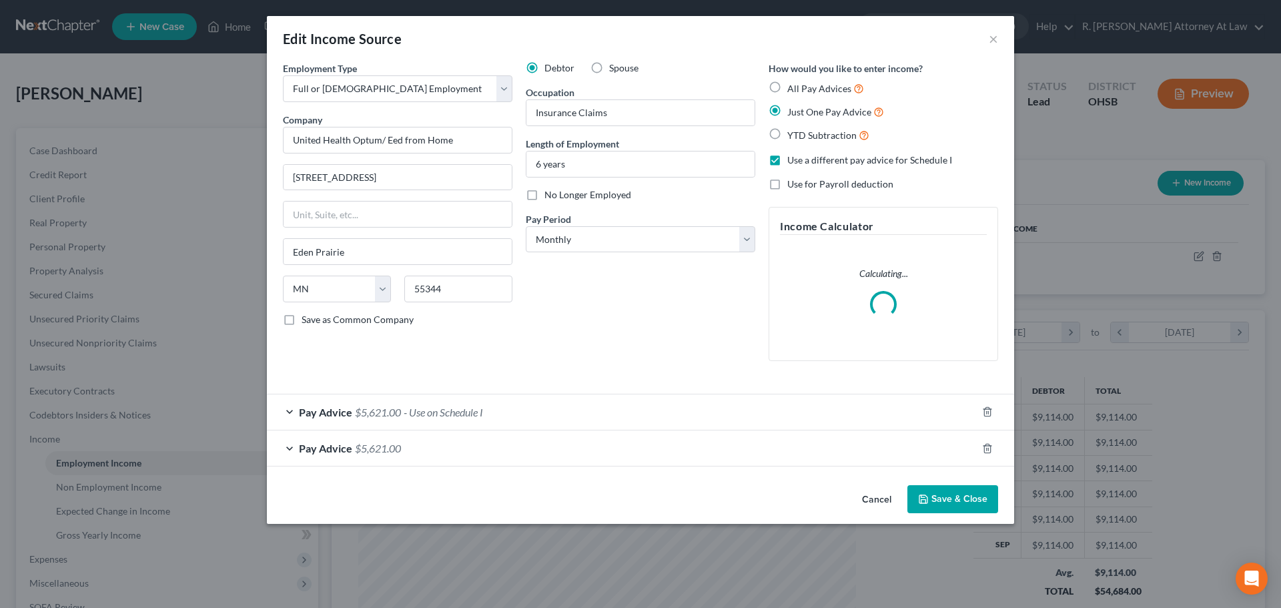
scroll to position [251, 529]
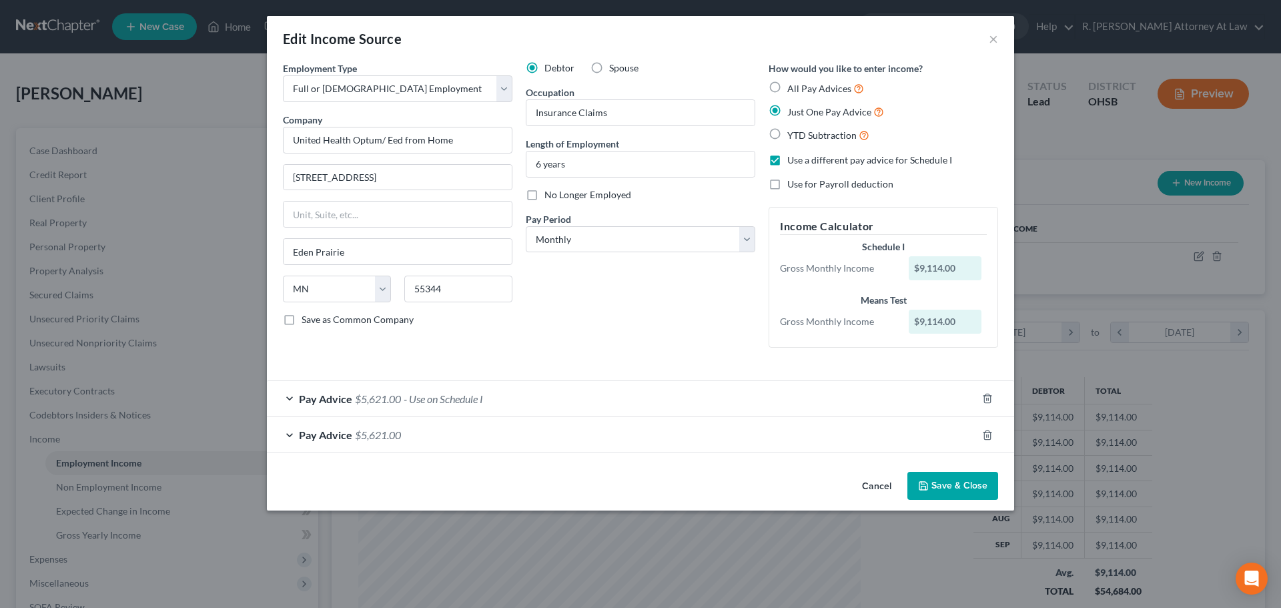
click at [676, 402] on div "Pay Advice $5,621.00 - Use on Schedule I" at bounding box center [622, 398] width 710 height 35
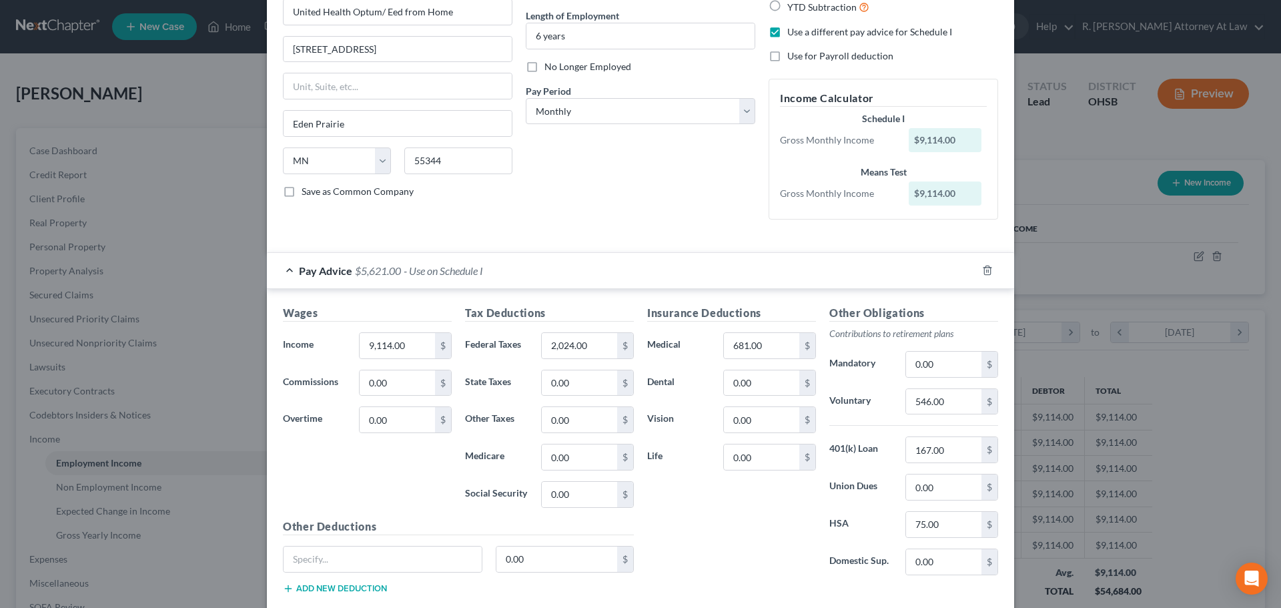
scroll to position [133, 0]
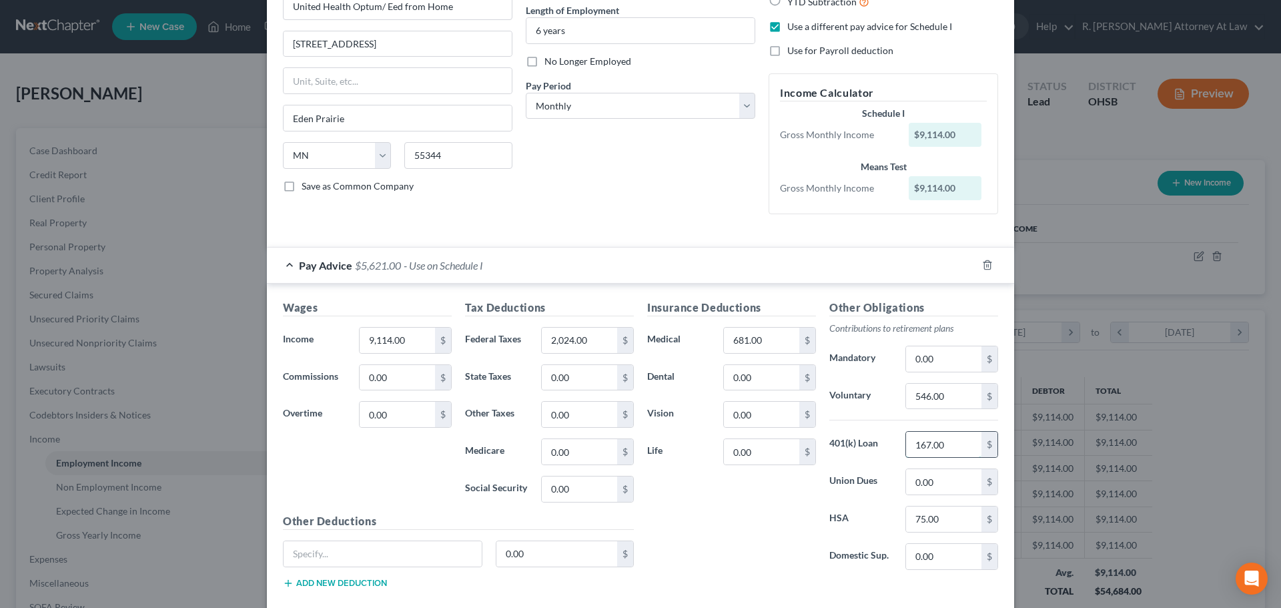
click at [924, 444] on input "167.00" at bounding box center [943, 444] width 75 height 25
type input "168"
click at [939, 481] on input "0.00" at bounding box center [943, 481] width 75 height 25
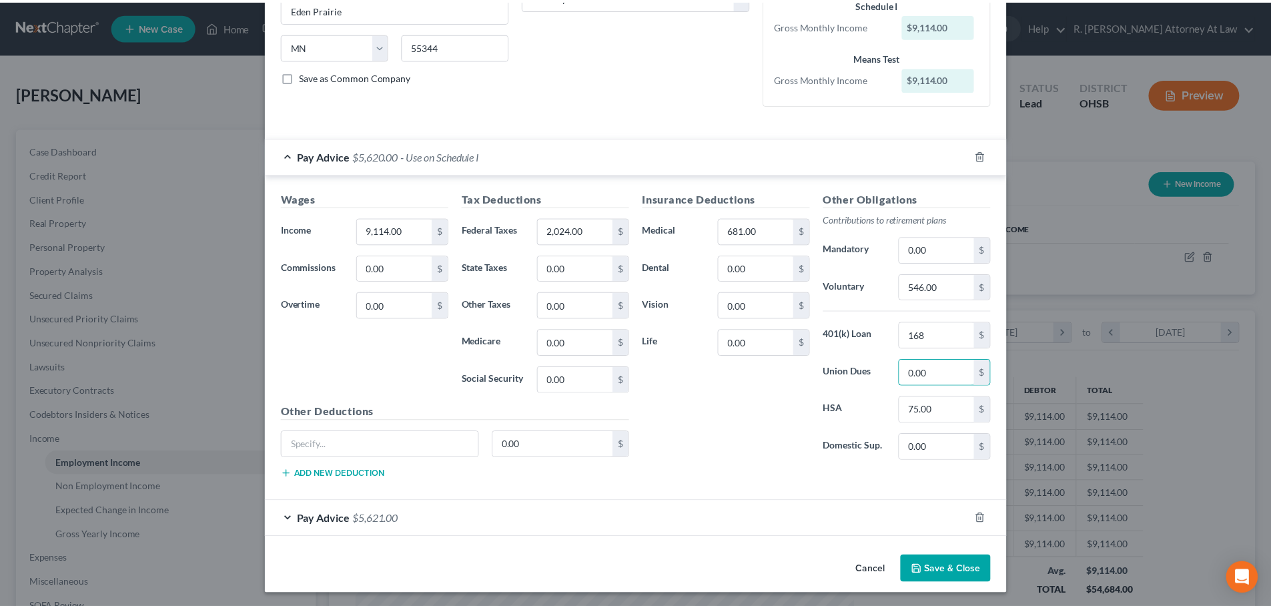
scroll to position [245, 0]
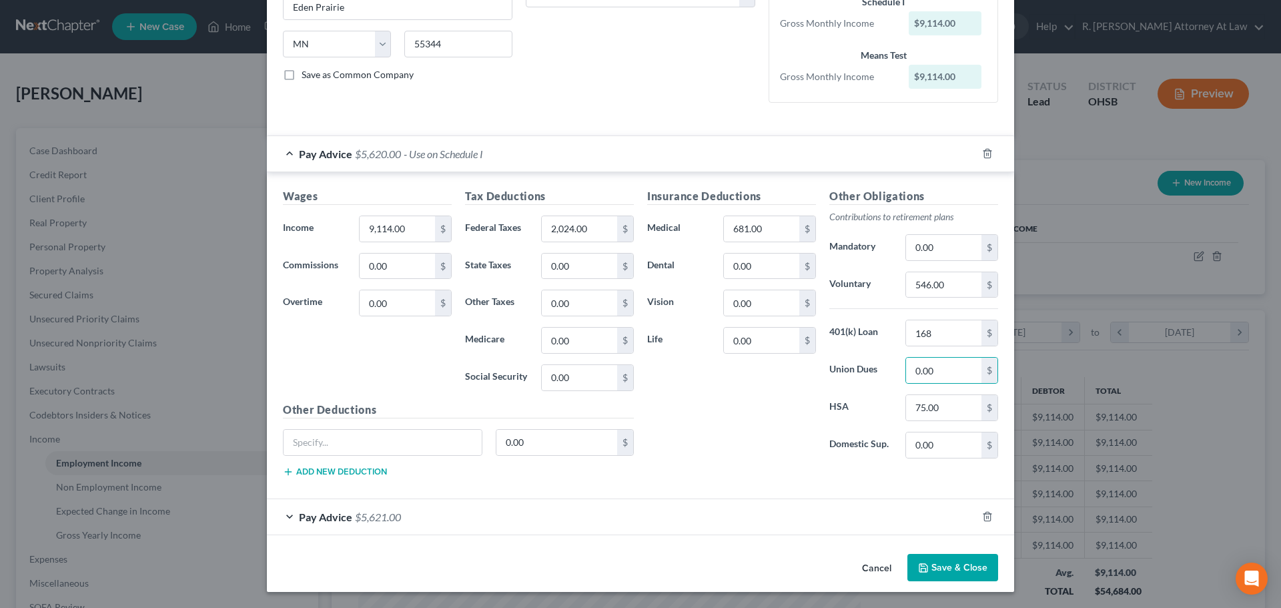
click at [935, 558] on button "Save & Close" at bounding box center [952, 568] width 91 height 28
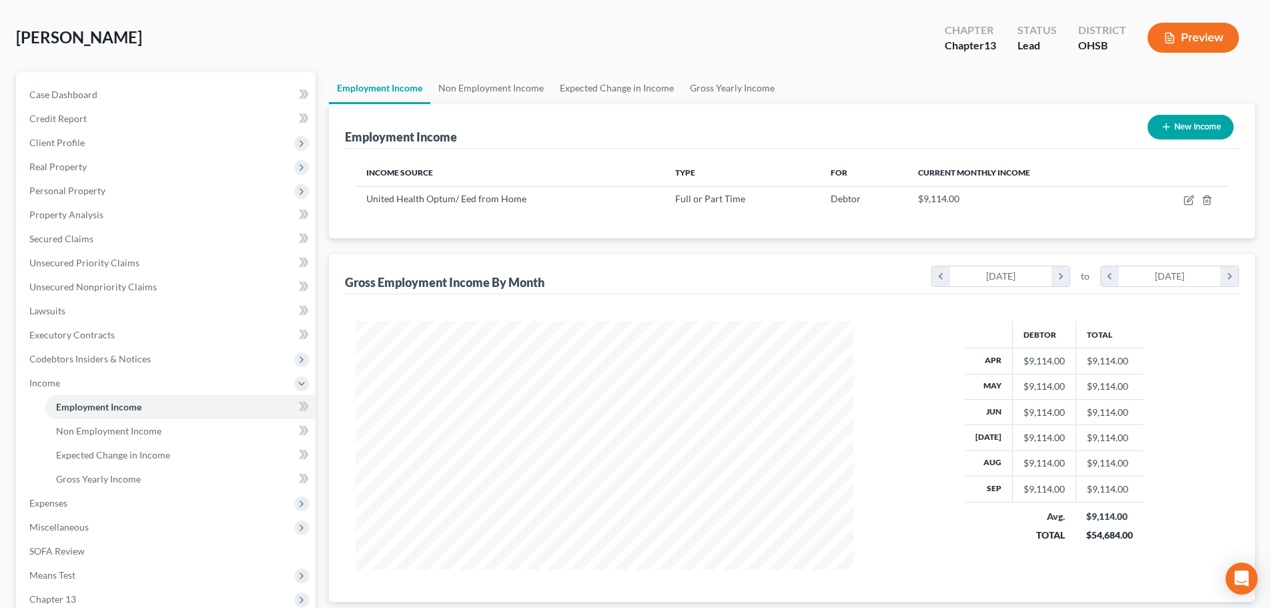
scroll to position [133, 0]
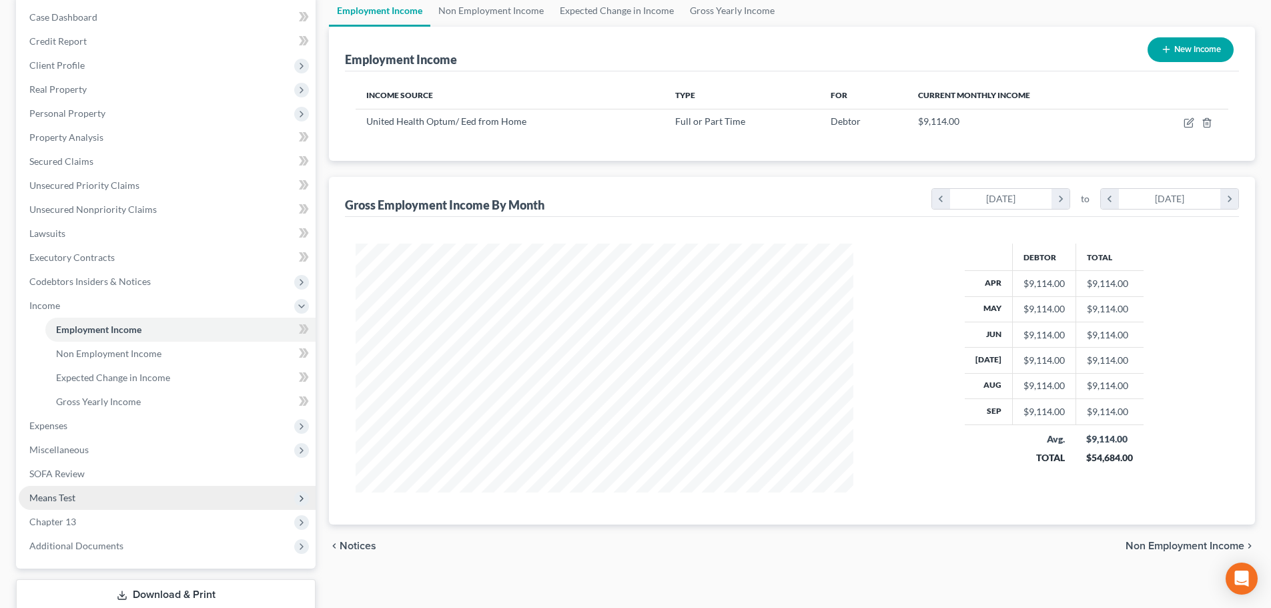
click at [70, 496] on span "Means Test" at bounding box center [52, 497] width 46 height 11
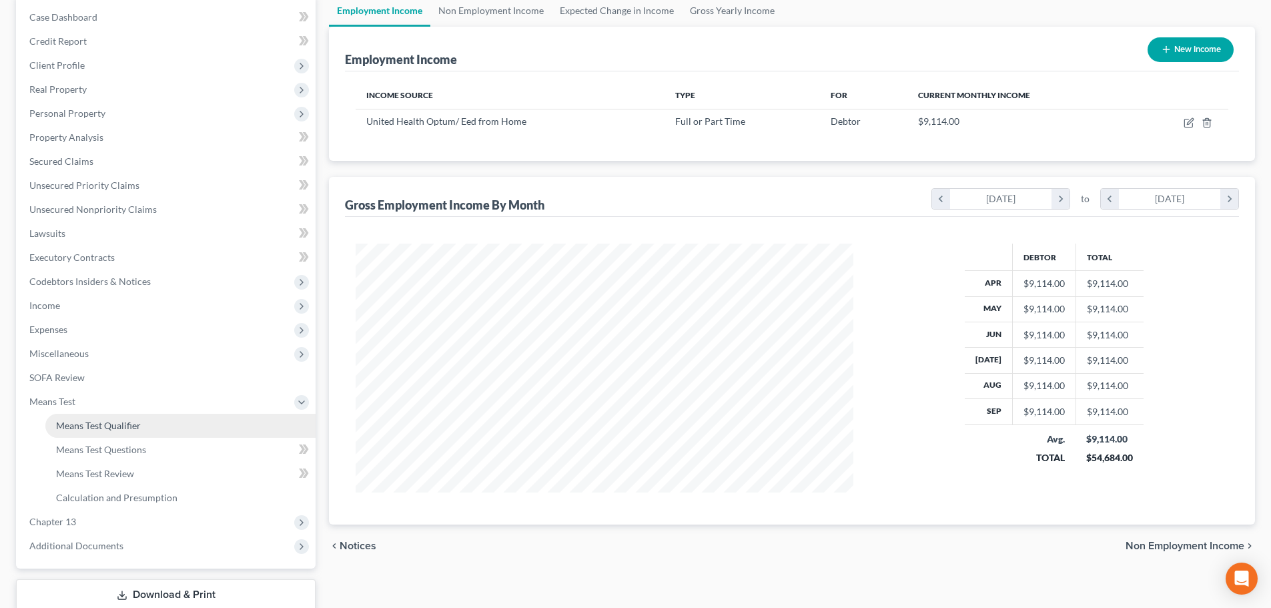
click at [87, 429] on span "Means Test Qualifier" at bounding box center [98, 425] width 85 height 11
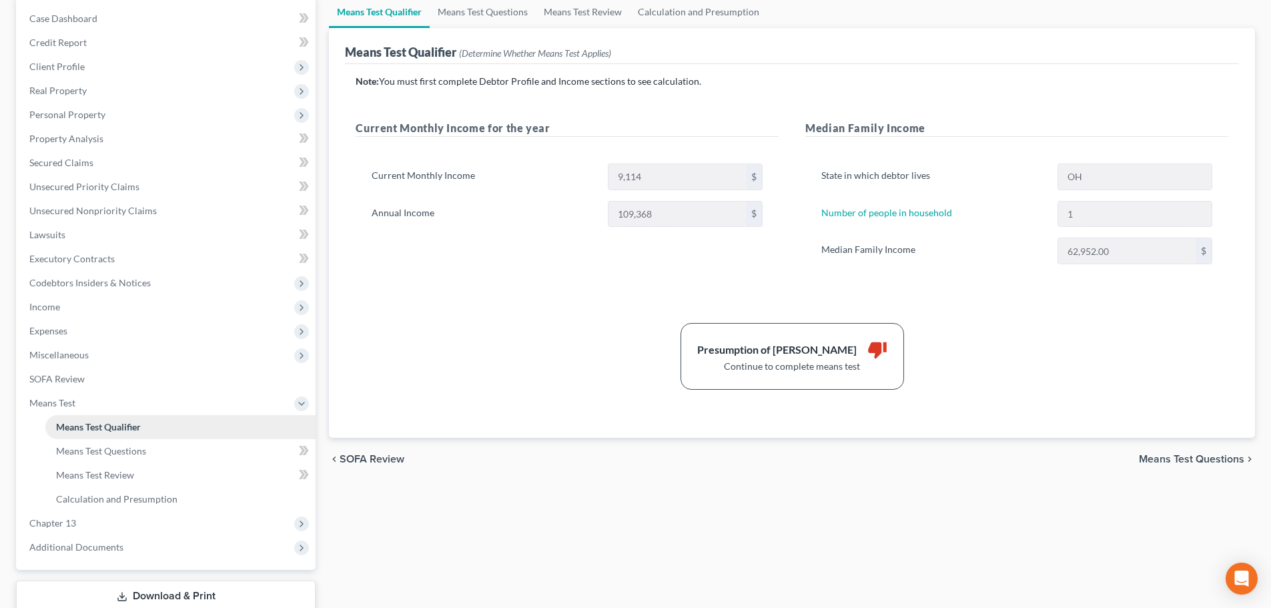
scroll to position [133, 0]
click at [52, 306] on span "Income" at bounding box center [44, 305] width 31 height 11
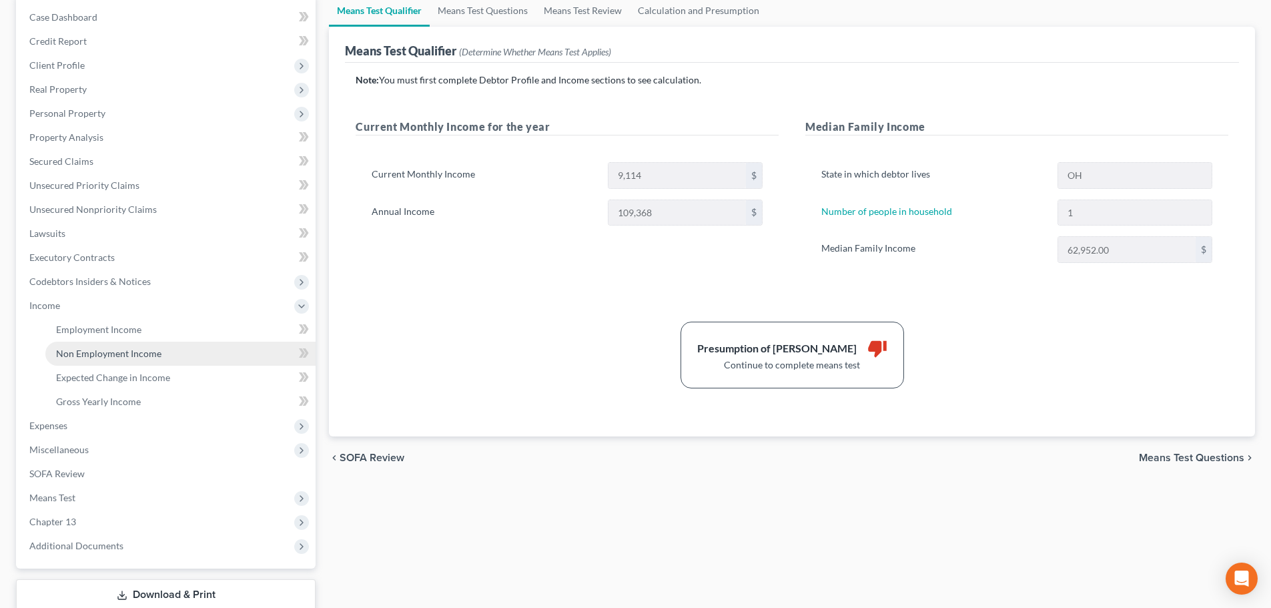
click at [83, 346] on link "Non Employment Income" at bounding box center [180, 354] width 270 height 24
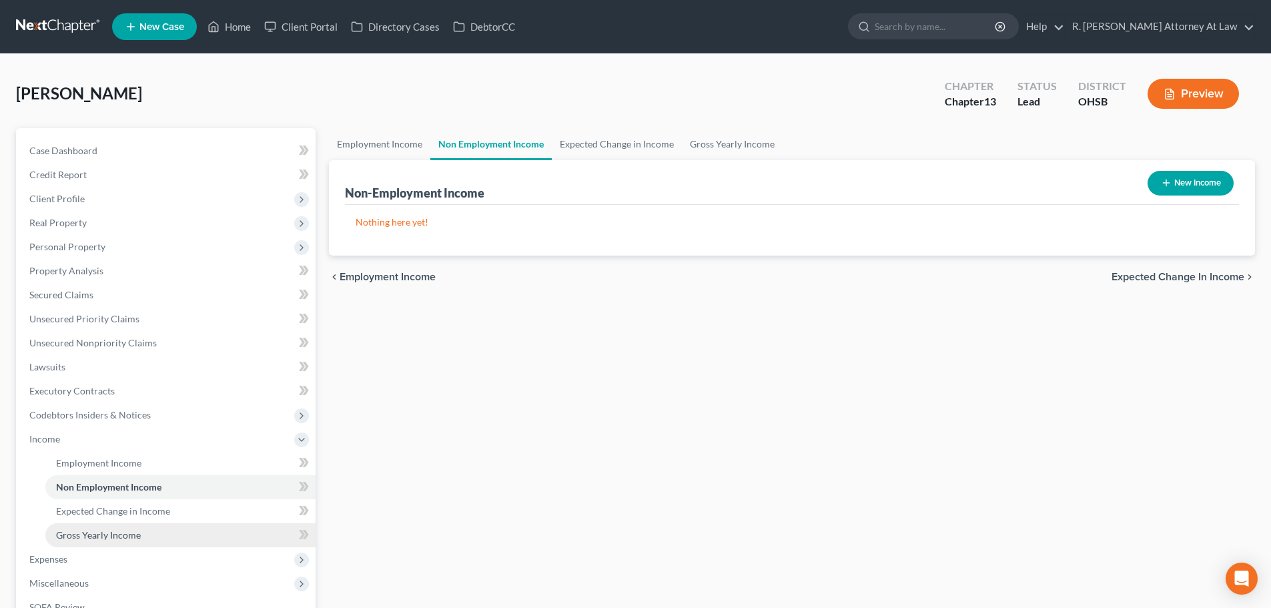
click at [92, 534] on span "Gross Yearly Income" at bounding box center [98, 534] width 85 height 11
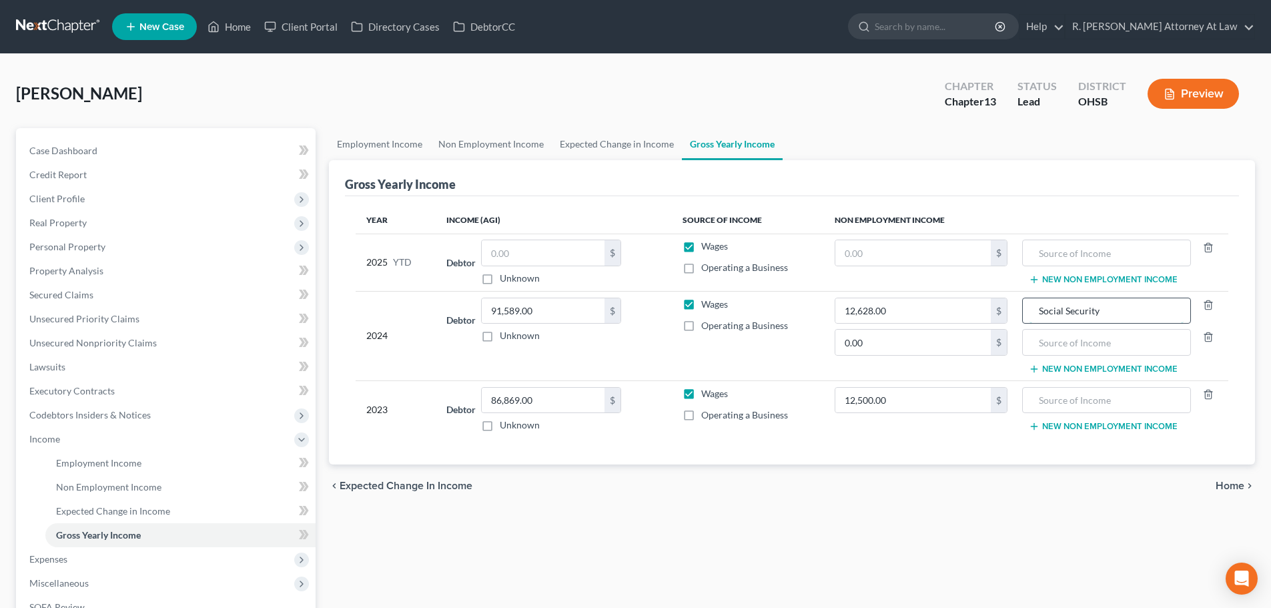
click at [1104, 306] on input "Social Security" at bounding box center [1105, 310] width 153 height 25
type input "S"
type input "pension withdrawal"
click at [1041, 410] on input "text" at bounding box center [1105, 400] width 153 height 25
type input "pension withdrawal"
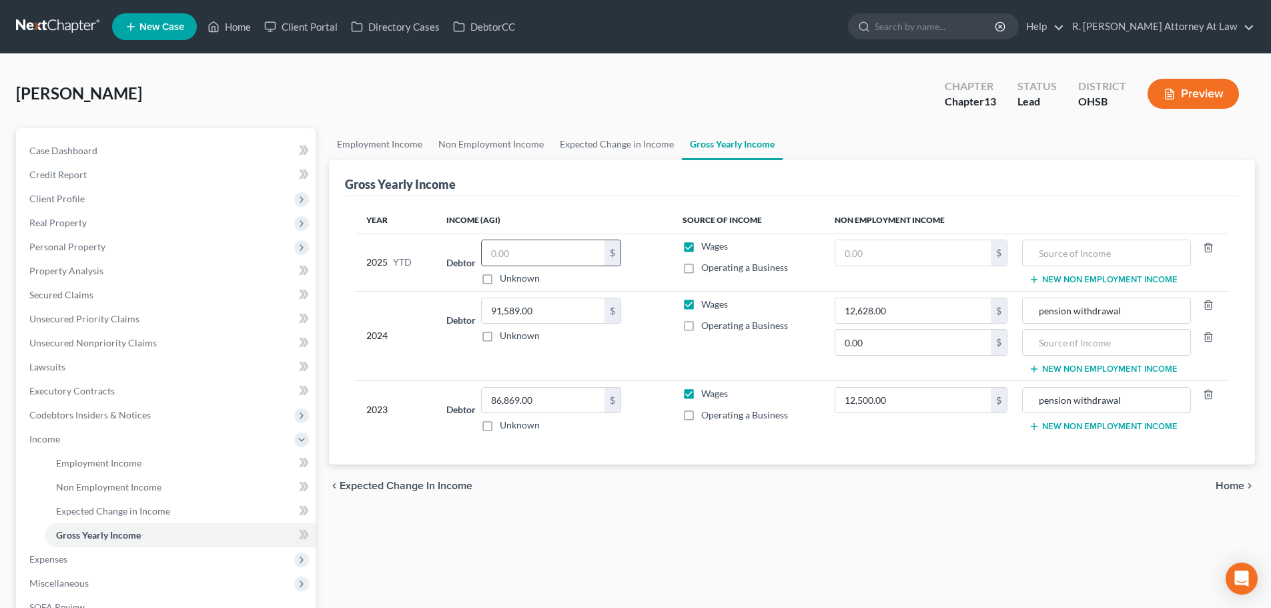
click at [521, 254] on input "text" at bounding box center [543, 252] width 123 height 25
type input "80,485"
click at [644, 376] on td "Debtor 91,589.00 $ Unknown Balance Undetermined 91,589.00 $ Unknown" at bounding box center [554, 335] width 236 height 89
click at [848, 255] on input "text" at bounding box center [912, 252] width 155 height 25
type input "5,000"
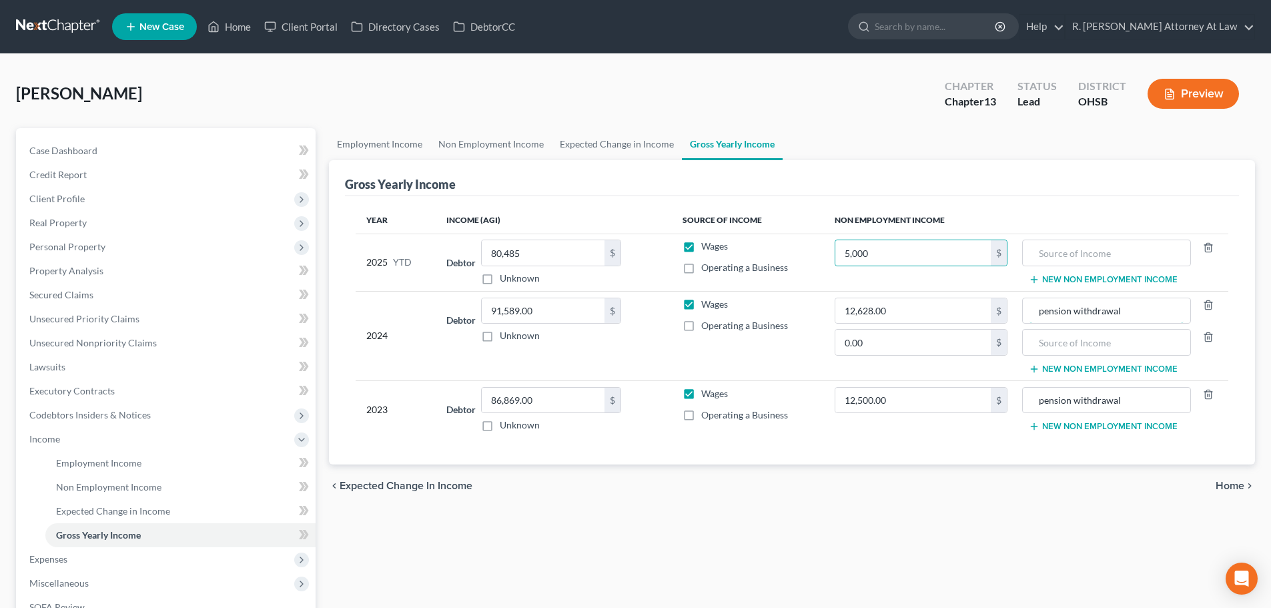
drag, startPoint x: 1074, startPoint y: 312, endPoint x: 735, endPoint y: 278, distance: 341.2
click at [1073, 312] on input "pension withdrawal" at bounding box center [1105, 310] width 153 height 25
type input "401k withdrawal"
click at [1070, 400] on input "pension withdrawal" at bounding box center [1105, 400] width 153 height 25
type input "401k withdrawal"
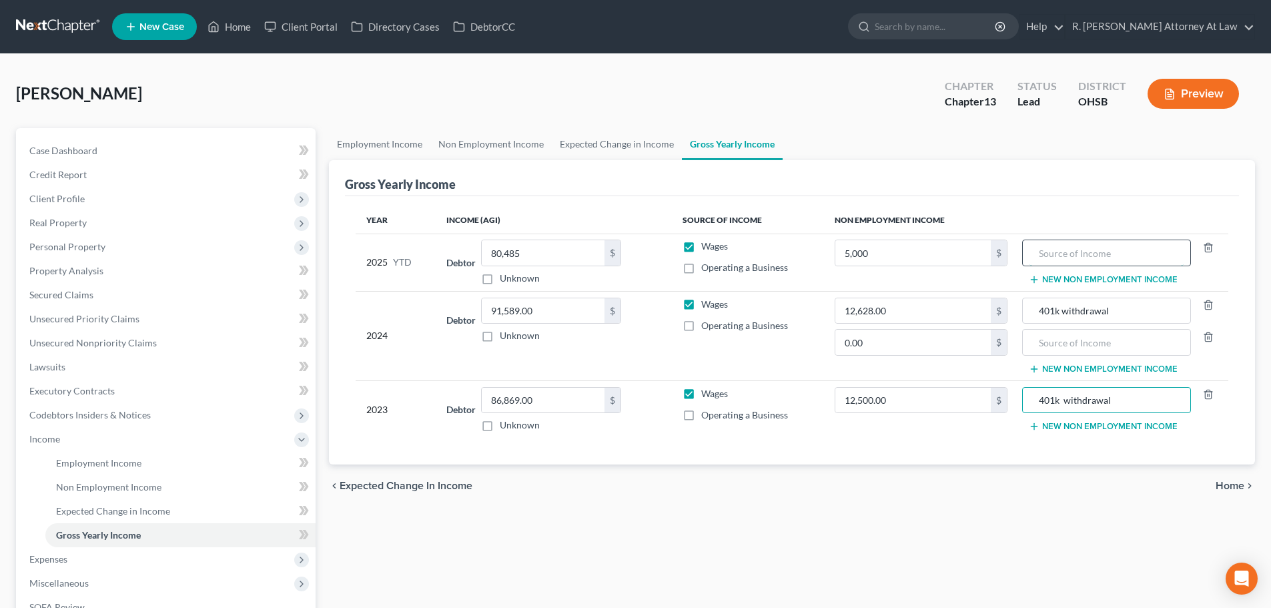
click at [1047, 258] on input "text" at bounding box center [1105, 252] width 153 height 25
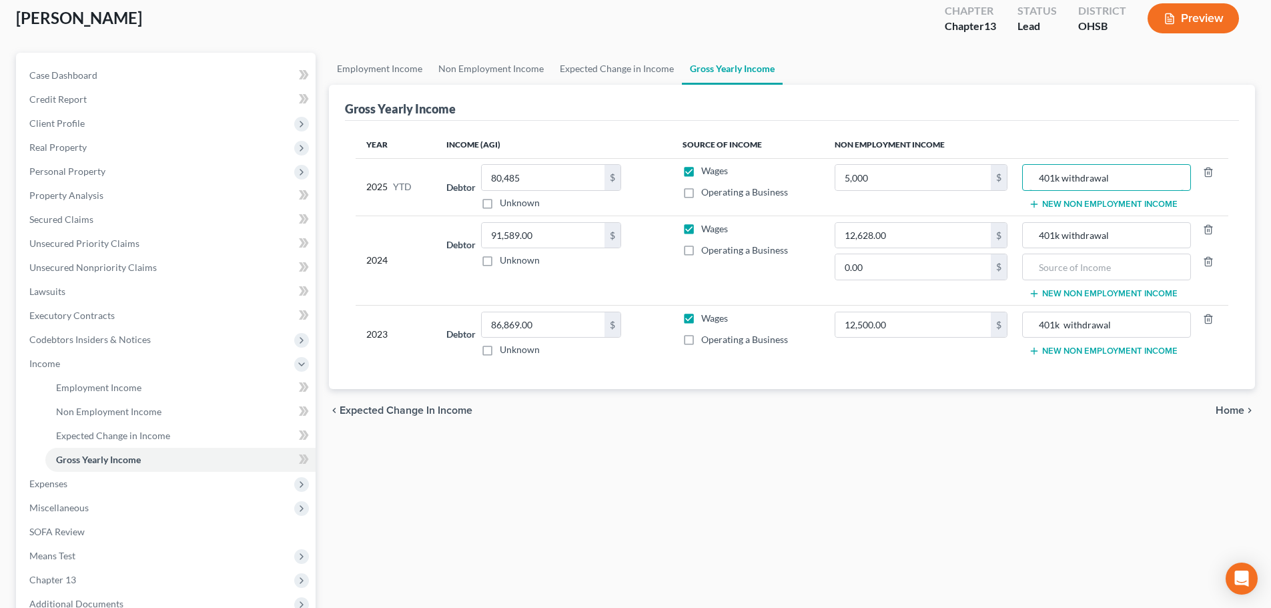
scroll to position [222, 0]
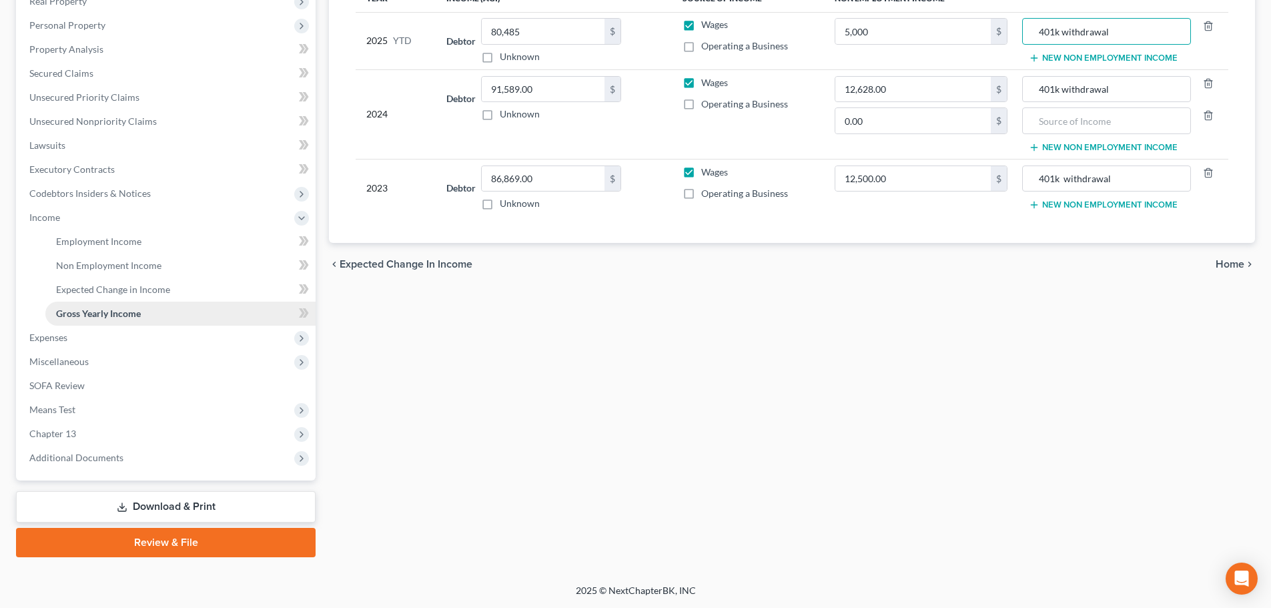
click at [67, 340] on span "Expenses" at bounding box center [48, 337] width 38 height 11
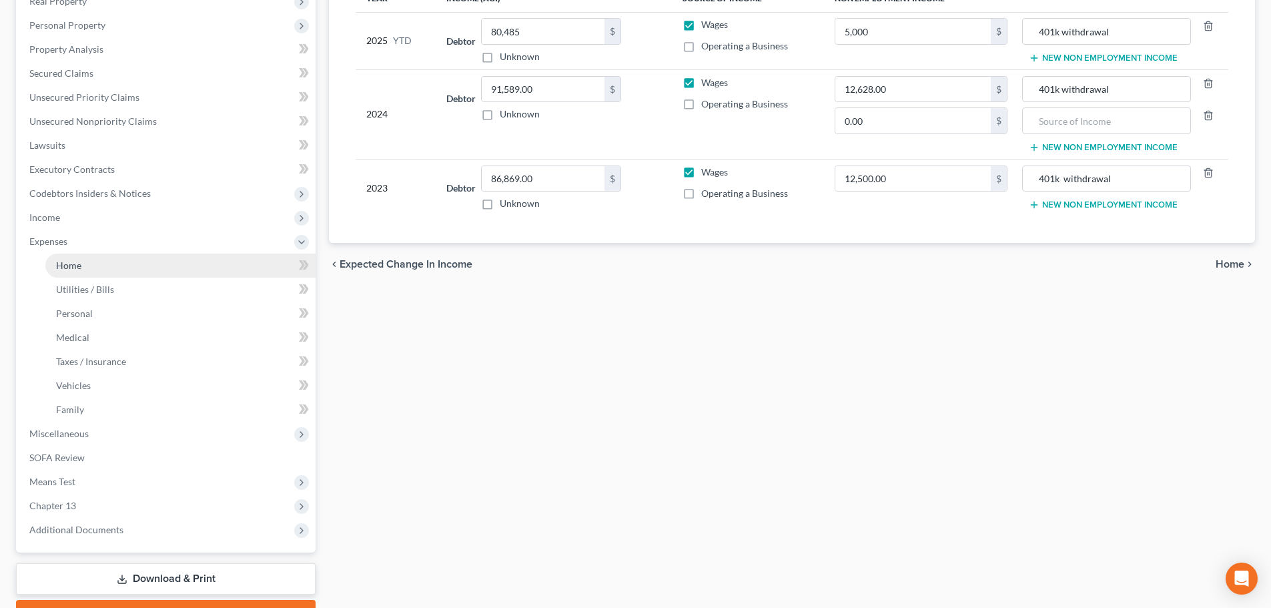
click at [107, 275] on link "Home" at bounding box center [180, 266] width 270 height 24
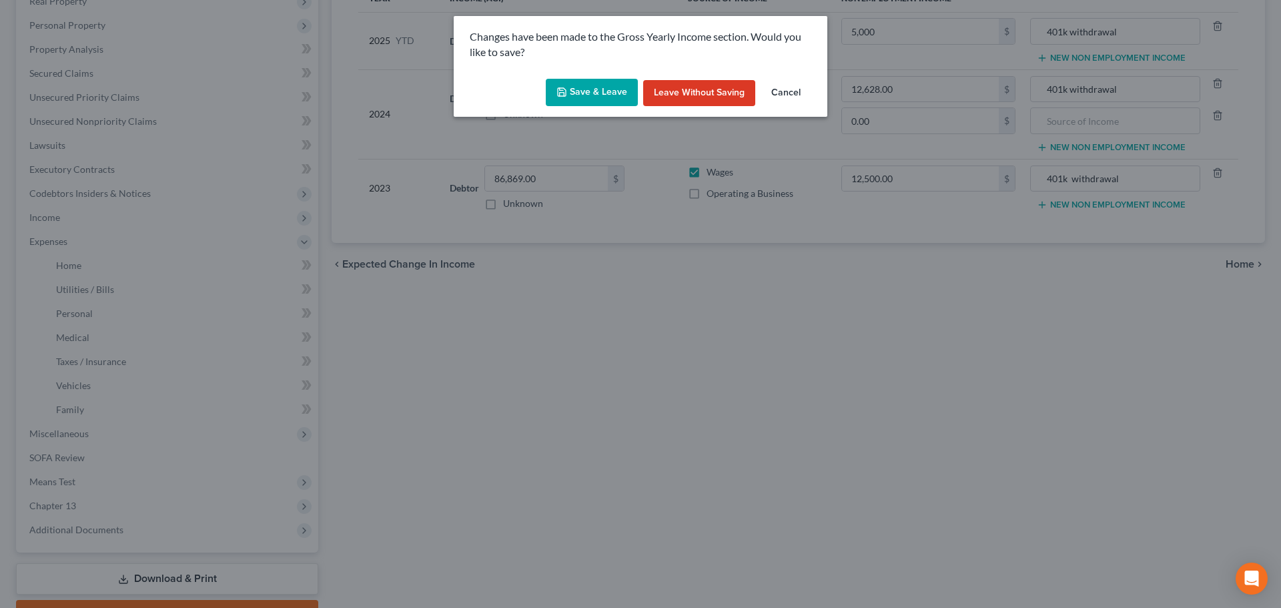
click at [607, 87] on button "Save & Leave" at bounding box center [592, 93] width 92 height 28
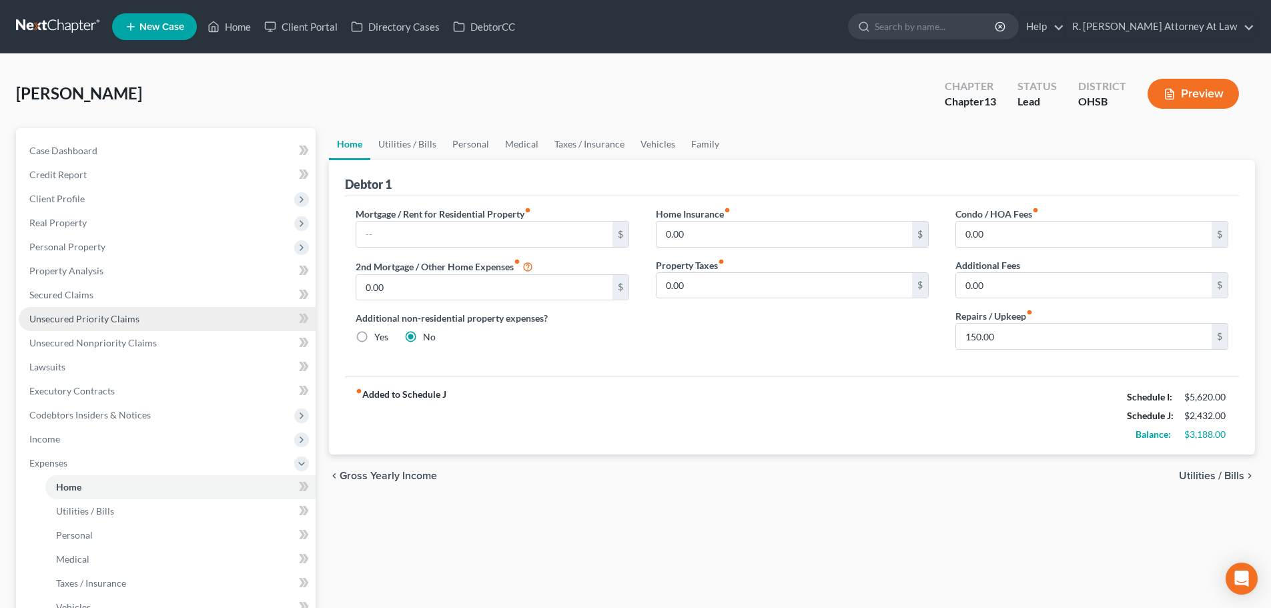
click at [45, 320] on span "Unsecured Priority Claims" at bounding box center [84, 318] width 110 height 11
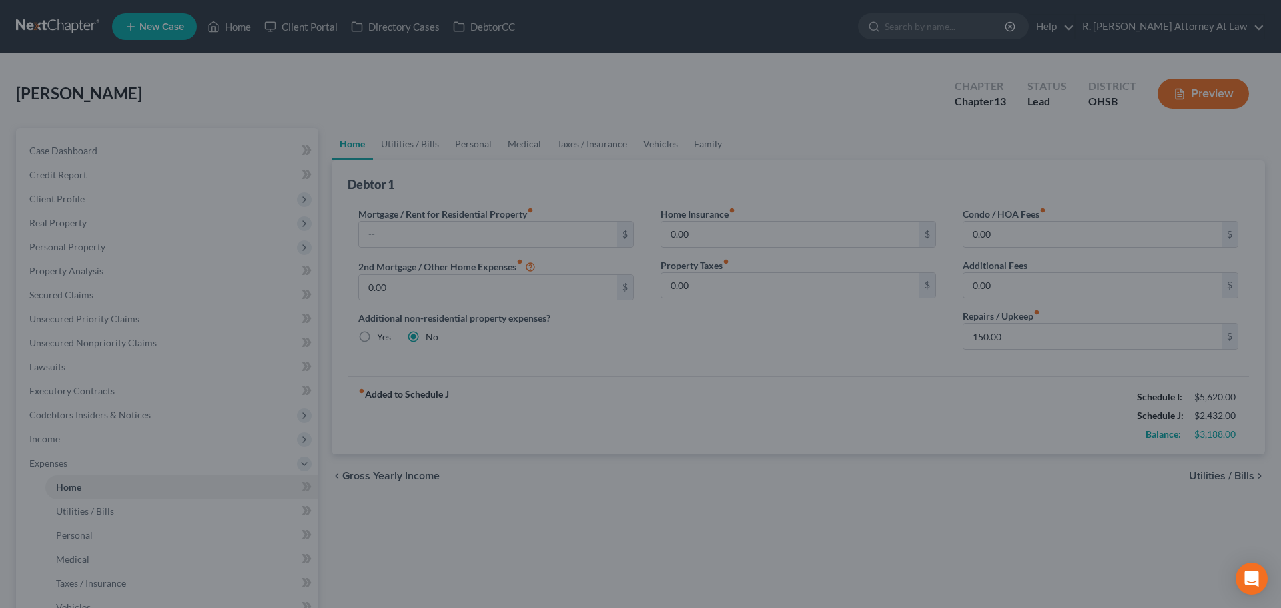
click at [68, 319] on div at bounding box center [640, 304] width 1281 height 608
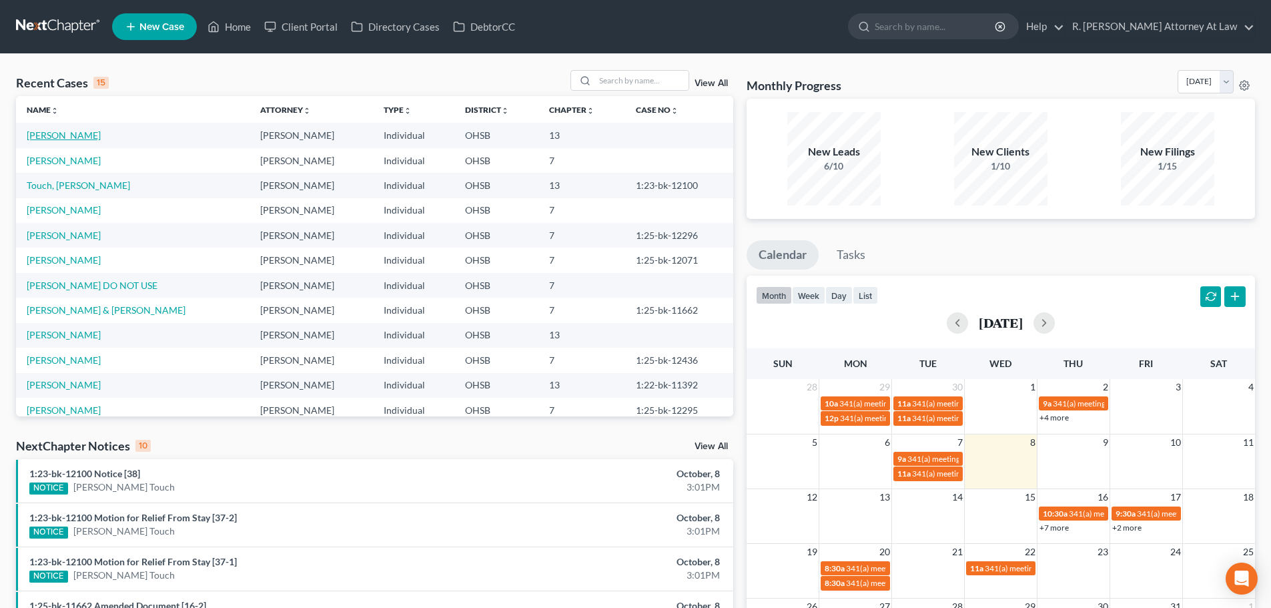
click at [65, 134] on link "Tenhundfeld, Pamela" at bounding box center [64, 134] width 74 height 11
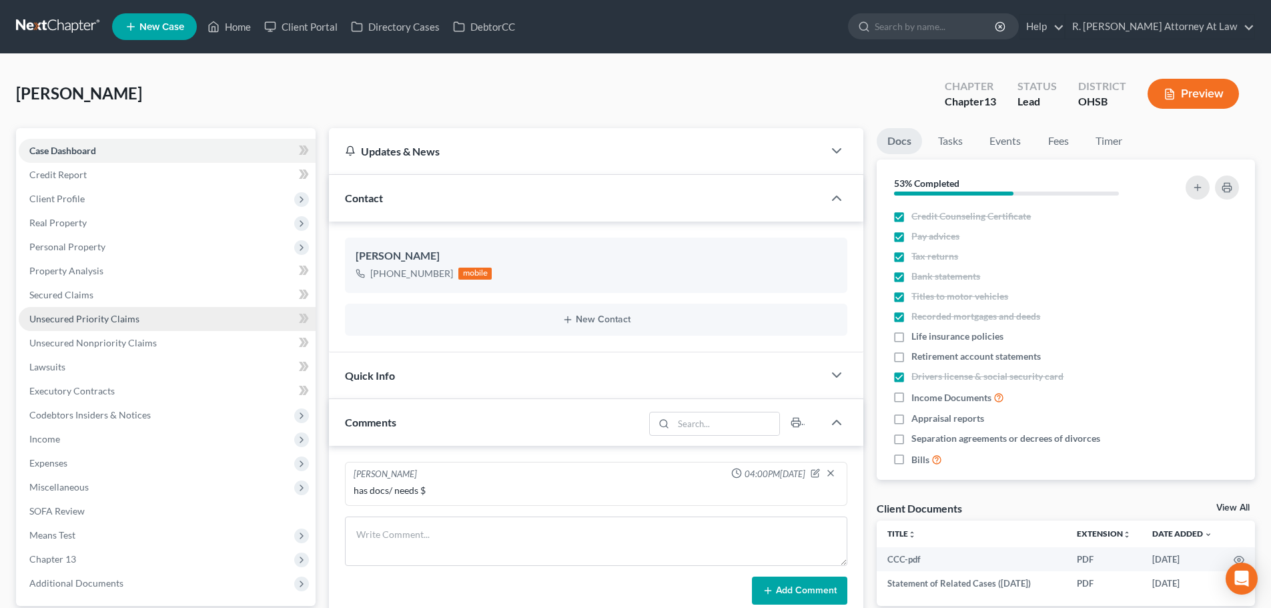
click at [60, 312] on link "Unsecured Priority Claims" at bounding box center [167, 319] width 297 height 24
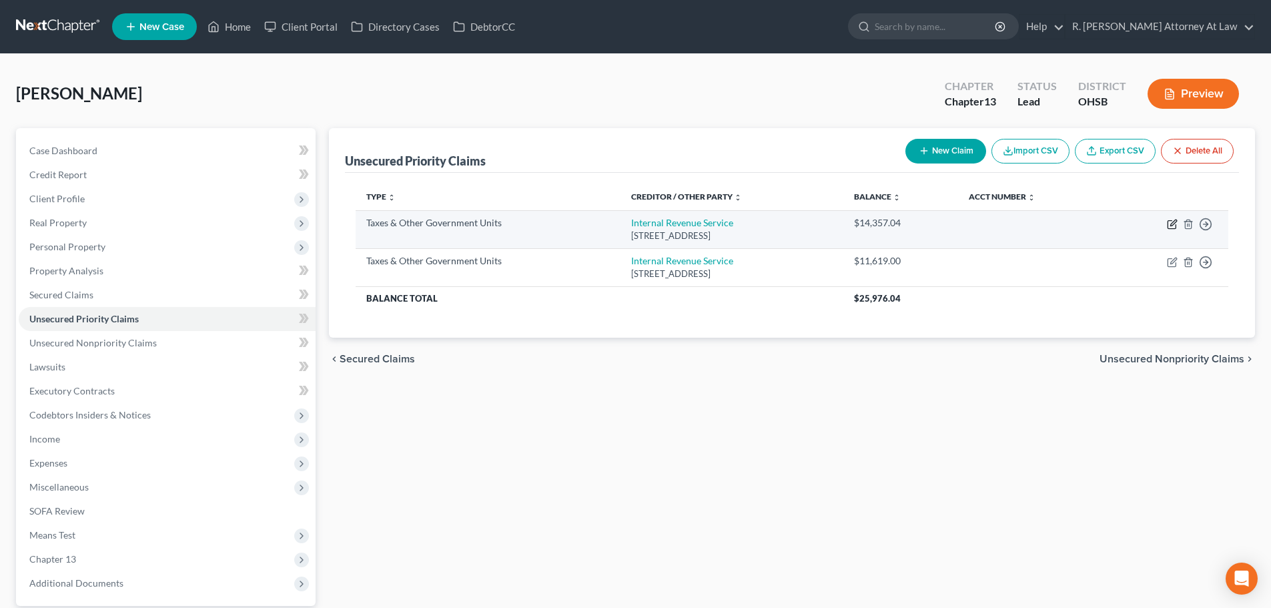
drag, startPoint x: 1172, startPoint y: 222, endPoint x: 1132, endPoint y: 215, distance: 41.2
click at [1132, 215] on td "Move to D Move to F Move to G Move to Notice Only" at bounding box center [1167, 229] width 121 height 38
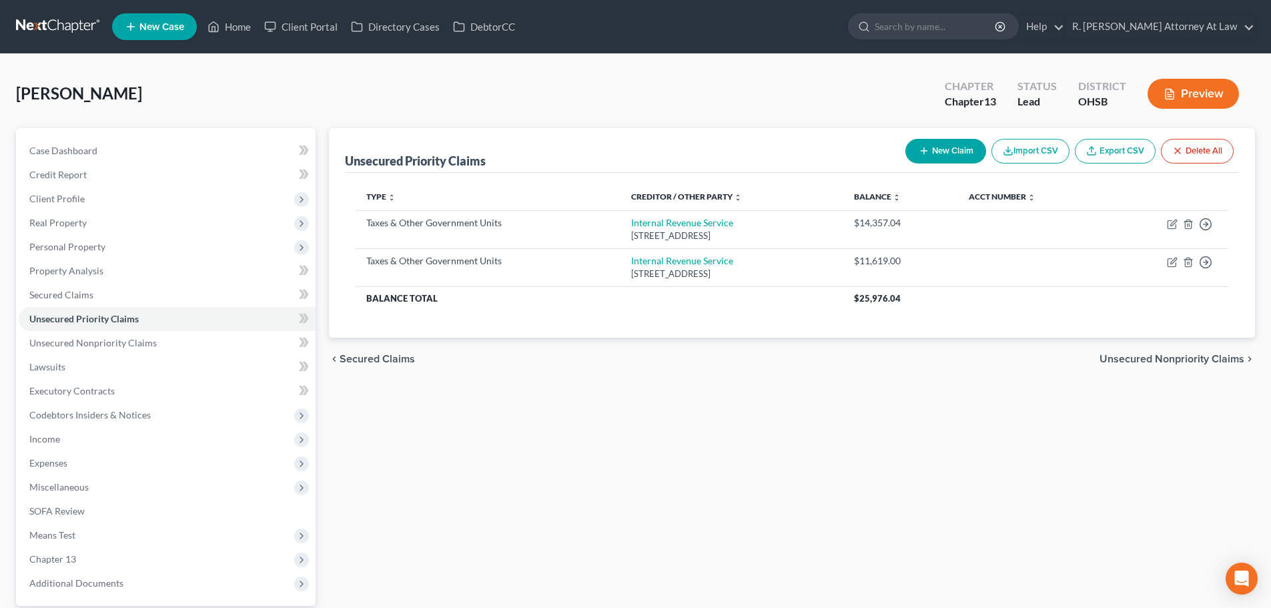
click at [915, 151] on button "New Claim" at bounding box center [945, 151] width 81 height 25
select select "0"
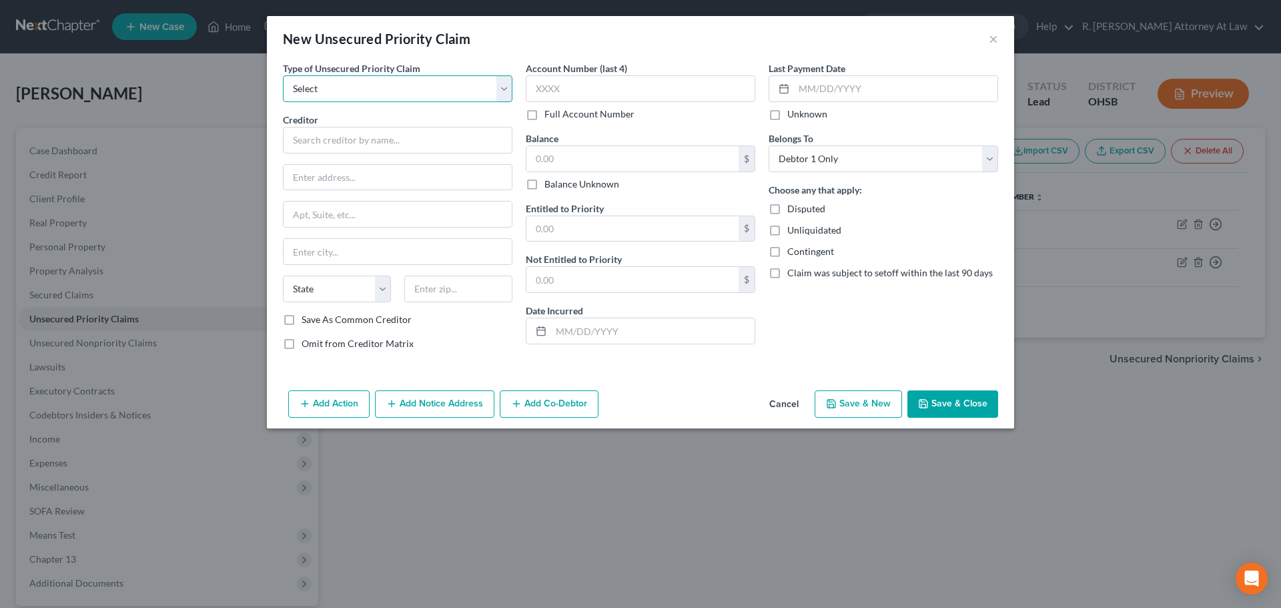
click at [344, 92] on select "Select Taxes & Other Government Units Domestic Support Obligations Extensions o…" at bounding box center [398, 88] width 230 height 27
select select "0"
click at [283, 75] on select "Select Taxes & Other Government Units Domestic Support Obligations Extensions o…" at bounding box center [398, 88] width 230 height 27
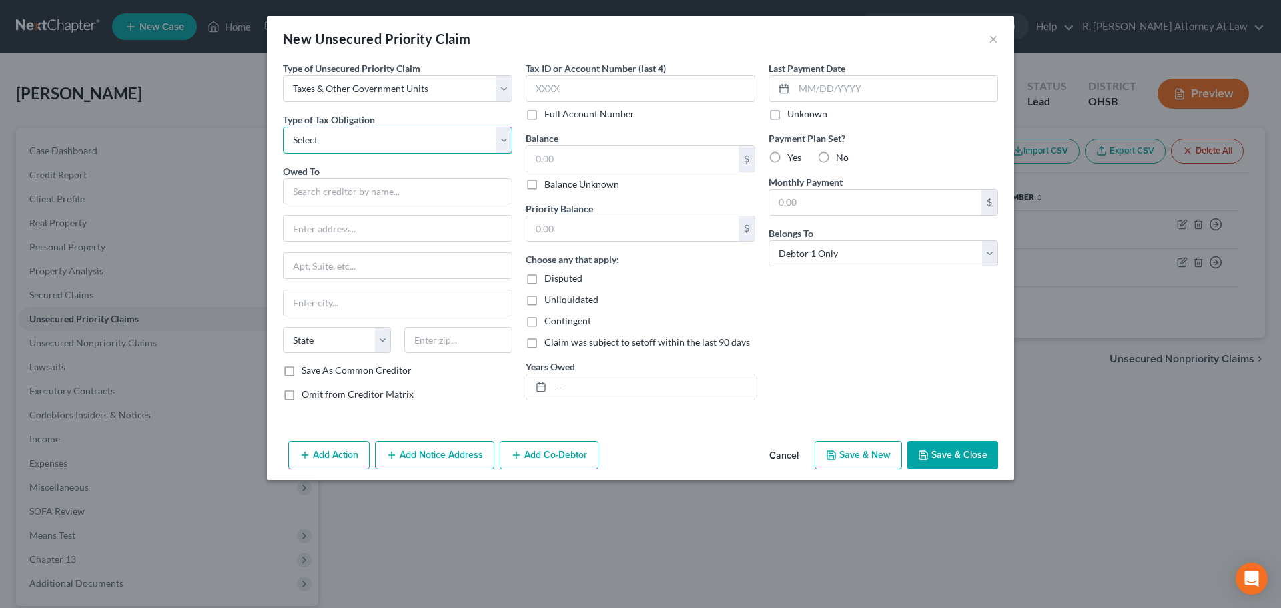
click at [336, 134] on select "Select Federal City State Franchise Tax Board Other" at bounding box center [398, 140] width 230 height 27
select select "2"
click at [283, 127] on select "Select Federal City State Franchise Tax Board Other" at bounding box center [398, 140] width 230 height 27
click at [315, 191] on input "text" at bounding box center [398, 191] width 230 height 27
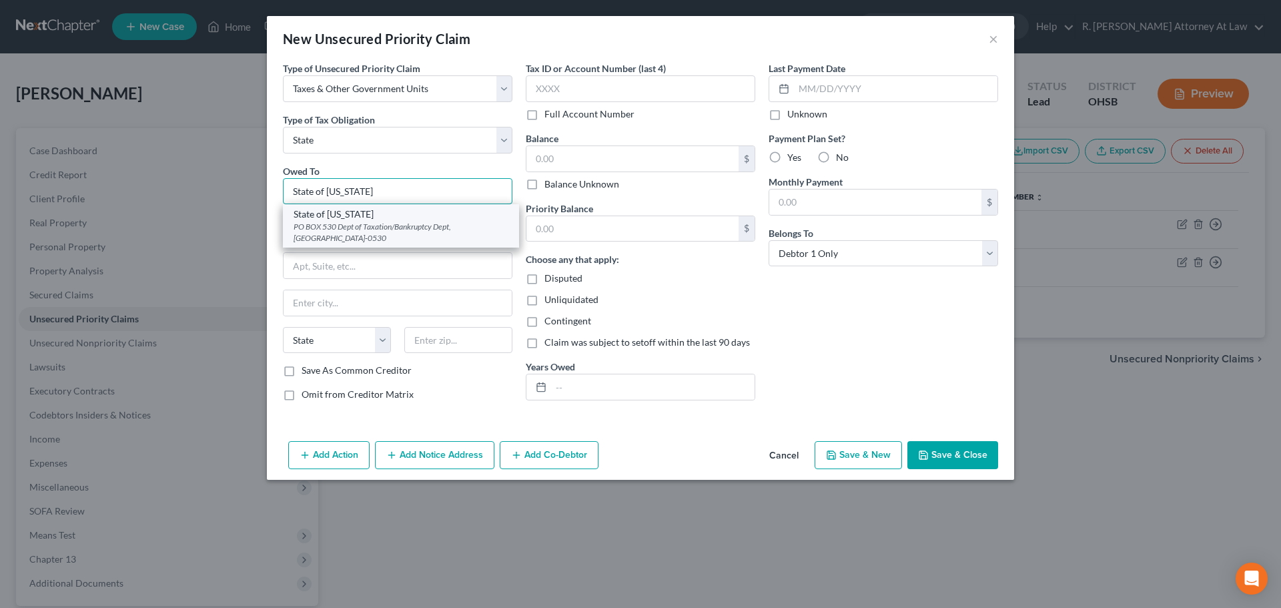
type input "State of Ohio"
click at [368, 228] on div "PO BOX 530 Dept of Taxation/Bankruptcy Dept, Columbus, OH 43216-0530" at bounding box center [401, 232] width 215 height 23
type input "PO BOX 530"
type input "Dept of Taxation/Bankruptcy Dept"
type input "Columbus"
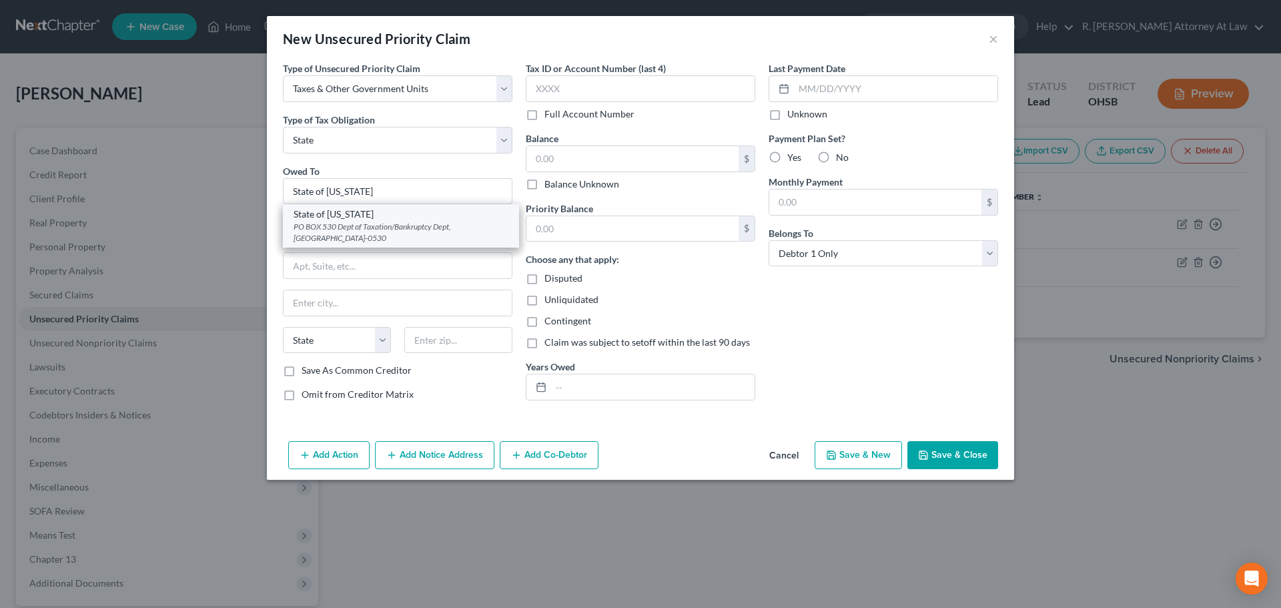
select select "36"
type input "43216-0530"
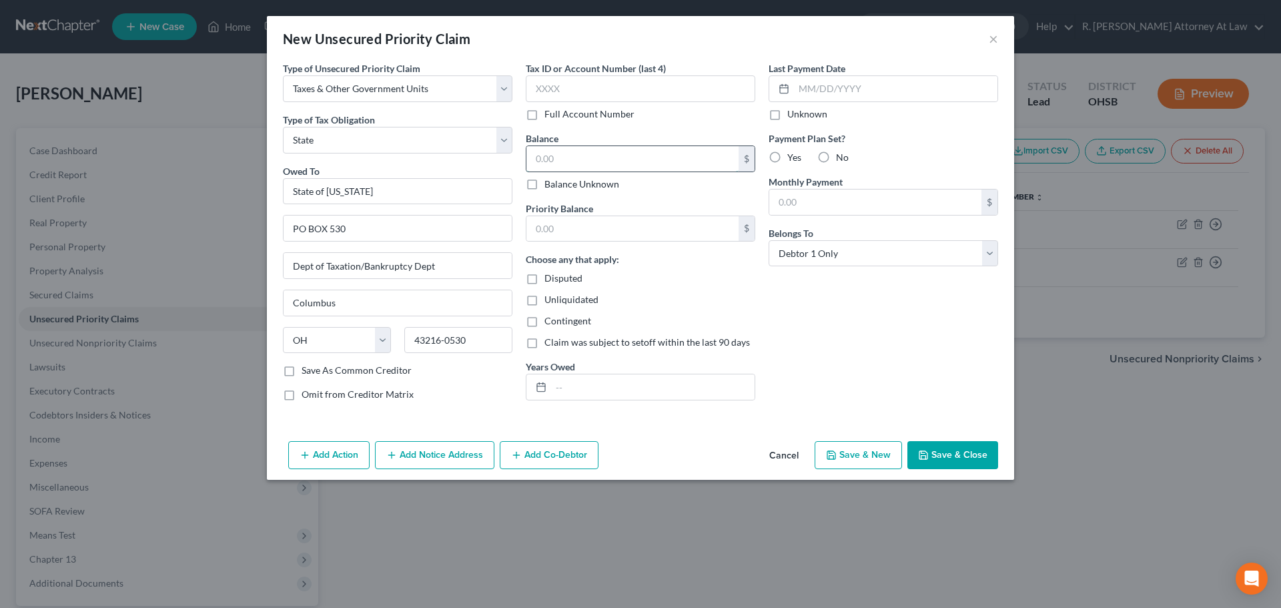
drag, startPoint x: 551, startPoint y: 155, endPoint x: 514, endPoint y: 164, distance: 38.5
click at [551, 153] on input "text" at bounding box center [632, 158] width 212 height 25
type input "228"
click at [602, 229] on input "text" at bounding box center [632, 228] width 212 height 25
type input "228"
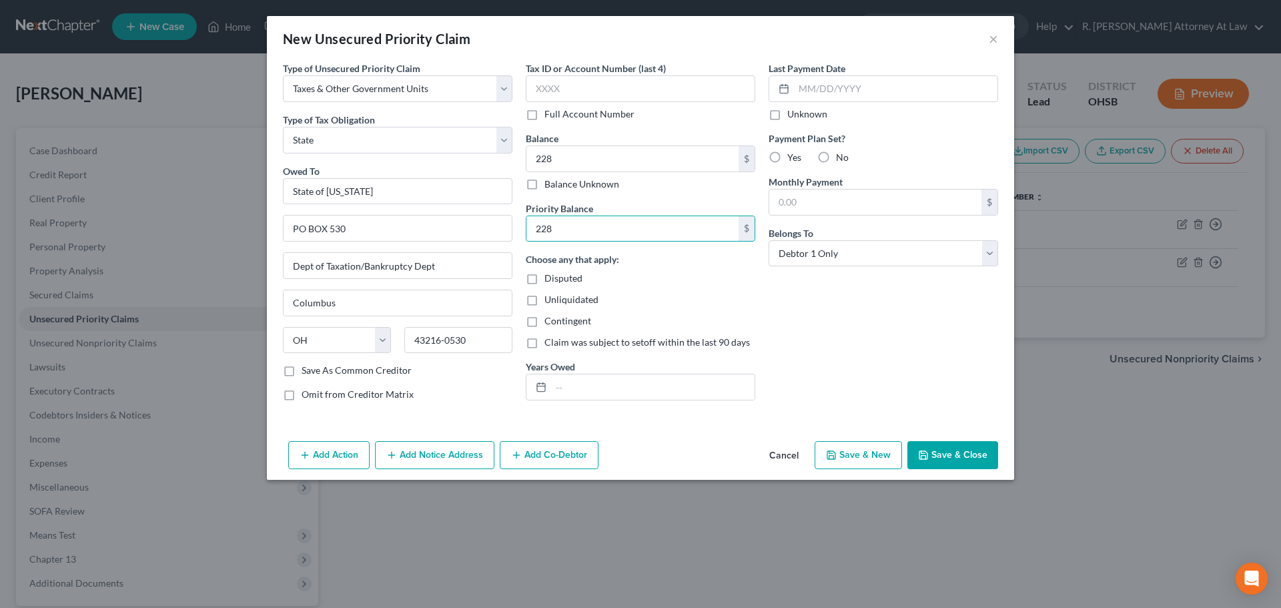
click at [544, 280] on label "Disputed" at bounding box center [563, 278] width 38 height 13
click at [550, 280] on input "Disputed" at bounding box center [554, 276] width 9 height 9
checkbox input "true"
click at [582, 384] on input "text" at bounding box center [652, 386] width 203 height 25
type input "2016"
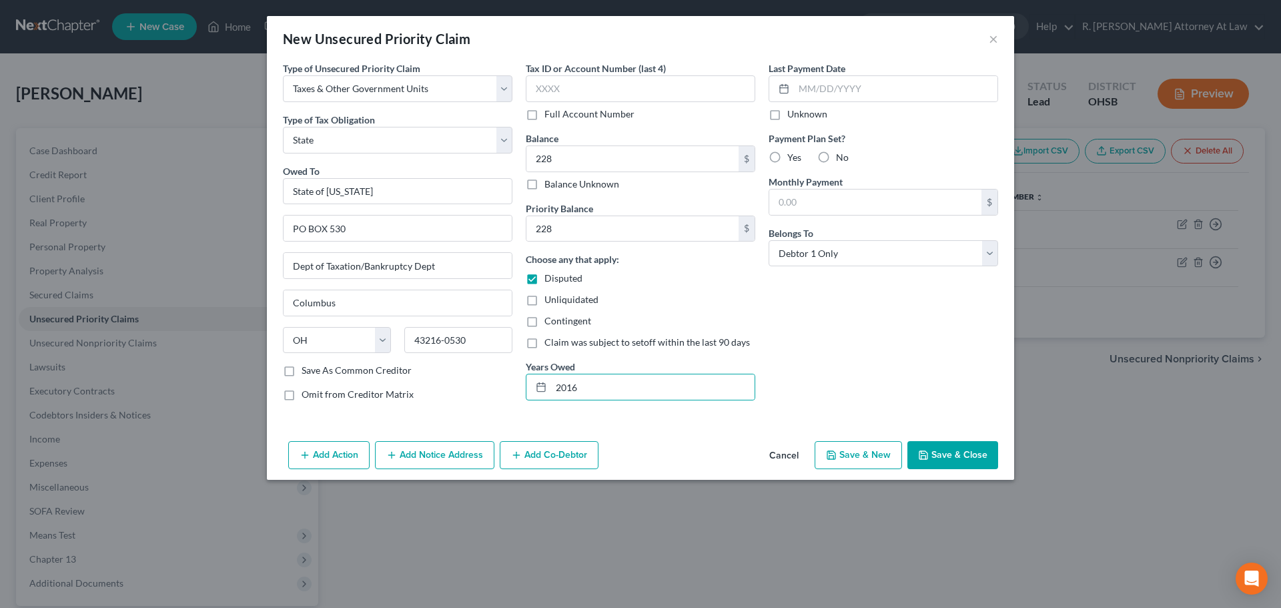
click at [544, 276] on label "Disputed" at bounding box center [563, 278] width 38 height 13
click at [550, 276] on input "Disputed" at bounding box center [554, 276] width 9 height 9
click at [544, 276] on label "Disputed" at bounding box center [563, 278] width 38 height 13
click at [550, 276] on input "Disputed" at bounding box center [554, 276] width 9 height 9
checkbox input "true"
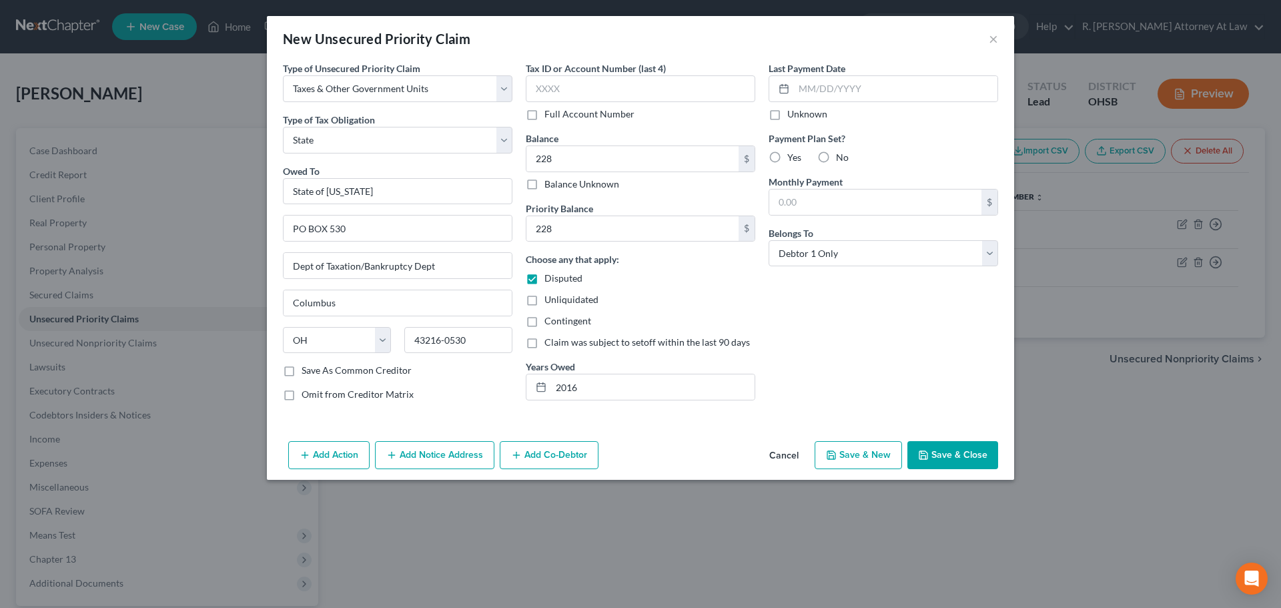
click at [944, 455] on button "Save & Close" at bounding box center [952, 455] width 91 height 28
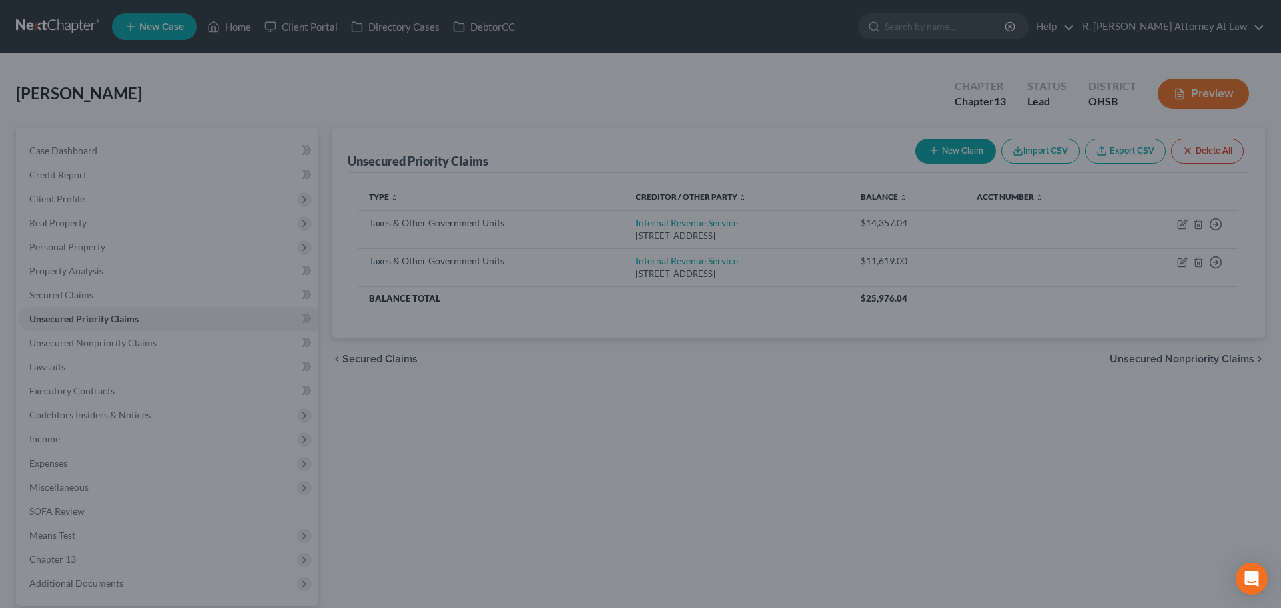
type input "228.00"
type input "0.00"
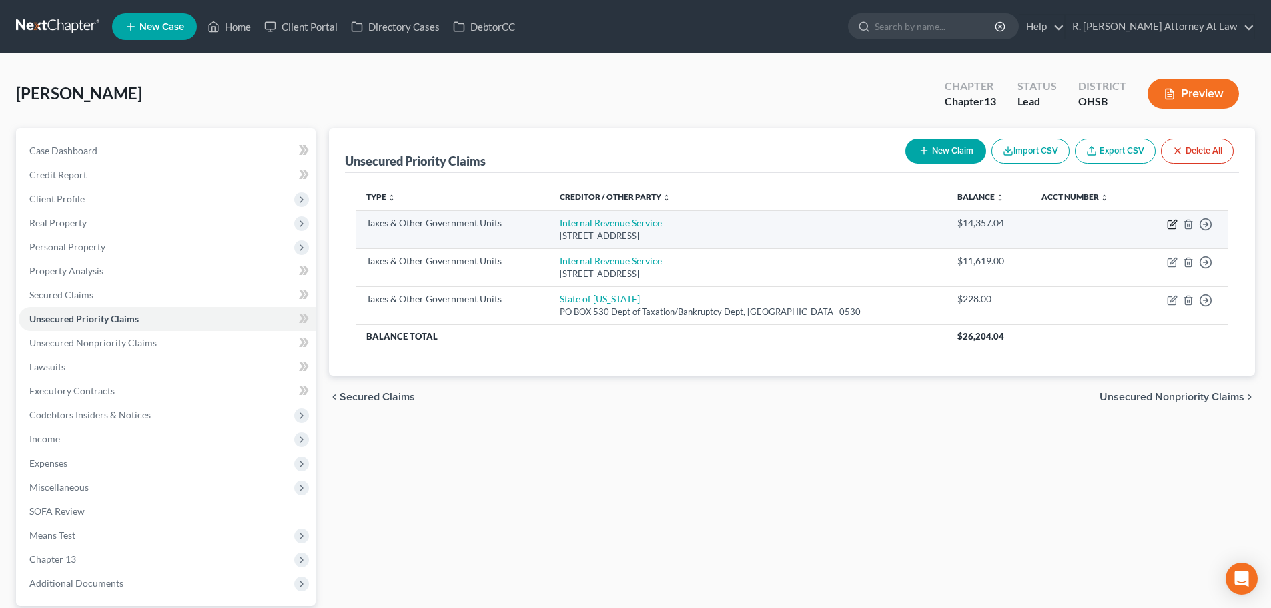
click at [1174, 223] on icon "button" at bounding box center [1173, 223] width 6 height 6
select select "0"
select select "39"
select select "0"
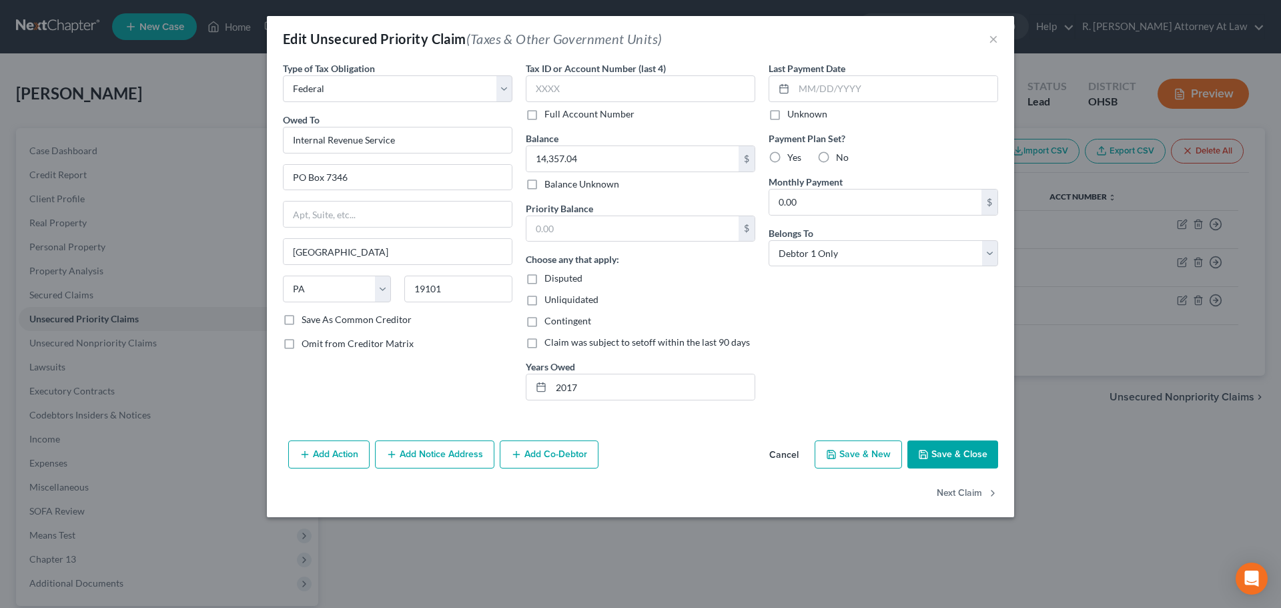
click at [397, 458] on icon "button" at bounding box center [391, 454] width 11 height 11
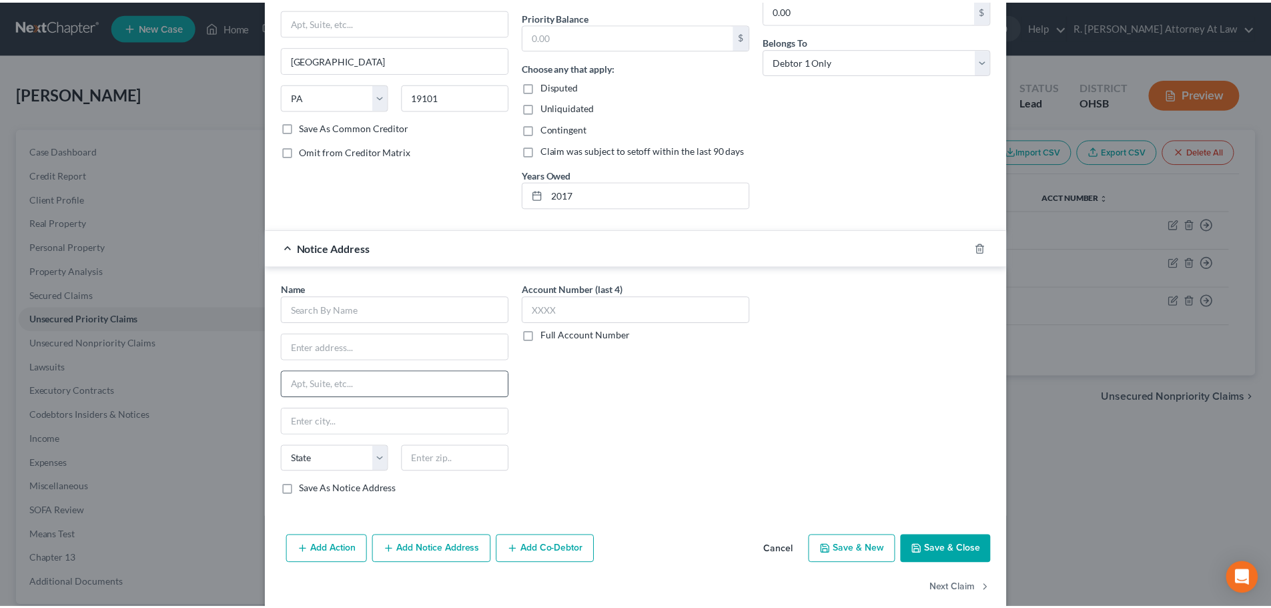
scroll to position [214, 0]
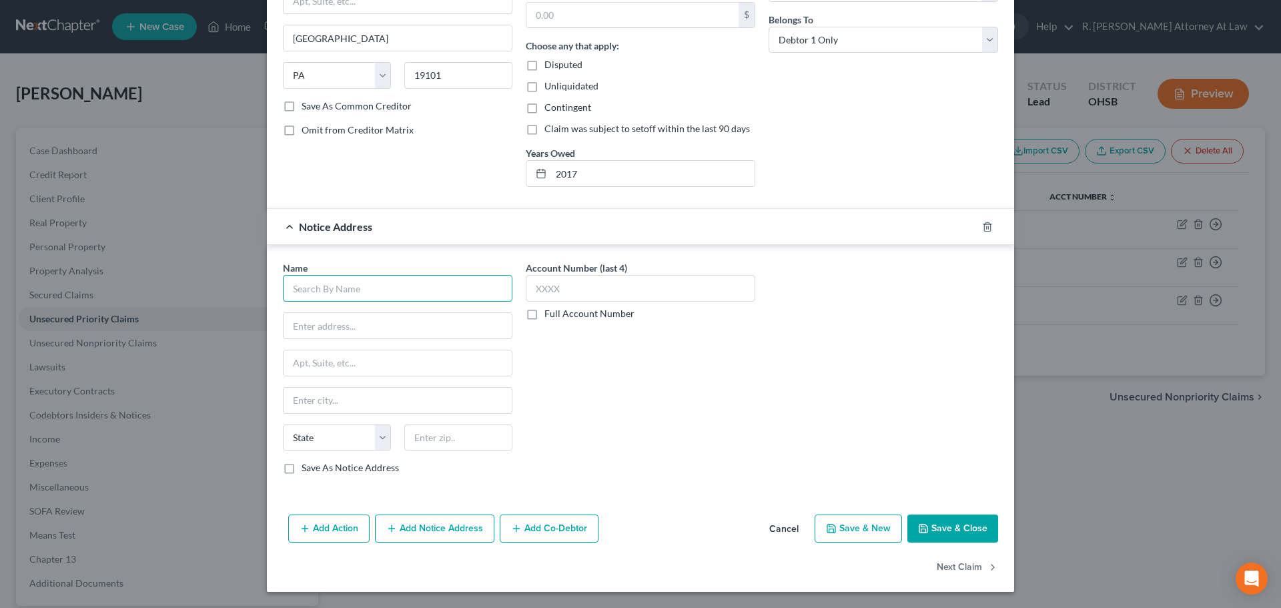
click at [322, 293] on input "text" at bounding box center [398, 288] width 230 height 27
type input "Conserve"
click at [298, 318] on input "text" at bounding box center [398, 325] width 228 height 25
type input "200 Crosskey Office Park"
type input "14450"
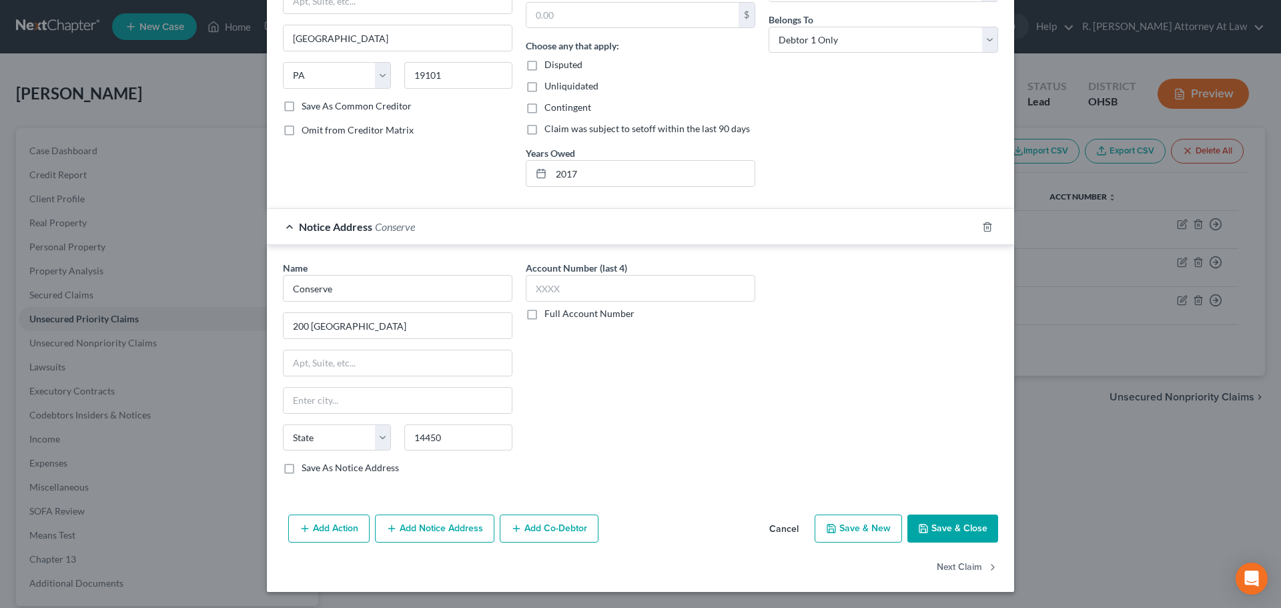
type input "Fairport"
select select "35"
click at [939, 528] on button "Save & Close" at bounding box center [952, 528] width 91 height 28
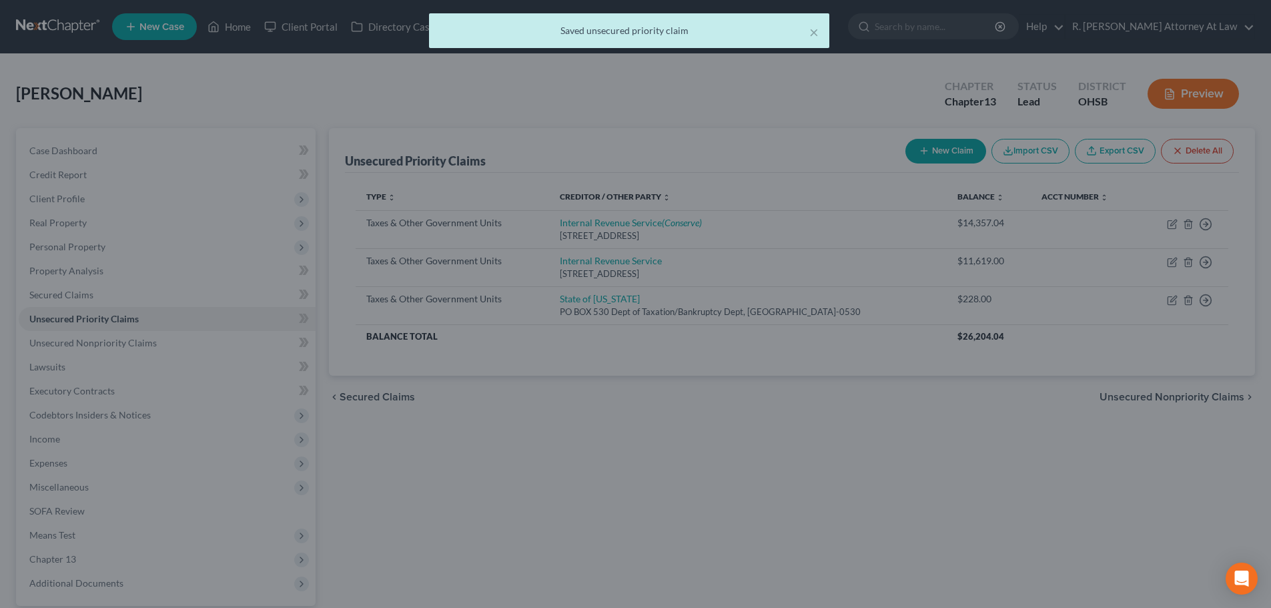
scroll to position [0, 0]
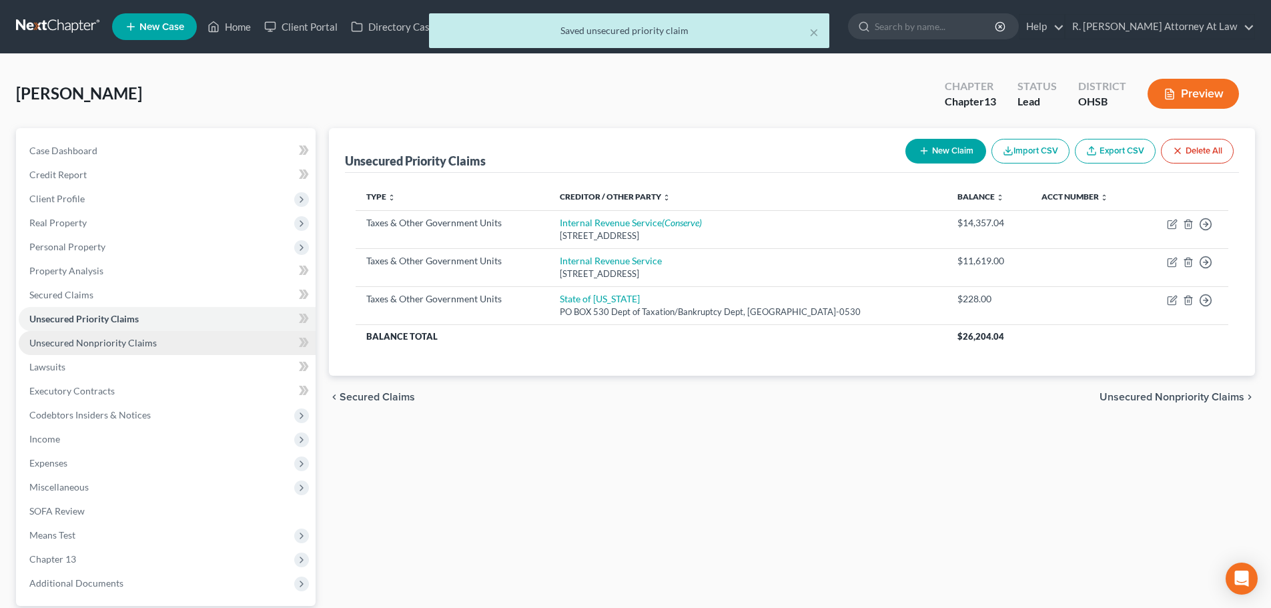
click at [103, 340] on span "Unsecured Nonpriority Claims" at bounding box center [92, 342] width 127 height 11
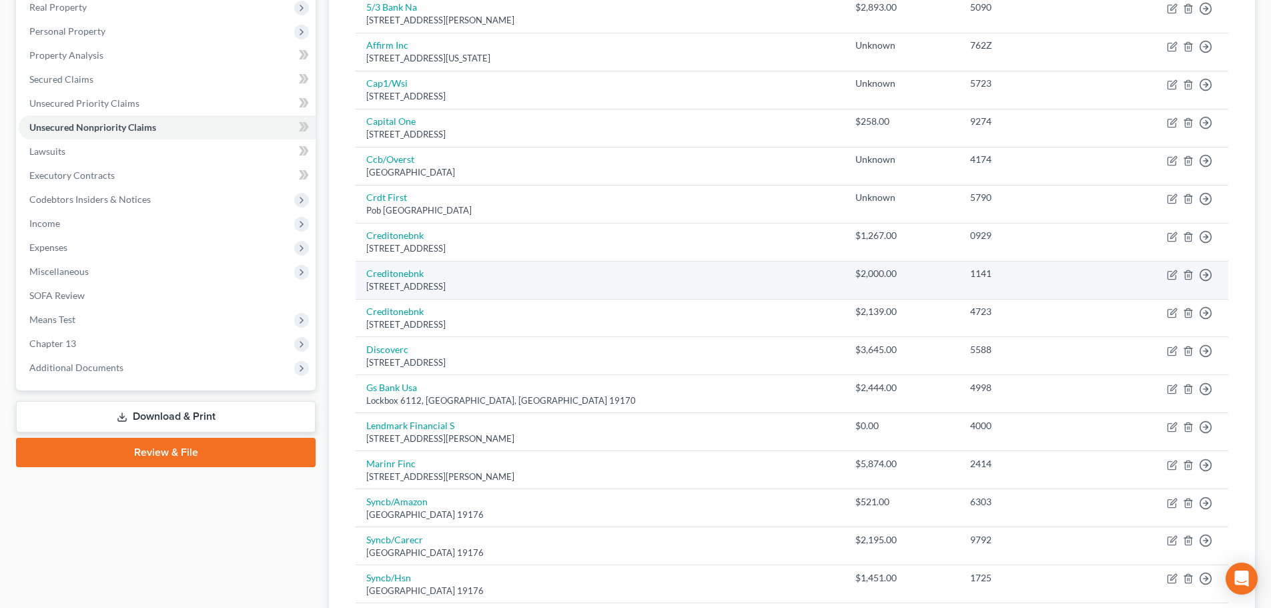
scroll to position [200, 0]
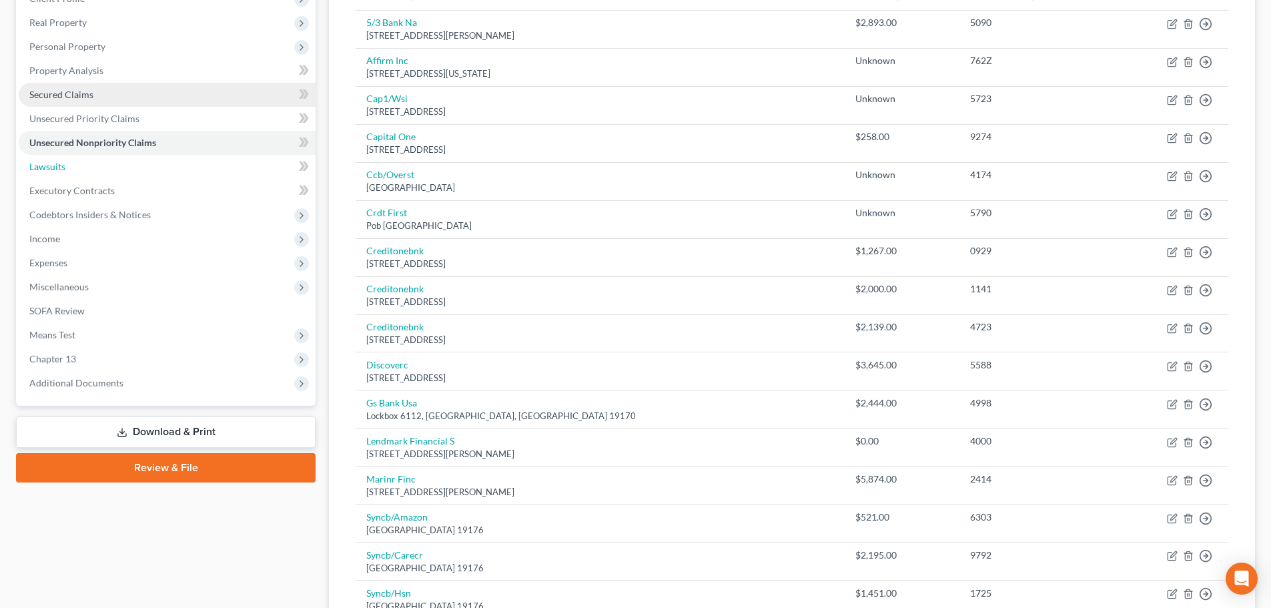
click at [71, 164] on link "Lawsuits" at bounding box center [167, 167] width 297 height 24
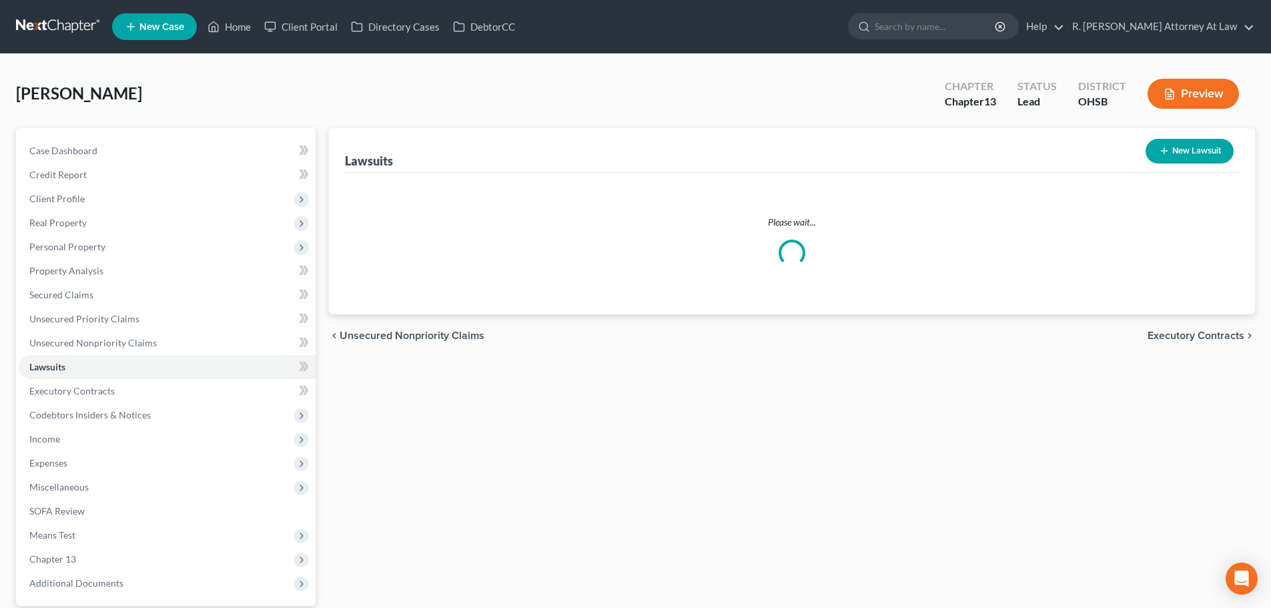
scroll to position [67, 0]
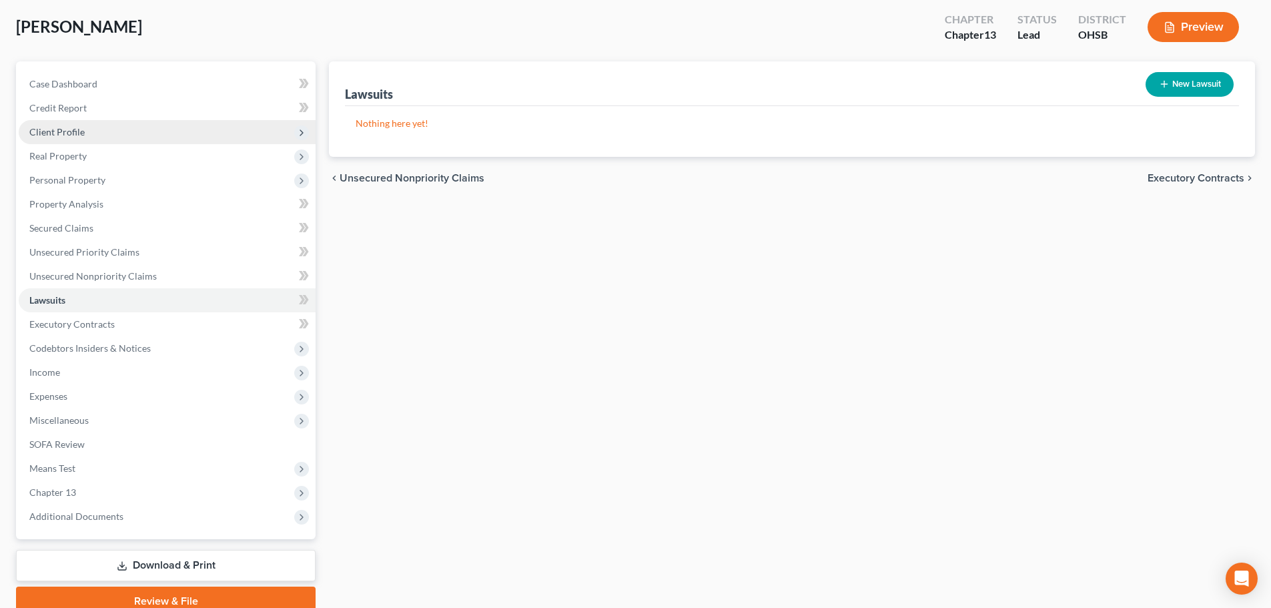
click at [46, 134] on span "Client Profile" at bounding box center [56, 131] width 55 height 11
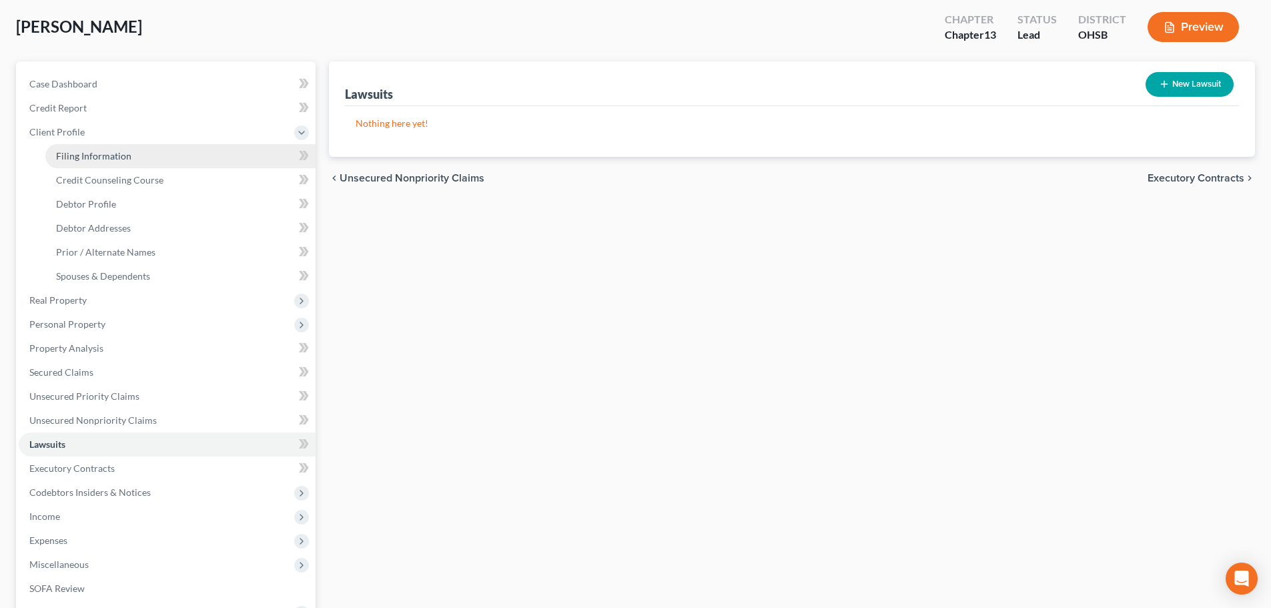
click at [124, 152] on span "Filing Information" at bounding box center [93, 155] width 75 height 11
select select "1"
select select "0"
select select "3"
select select "36"
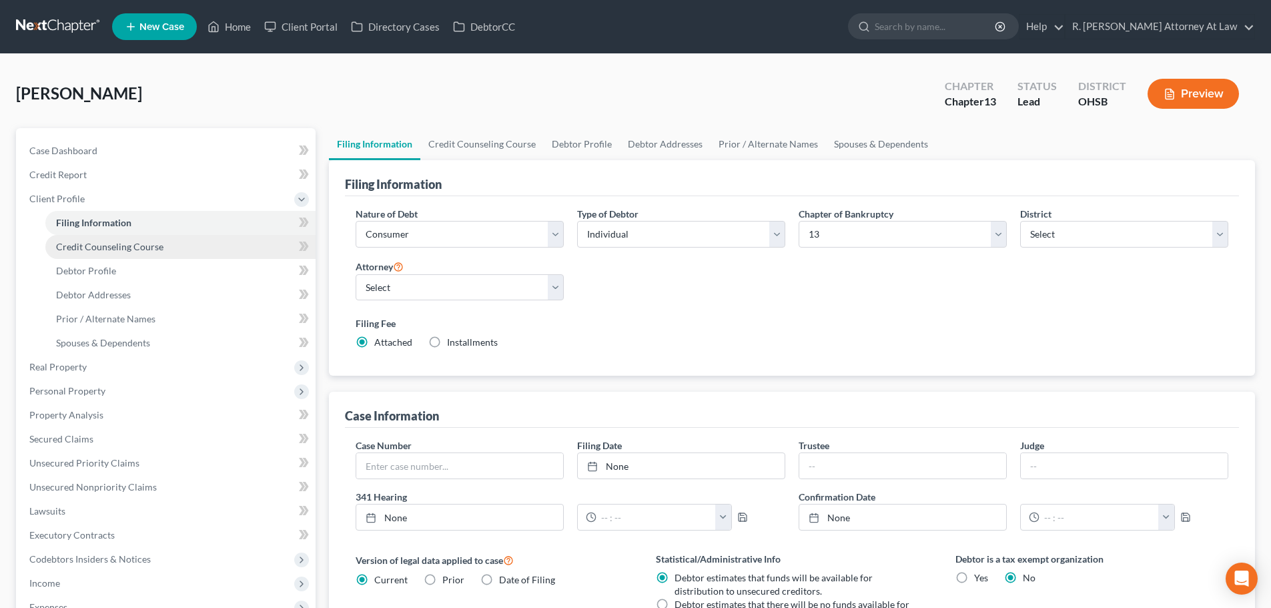
click at [140, 245] on span "Credit Counseling Course" at bounding box center [109, 246] width 107 height 11
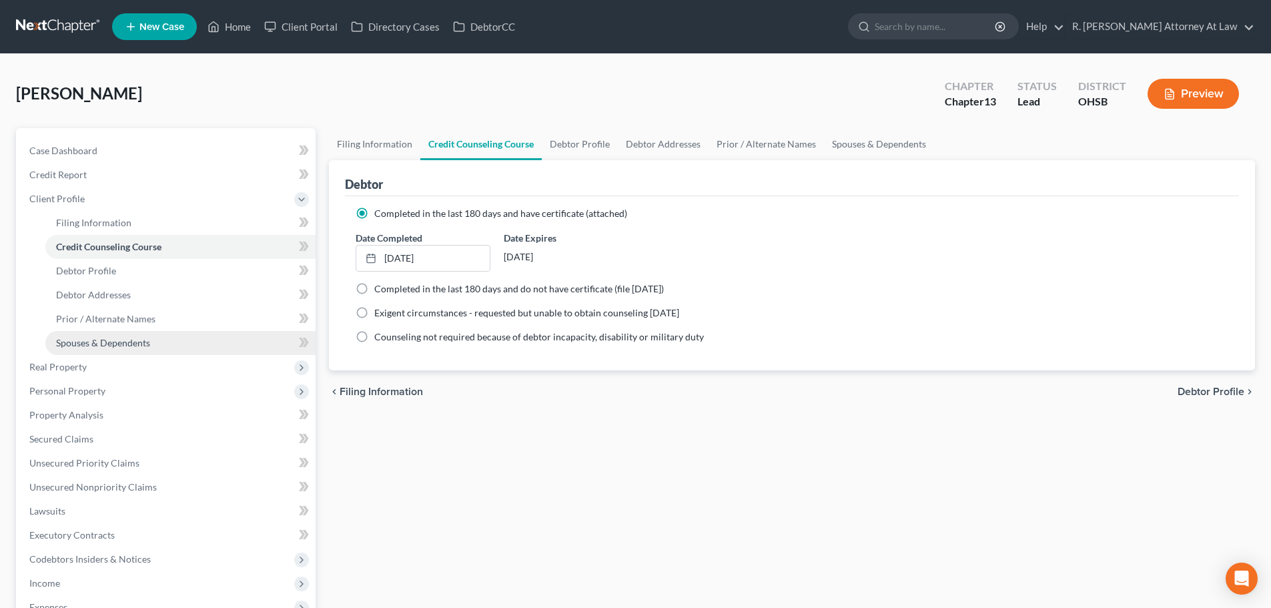
click at [97, 348] on span "Spouses & Dependents" at bounding box center [103, 342] width 94 height 11
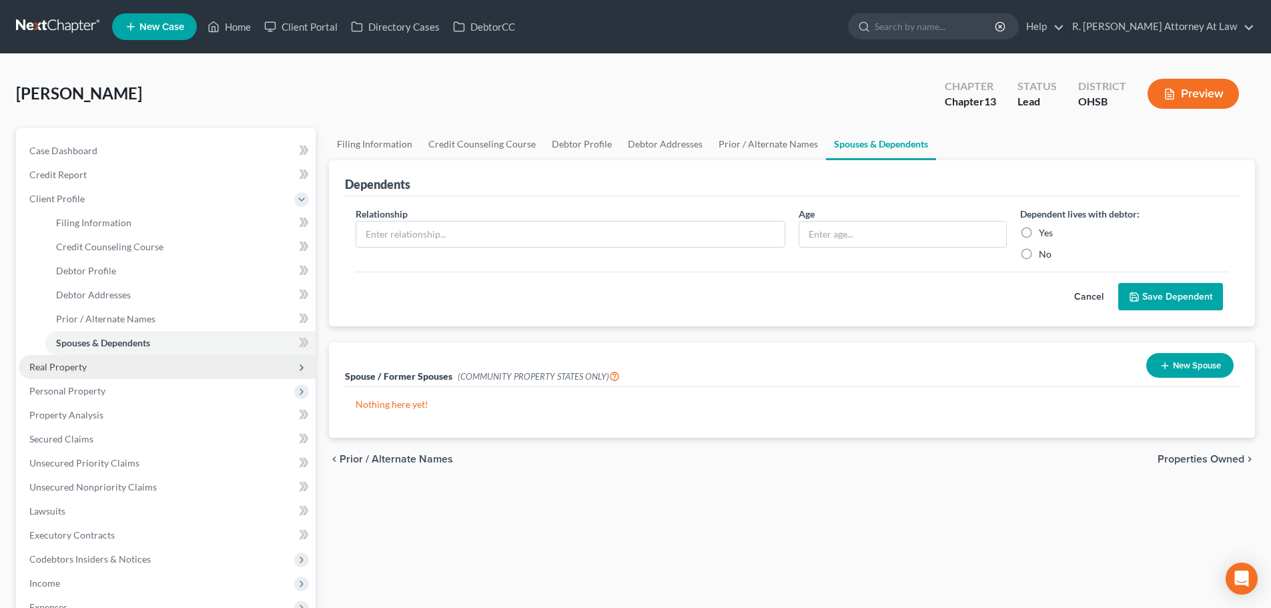
click at [57, 369] on span "Real Property" at bounding box center [57, 366] width 57 height 11
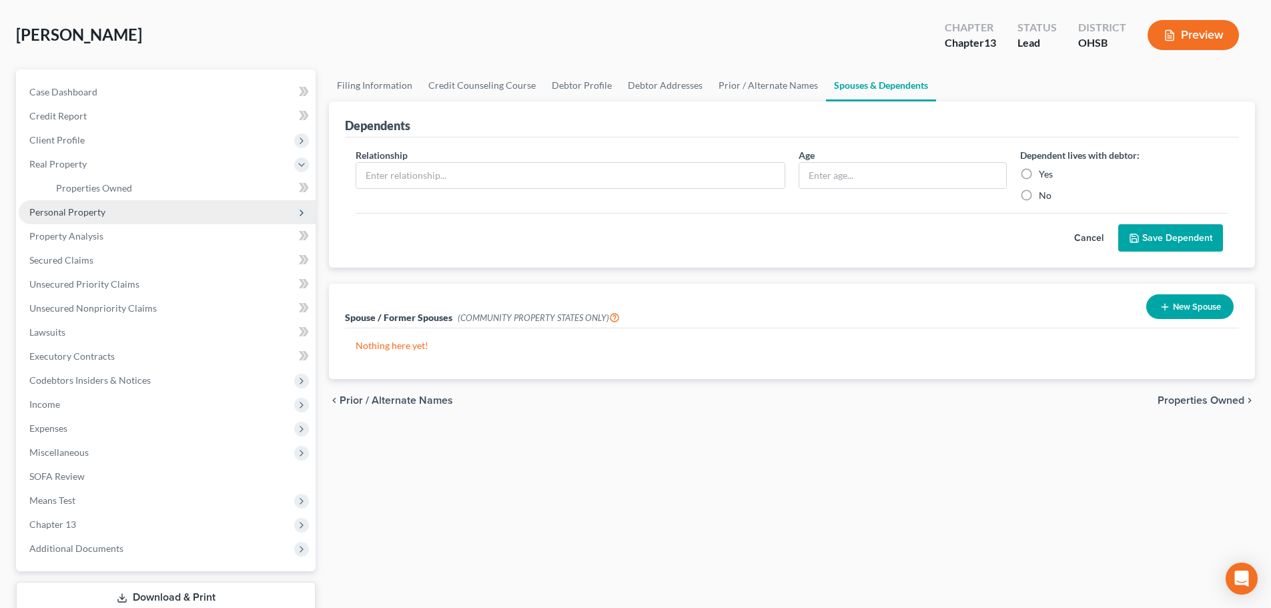
scroll to position [83, 0]
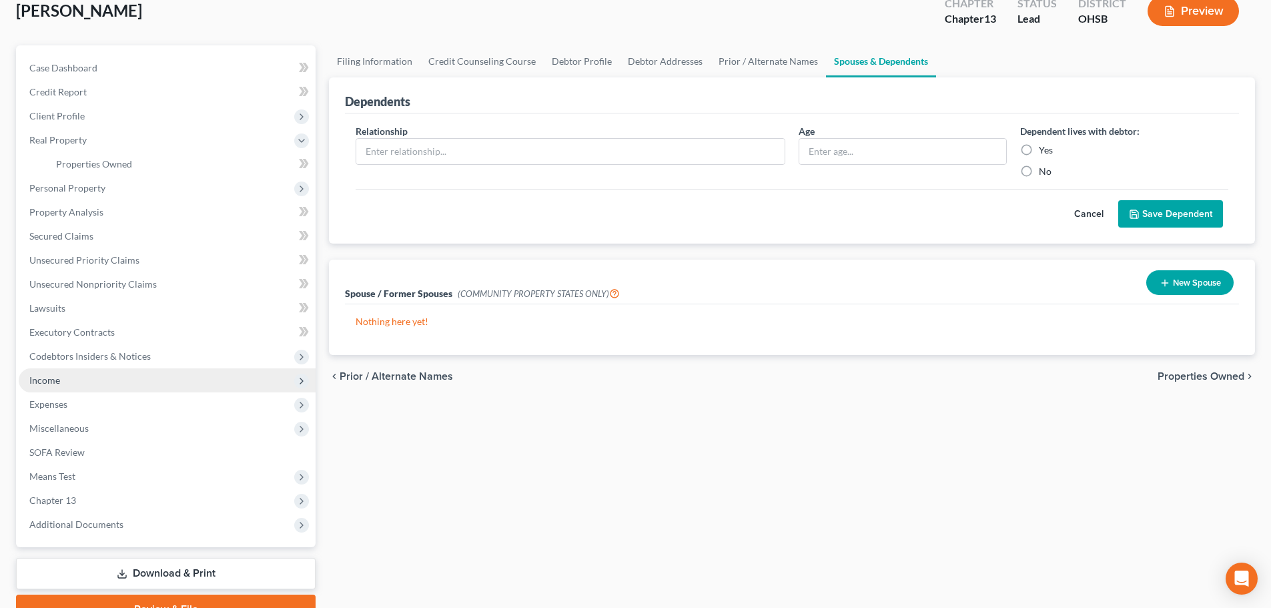
click at [32, 378] on span "Income" at bounding box center [44, 379] width 31 height 11
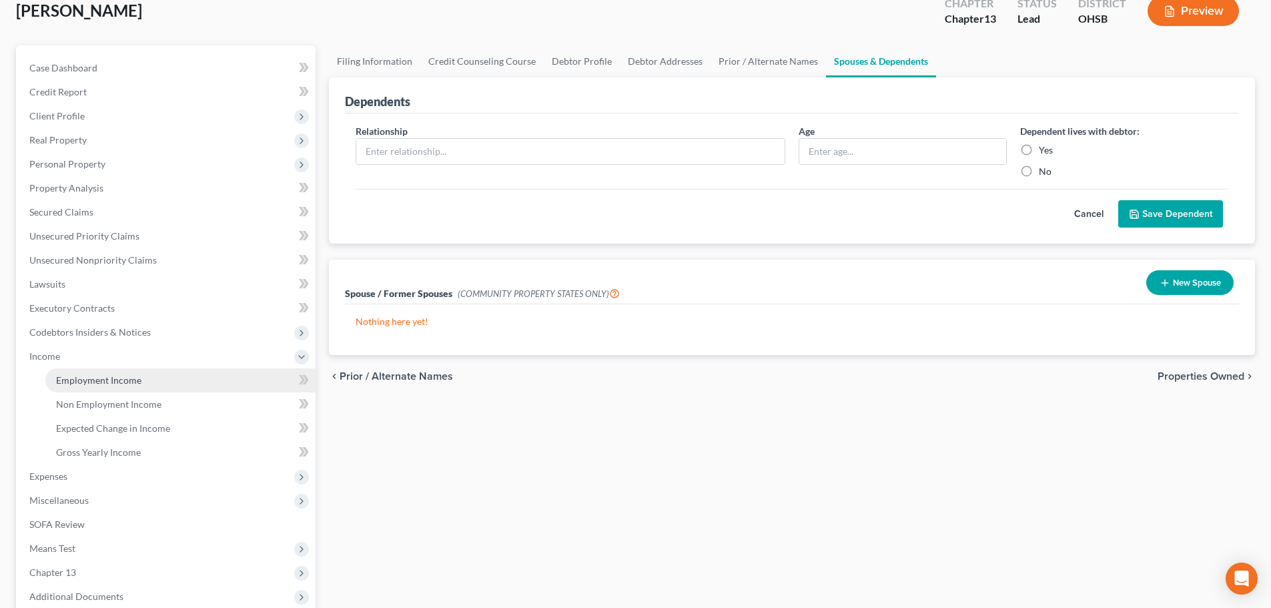
click at [91, 381] on span "Employment Income" at bounding box center [98, 379] width 85 height 11
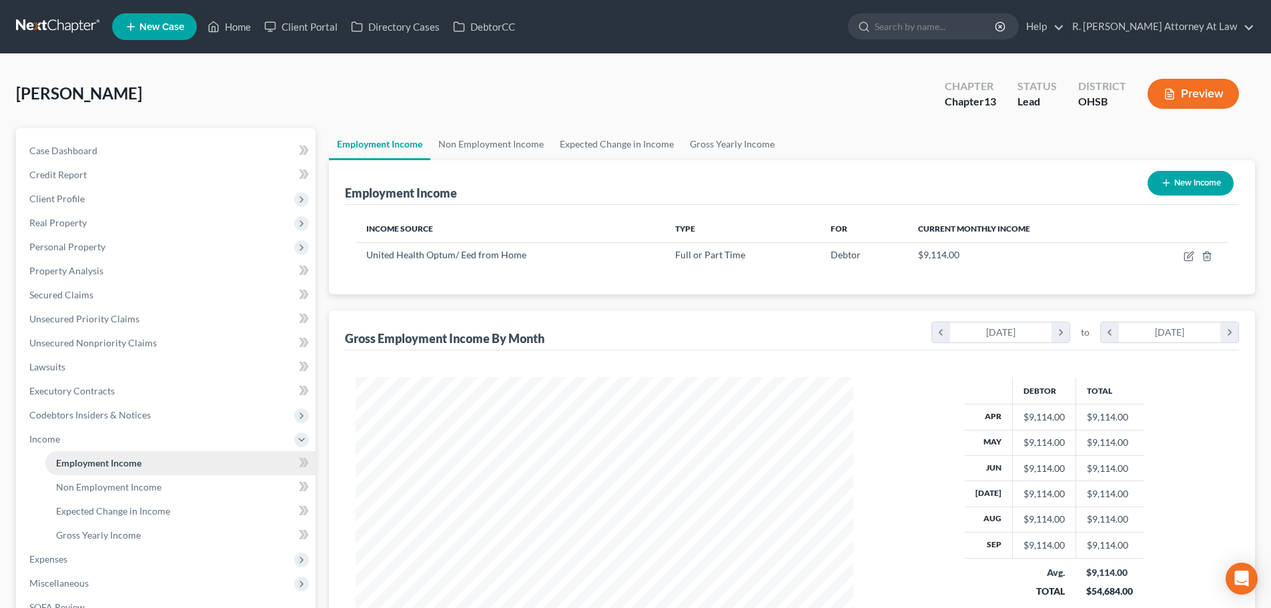
scroll to position [249, 524]
click at [77, 344] on span "Unsecured Nonpriority Claims" at bounding box center [92, 342] width 127 height 11
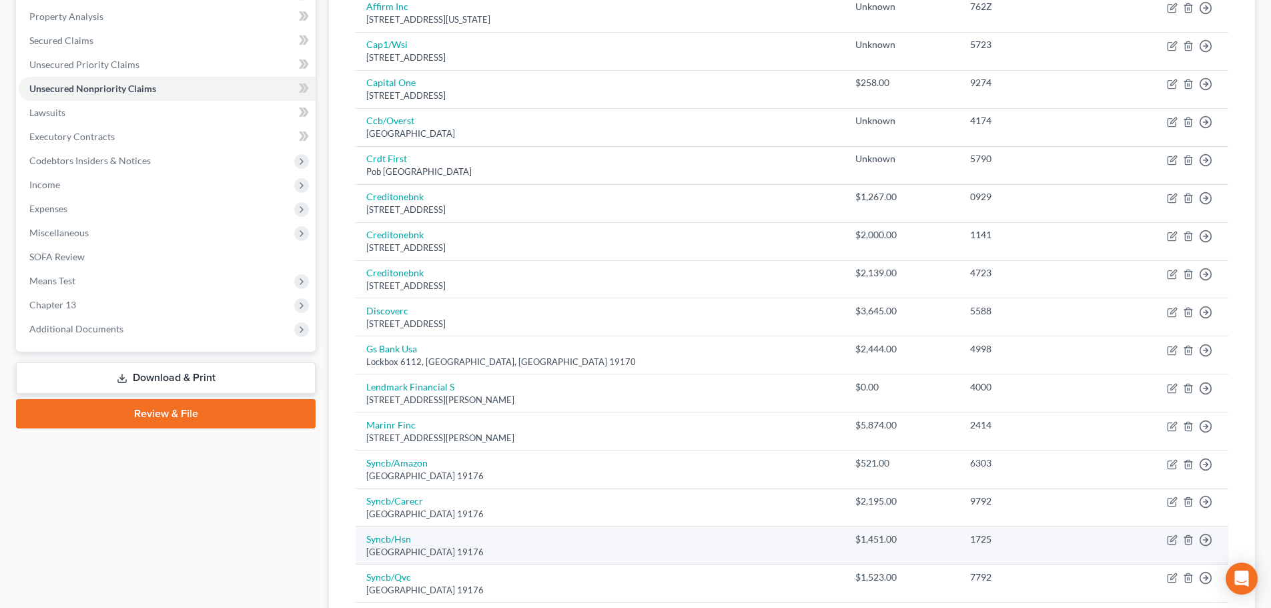
scroll to position [267, 0]
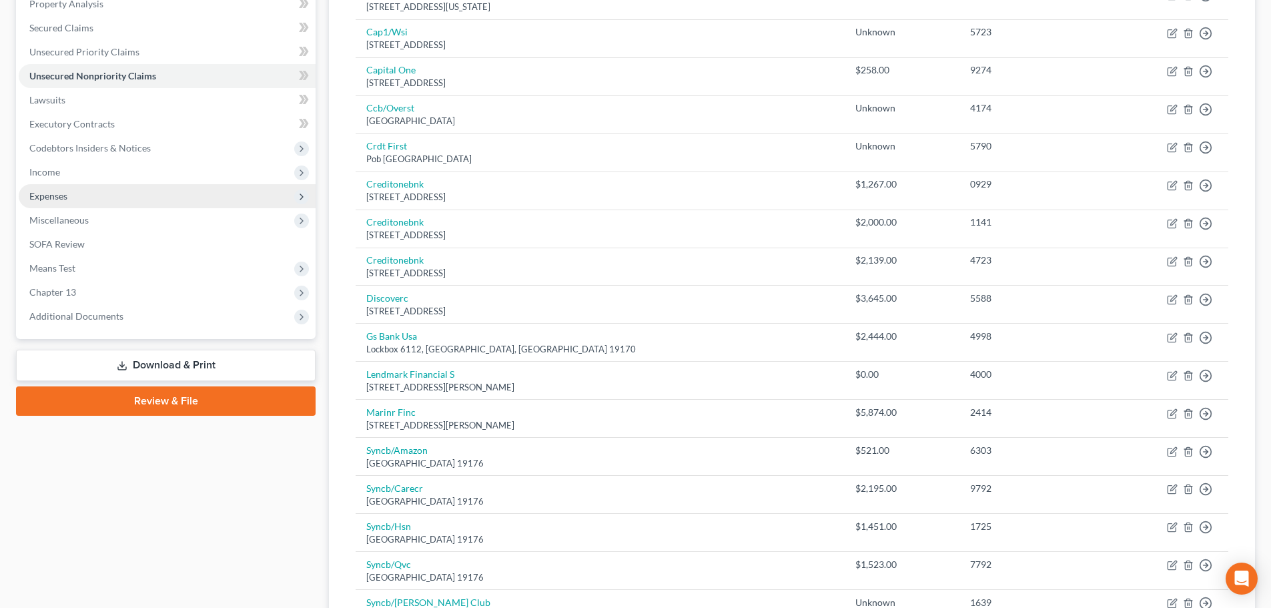
click at [61, 192] on span "Expenses" at bounding box center [48, 195] width 38 height 11
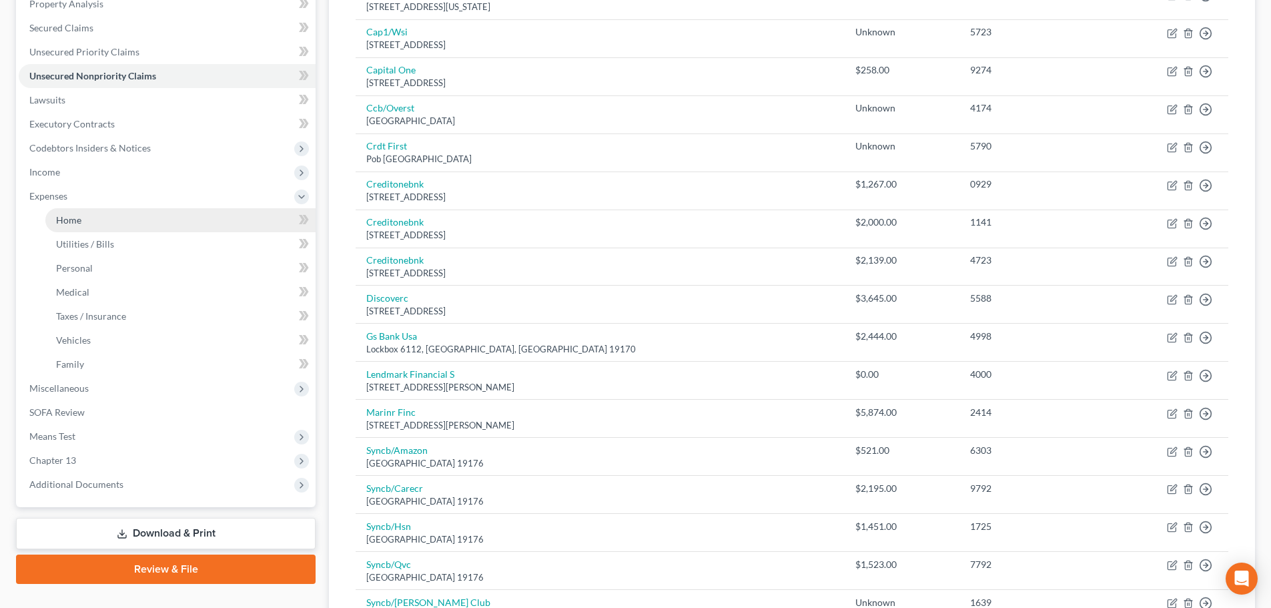
click at [72, 216] on span "Home" at bounding box center [68, 219] width 25 height 11
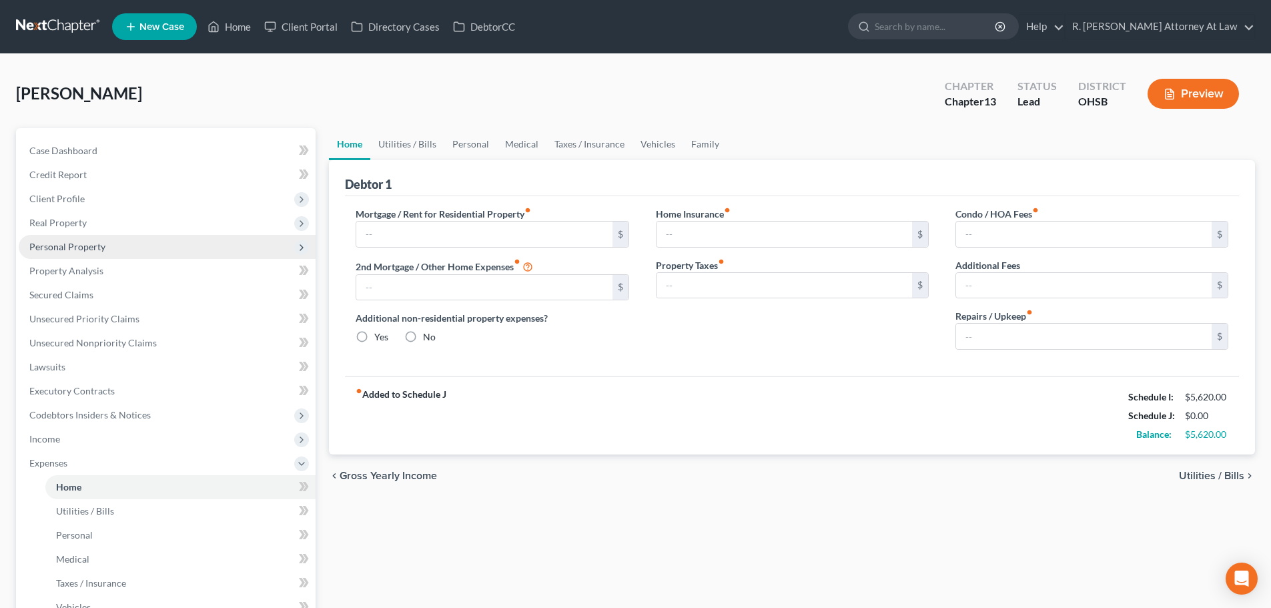
type input "0.00"
radio input "true"
type input "0.00"
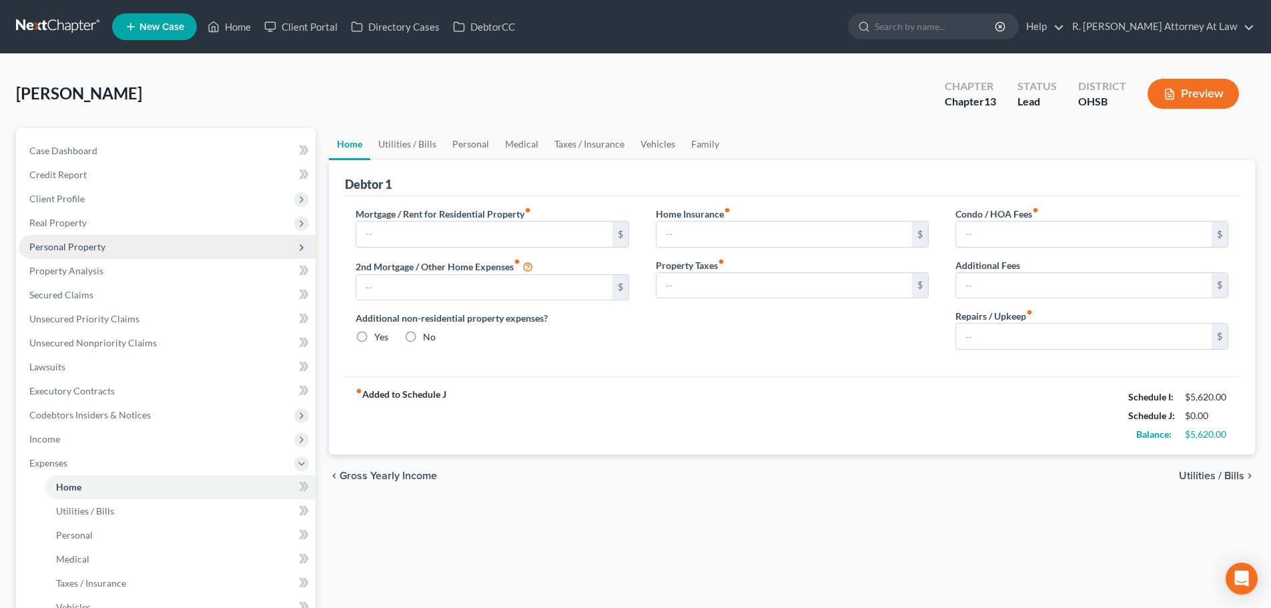
type input "0.00"
type input "150.00"
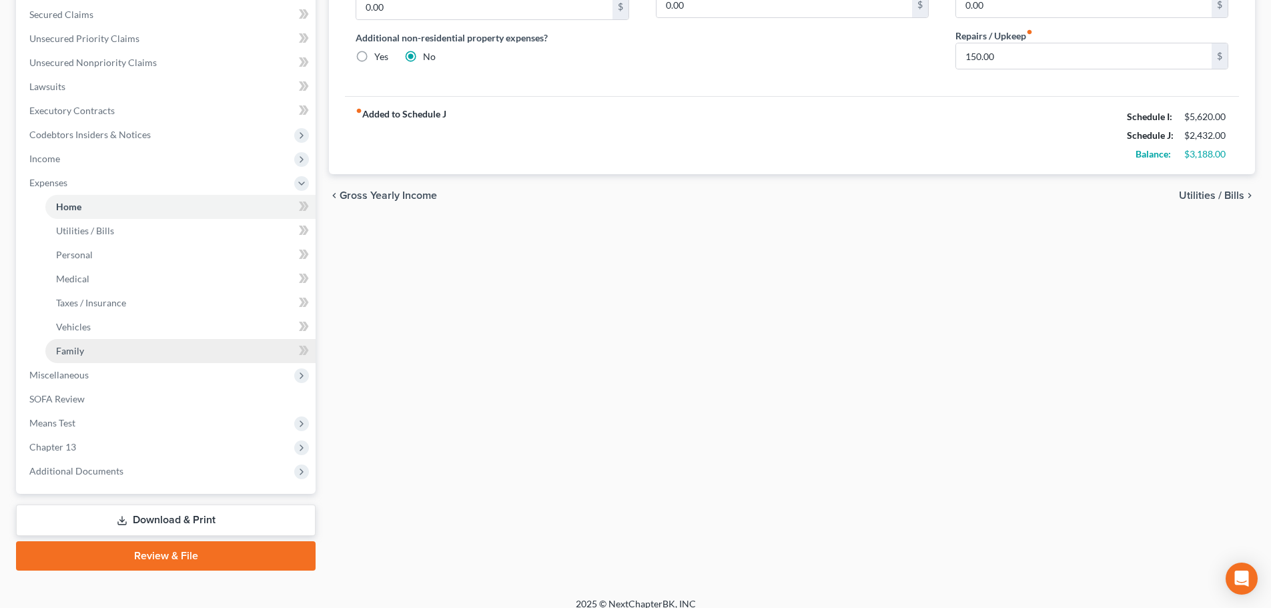
scroll to position [294, 0]
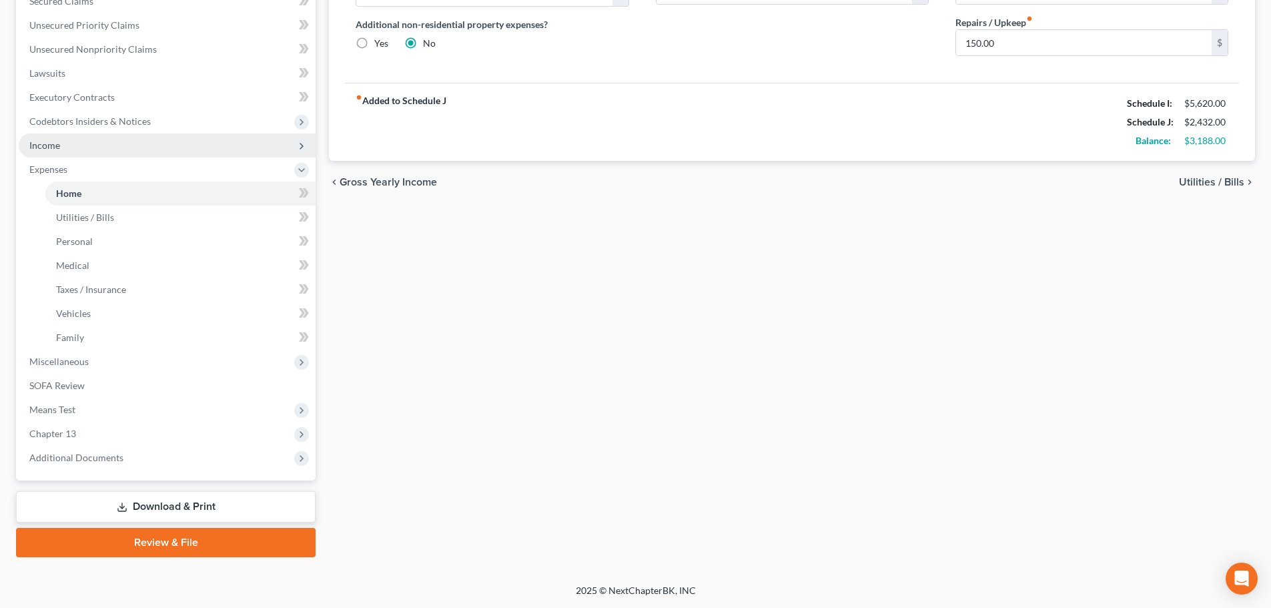
click at [45, 145] on span "Income" at bounding box center [44, 144] width 31 height 11
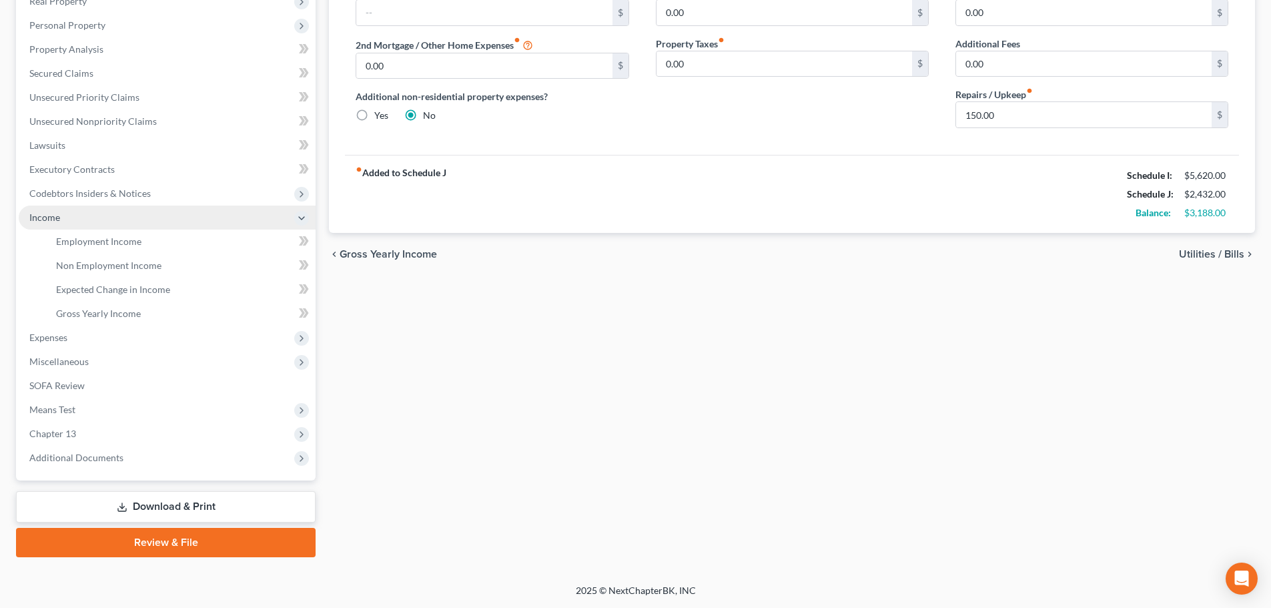
scroll to position [222, 0]
click at [87, 241] on span "Employment Income" at bounding box center [98, 241] width 85 height 11
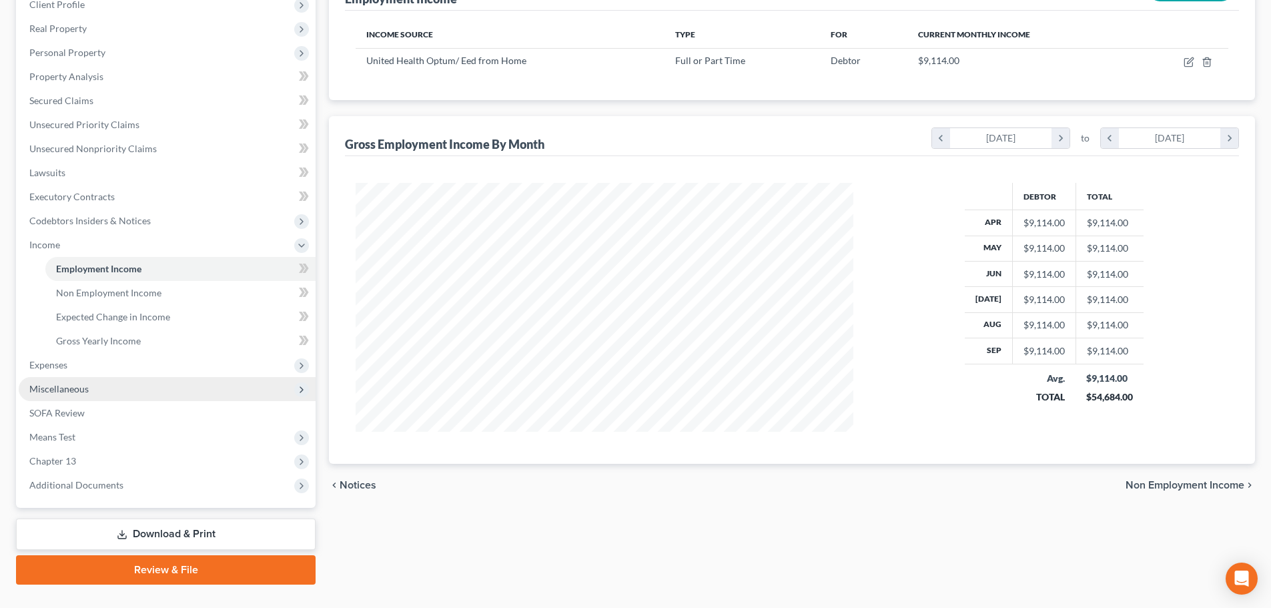
scroll to position [200, 0]
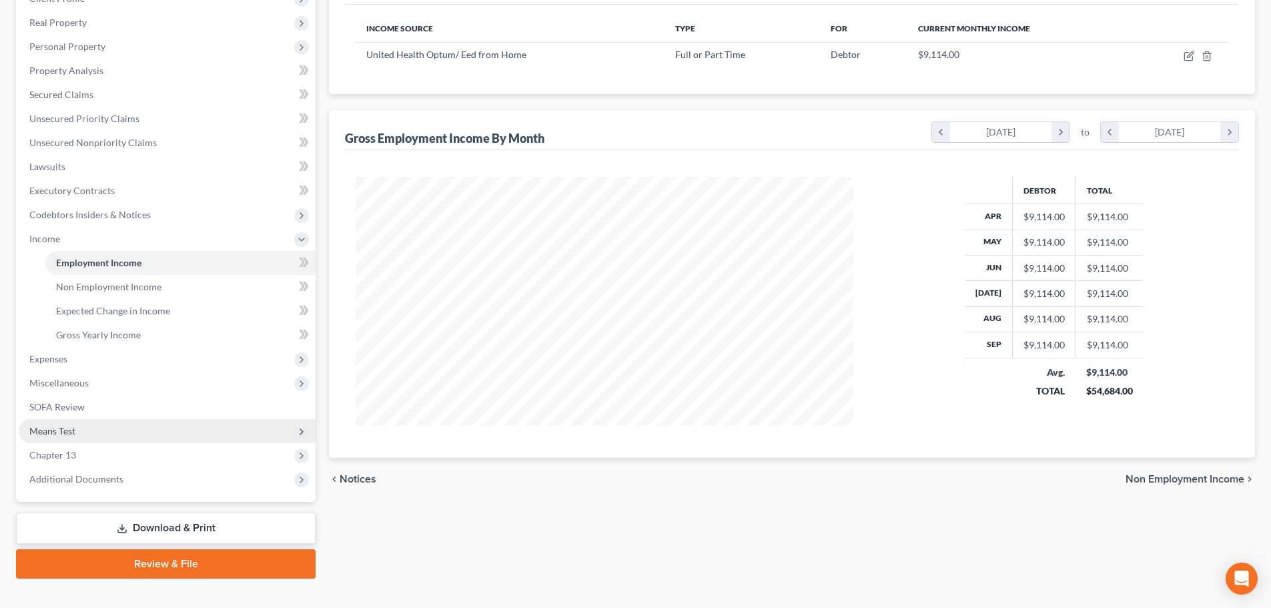
click at [58, 432] on span "Means Test" at bounding box center [52, 430] width 46 height 11
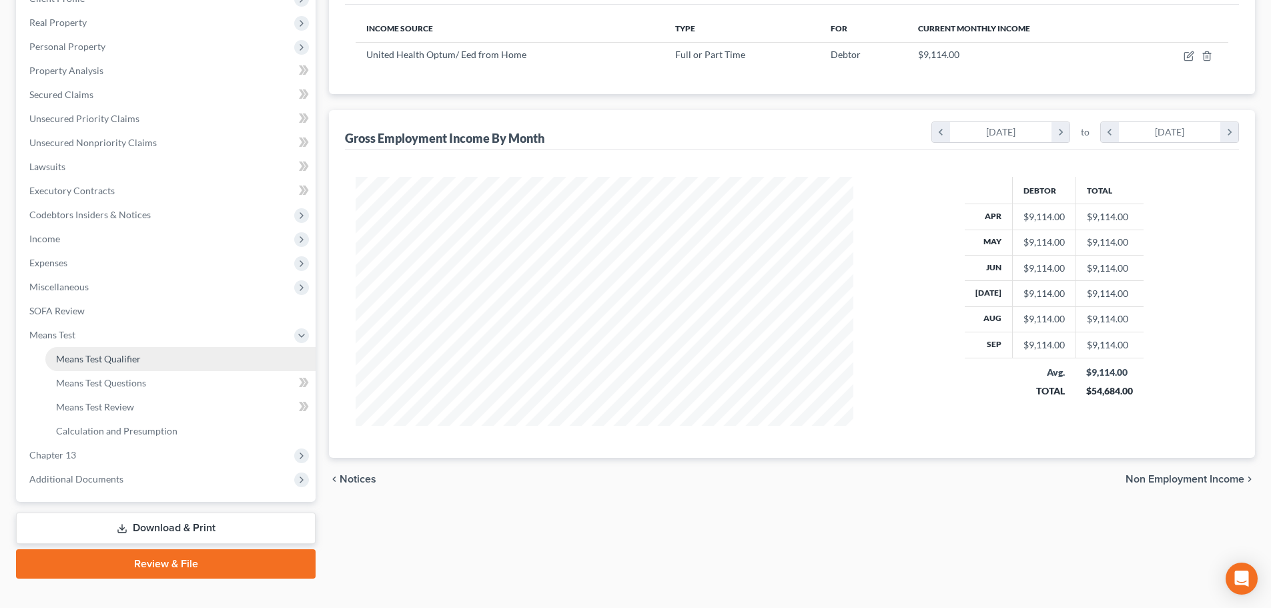
click at [88, 356] on span "Means Test Qualifier" at bounding box center [98, 358] width 85 height 11
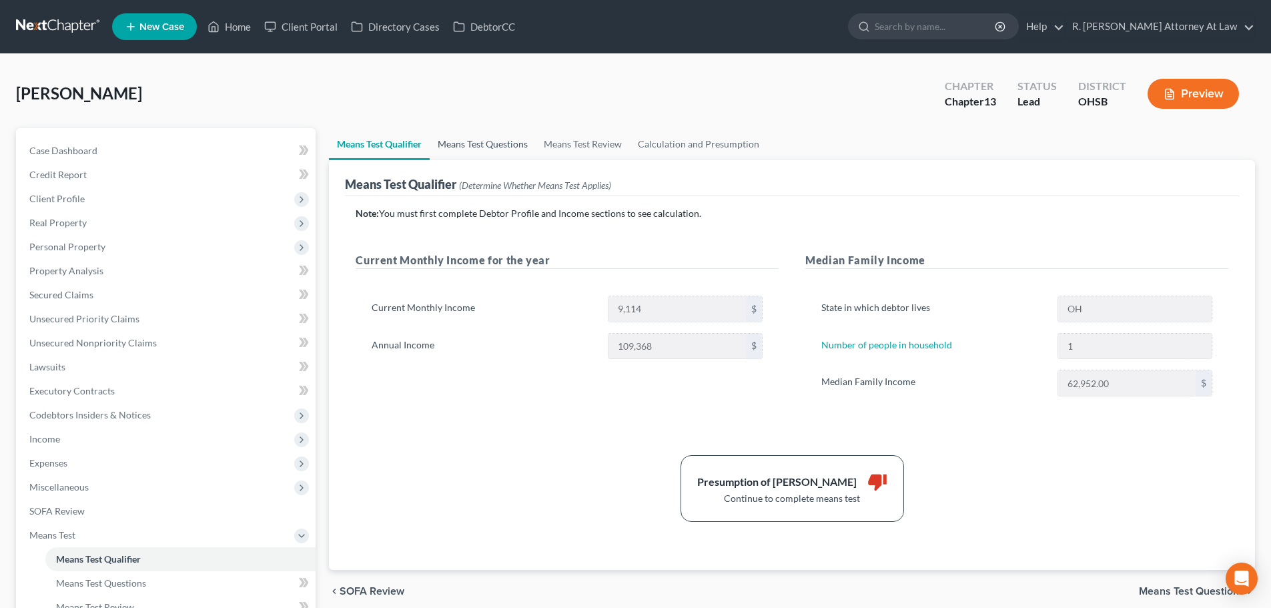
click at [476, 142] on link "Means Test Questions" at bounding box center [483, 144] width 106 height 32
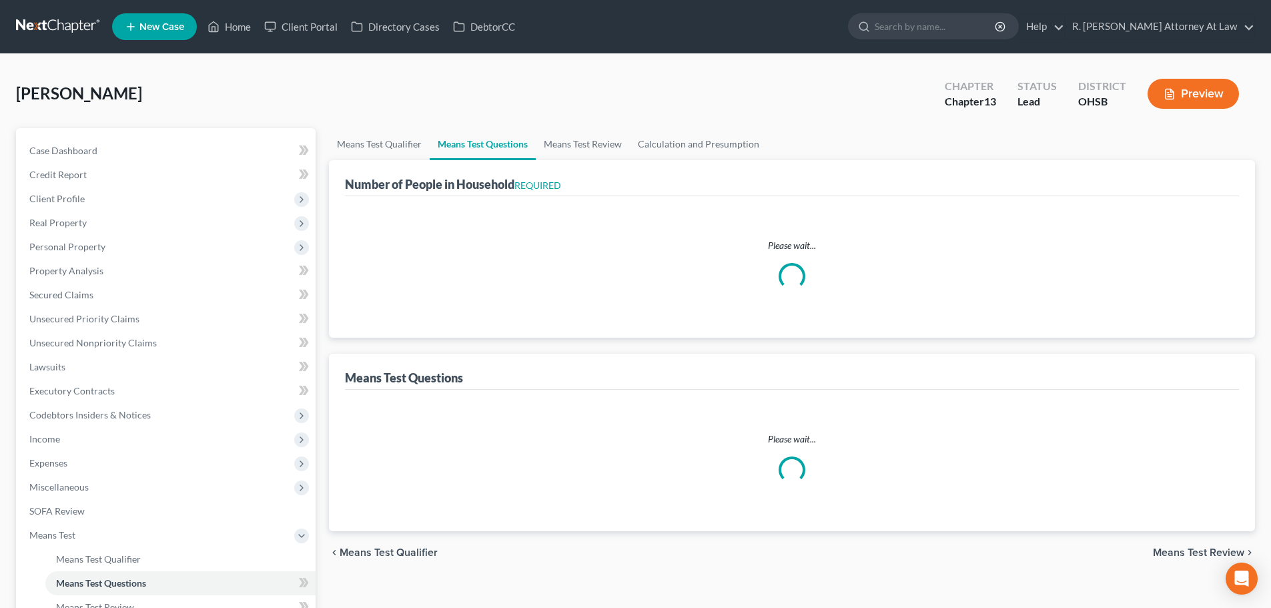
select select "0"
select select "60"
select select "1"
select select "60"
select select "1"
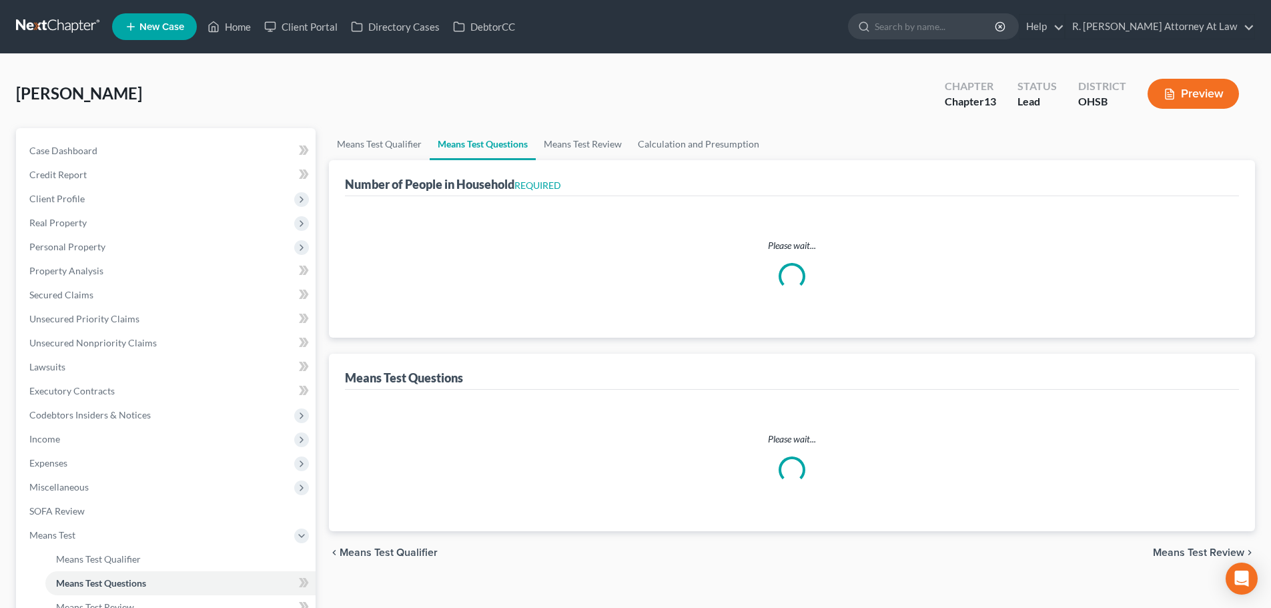
select select "1"
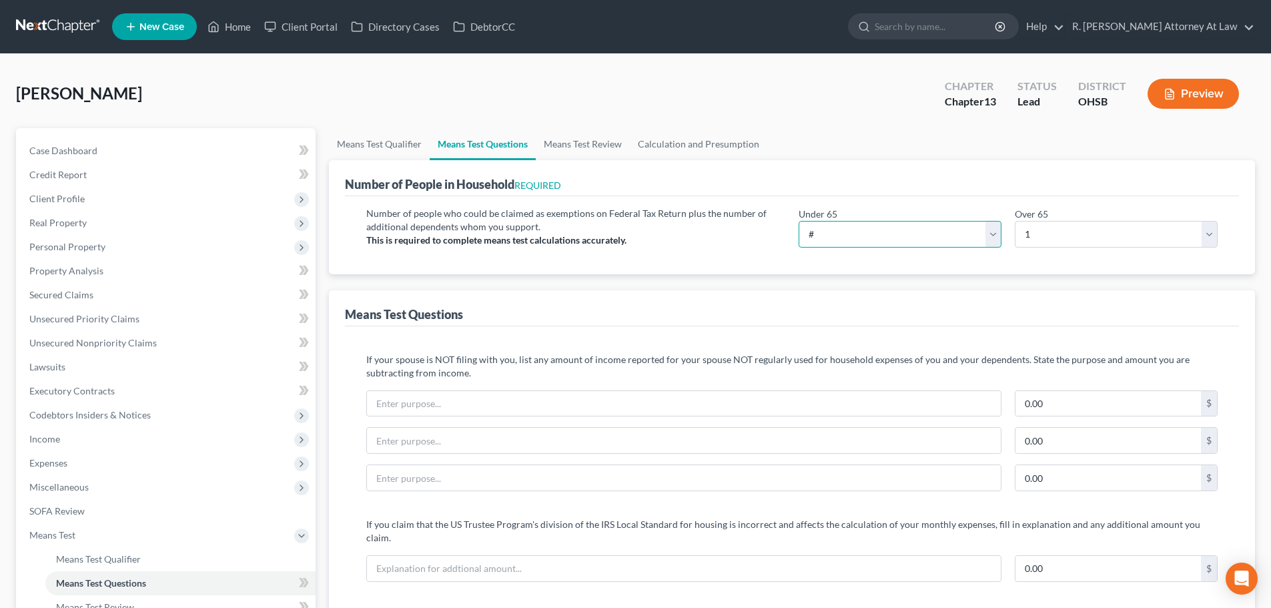
click at [995, 227] on select "# 0 1 2 3 4 5 6 7 8 9 10" at bounding box center [900, 234] width 203 height 27
select select "1"
click at [799, 221] on select "# 0 1 2 3 4 5 6 7 8 9 10" at bounding box center [900, 234] width 203 height 27
click at [1048, 236] on select "# 0 1 2 3 4 5 6 7 8 9 10" at bounding box center [1116, 234] width 203 height 27
select select "0"
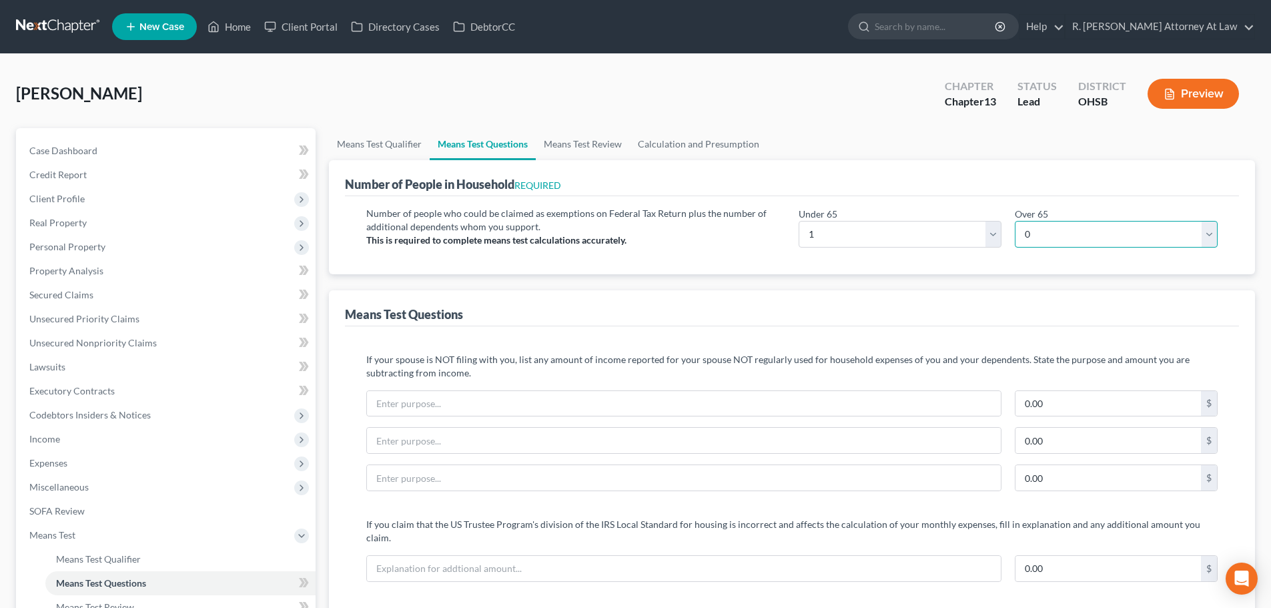
click at [1015, 221] on select "# 0 1 2 3 4 5 6 7 8 9 10" at bounding box center [1116, 234] width 203 height 27
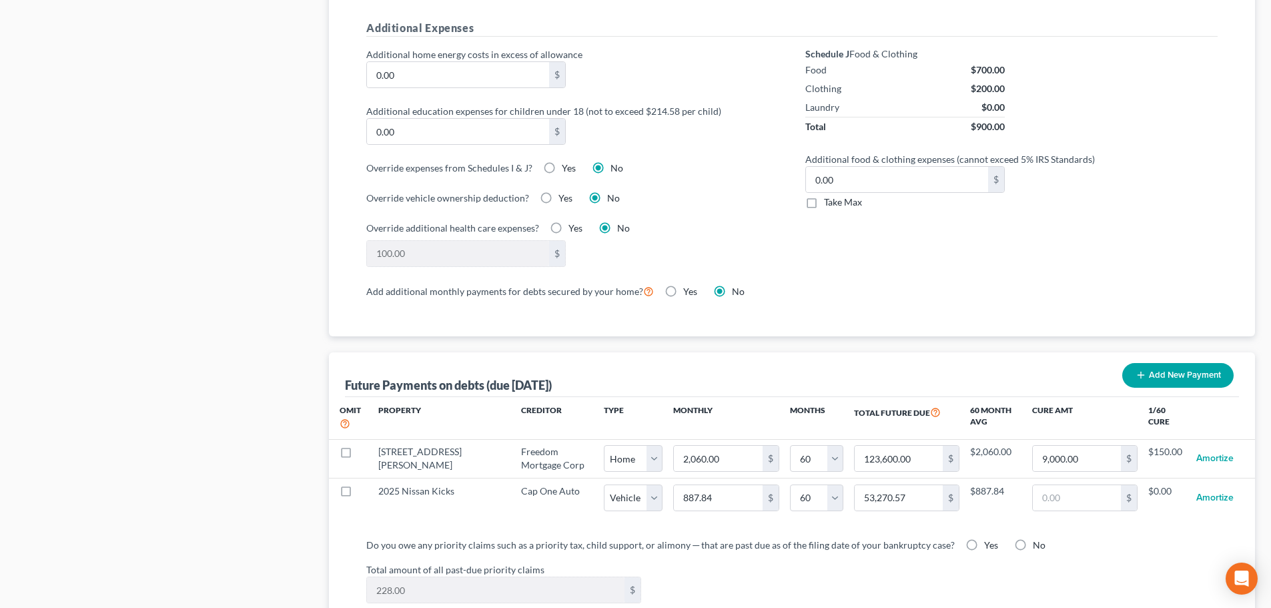
scroll to position [1001, 0]
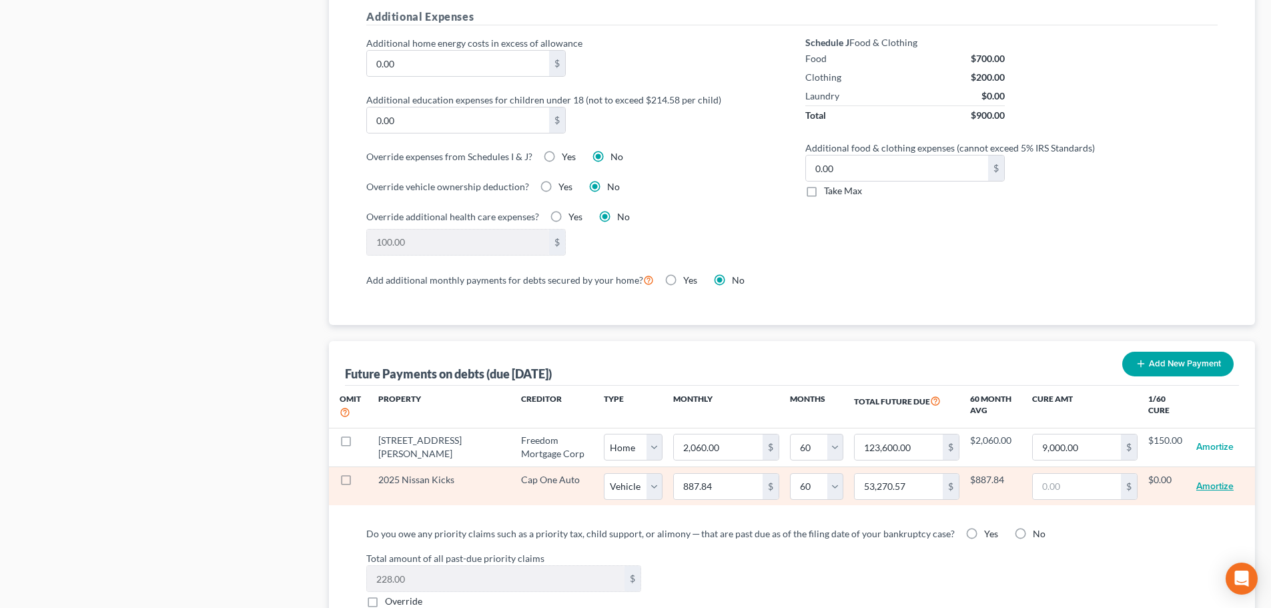
click at [1216, 473] on button "Amortize" at bounding box center [1214, 486] width 37 height 27
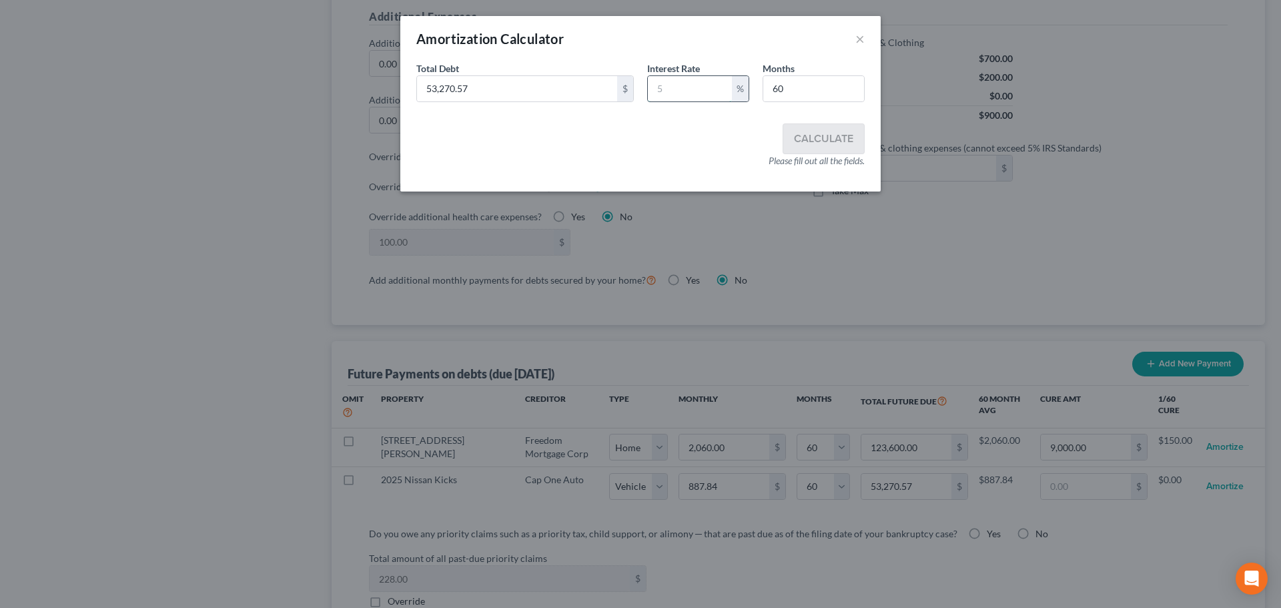
click at [667, 92] on input "text" at bounding box center [690, 88] width 84 height 25
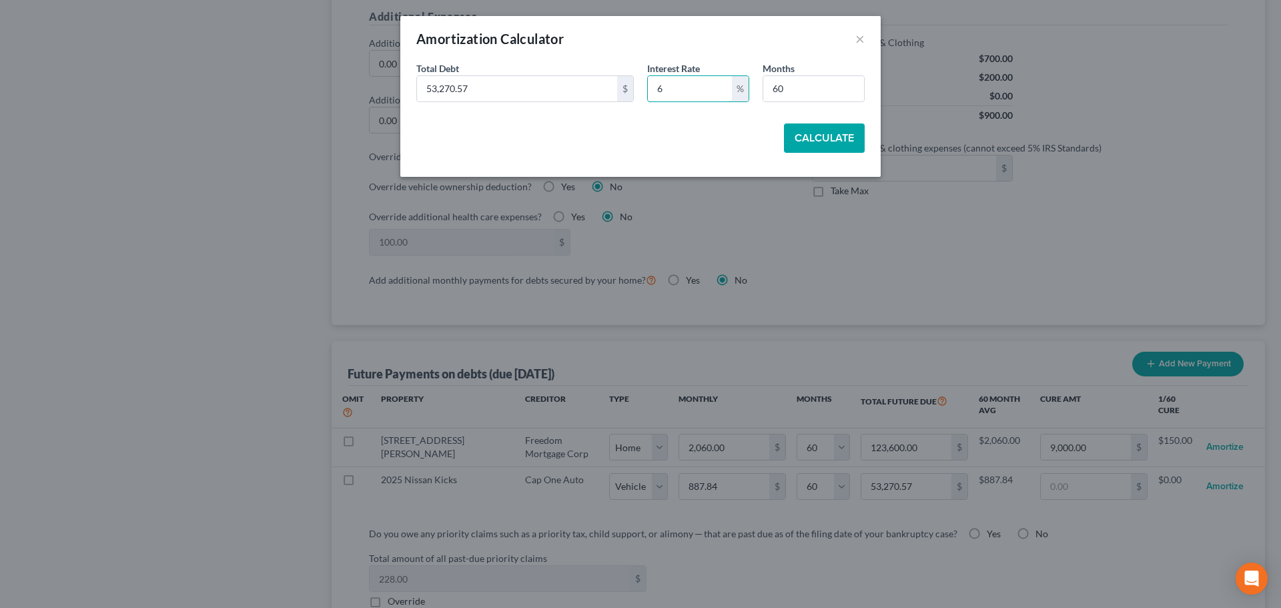
type input "6"
click at [827, 139] on button "Calculate" at bounding box center [824, 137] width 81 height 29
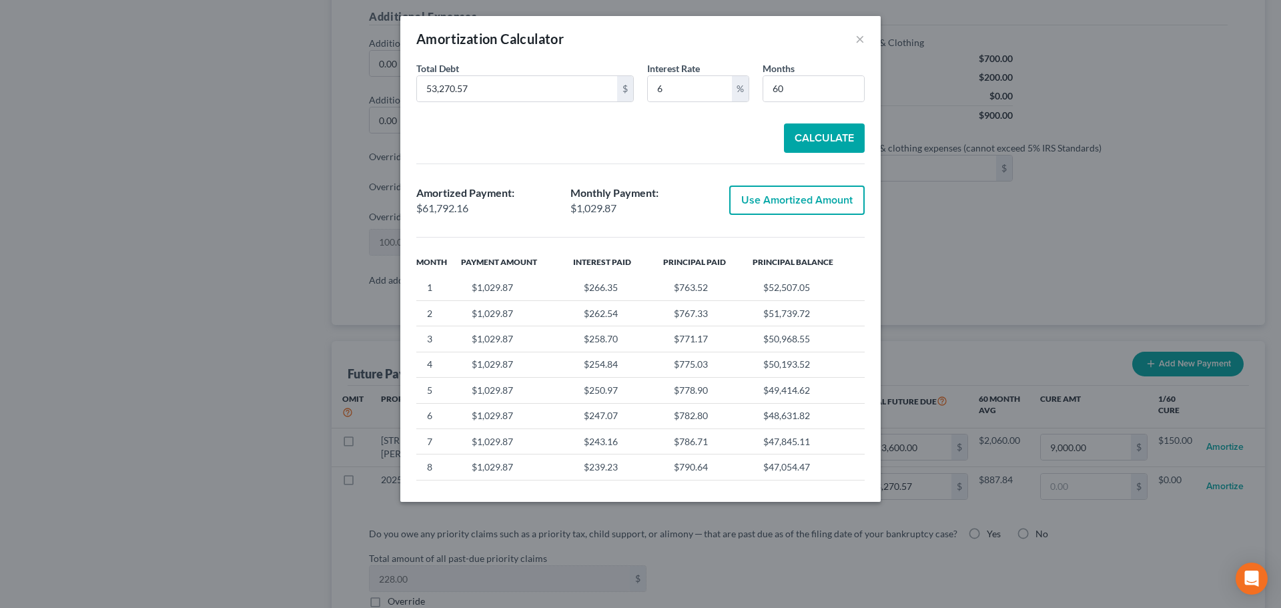
click at [803, 200] on button "Use Amortized Amount" at bounding box center [796, 199] width 135 height 29
type input "1,029.86"
type input "61,792.16"
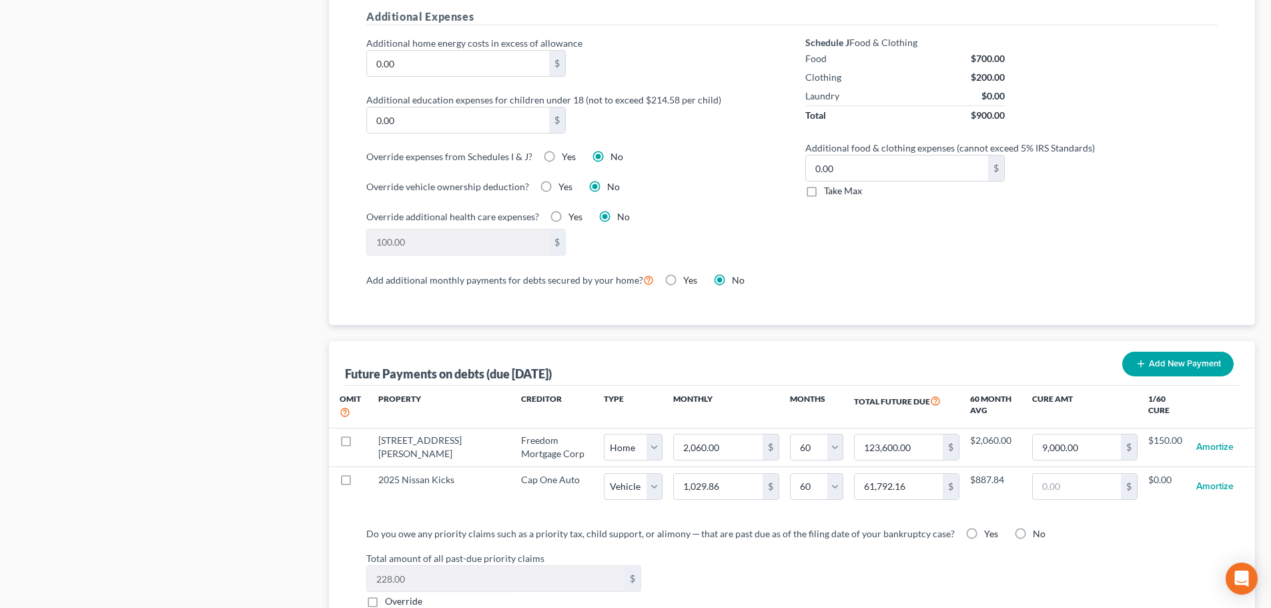
select select "1"
select select "60"
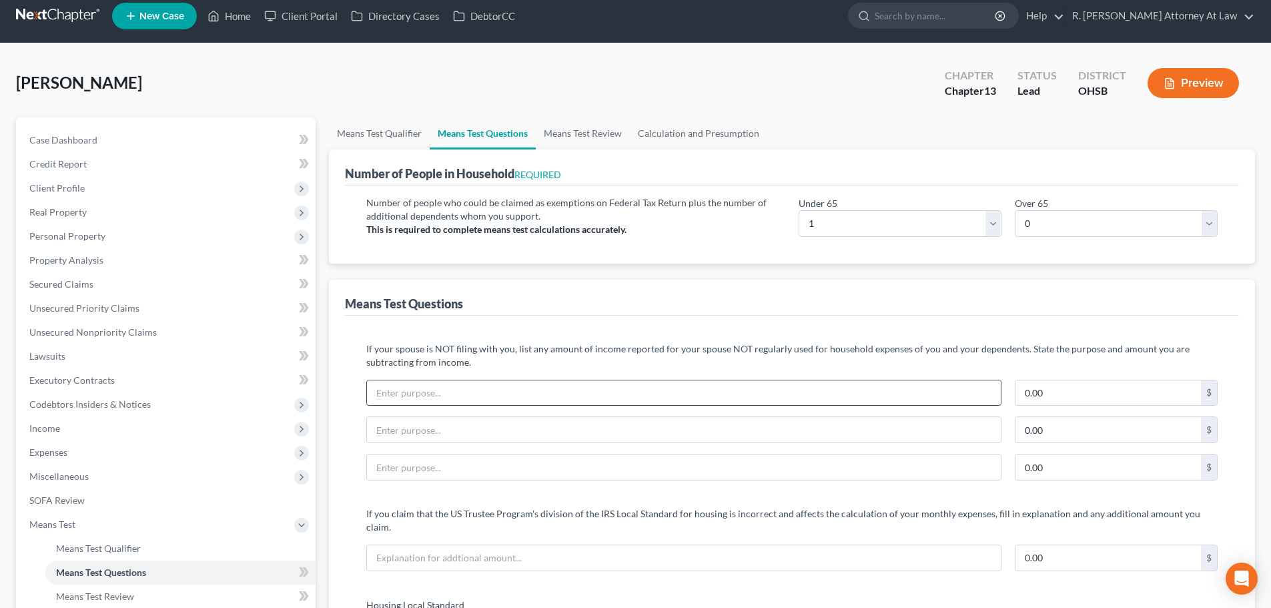
scroll to position [0, 0]
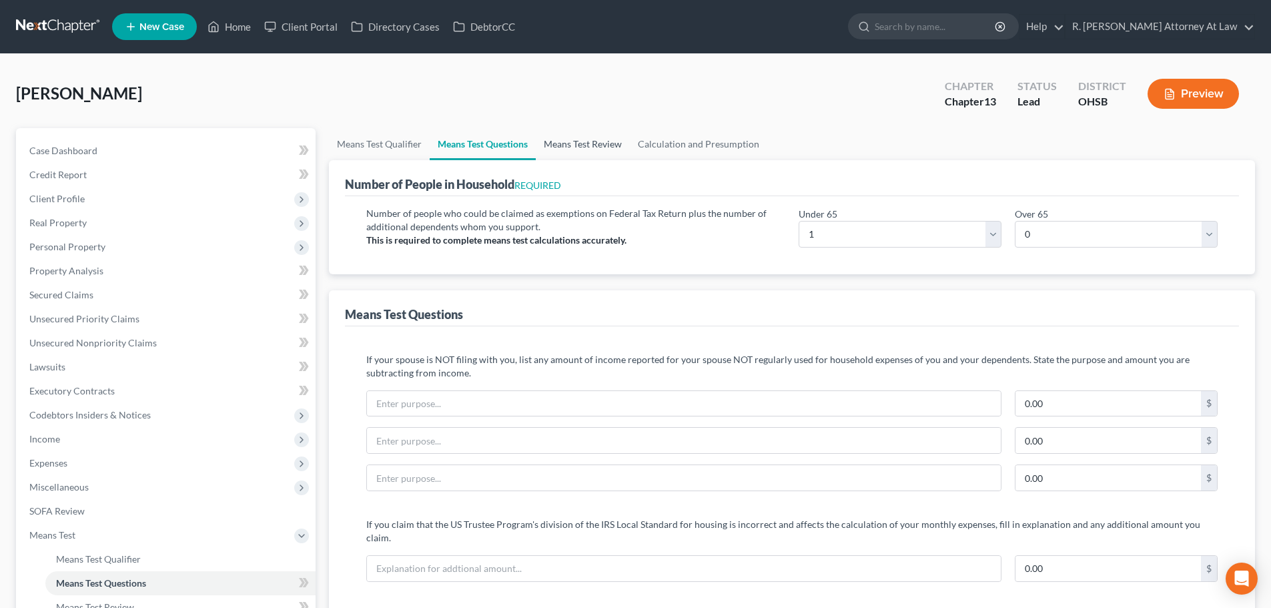
click at [578, 145] on link "Means Test Review" at bounding box center [583, 144] width 94 height 32
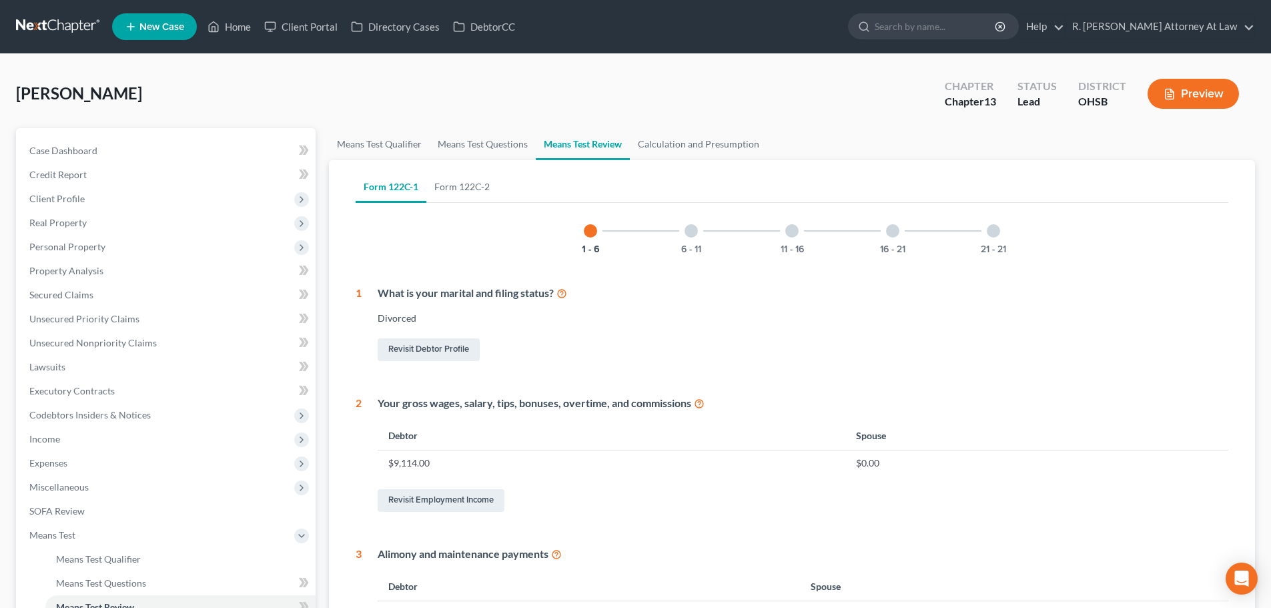
click at [694, 226] on div at bounding box center [691, 230] width 13 height 13
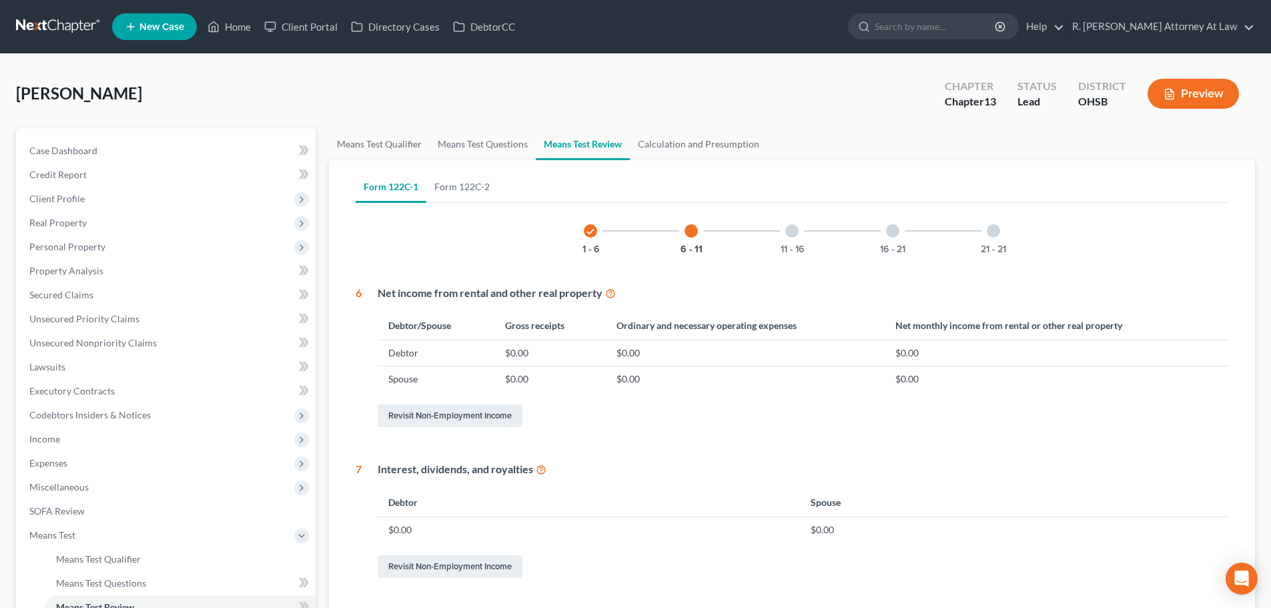
click at [787, 229] on div at bounding box center [791, 230] width 13 height 13
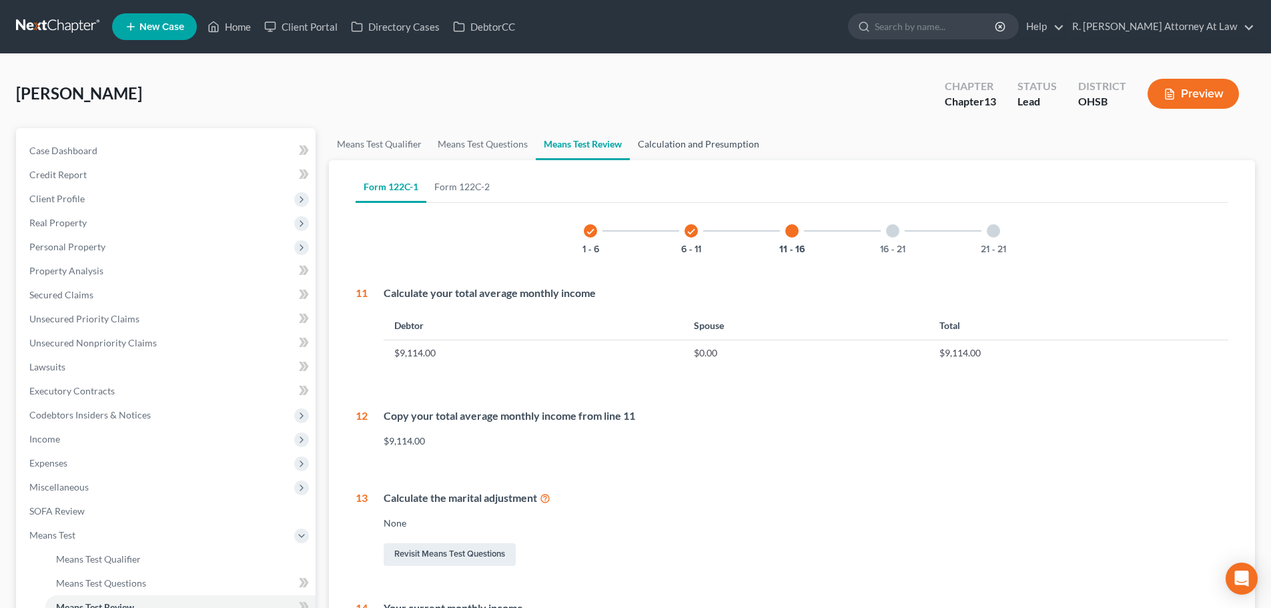
click at [705, 153] on link "Calculation and Presumption" at bounding box center [698, 144] width 137 height 32
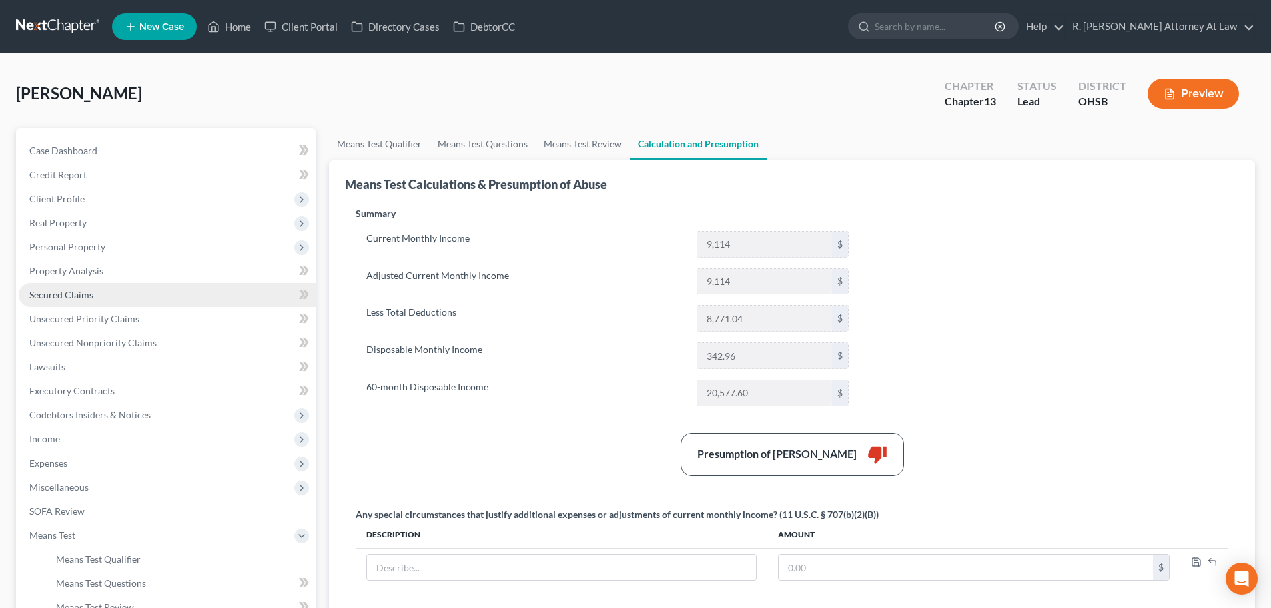
click at [67, 291] on span "Secured Claims" at bounding box center [61, 294] width 64 height 11
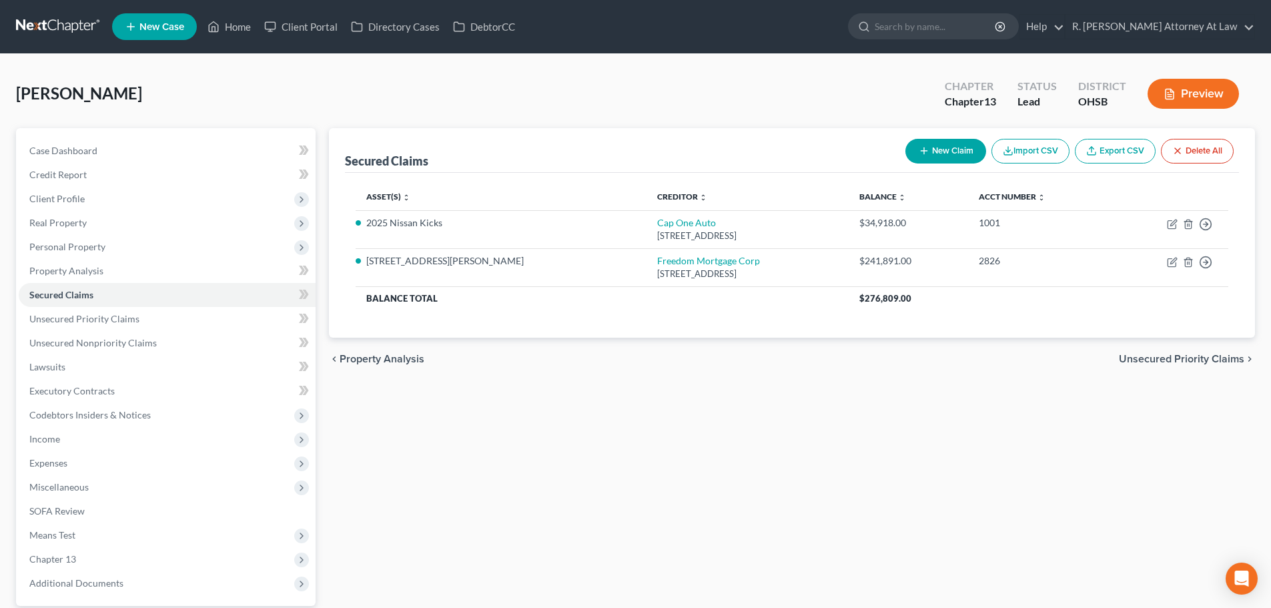
scroll to position [125, 0]
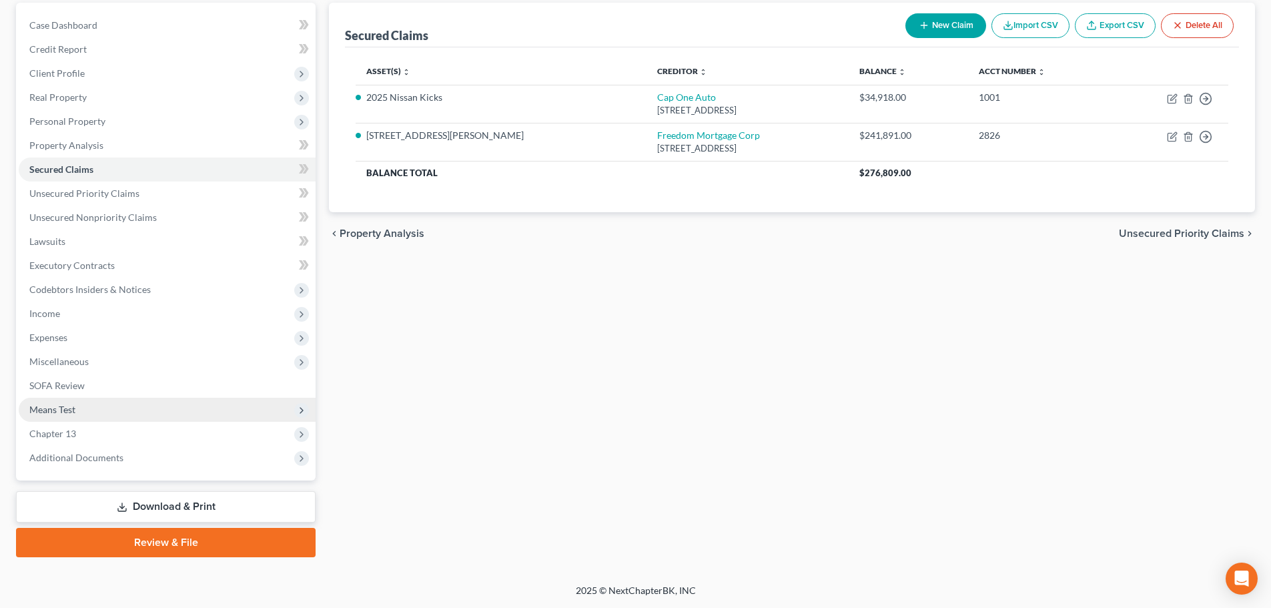
click at [63, 414] on span "Means Test" at bounding box center [52, 409] width 46 height 11
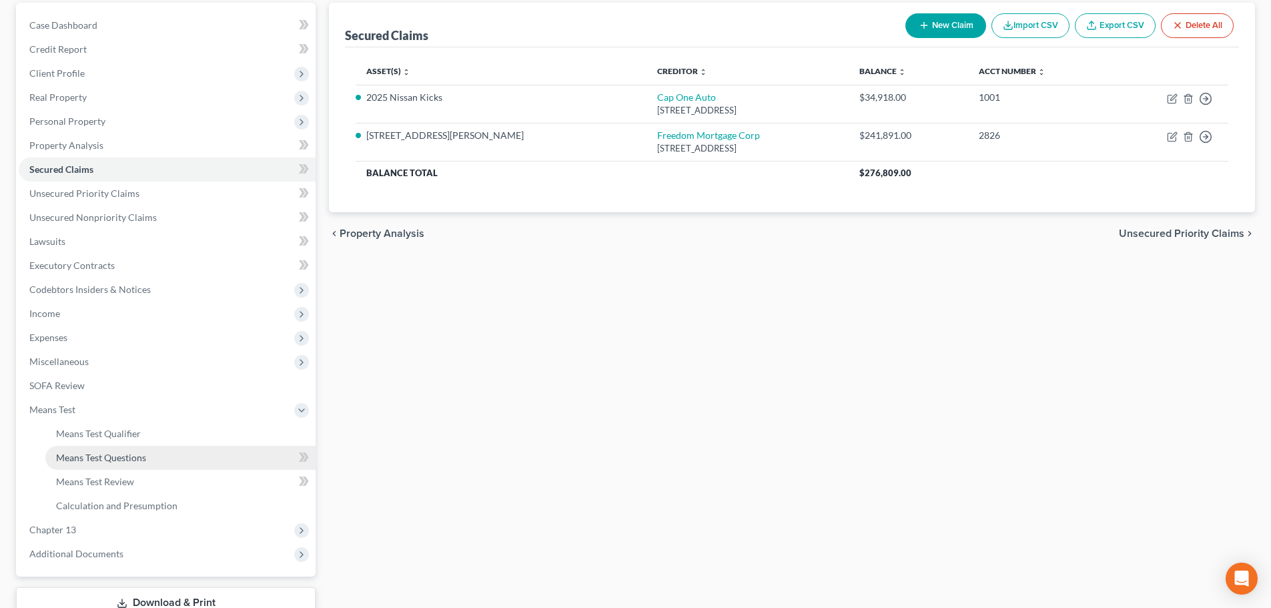
click at [93, 457] on span "Means Test Questions" at bounding box center [101, 457] width 90 height 11
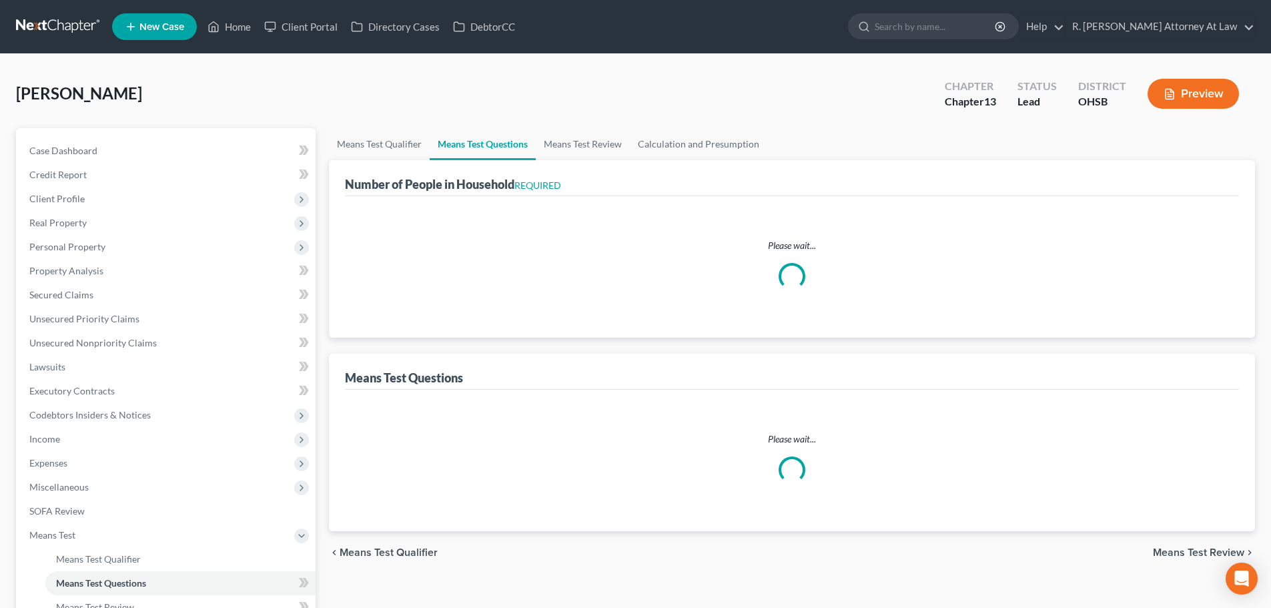
select select "0"
select select "60"
select select "1"
select select "60"
select select "1"
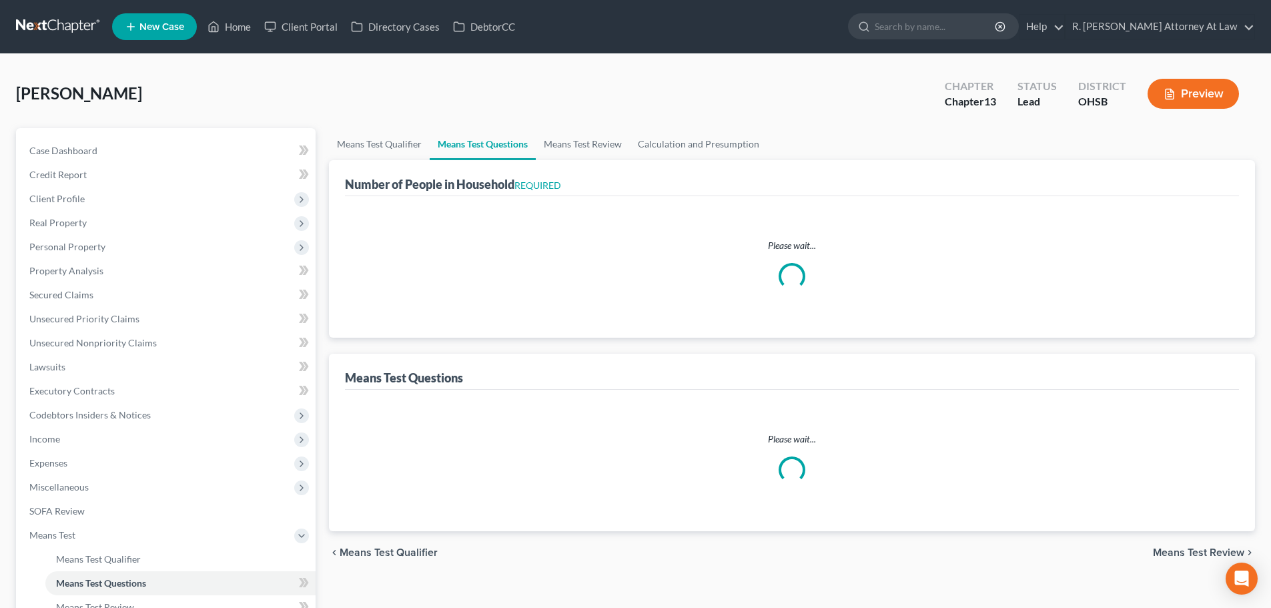
select select "1"
select select "0"
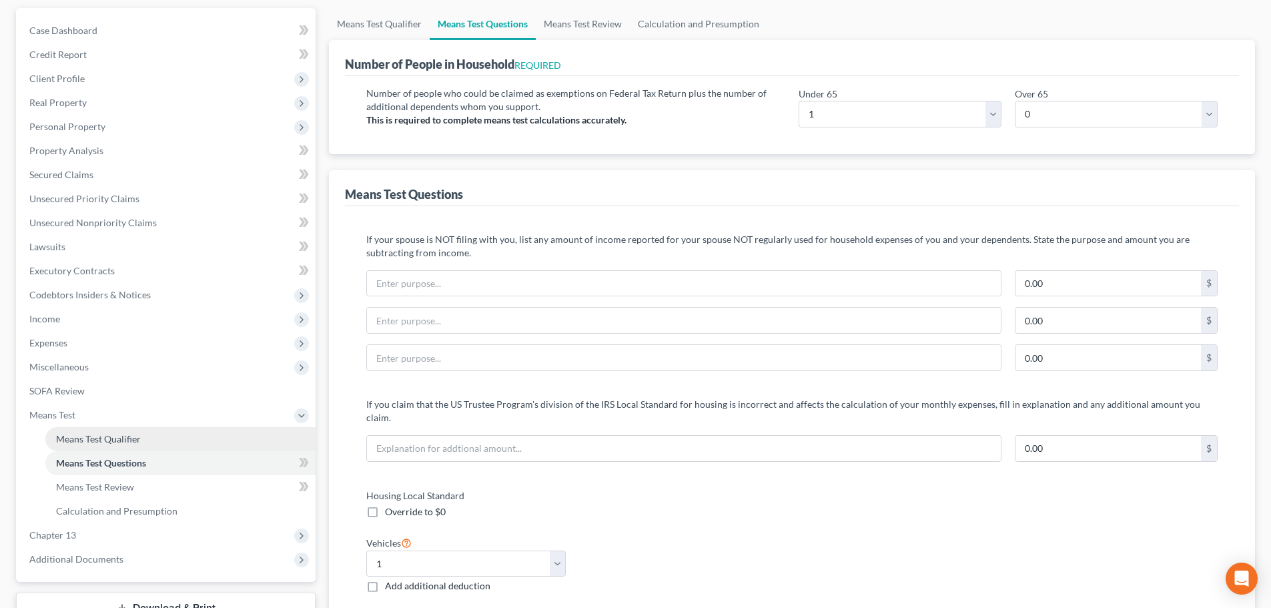
scroll to position [133, 0]
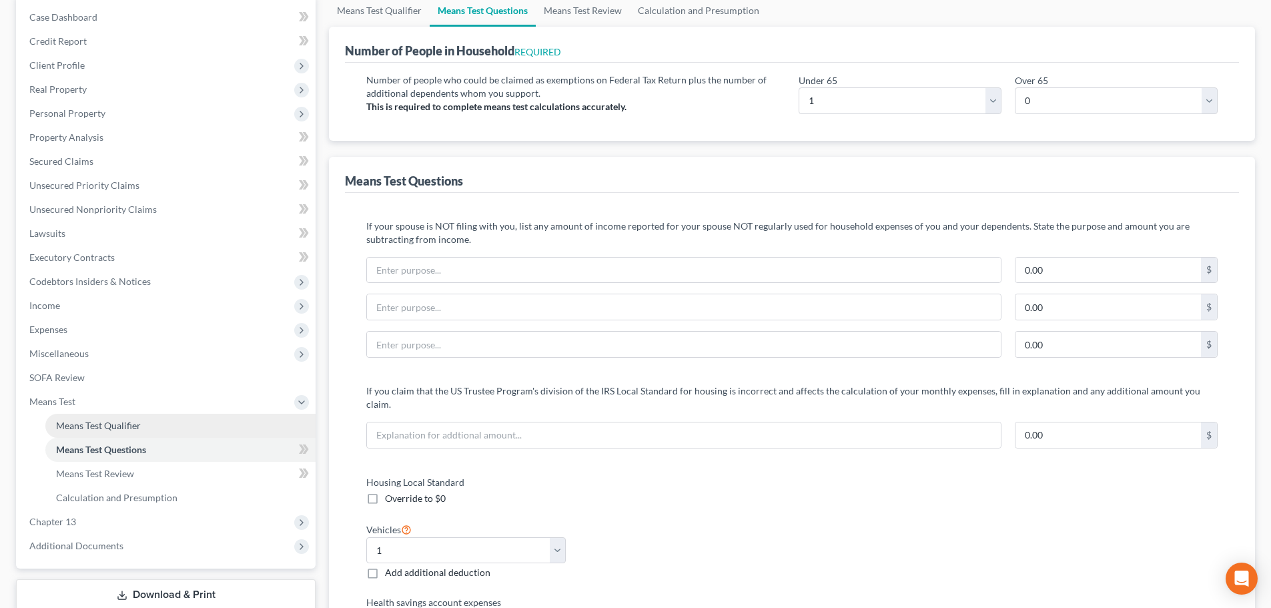
click at [129, 428] on span "Means Test Qualifier" at bounding box center [98, 425] width 85 height 11
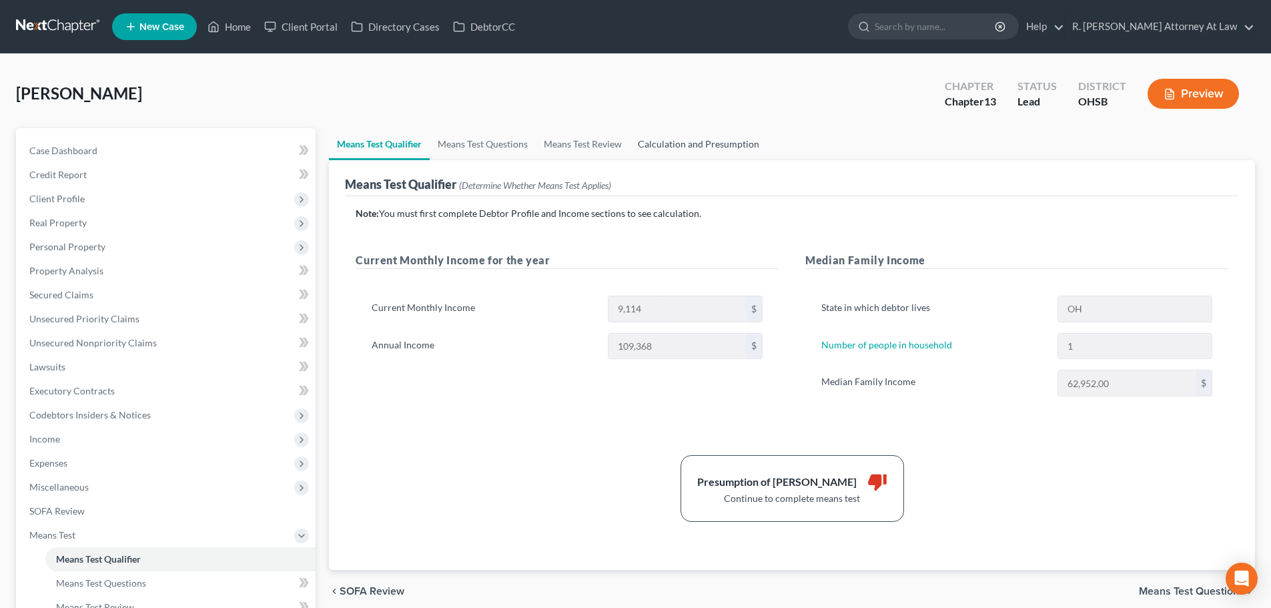
click at [655, 146] on link "Calculation and Presumption" at bounding box center [698, 144] width 137 height 32
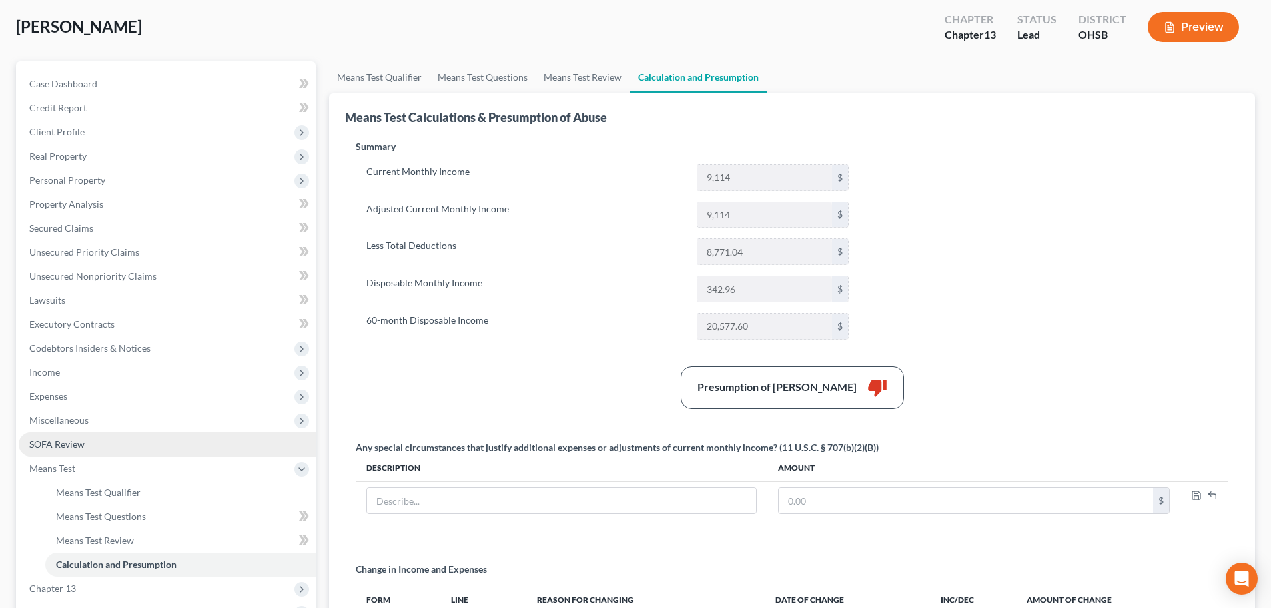
scroll to position [133, 0]
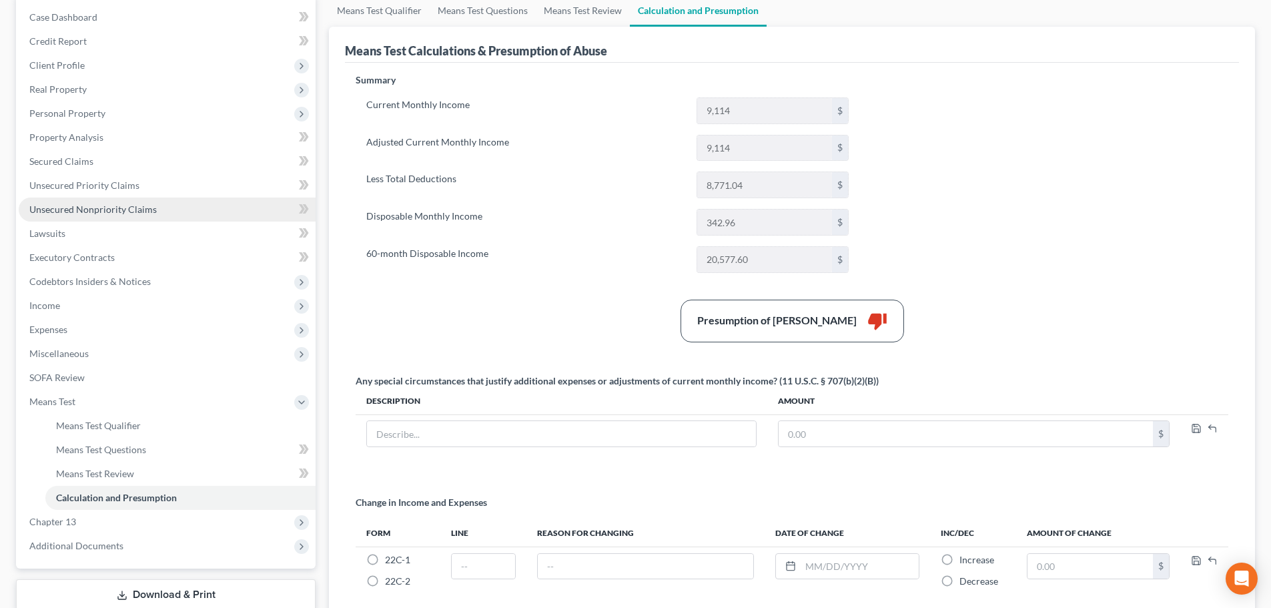
click at [103, 207] on span "Unsecured Nonpriority Claims" at bounding box center [92, 208] width 127 height 11
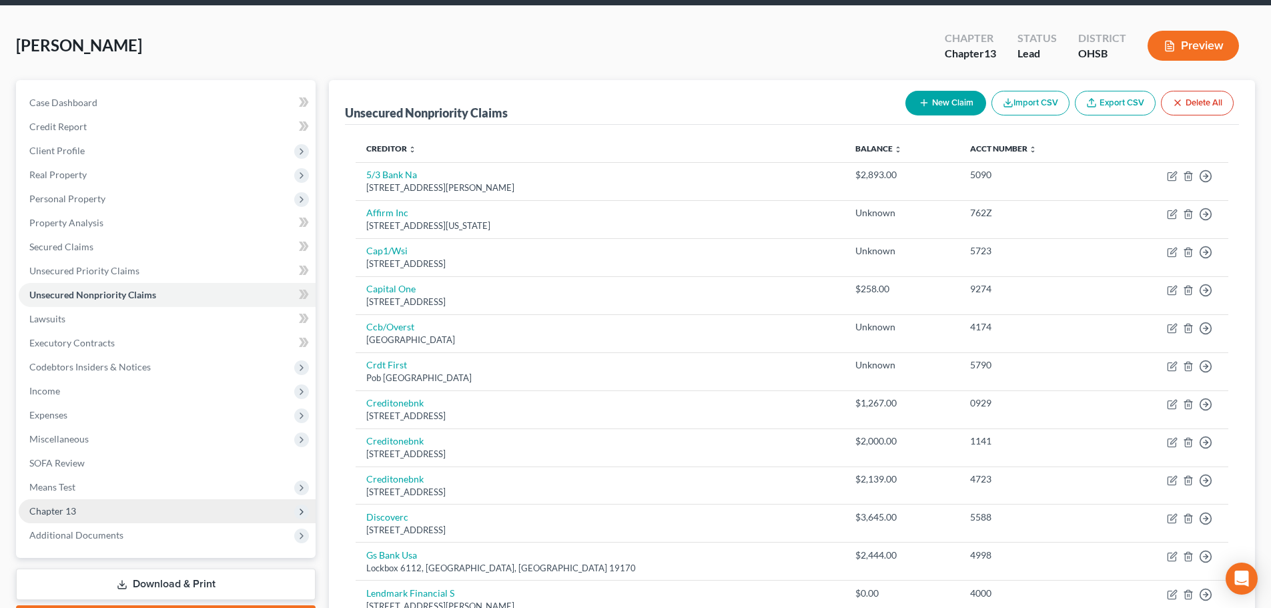
scroll to position [200, 0]
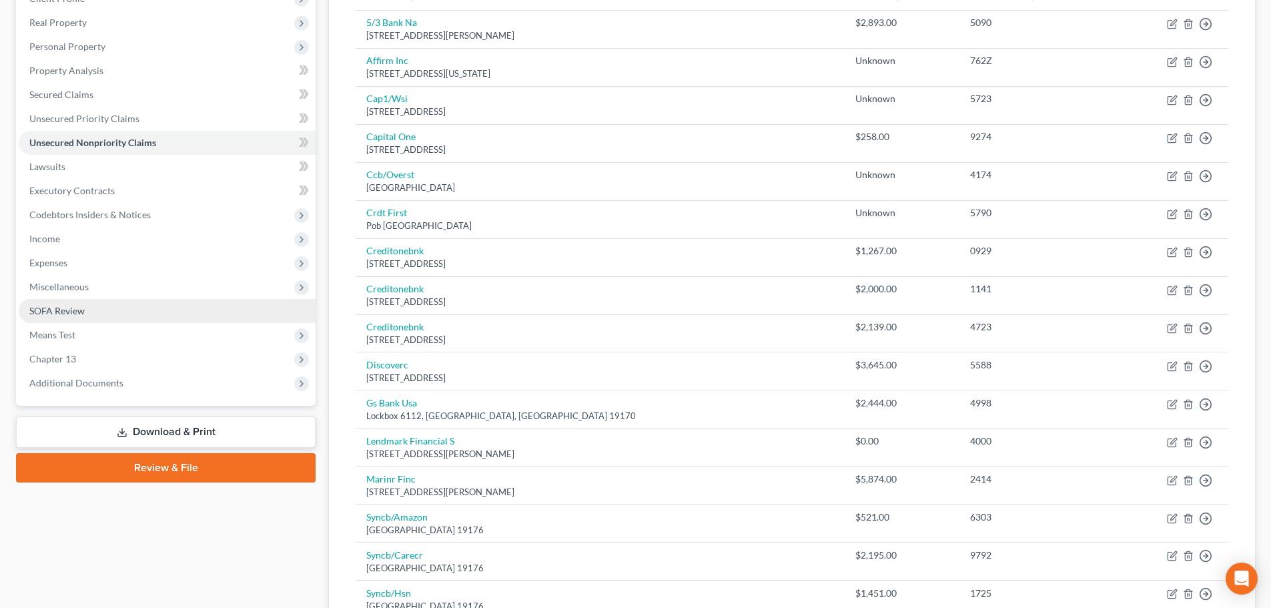
click at [56, 307] on span "SOFA Review" at bounding box center [56, 310] width 55 height 11
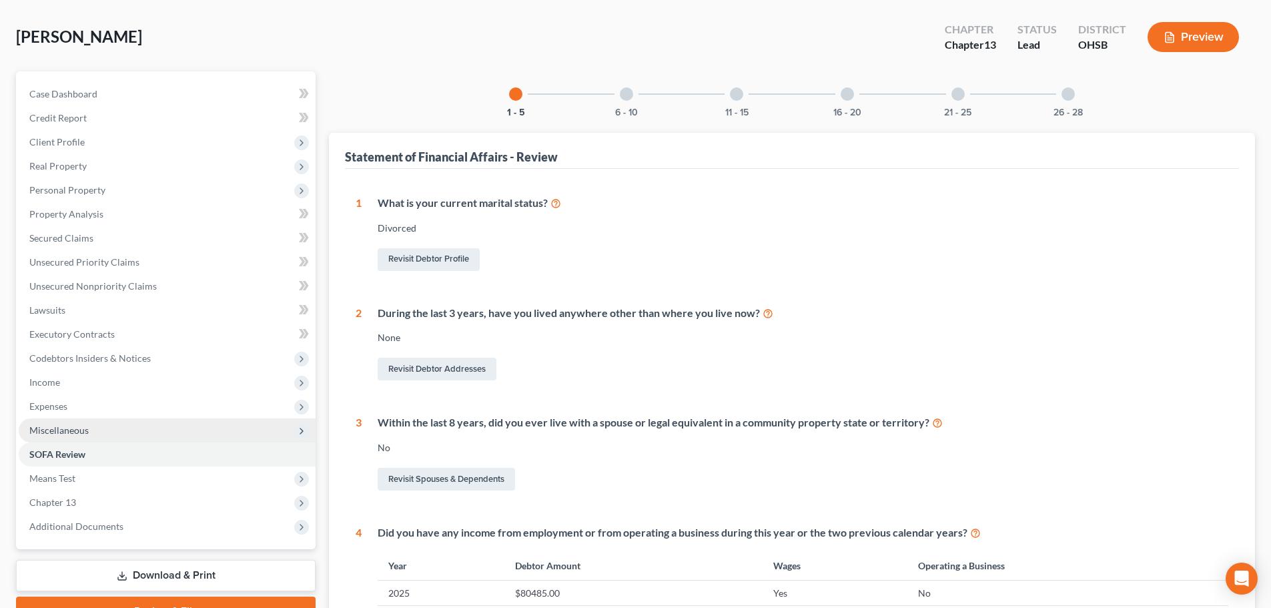
scroll to position [133, 0]
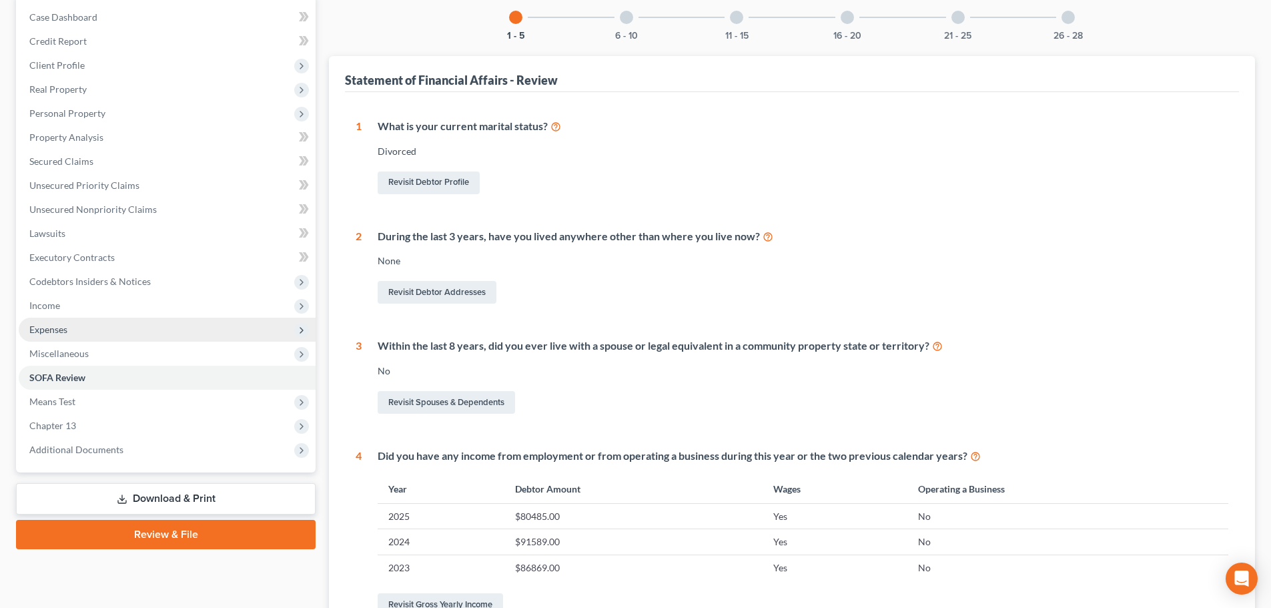
click at [56, 328] on span "Expenses" at bounding box center [48, 329] width 38 height 11
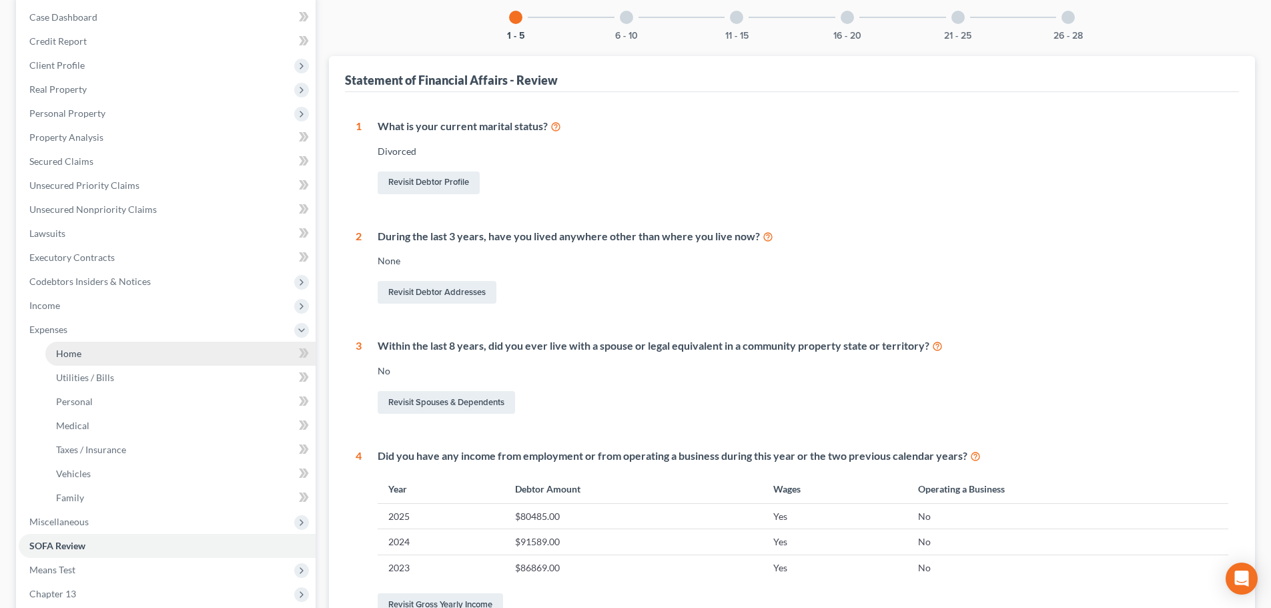
click at [59, 348] on span "Home" at bounding box center [68, 353] width 25 height 11
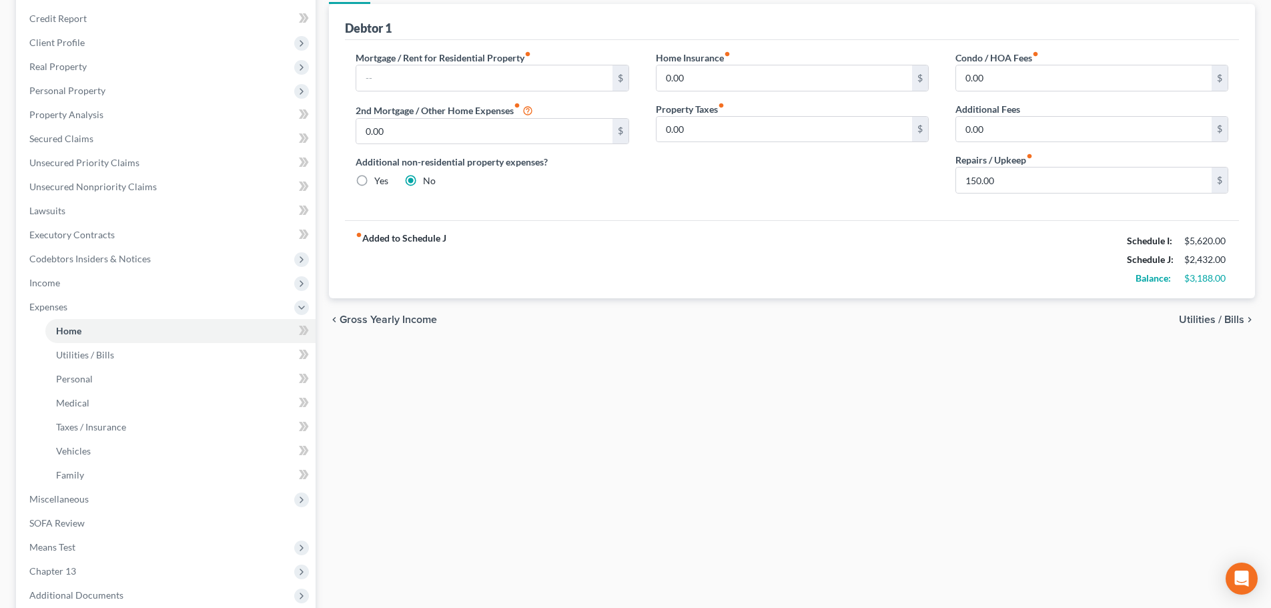
scroll to position [267, 0]
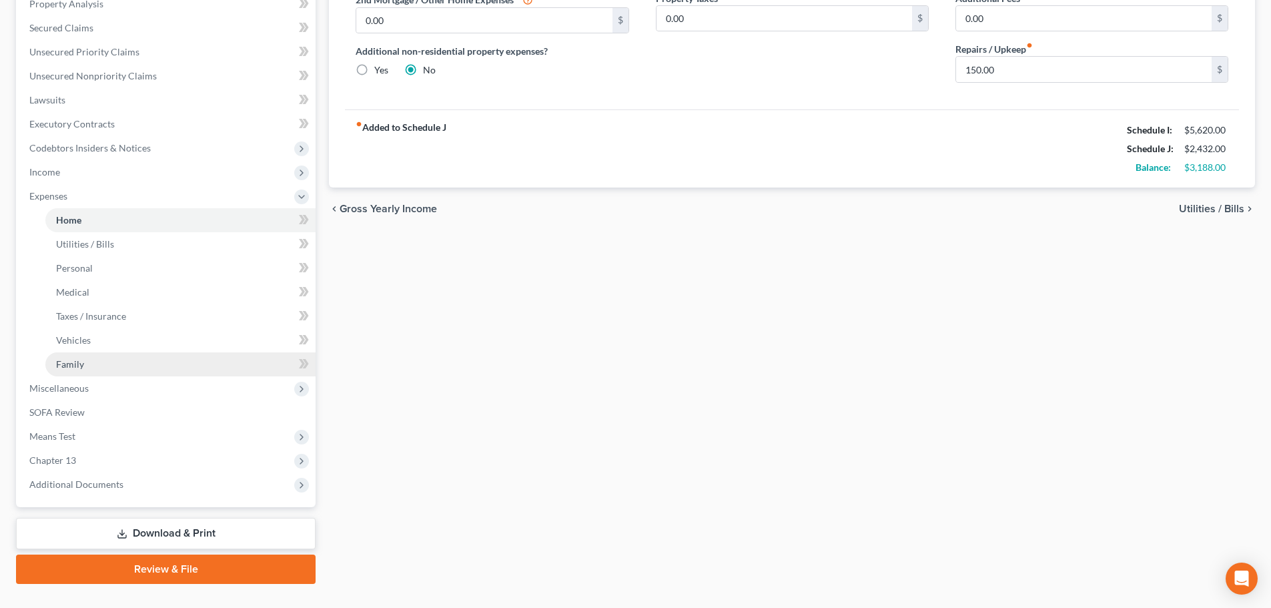
click at [67, 361] on span "Family" at bounding box center [70, 363] width 28 height 11
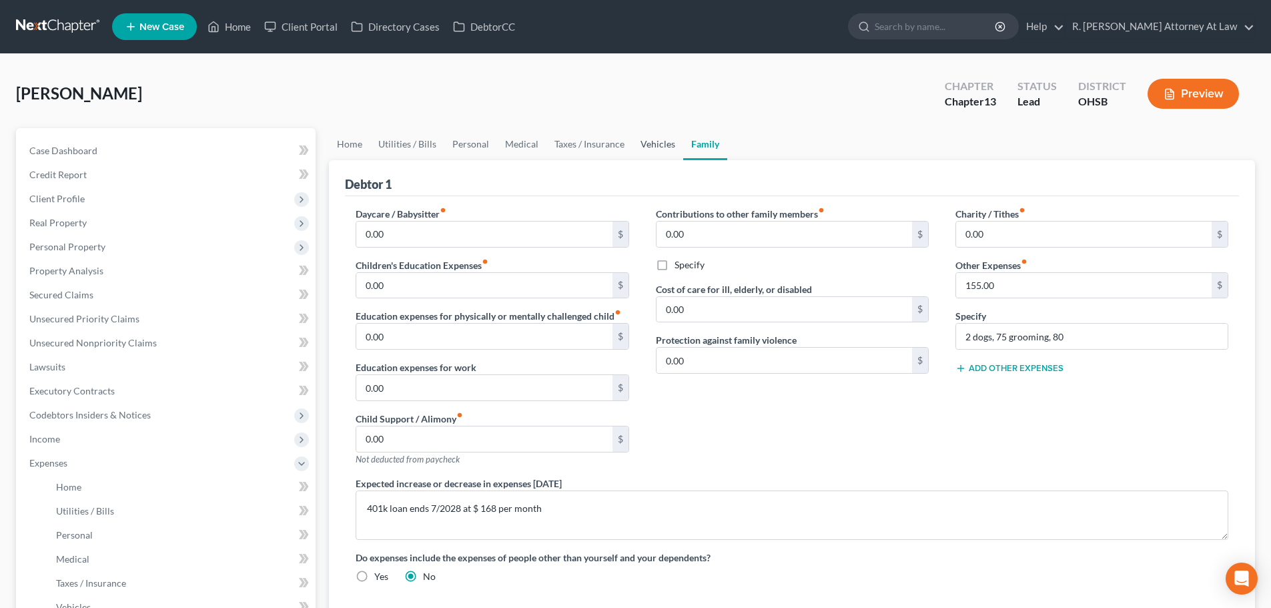
click at [652, 145] on link "Vehicles" at bounding box center [658, 144] width 51 height 32
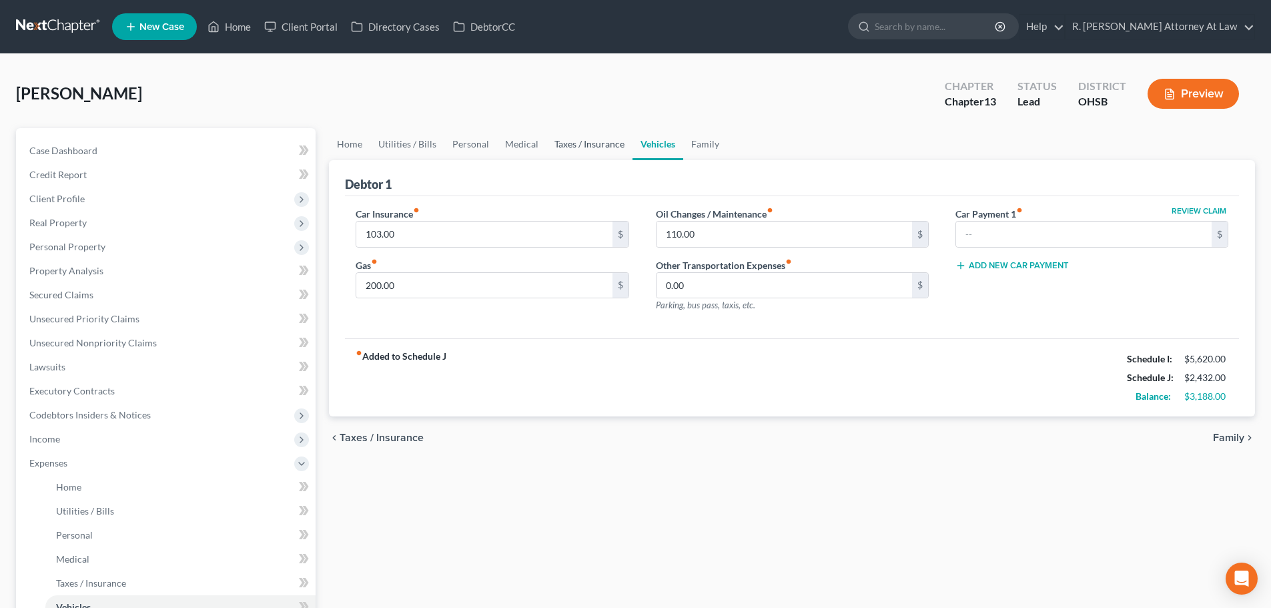
click at [608, 145] on link "Taxes / Insurance" at bounding box center [589, 144] width 86 height 32
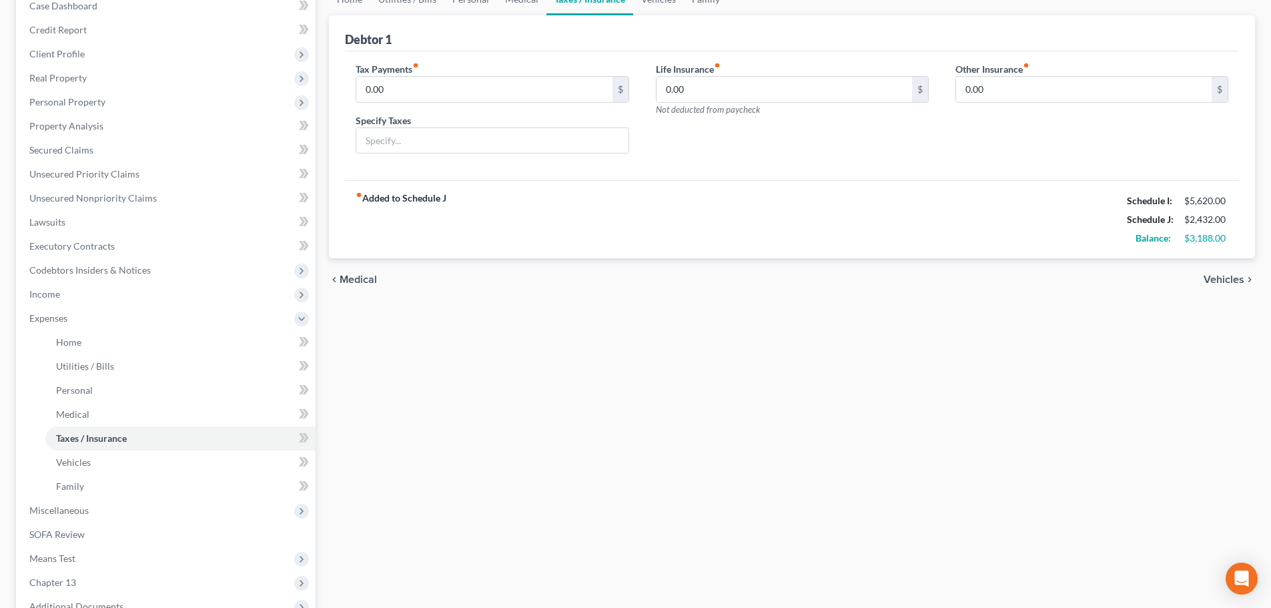
scroll to position [200, 0]
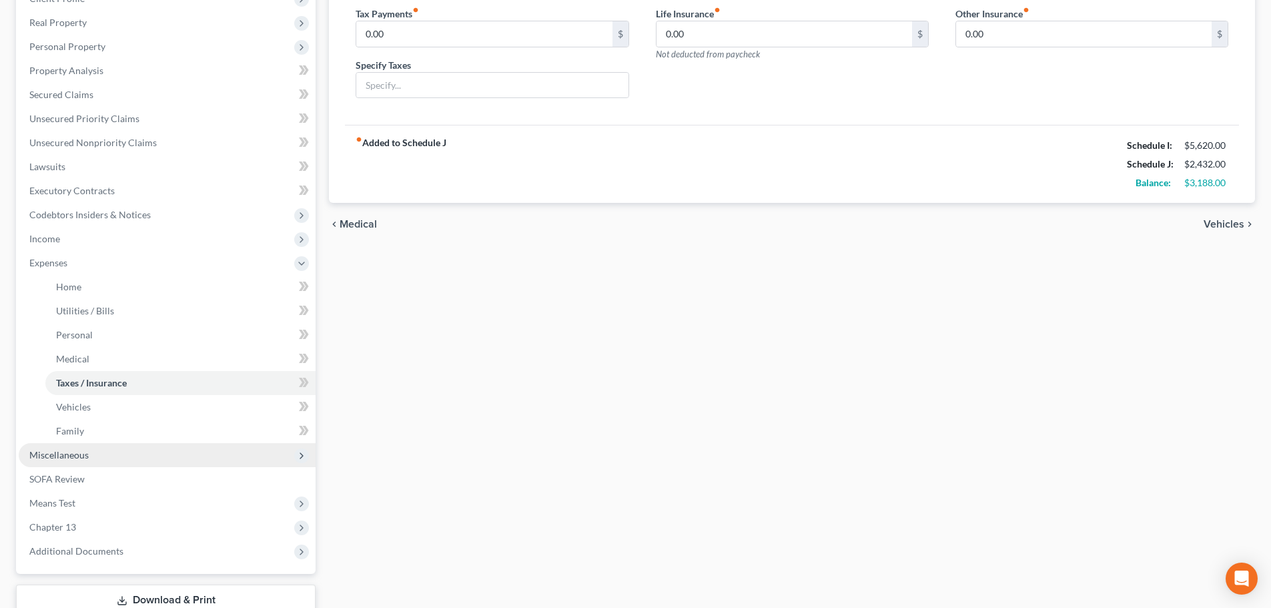
click at [48, 456] on span "Miscellaneous" at bounding box center [58, 454] width 59 height 11
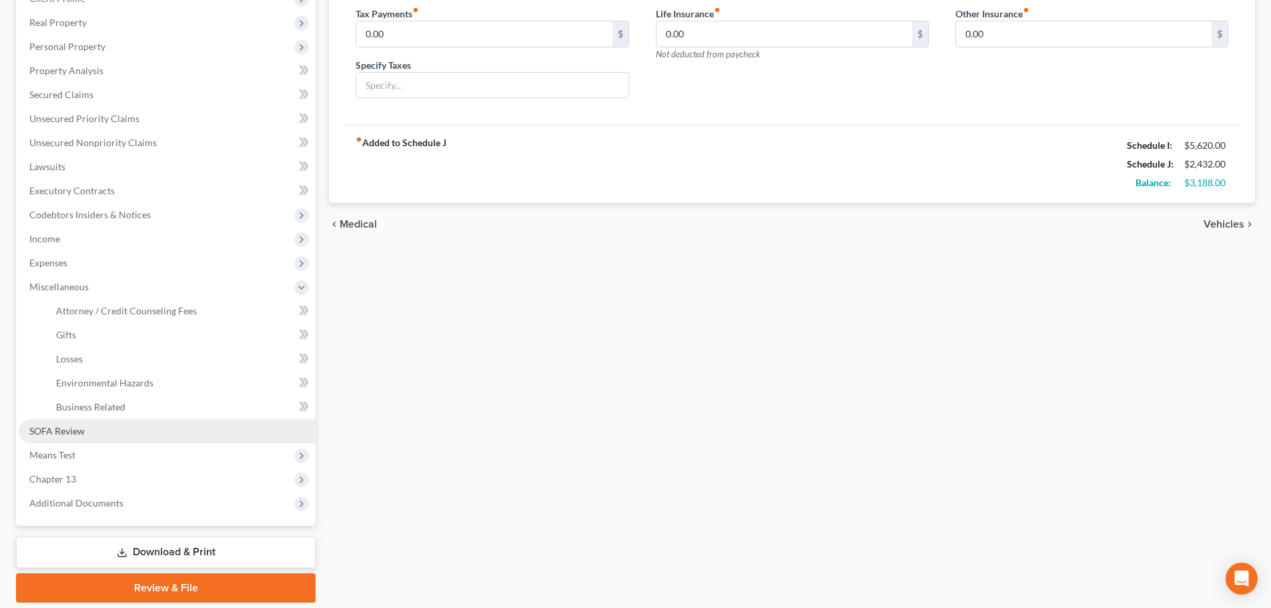
click at [81, 427] on span "SOFA Review" at bounding box center [56, 430] width 55 height 11
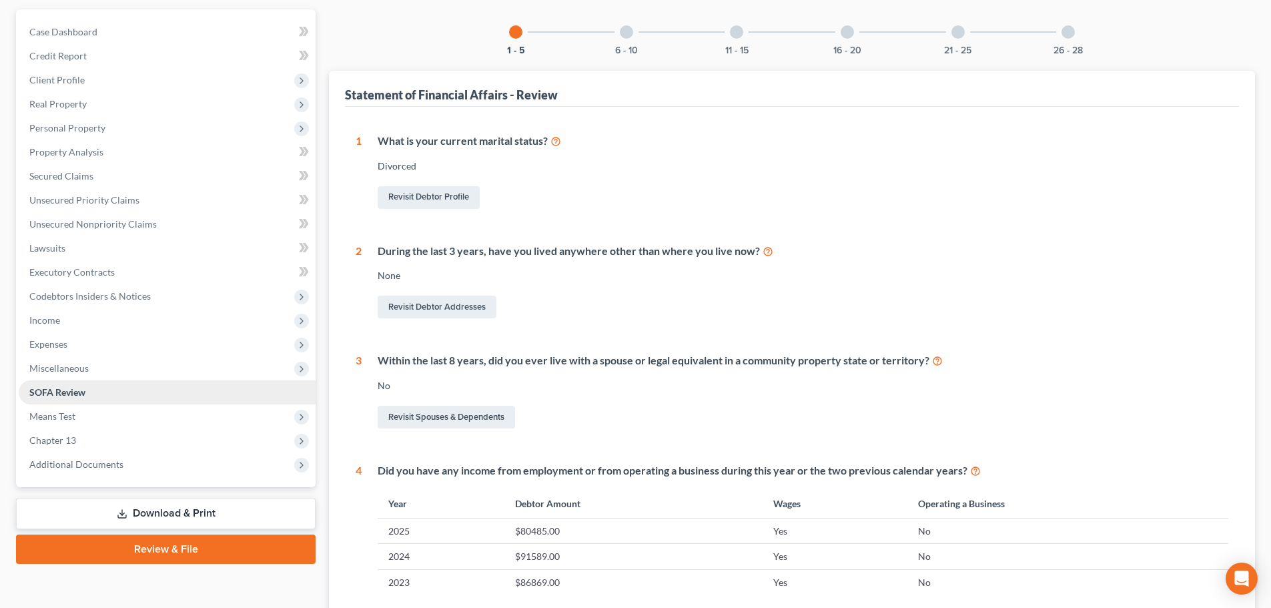
scroll to position [267, 0]
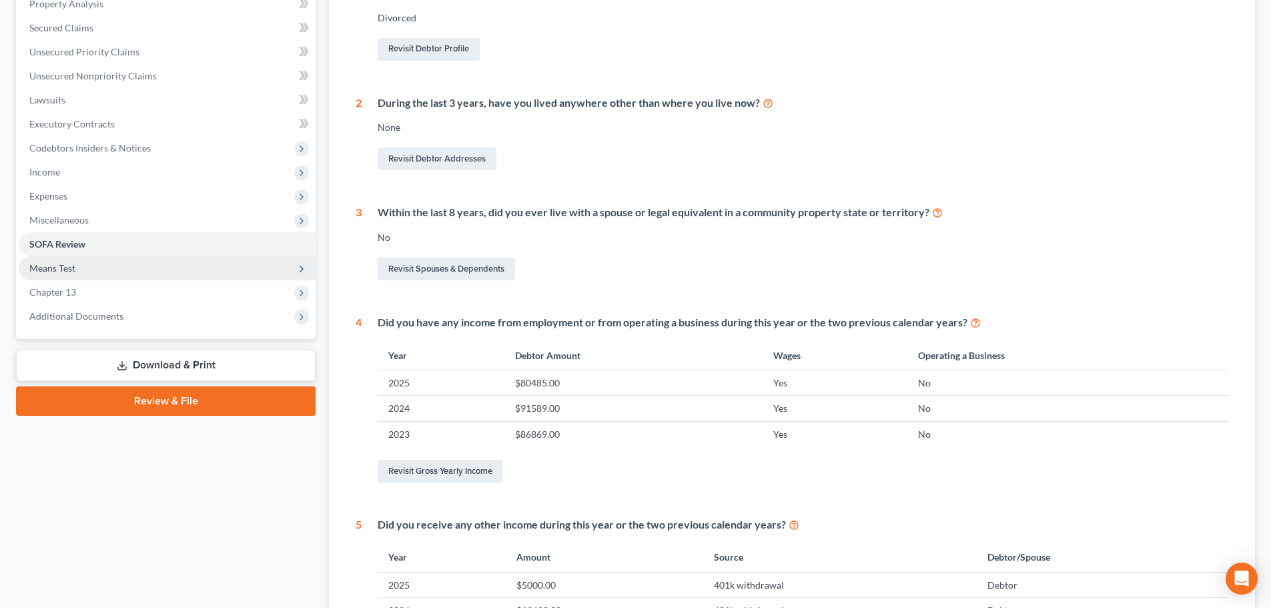
click at [45, 262] on span "Means Test" at bounding box center [52, 267] width 46 height 11
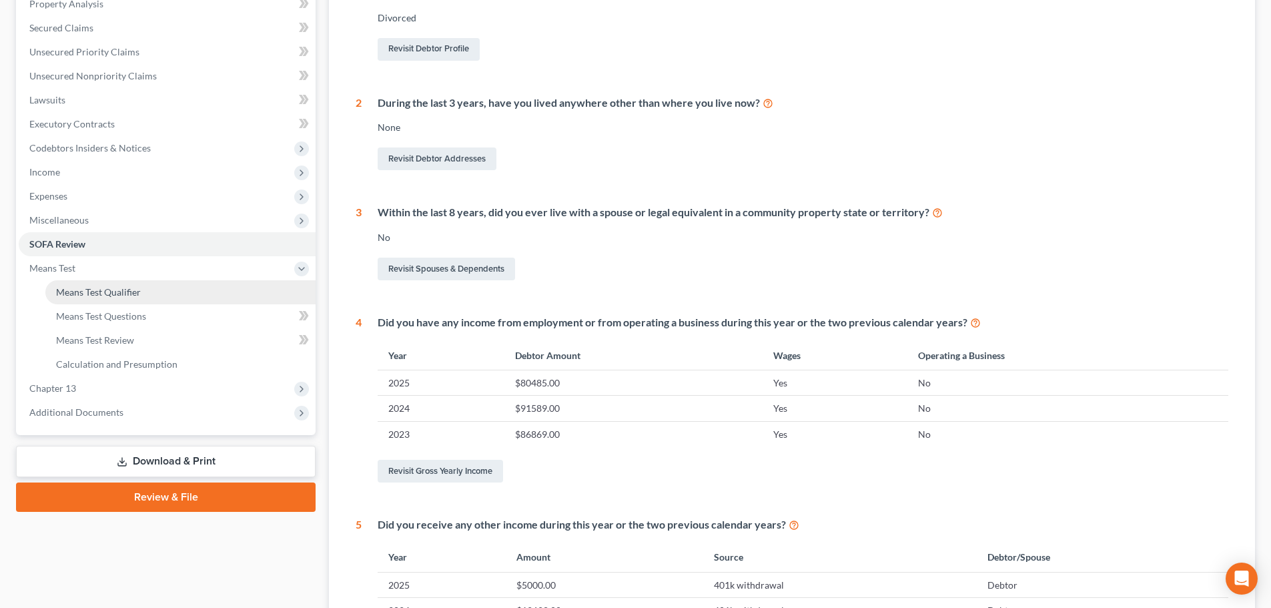
click at [75, 287] on span "Means Test Qualifier" at bounding box center [98, 291] width 85 height 11
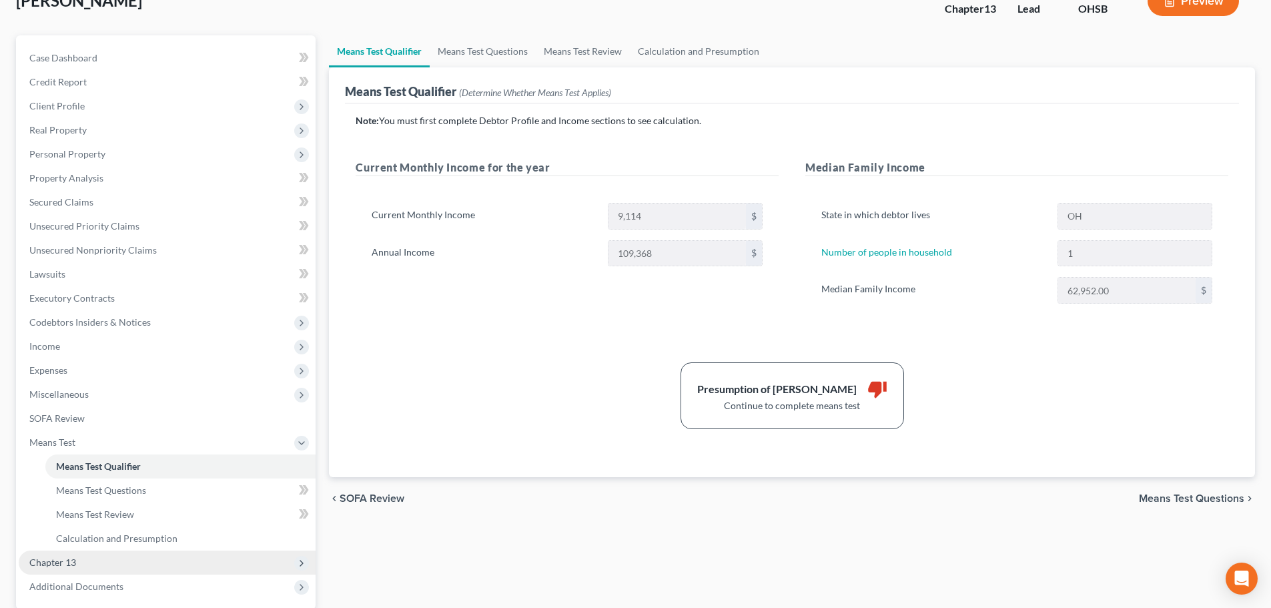
scroll to position [222, 0]
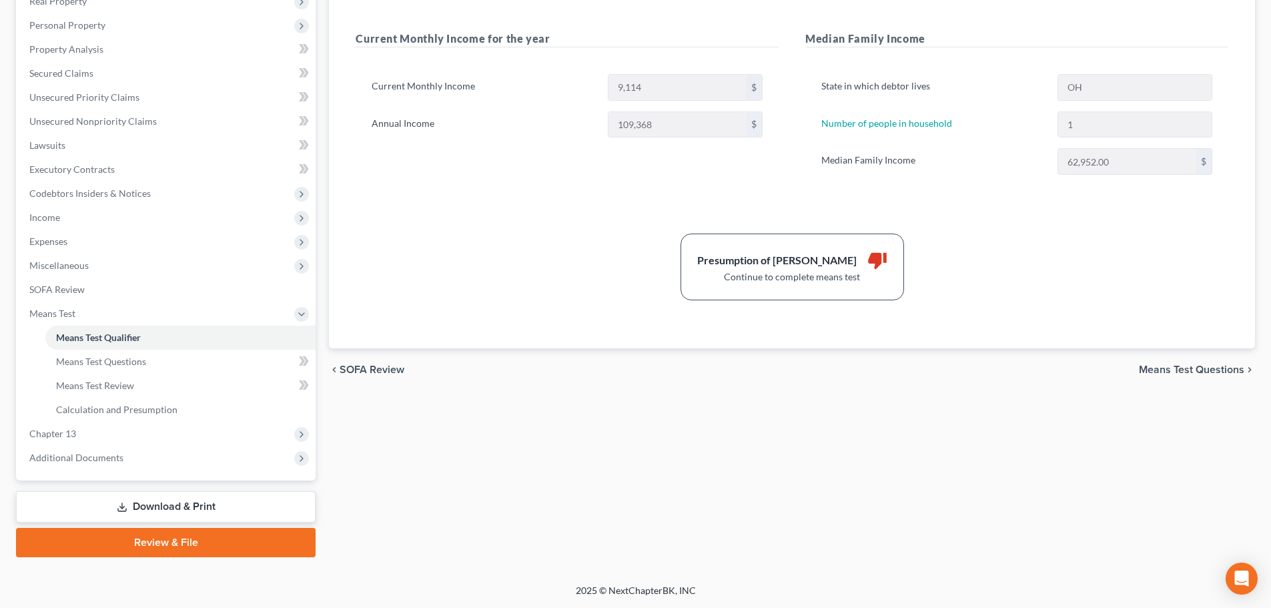
click at [169, 500] on link "Download & Print" at bounding box center [166, 506] width 300 height 31
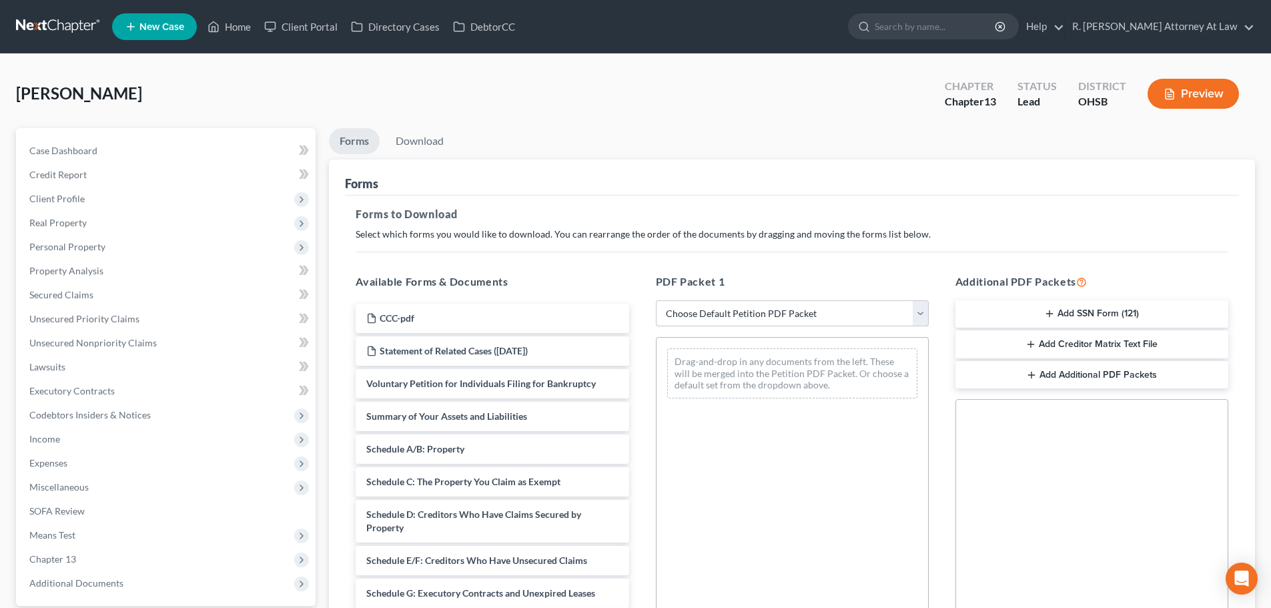
click at [887, 318] on select "Choose Default Petition PDF Packet Complete Bankruptcy Petition (all forms and …" at bounding box center [792, 313] width 273 height 27
select select "9"
click at [656, 300] on select "Choose Default Petition PDF Packet Complete Bankruptcy Petition (all forms and …" at bounding box center [792, 313] width 273 height 27
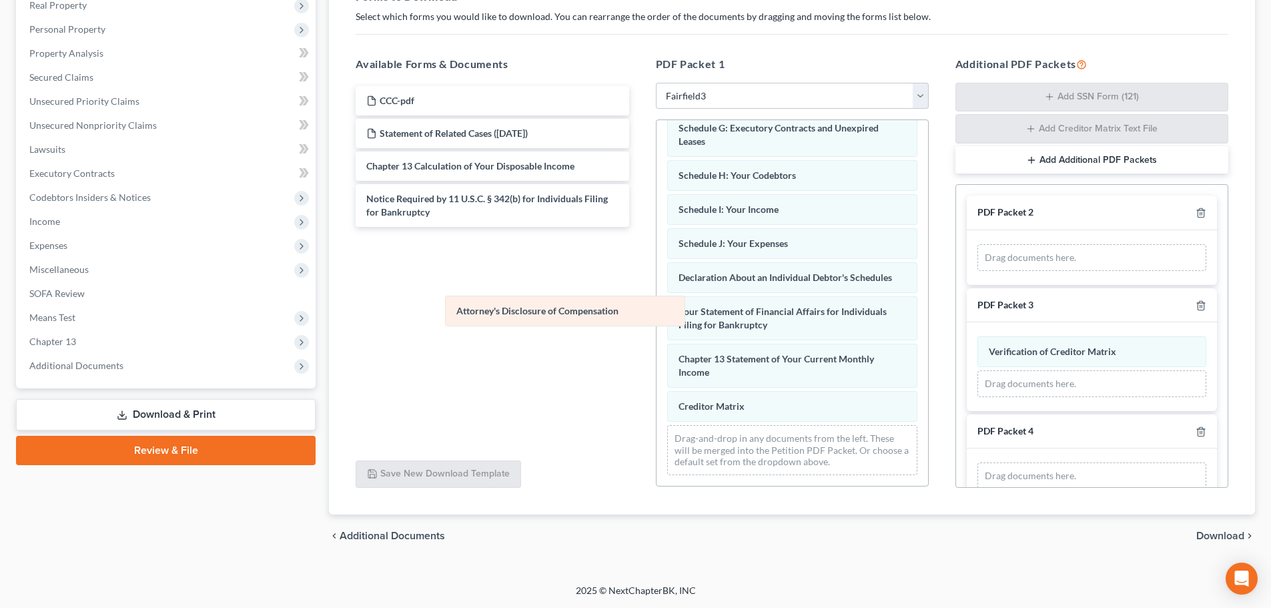
scroll to position [262, 0]
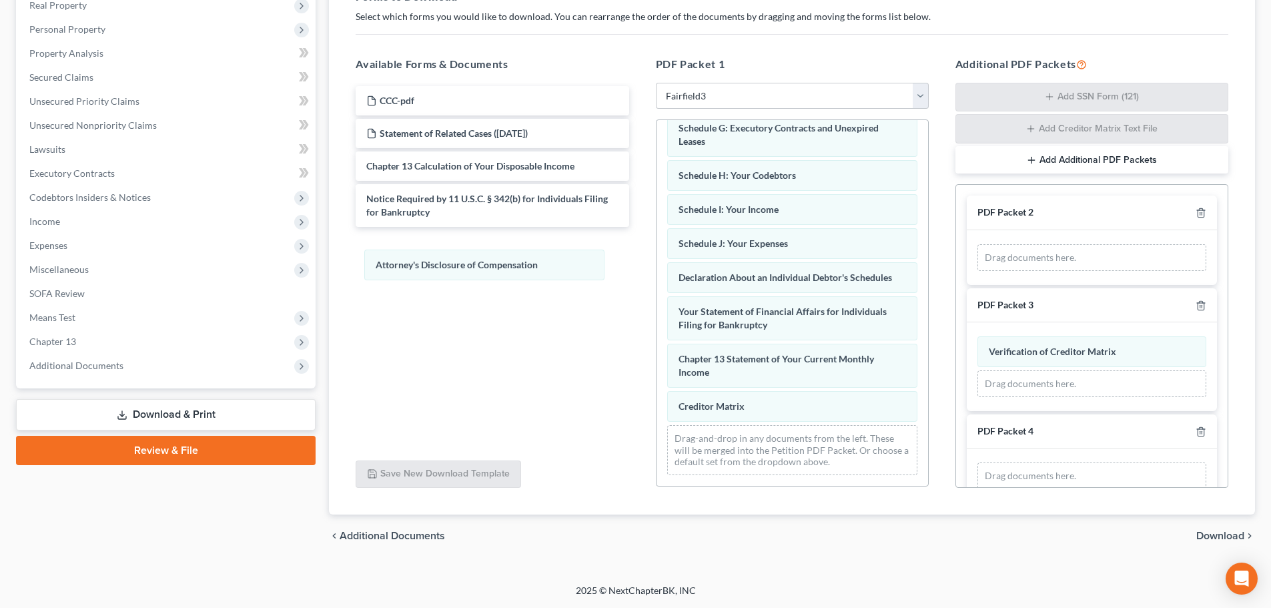
drag, startPoint x: 719, startPoint y: 404, endPoint x: 417, endPoint y: 245, distance: 341.7
click at [657, 259] on div "Attorney's Disclosure of Compensation Voluntary Petition for Individuals Filing…" at bounding box center [793, 178] width 272 height 614
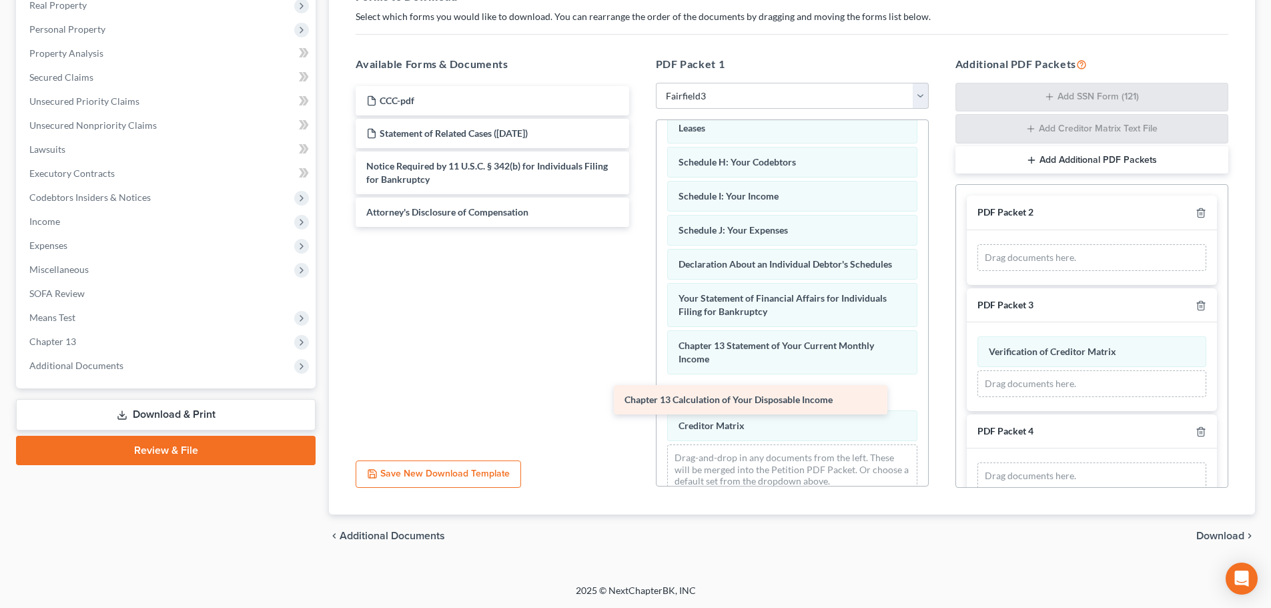
scroll to position [296, 0]
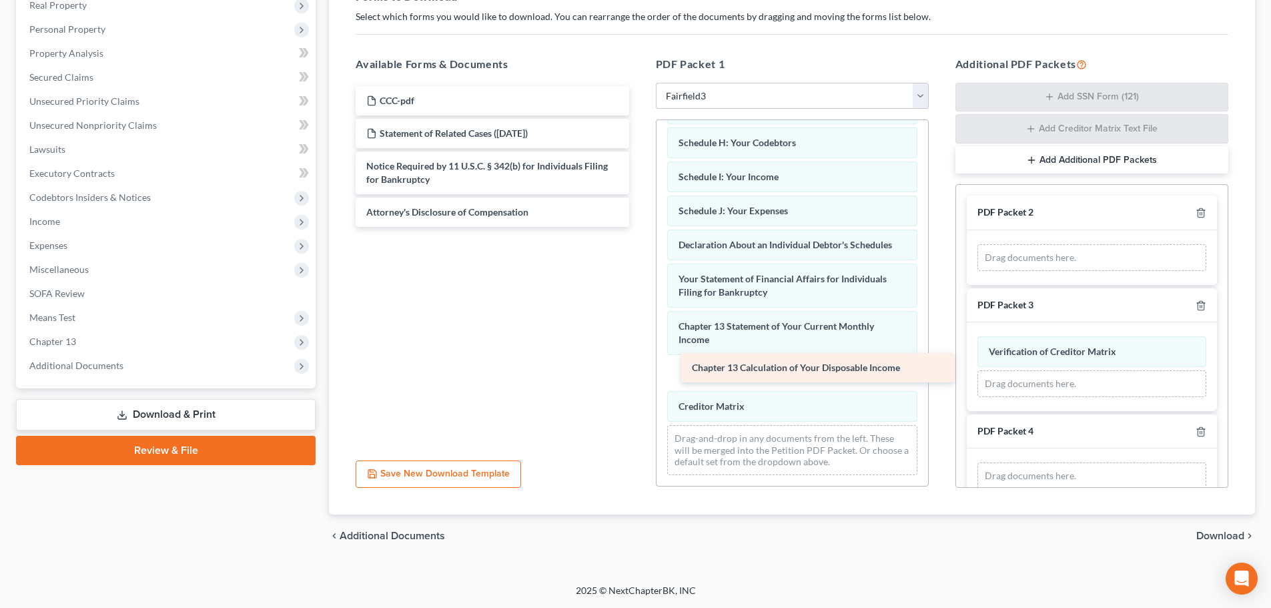
drag, startPoint x: 413, startPoint y: 162, endPoint x: 739, endPoint y: 362, distance: 381.8
click at [639, 227] on div "Chapter 13 Calculation of Your Disposable Income CCC-pdf Statement of Related C…" at bounding box center [492, 156] width 294 height 141
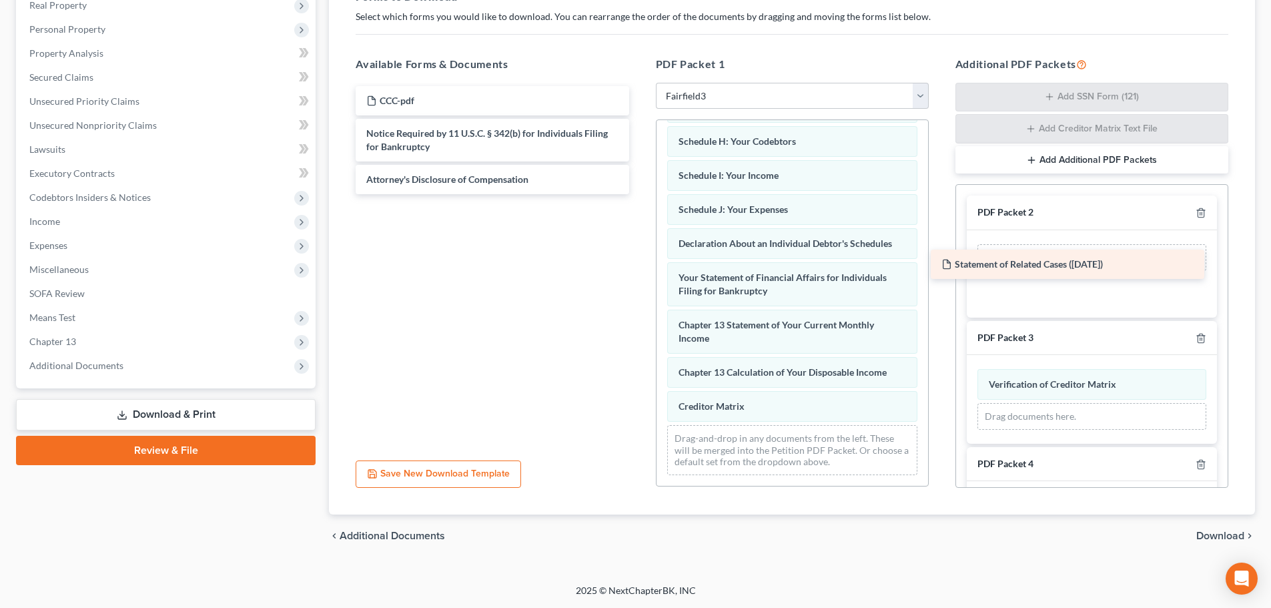
drag, startPoint x: 471, startPoint y: 135, endPoint x: 1049, endPoint y: 265, distance: 592.9
click at [639, 194] on div "Statement of Related Cases (10/08/2025) CCC-pdf Statement of Related Cases (10/…" at bounding box center [492, 140] width 294 height 108
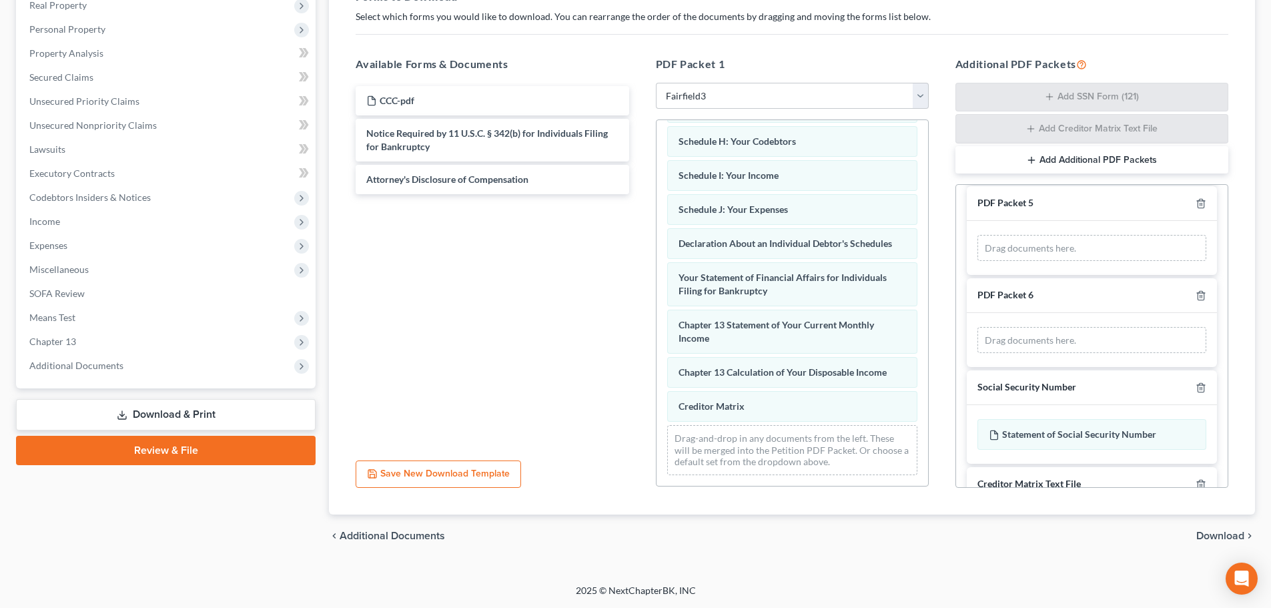
scroll to position [438, 0]
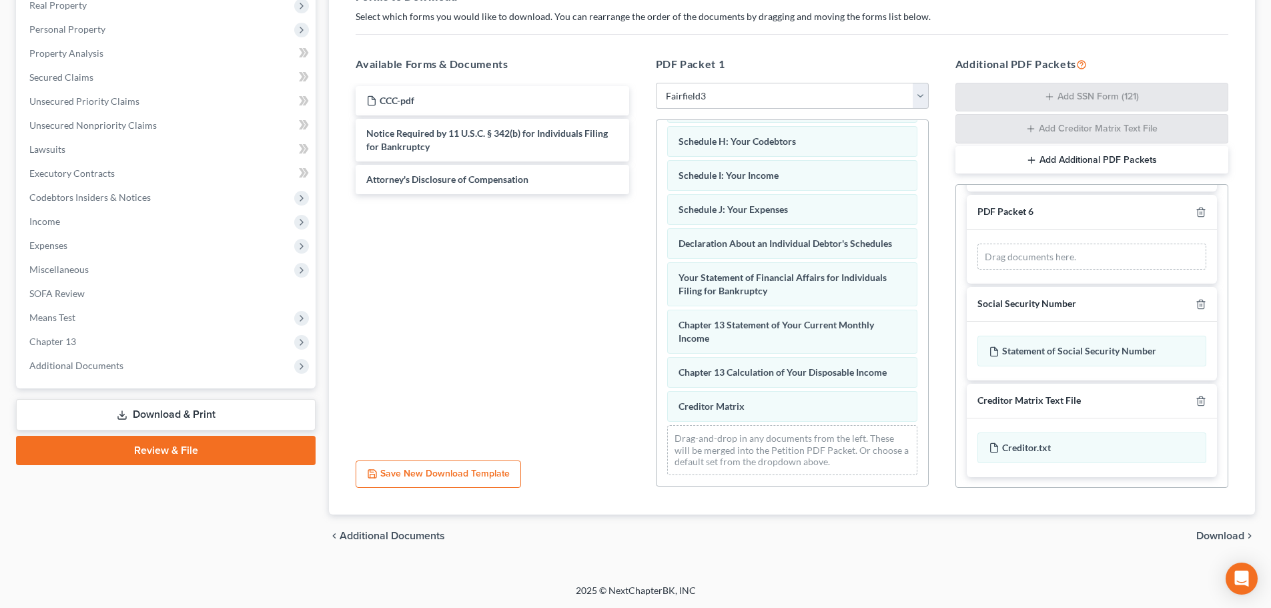
click at [1210, 532] on span "Download" at bounding box center [1220, 535] width 48 height 11
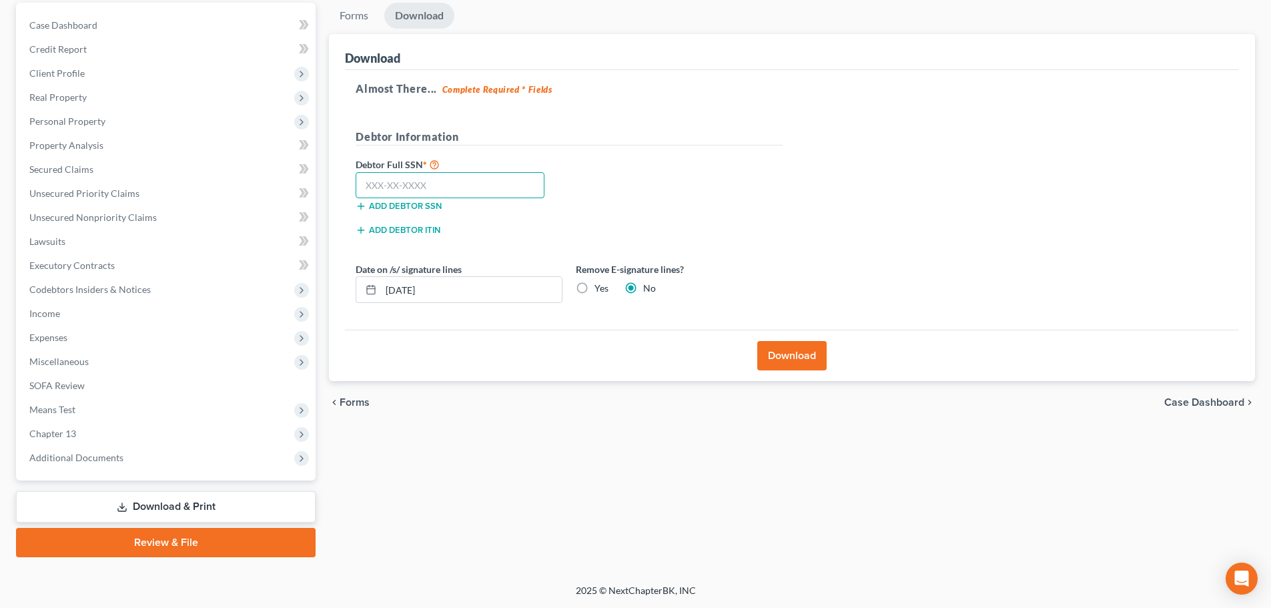
click at [408, 188] on input "text" at bounding box center [450, 185] width 189 height 27
type input "280-46-6301"
click at [781, 355] on button "Download" at bounding box center [791, 355] width 69 height 29
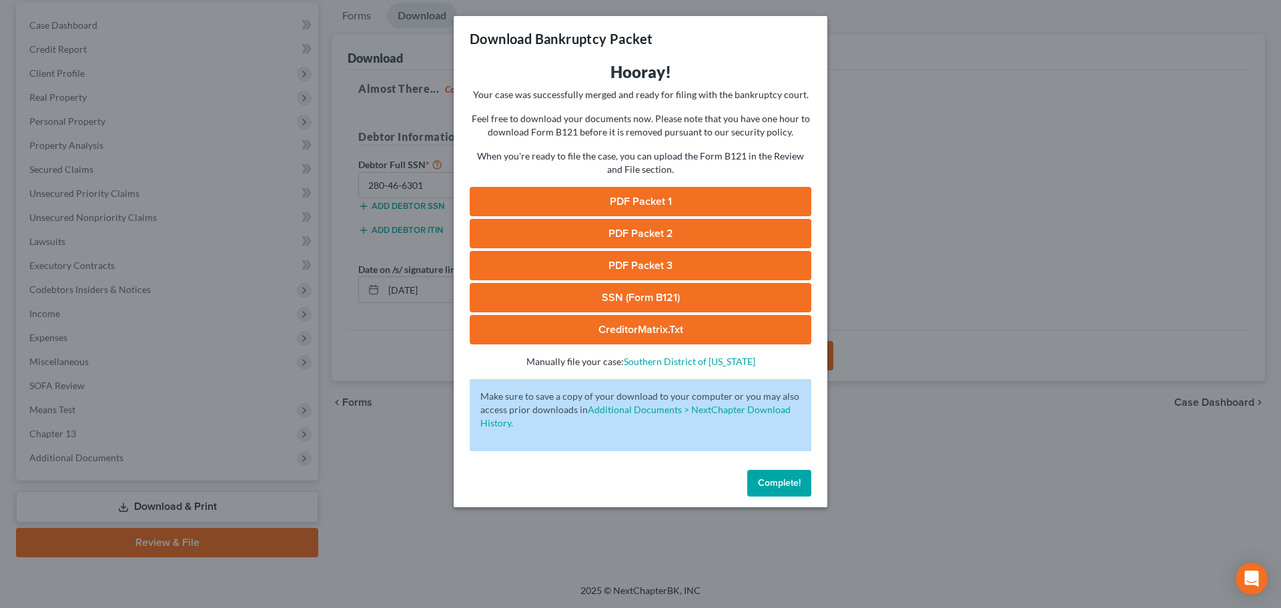
click at [657, 203] on link "PDF Packet 1" at bounding box center [641, 201] width 342 height 29
click at [586, 235] on link "PDF Packet 2" at bounding box center [641, 233] width 342 height 29
click at [651, 262] on link "PDF Packet 3" at bounding box center [641, 265] width 342 height 29
click at [616, 300] on link "SSN (Form B121)" at bounding box center [641, 297] width 342 height 29
drag, startPoint x: 793, startPoint y: 480, endPoint x: 784, endPoint y: 478, distance: 9.6
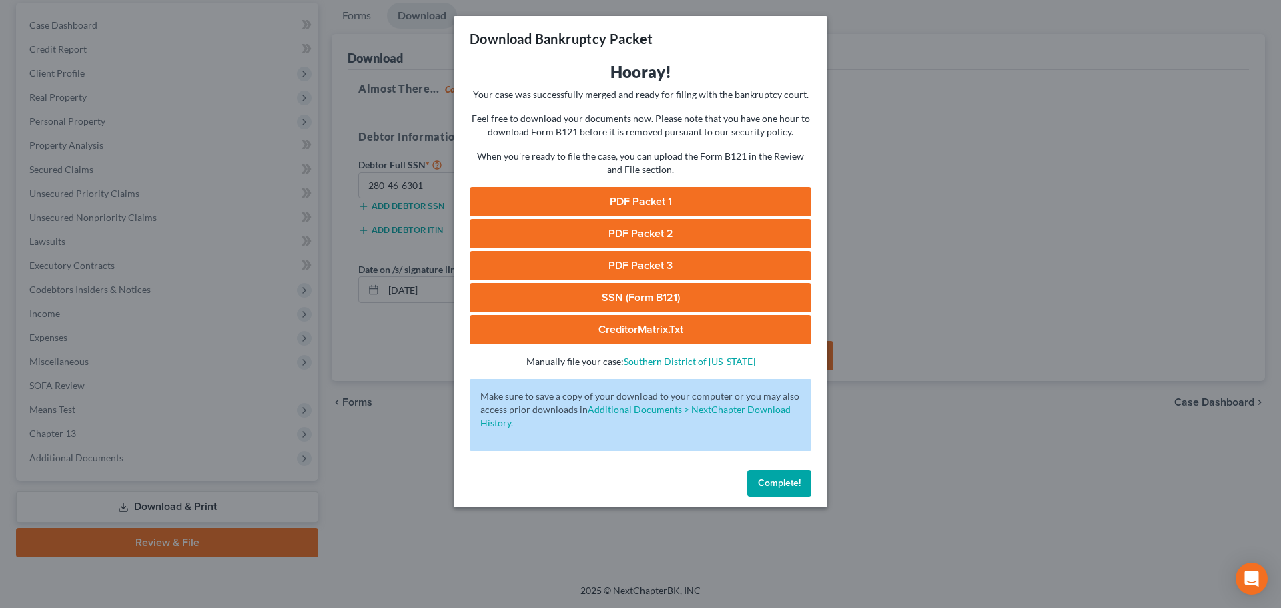
click at [793, 480] on span "Complete!" at bounding box center [779, 482] width 43 height 11
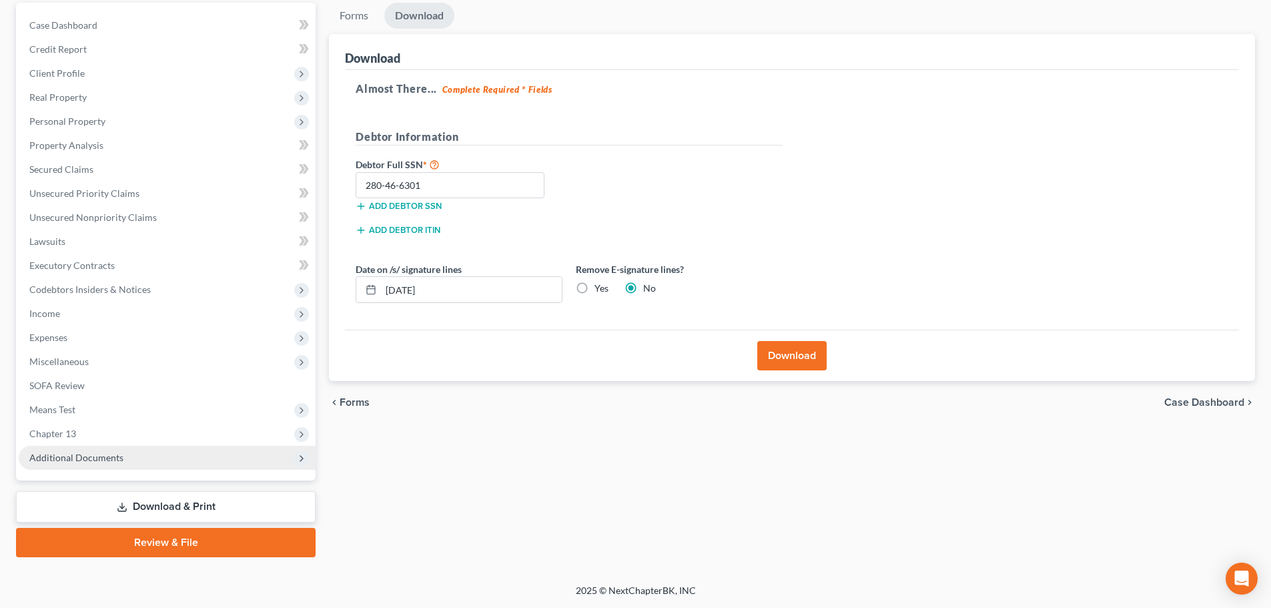
click at [61, 448] on span "Additional Documents" at bounding box center [167, 458] width 297 height 24
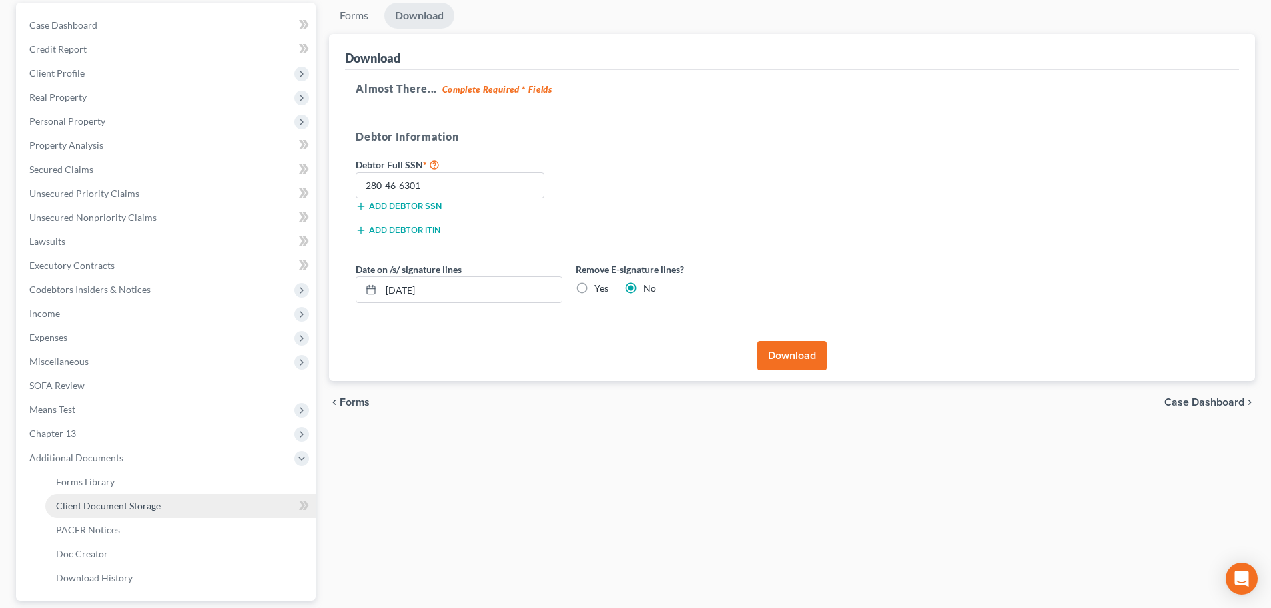
click at [64, 507] on span "Client Document Storage" at bounding box center [108, 505] width 105 height 11
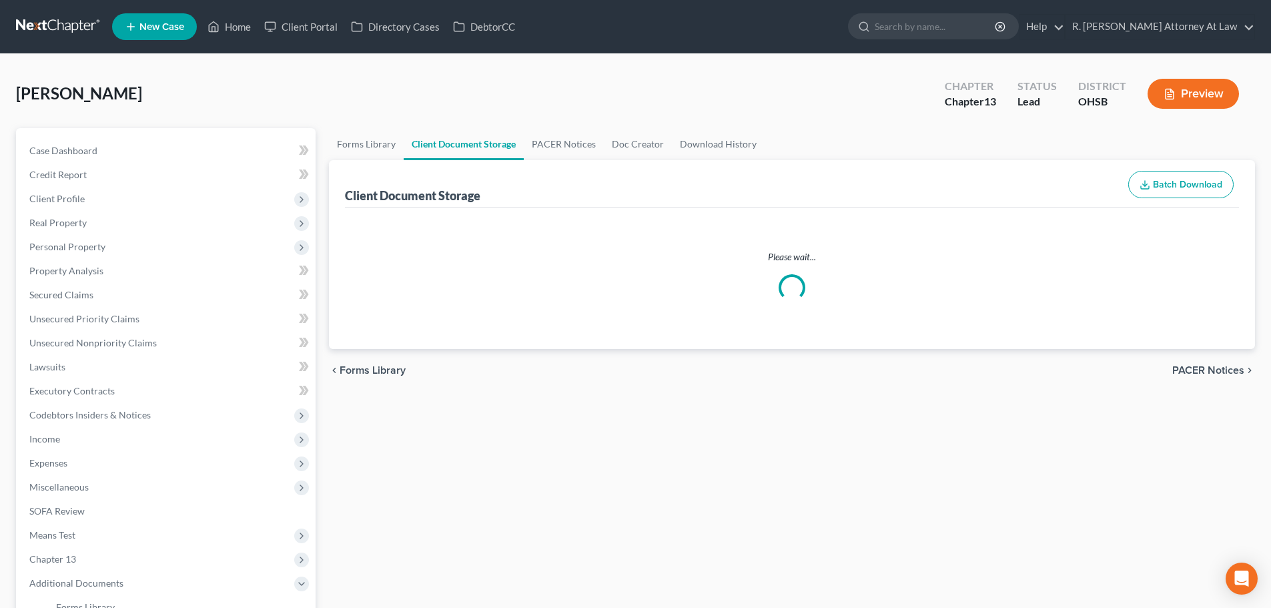
select select "52"
select select "7"
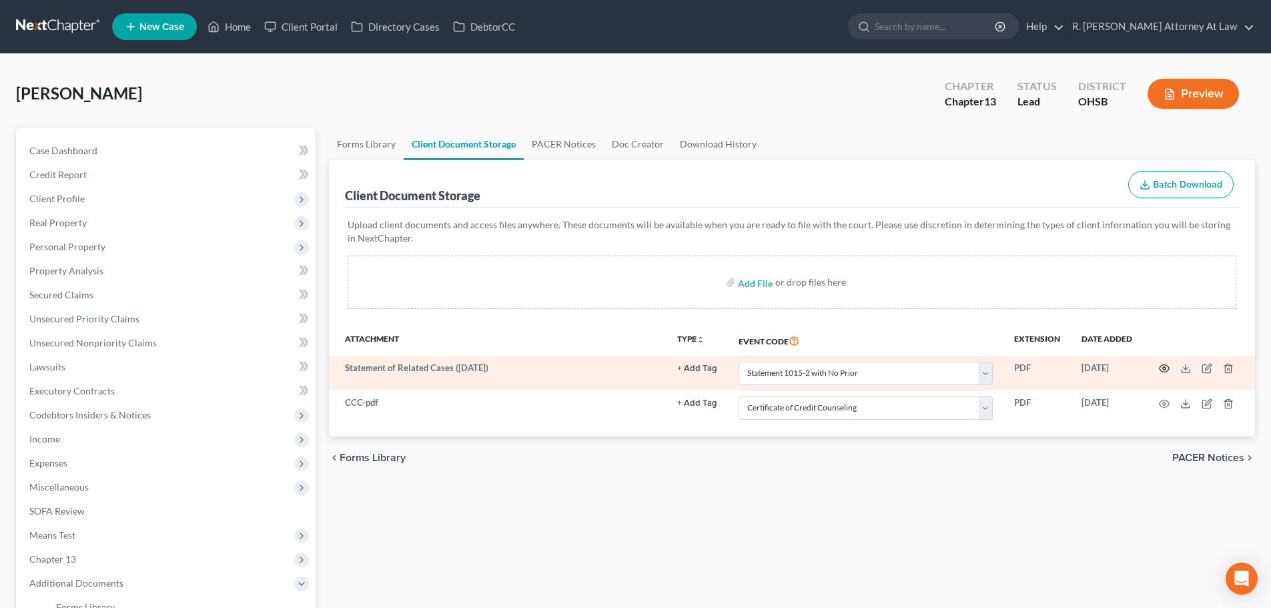
click at [1162, 366] on icon "button" at bounding box center [1165, 368] width 10 height 7
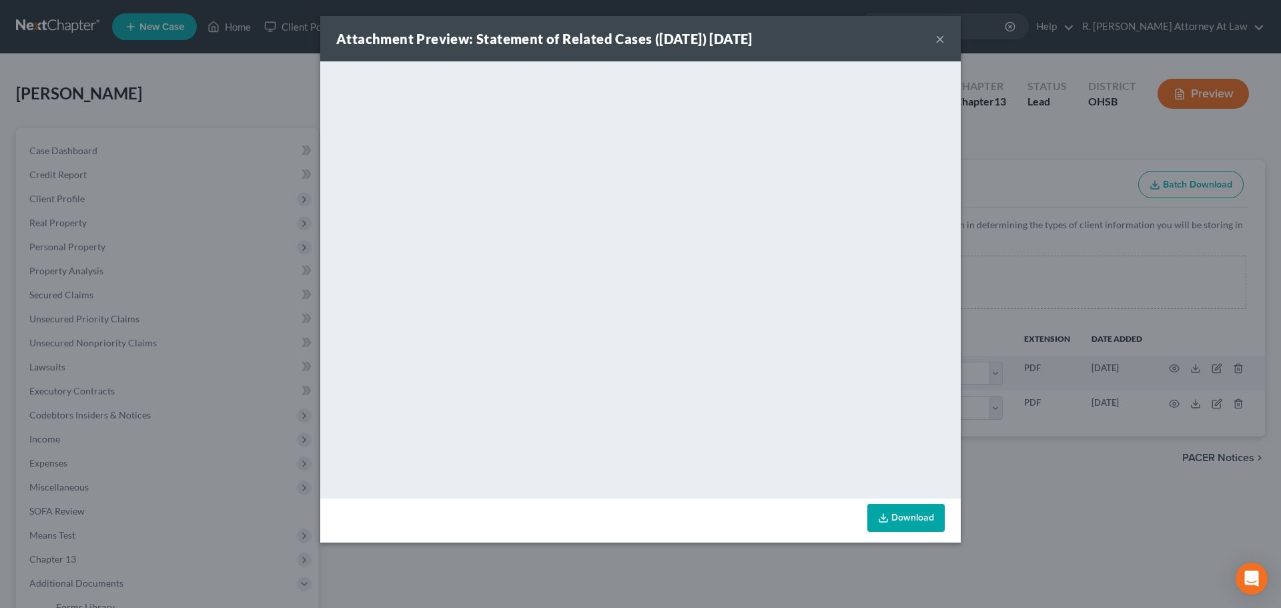
click at [940, 39] on button "×" at bounding box center [939, 39] width 9 height 16
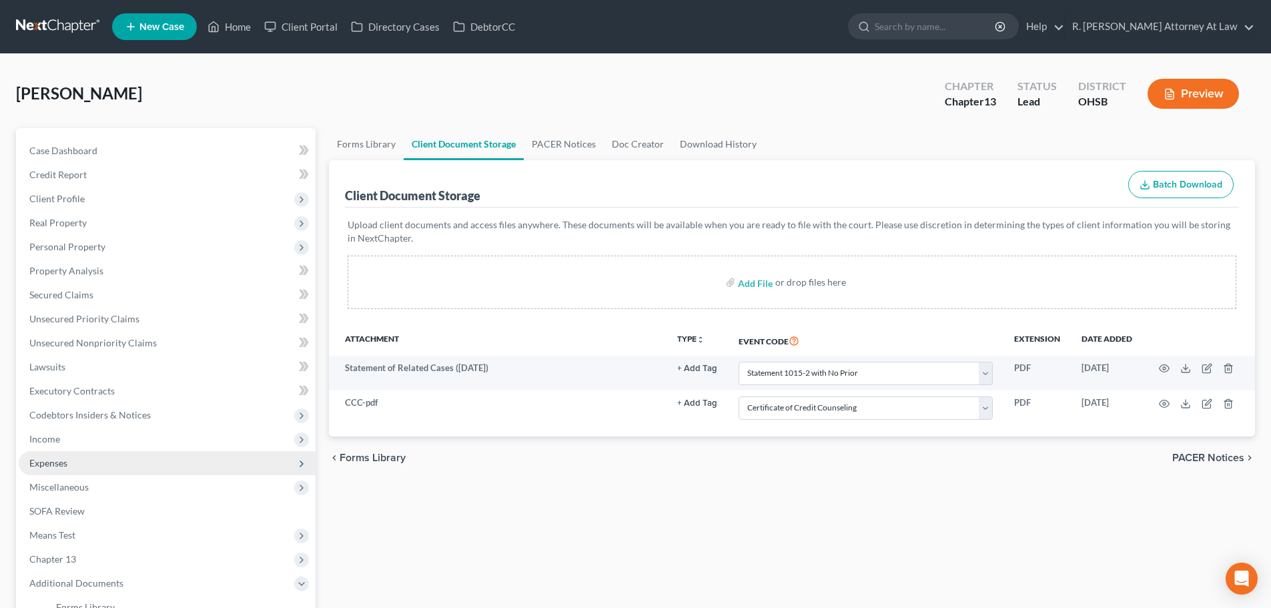
click at [53, 458] on span "Expenses" at bounding box center [48, 462] width 38 height 11
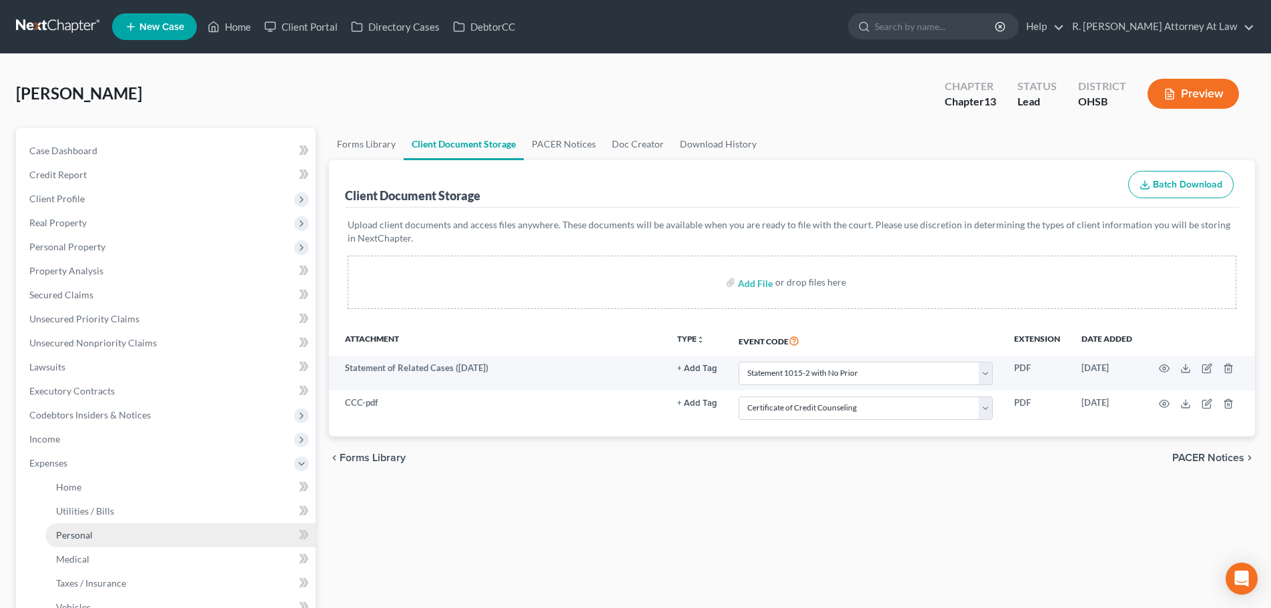
click at [63, 532] on span "Personal" at bounding box center [74, 534] width 37 height 11
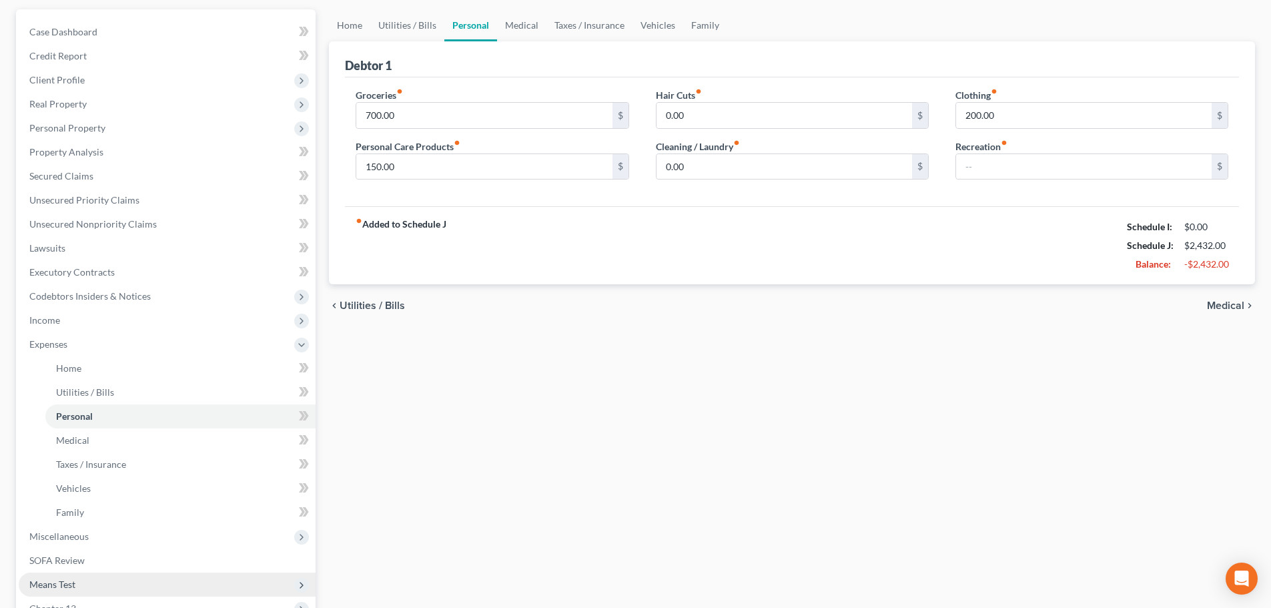
scroll to position [267, 0]
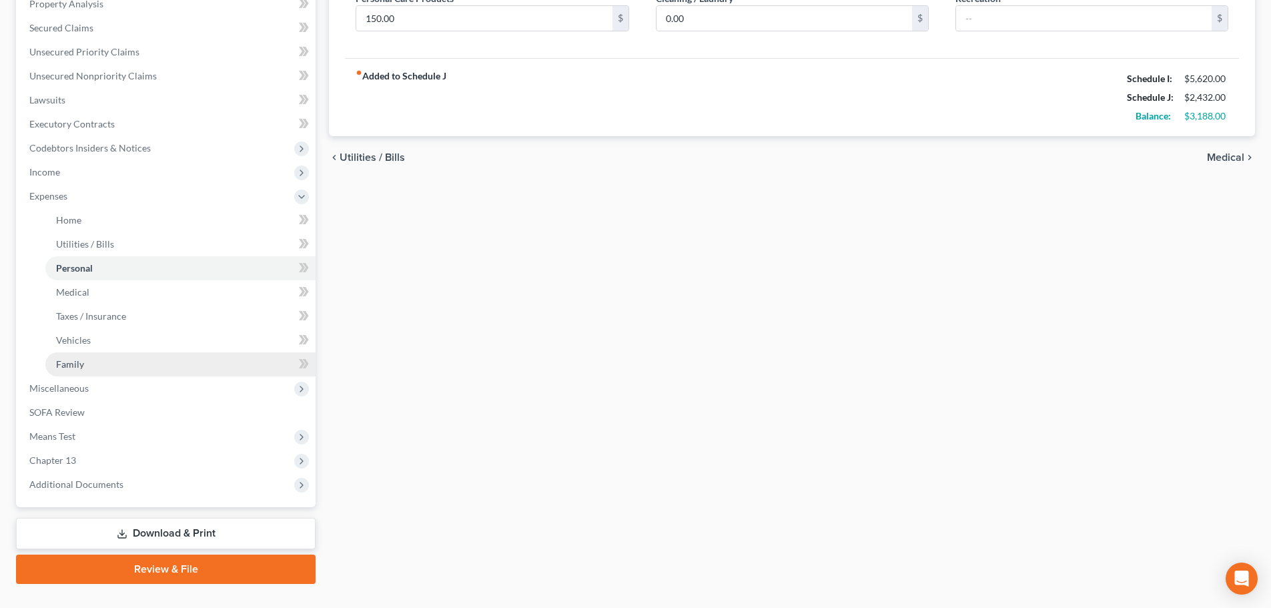
click at [71, 356] on link "Family" at bounding box center [180, 364] width 270 height 24
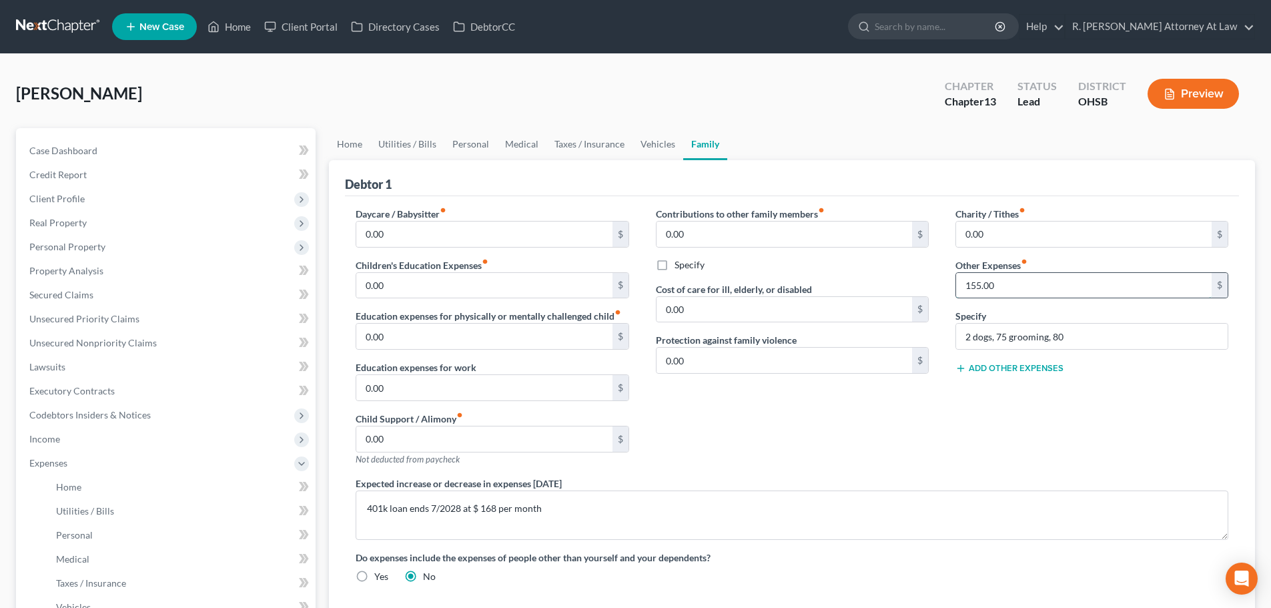
click at [981, 284] on input "155.00" at bounding box center [1084, 285] width 256 height 25
type input "154"
click at [1066, 338] on input "2 dogs, 75 grooming, 80" at bounding box center [1092, 336] width 272 height 25
type input "2 dogs, 75 grooming, 79"
click at [1015, 435] on div "Charity / Tithes fiber_manual_record 0.00 $ Other Expenses fiber_manual_record …" at bounding box center [1092, 342] width 300 height 270
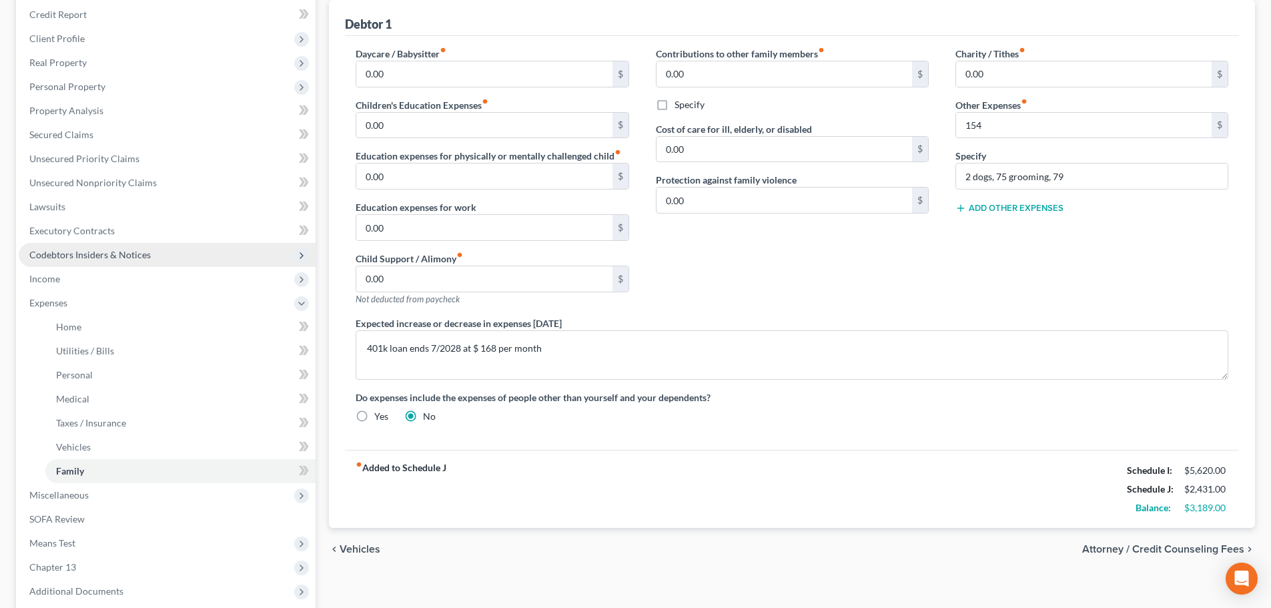
scroll to position [133, 0]
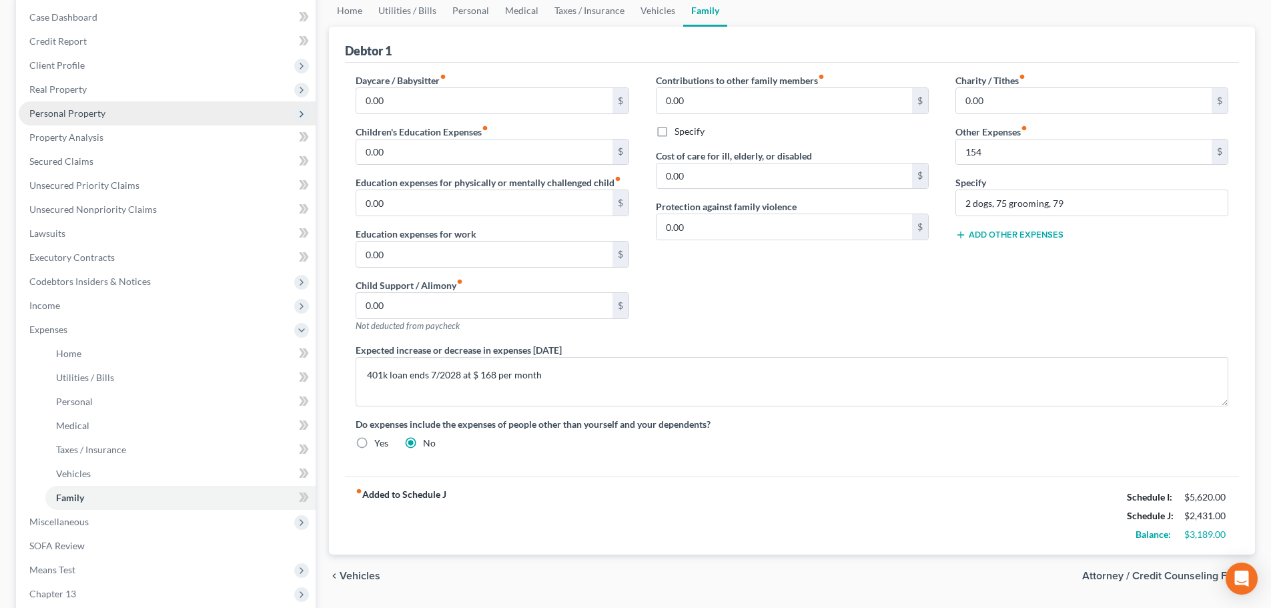
click at [65, 109] on span "Personal Property" at bounding box center [67, 112] width 76 height 11
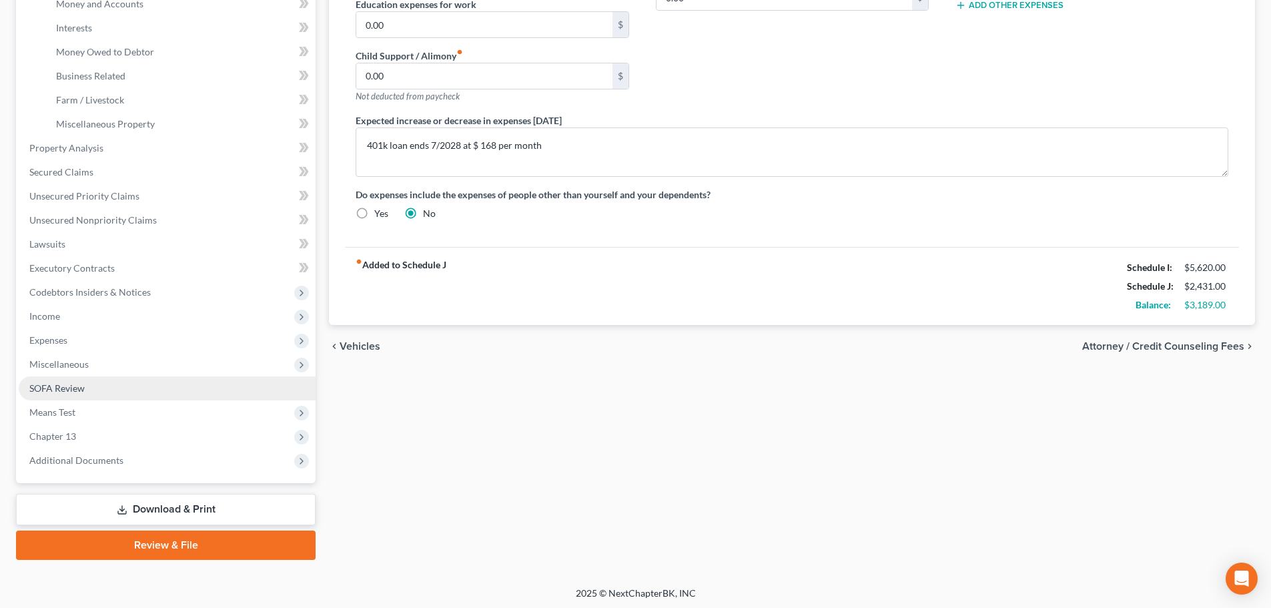
scroll to position [366, 0]
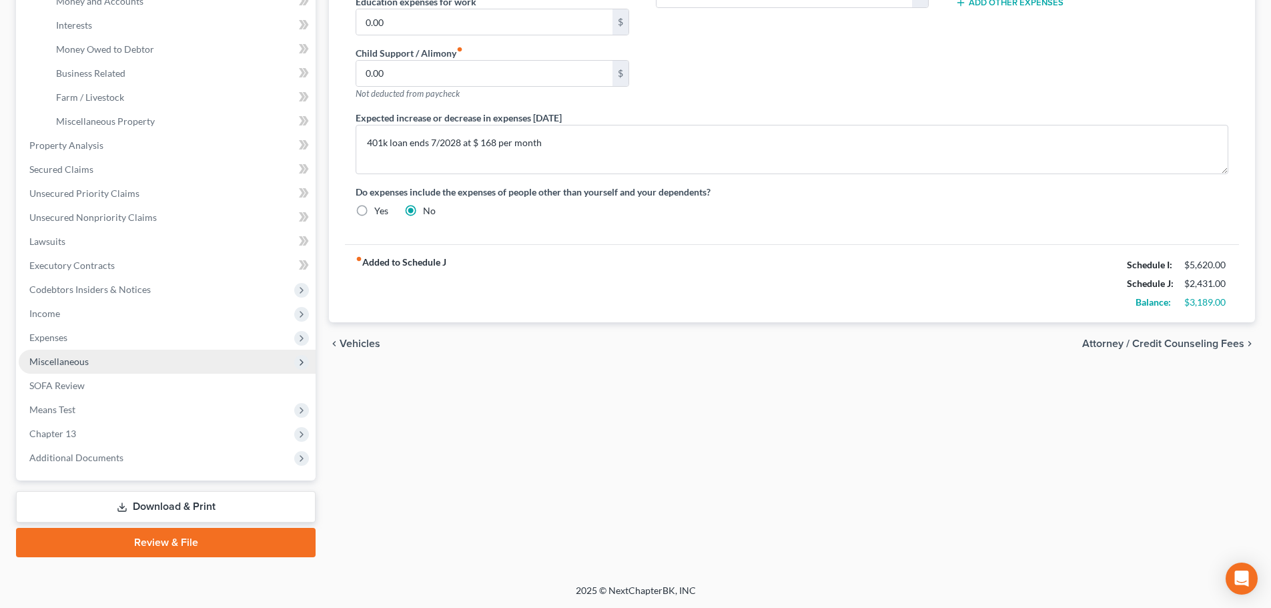
click at [54, 360] on span "Miscellaneous" at bounding box center [58, 361] width 59 height 11
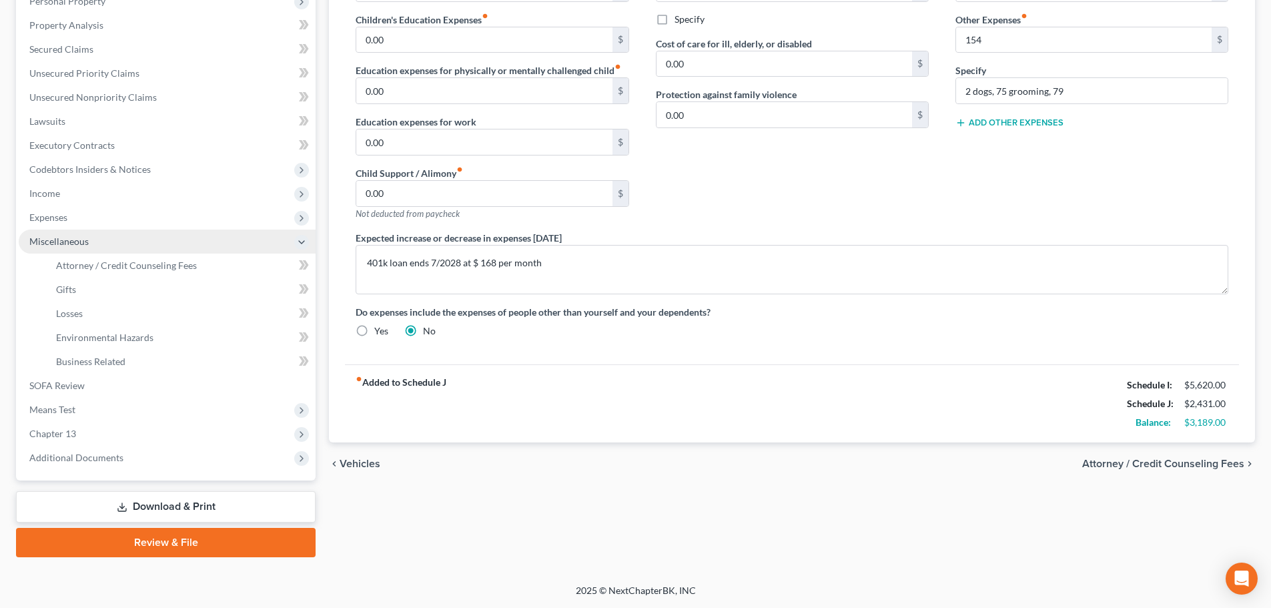
scroll to position [246, 0]
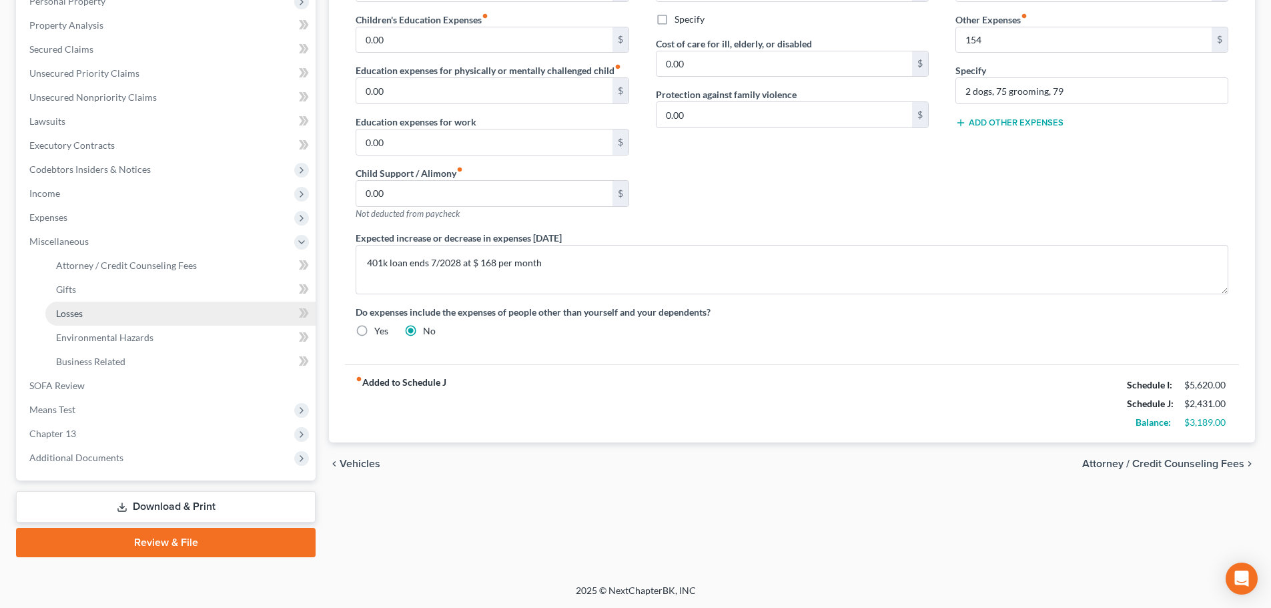
click at [69, 315] on span "Losses" at bounding box center [69, 313] width 27 height 11
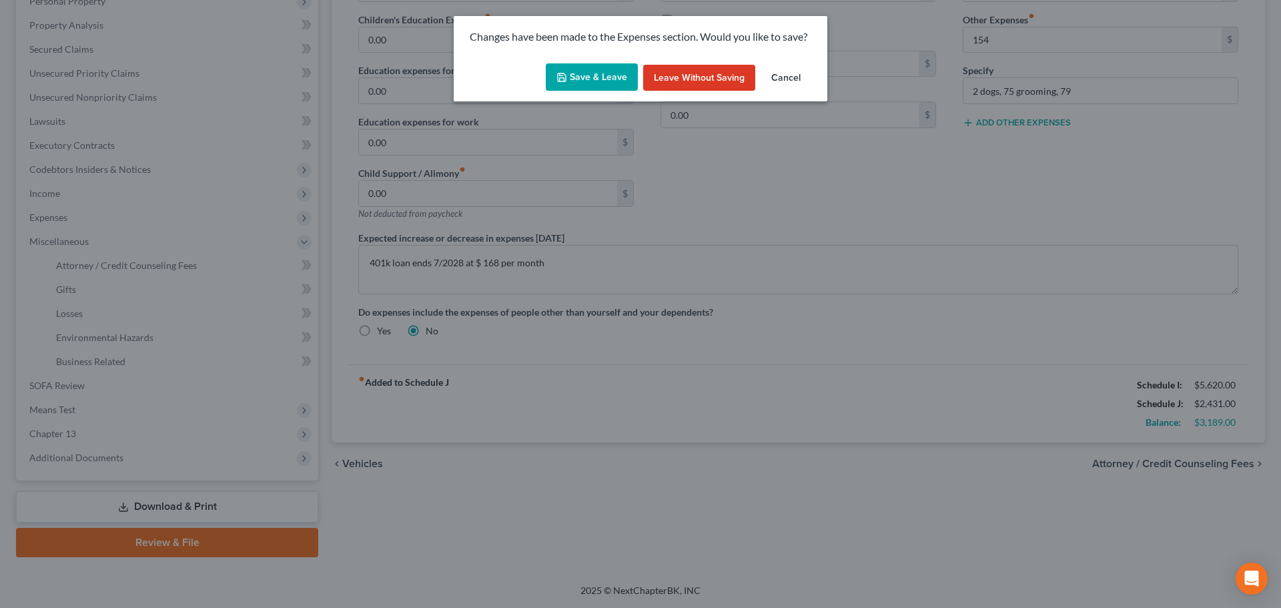
click at [576, 70] on button "Save & Leave" at bounding box center [592, 77] width 92 height 28
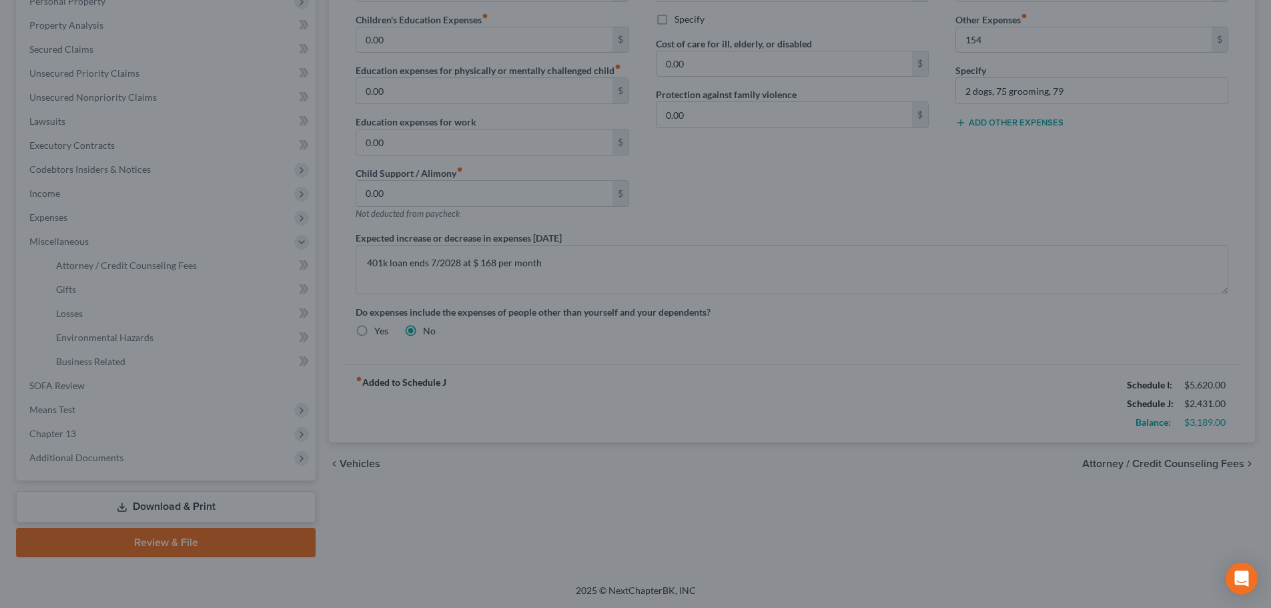
type input "154.00"
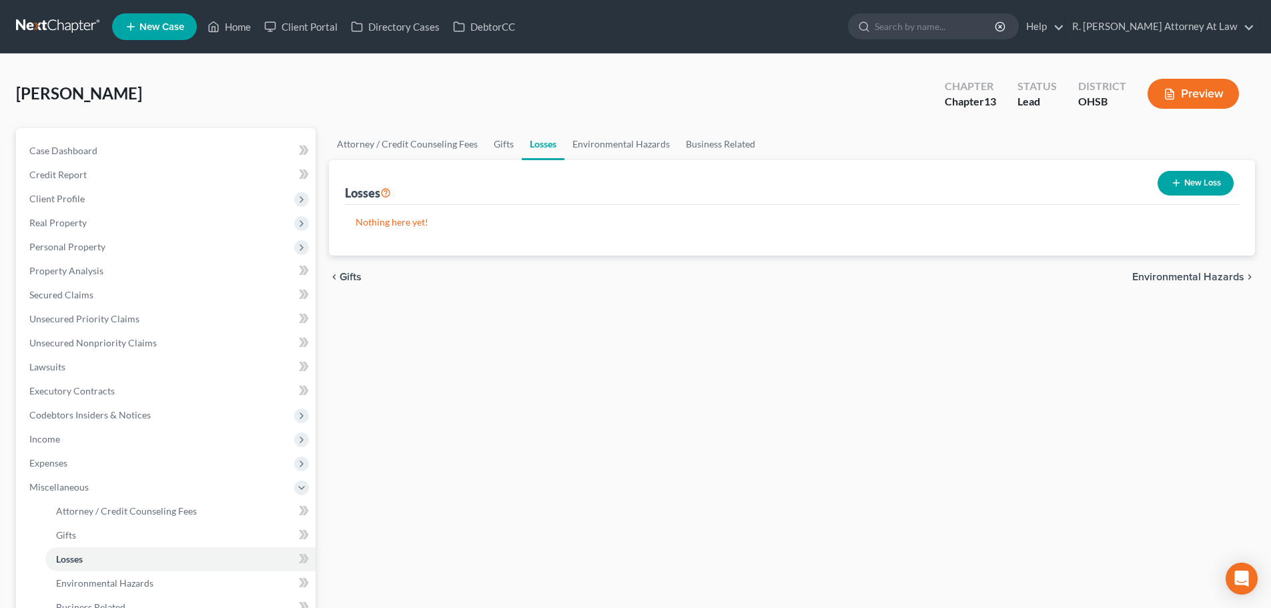
click at [1174, 182] on icon "button" at bounding box center [1176, 182] width 11 height 11
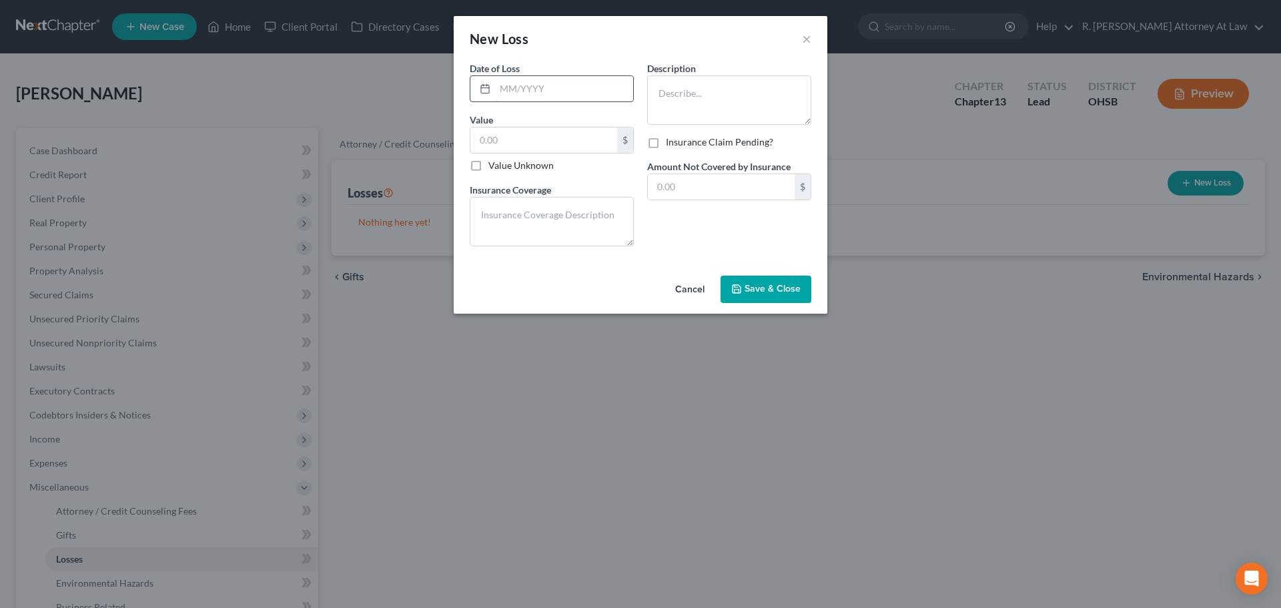
click at [539, 90] on input "text" at bounding box center [564, 88] width 138 height 25
type input "12/2024"
type textarea "h"
type textarea "basement flood/ no insurance claim made"
click at [697, 183] on input "text" at bounding box center [721, 186] width 147 height 25
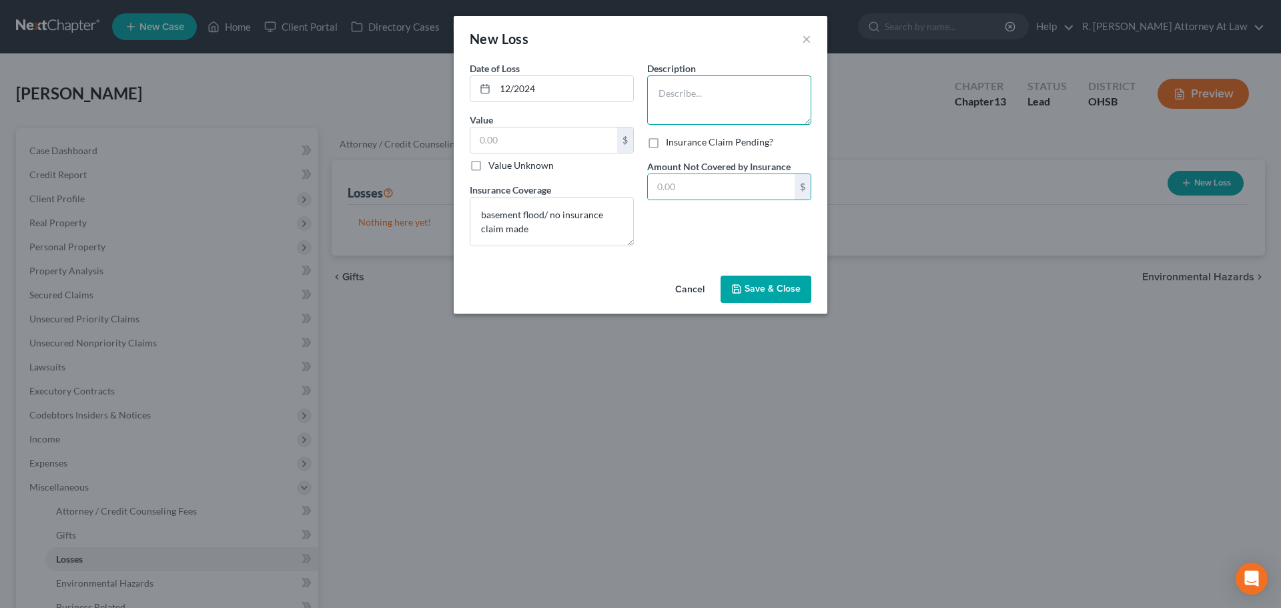
click at [677, 99] on textarea at bounding box center [729, 99] width 164 height 49
click at [526, 141] on input "text" at bounding box center [543, 139] width 147 height 25
type input "1,000"
click at [669, 103] on textarea at bounding box center [729, 99] width 164 height 49
type textarea "1000 in repairs"
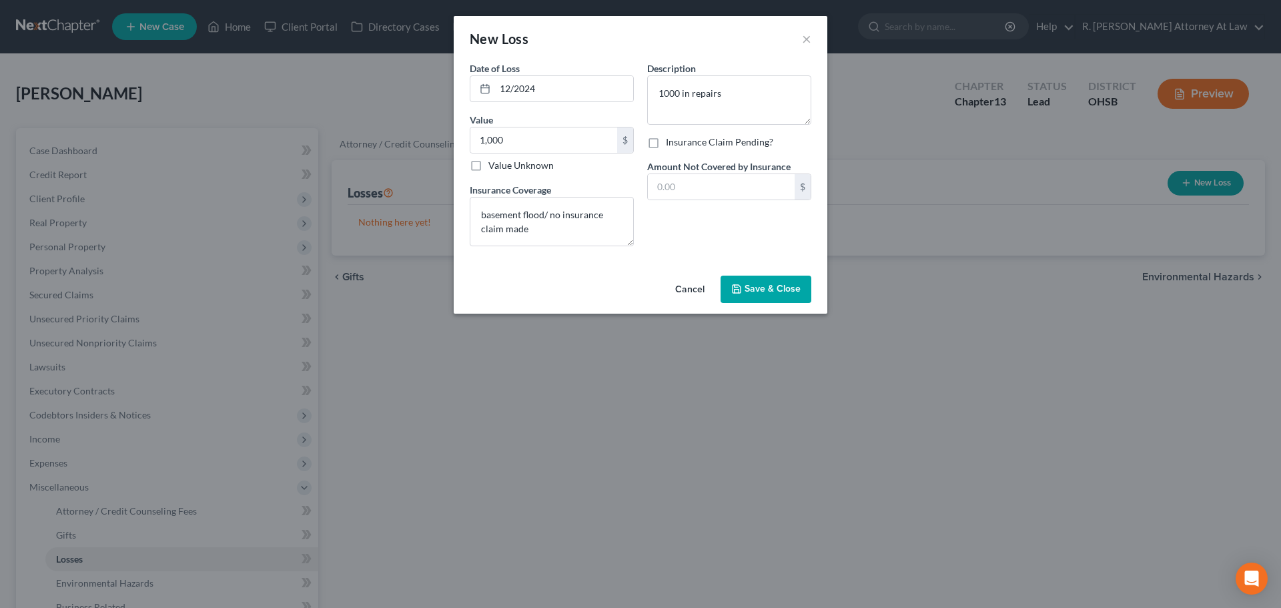
click at [742, 285] on icon "button" at bounding box center [736, 289] width 11 height 11
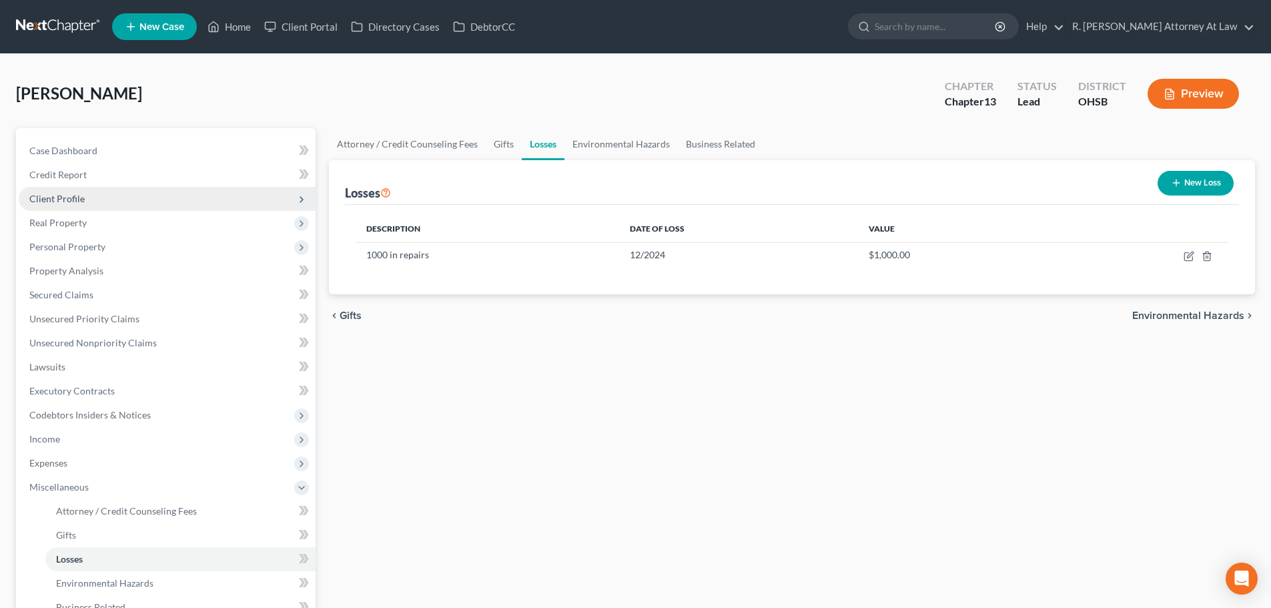
click at [61, 199] on span "Client Profile" at bounding box center [56, 198] width 55 height 11
